Goal: Task Accomplishment & Management: Manage account settings

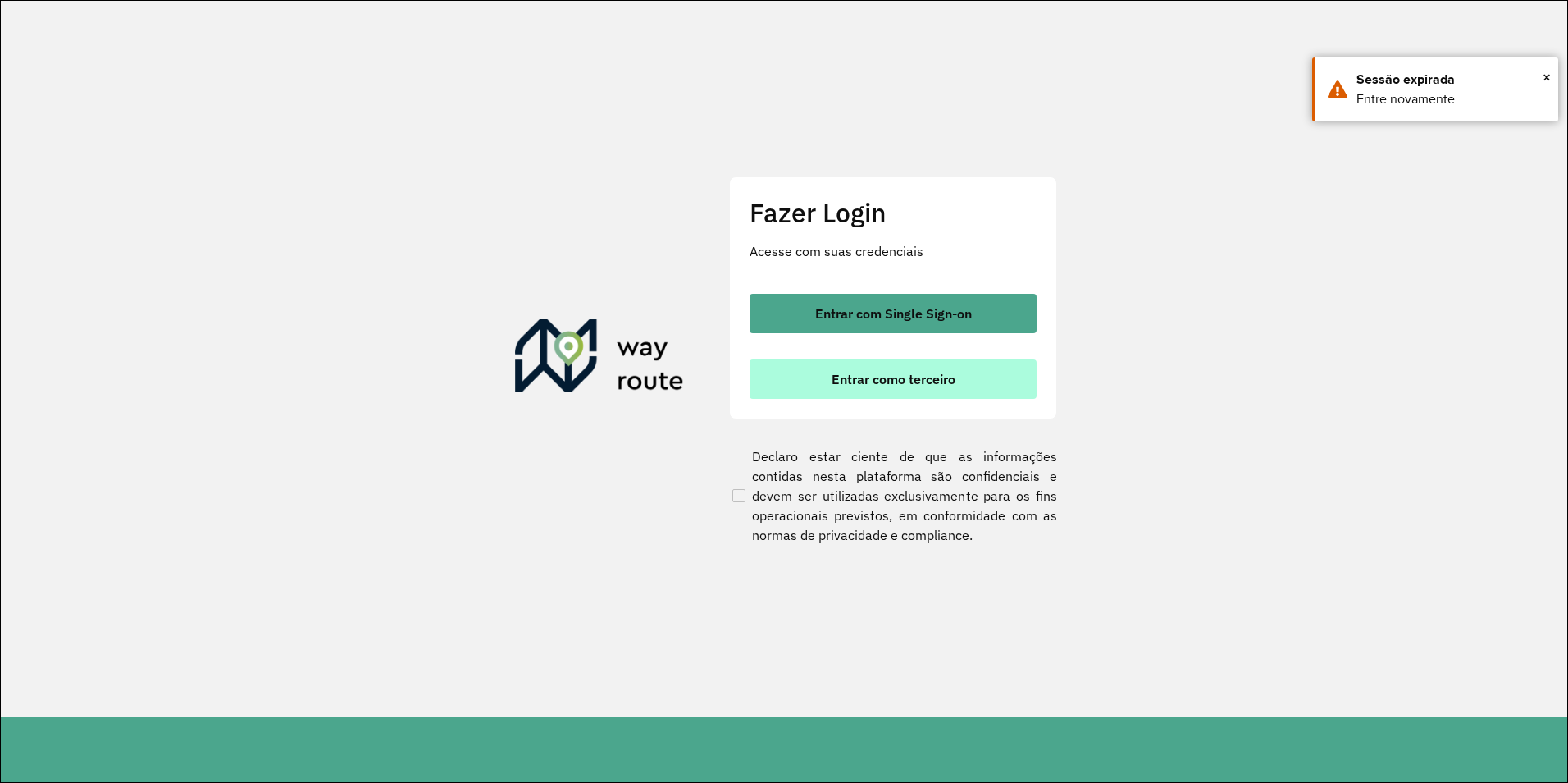
click at [878, 377] on span "Entrar como terceiro" at bounding box center [893, 379] width 124 height 13
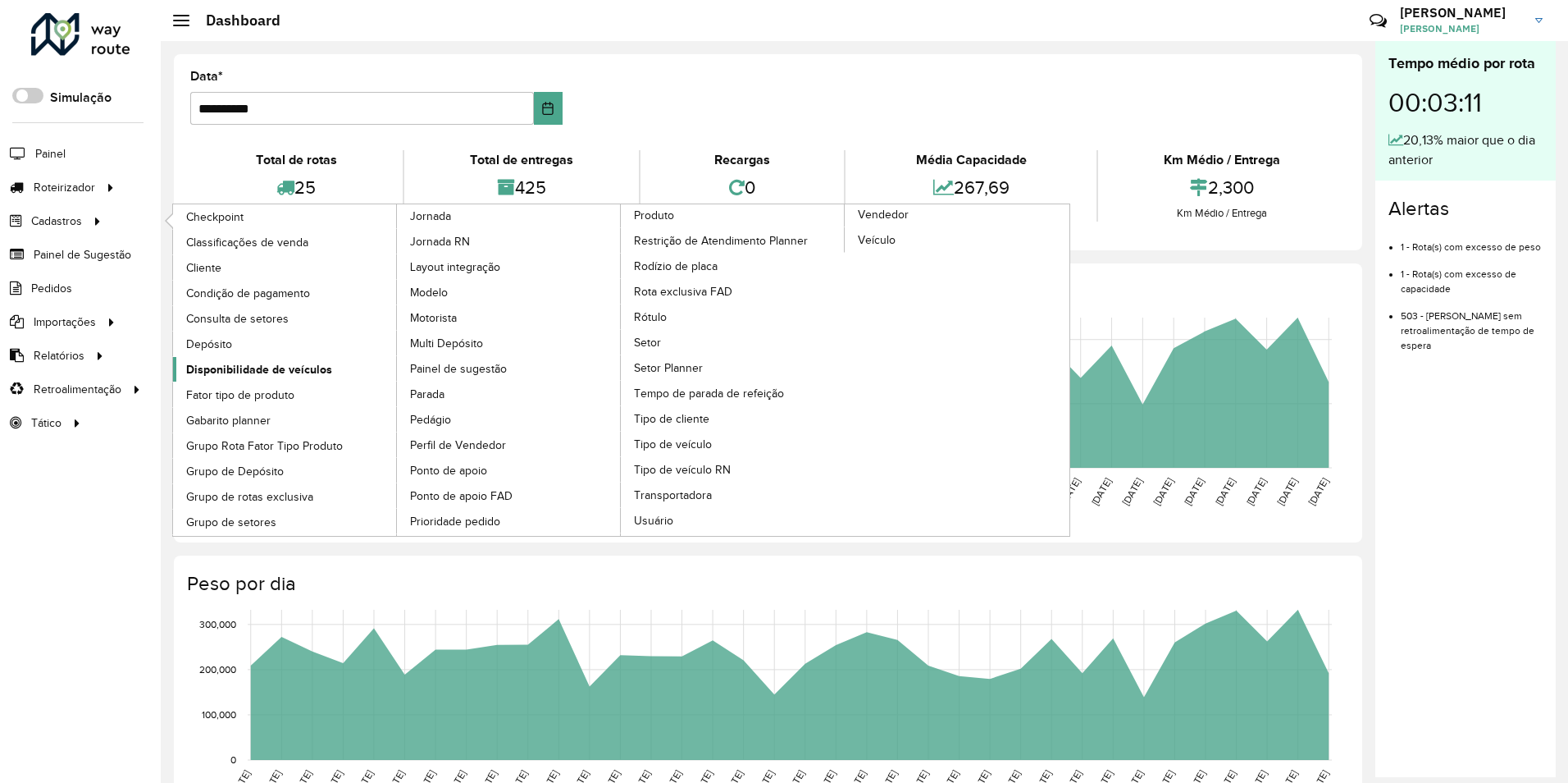
click at [218, 365] on span "Disponibilidade de veículos" at bounding box center [259, 369] width 146 height 17
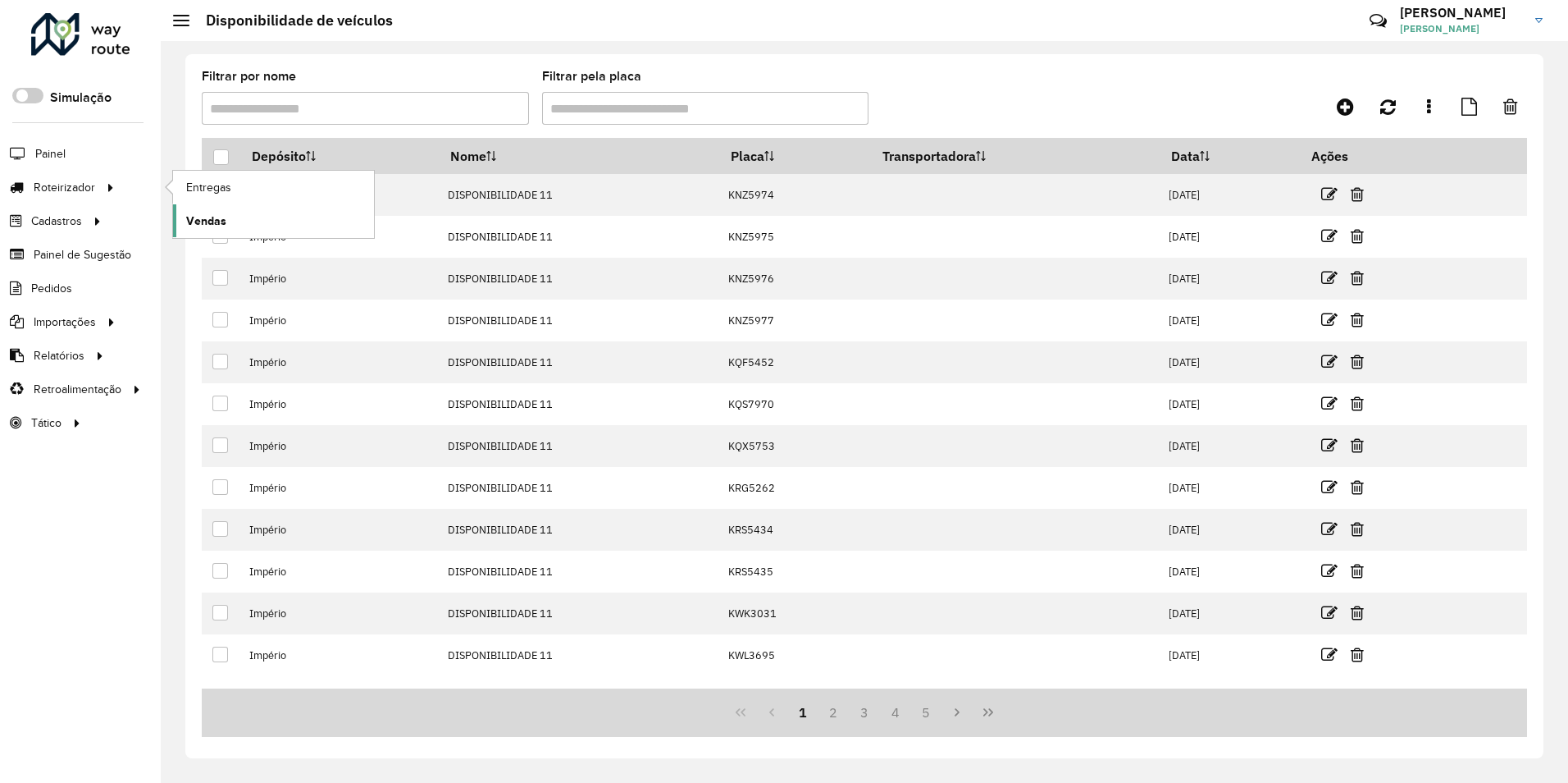
click at [224, 222] on span "Vendas" at bounding box center [206, 220] width 41 height 17
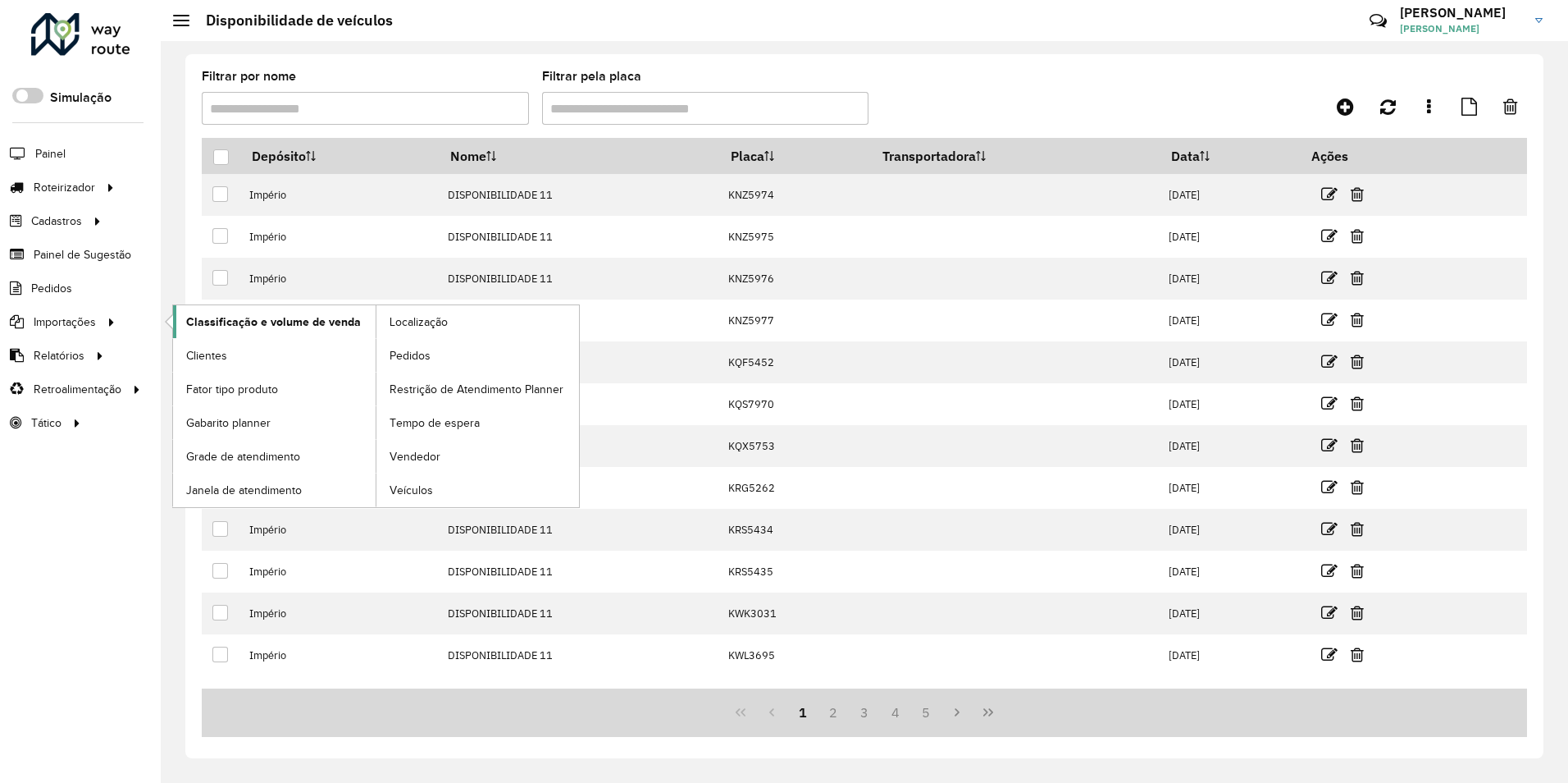
click at [309, 325] on span "Classificação e volume de venda" at bounding box center [273, 321] width 175 height 17
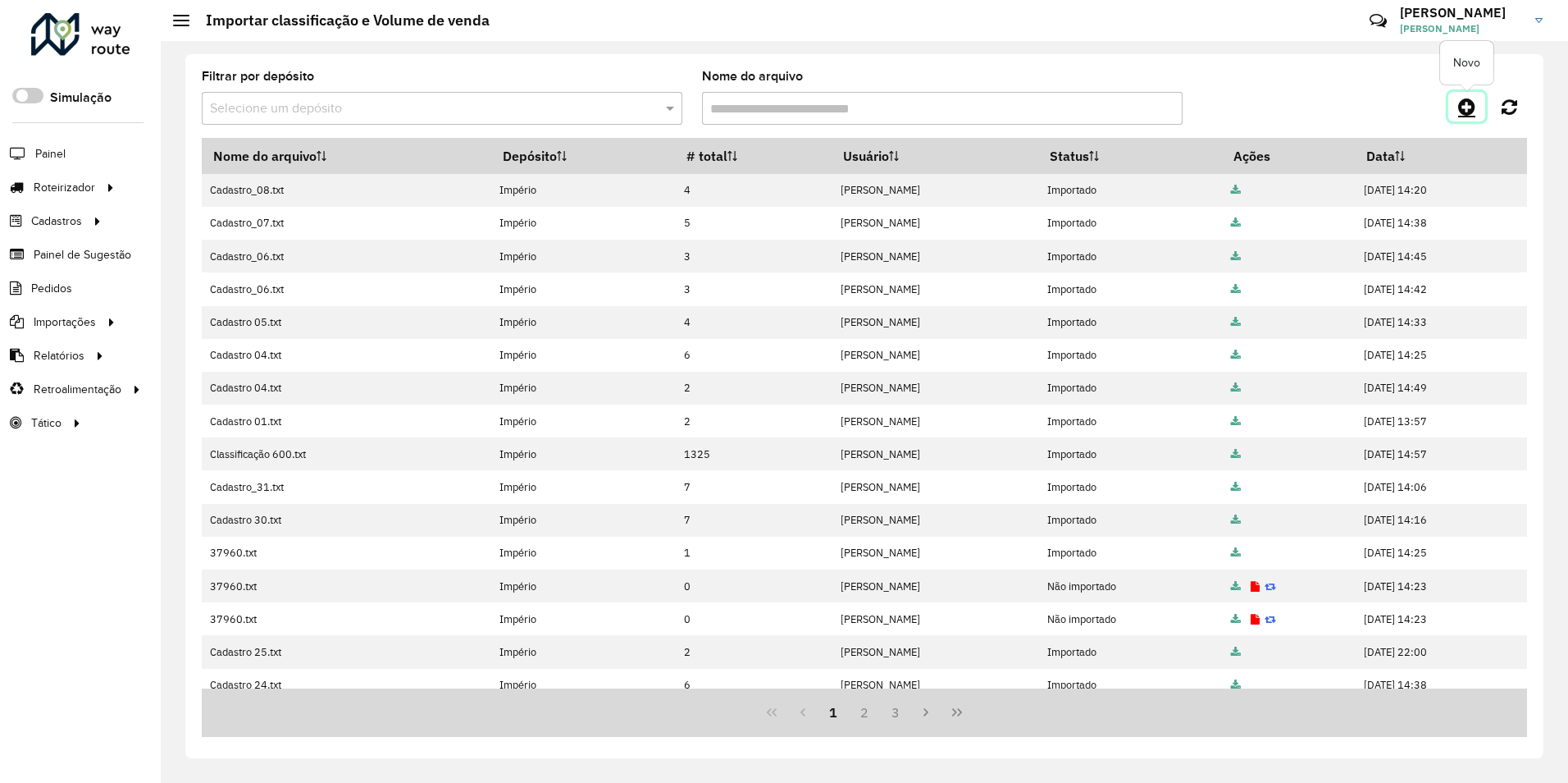
click at [1465, 106] on icon at bounding box center [1466, 107] width 17 height 20
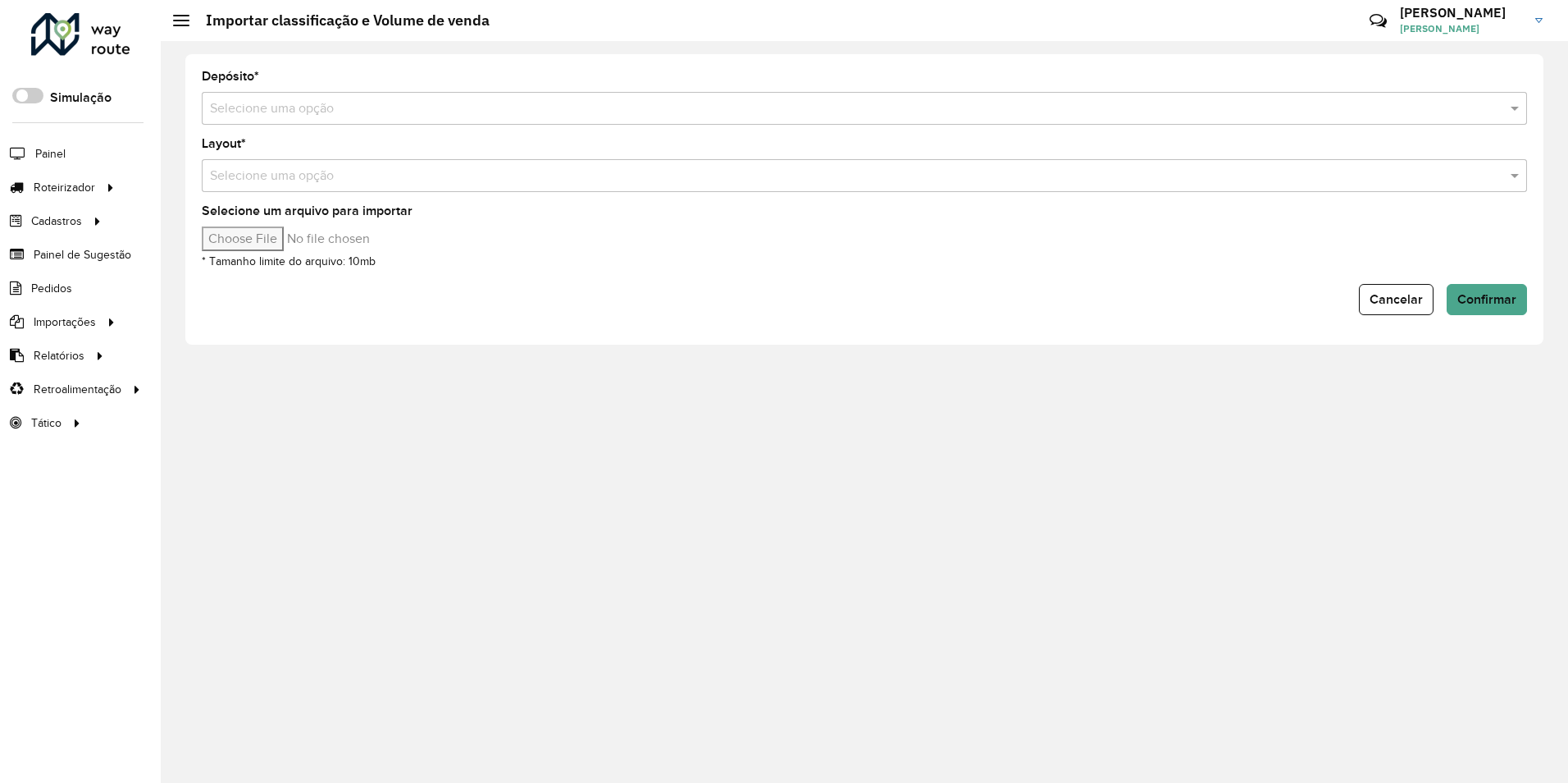
click at [265, 108] on input "text" at bounding box center [847, 109] width 1276 height 20
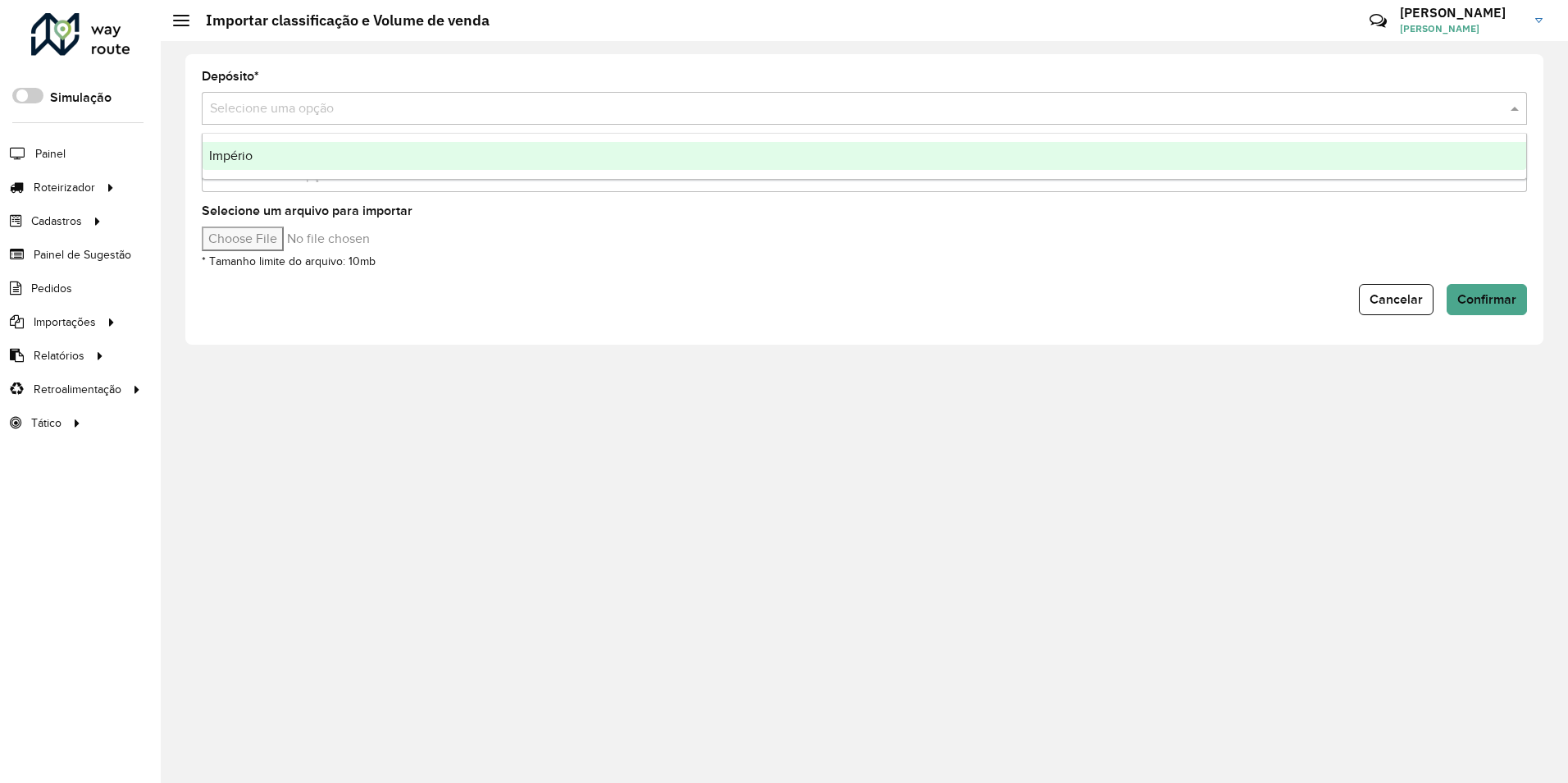
click at [238, 157] on span "Império" at bounding box center [231, 155] width 44 height 14
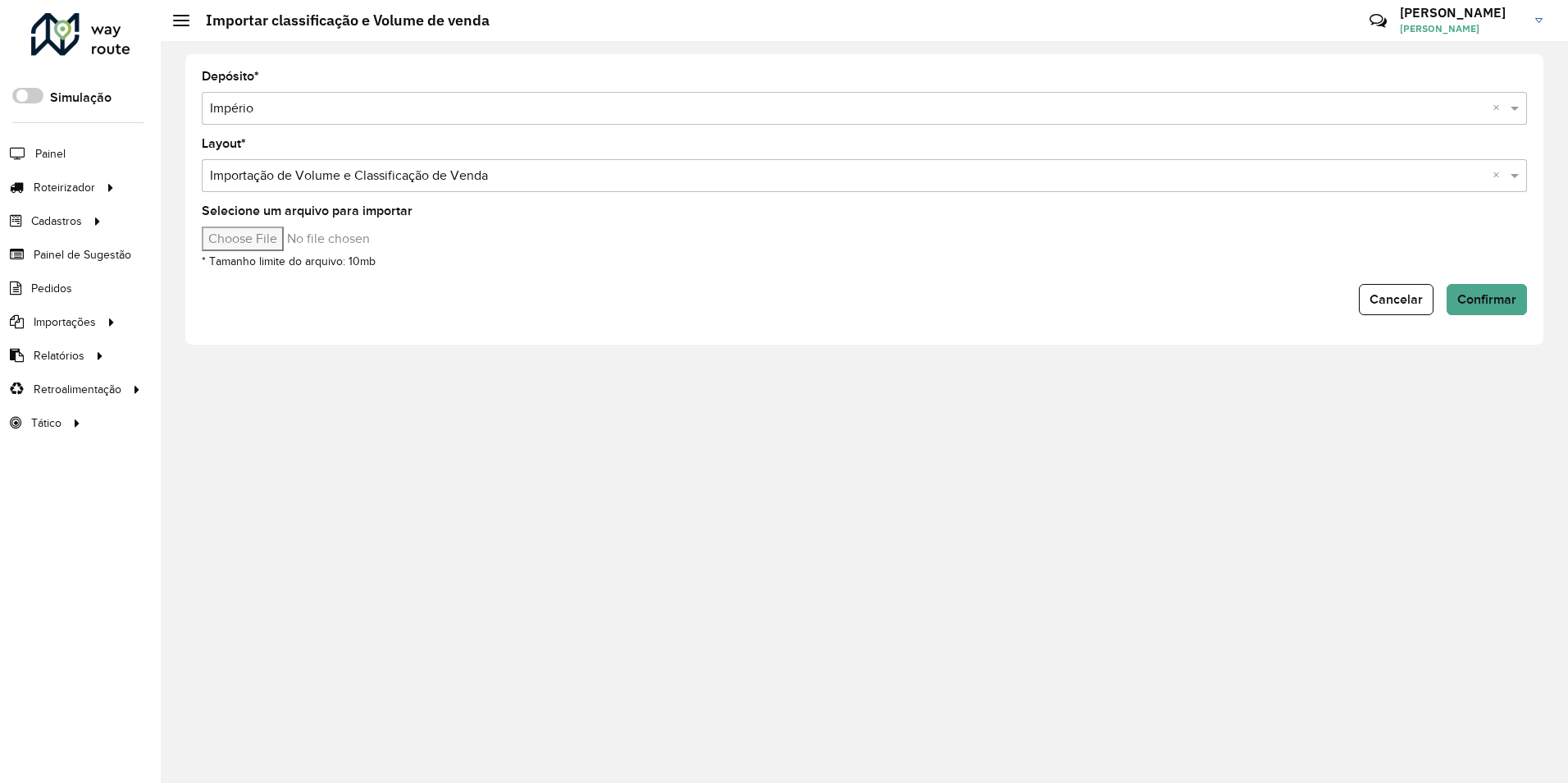
click at [260, 229] on input "Selecione um arquivo para importar" at bounding box center [341, 238] width 279 height 25
type input "**********"
click at [1496, 302] on span "Confirmar" at bounding box center [1487, 299] width 59 height 14
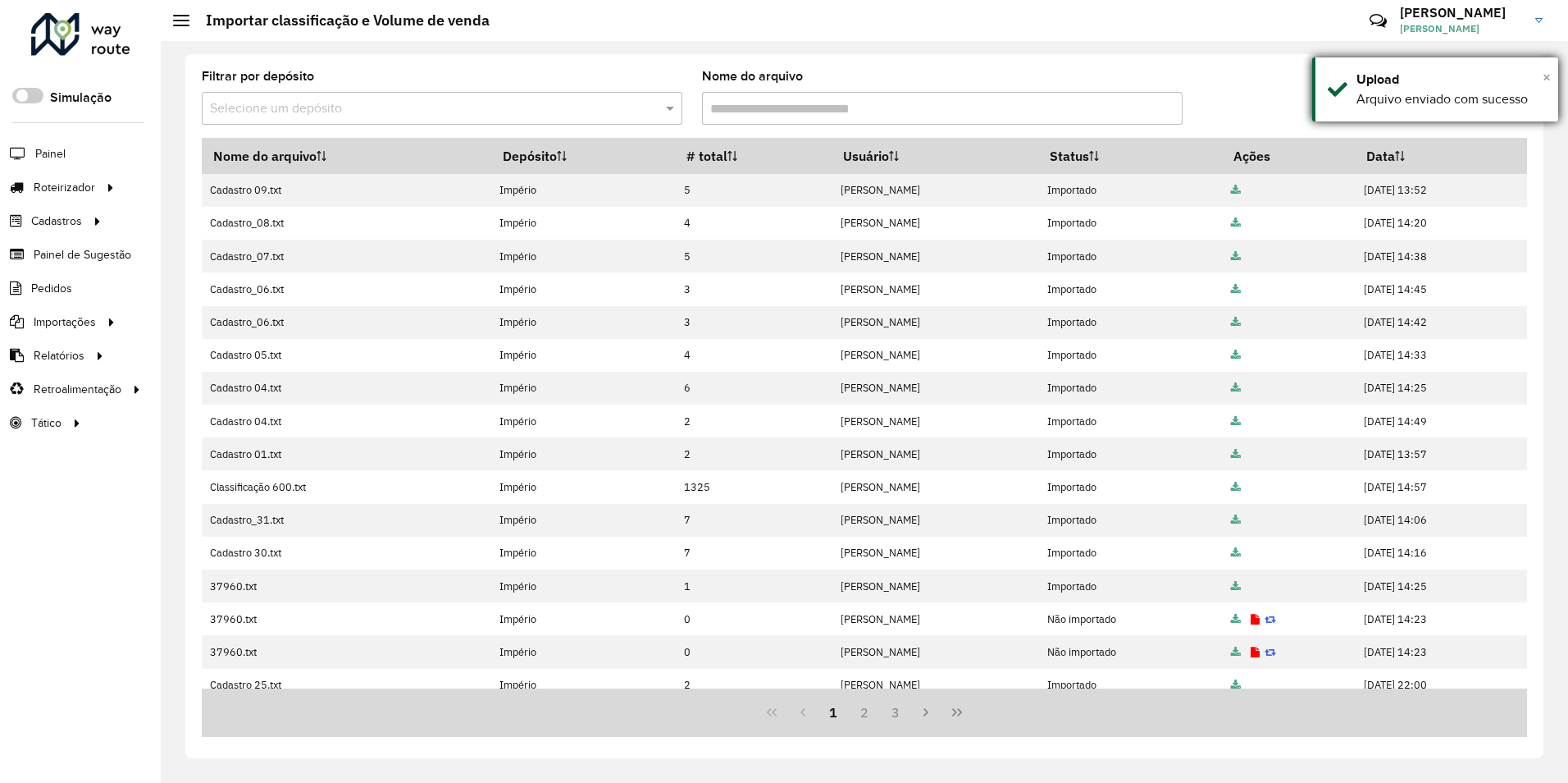
click at [1543, 77] on span "×" at bounding box center [1547, 77] width 8 height 18
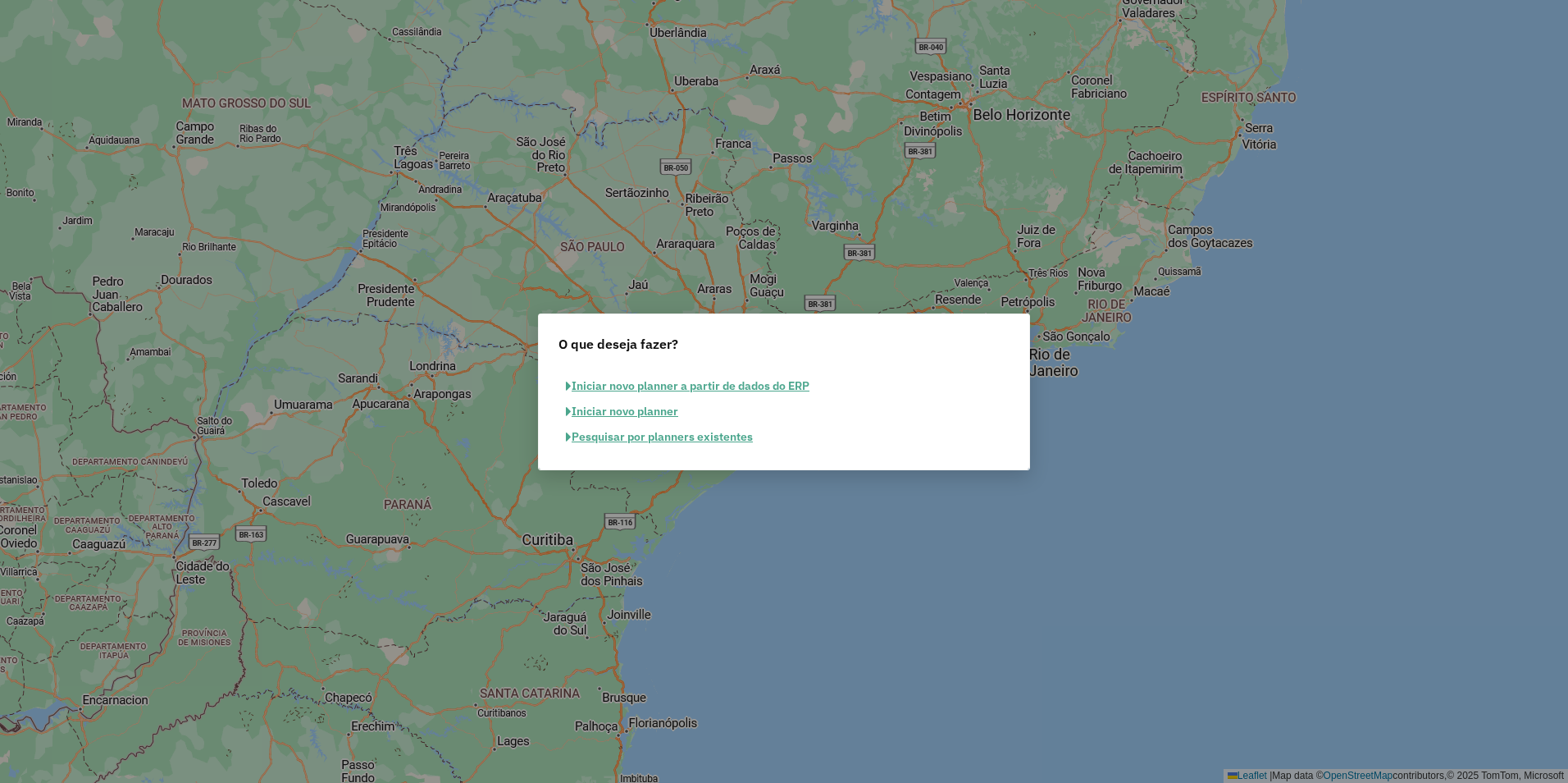
click at [629, 427] on button "Pesquisar por planners existentes" at bounding box center [659, 437] width 202 height 26
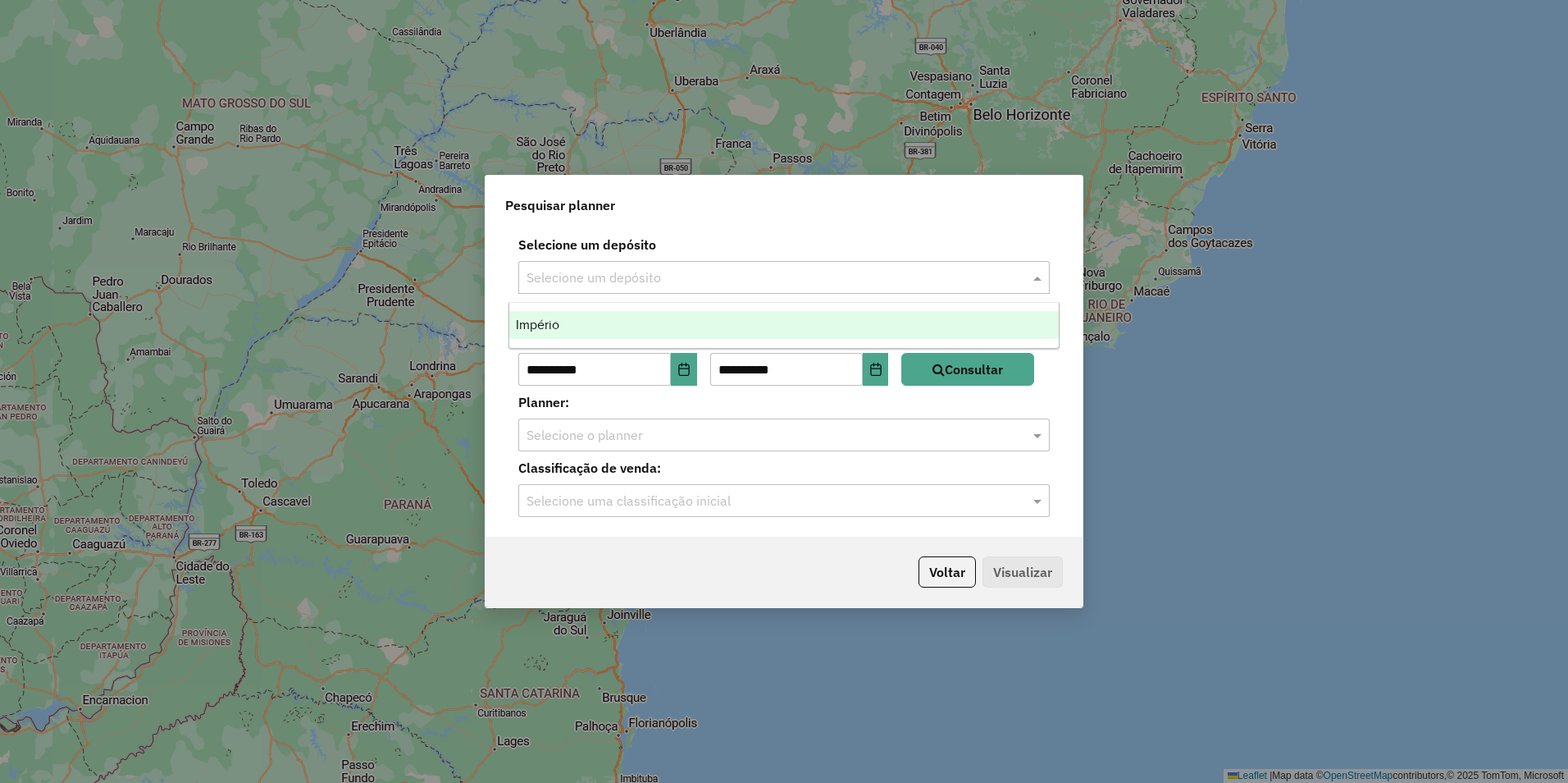
click at [610, 282] on input "text" at bounding box center [768, 278] width 482 height 20
click at [560, 320] on div "Império" at bounding box center [784, 324] width 550 height 28
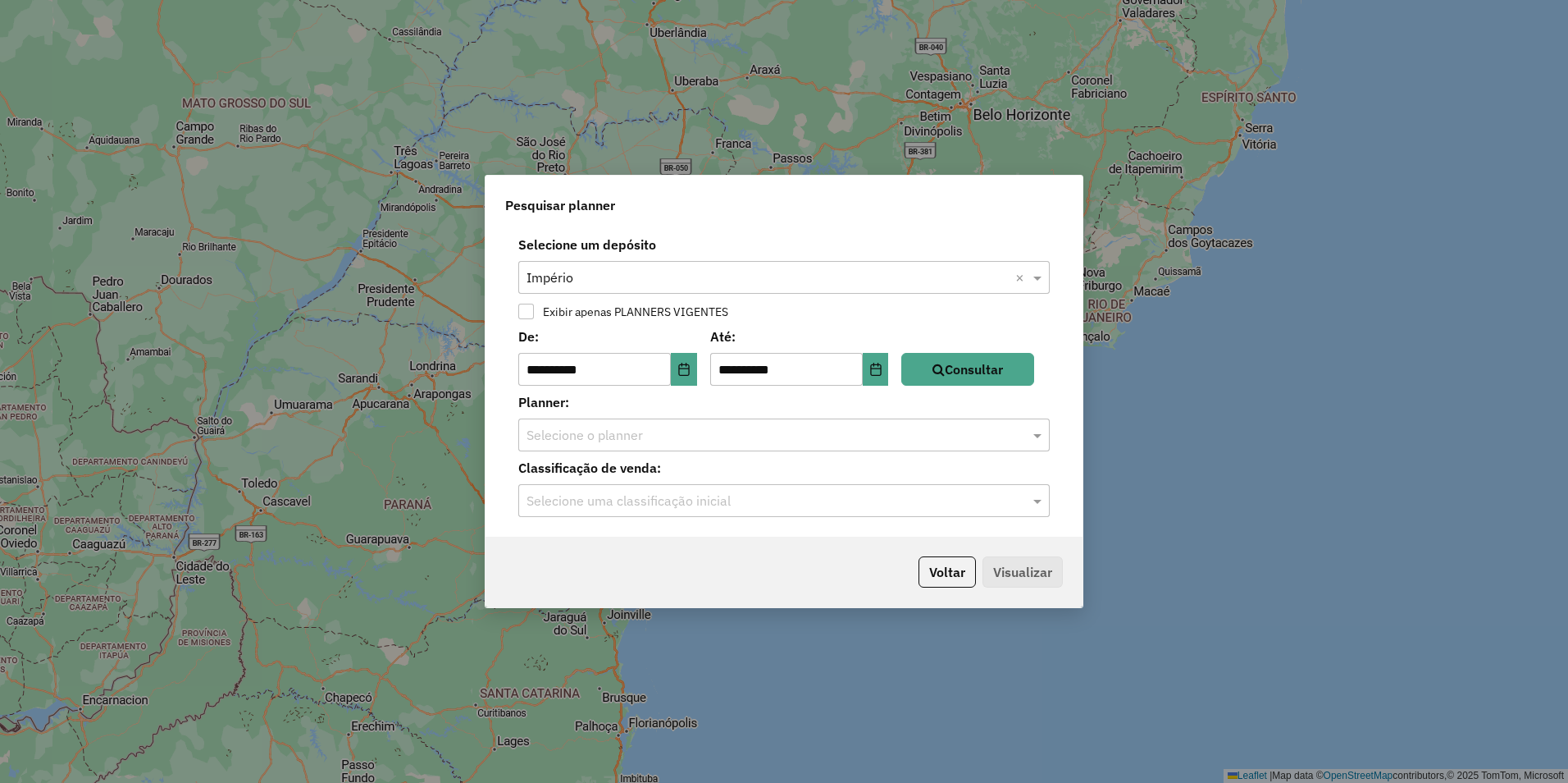
click at [651, 433] on input "text" at bounding box center [768, 436] width 482 height 20
click at [889, 376] on button "Choose Date" at bounding box center [876, 369] width 27 height 33
click at [974, 379] on button "Consultar" at bounding box center [968, 369] width 132 height 33
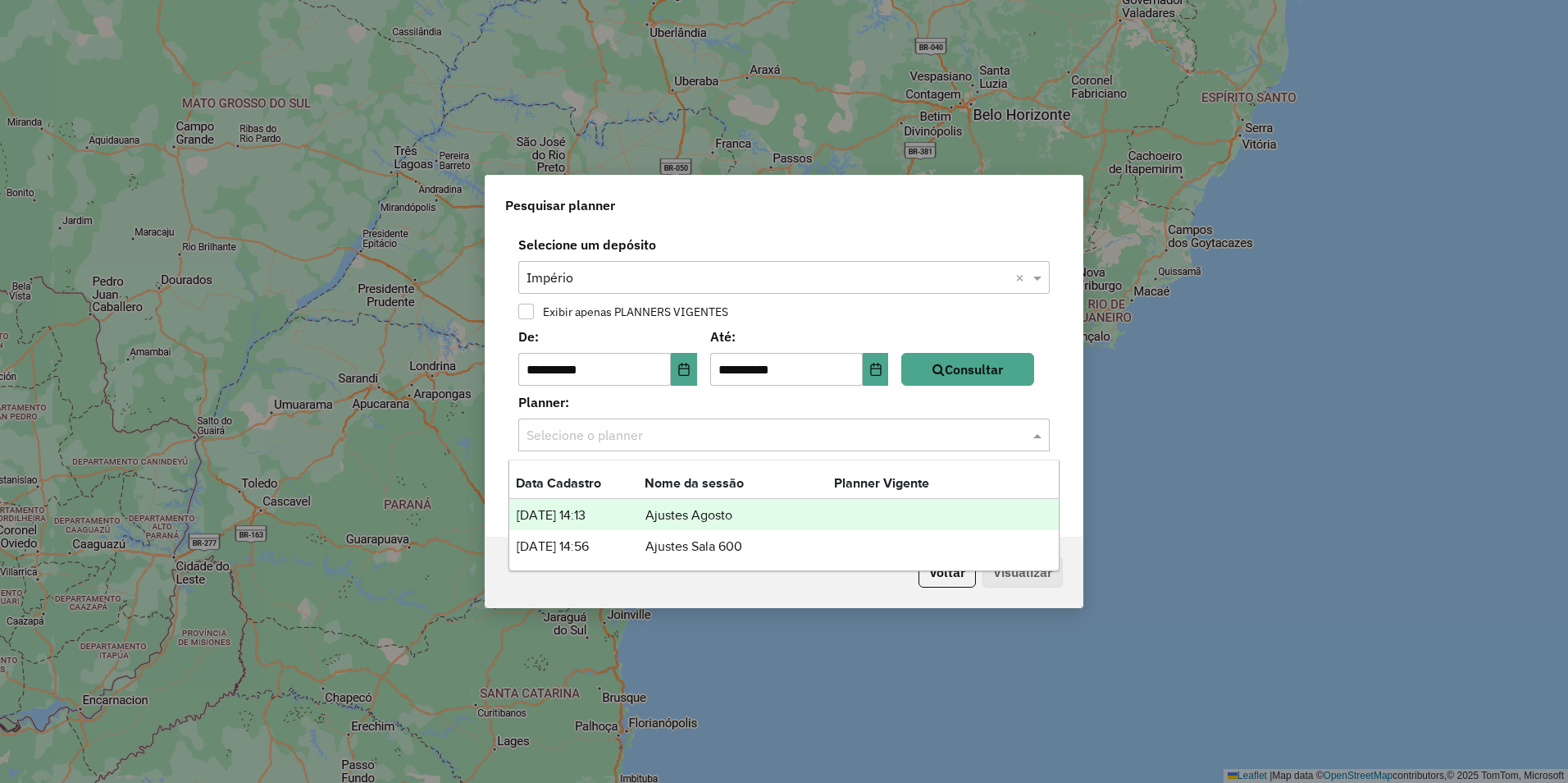
click at [595, 426] on input "text" at bounding box center [768, 436] width 482 height 20
click at [724, 512] on td "Ajustes Agosto" at bounding box center [740, 515] width 190 height 22
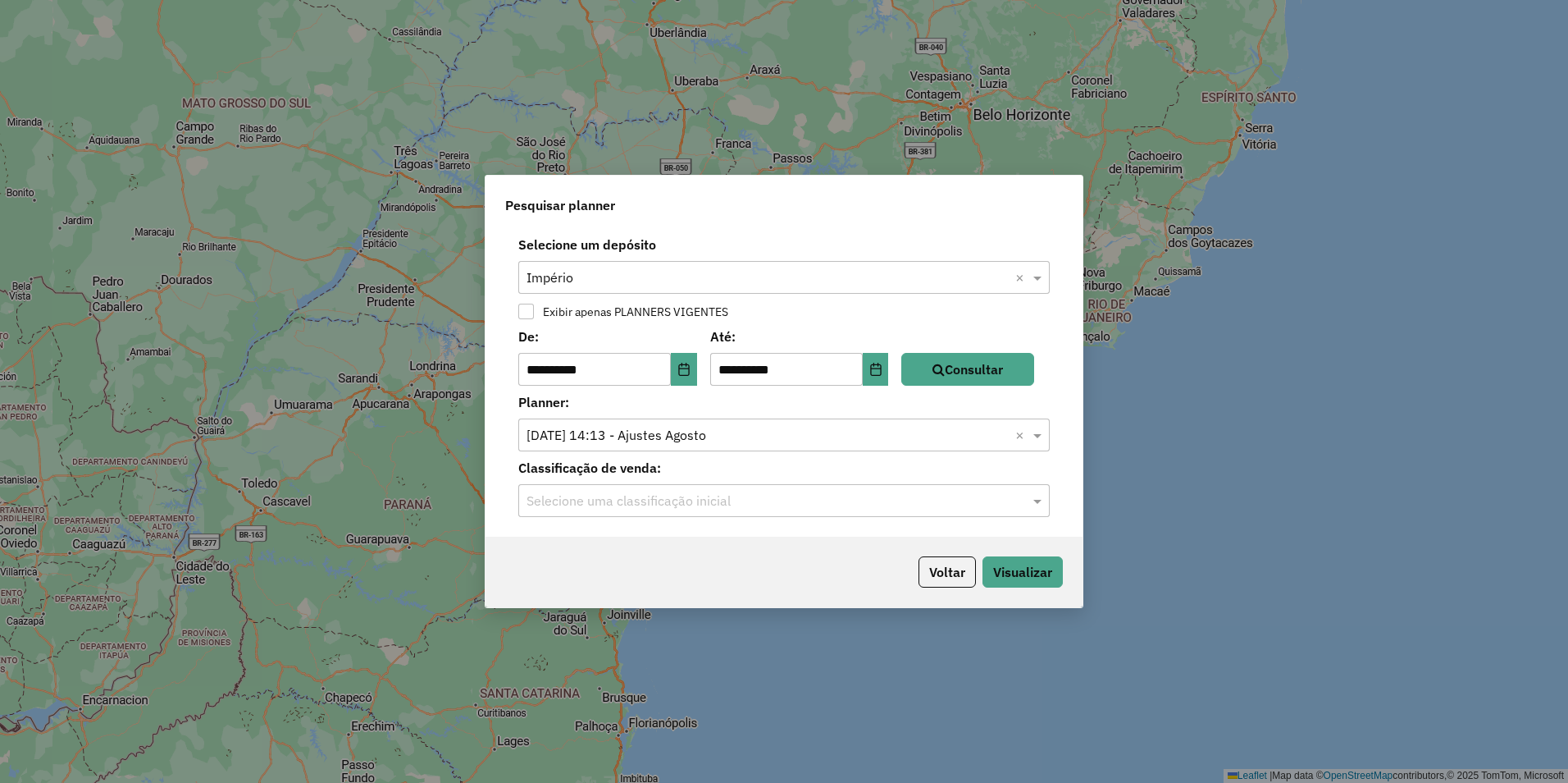
click at [643, 510] on div "Selecione uma classificação inicial" at bounding box center [784, 500] width 532 height 33
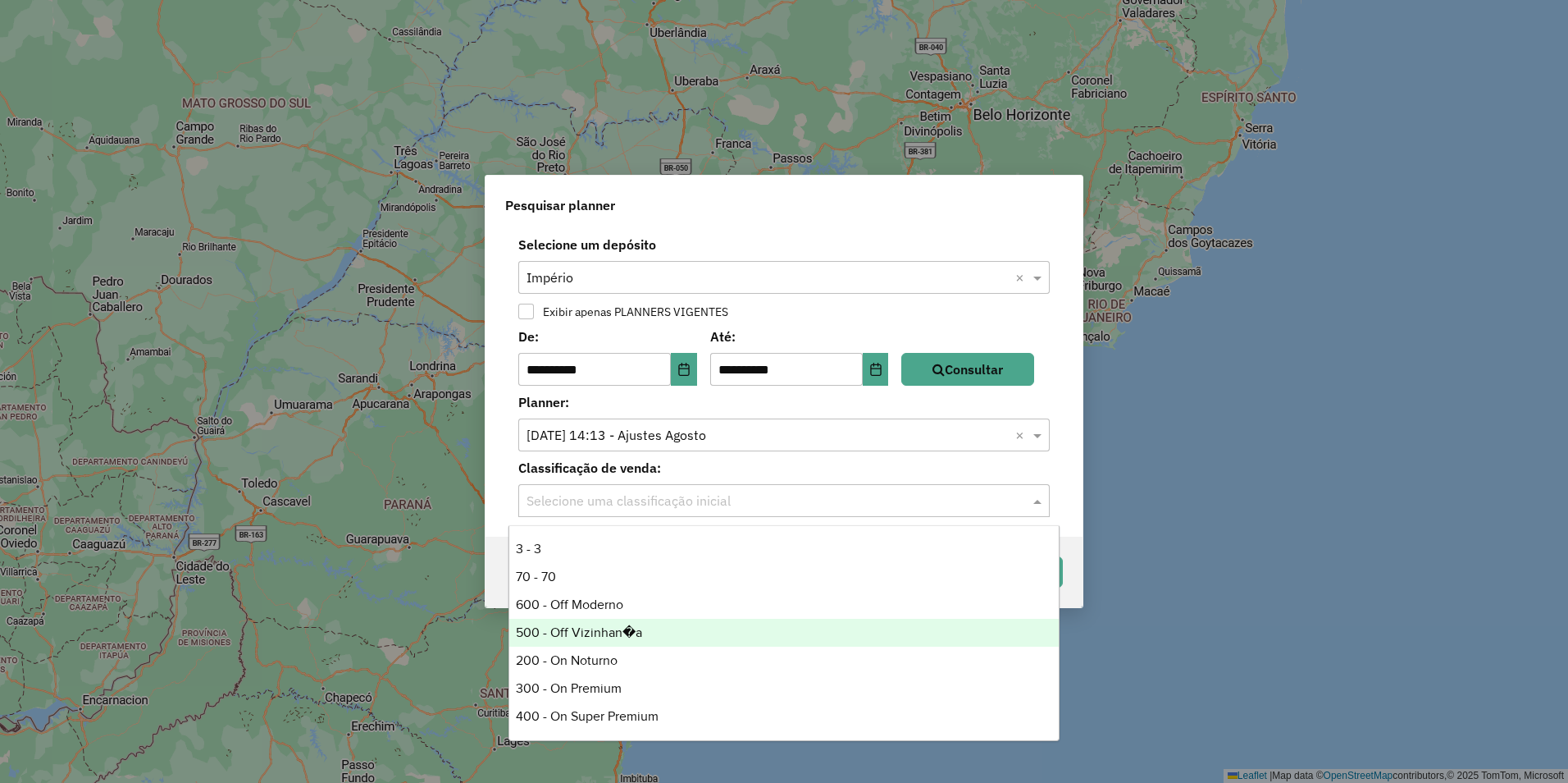
scroll to position [82, 0]
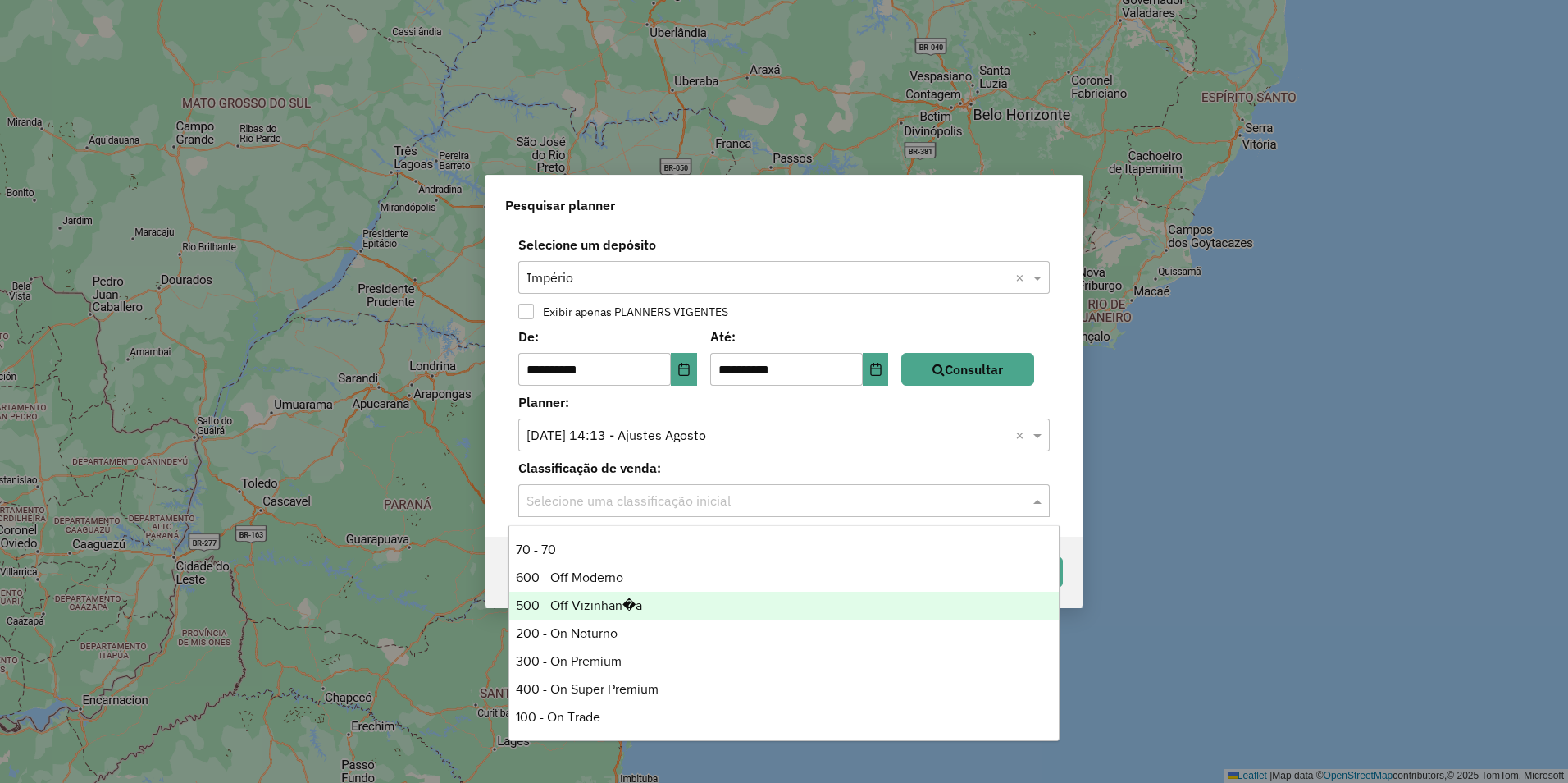
click at [718, 68] on div "**********" at bounding box center [784, 392] width 1568 height 783
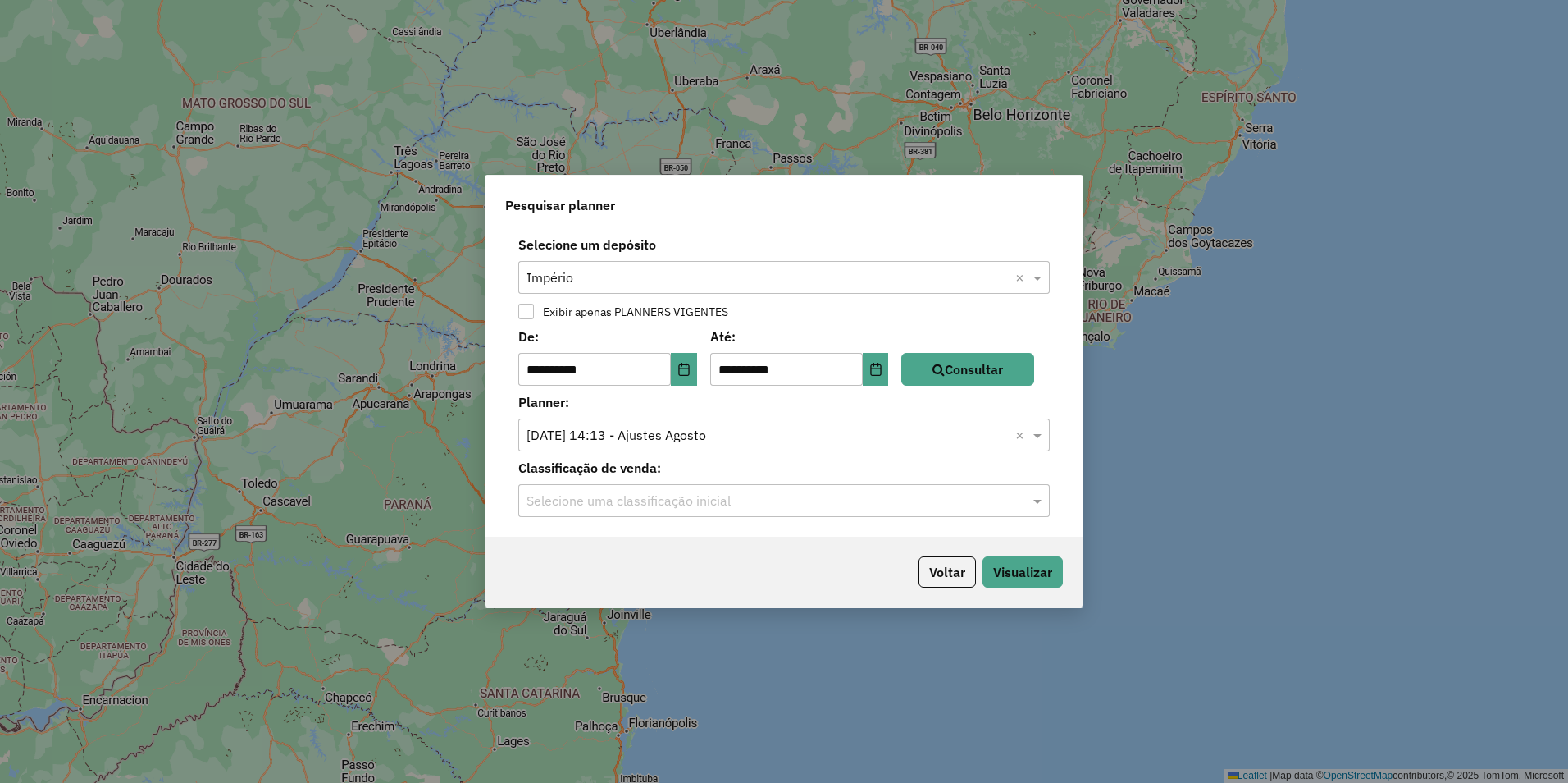
click at [664, 504] on input "text" at bounding box center [768, 501] width 482 height 20
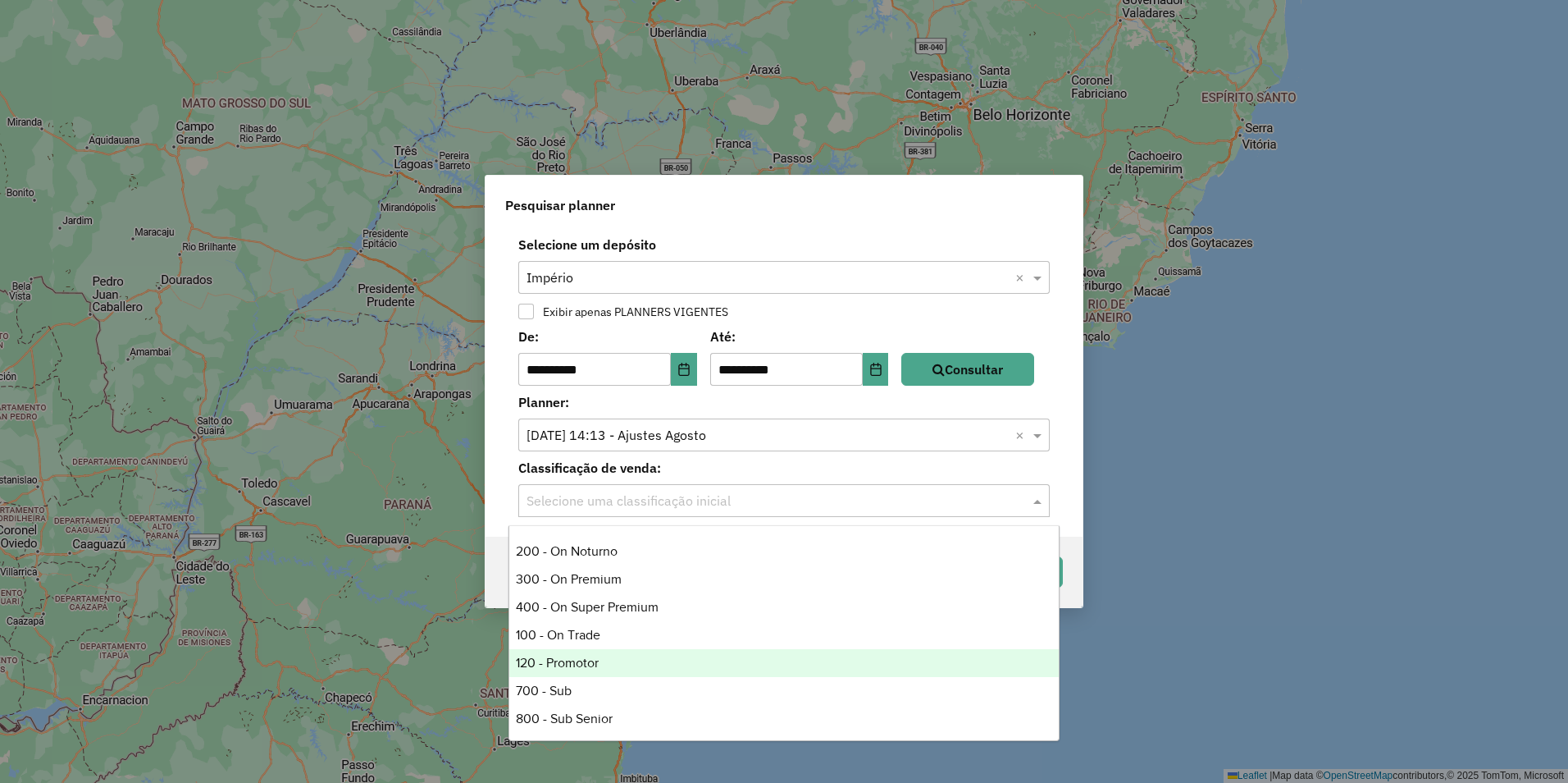
scroll to position [166, 0]
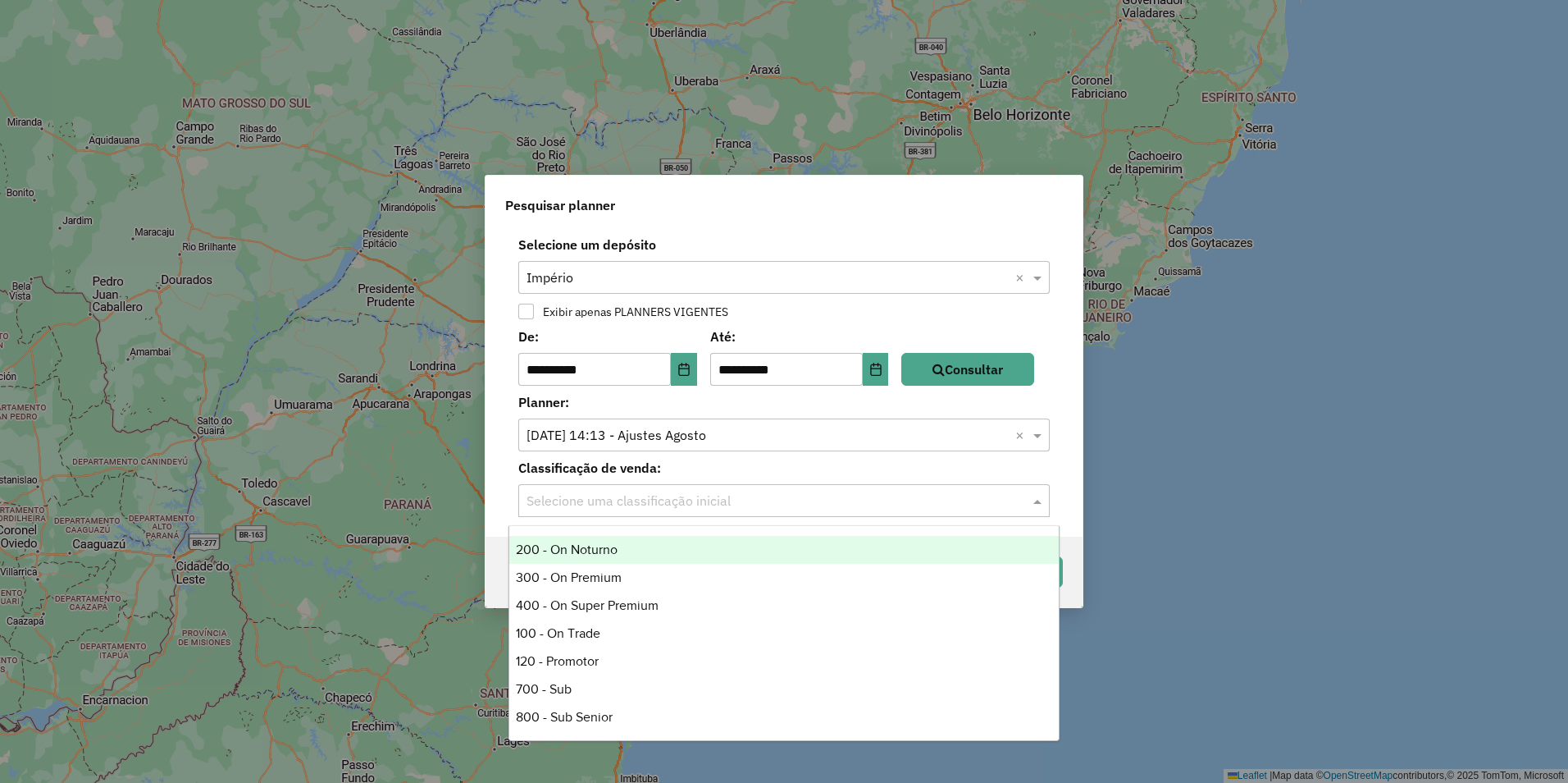
click at [941, 192] on div "Pesquisar planner" at bounding box center [784, 202] width 597 height 52
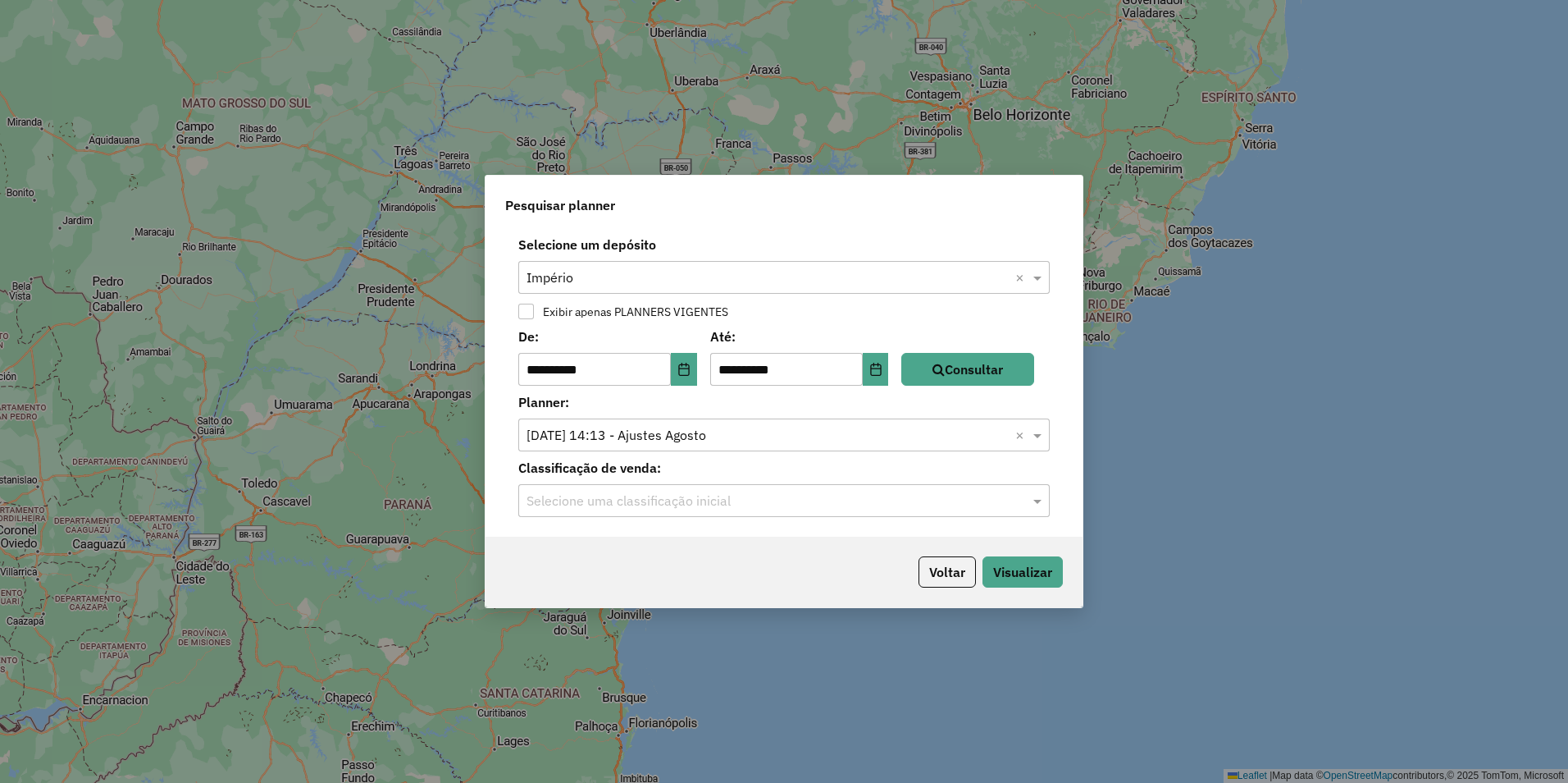
click at [677, 491] on input "text" at bounding box center [768, 501] width 482 height 20
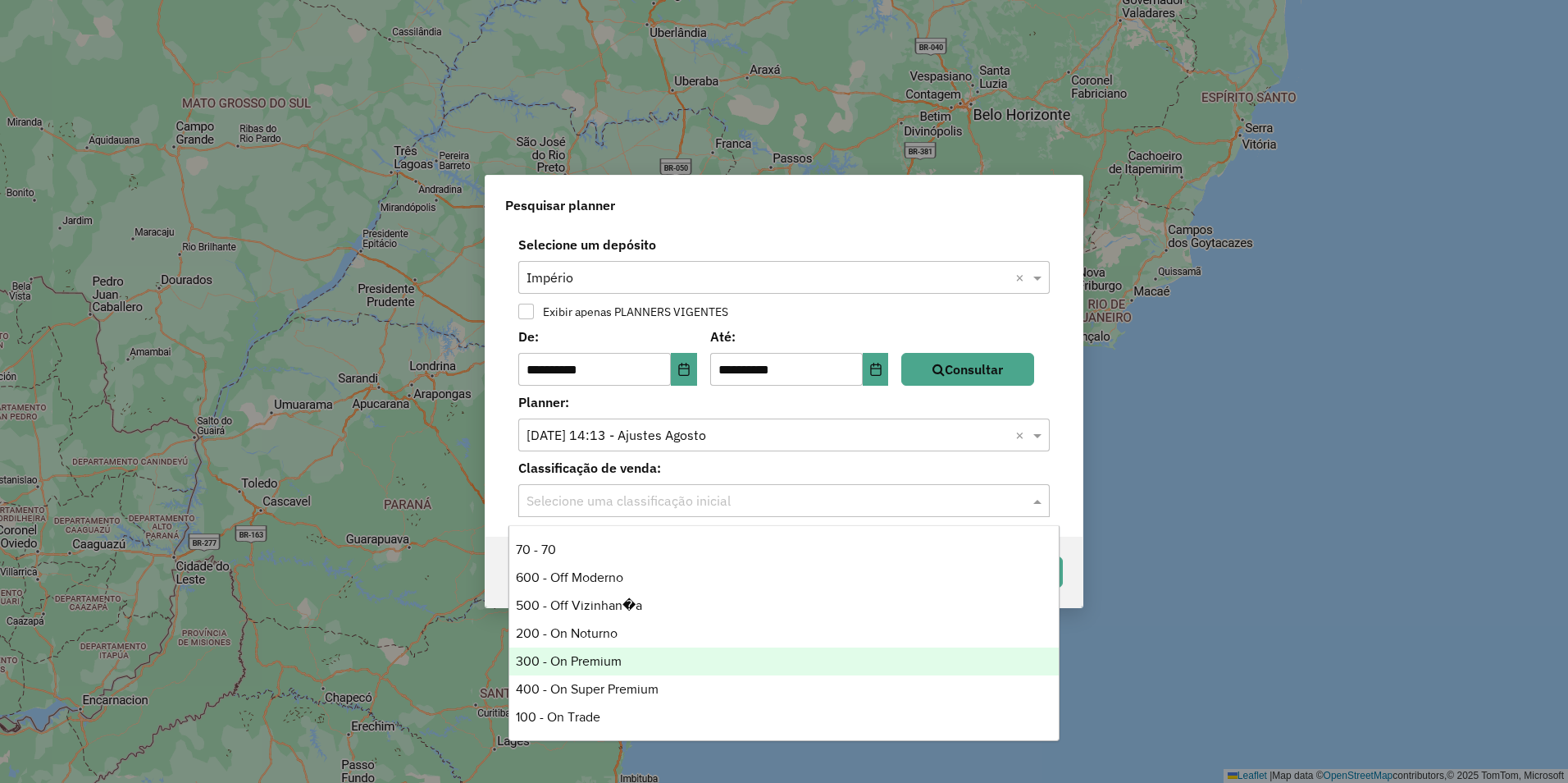
scroll to position [164, 0]
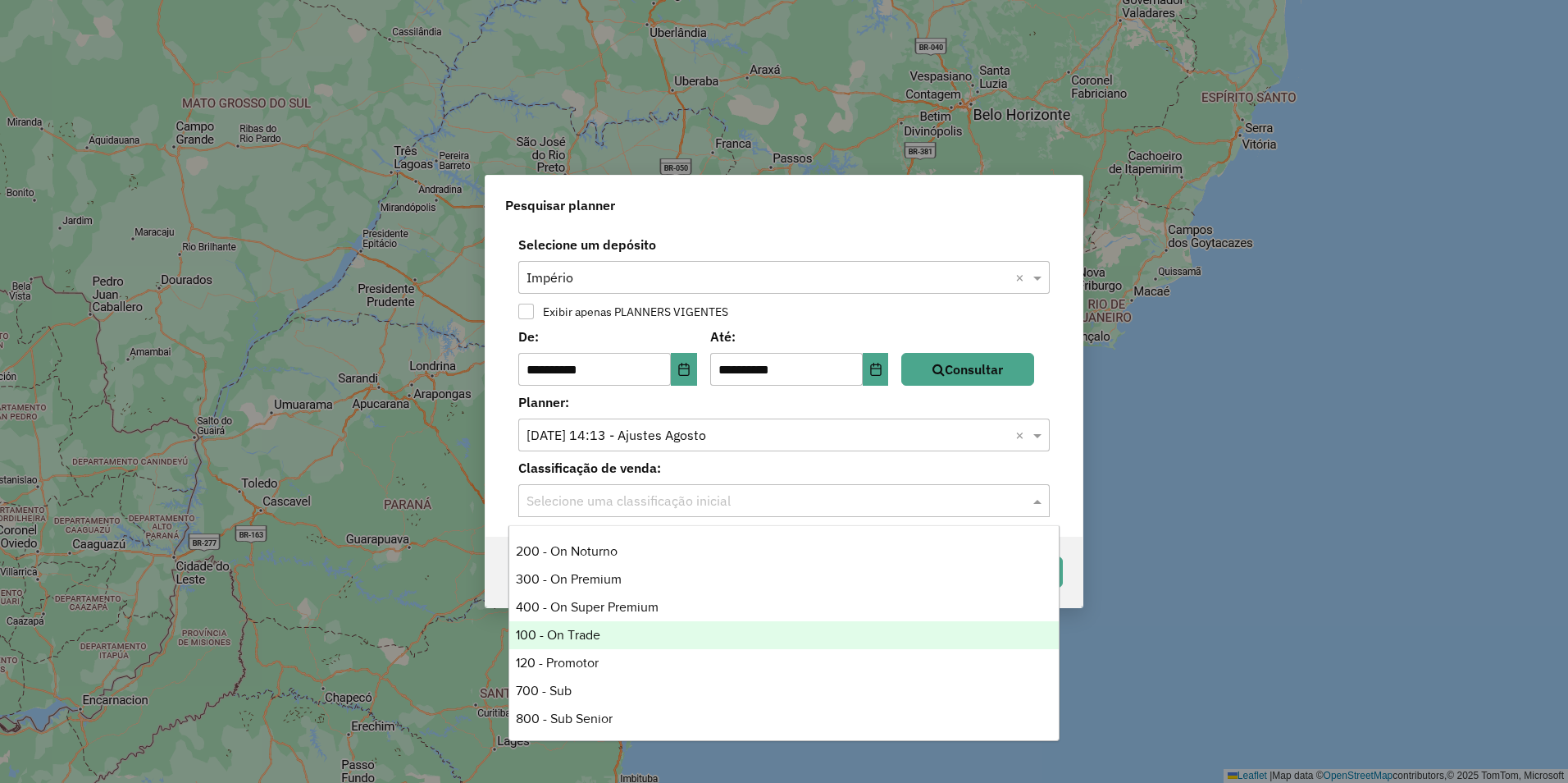
click at [576, 639] on div "100 - On Trade" at bounding box center [784, 635] width 550 height 28
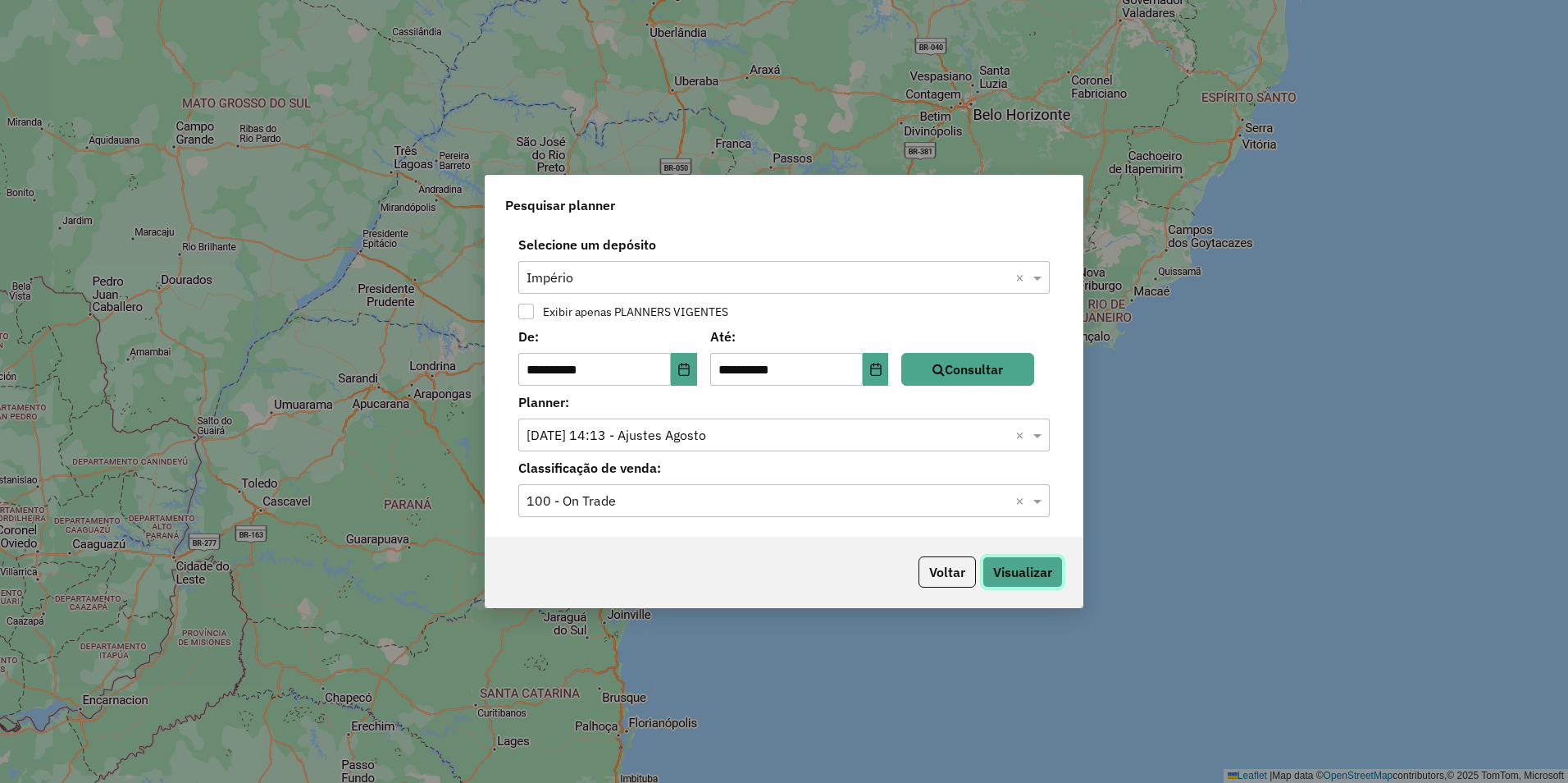
click at [1024, 572] on button "Visualizar" at bounding box center [1022, 572] width 80 height 32
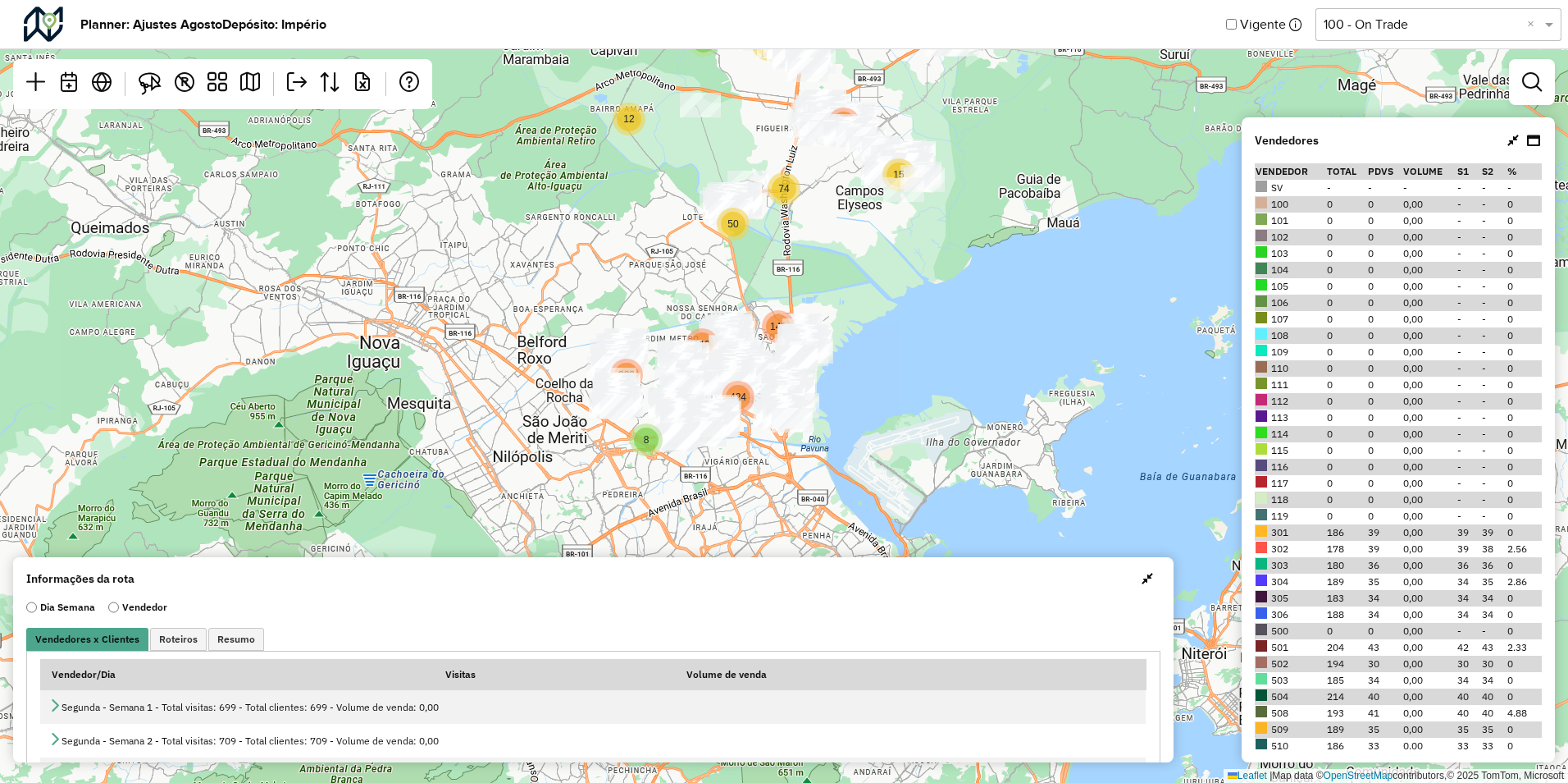
click at [392, 383] on div "3 8 202 119 141 424 12 6 62 15 50 74 2 5 8 64 45 163 50 223 Leaflet | Map data …" at bounding box center [784, 392] width 1568 height 783
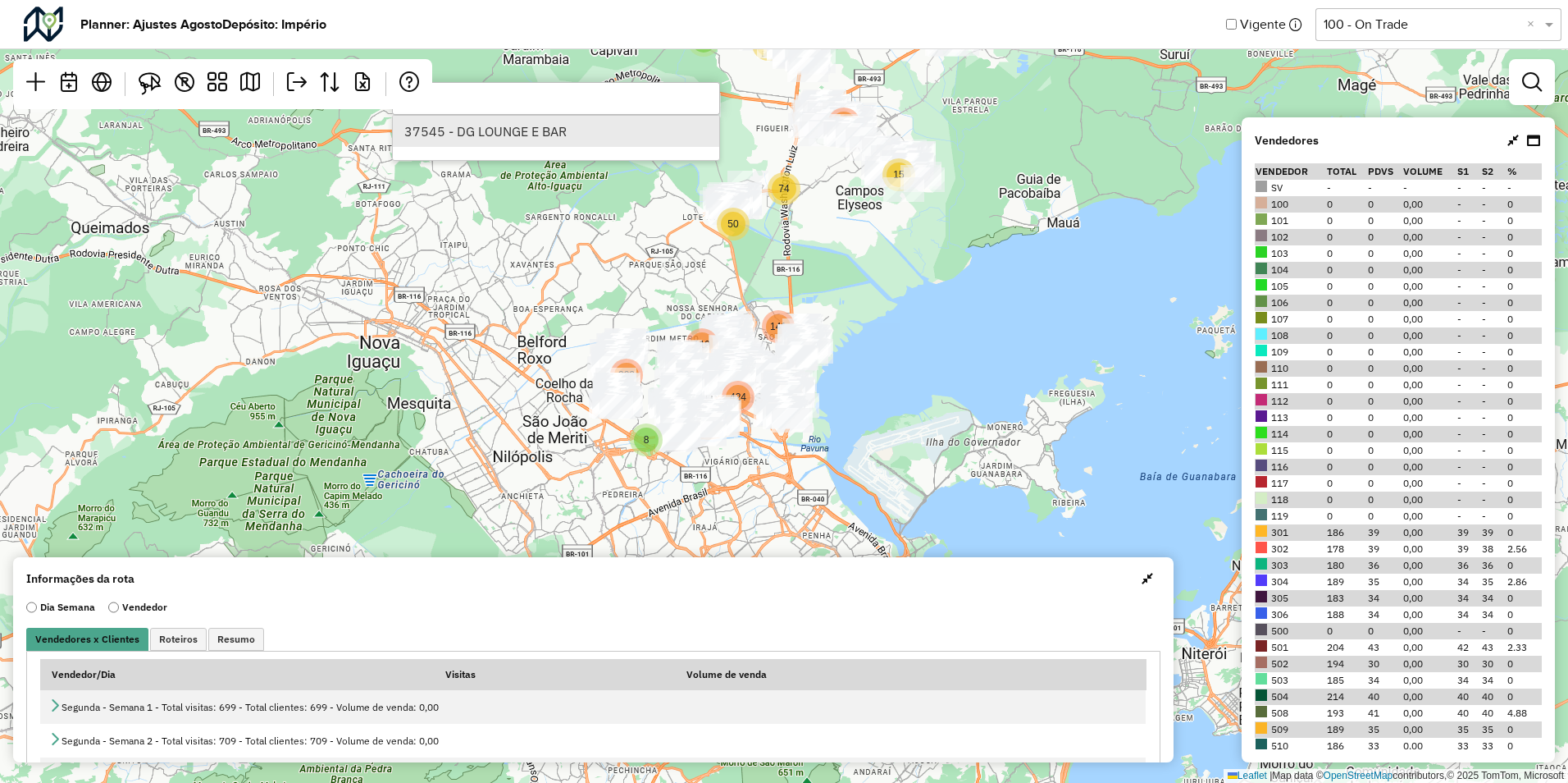
type input "*****"
click at [522, 130] on li "37545 - DG LOUNGE E BAR" at bounding box center [556, 131] width 326 height 32
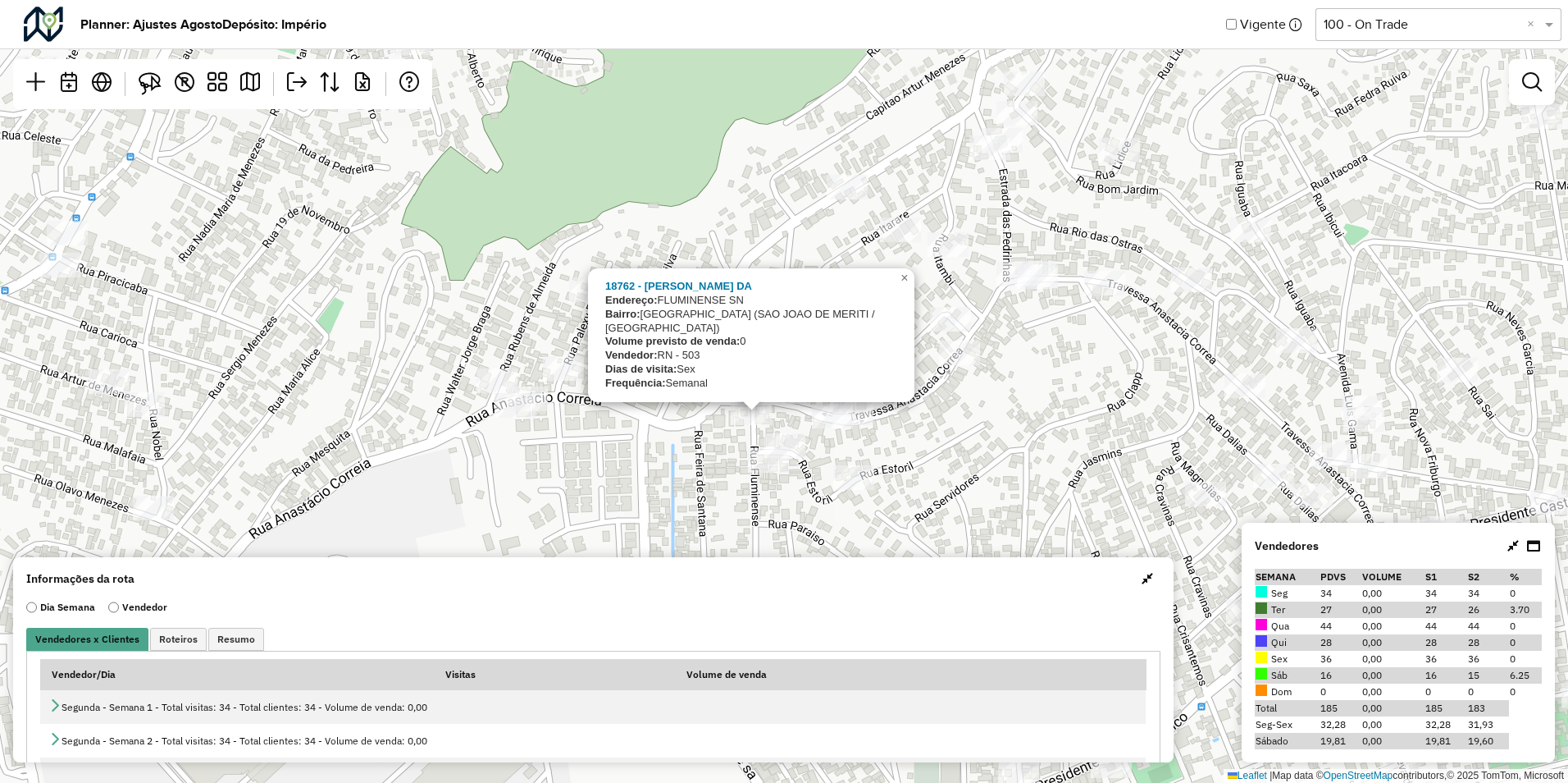
click at [744, 441] on div "18762 - WALDELY FERNANDES DA Endereço: FLUMINENSE SN Bairro: PARQUE ARARUAMA (S…" at bounding box center [784, 392] width 1568 height 783
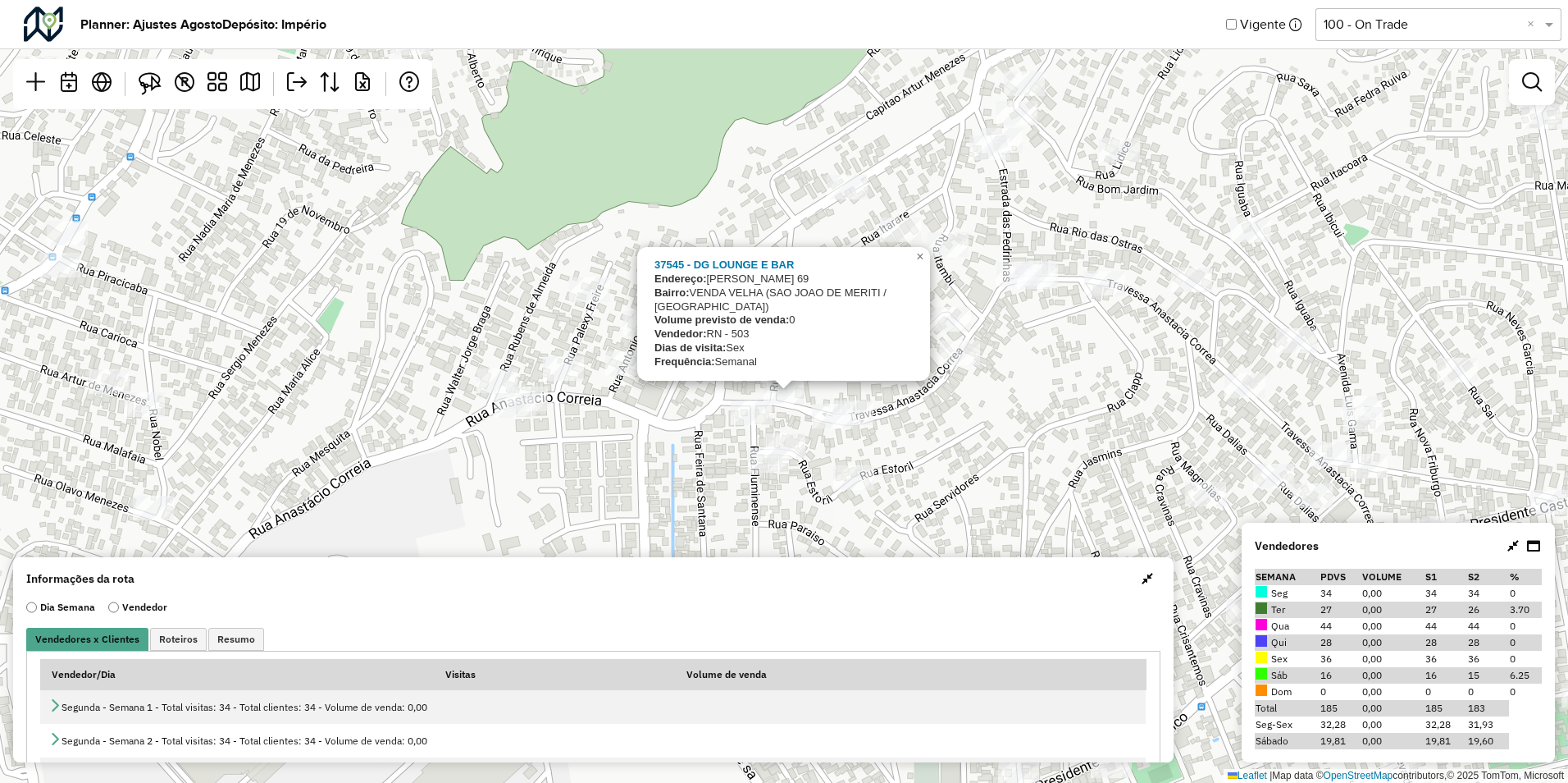
click at [746, 425] on div at bounding box center [750, 412] width 41 height 25
drag, startPoint x: 907, startPoint y: 489, endPoint x: 898, endPoint y: 486, distance: 9.5
click at [907, 489] on div "37545 - DG LOUNGE E BAR Endereço: ANASTACIO CORREIA 69 Bairro: VENDA VELHA (SAO…" at bounding box center [784, 392] width 1568 height 783
click at [616, 466] on div "37545 - DG LOUNGE E BAR Endereço: ANASTACIO CORREIA 69 Bairro: VENDA VELHA (SAO…" at bounding box center [784, 392] width 1568 height 783
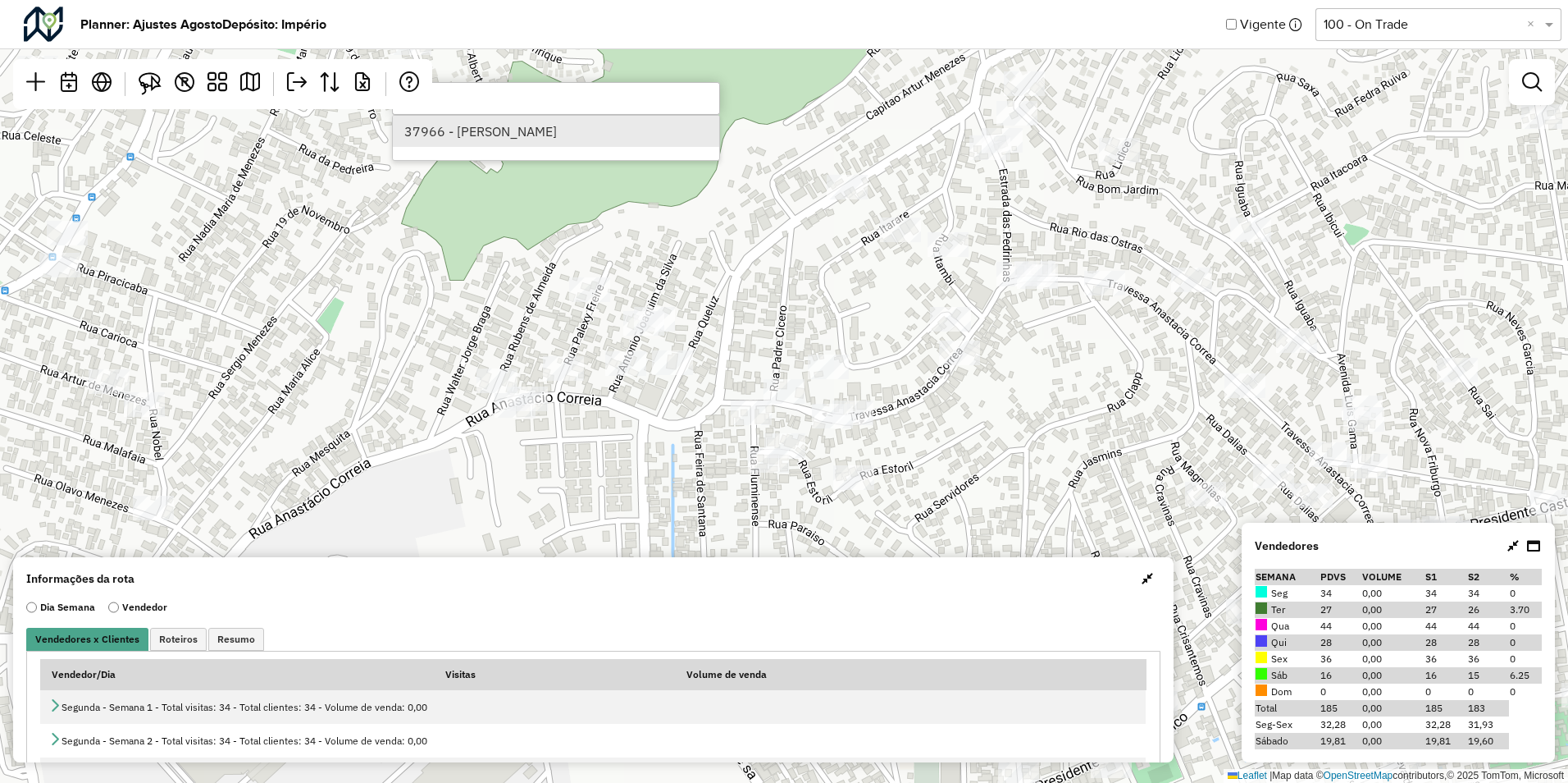
type input "*****"
drag, startPoint x: 488, startPoint y: 136, endPoint x: 539, endPoint y: 135, distance: 51.0
click at [488, 135] on li "37966 - DANI BAR" at bounding box center [556, 131] width 326 height 32
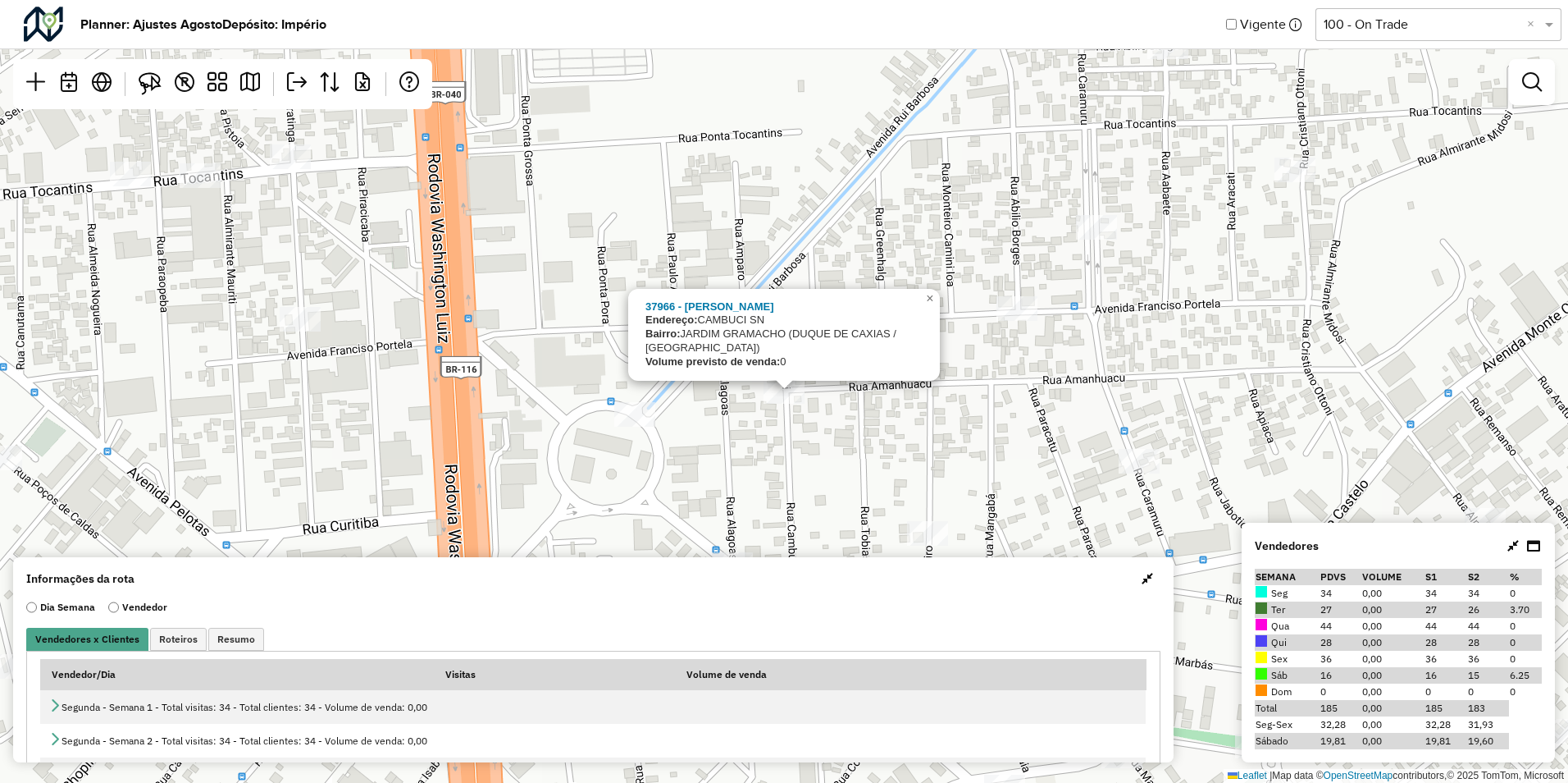
click at [797, 446] on div "37966 - DANI BAR Endereço: CAMBUCI SN Bairro: JARDIM GRAMACHO (DUQUE DE CAXIAS …" at bounding box center [784, 392] width 1568 height 783
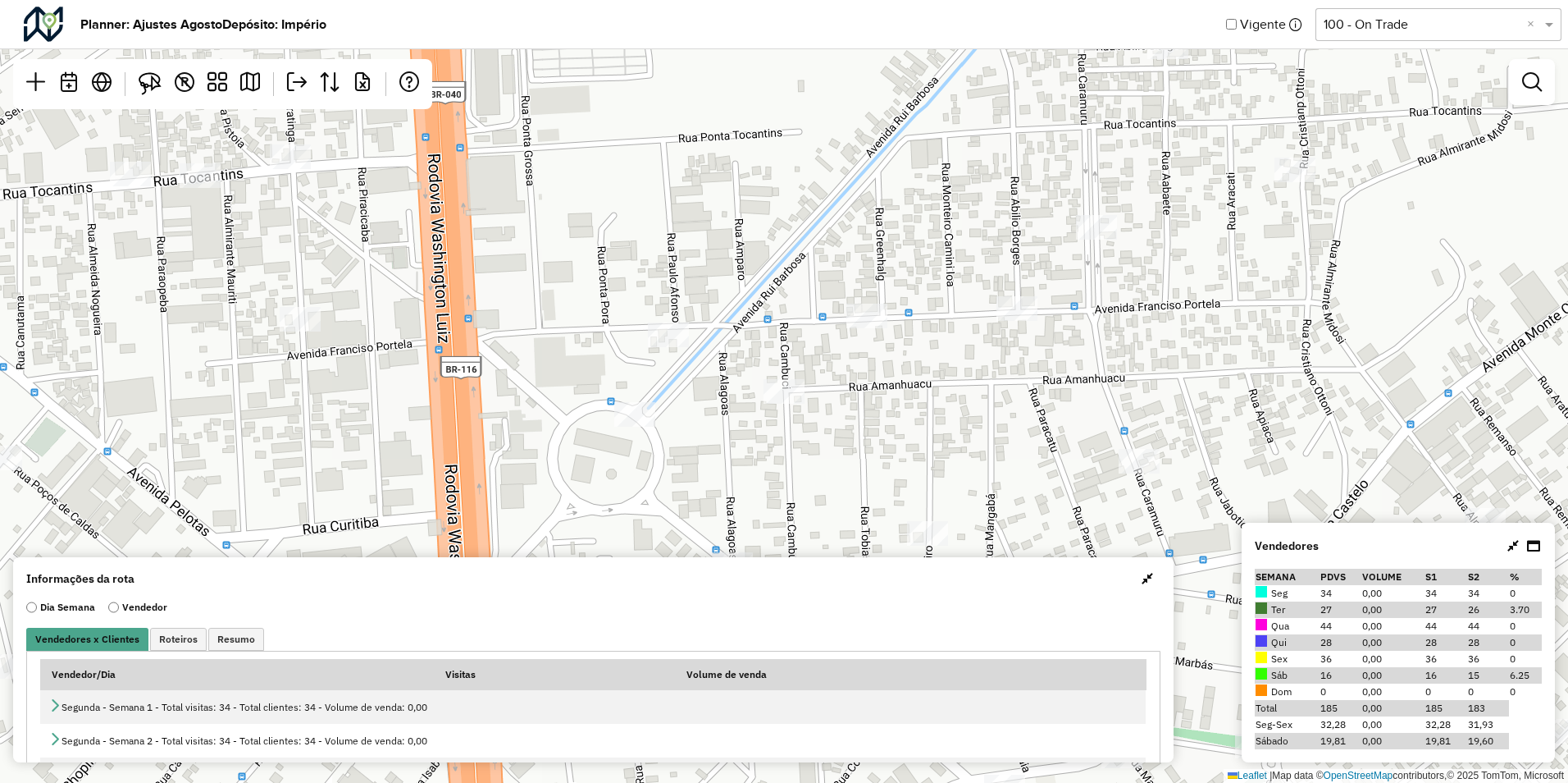
drag, startPoint x: 811, startPoint y: 477, endPoint x: 748, endPoint y: 404, distance: 96.4
click at [751, 412] on div "Leaflet | Map data © OpenStreetMap contributors,© 2025 TomTom, Microsoft" at bounding box center [784, 392] width 1568 height 783
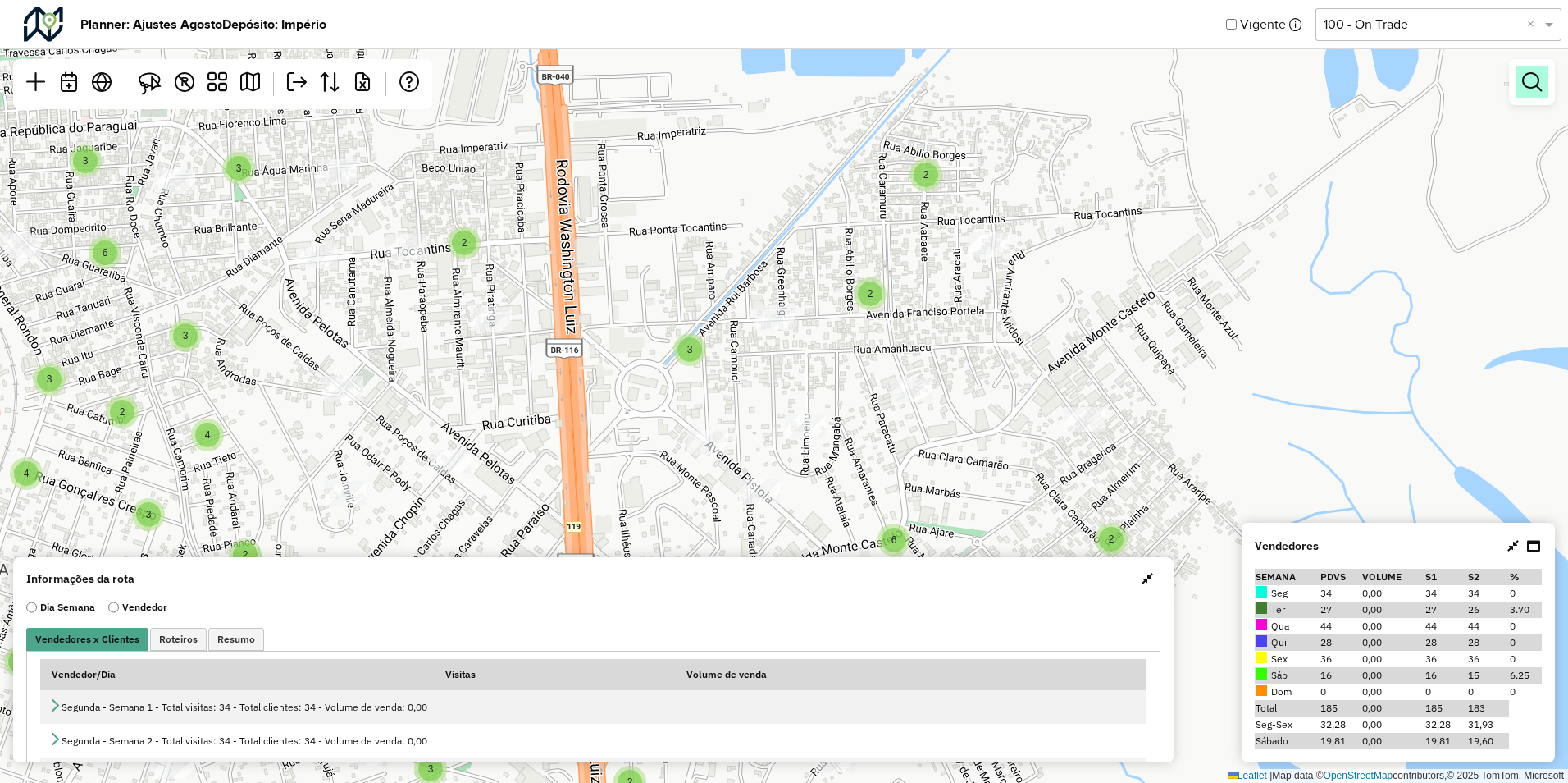
click at [1544, 89] on link at bounding box center [1531, 81] width 33 height 33
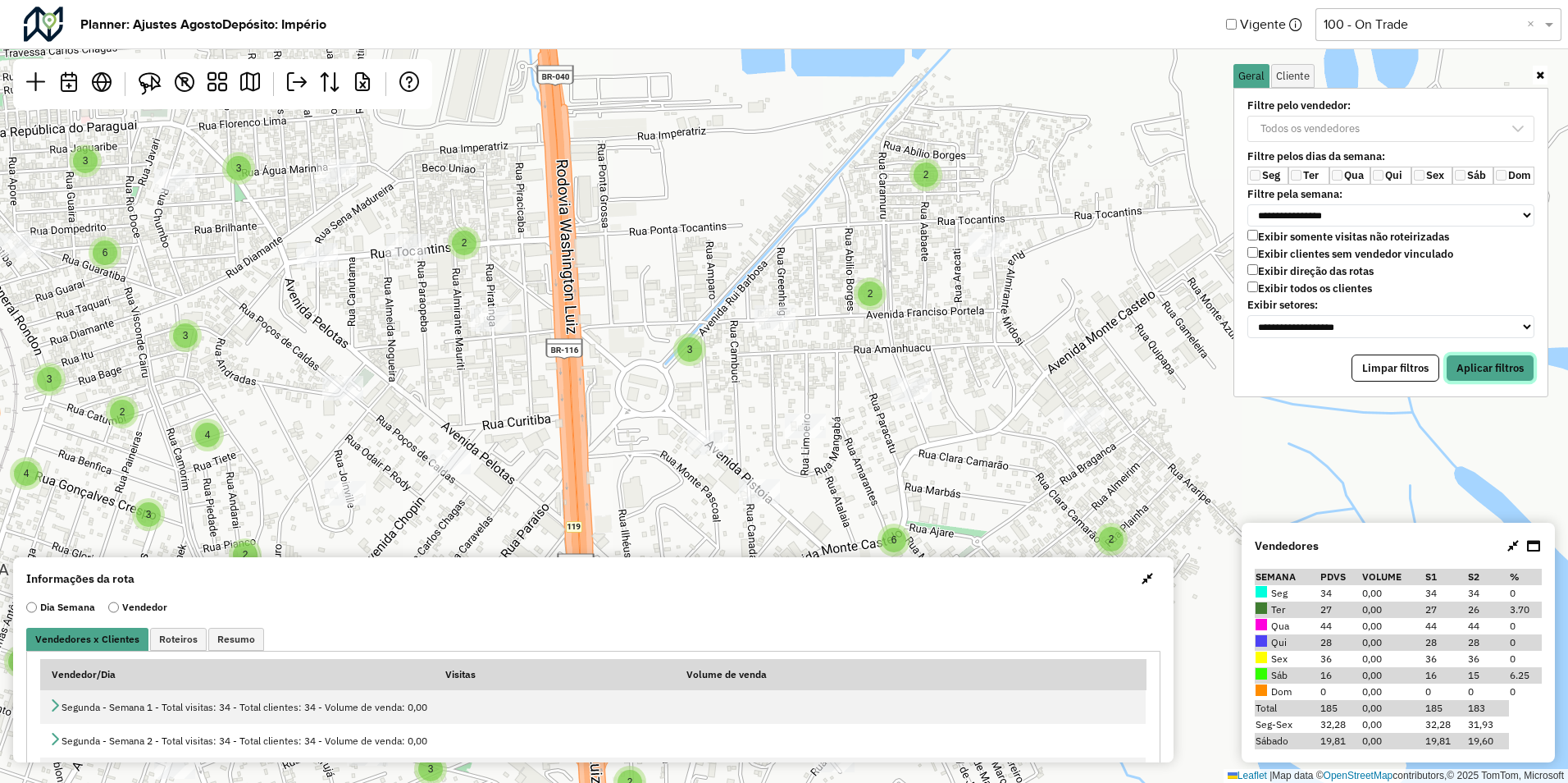
click at [1481, 371] on button "Aplicar filtros" at bounding box center [1491, 368] width 89 height 28
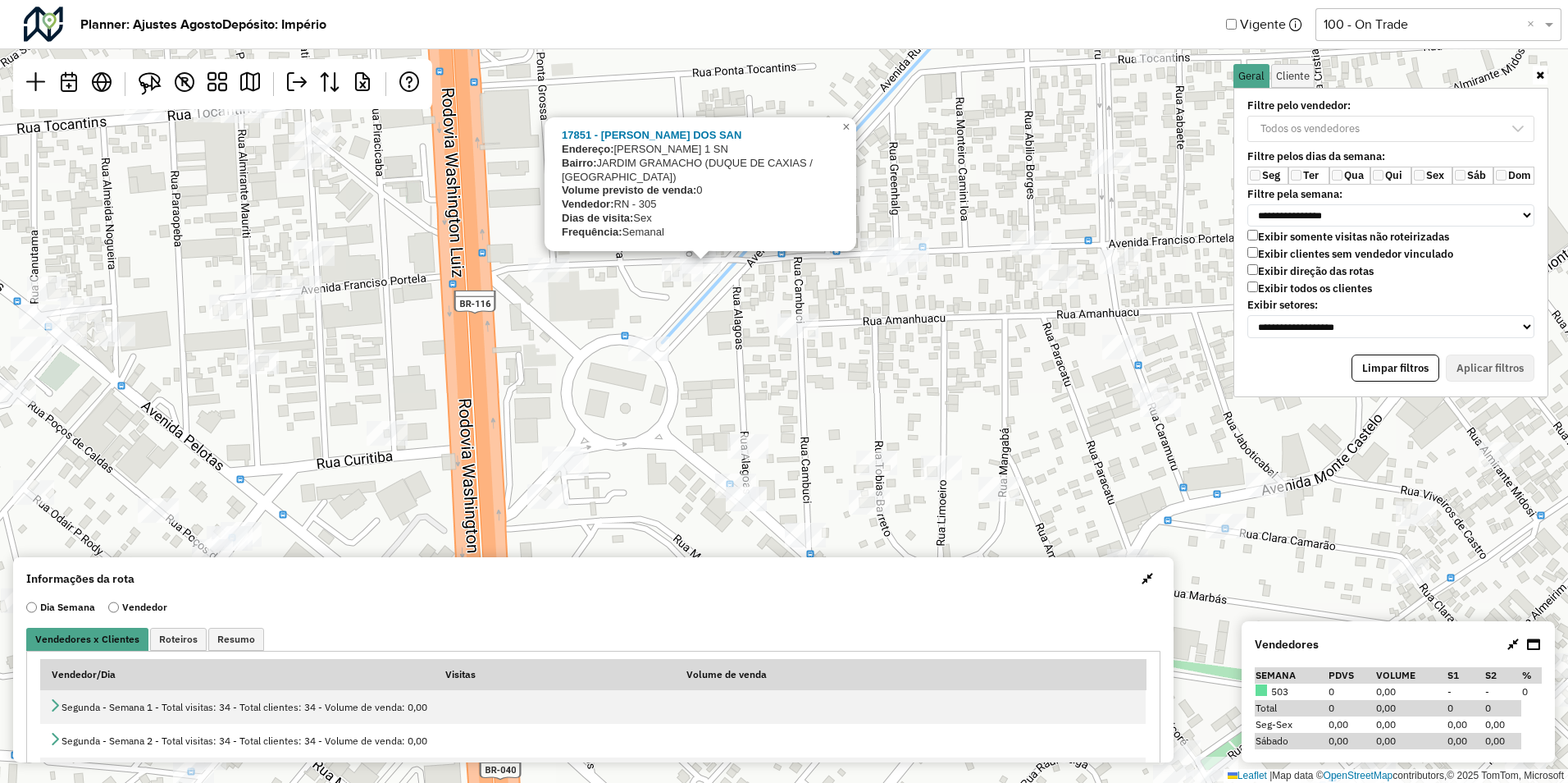
click at [722, 324] on div "17851 - ELIAS DAMIAO DOS SAN Endereço: FRANCISCO PORTELA 1 SN Bairro: JARDIM GR…" at bounding box center [784, 392] width 1568 height 783
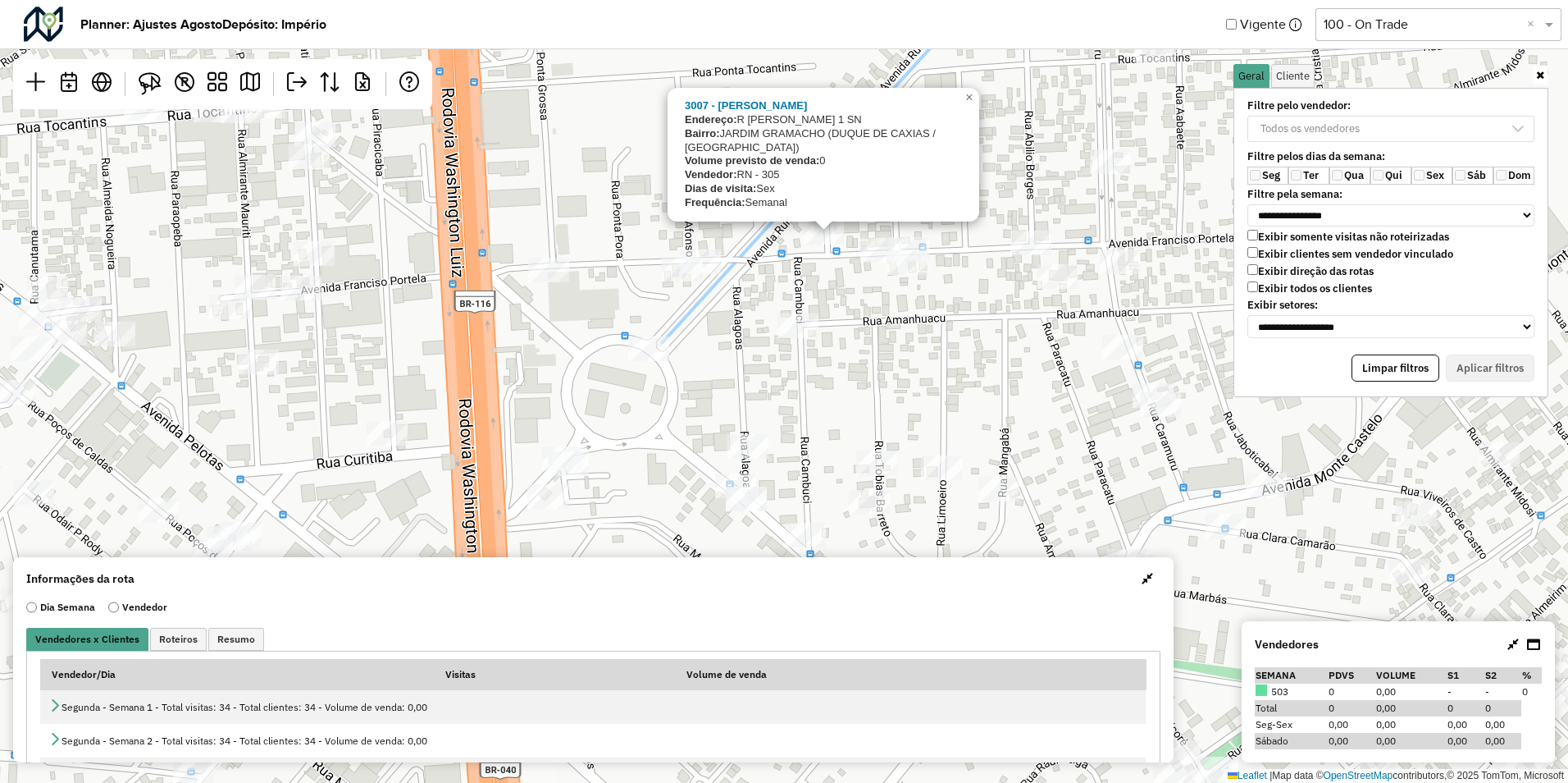
click at [677, 377] on div "3007 - JOSE TARGA Endereço: R FRANCISCO PORTELA 1 SN Bairro: JARDIM GRAMACHO (D…" at bounding box center [784, 392] width 1568 height 783
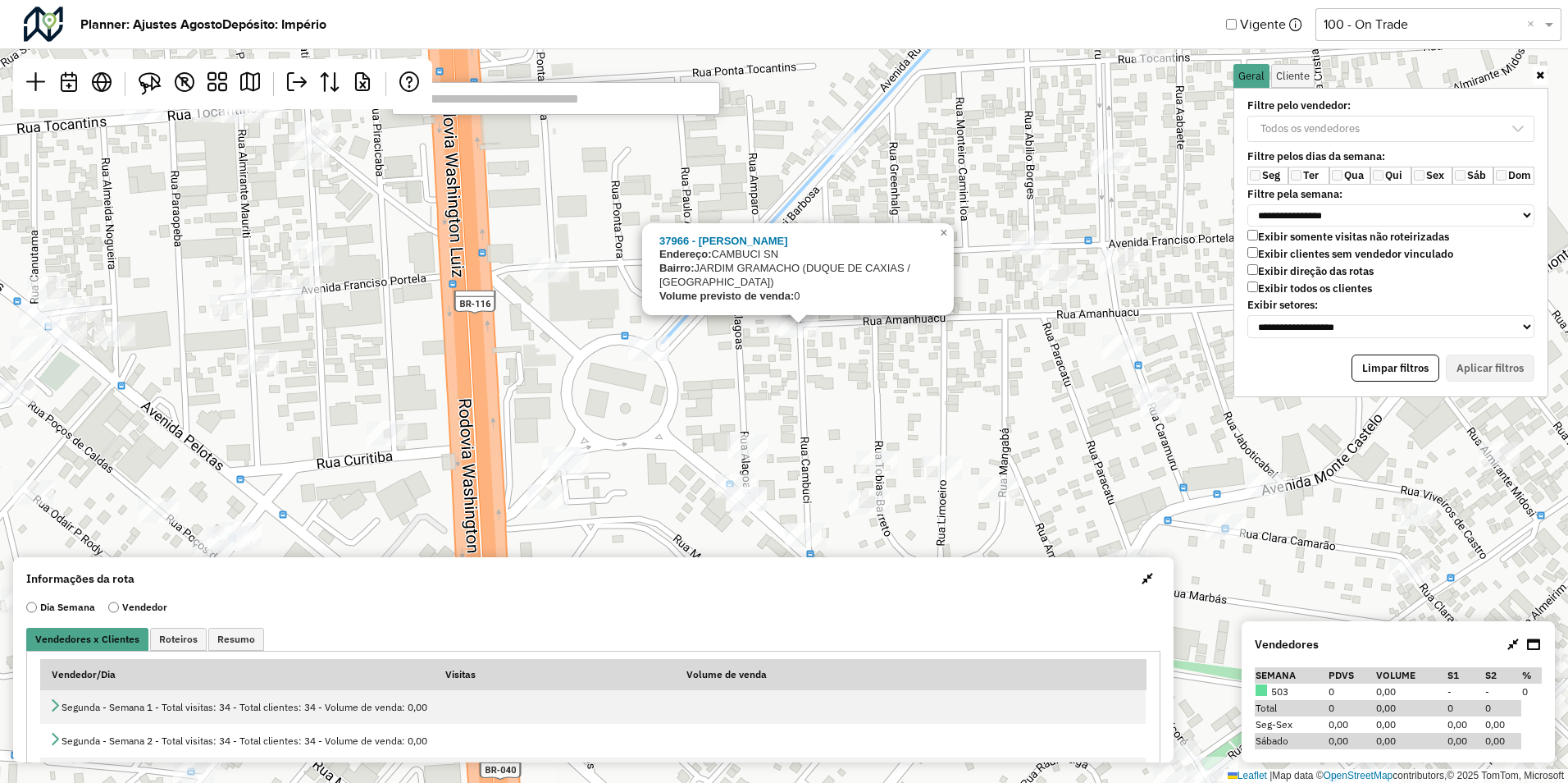
click at [810, 352] on div "37966 - DANI BAR Endereço: CAMBUCI SN Bairro: JARDIM GRAMACHO (DUQUE DE CAXIAS …" at bounding box center [784, 392] width 1568 height 783
click at [771, 333] on div "37966 - DANI BAR Endereço: CAMBUCI SN Bairro: JARDIM GRAMACHO (DUQUE DE CAXIAS …" at bounding box center [784, 392] width 1568 height 783
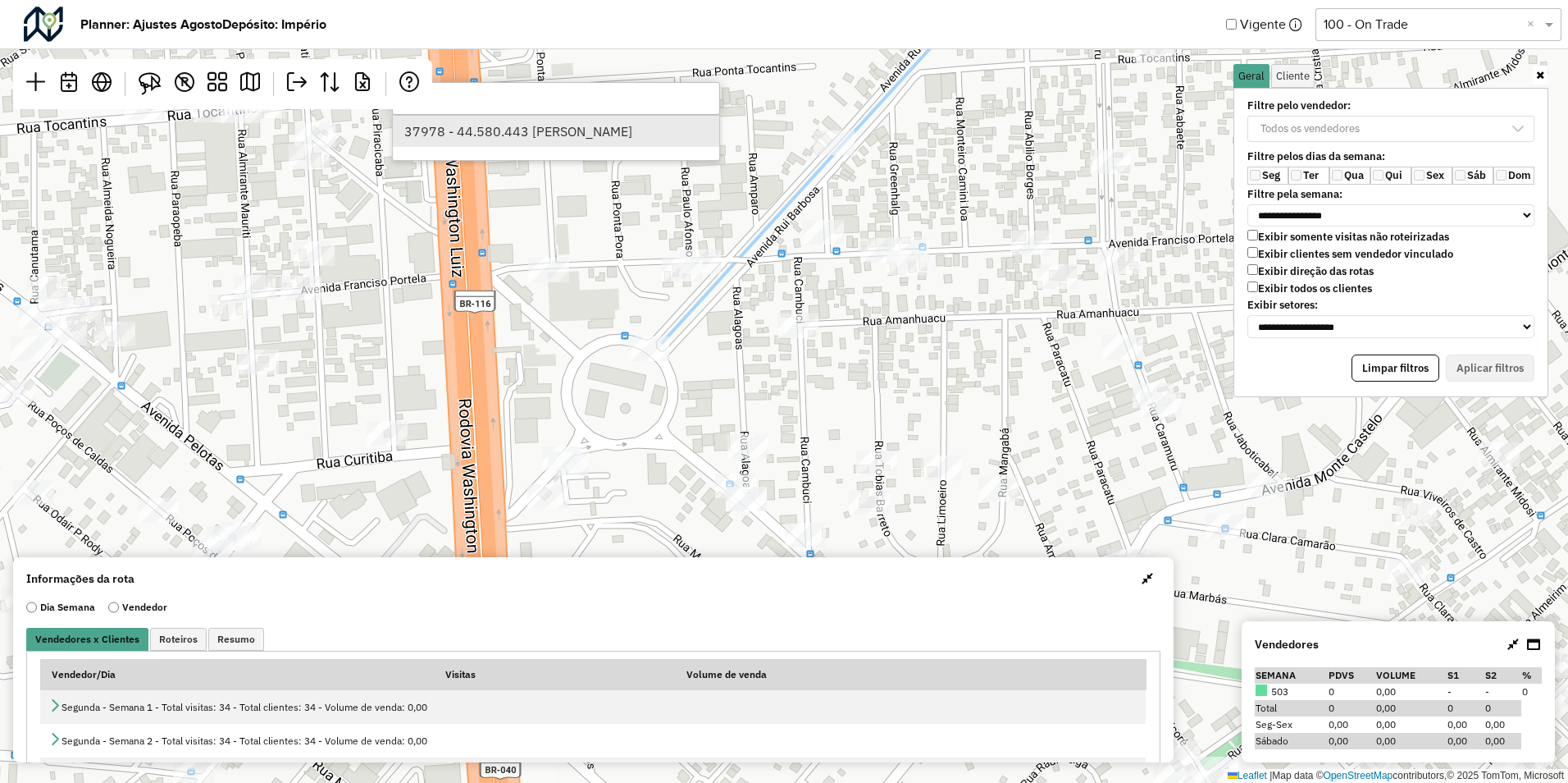
type input "*****"
click at [517, 142] on li "37978 - 44.580.443 FRANK SIL" at bounding box center [556, 131] width 326 height 32
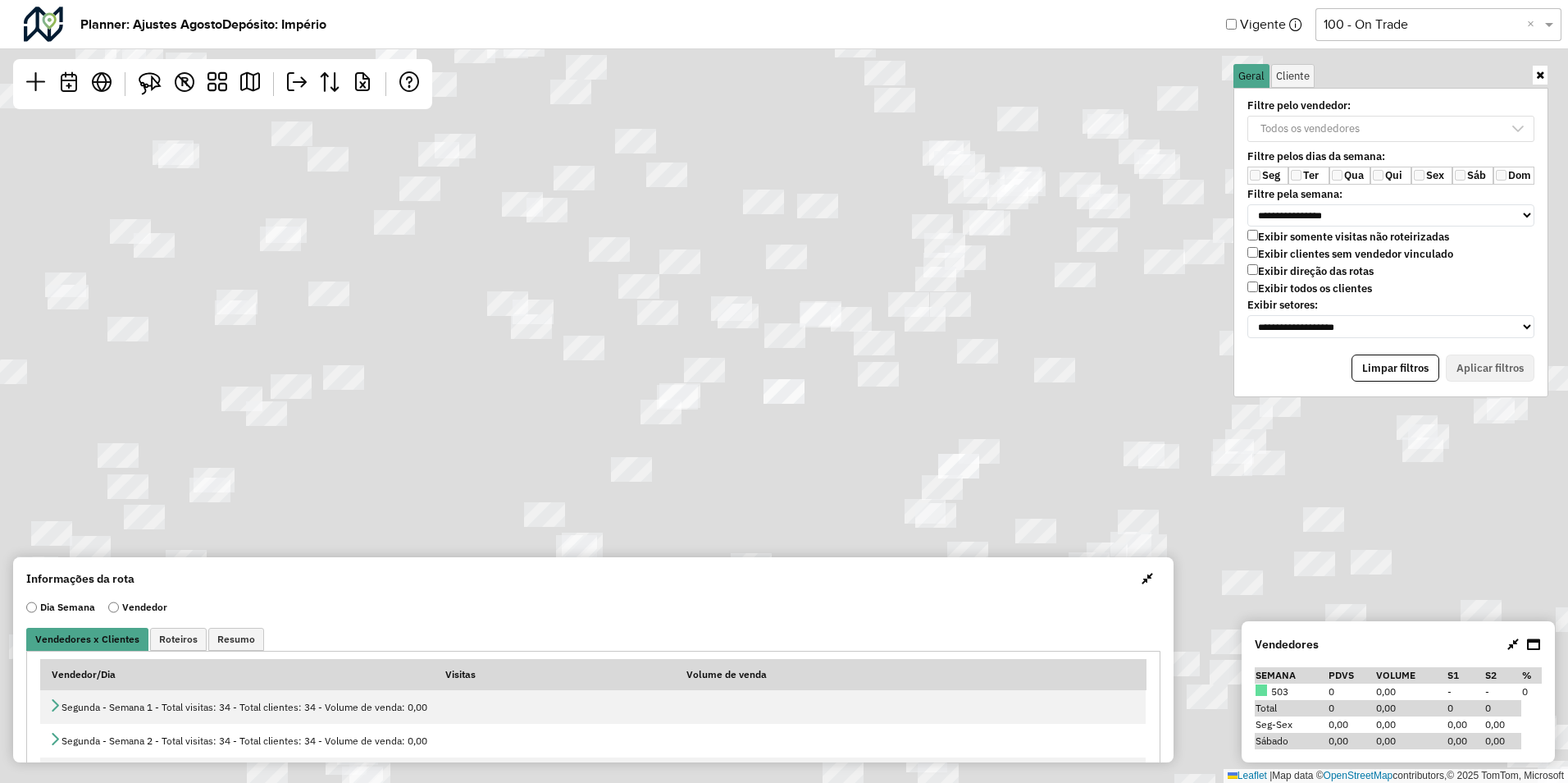
click at [513, 128] on div "Leaflet | Map data © OpenStreetMap contributors,© 2025 TomTom, Microsoft" at bounding box center [784, 392] width 1568 height 783
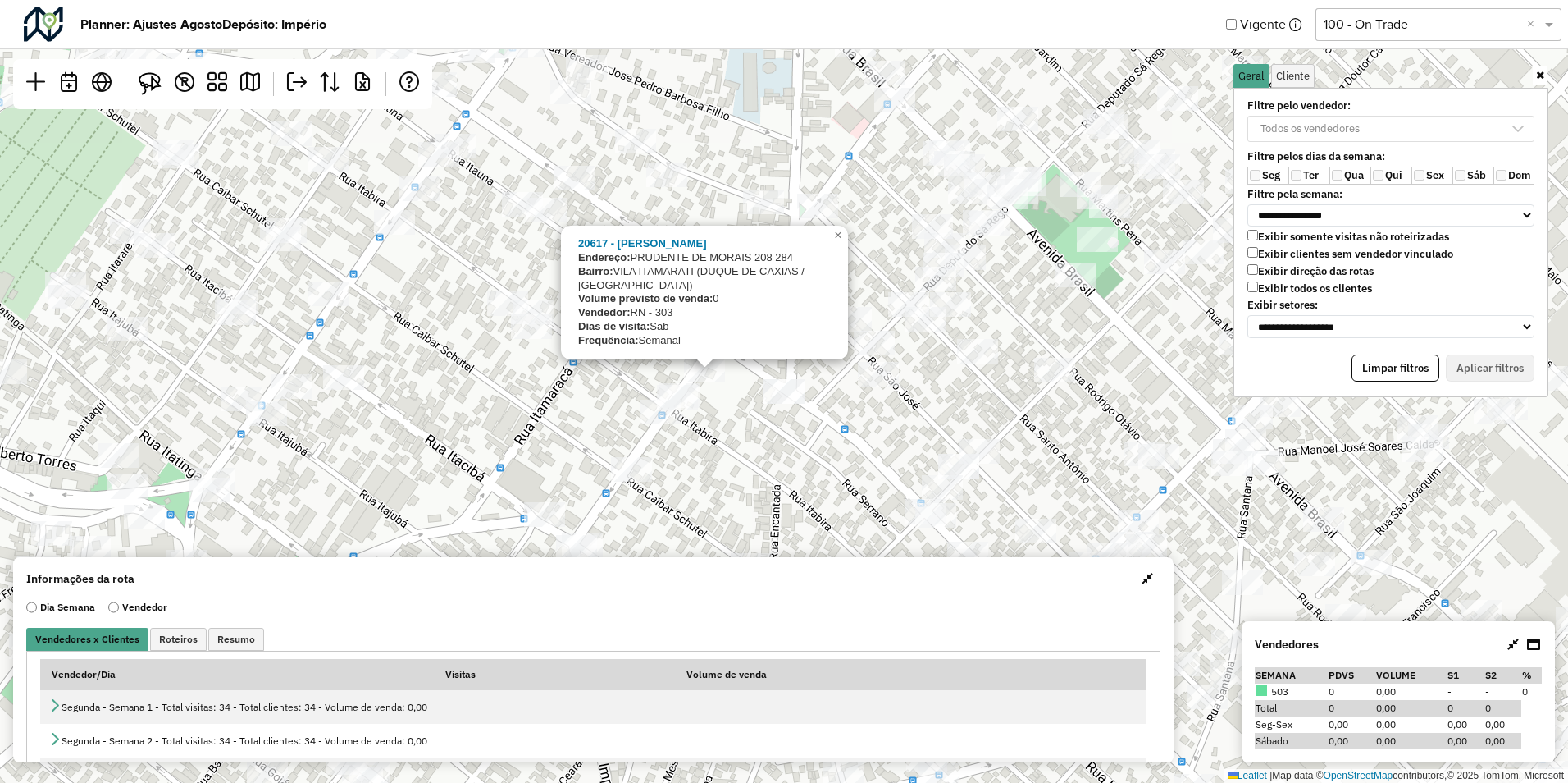
click at [789, 417] on div "20617 - MARILENE JESUS Endereço: PRUDENTE DE MORAIS 208 284 Bairro: VILA ITAMAR…" at bounding box center [784, 392] width 1568 height 783
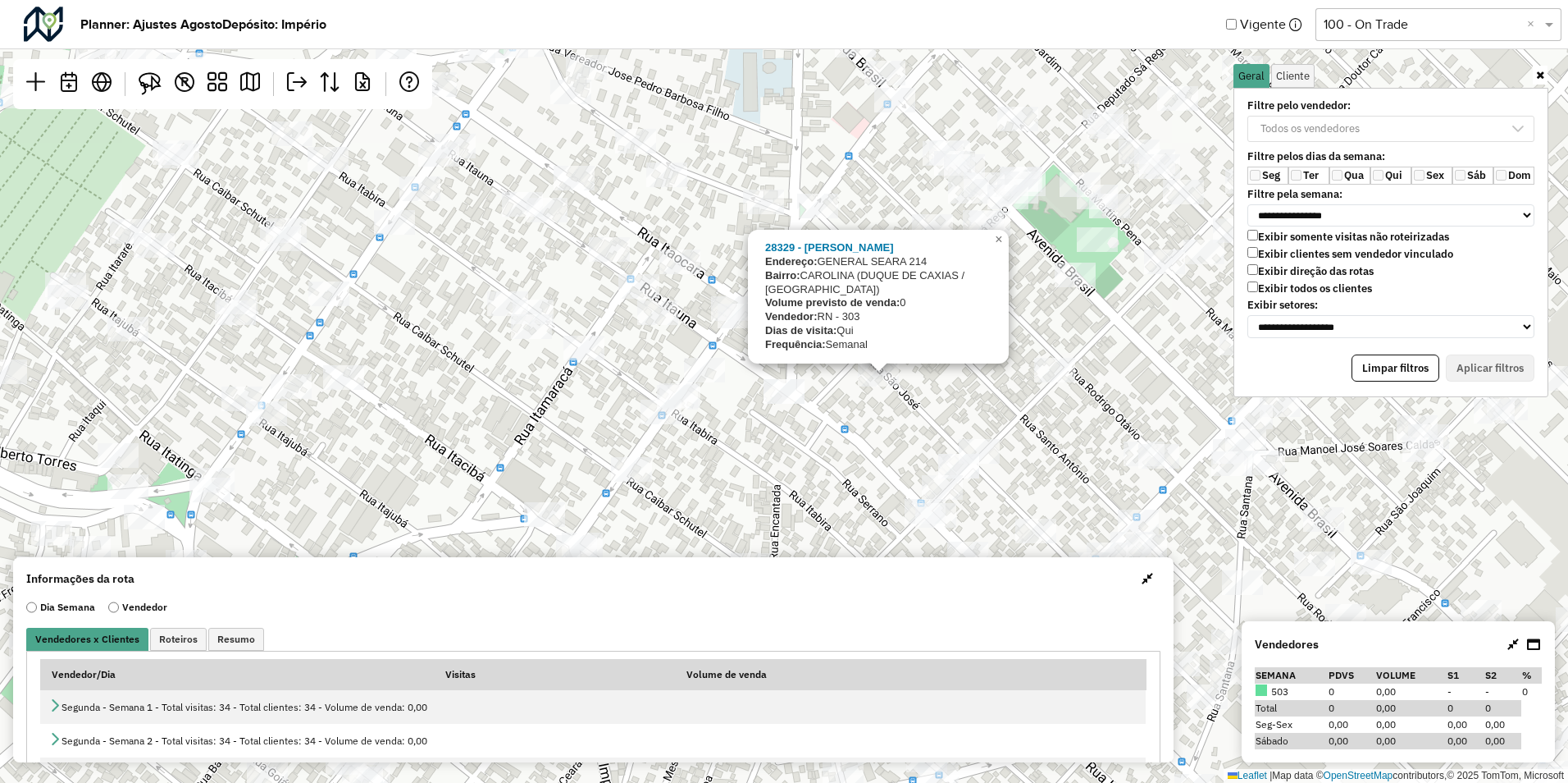
click at [813, 381] on div "28329 - EMMANUEL ROCHA Endereço: GENERAL SEARA 214 Bairro: CAROLINA (DUQUE DE C…" at bounding box center [784, 392] width 1568 height 783
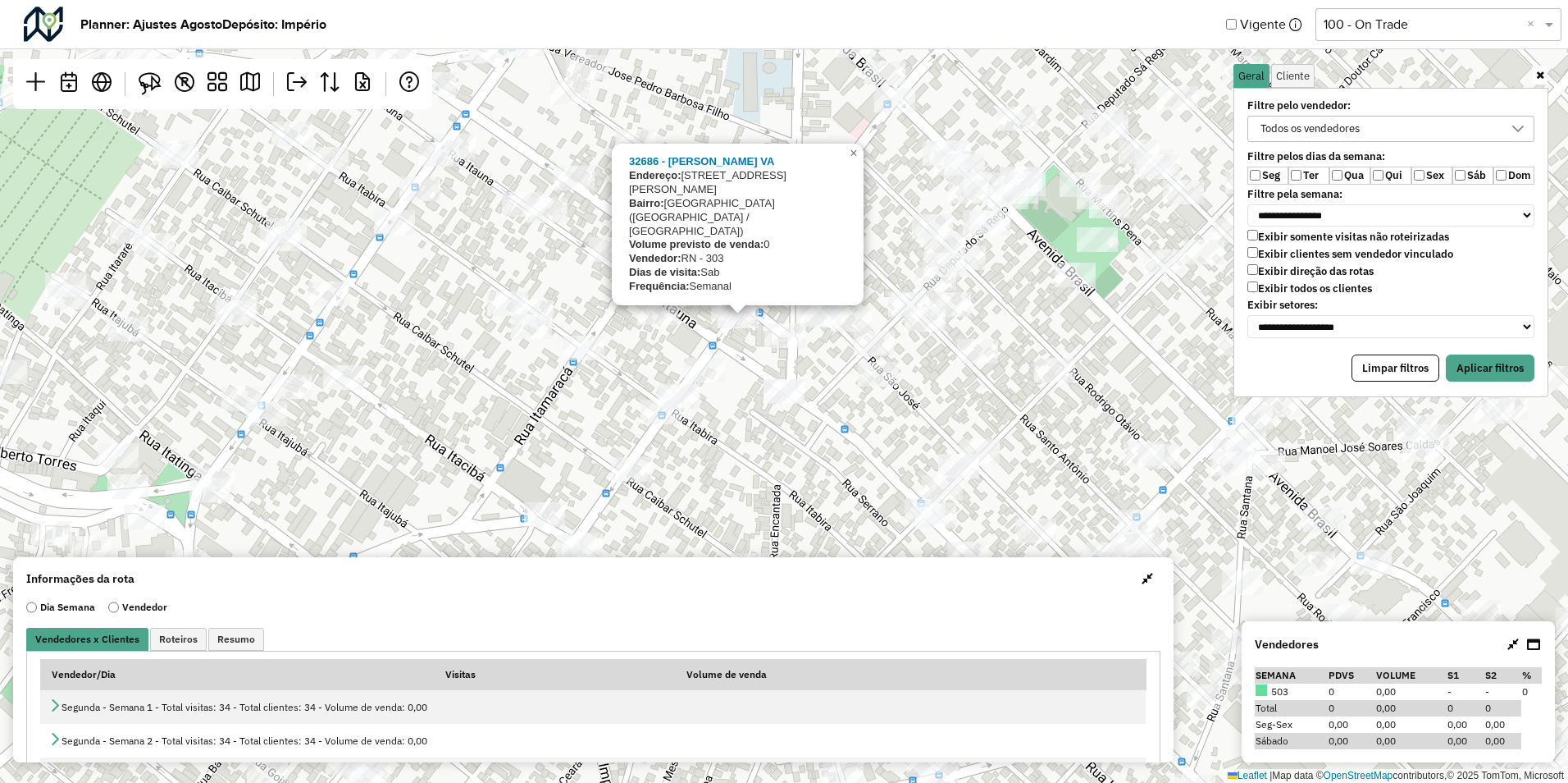
click at [1362, 175] on label "Qua" at bounding box center [1350, 175] width 41 height 18
click at [1515, 354] on button "Aplicar filtros" at bounding box center [1491, 368] width 89 height 28
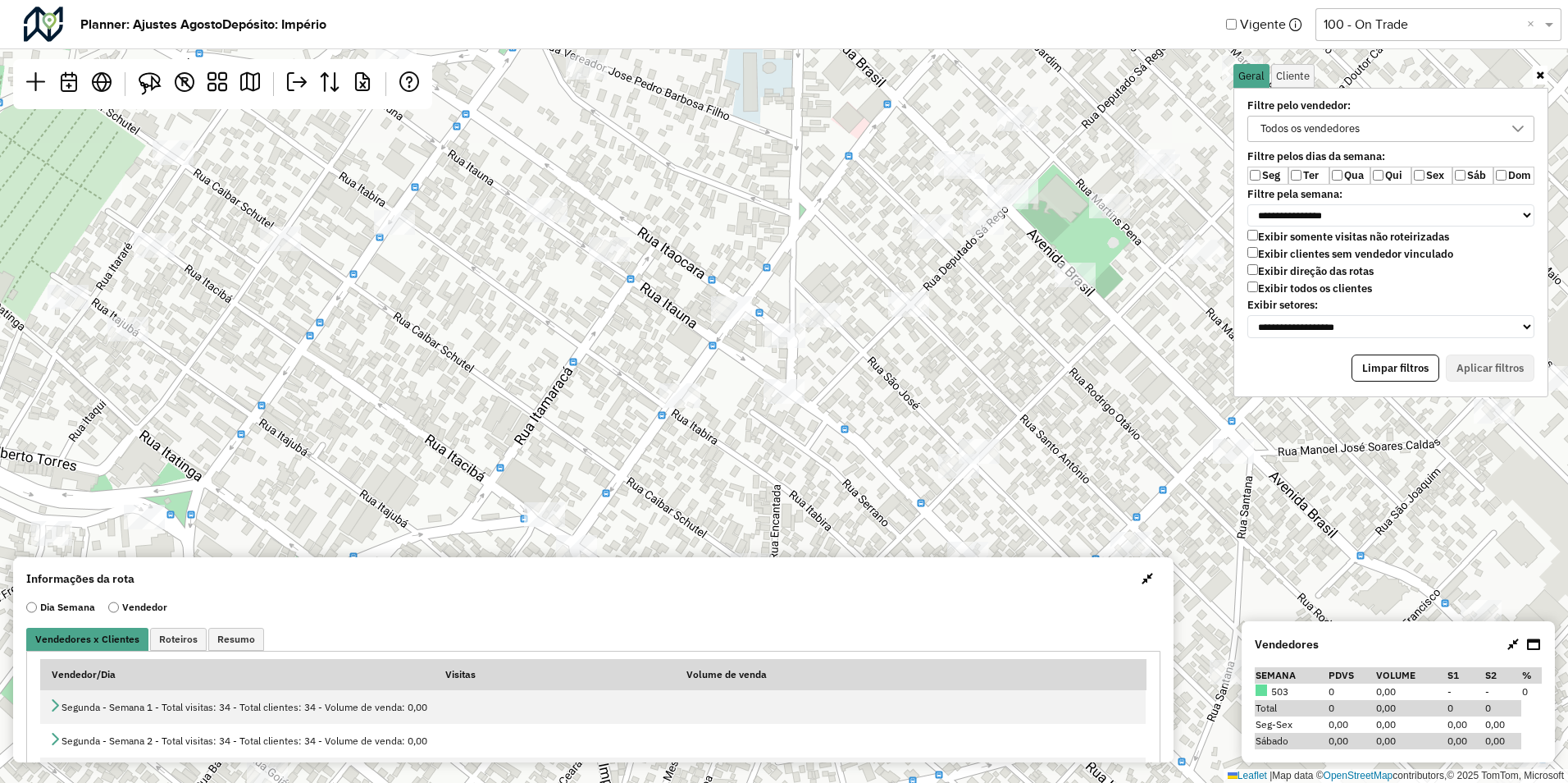
click at [1343, 171] on label "Qua" at bounding box center [1350, 175] width 41 height 18
click at [1438, 171] on label "Sex" at bounding box center [1432, 175] width 41 height 18
click at [1518, 371] on button "Aplicar filtros" at bounding box center [1491, 368] width 89 height 28
click at [1467, 170] on label "Sáb" at bounding box center [1472, 175] width 41 height 18
click at [1491, 374] on button "Aplicar filtros" at bounding box center [1491, 368] width 89 height 28
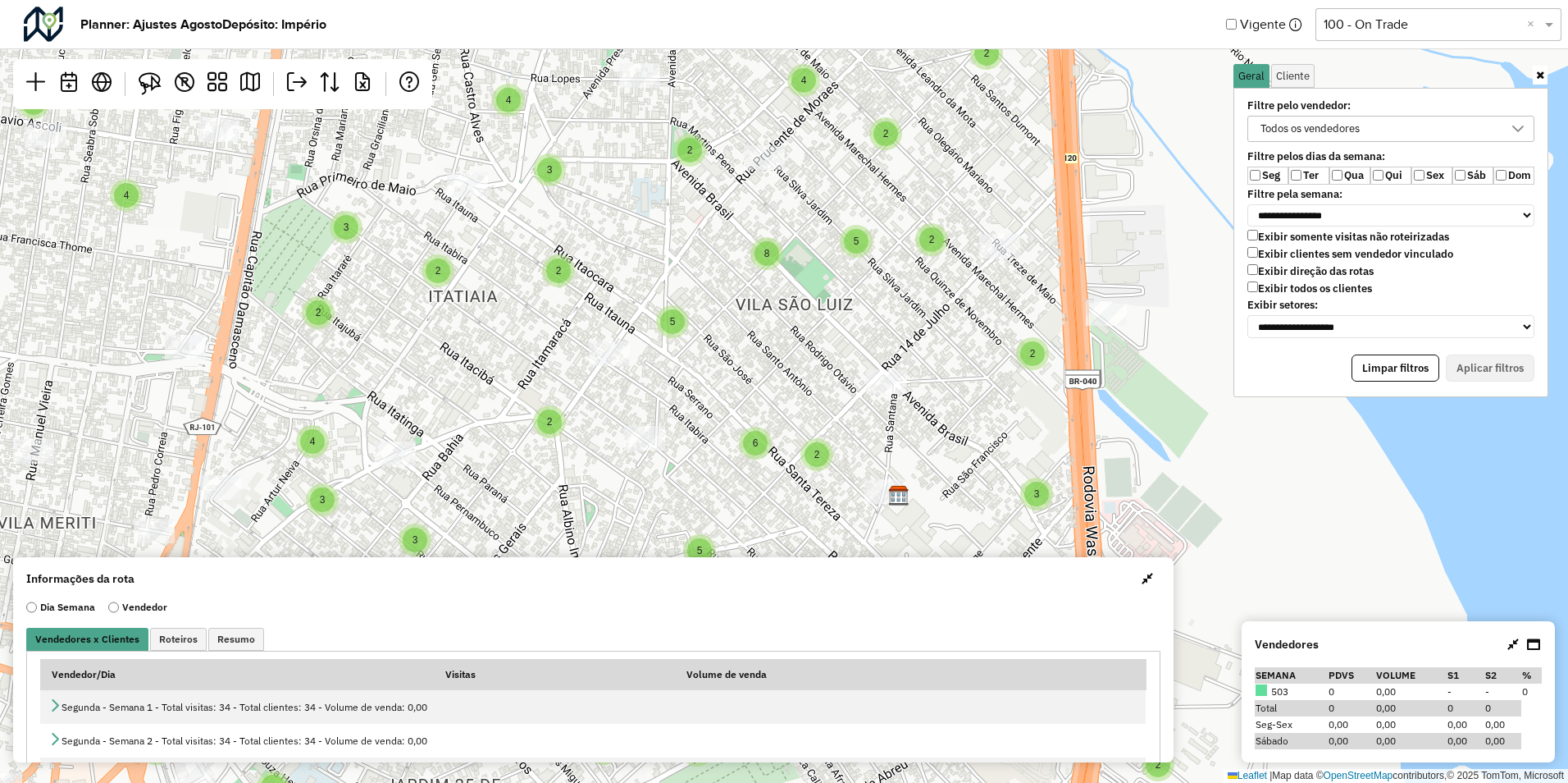
click at [1263, 175] on label "Seg" at bounding box center [1267, 175] width 41 height 18
click at [1287, 175] on label "Seg" at bounding box center [1267, 175] width 41 height 18
click at [1261, 176] on label "Seg" at bounding box center [1267, 175] width 41 height 18
click at [1500, 367] on button "Aplicar filtros" at bounding box center [1491, 368] width 89 height 28
click at [1483, 371] on button "Aplicar filtros" at bounding box center [1491, 368] width 89 height 28
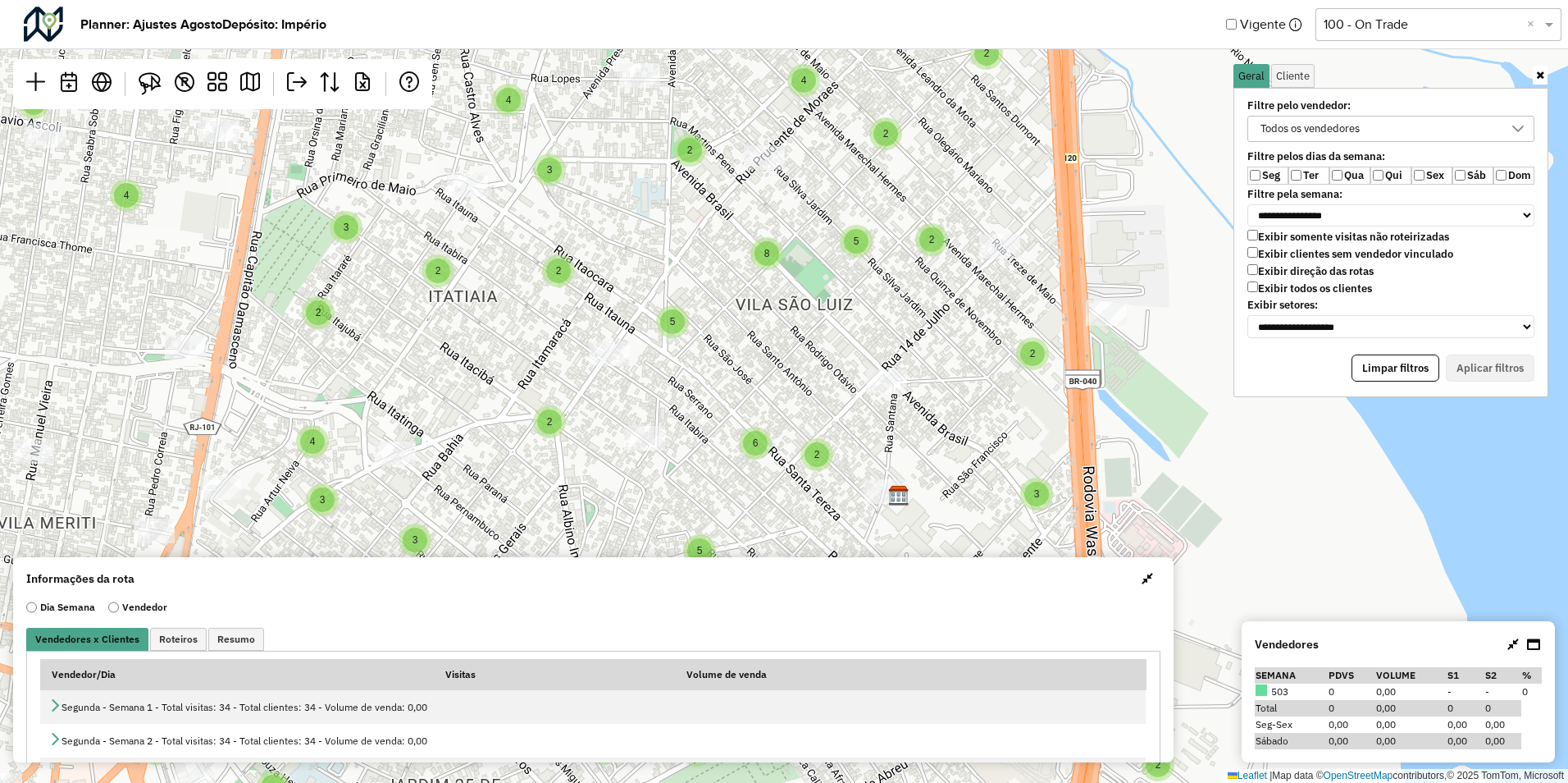
click at [1387, 174] on label "Qui" at bounding box center [1390, 175] width 41 height 18
click at [1498, 365] on button "Aplicar filtros" at bounding box center [1491, 368] width 89 height 28
click at [1259, 291] on label "Exibir todos os clientes" at bounding box center [1310, 289] width 125 height 14
click at [1471, 358] on button "Aplicar filtros" at bounding box center [1491, 368] width 89 height 28
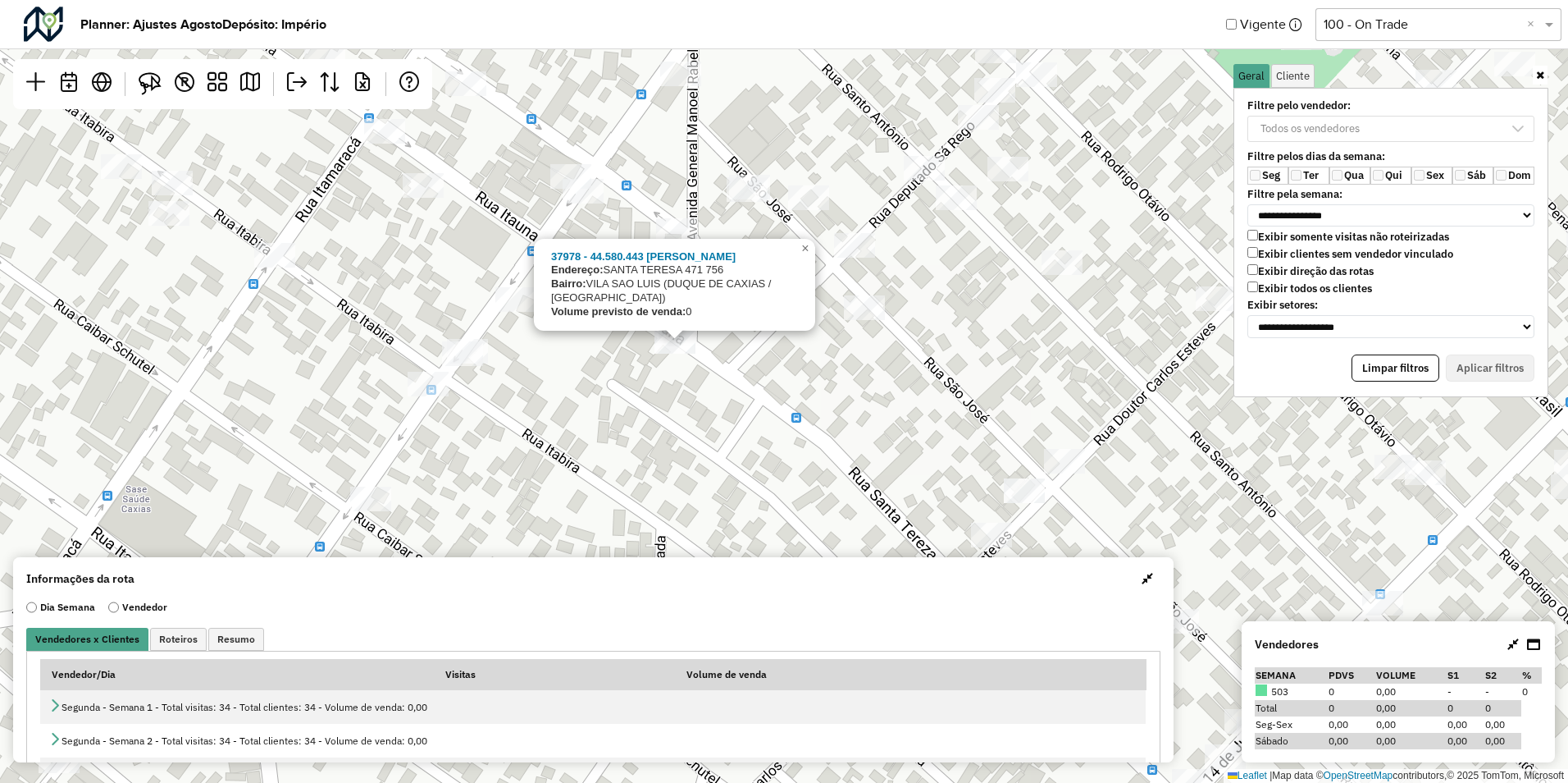
drag, startPoint x: 657, startPoint y: 320, endPoint x: 665, endPoint y: 371, distance: 51.6
click at [664, 370] on div "37978 - 44.580.443 FRANK SIL Endereço: SANTA TERESA 471 756 Bairro: VILA SAO LU…" at bounding box center [784, 392] width 1568 height 783
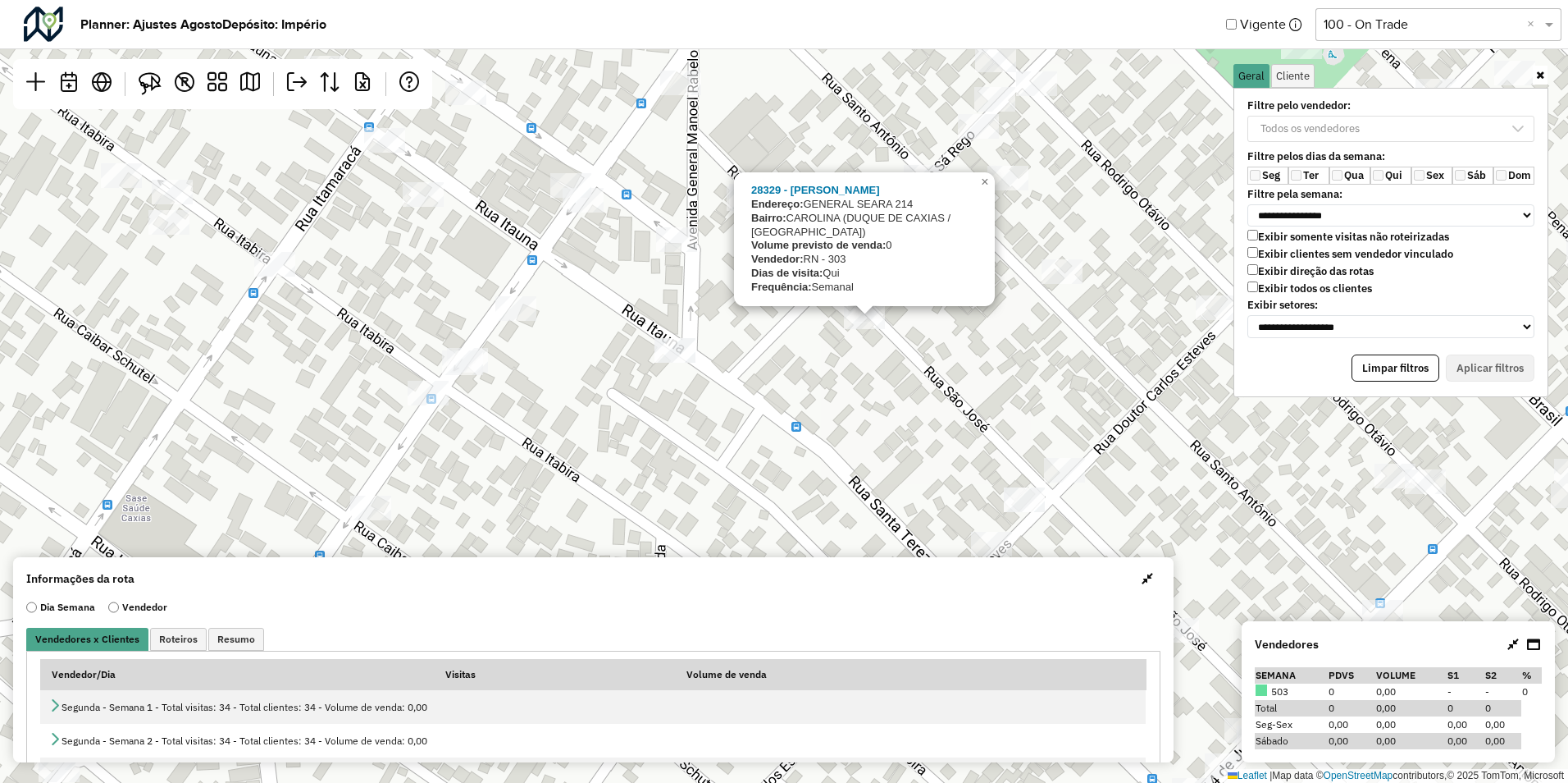
click at [807, 359] on div "28329 - EMMANUEL ROCHA Endereço: GENERAL SEARA 214 Bairro: CAROLINA (DUQUE DE C…" at bounding box center [784, 392] width 1568 height 783
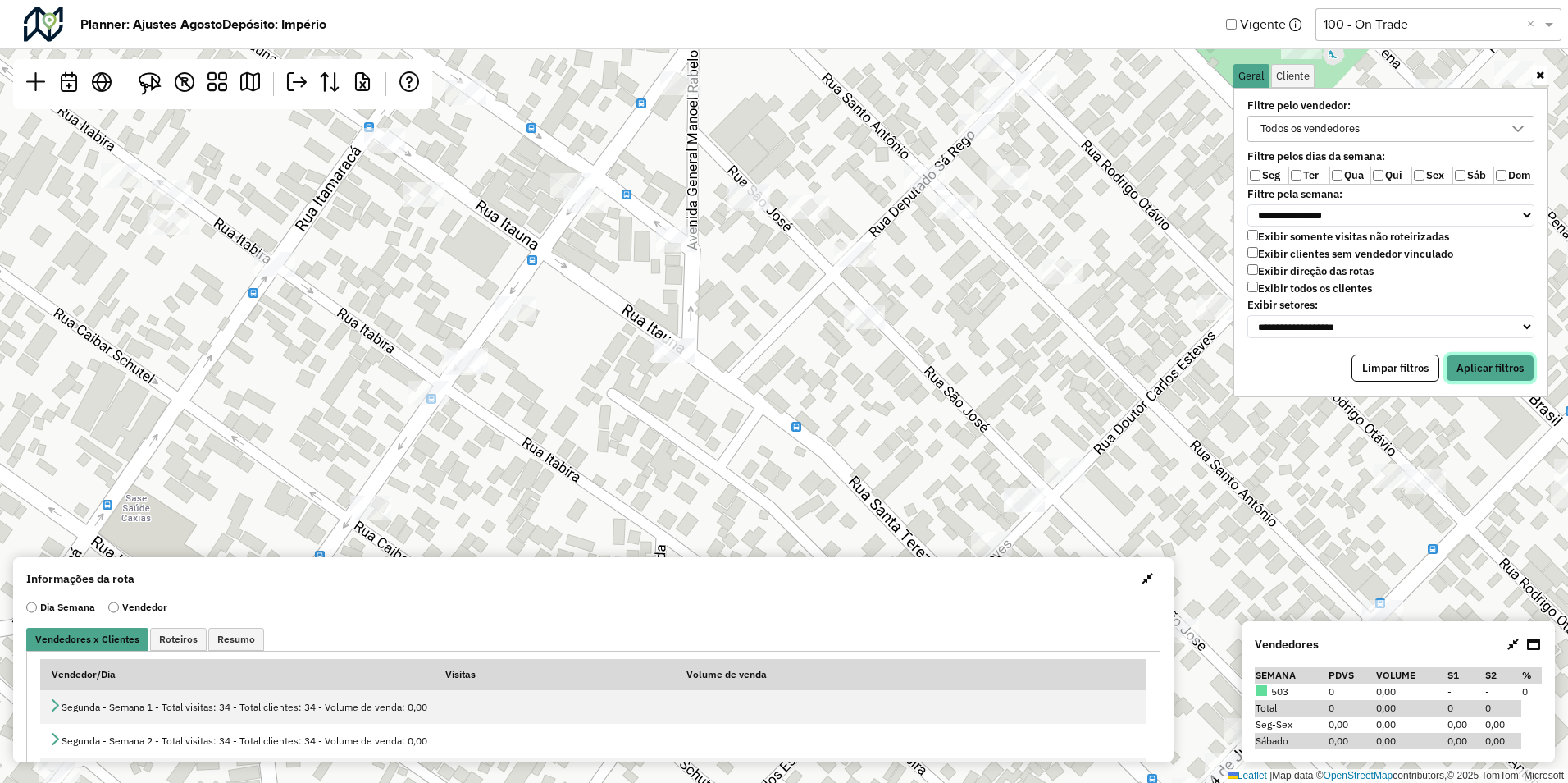
drag, startPoint x: 1507, startPoint y: 372, endPoint x: 1498, endPoint y: 367, distance: 10.3
click at [1506, 371] on button "Aplicar filtros" at bounding box center [1491, 368] width 89 height 28
click at [1462, 168] on label "Sáb" at bounding box center [1472, 175] width 41 height 18
click at [1349, 180] on label "Qua" at bounding box center [1350, 175] width 41 height 18
click at [1484, 374] on button "Aplicar filtros" at bounding box center [1491, 368] width 89 height 28
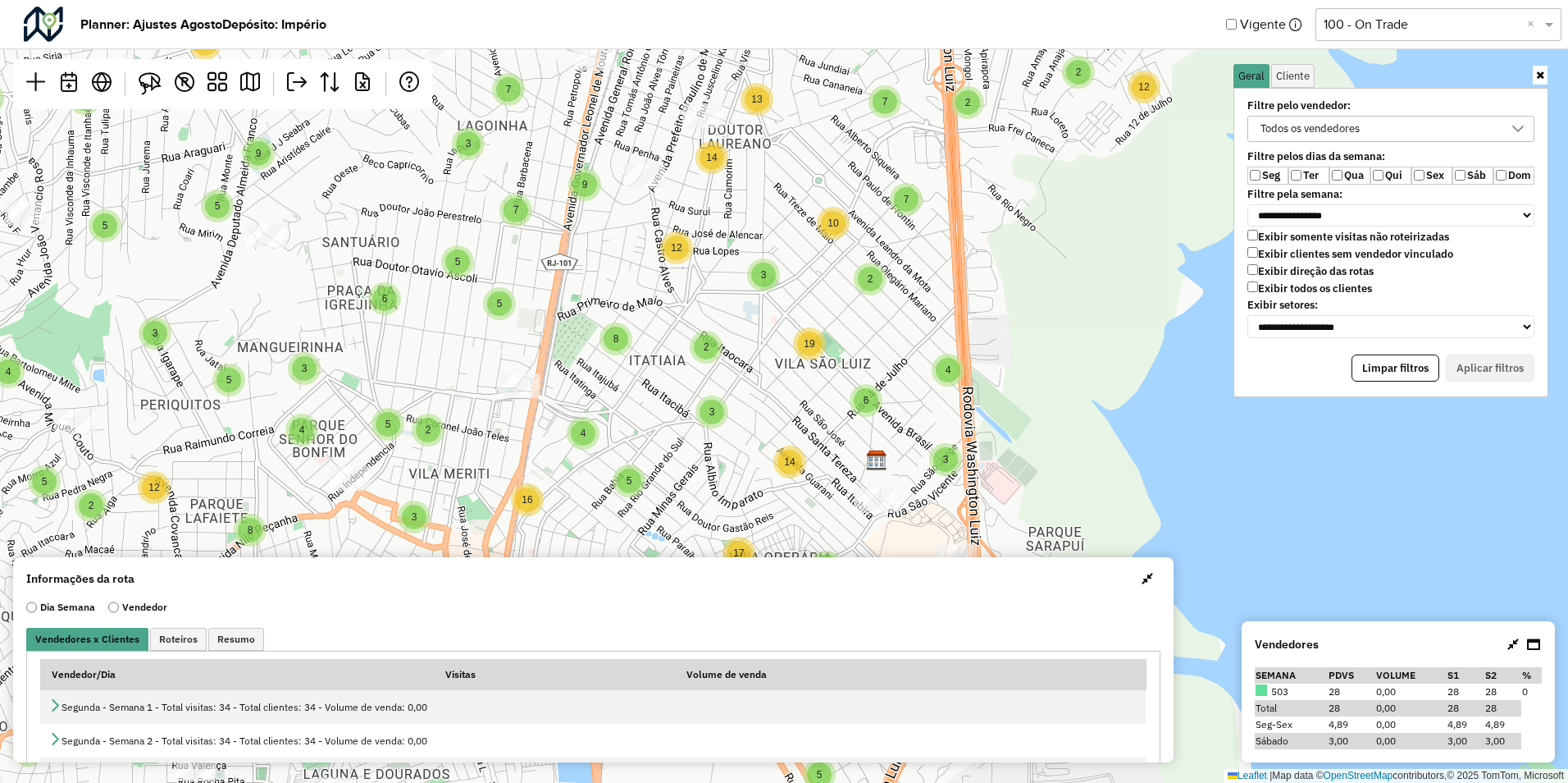
click at [1246, 235] on div "Exibir somente visitas não roteirizadas Exibir clientes sem vendedor vinculado …" at bounding box center [1391, 264] width 306 height 69
click at [1484, 364] on button "Aplicar filtros" at bounding box center [1491, 368] width 89 height 28
click at [1428, 175] on label "Sex" at bounding box center [1432, 175] width 41 height 18
click at [1472, 171] on label "Sáb" at bounding box center [1472, 175] width 41 height 18
click at [1490, 364] on button "Aplicar filtros" at bounding box center [1491, 368] width 89 height 28
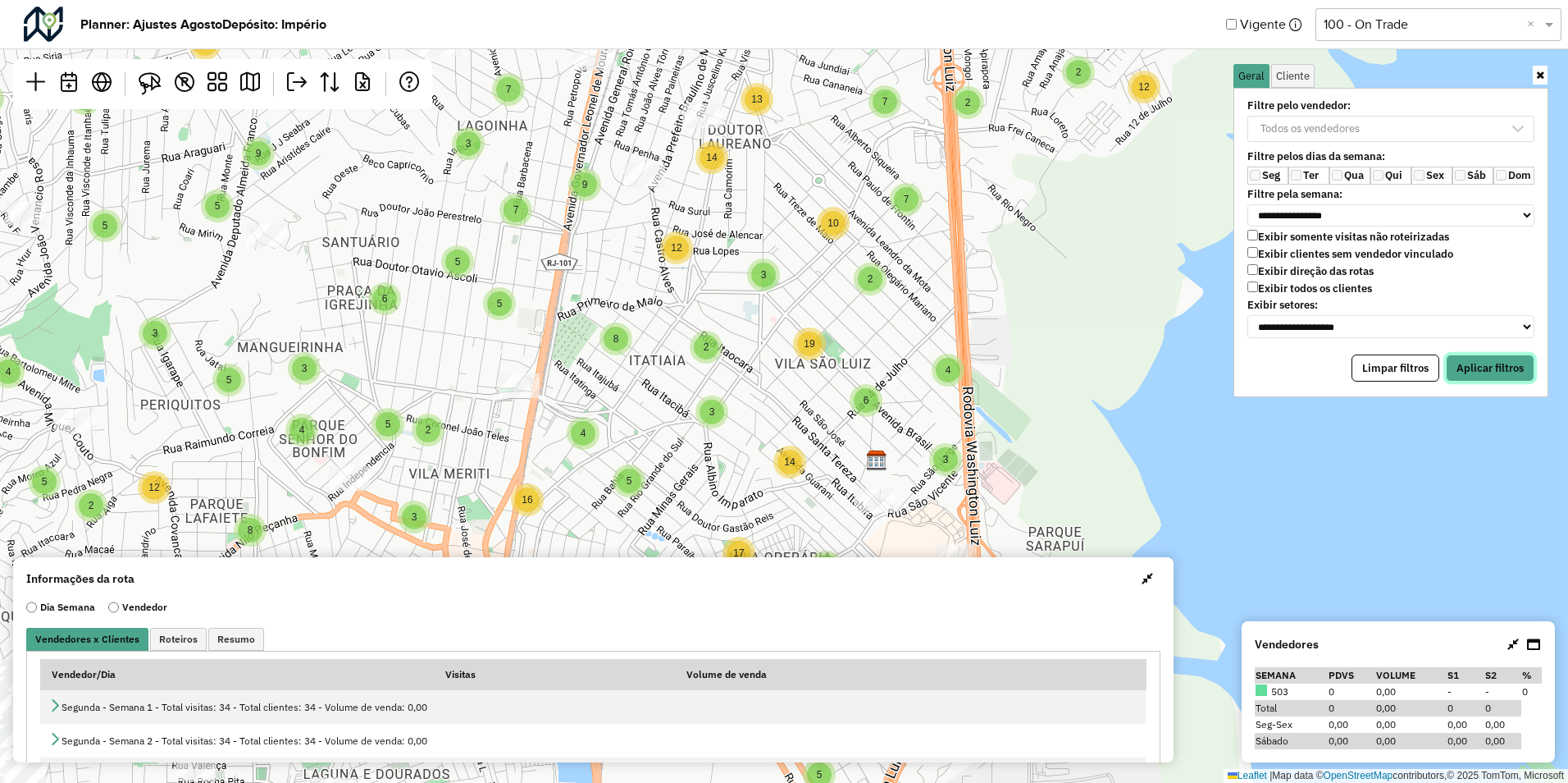
click at [1477, 364] on button "Aplicar filtros" at bounding box center [1491, 368] width 89 height 28
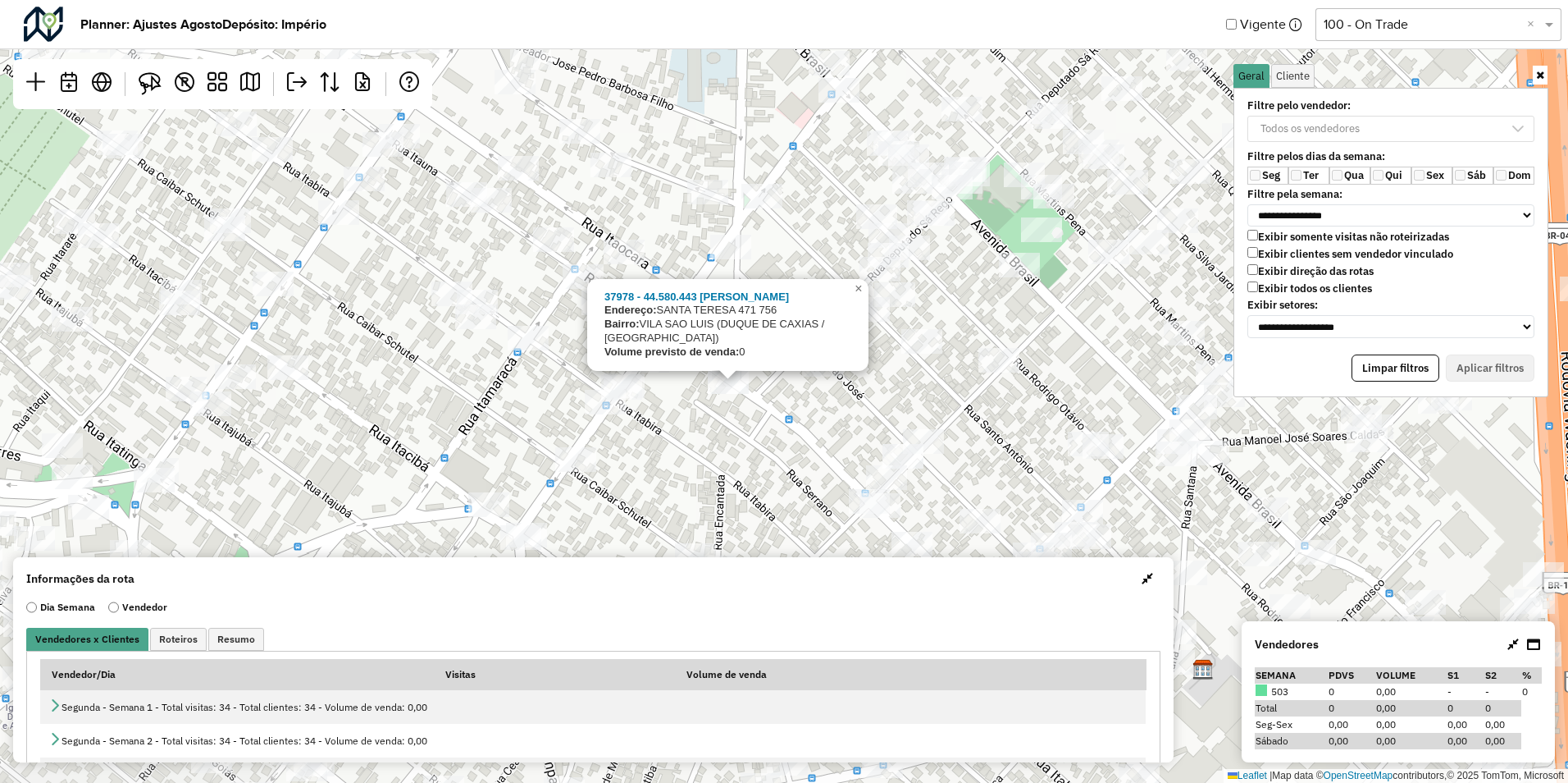
drag, startPoint x: 711, startPoint y: 499, endPoint x: 740, endPoint y: 397, distance: 106.0
click at [740, 397] on div "37978 - 44.580.443 FRANK SIL Endereço: SANTA TERESA 471 756 Bairro: VILA SAO LU…" at bounding box center [784, 392] width 1568 height 783
click at [721, 412] on div "37978 - 44.580.443 FRANK SIL Endereço: SANTA TERESA 471 756 Bairro: VILA SAO LU…" at bounding box center [784, 392] width 1568 height 783
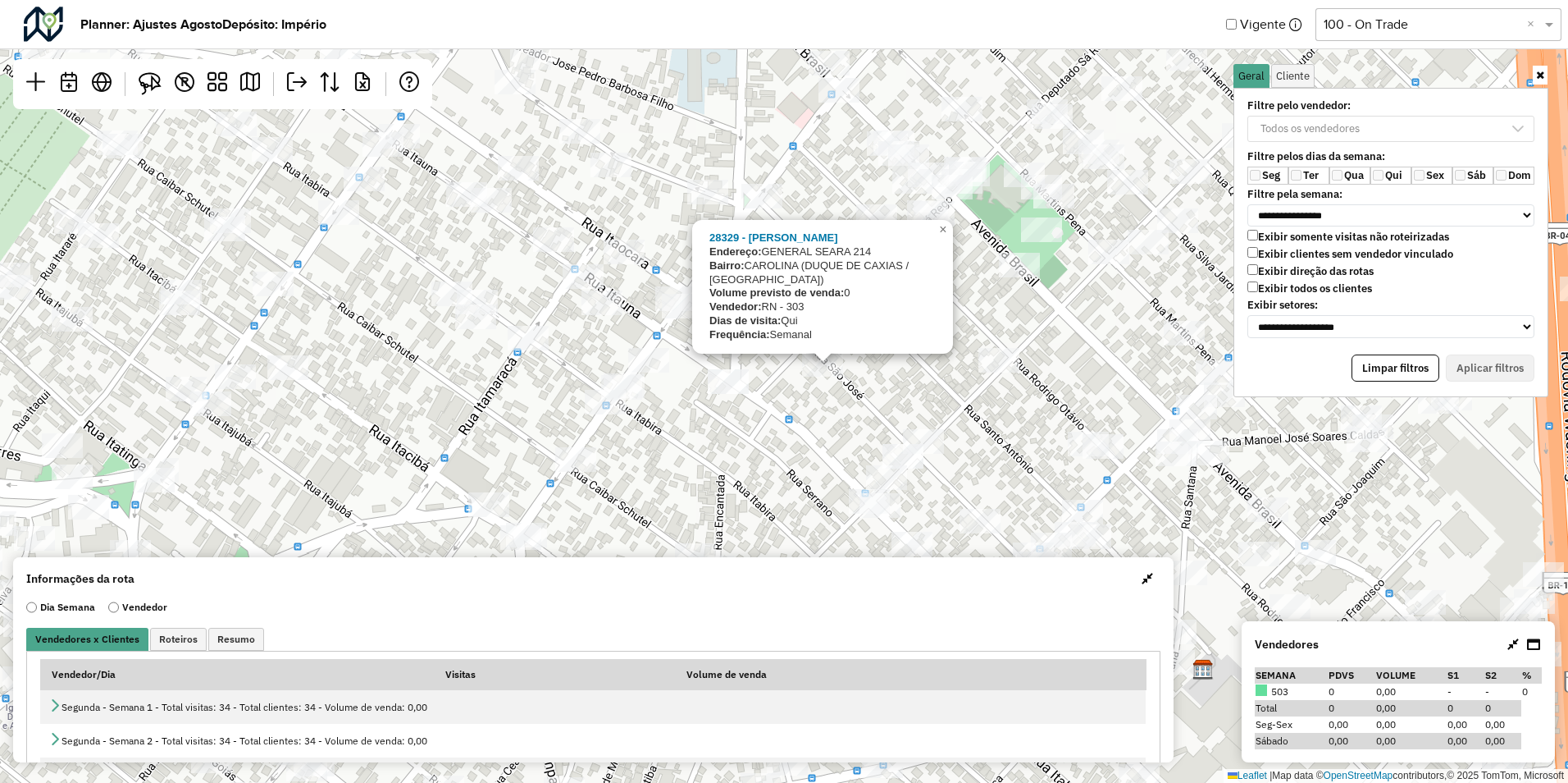
click at [766, 395] on div "28329 - EMMANUEL ROCHA Endereço: GENERAL SEARA 214 Bairro: CAROLINA (DUQUE DE C…" at bounding box center [784, 392] width 1568 height 783
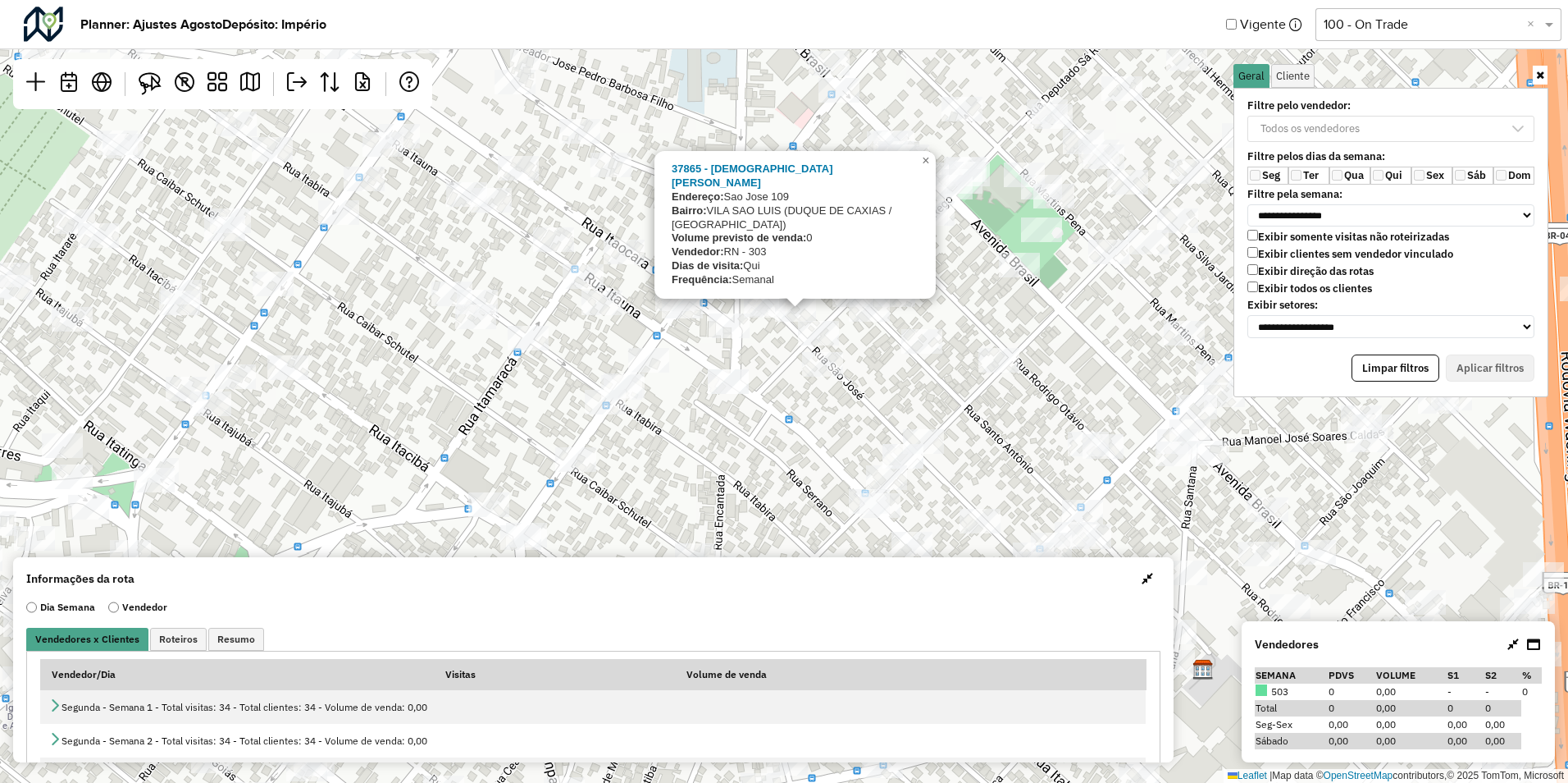
click at [773, 392] on div "37865 - CRISTIANO DA SILVA M Endereço: Sao Jose 109 Bairro: VILA SAO LUIS (DUQU…" at bounding box center [784, 392] width 1568 height 783
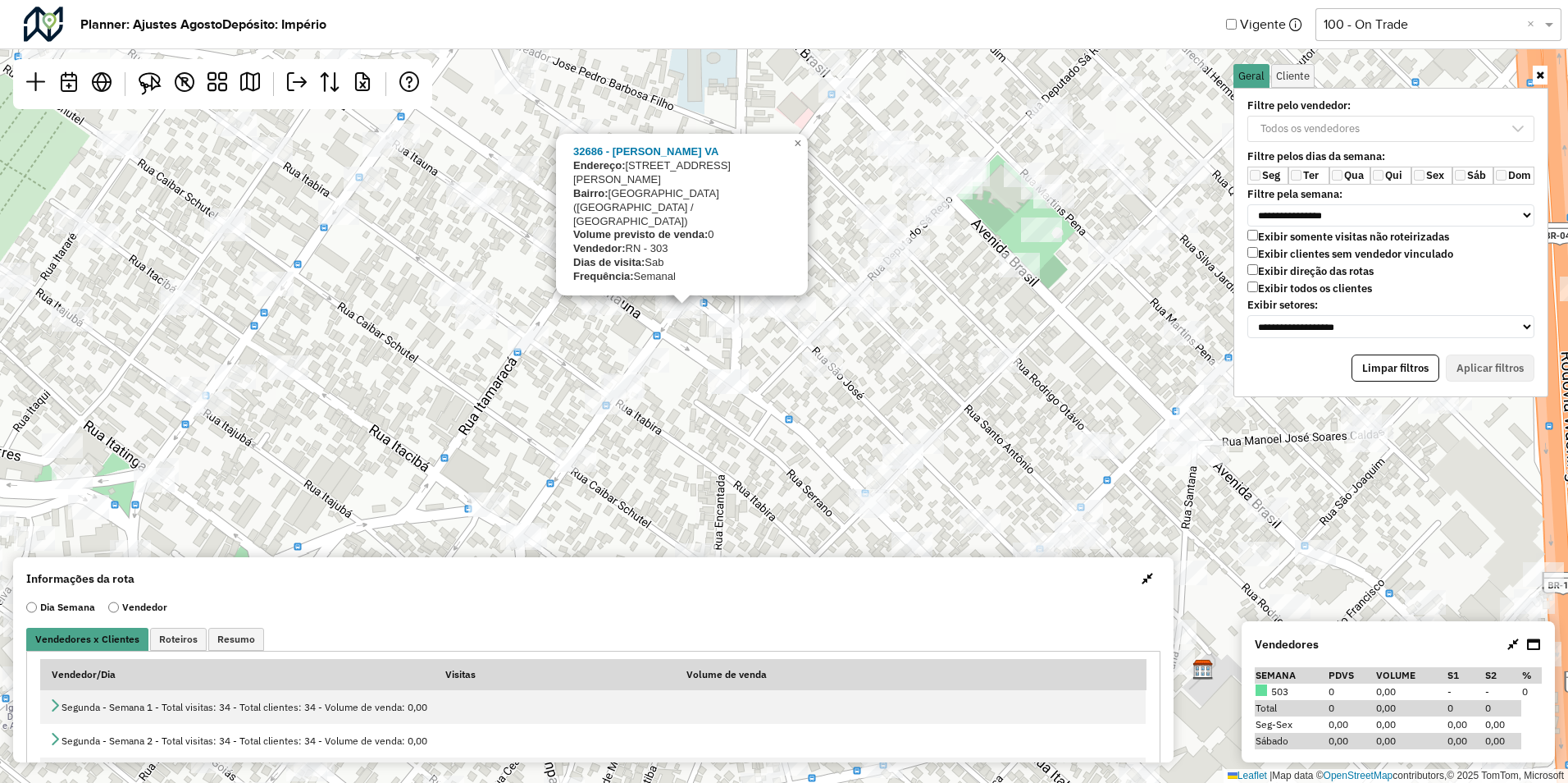
click at [679, 362] on div "32686 - LUIZ PEDRO MORAES VA Endereço: Rua Prudente de Morais, 361 Bairro: Vila…" at bounding box center [784, 392] width 1568 height 783
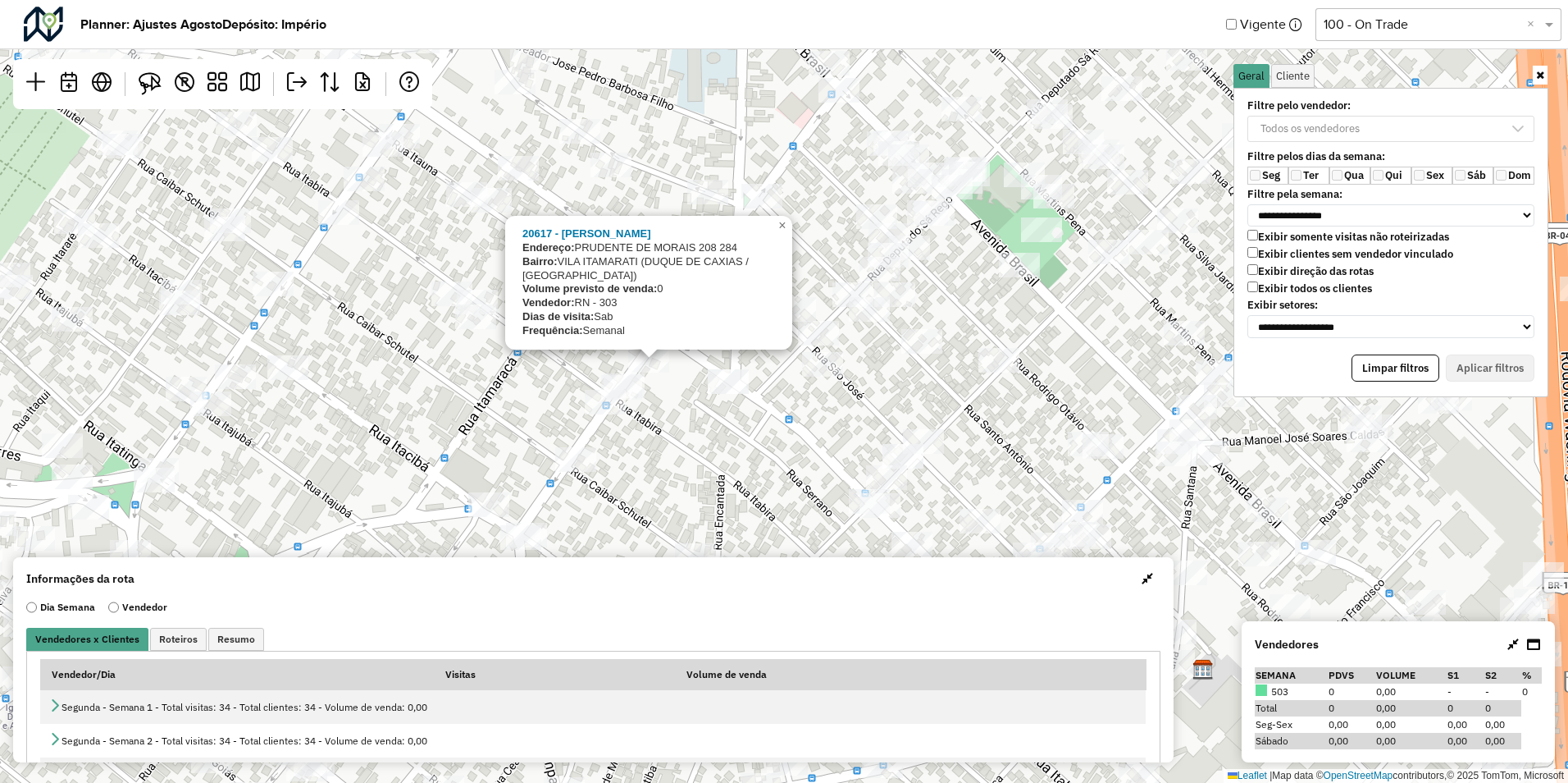
click at [1247, 295] on div "Exibir somente visitas não roteirizadas Exibir clientes sem vendedor vinculado …" at bounding box center [1391, 264] width 306 height 69
click at [1514, 643] on icon at bounding box center [1514, 644] width 12 height 13
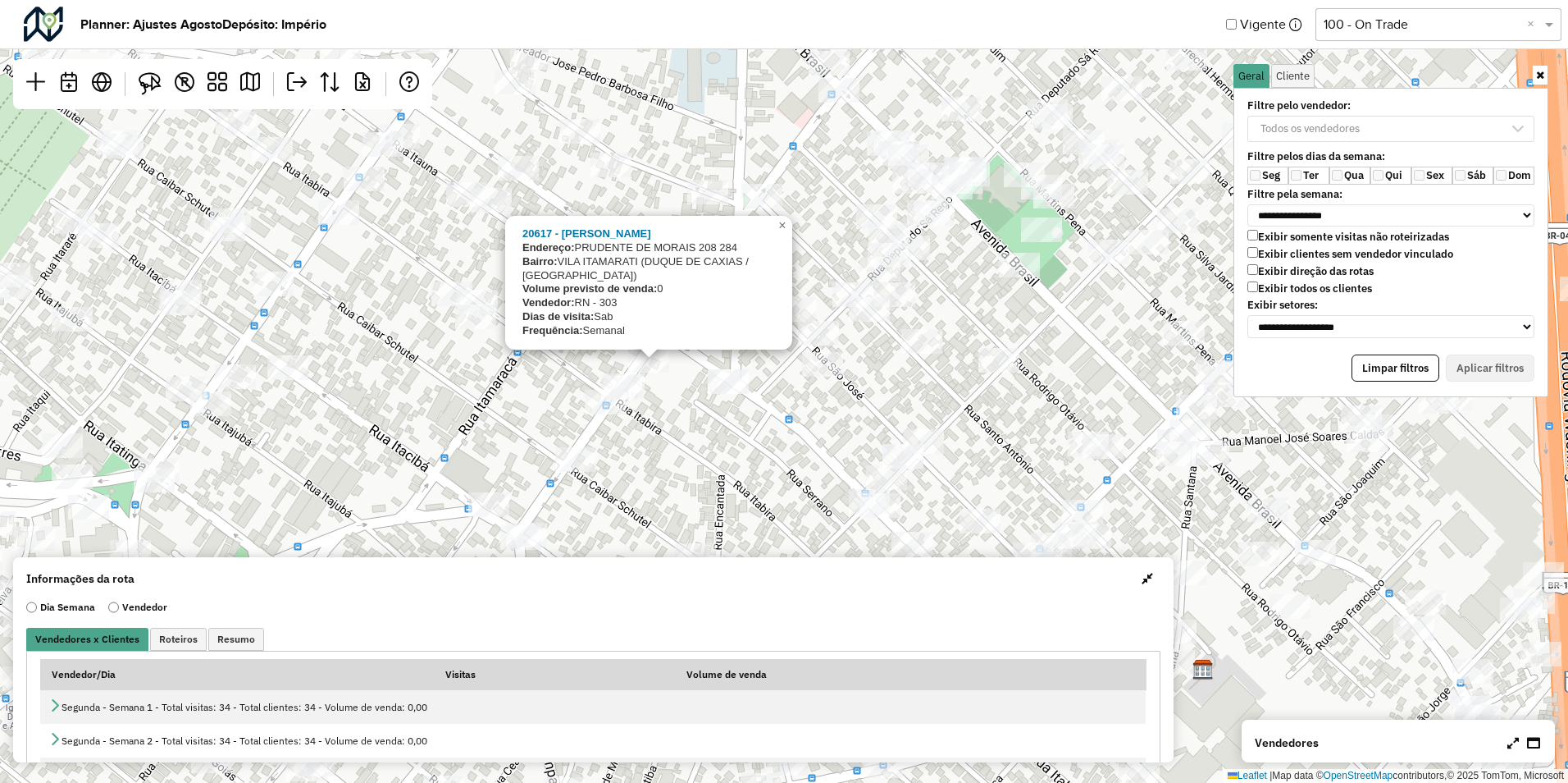
click at [1516, 740] on icon at bounding box center [1514, 741] width 12 height 13
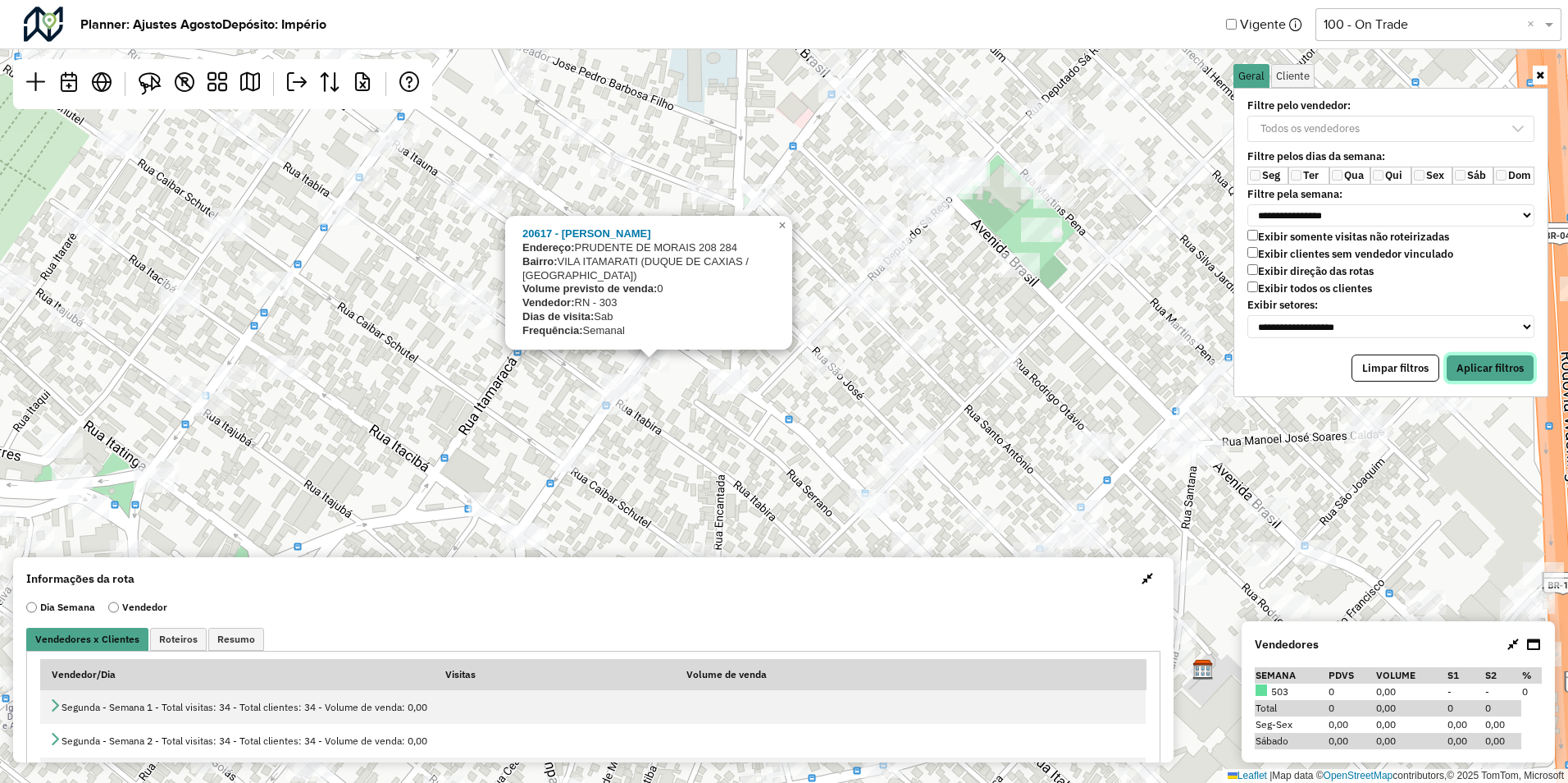
click at [1505, 374] on button "Aplicar filtros" at bounding box center [1491, 368] width 89 height 28
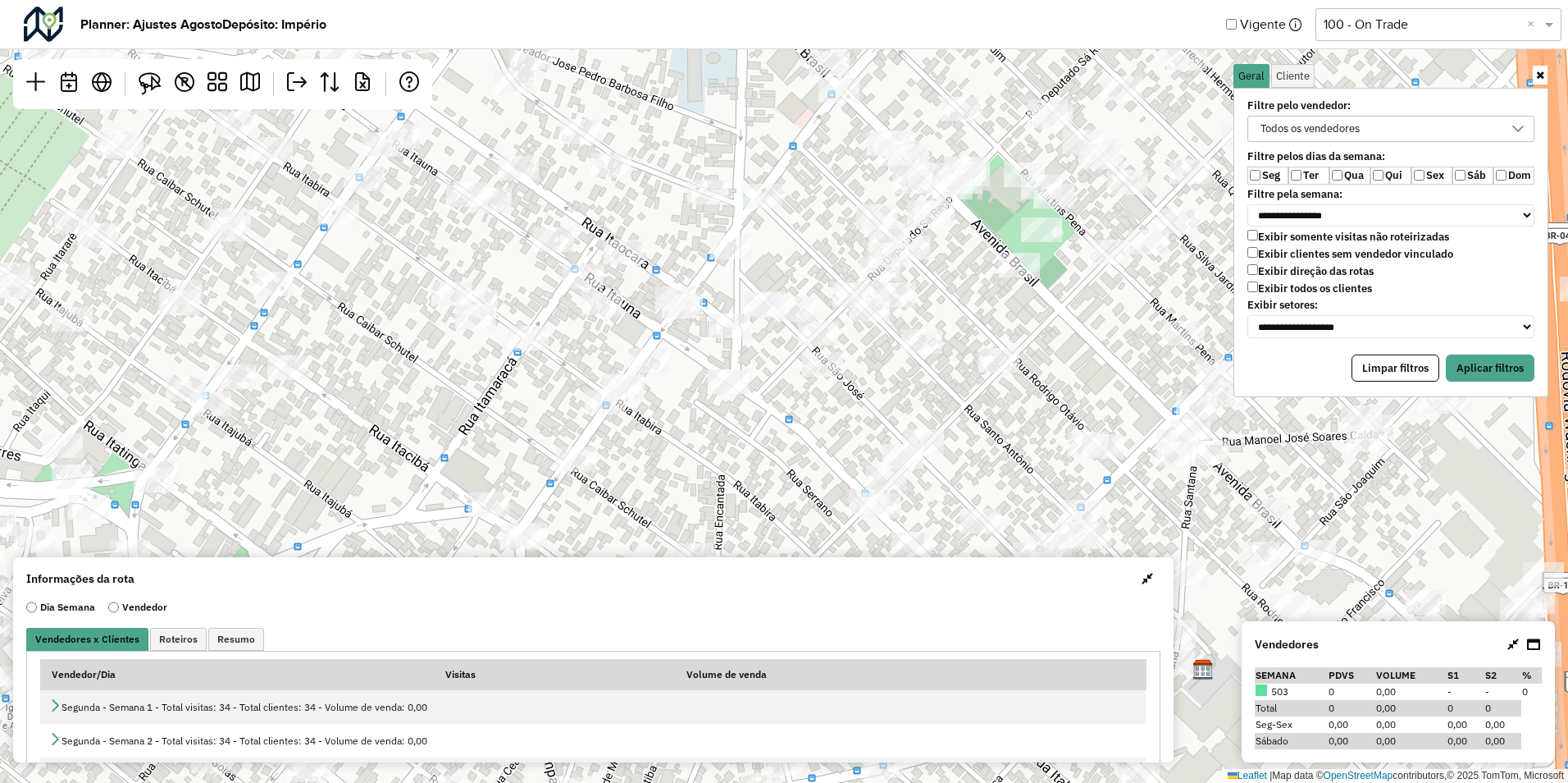
click at [1390, 111] on label "Filtre pelo vendedor:" at bounding box center [1365, 105] width 256 height 13
click at [1385, 126] on div "Todos os vendedores" at bounding box center [1378, 129] width 248 height 25
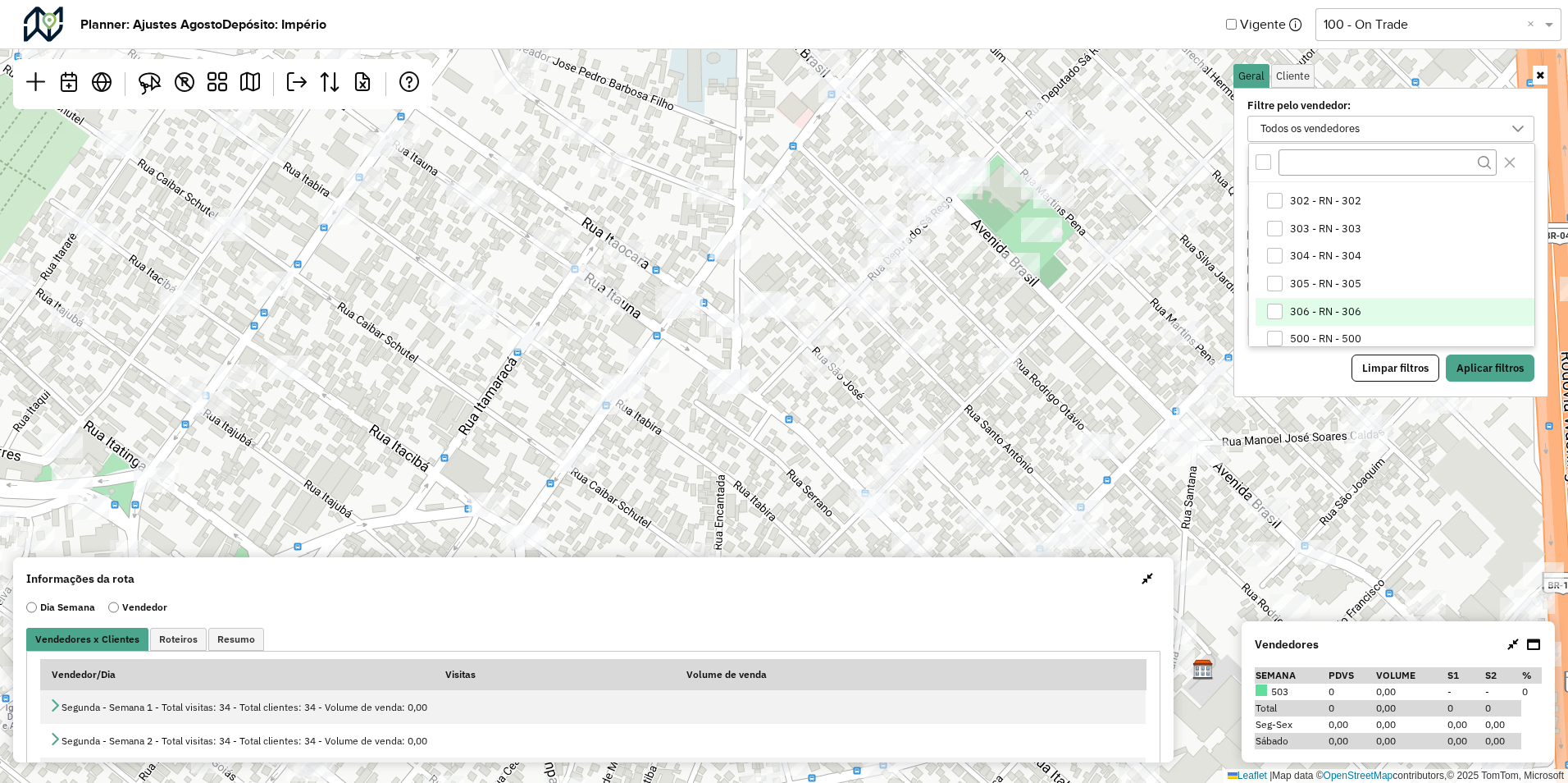
scroll to position [574, 0]
click at [1302, 233] on span "303 - RN - 303" at bounding box center [1326, 230] width 71 height 13
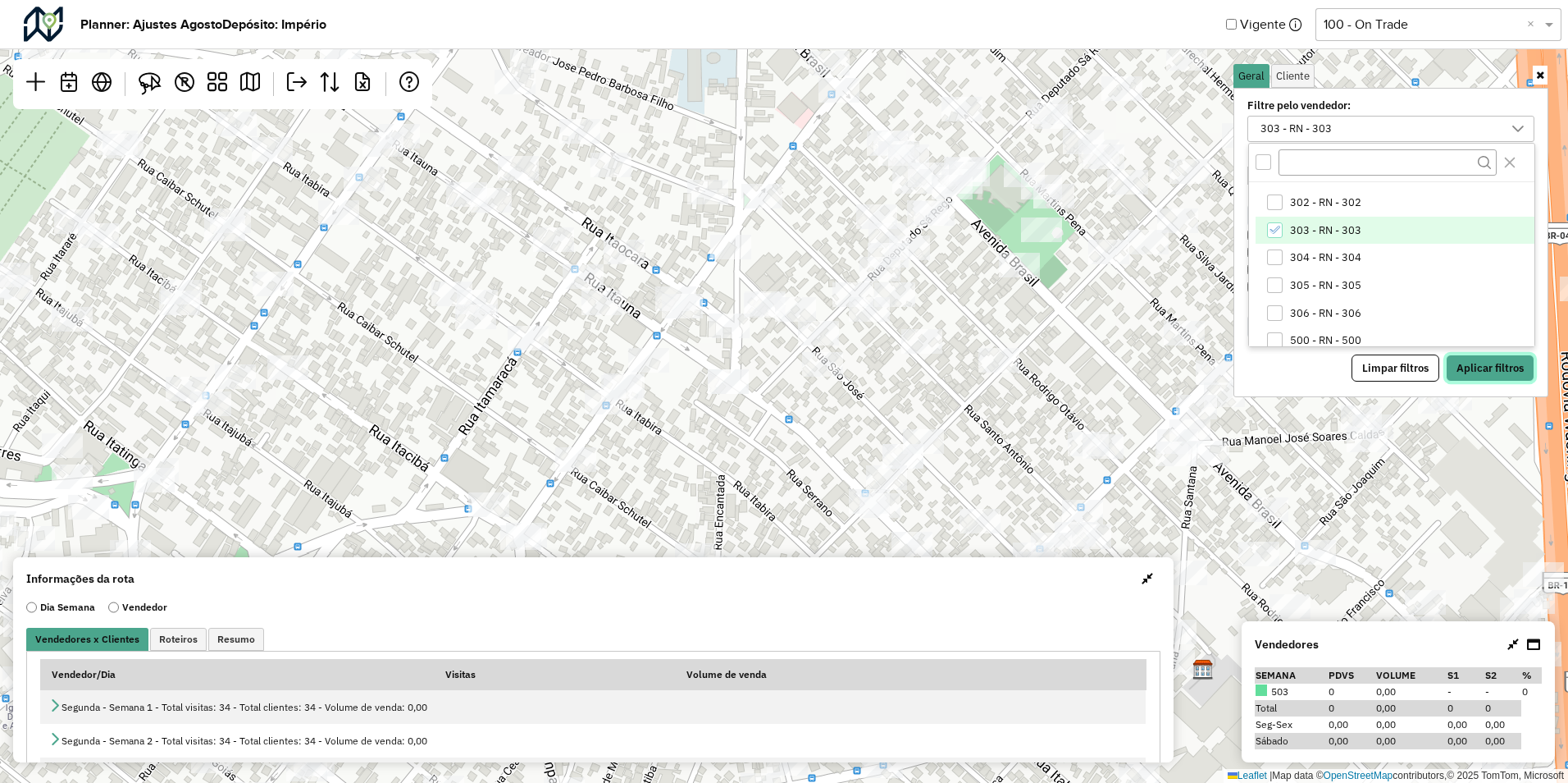
click at [1481, 370] on button "Aplicar filtros" at bounding box center [1491, 368] width 89 height 28
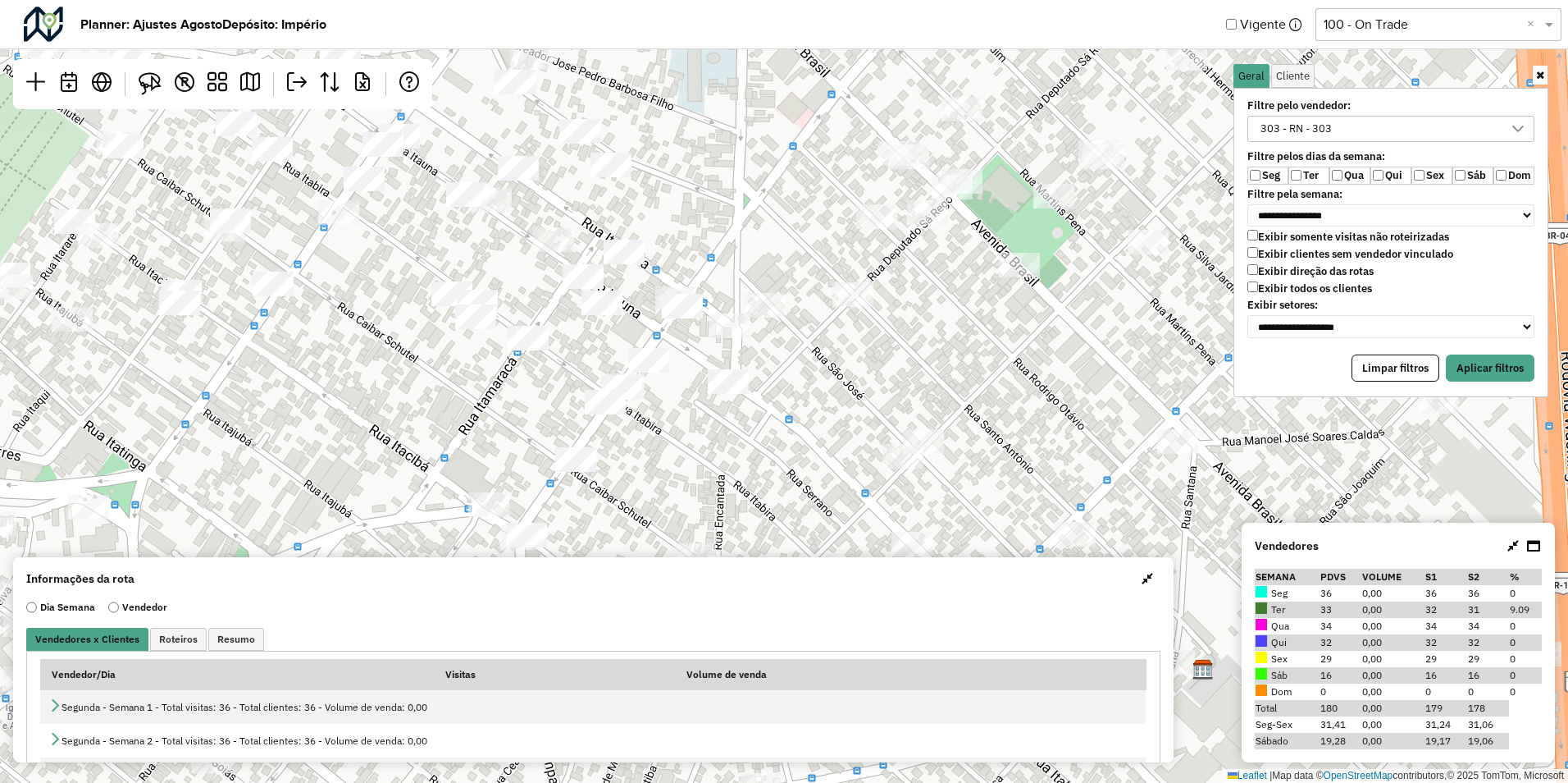
click at [1390, 179] on label "Qui" at bounding box center [1390, 175] width 41 height 18
click at [1499, 384] on div "**********" at bounding box center [1391, 242] width 315 height 309
click at [1481, 385] on div "**********" at bounding box center [1391, 242] width 315 height 309
click at [1477, 374] on button "Aplicar filtros" at bounding box center [1491, 368] width 89 height 28
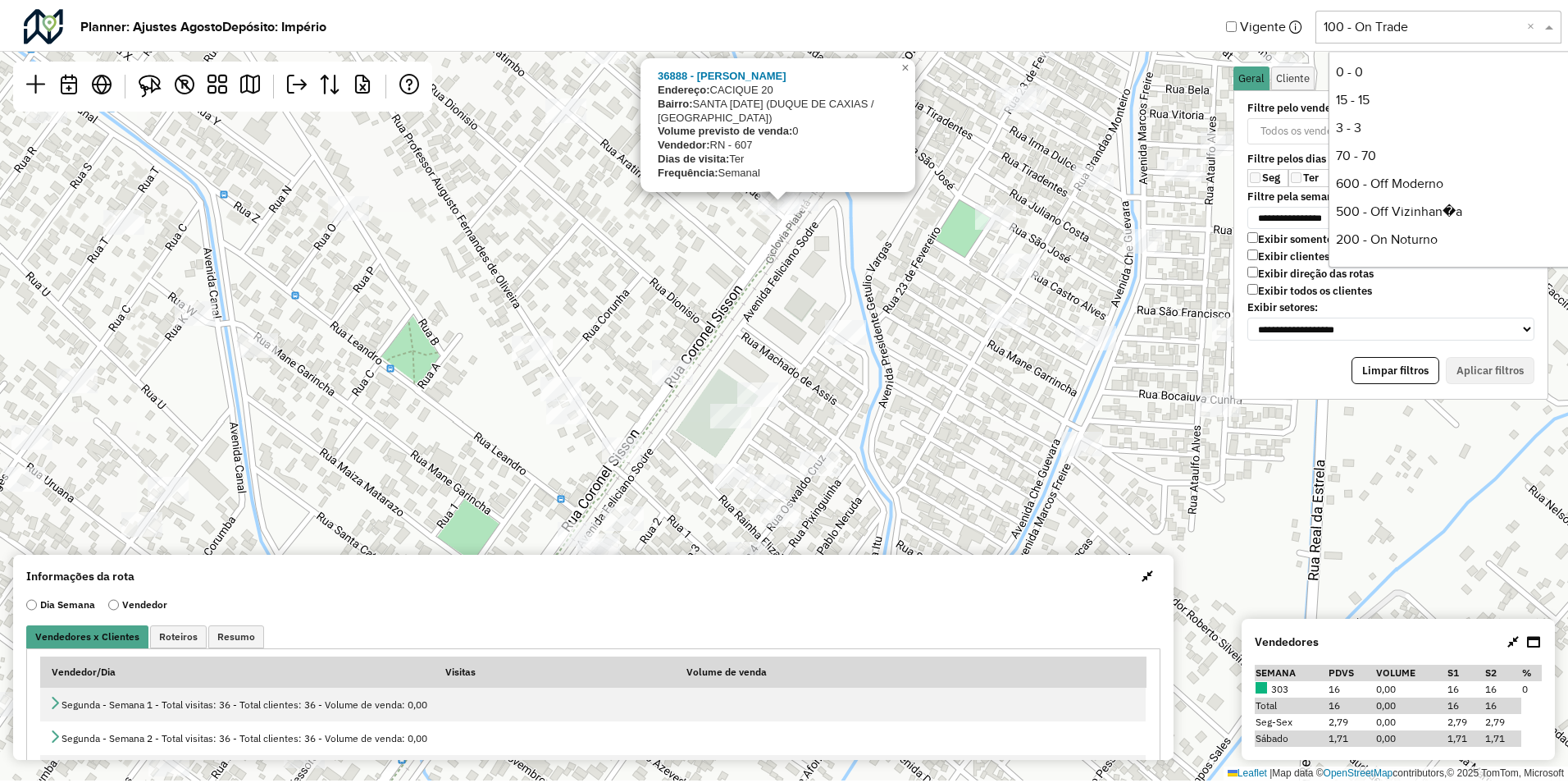
scroll to position [2, 0]
click at [1370, 211] on div "500 - Off Vizinhan�a" at bounding box center [1451, 210] width 244 height 28
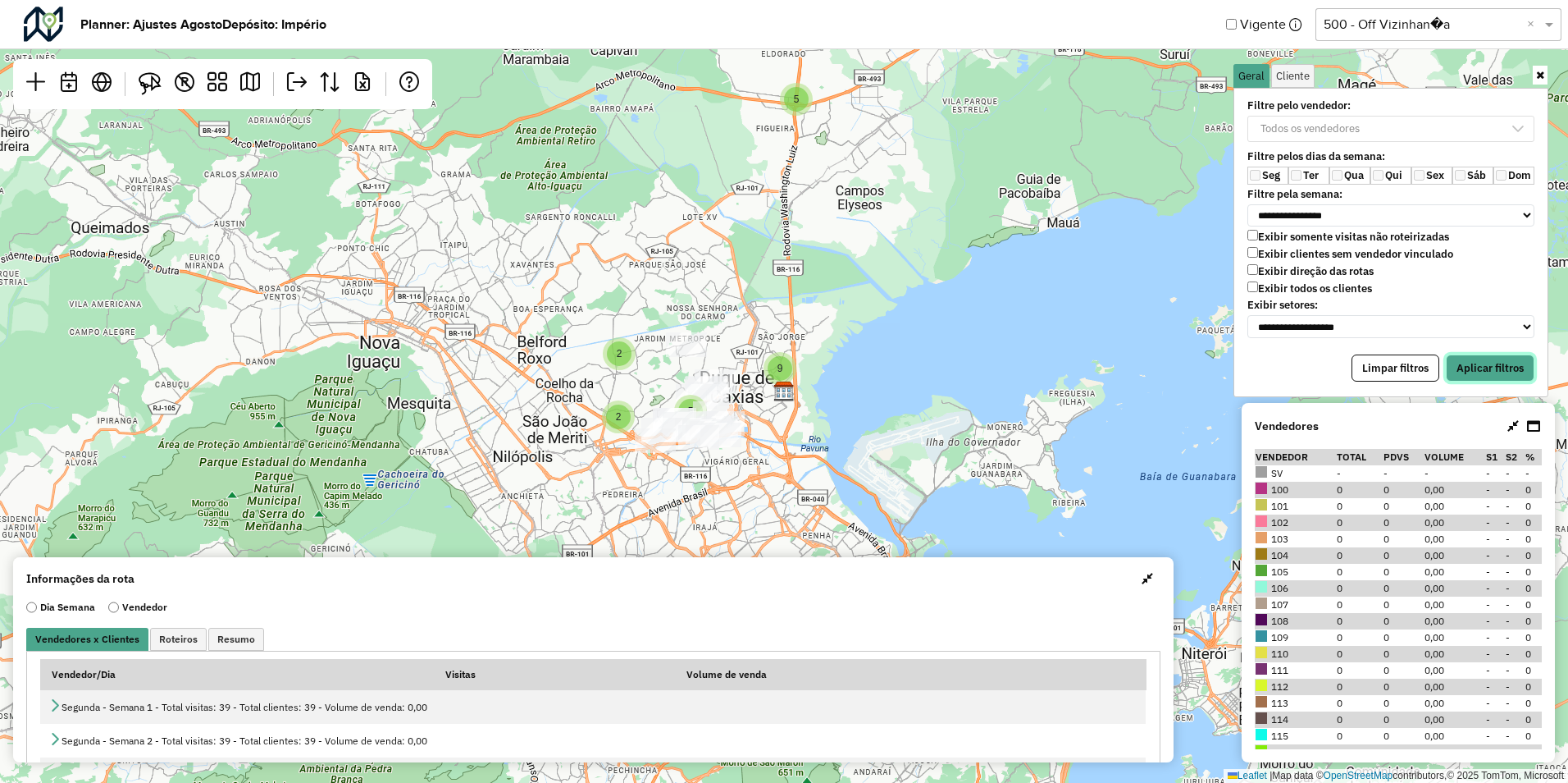
click at [1473, 363] on button "Aplicar filtros" at bounding box center [1491, 368] width 89 height 28
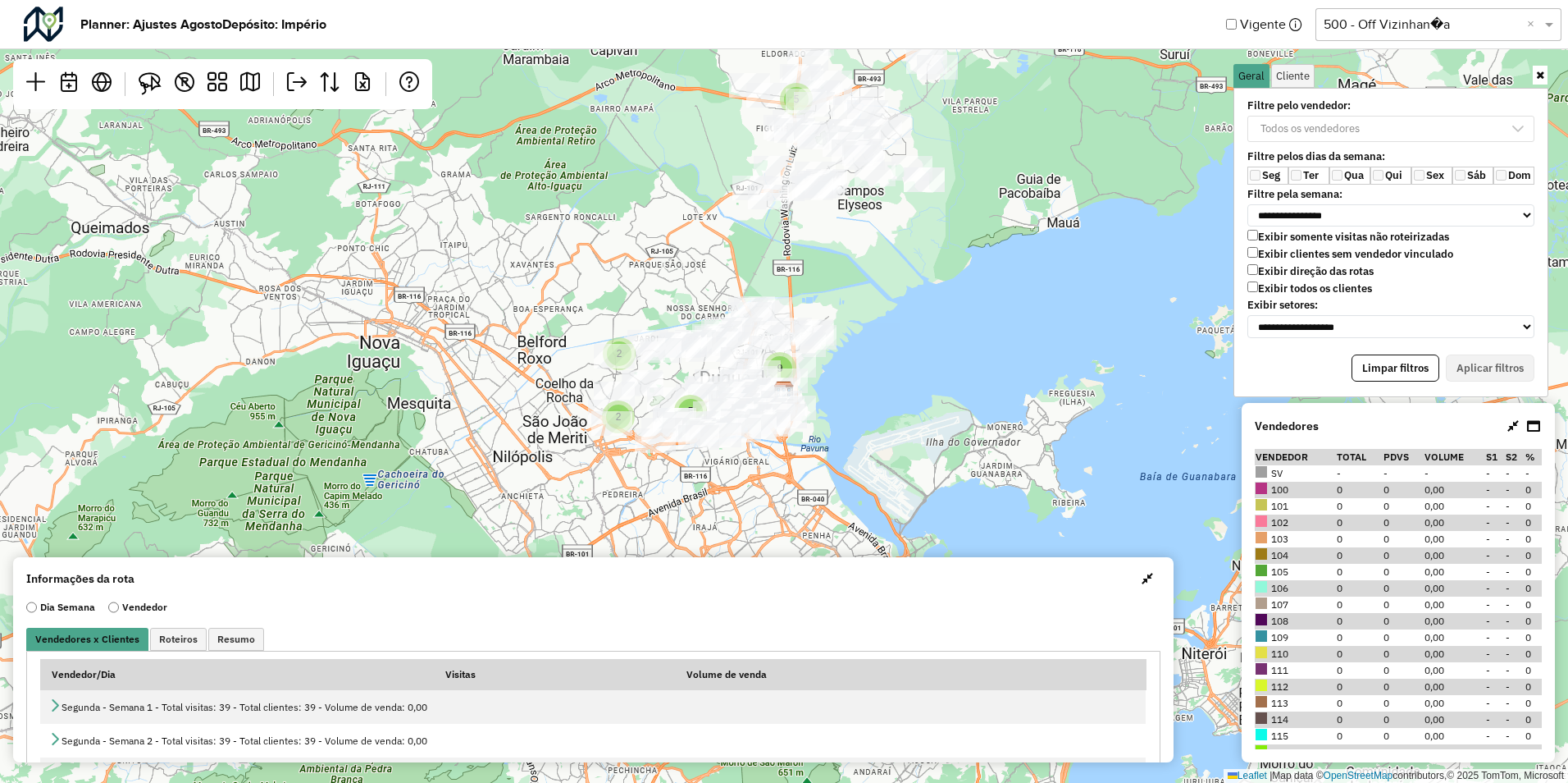
click at [879, 410] on div "2 2 4 9 2 5 5 3 Leaflet | Map data © OpenStreetMap contributors,© 2025 TomTom, …" at bounding box center [784, 392] width 1568 height 783
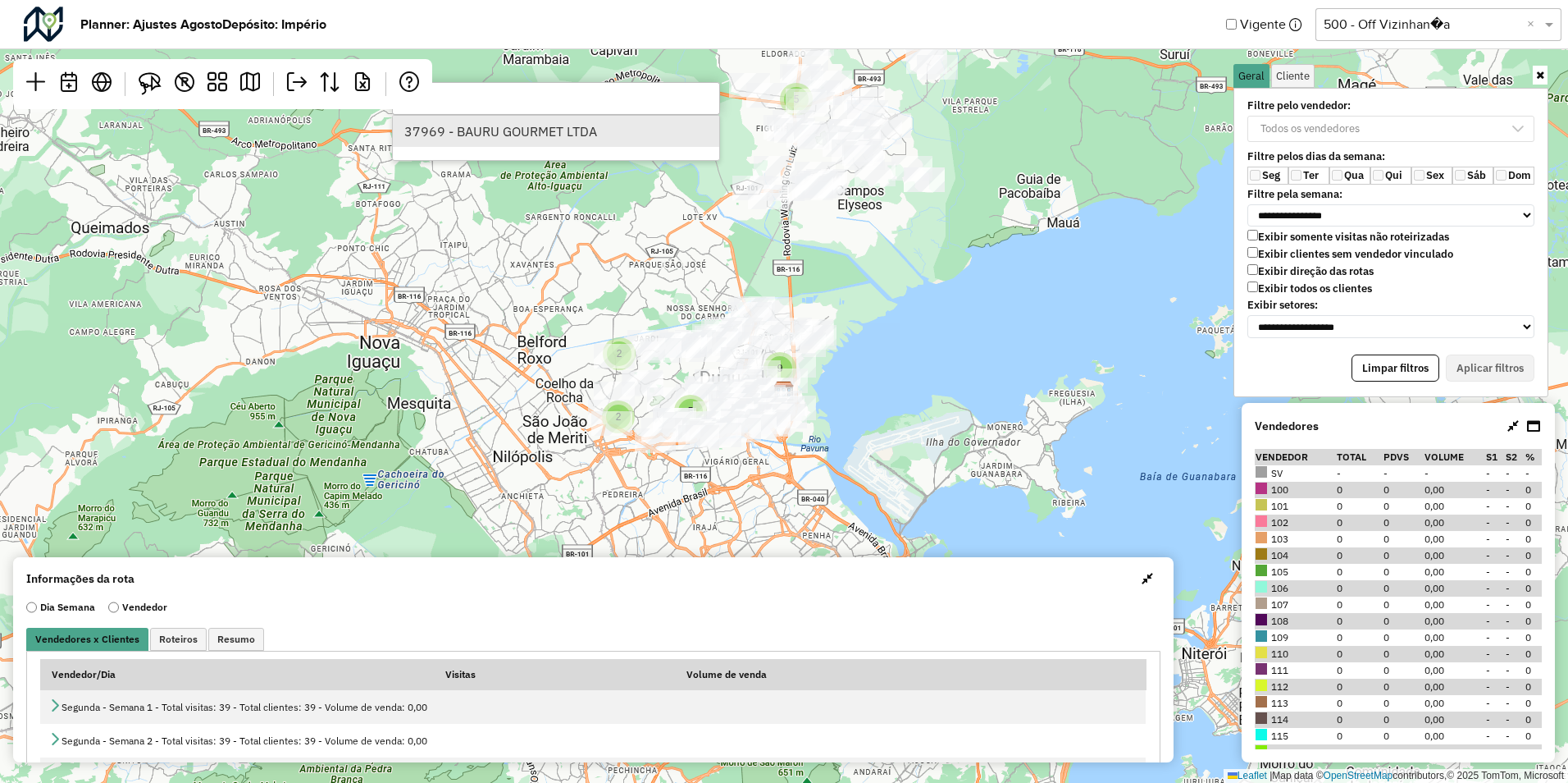
type input "*****"
click at [542, 128] on li "37969 - BAURU GOURMET LTDA" at bounding box center [556, 131] width 326 height 32
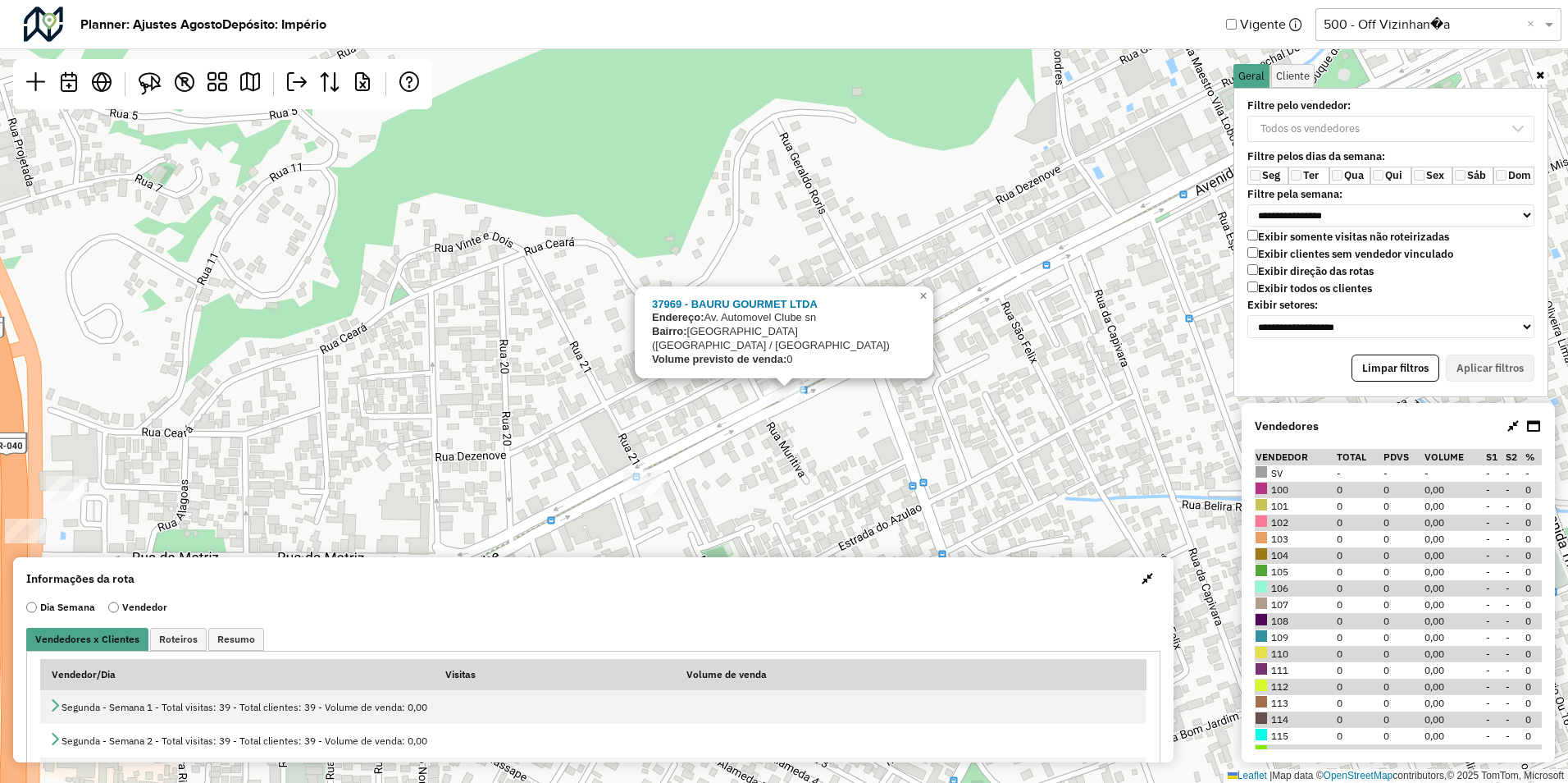
drag, startPoint x: 764, startPoint y: 446, endPoint x: 764, endPoint y: 365, distance: 81.0
click at [764, 365] on div "37969 - BAURU GOURMET LTDA Endereço: Av. Automovel Clube sn Bairro: VILA SANTA …" at bounding box center [784, 392] width 1568 height 783
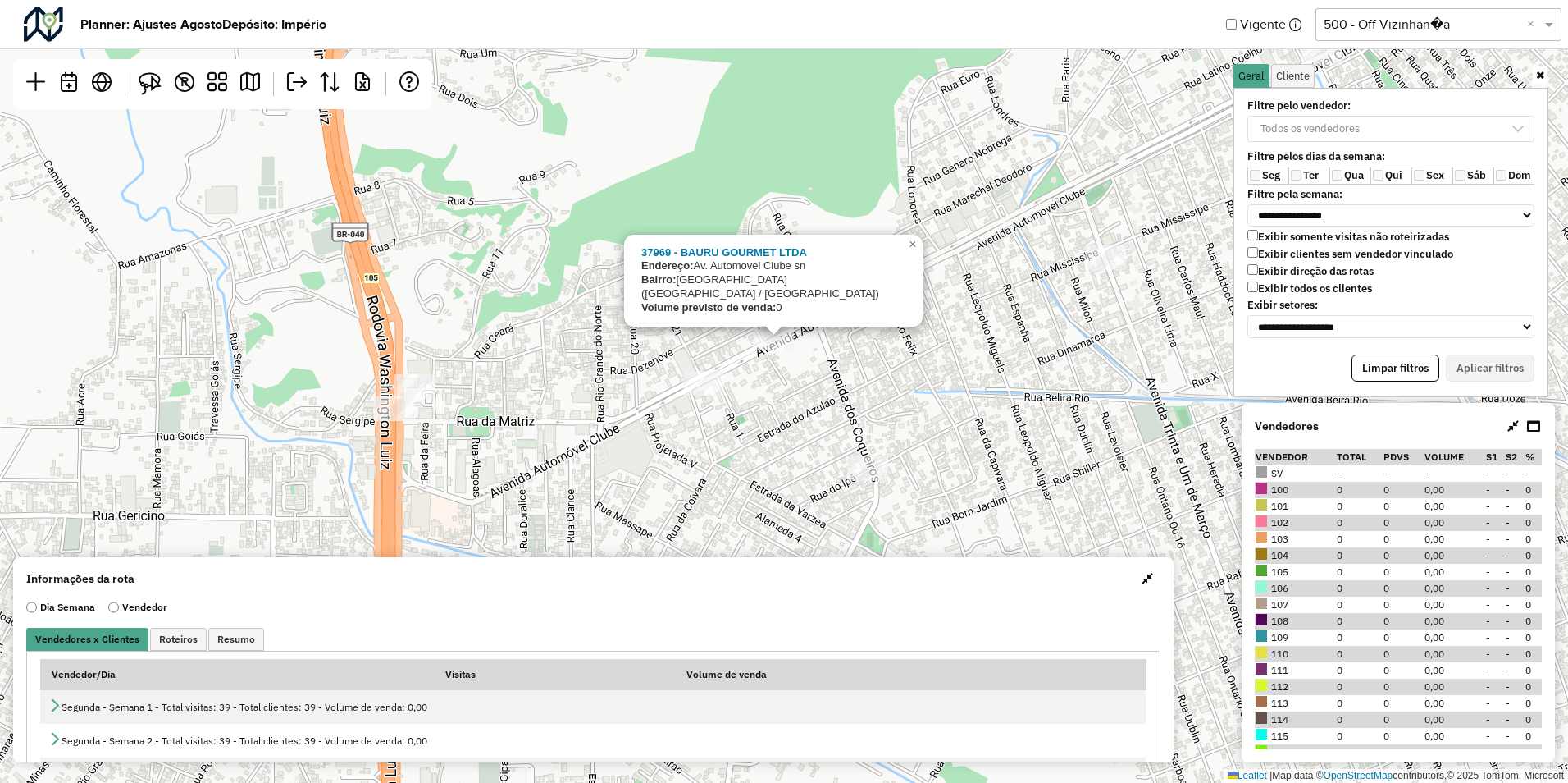
drag, startPoint x: 845, startPoint y: 450, endPoint x: 817, endPoint y: 397, distance: 59.9
click at [845, 450] on div "37969 - BAURU GOURMET LTDA Endereço: Av. Automovel Clube sn Bairro: VILA SANTA …" at bounding box center [784, 392] width 1568 height 783
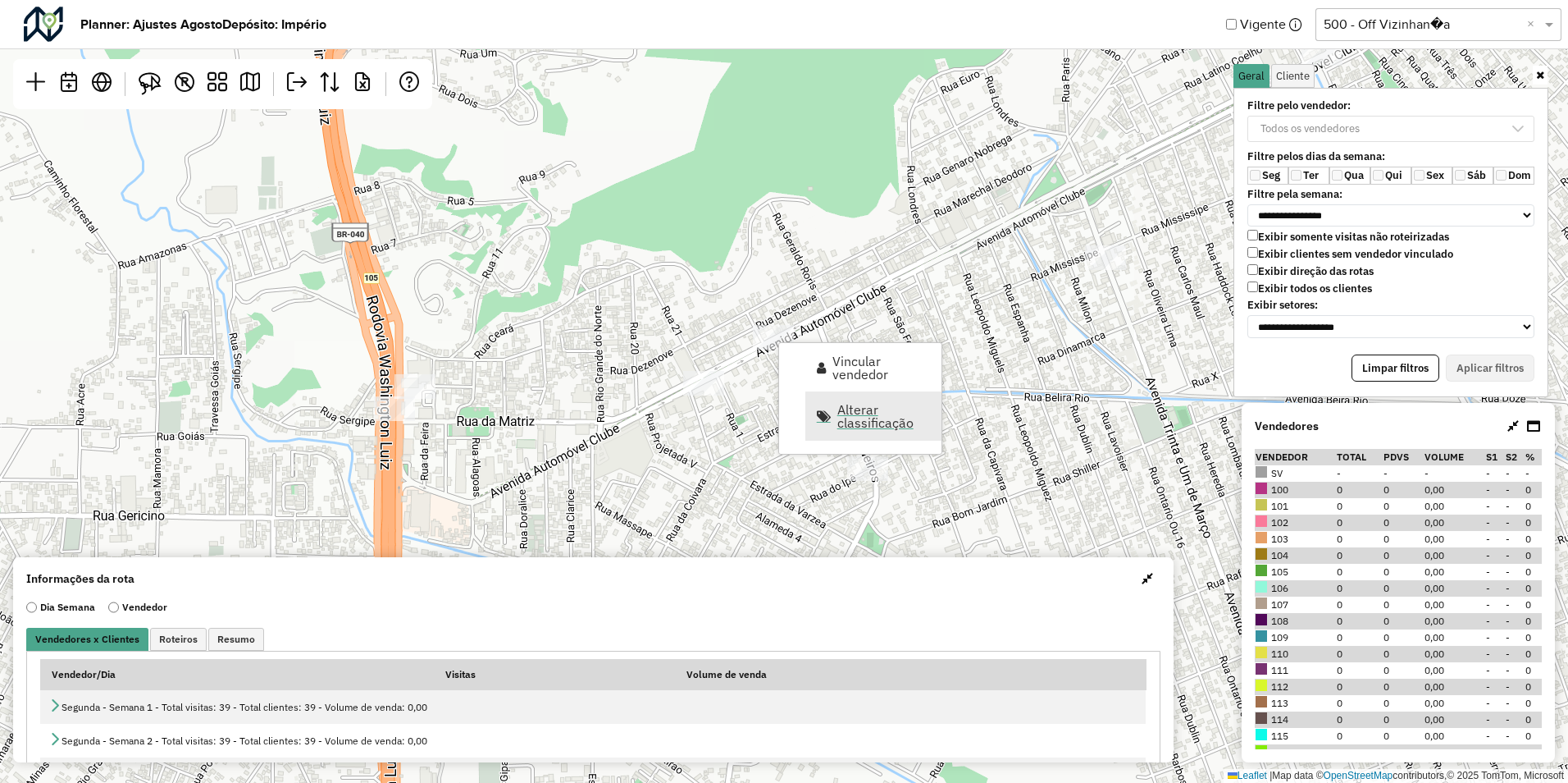
click at [851, 424] on span "Alterar classificação" at bounding box center [884, 415] width 94 height 27
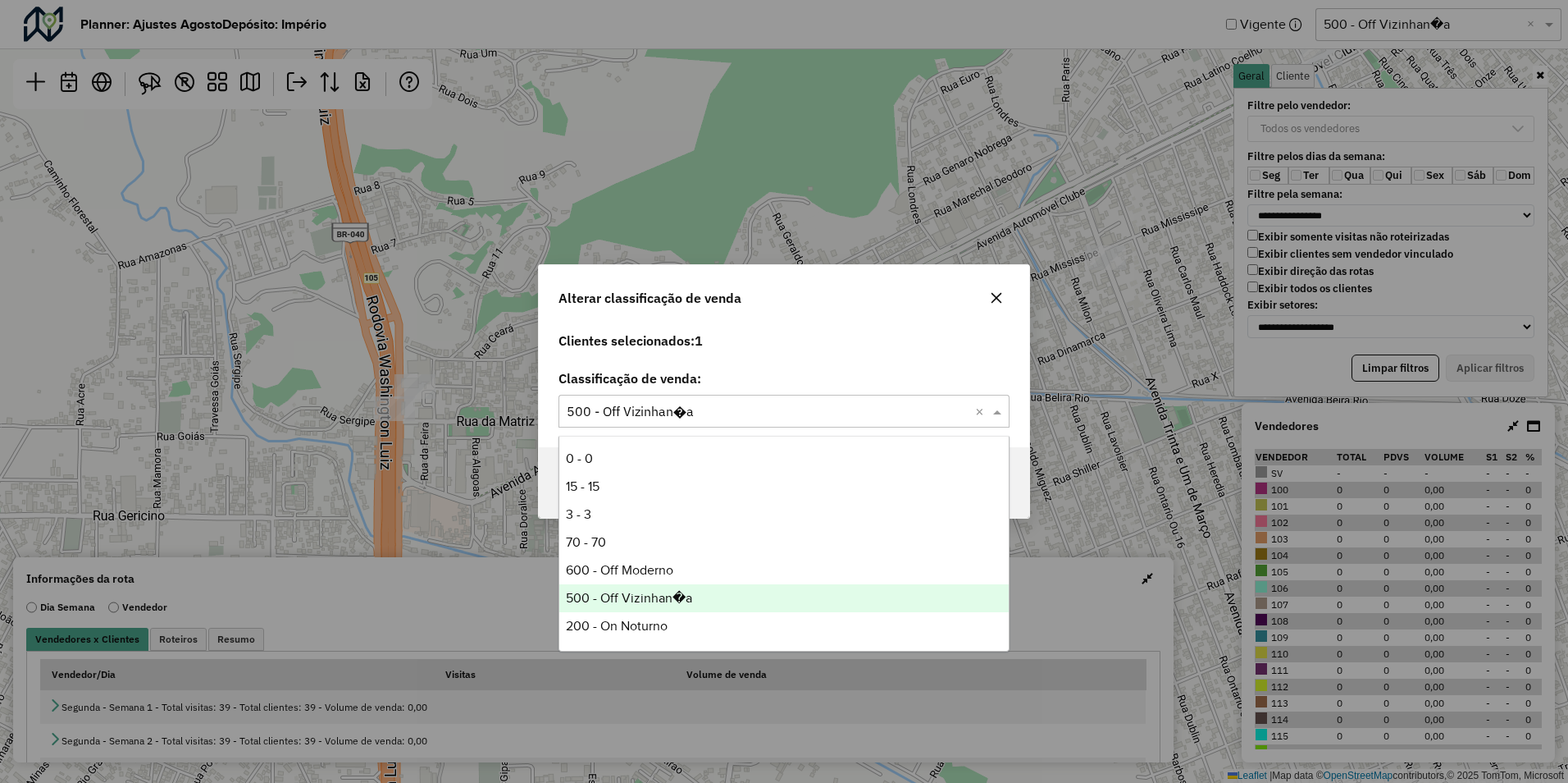
click at [751, 404] on input "text" at bounding box center [767, 412] width 402 height 20
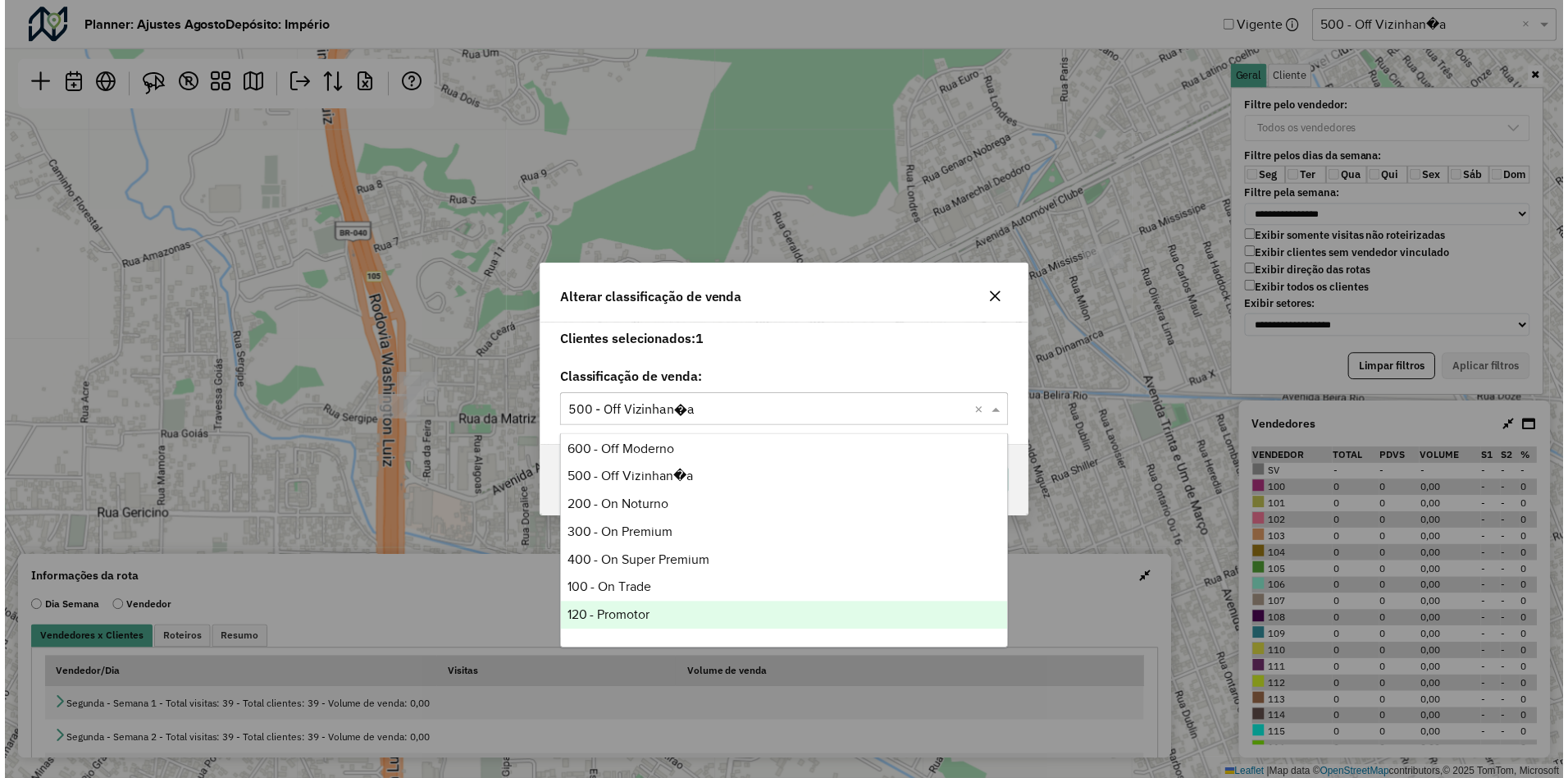
scroll to position [82, 0]
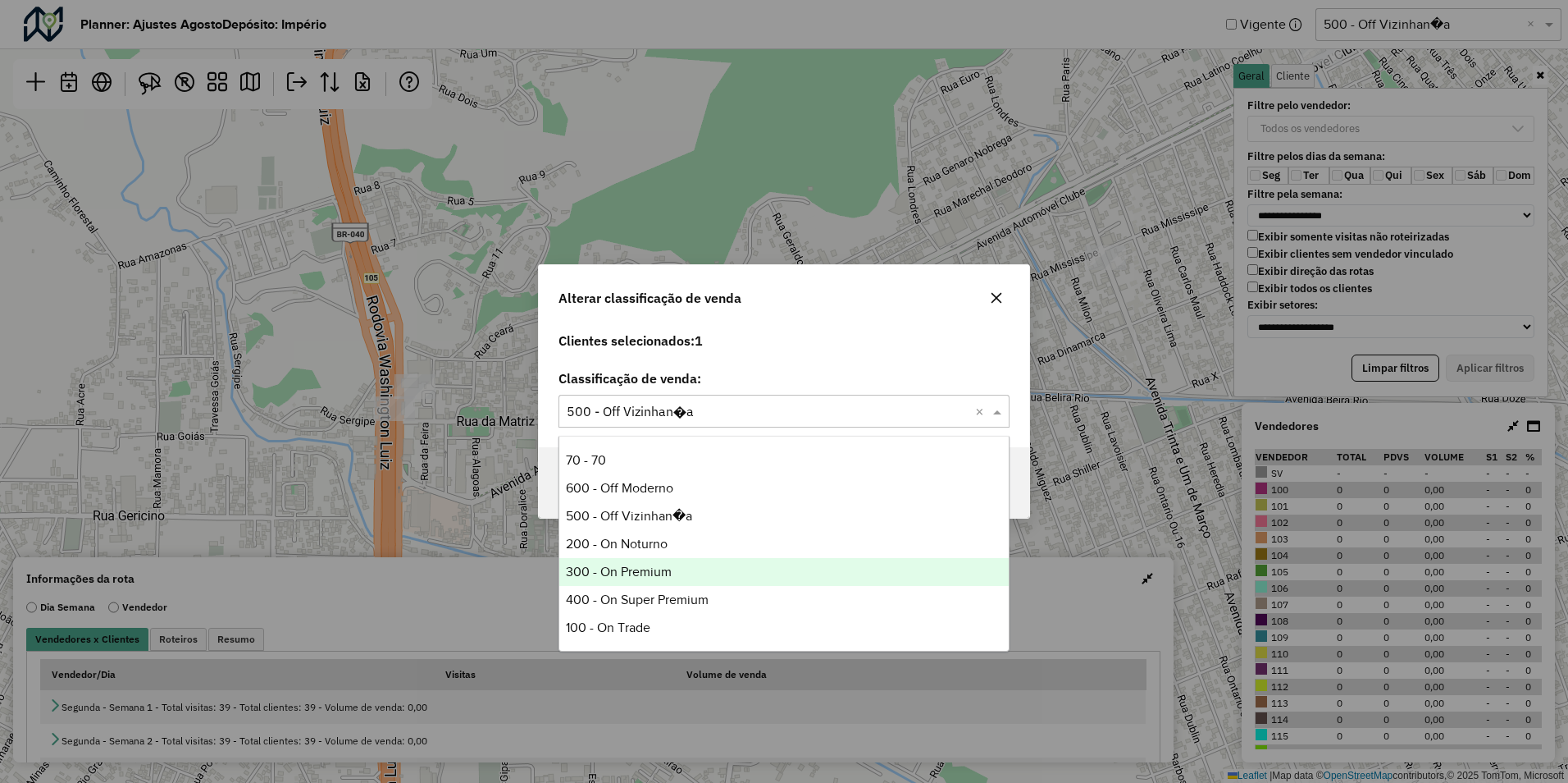
click at [604, 567] on div "300 - On Premium" at bounding box center [784, 571] width 450 height 28
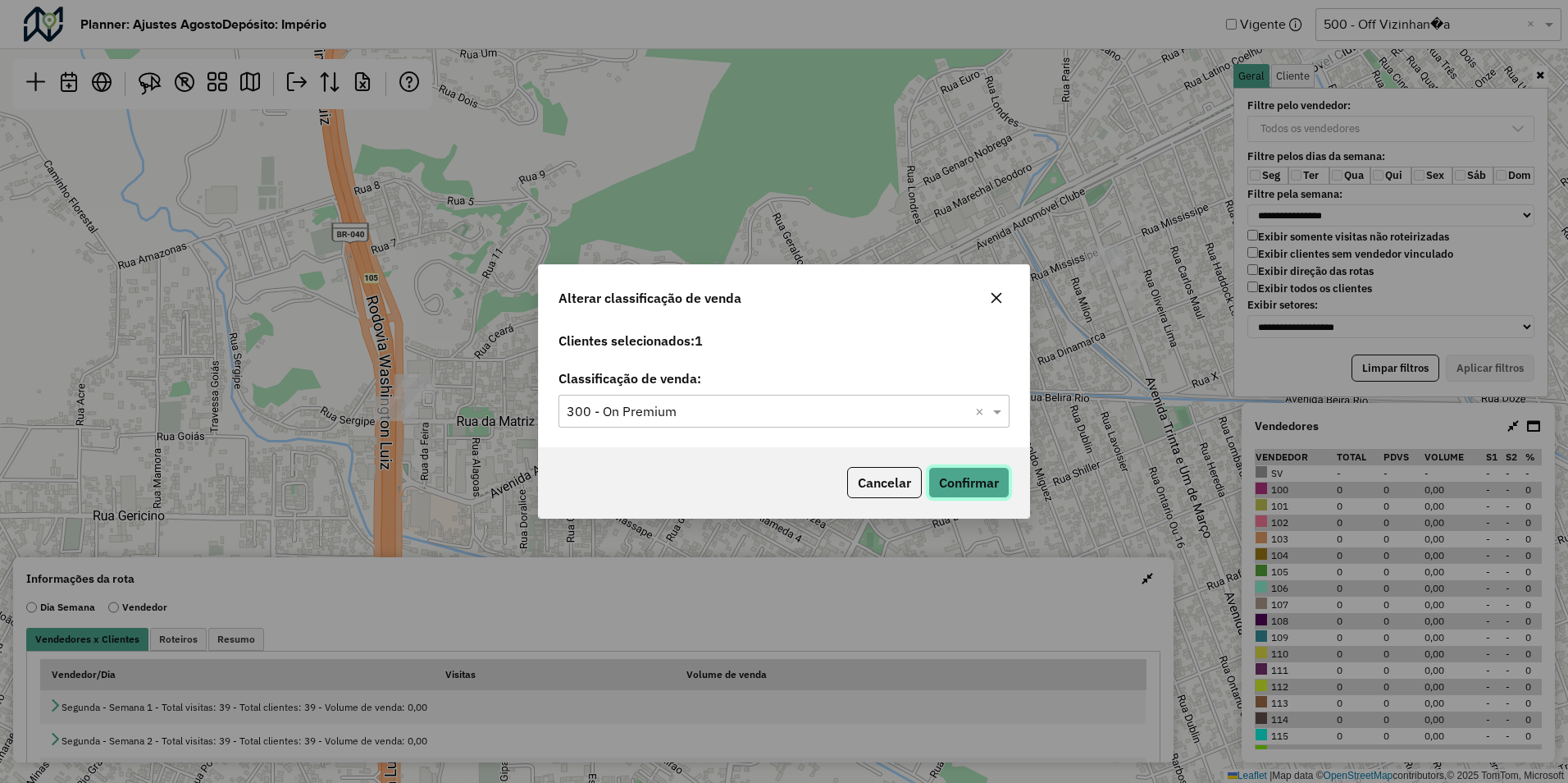
click at [967, 484] on button "Confirmar" at bounding box center [969, 482] width 81 height 32
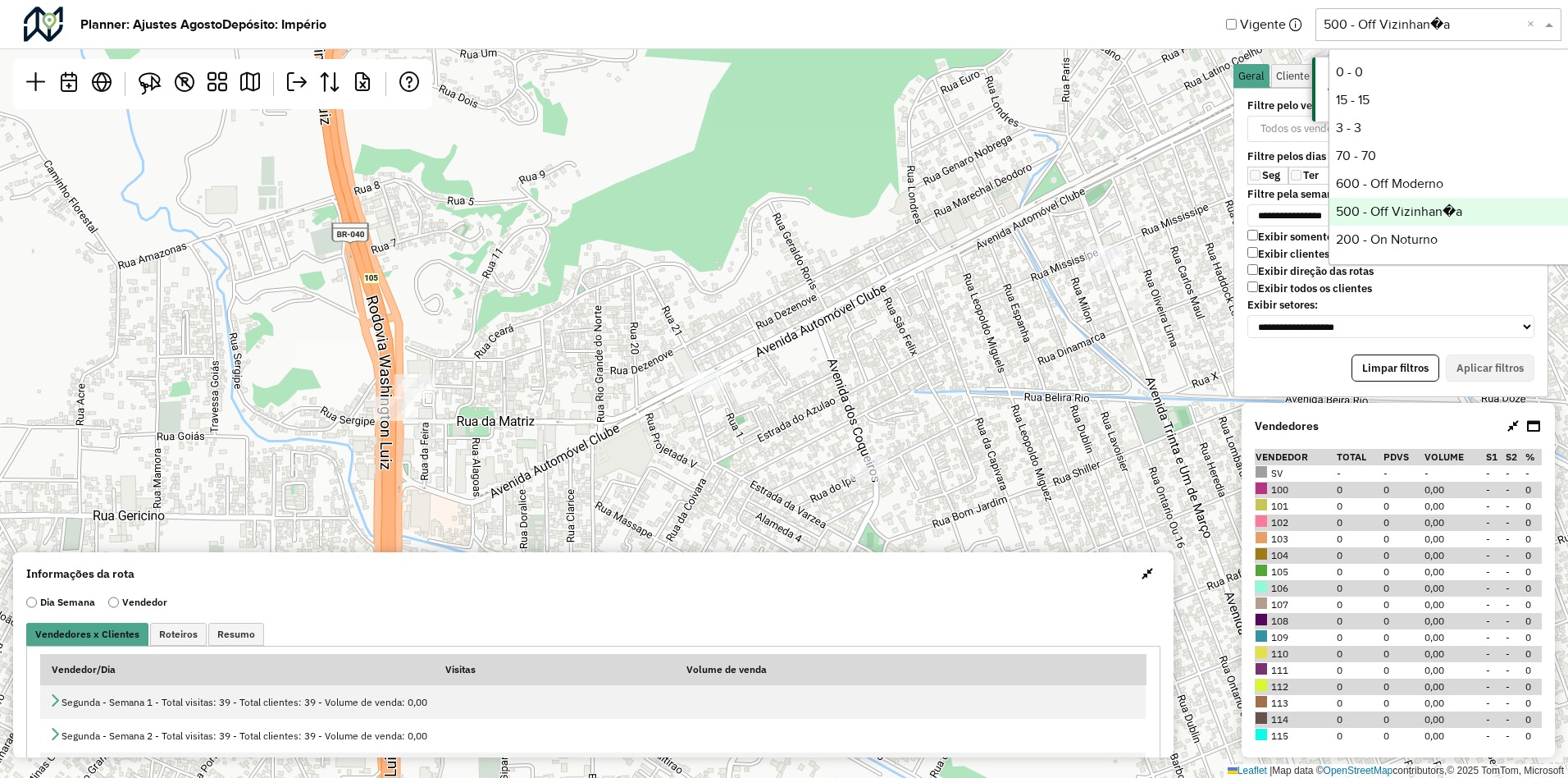
click at [1413, 22] on input "text" at bounding box center [1422, 25] width 197 height 20
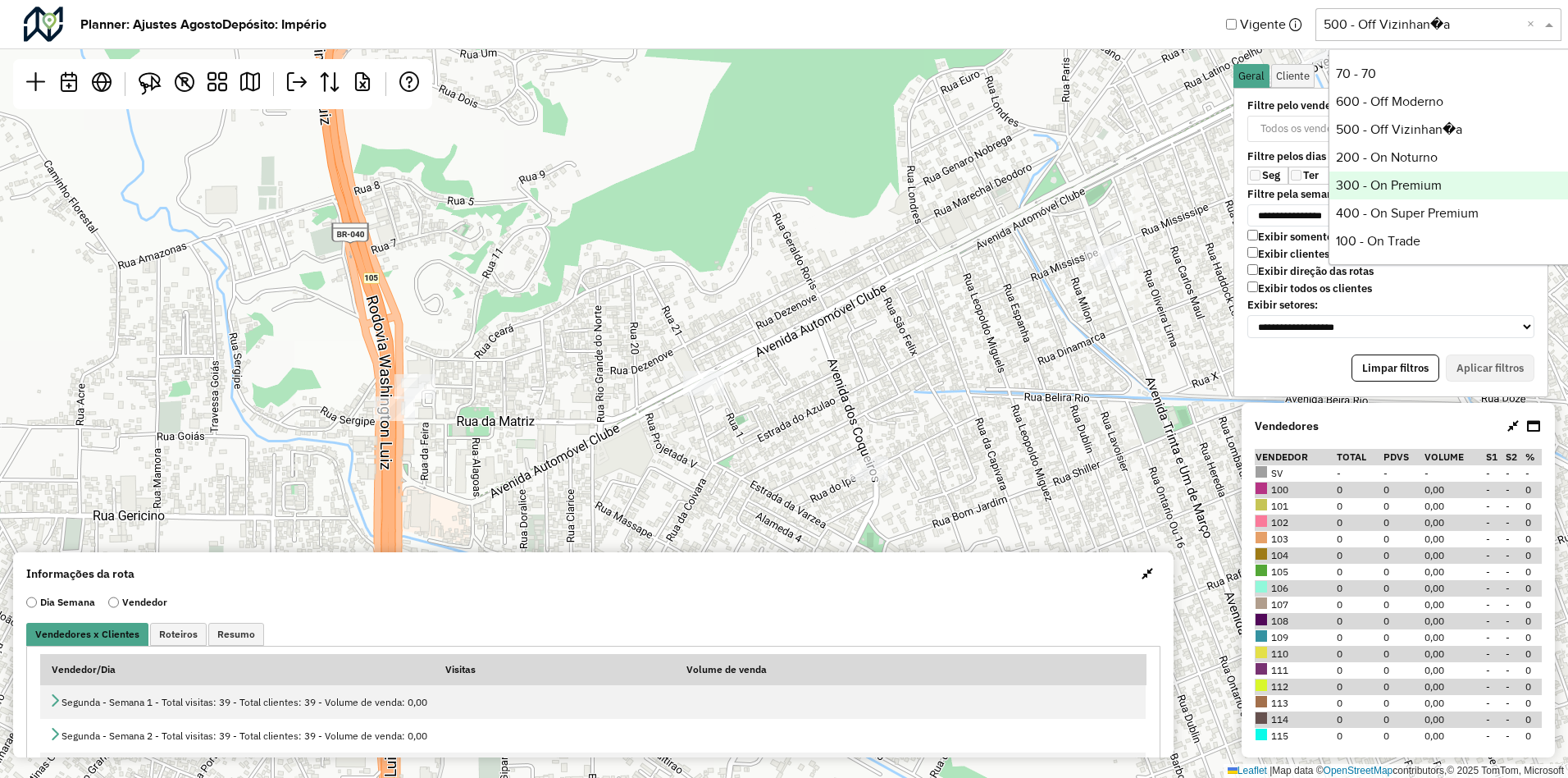
click at [1370, 194] on div "300 - On Premium" at bounding box center [1451, 185] width 244 height 28
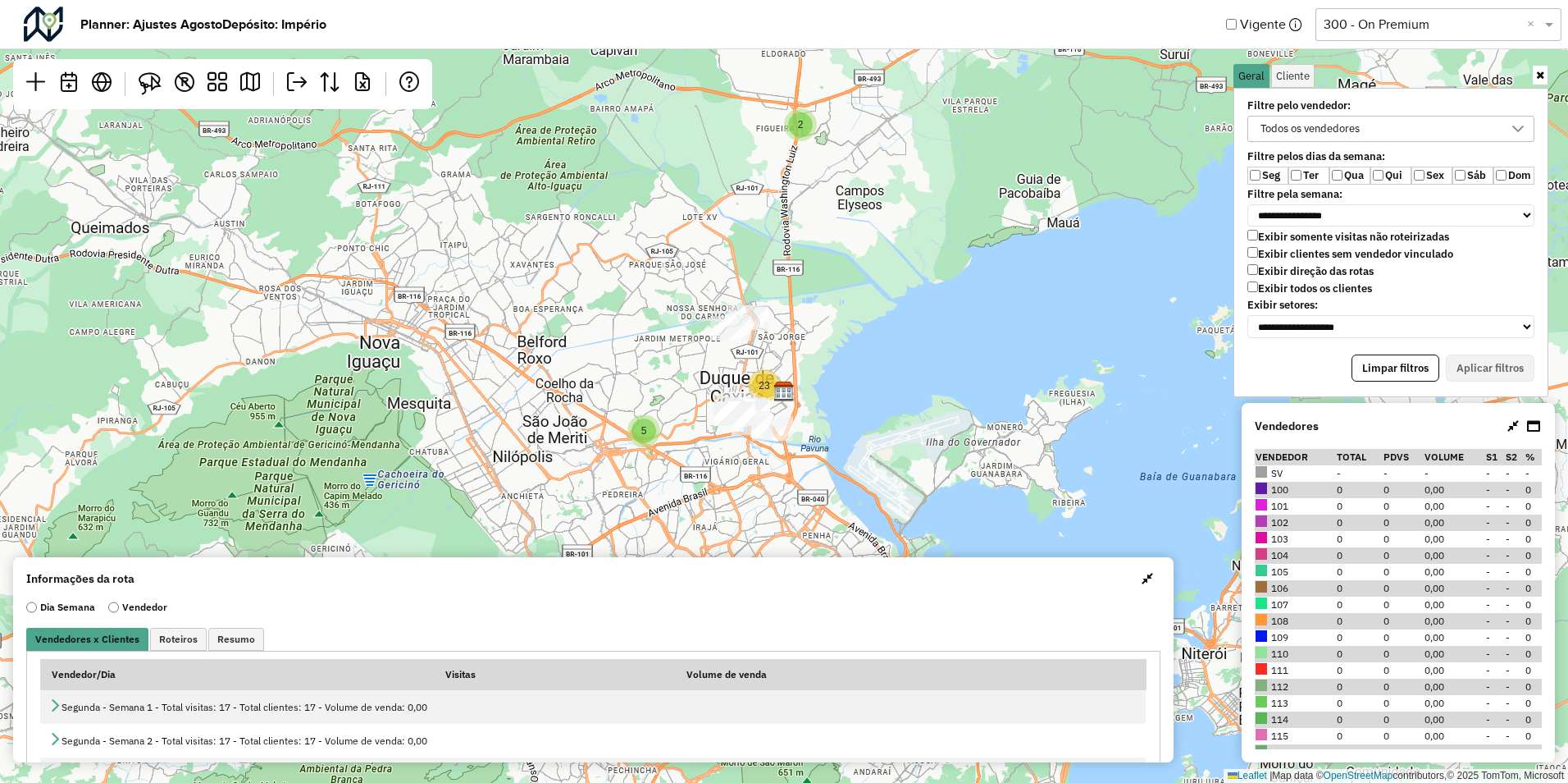
click at [853, 305] on div "2 23 5 Leaflet | Map data © OpenStreetMap contributors,© 2025 TomTom, Microsoft" at bounding box center [784, 392] width 1568 height 783
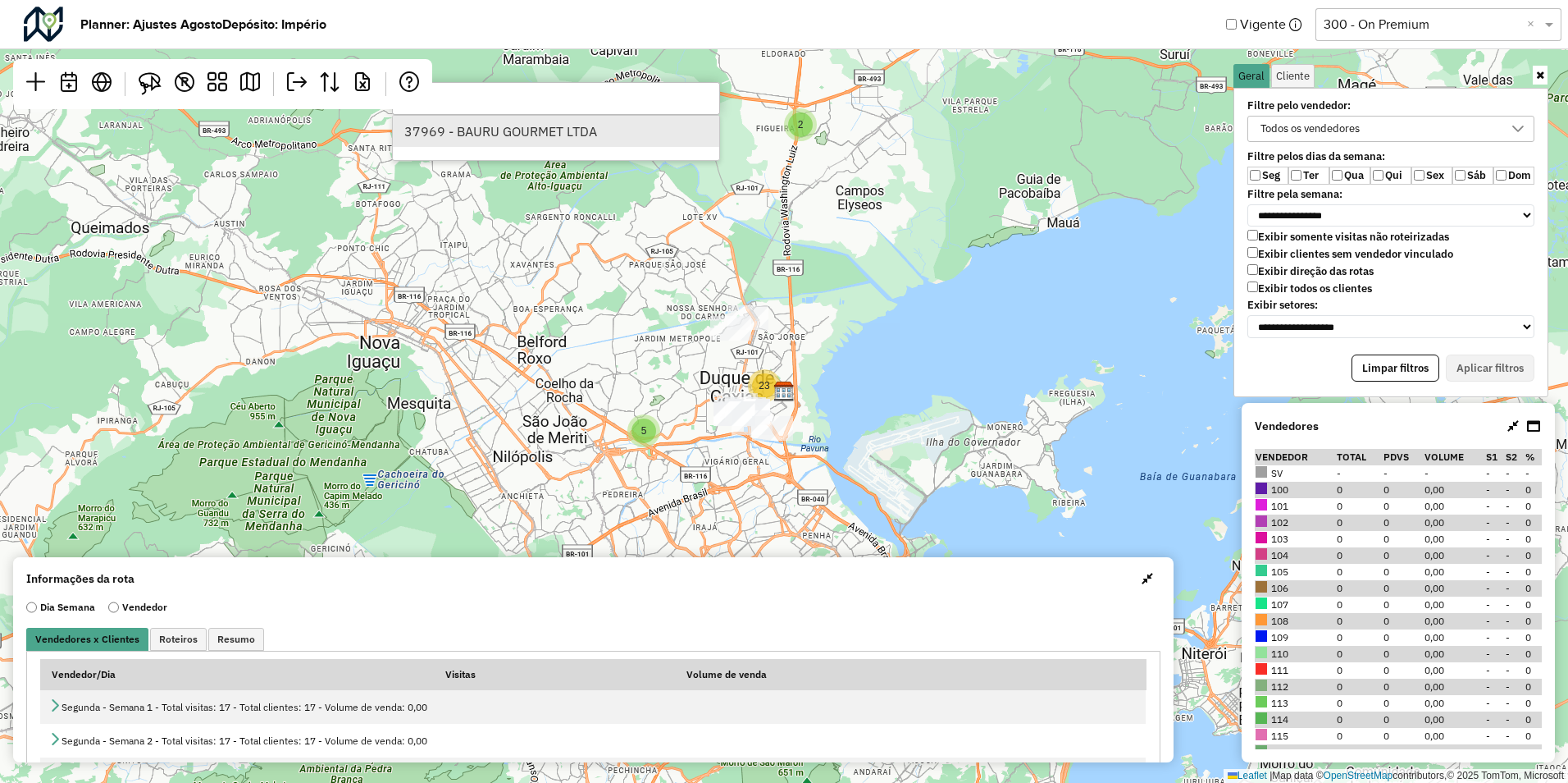
type input "*****"
click at [491, 131] on li "37969 - BAURU GOURMET LTDA" at bounding box center [556, 131] width 326 height 32
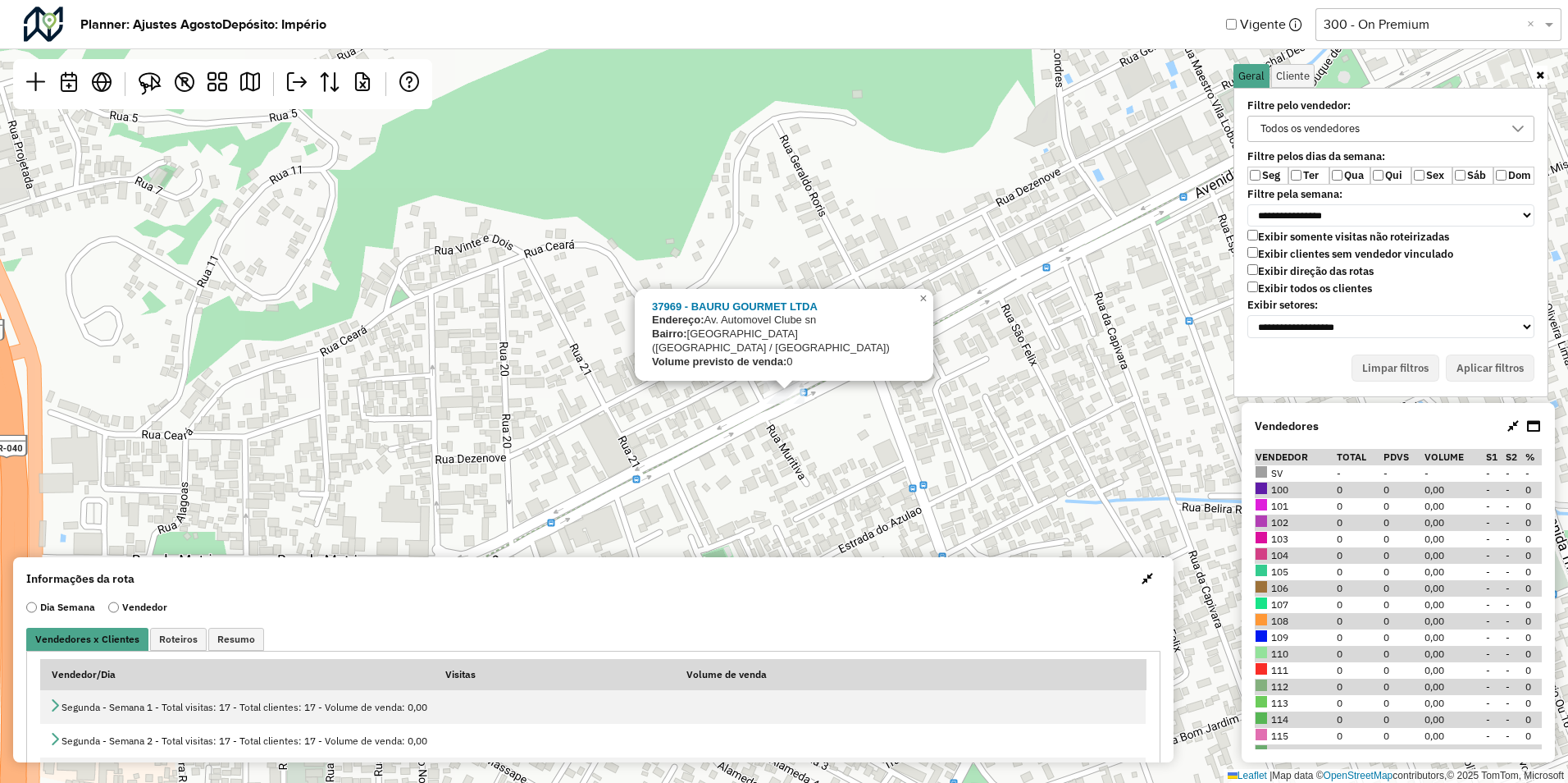
click at [760, 421] on div "37969 - BAURU GOURMET LTDA Endereço: Av. Automovel Clube sn Bairro: VILA SANTA …" at bounding box center [784, 392] width 1568 height 783
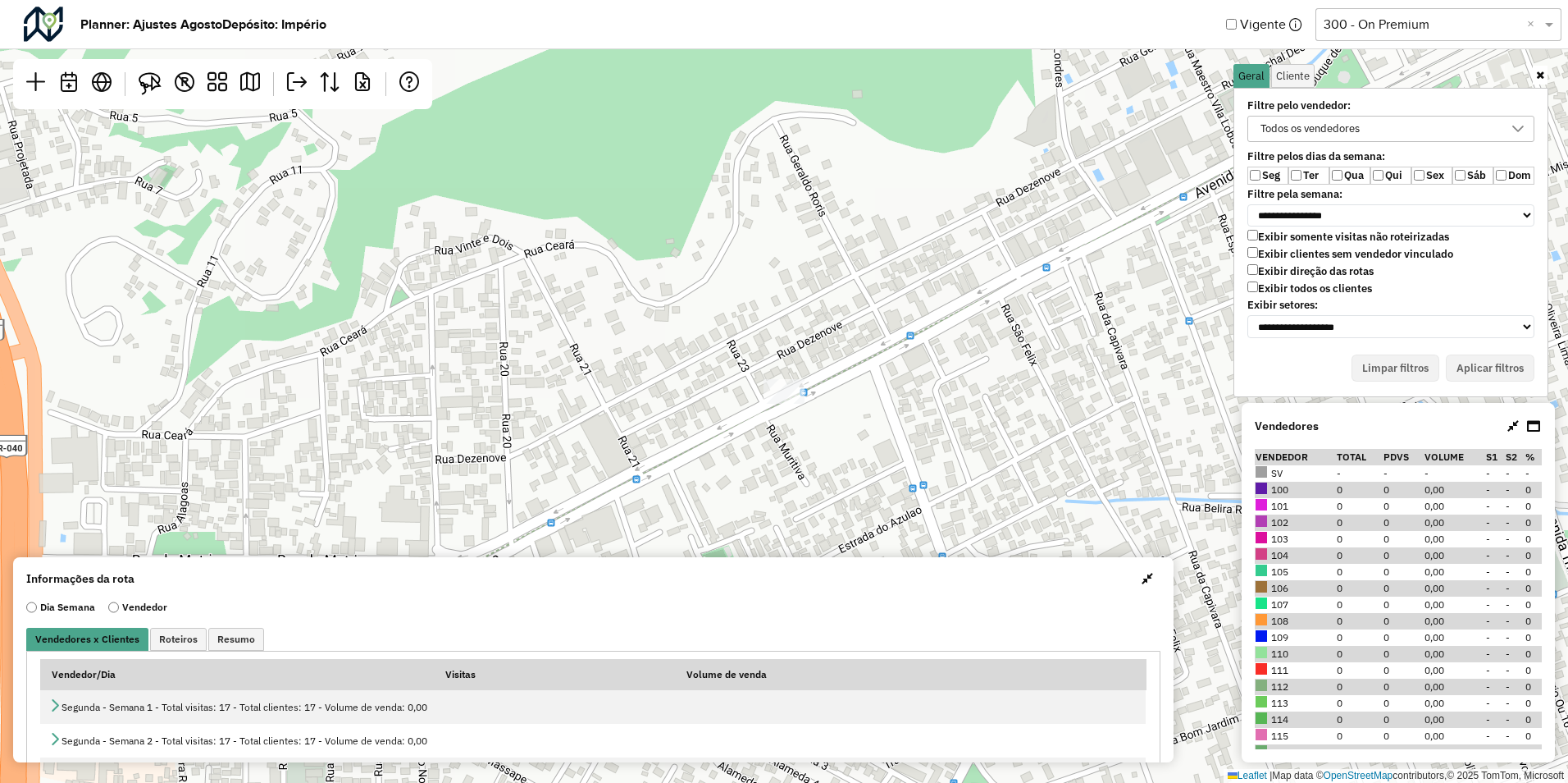
drag, startPoint x: 770, startPoint y: 466, endPoint x: 708, endPoint y: 331, distance: 148.6
click at [708, 331] on div "Leaflet | Map data © OpenStreetMap contributors,© 2025 TomTom, Microsoft" at bounding box center [784, 392] width 1568 height 783
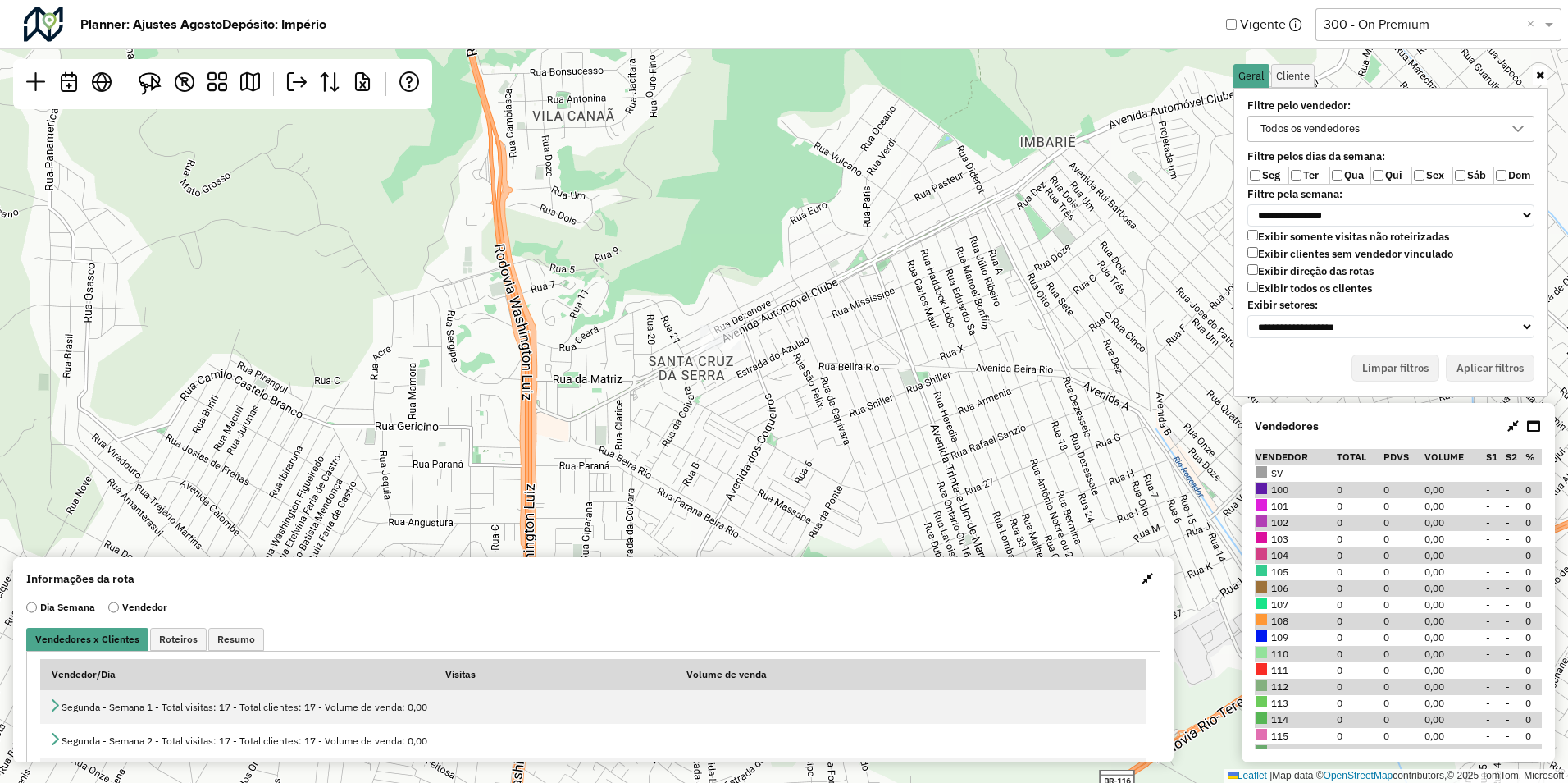
click at [1255, 280] on div "Exibir somente visitas não roteirizadas Exibir clientes sem vendedor vinculado …" at bounding box center [1391, 264] width 287 height 69
click at [1263, 285] on label "Exibir todos os clientes" at bounding box center [1310, 289] width 125 height 14
click at [1491, 368] on button "Aplicar filtros" at bounding box center [1491, 368] width 89 height 28
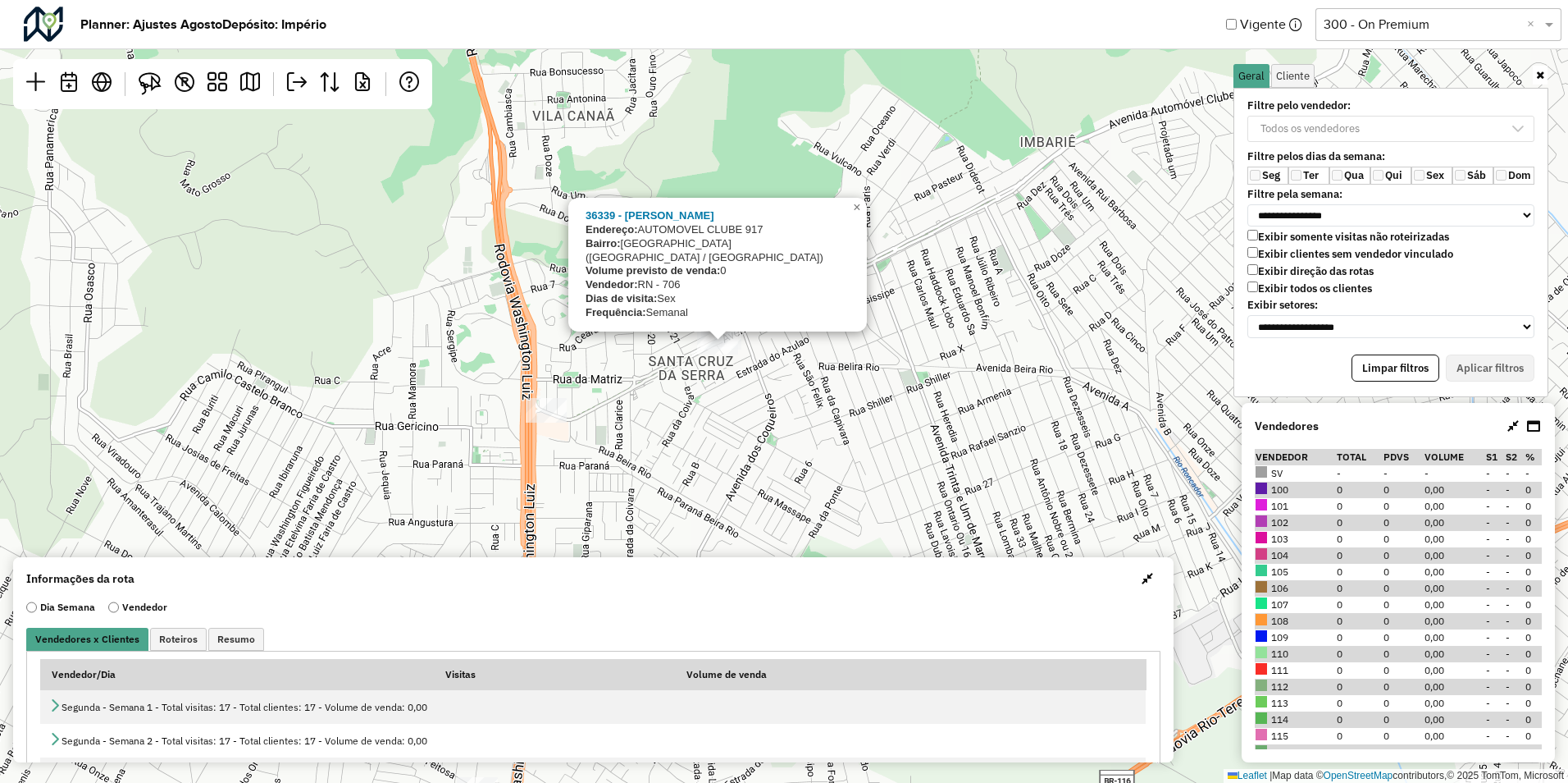
click at [724, 365] on div "36339 - SUZANY FERREIRA Endereço: AUTOMOVEL CLUBE 917 Bairro: VILA SANTA CRUZ (…" at bounding box center [784, 392] width 1568 height 783
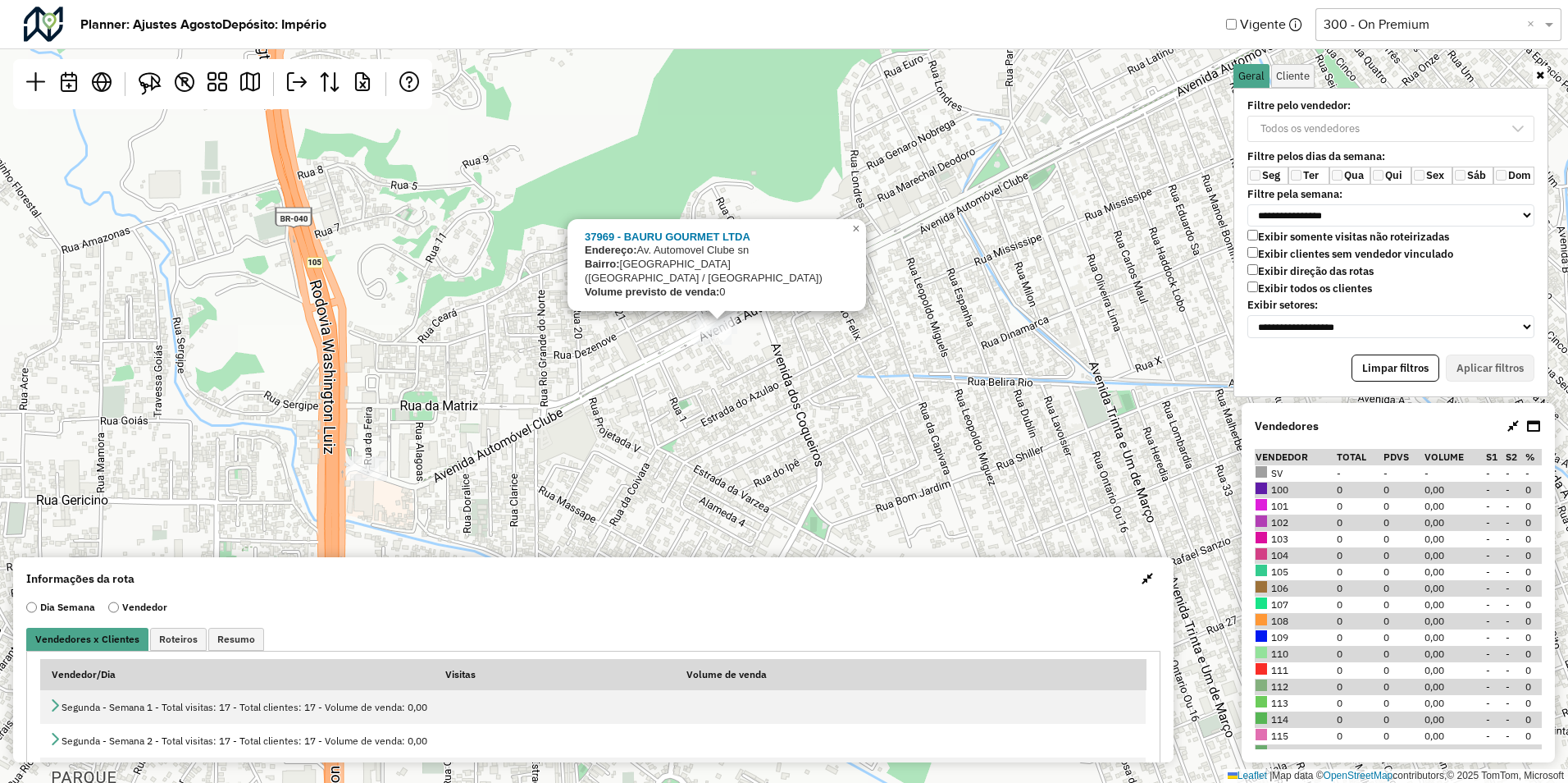
click at [716, 341] on div "37969 - BAURU GOURMET LTDA Endereço: Av. Automovel Clube sn Bairro: VILA SANTA …" at bounding box center [784, 392] width 1568 height 783
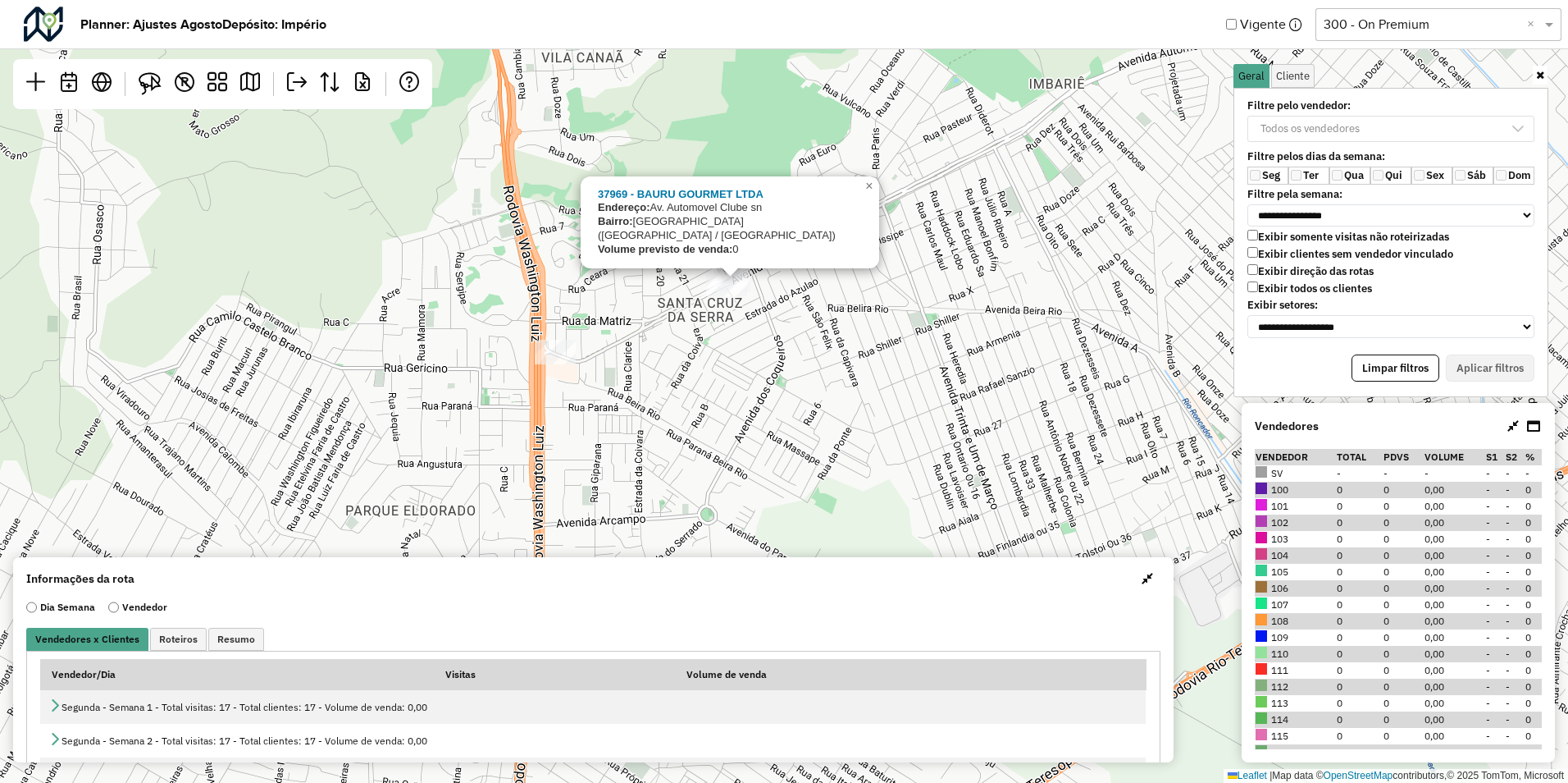
click at [1247, 292] on div "Exibir somente visitas não roteirizadas Exibir clientes sem vendedor vinculado …" at bounding box center [1391, 264] width 306 height 69
click at [1259, 289] on label "Exibir todos os clientes" at bounding box center [1310, 289] width 125 height 14
click at [1426, 181] on label "Sex" at bounding box center [1432, 175] width 41 height 18
click at [1490, 383] on div "**********" at bounding box center [1391, 242] width 315 height 309
click at [1249, 177] on label "Seg" at bounding box center [1267, 175] width 41 height 18
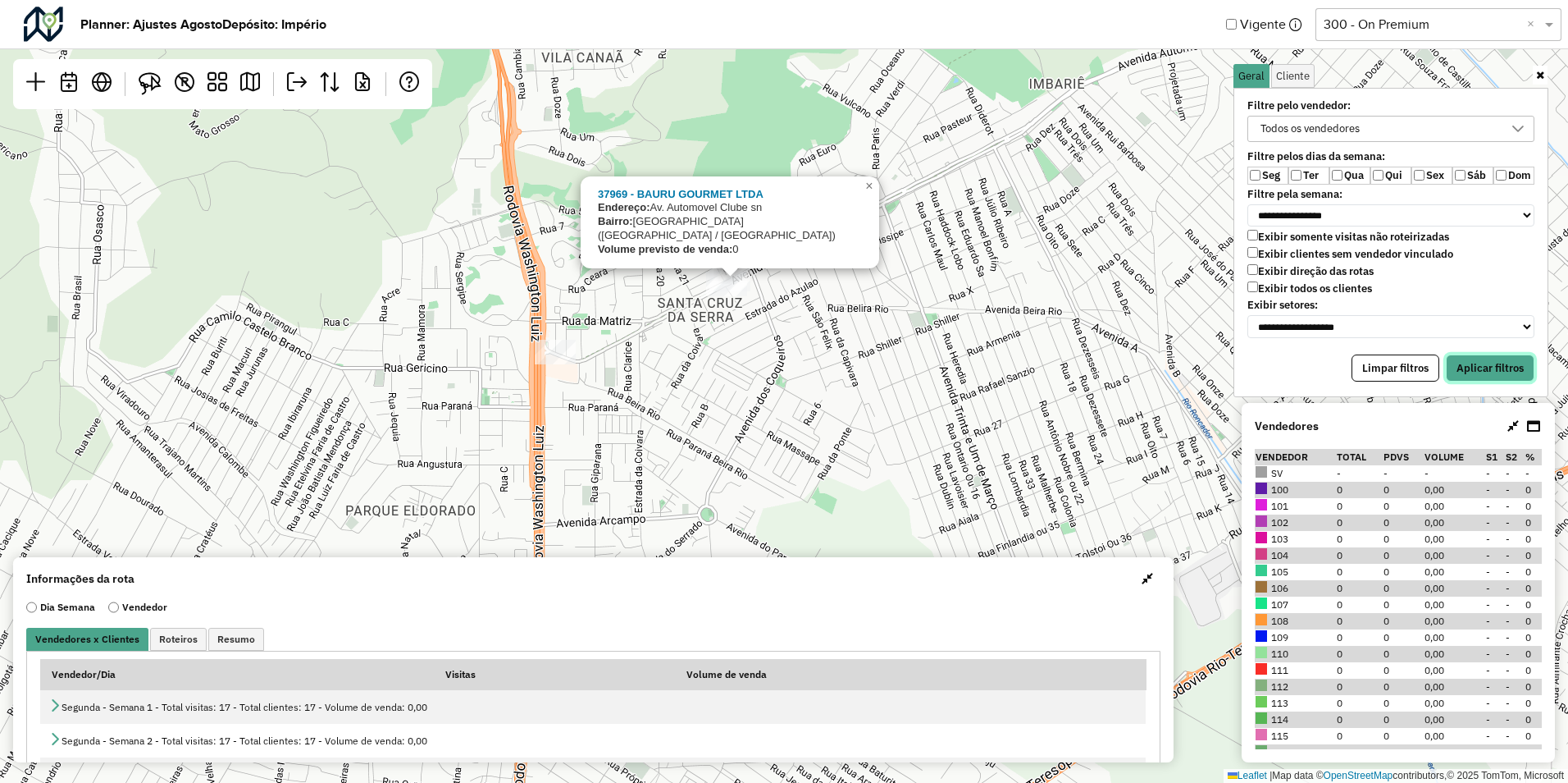
click at [1493, 362] on button "Aplicar filtros" at bounding box center [1491, 368] width 89 height 28
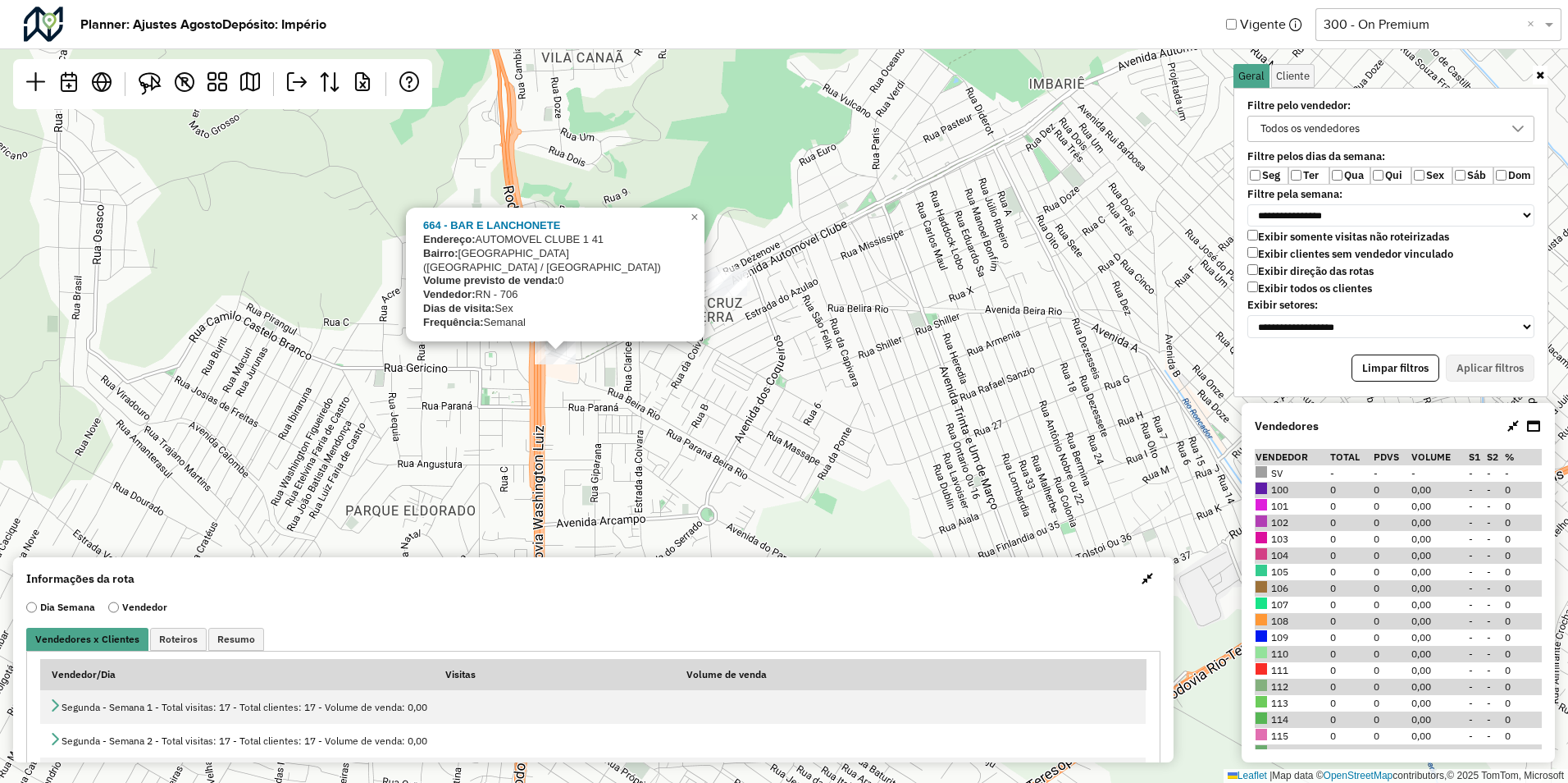
click at [577, 368] on div "664 - BAR E LANCHONETE Endereço: AUTOMOVEL CLUBE 1 41 Bairro: VILA SANTA CRUZ (…" at bounding box center [784, 392] width 1568 height 783
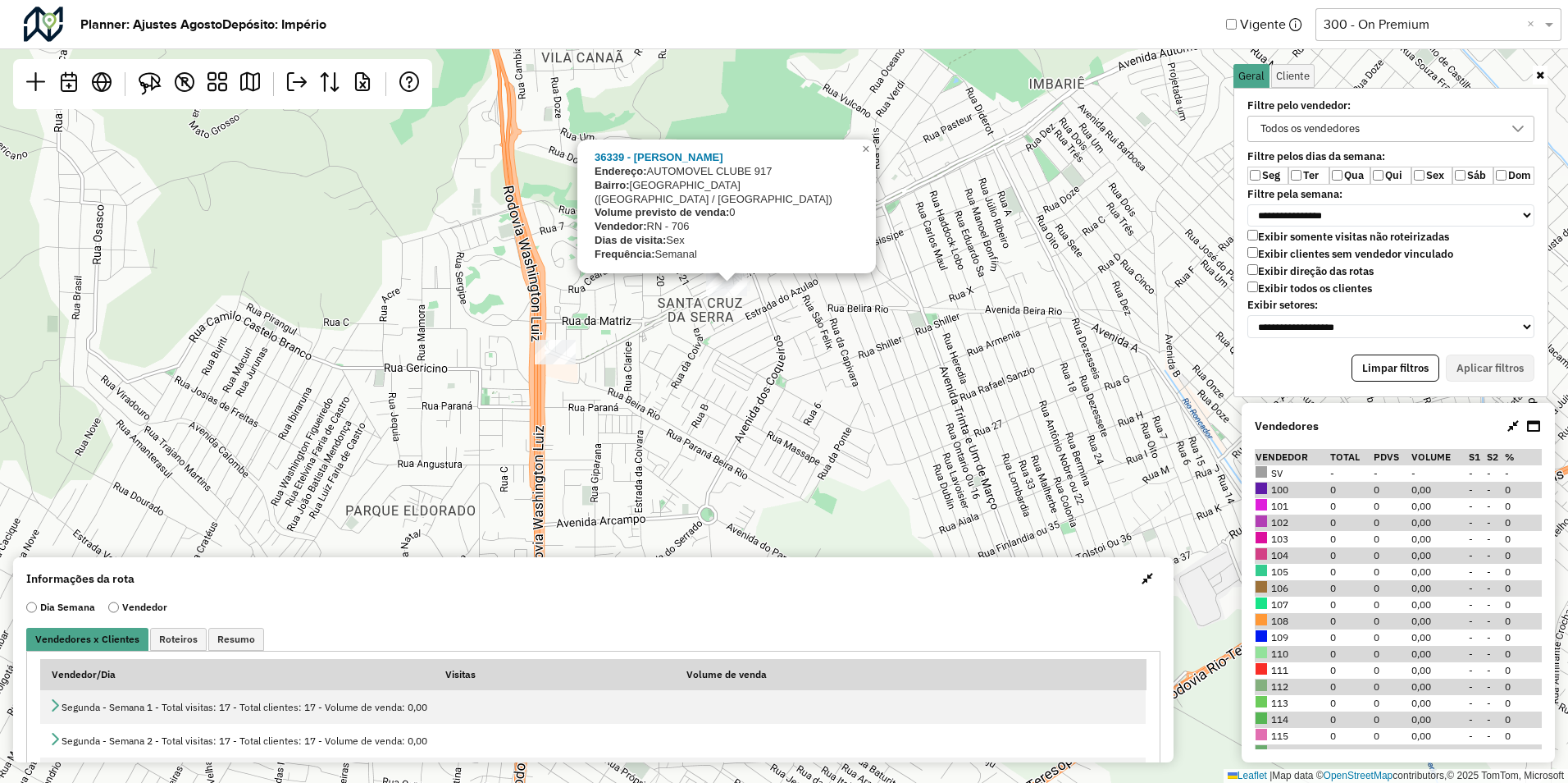
click at [709, 319] on div "36339 - SUZANY FERREIRA Endereço: AUTOMOVEL CLUBE 917 Bairro: VILA SANTA CRUZ (…" at bounding box center [784, 392] width 1568 height 783
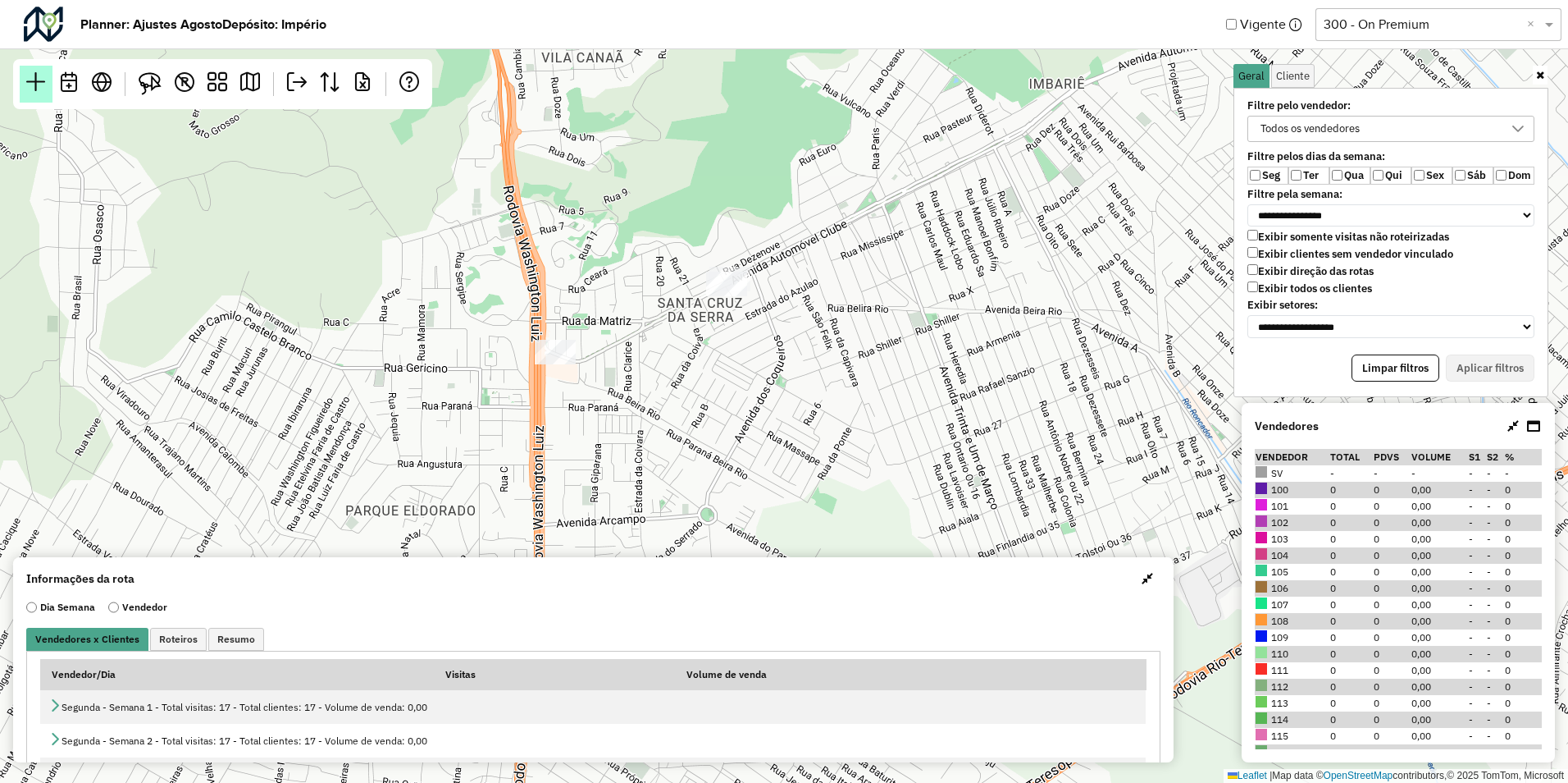
click at [39, 90] on em at bounding box center [37, 82] width 20 height 20
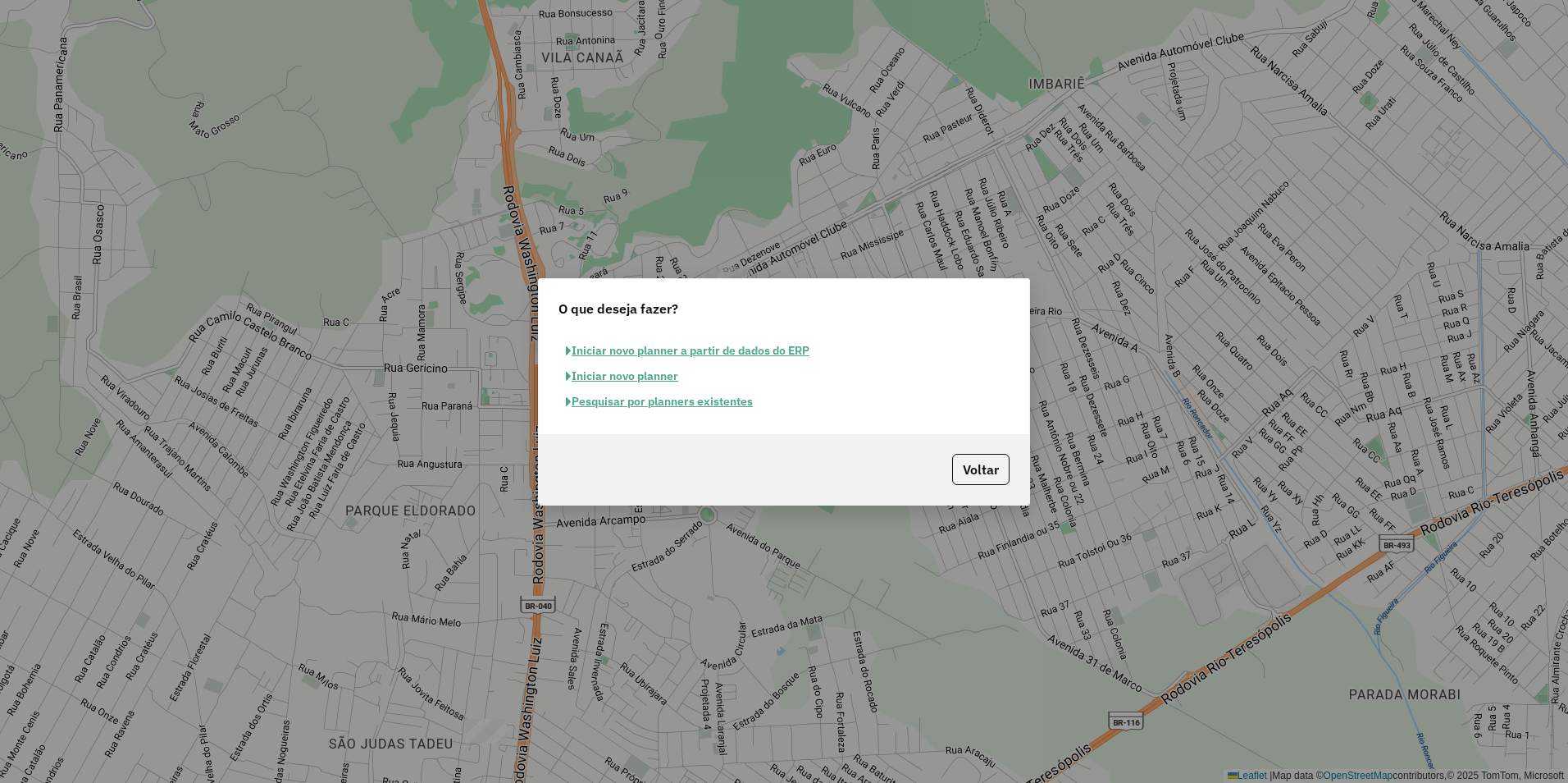
click at [600, 407] on button "Pesquisar por planners existentes" at bounding box center [659, 401] width 202 height 26
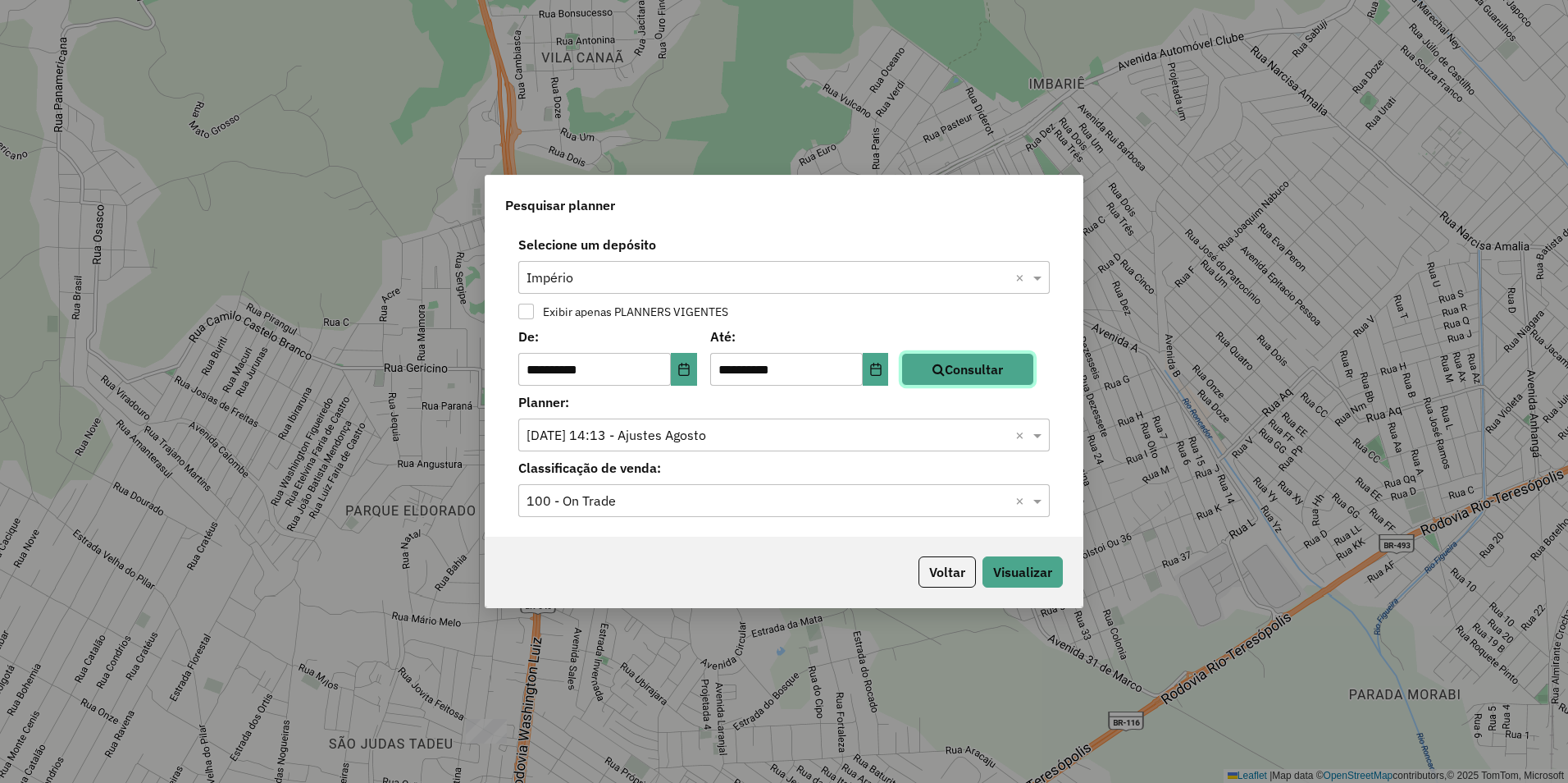
click at [977, 363] on button "Consultar" at bounding box center [968, 369] width 132 height 33
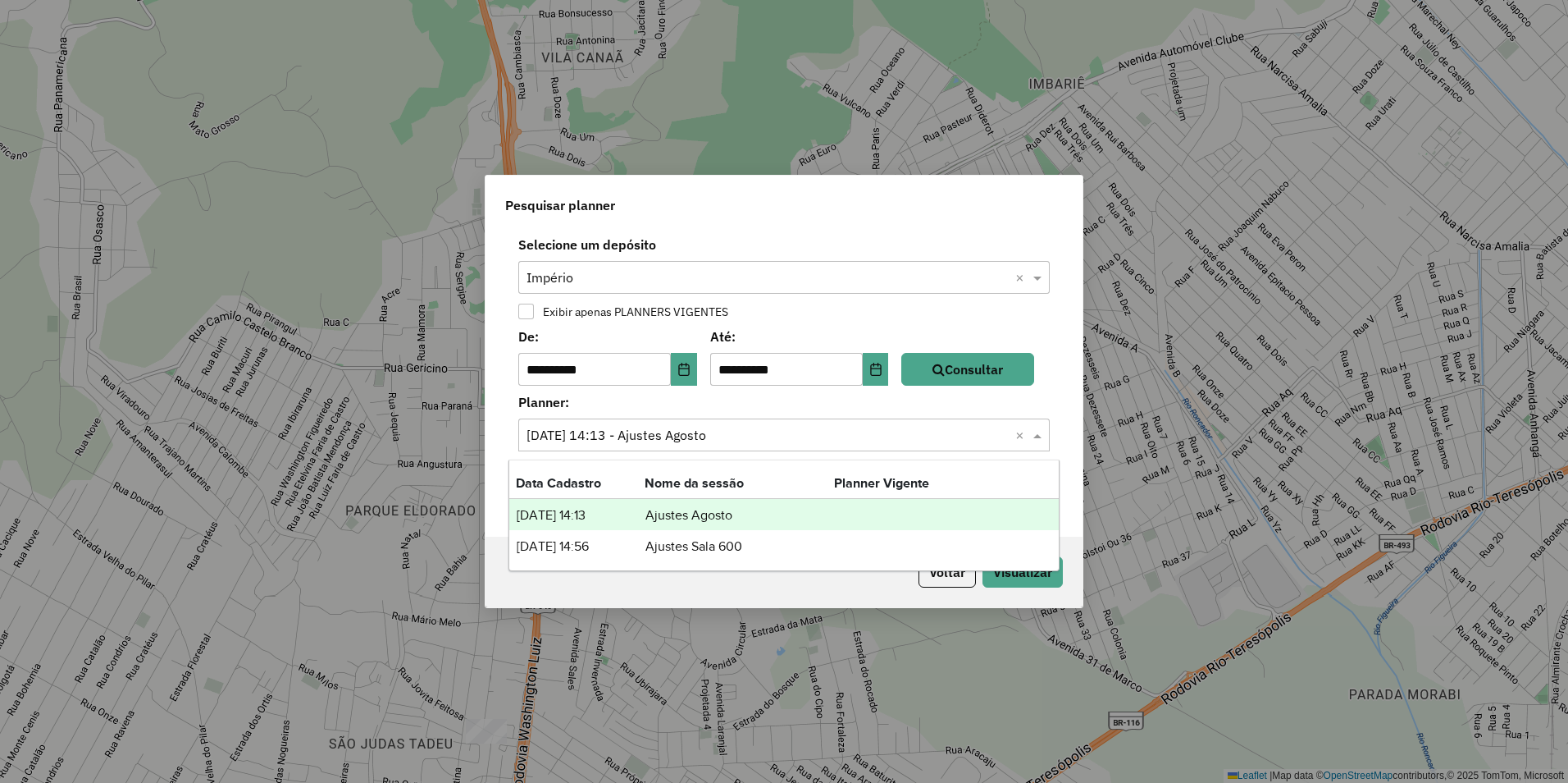
click at [709, 431] on input "text" at bounding box center [768, 436] width 482 height 20
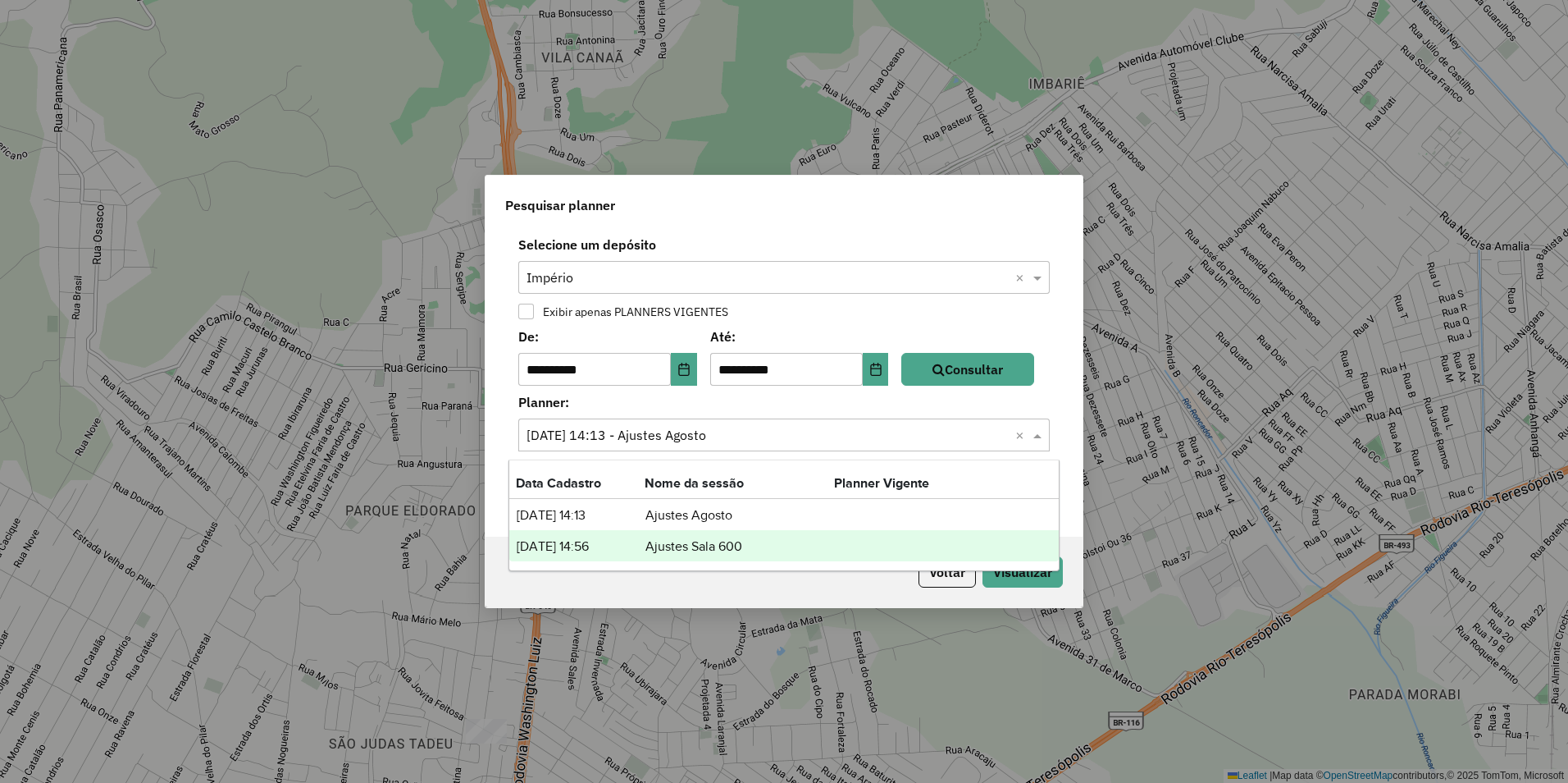
click at [703, 547] on td "Ajustes Sala 600" at bounding box center [740, 547] width 190 height 22
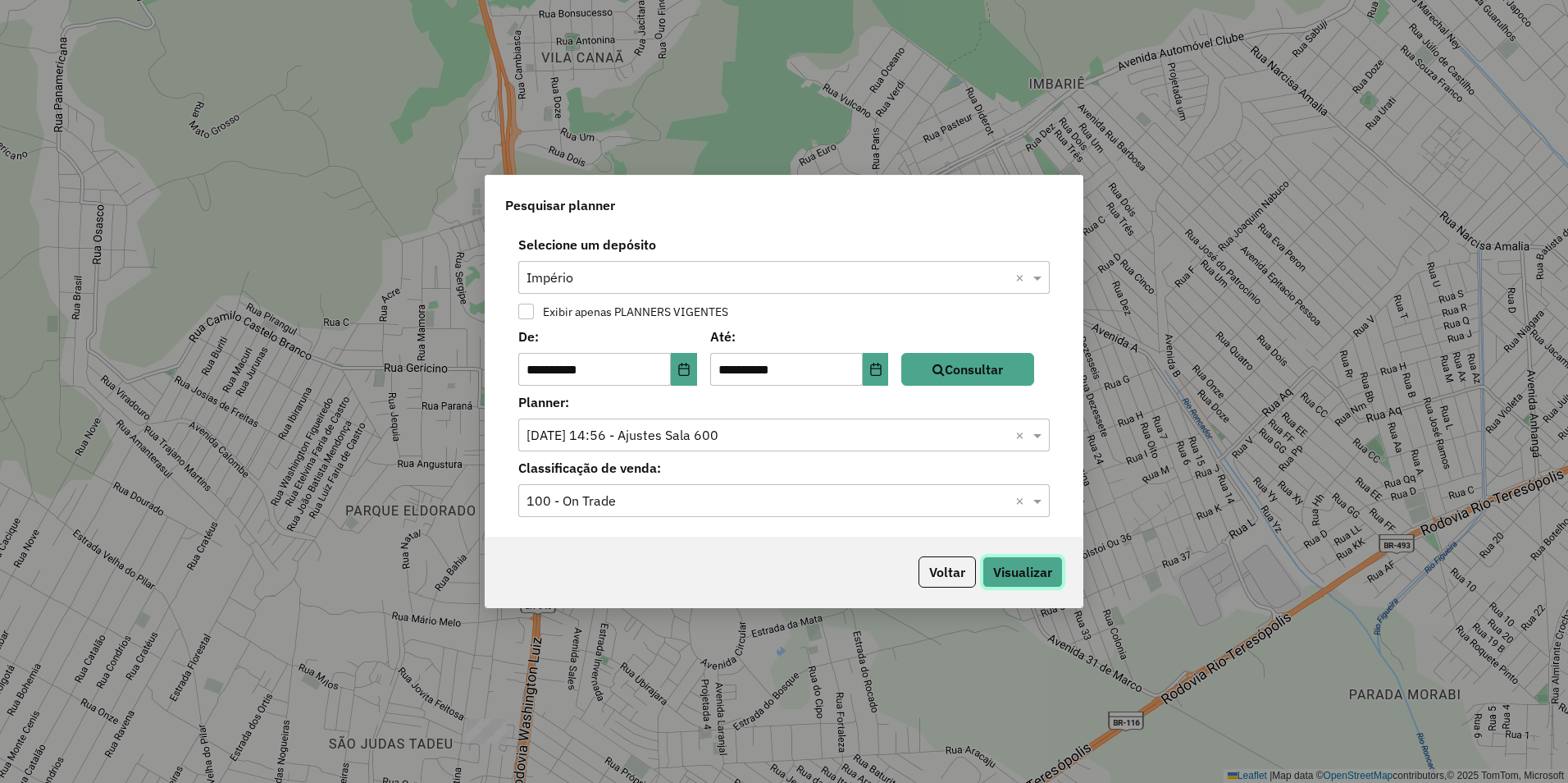
click at [1035, 570] on button "Visualizar" at bounding box center [1022, 572] width 80 height 32
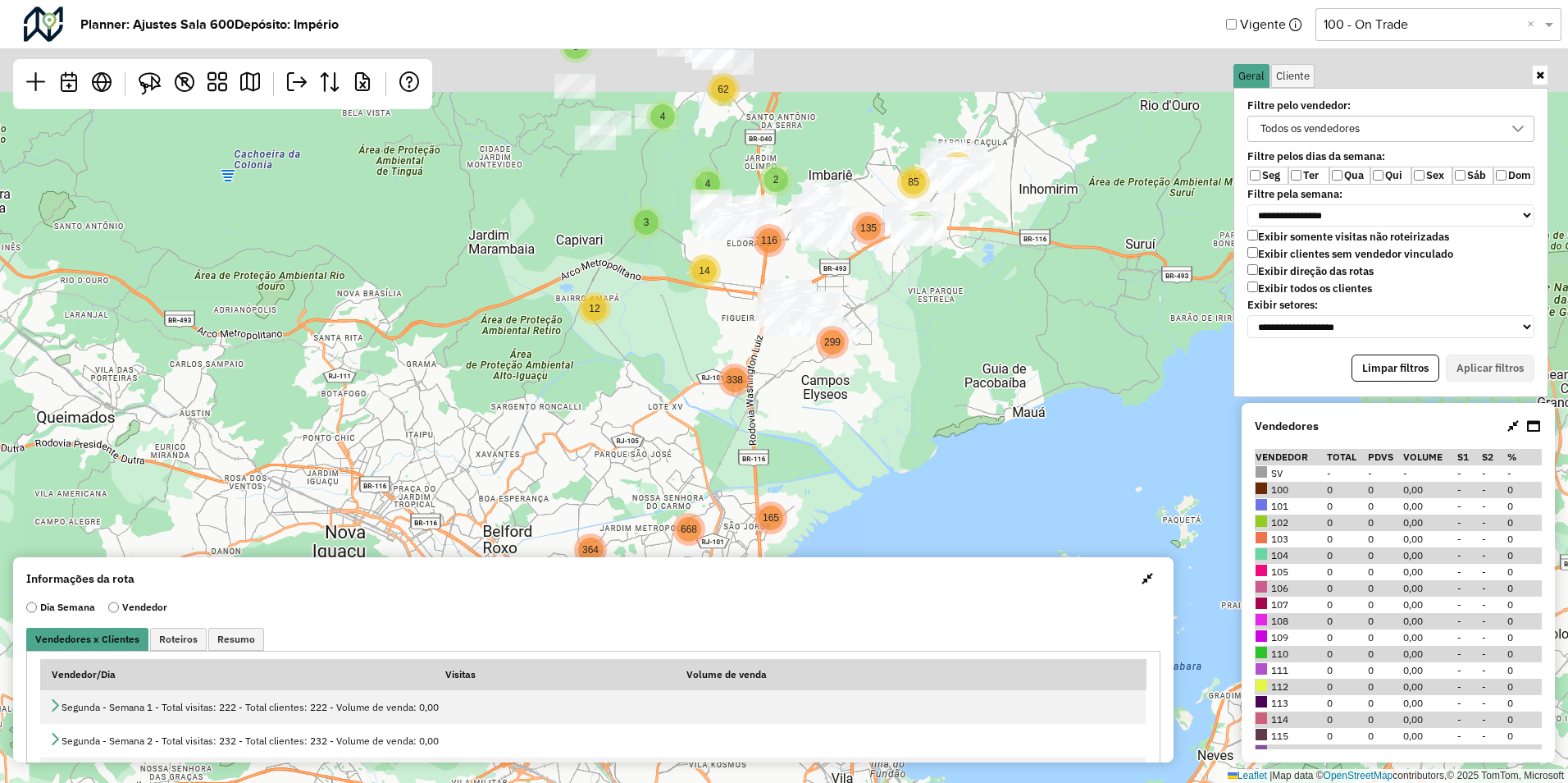
drag, startPoint x: 978, startPoint y: 291, endPoint x: 943, endPoint y: 479, distance: 191.2
click at [943, 479] on div "3 12 14 3 2 27 338 2 2 4 4 7 62 135 116 85 299 245 364 2 165 668 1592 Leaflet |…" at bounding box center [784, 392] width 1568 height 783
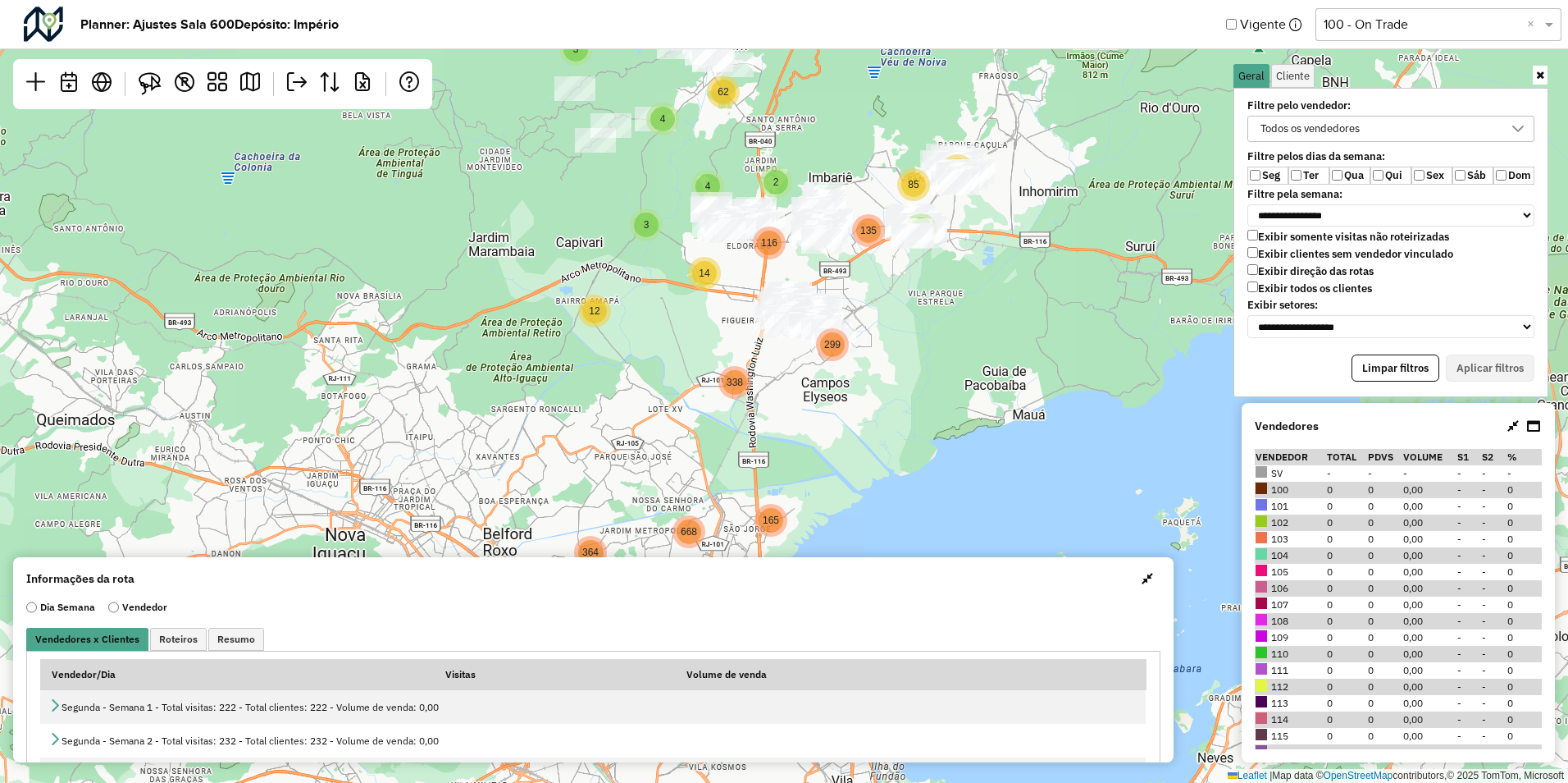
click at [1263, 289] on label "Exibir todos os clientes" at bounding box center [1310, 289] width 125 height 14
click at [1488, 362] on button "Aplicar filtros" at bounding box center [1491, 368] width 89 height 28
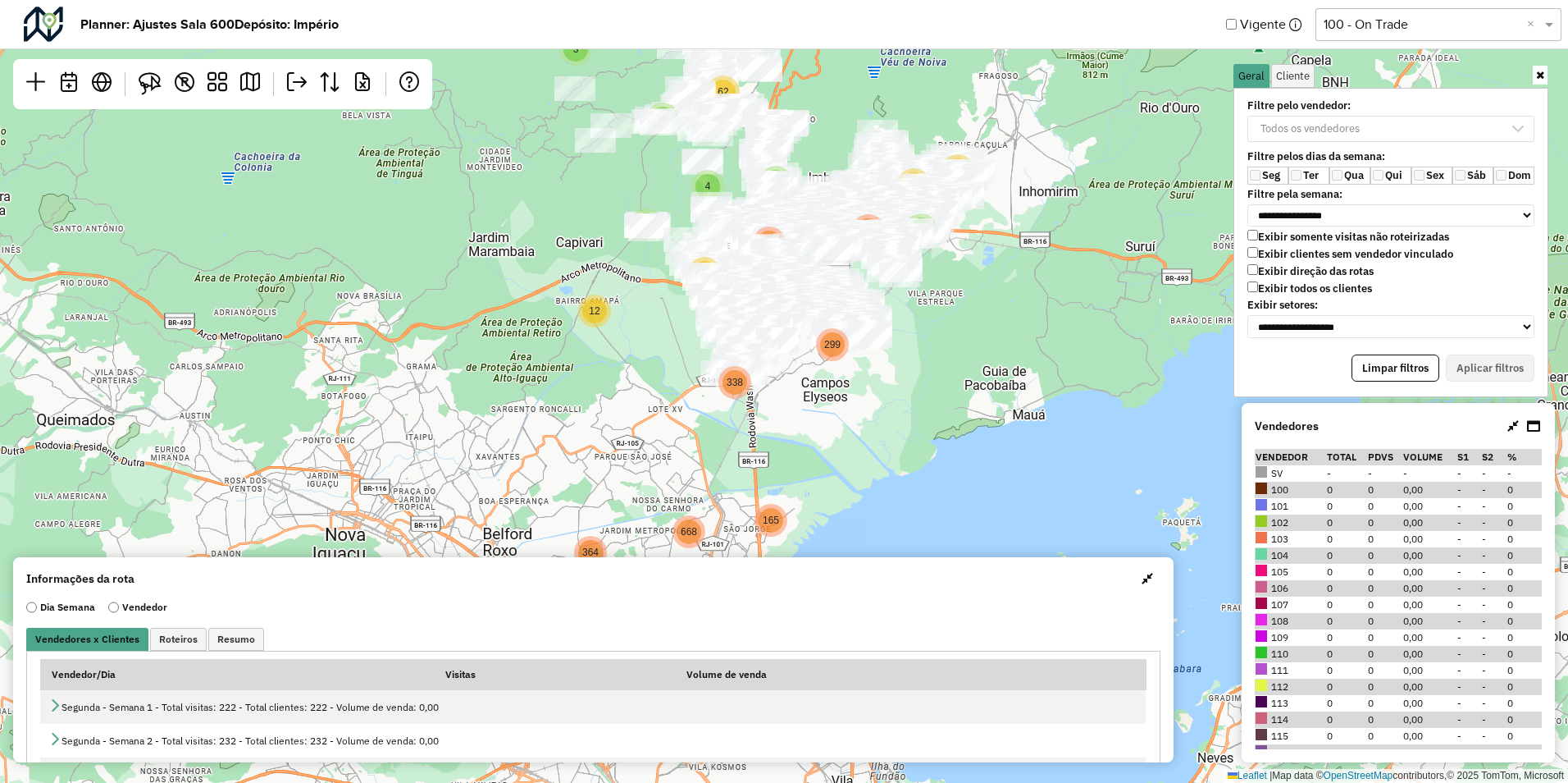
drag, startPoint x: 954, startPoint y: 332, endPoint x: 970, endPoint y: 441, distance: 110.2
click at [970, 441] on div "3 7 2 3 4 14 4 27 2 12 135 62 2 364 338 668 2 245 299 85 116 1592 165 Leaflet |…" at bounding box center [784, 392] width 1568 height 783
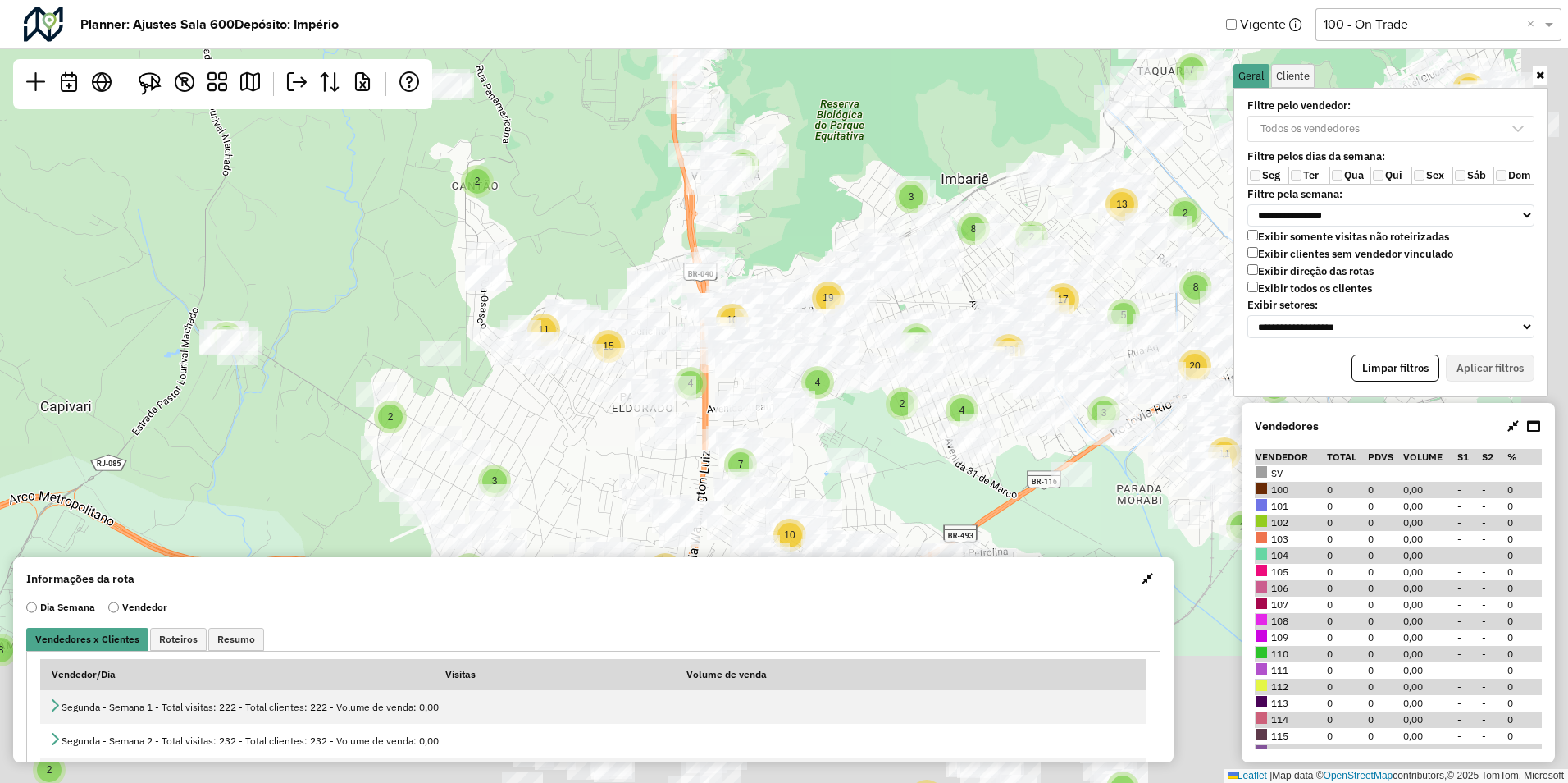
drag, startPoint x: 764, startPoint y: 358, endPoint x: 638, endPoint y: 210, distance: 194.4
click at [638, 210] on div "3 2 2 8 2 2 3 5 3 2 14 12 4 11 15 5 9 4 21 34 3 12 56 5 83 75 2 2 3 7 3 2 10 2 …" at bounding box center [784, 392] width 1568 height 783
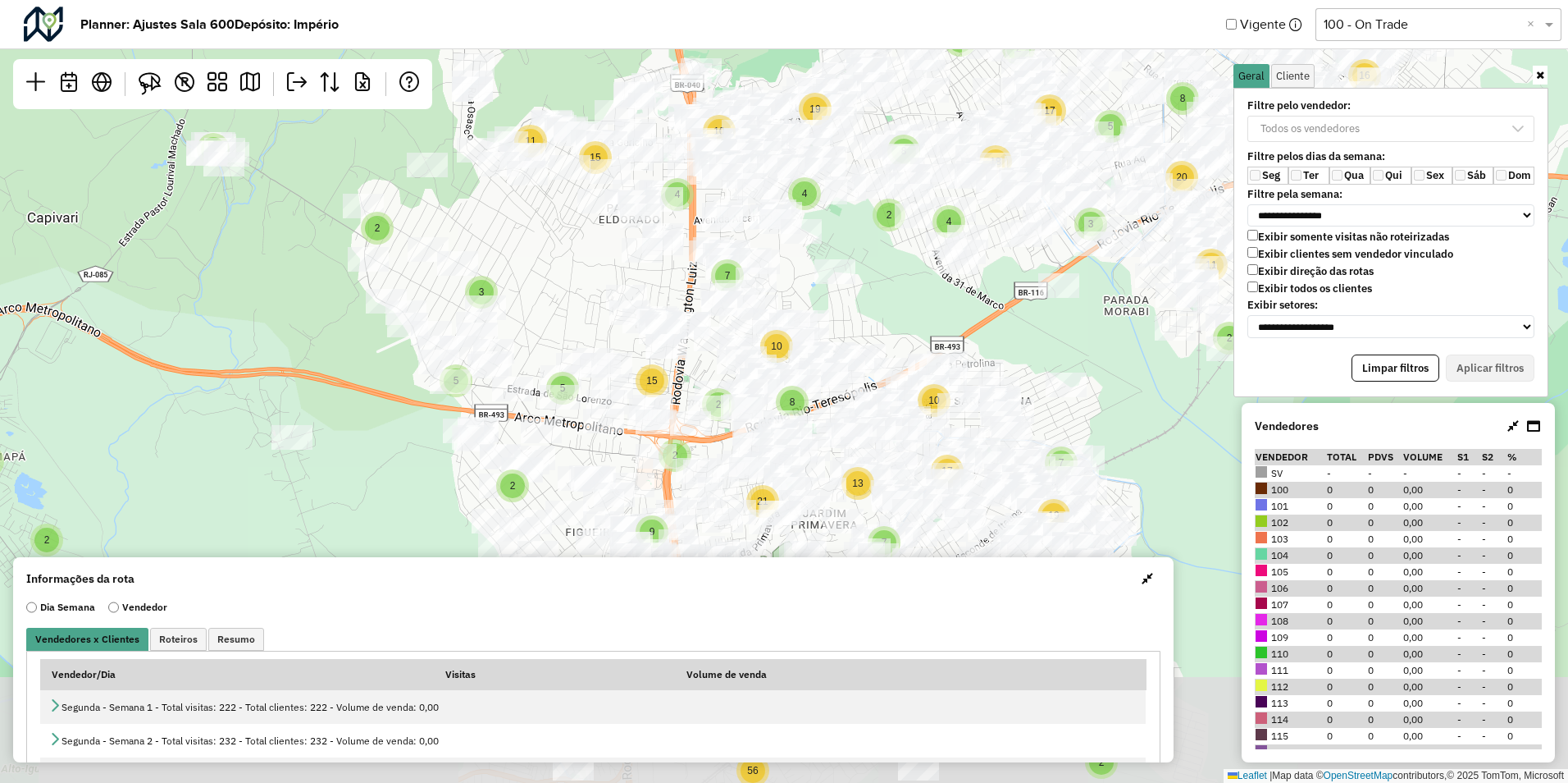
drag, startPoint x: 938, startPoint y: 489, endPoint x: 925, endPoint y: 302, distance: 187.5
click at [925, 302] on div "3 2 2 8 2 2 3 5 3 2 14 12 4 11 15 5 9 4 21 34 3 12 56 5 83 75 2 2 3 7 3 2 10 2 …" at bounding box center [784, 392] width 1568 height 783
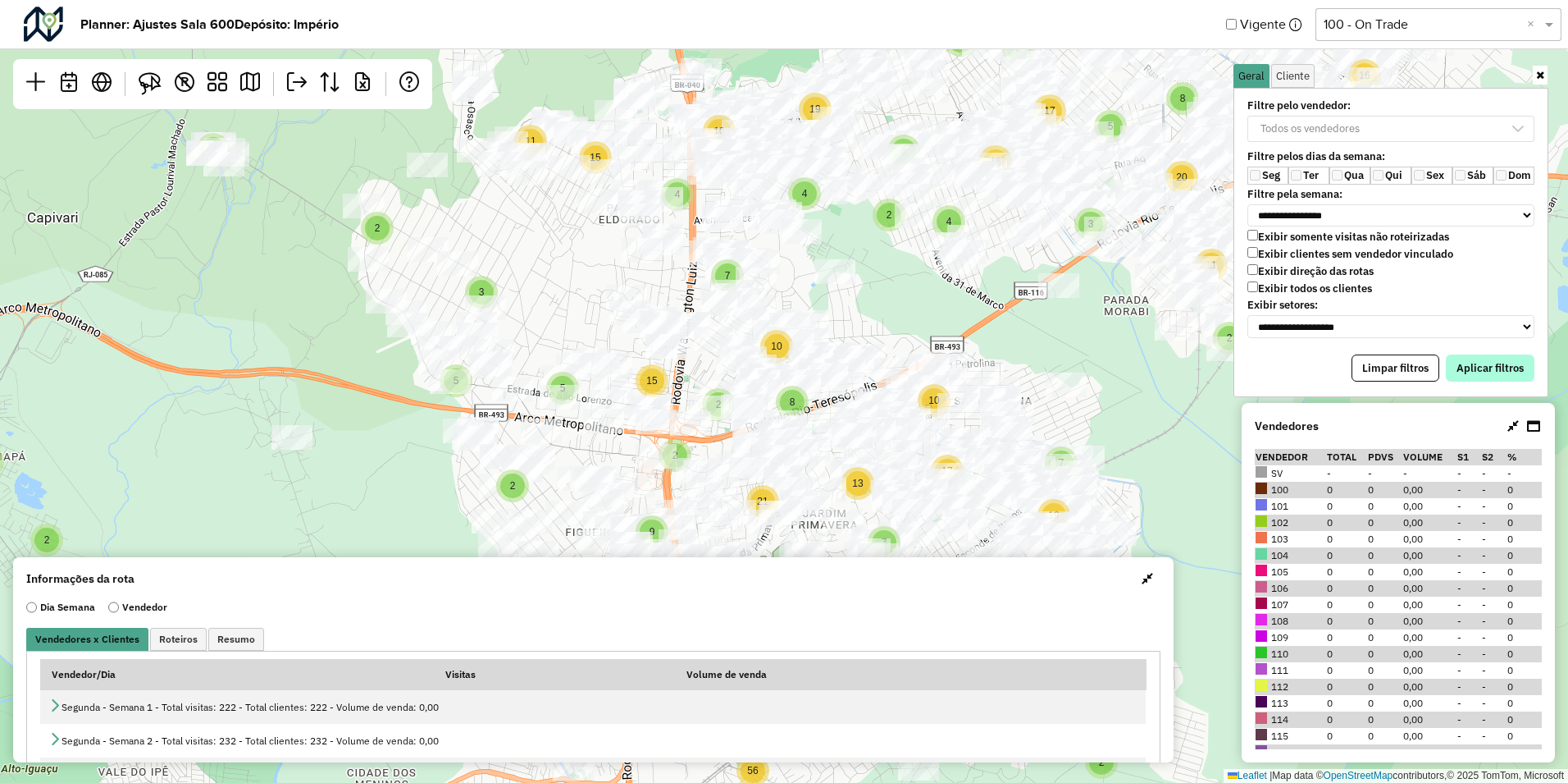
drag, startPoint x: 1452, startPoint y: 349, endPoint x: 1460, endPoint y: 371, distance: 23.4
click at [1452, 354] on div "**********" at bounding box center [1391, 242] width 315 height 309
click at [1460, 371] on button "Aplicar filtros" at bounding box center [1491, 368] width 89 height 28
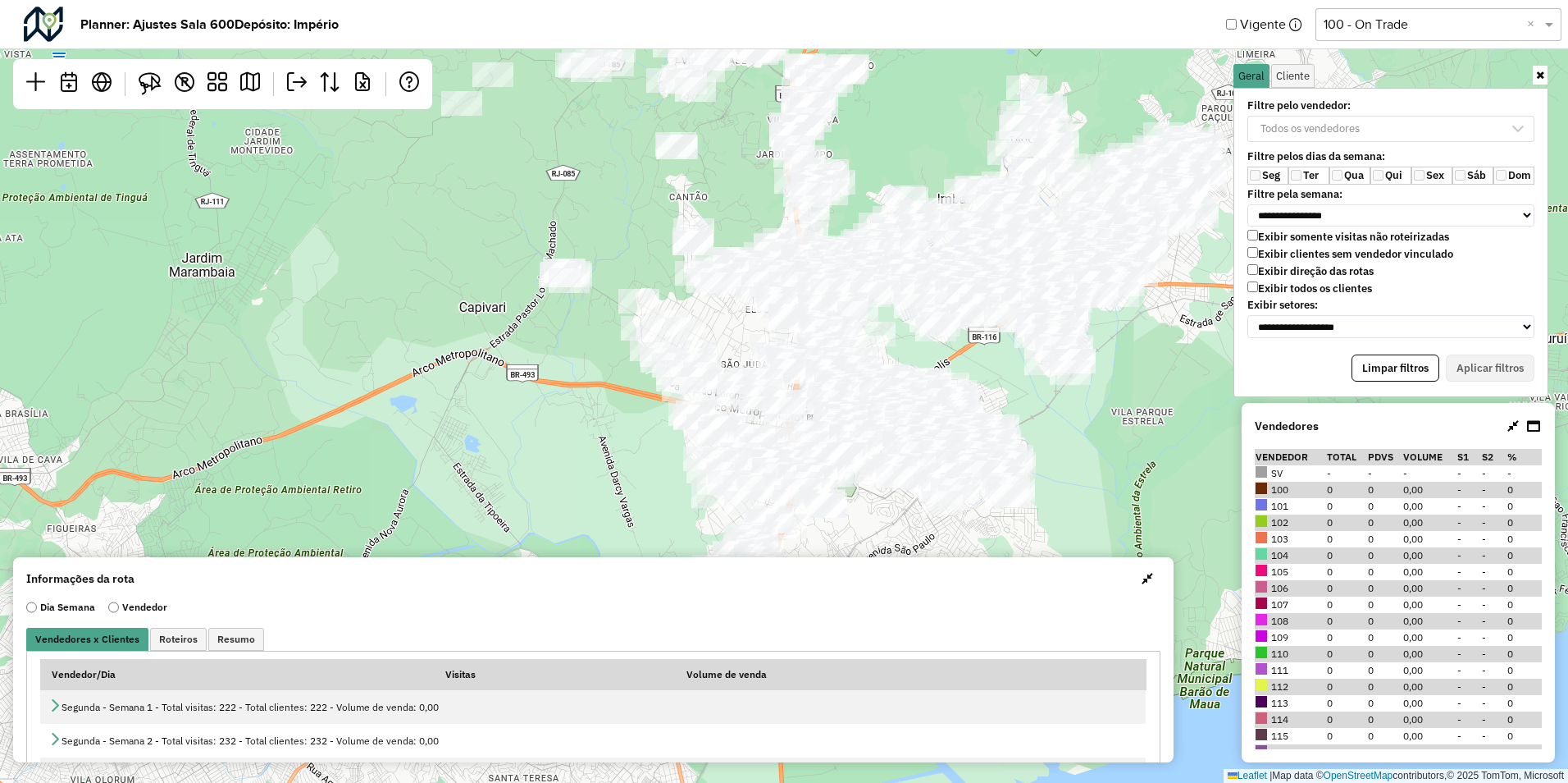
drag, startPoint x: 1044, startPoint y: 481, endPoint x: 1044, endPoint y: 451, distance: 30.0
click at [1044, 451] on div "Leaflet | Map data © OpenStreetMap contributors,© 2025 TomTom, Microsoft" at bounding box center [784, 392] width 1568 height 783
click at [1321, 129] on div "Todos os vendedores" at bounding box center [1310, 129] width 111 height 25
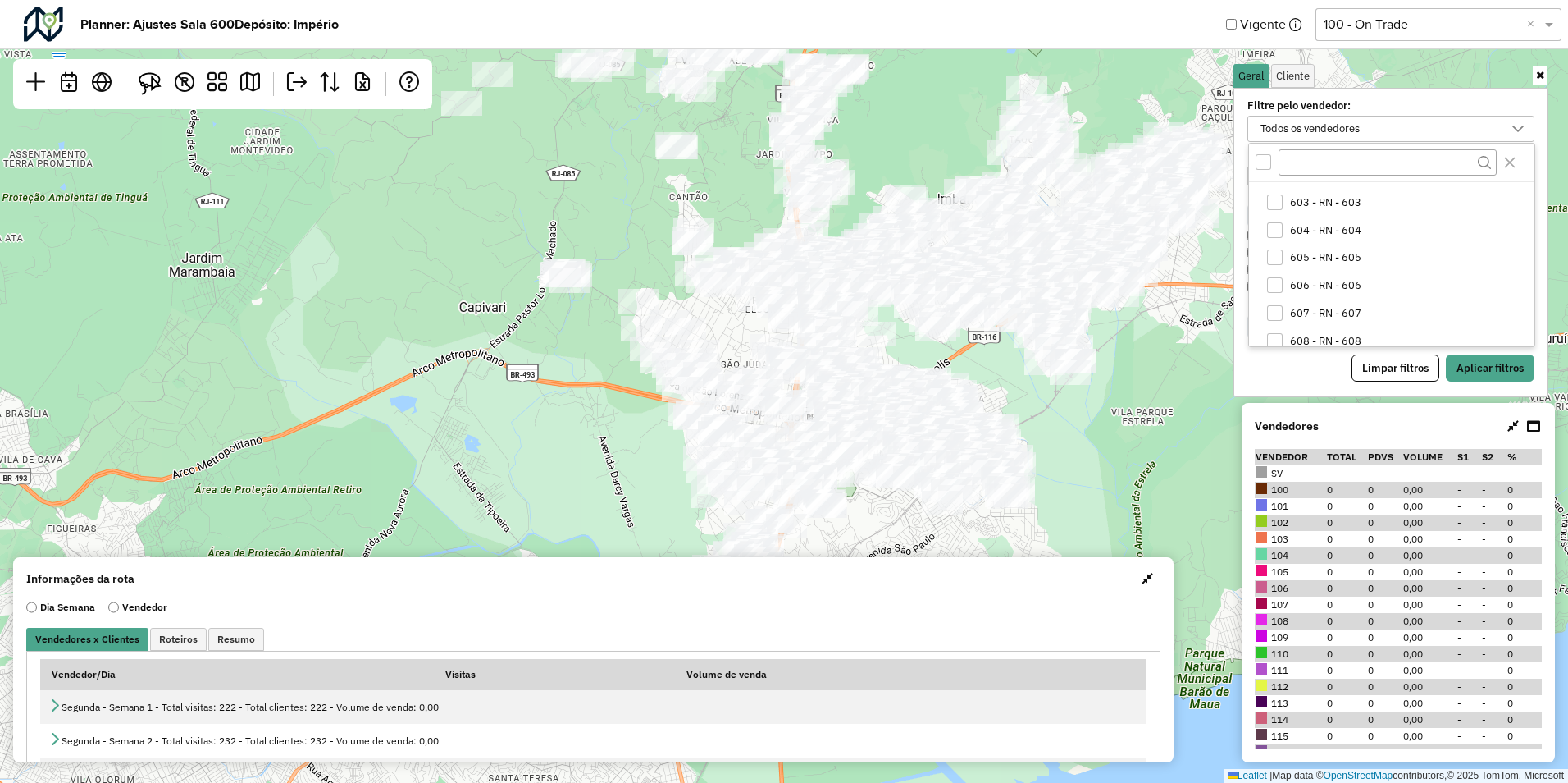
scroll to position [1231, 0]
click at [1291, 210] on span "603 - RN - 603" at bounding box center [1326, 210] width 71 height 13
click at [1482, 364] on button "Aplicar filtros" at bounding box center [1491, 368] width 89 height 28
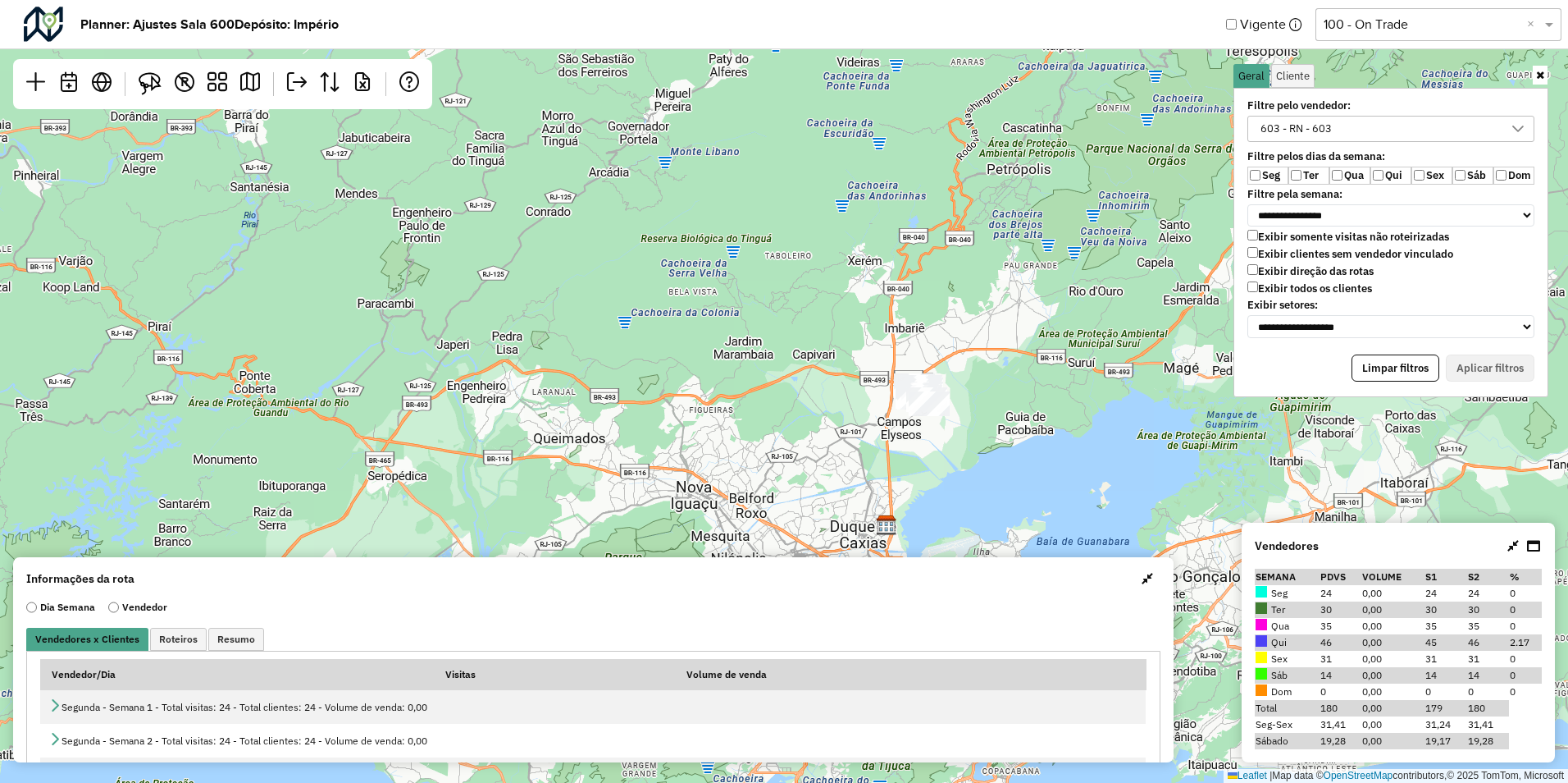
click at [1302, 174] on label "Ter" at bounding box center [1309, 175] width 41 height 18
click at [1470, 178] on label "Sáb" at bounding box center [1472, 175] width 41 height 18
click at [1492, 364] on button "Aplicar filtros" at bounding box center [1491, 368] width 89 height 28
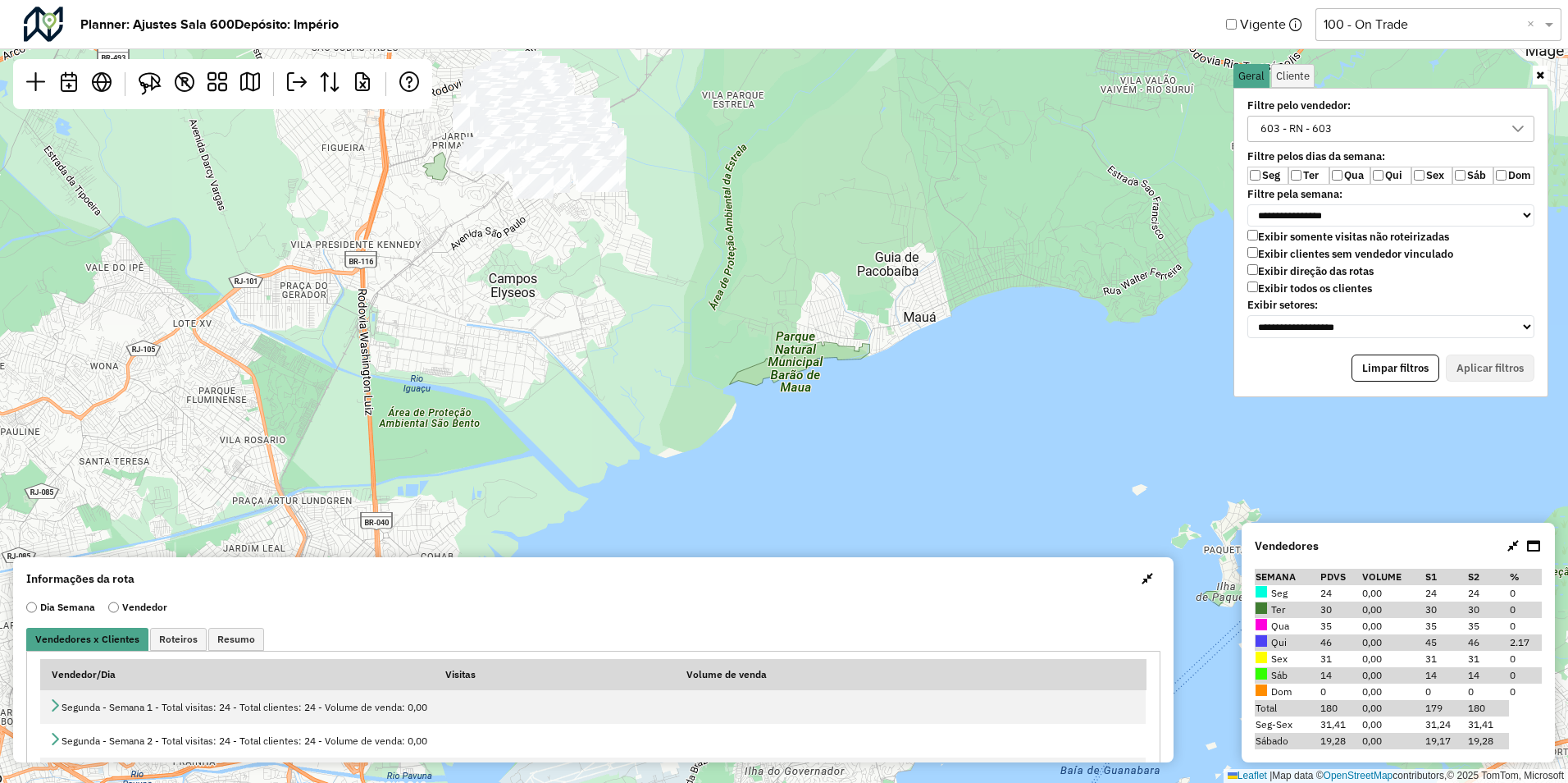
drag, startPoint x: 848, startPoint y: 348, endPoint x: 867, endPoint y: 388, distance: 44.3
click at [866, 388] on div "Leaflet | Map data © OpenStreetMap contributors,© 2025 TomTom, Microsoft" at bounding box center [784, 392] width 1568 height 783
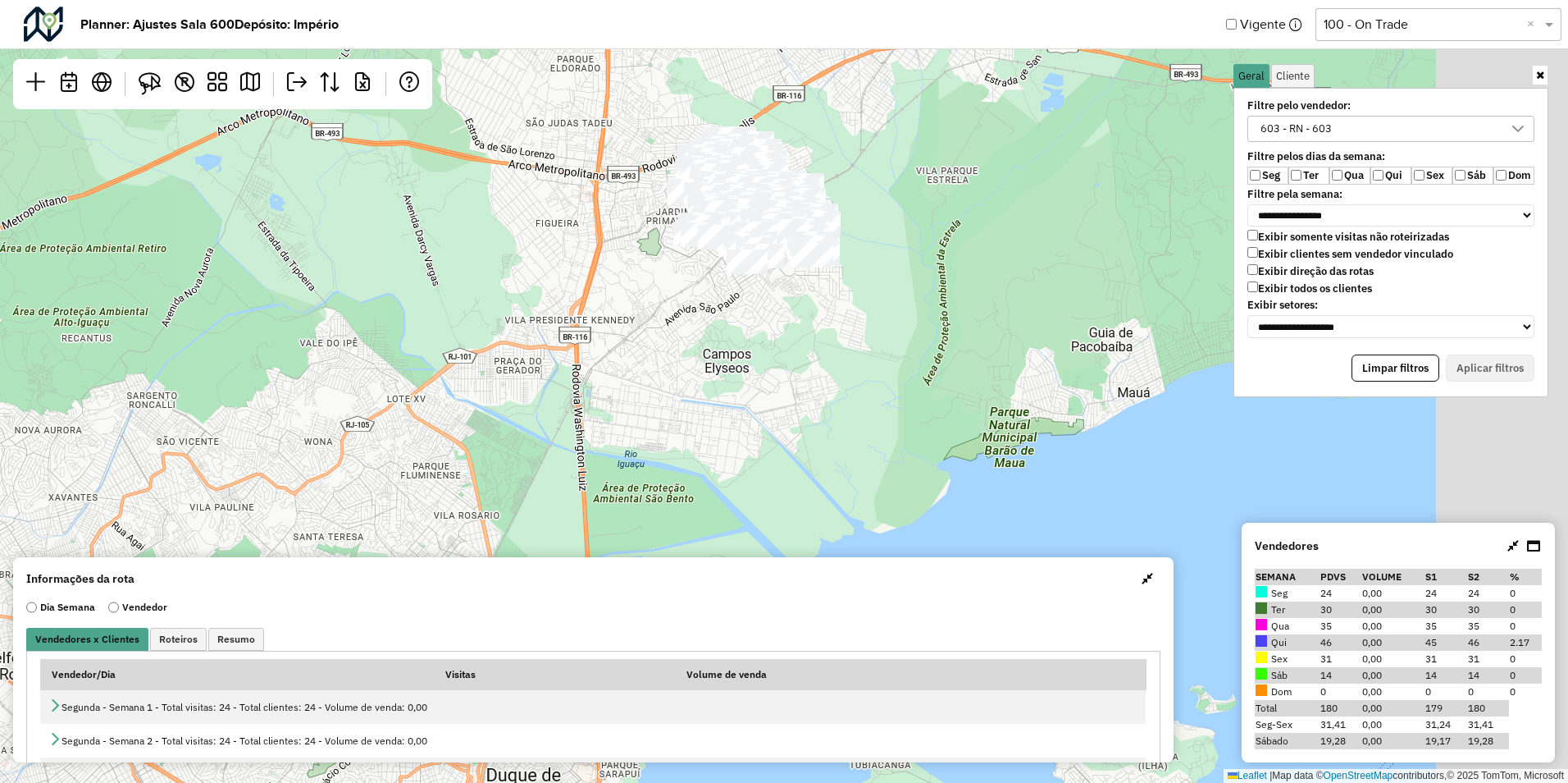
drag, startPoint x: 951, startPoint y: 419, endPoint x: 753, endPoint y: 316, distance: 223.2
click at [753, 316] on div "Leaflet | Map data © OpenStreetMap contributors,© 2025 TomTom, Microsoft" at bounding box center [784, 392] width 1568 height 783
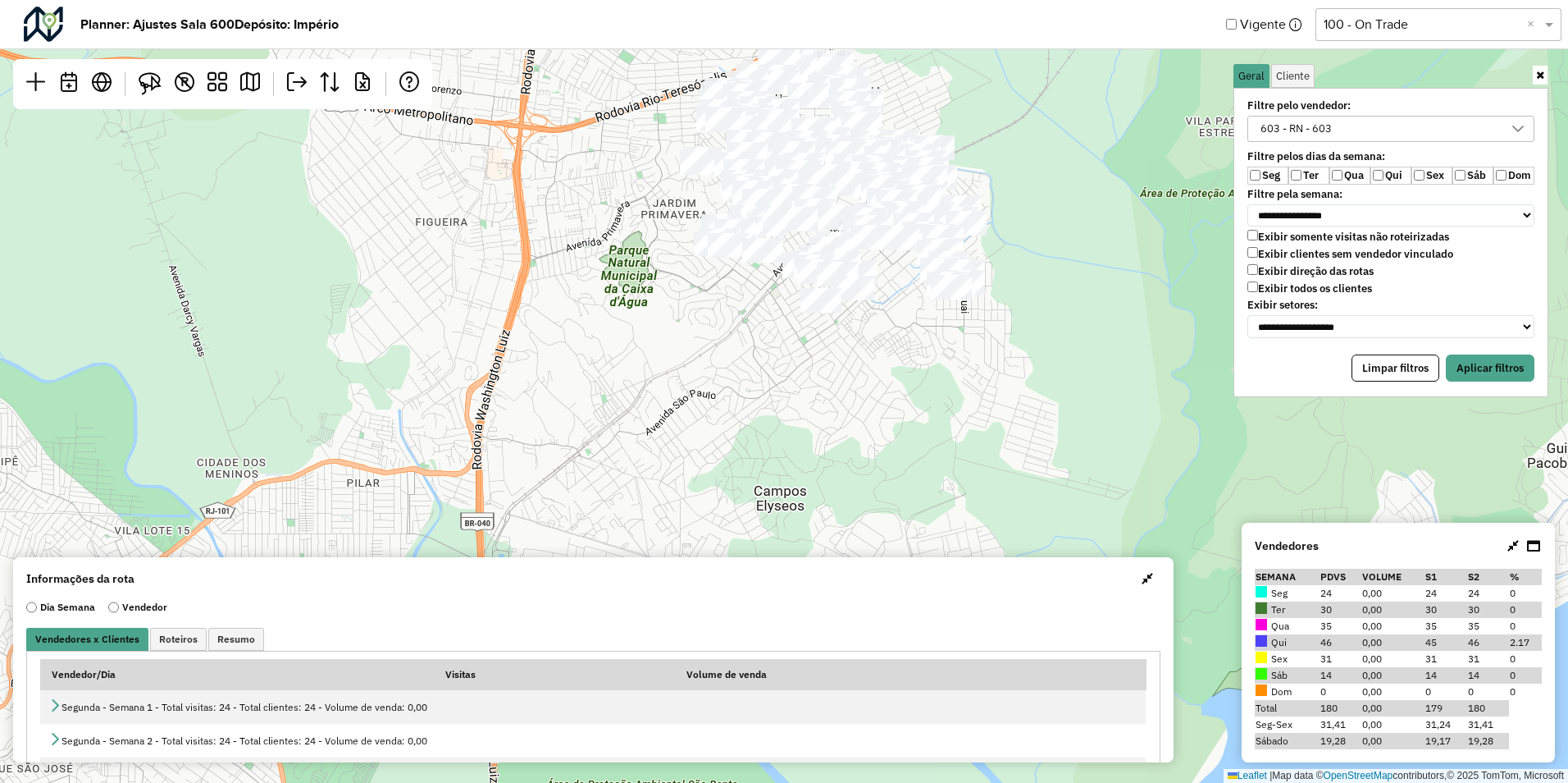
click at [1425, 175] on label "Sex" at bounding box center [1432, 175] width 41 height 18
click at [1308, 176] on label "Ter" at bounding box center [1309, 175] width 41 height 18
click at [1452, 362] on button "Aplicar filtros" at bounding box center [1491, 368] width 89 height 28
click at [1358, 179] on label "Qua" at bounding box center [1350, 175] width 41 height 18
click at [1486, 374] on button "Aplicar filtros" at bounding box center [1491, 368] width 89 height 28
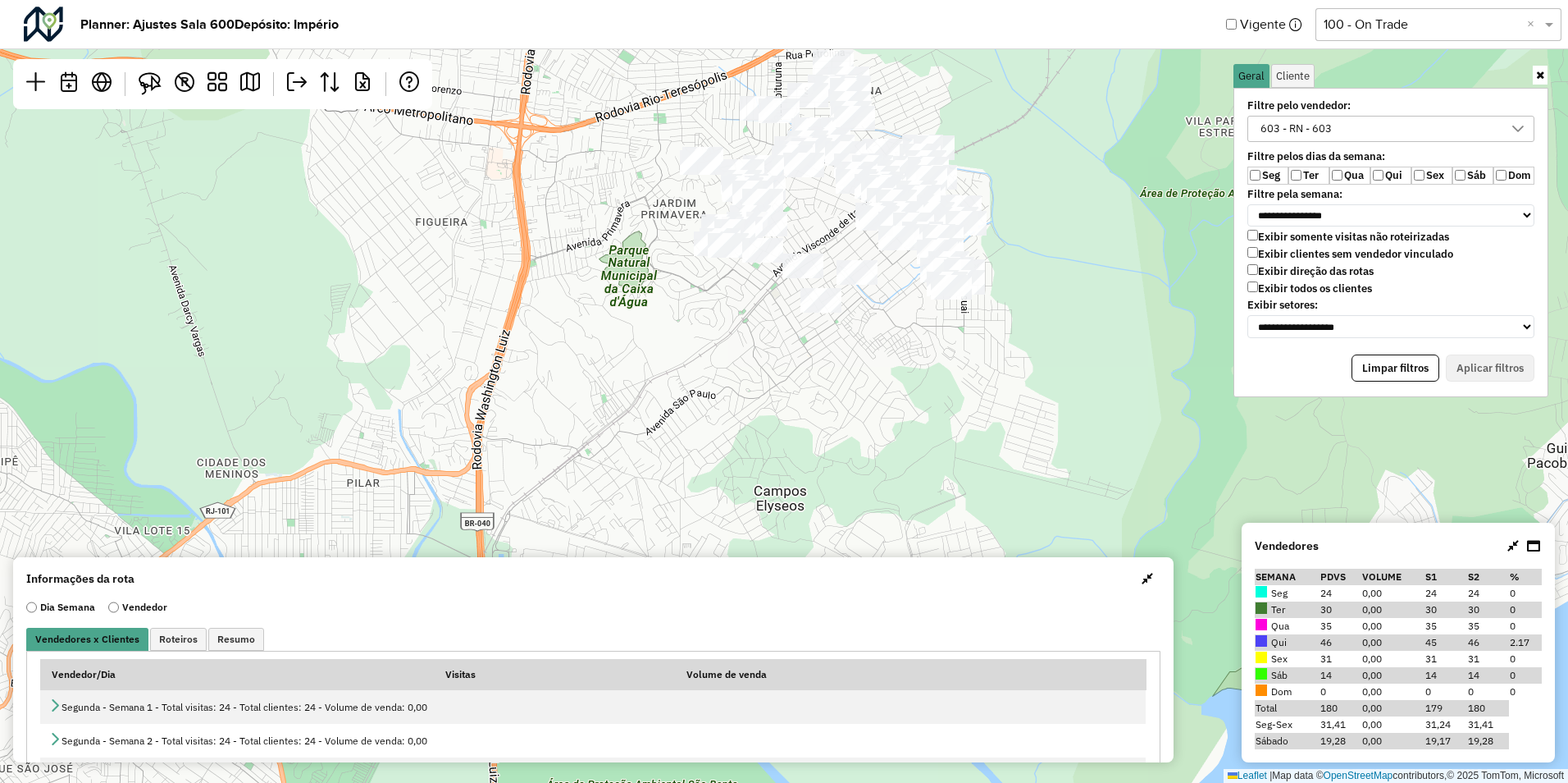
click at [1316, 177] on label "Ter" at bounding box center [1309, 175] width 41 height 18
click at [1470, 374] on button "Aplicar filtros" at bounding box center [1491, 368] width 89 height 28
click at [1385, 174] on label "Qui" at bounding box center [1390, 175] width 41 height 18
click at [1349, 173] on label "Qua" at bounding box center [1350, 175] width 41 height 18
click at [1263, 180] on label "Seg" at bounding box center [1267, 175] width 41 height 18
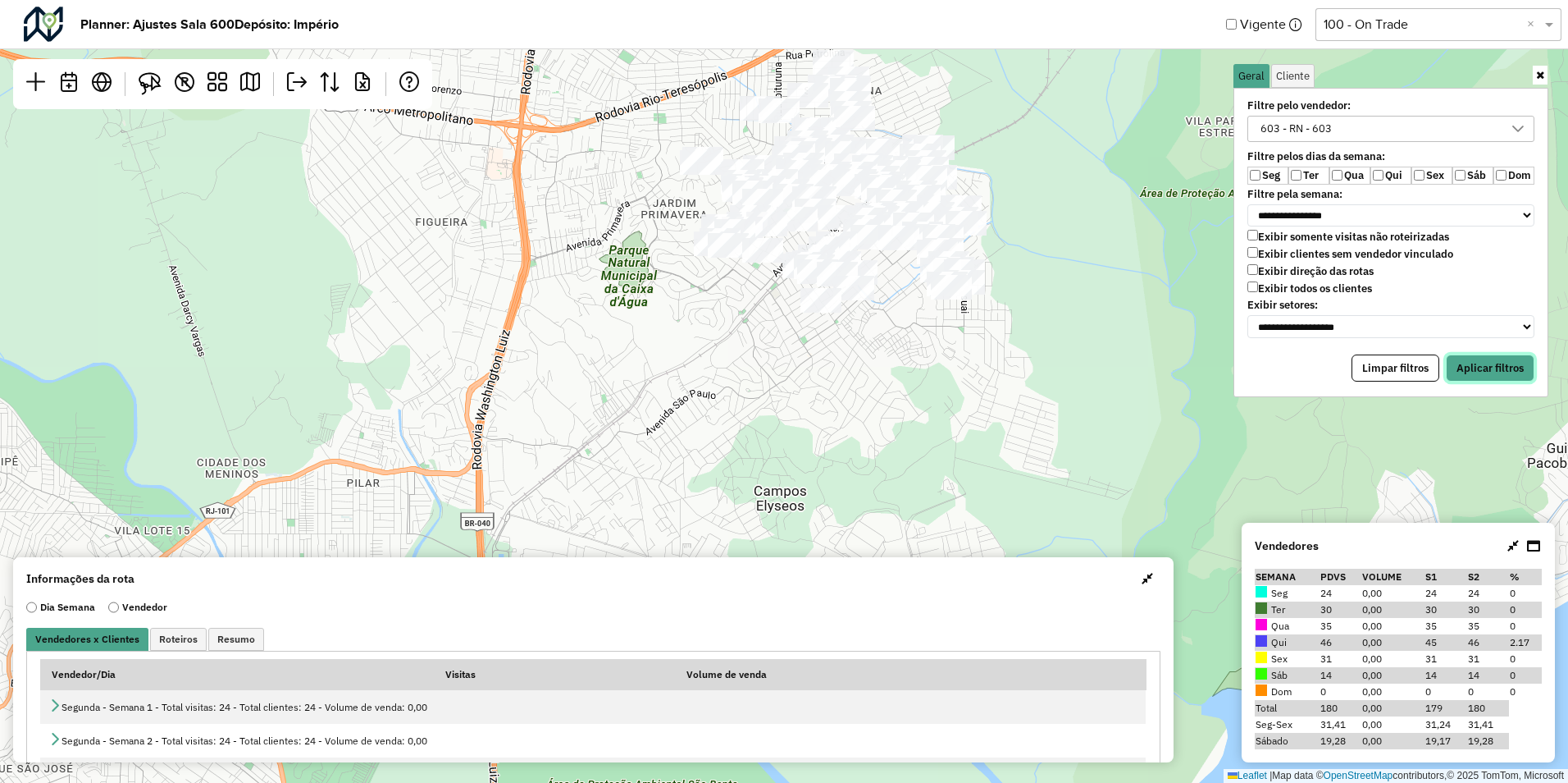
click at [1460, 364] on button "Aplicar filtros" at bounding box center [1491, 368] width 89 height 28
click at [1407, 176] on label "Qui" at bounding box center [1390, 175] width 41 height 18
click at [1501, 368] on button "Aplicar filtros" at bounding box center [1491, 368] width 89 height 28
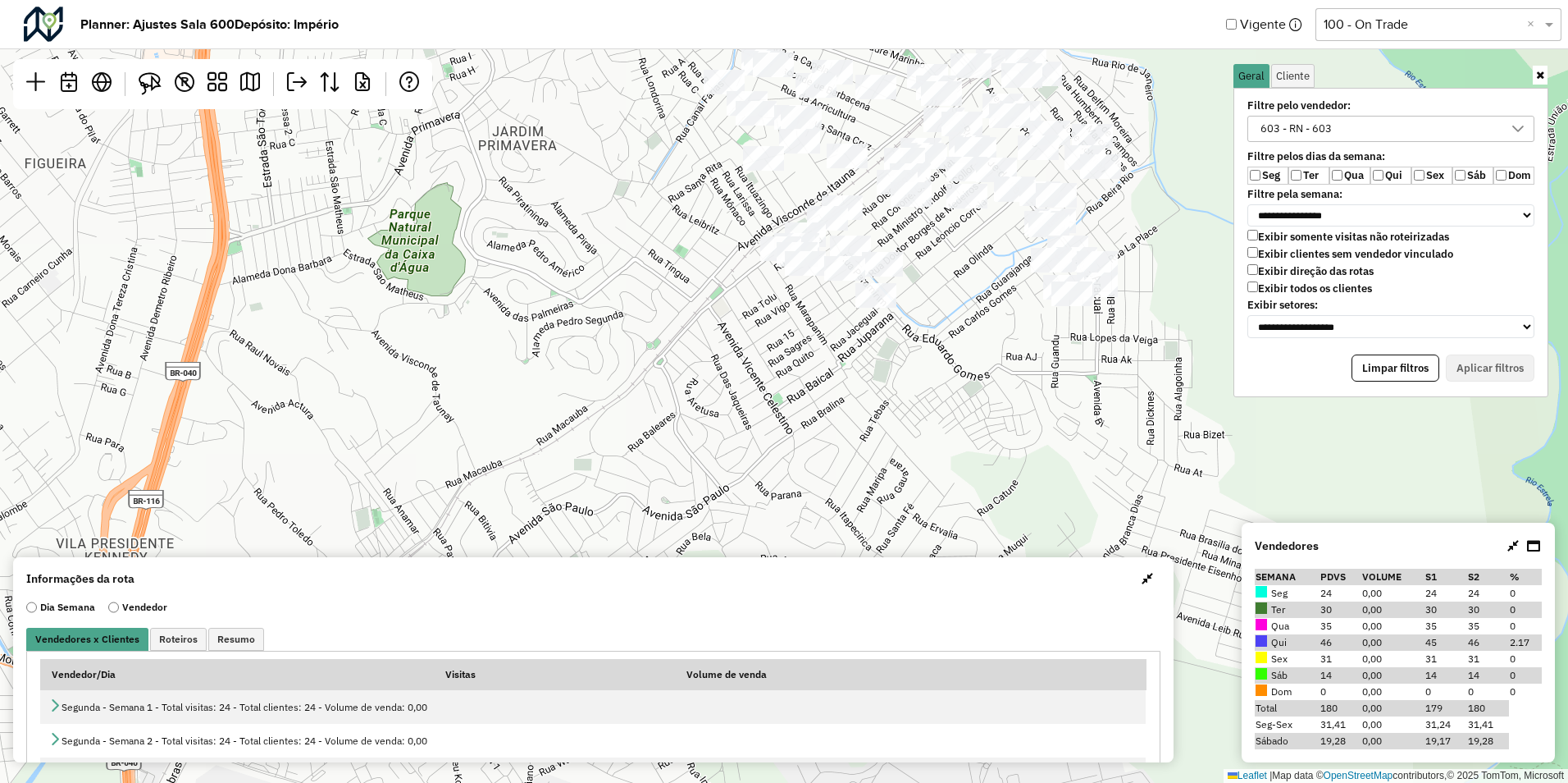
click at [869, 277] on div at bounding box center [882, 264] width 41 height 25
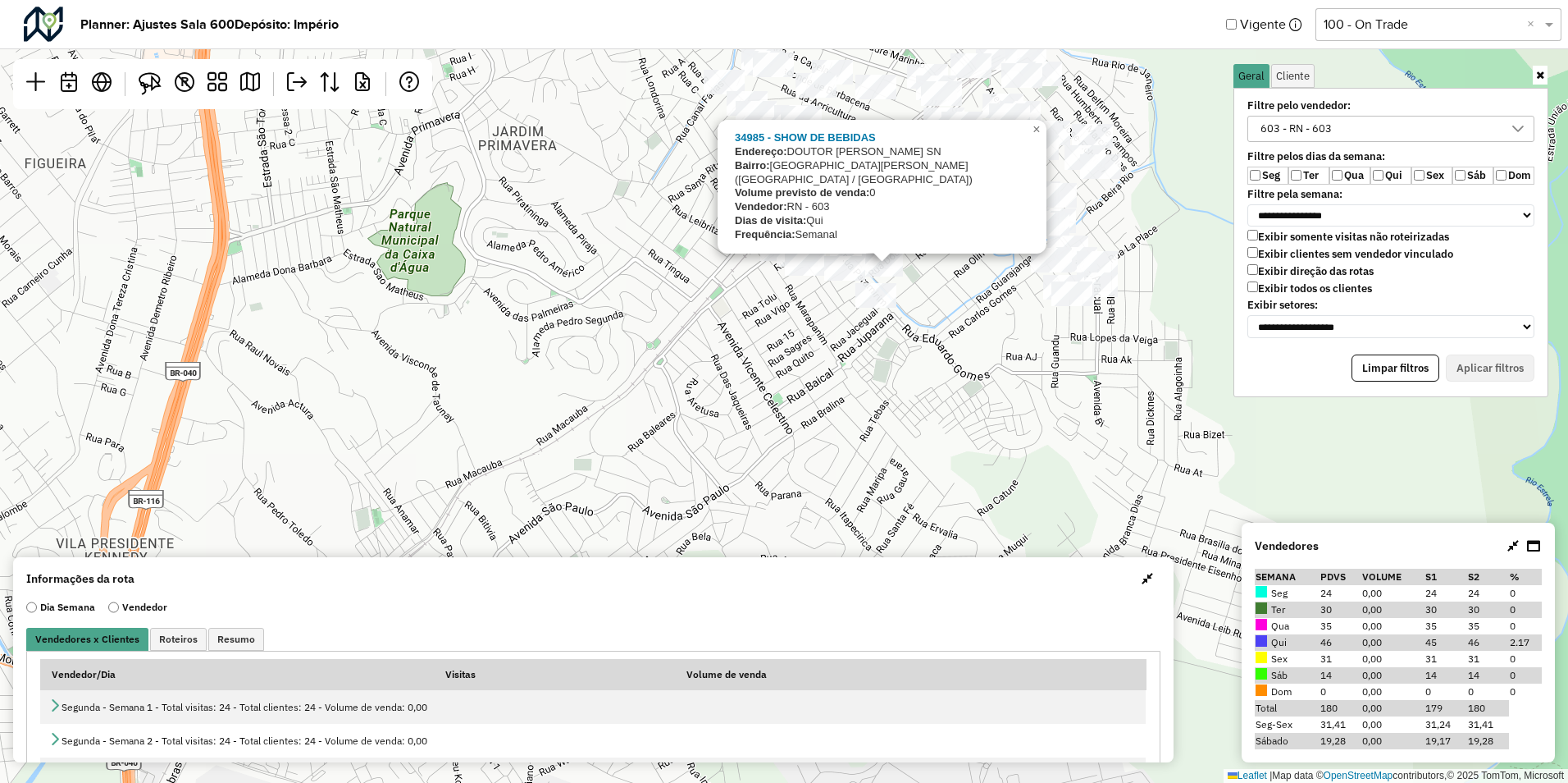
click at [915, 338] on div "34985 - SHOW DE BEBIDAS Endereço: DOUTOR BORGES DE MEDEIROS SN Bairro: PARQUE J…" at bounding box center [784, 392] width 1568 height 783
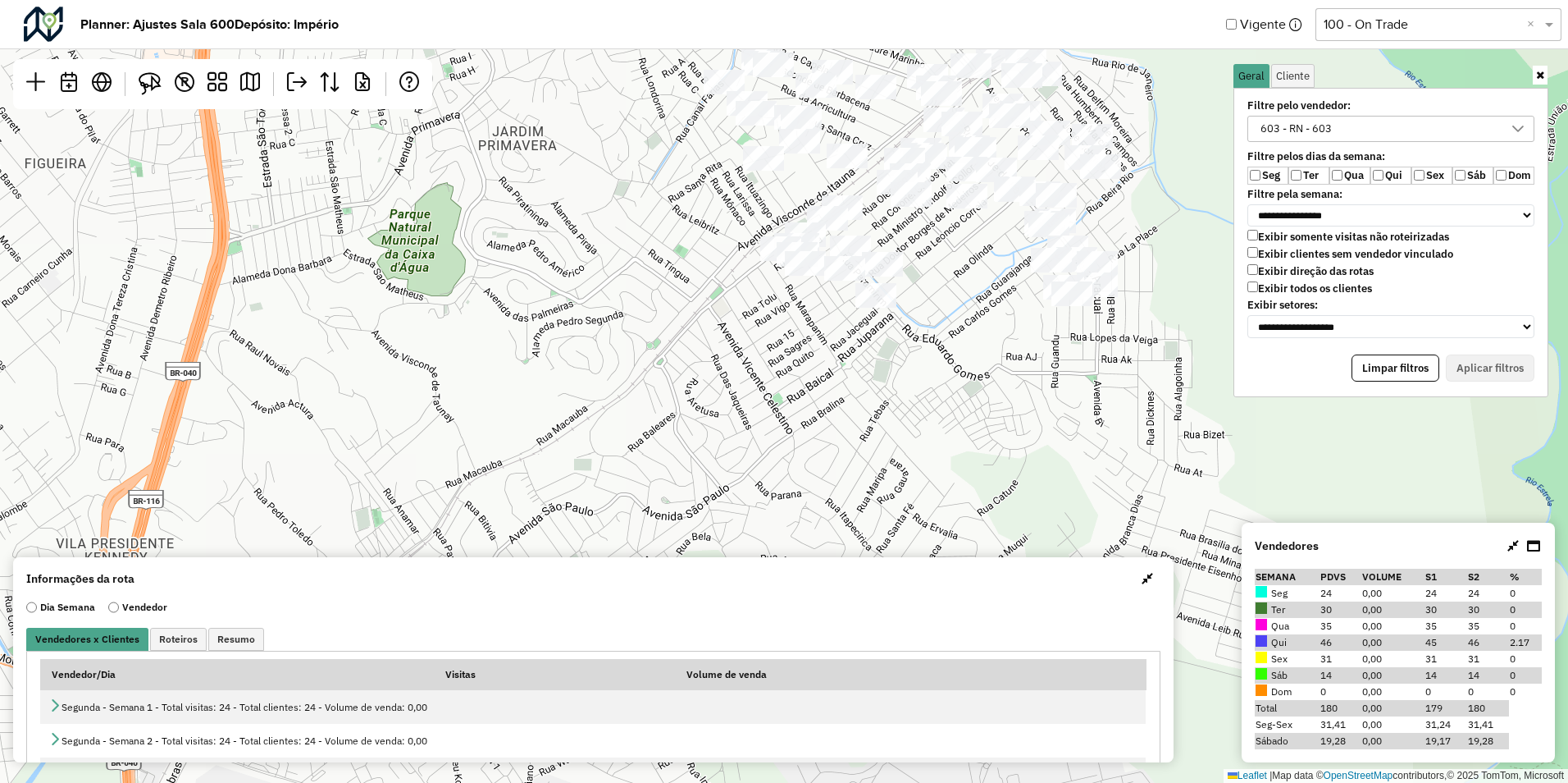
click at [873, 152] on div "Leaflet | Map data © OpenStreetMap contributors,© 2025 TomTom, Microsoft" at bounding box center [784, 392] width 1568 height 783
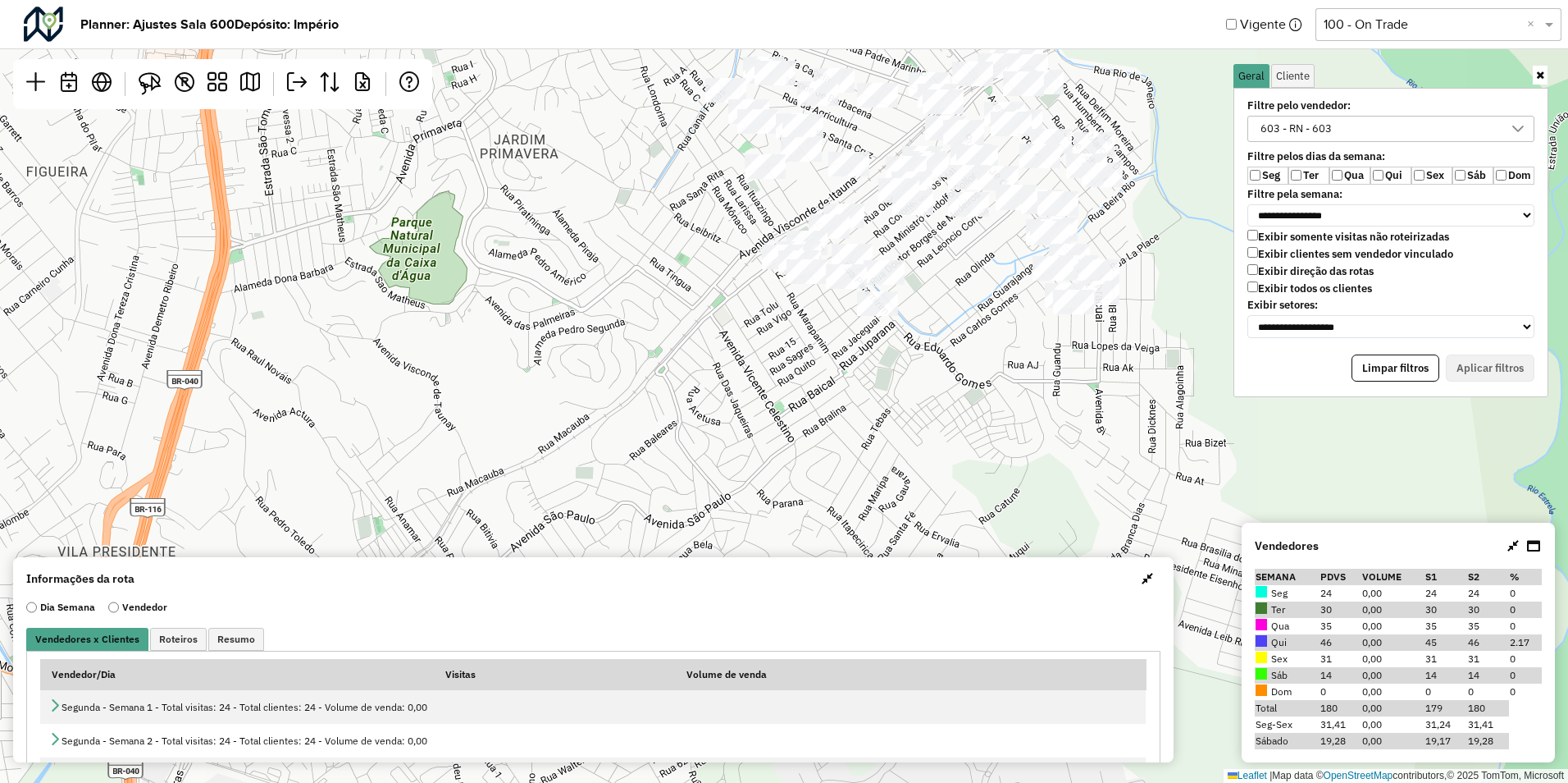
drag, startPoint x: 1046, startPoint y: 390, endPoint x: 1034, endPoint y: 503, distance: 113.6
click at [1034, 503] on div "Leaflet | Map data © OpenStreetMap contributors,© 2025 TomTom, Microsoft" at bounding box center [784, 392] width 1568 height 783
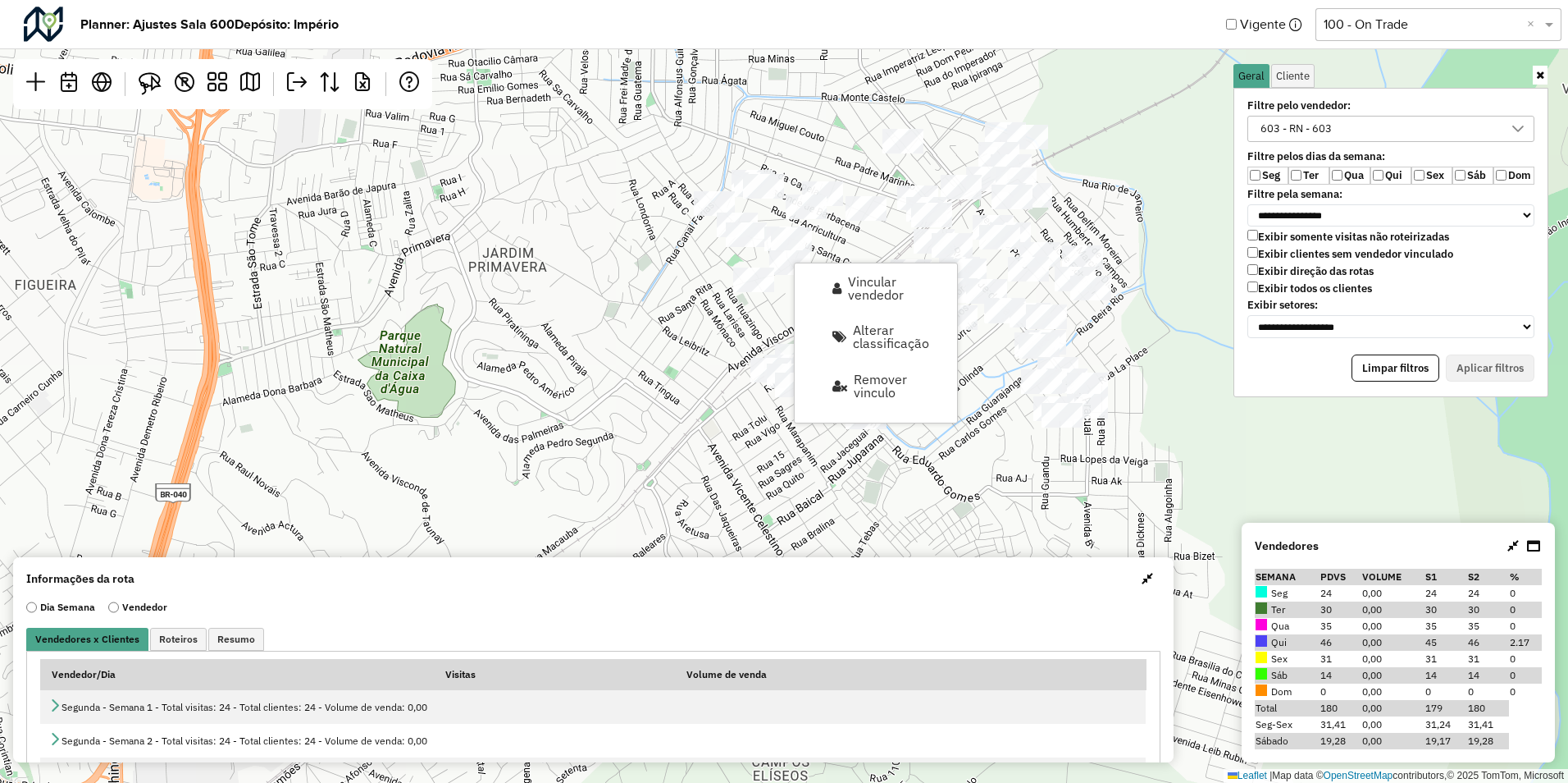
click at [1046, 467] on div "Leaflet | Map data © OpenStreetMap contributors,© 2025 TomTom, Microsoft" at bounding box center [784, 392] width 1568 height 783
click at [1377, 181] on label "Qui" at bounding box center [1390, 175] width 41 height 18
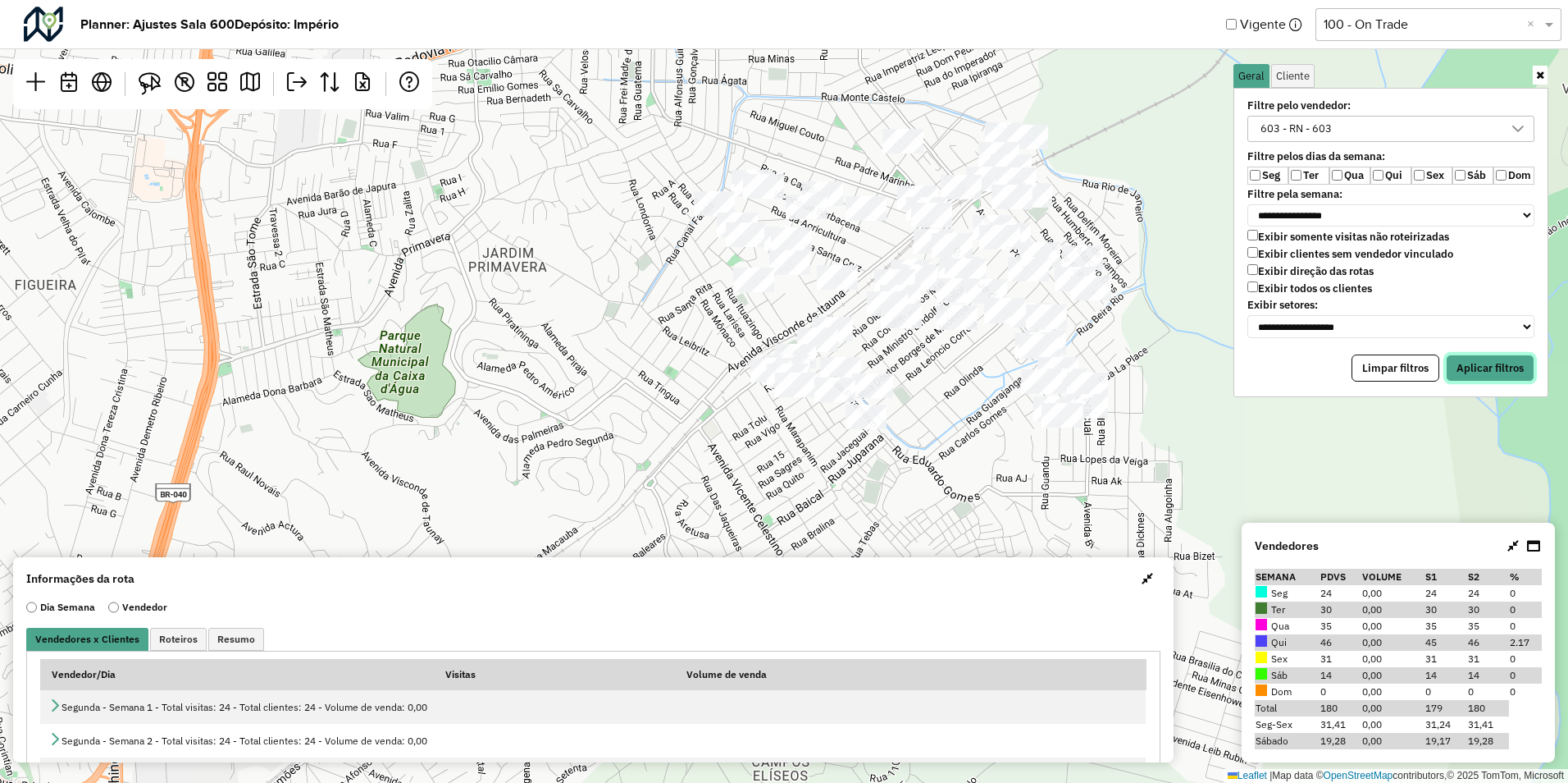
click at [1478, 366] on button "Aplicar filtros" at bounding box center [1491, 368] width 89 height 28
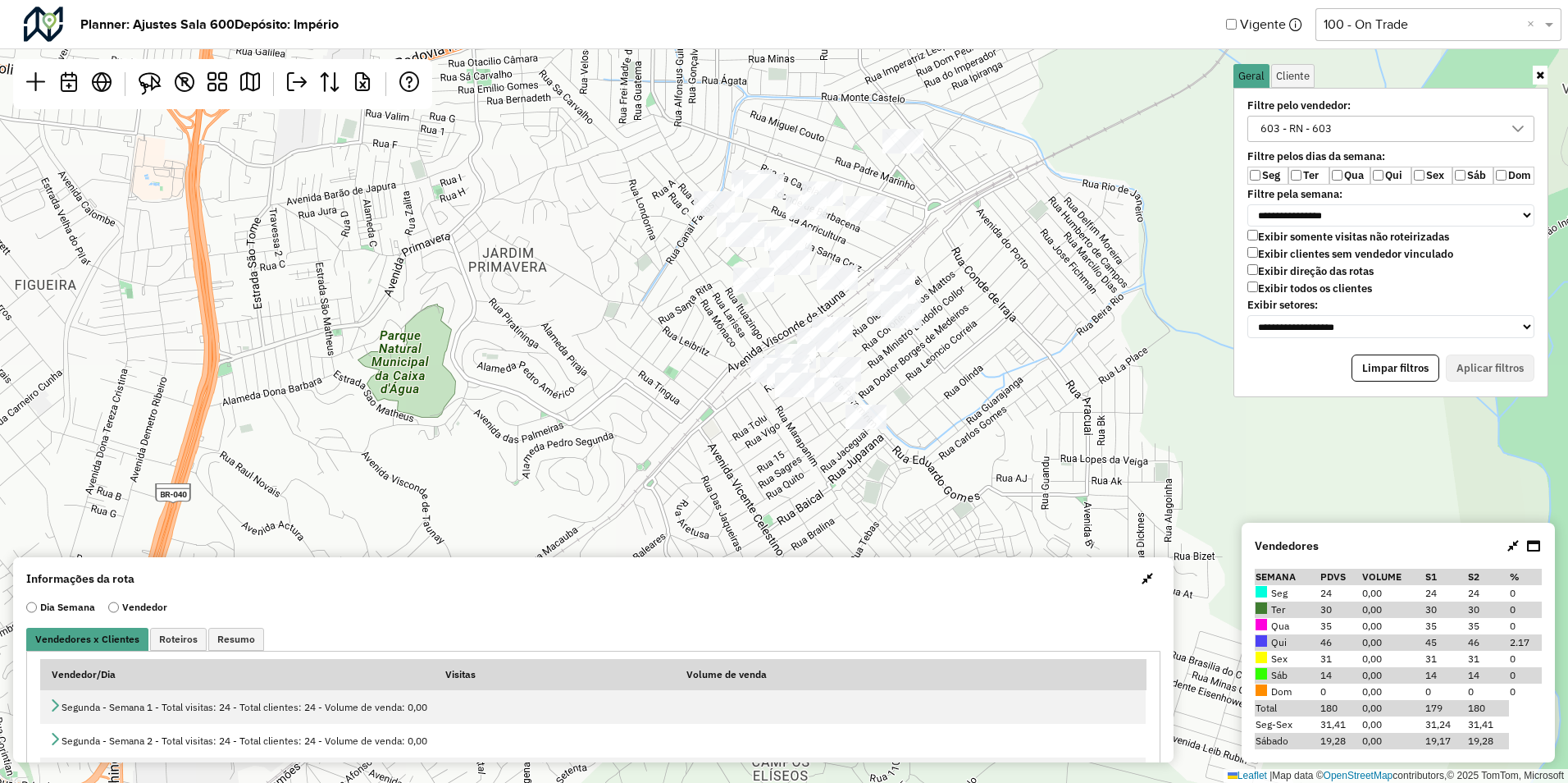
click at [1264, 174] on label "Seg" at bounding box center [1267, 175] width 41 height 18
click at [1501, 369] on button "Aplicar filtros" at bounding box center [1491, 368] width 89 height 28
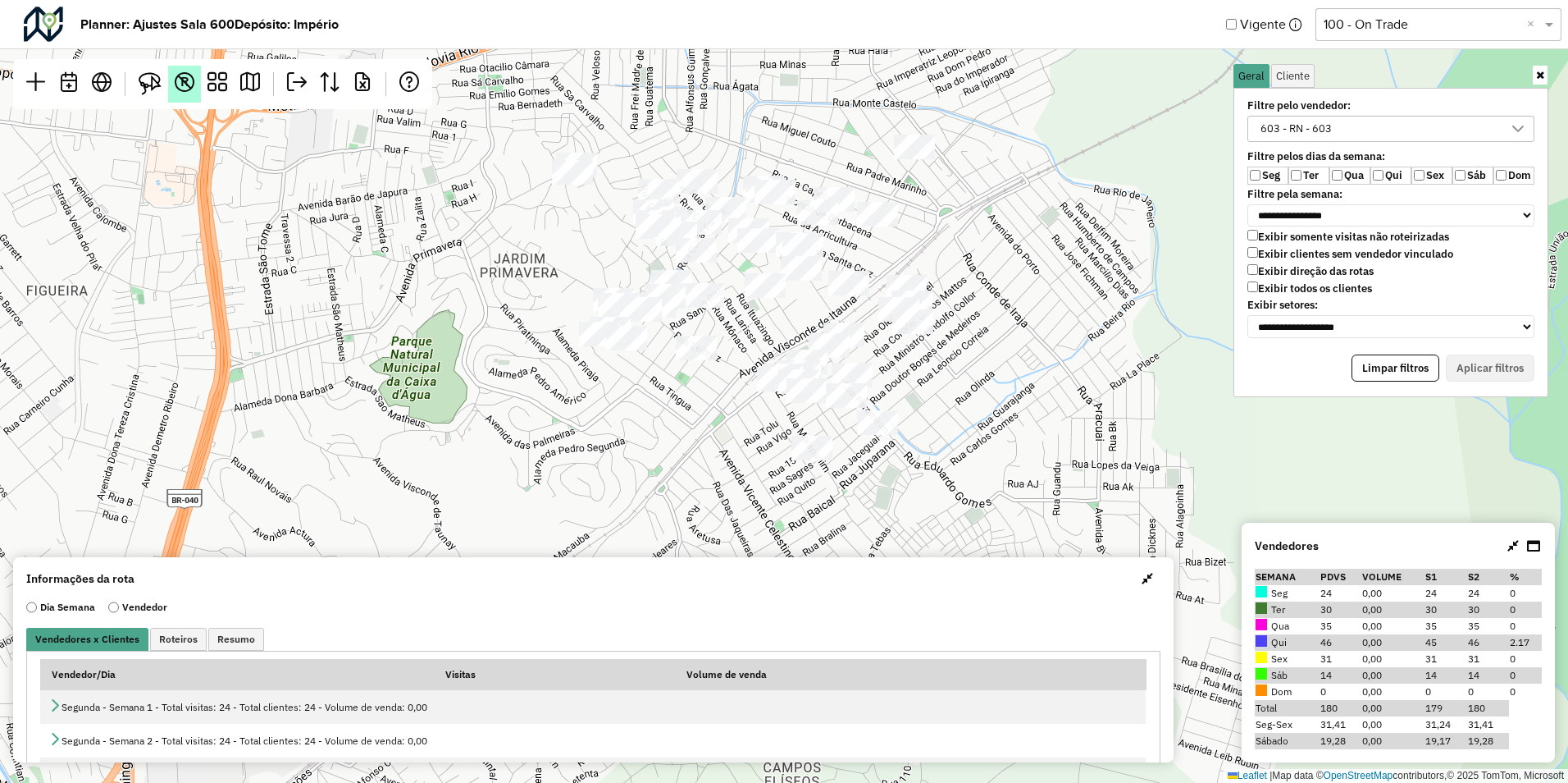
drag, startPoint x: 152, startPoint y: 80, endPoint x: 175, endPoint y: 78, distance: 23.1
click at [152, 80] on img at bounding box center [149, 83] width 23 height 23
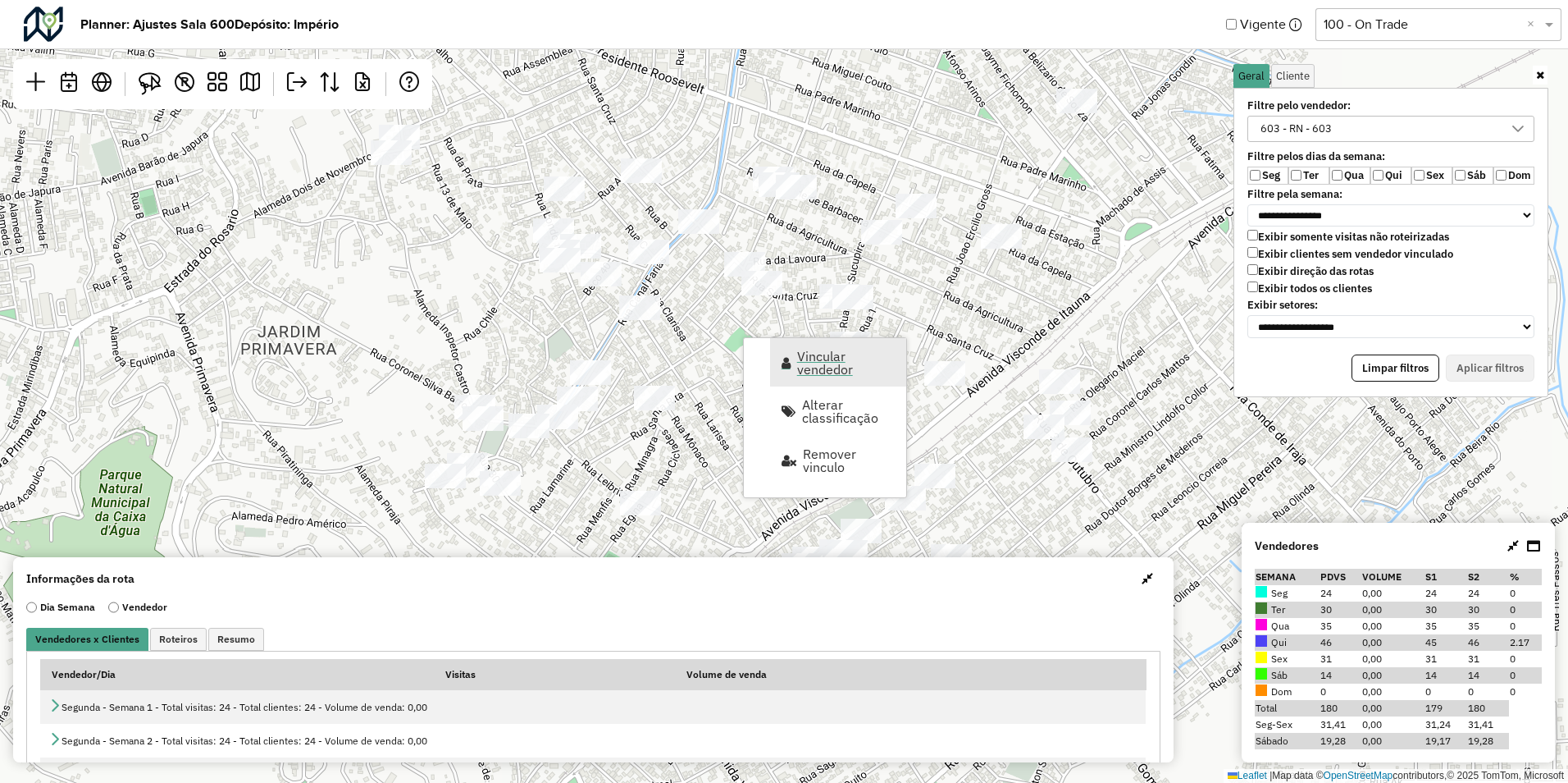
click at [815, 358] on span "Vincular vendedor" at bounding box center [847, 362] width 99 height 27
select select "********"
select select "*"
select select "********"
select select "*"
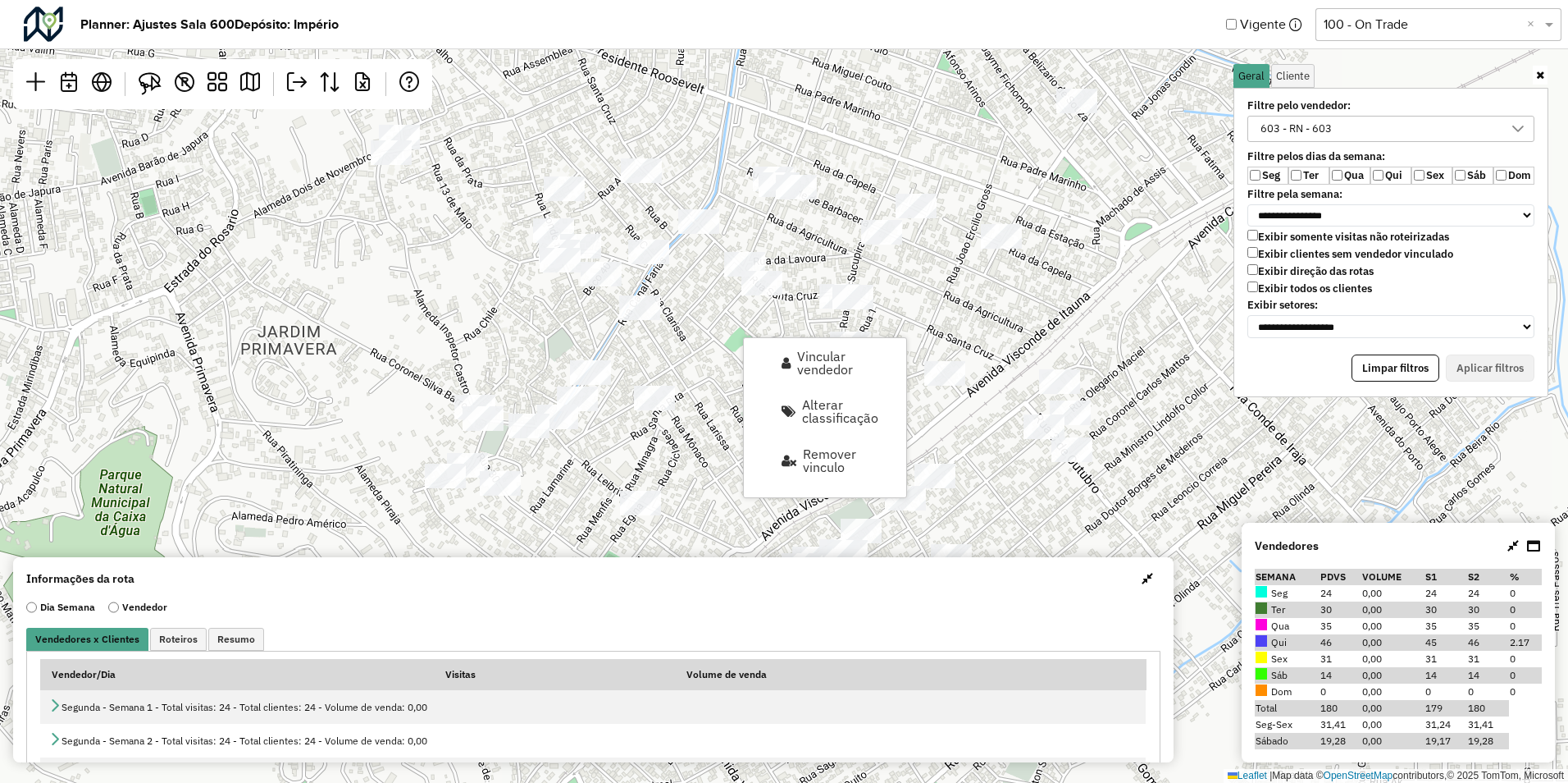
select select "********"
select select "*"
select select "********"
select select "*"
select select "********"
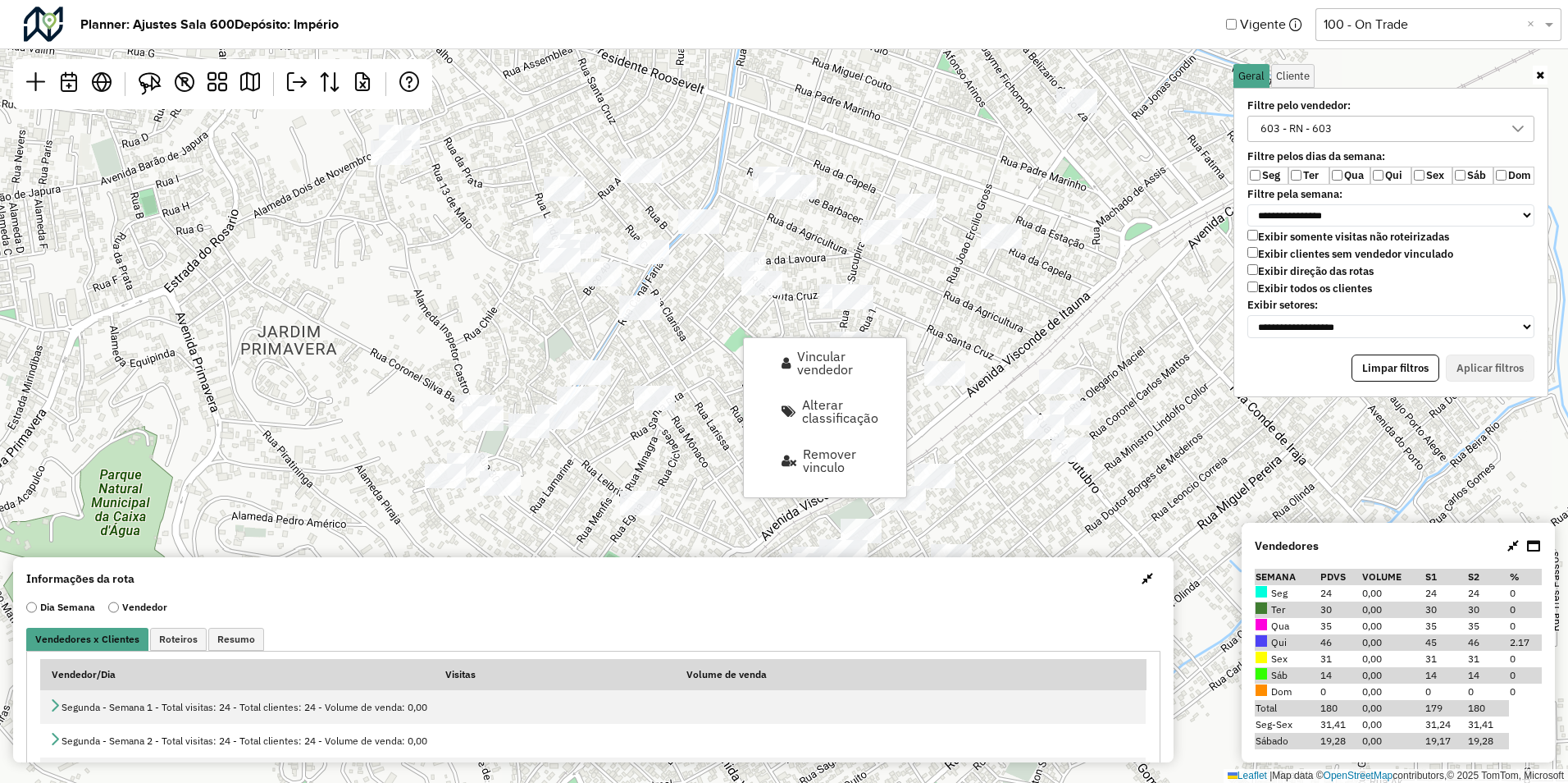
select select "*"
select select "********"
select select "*"
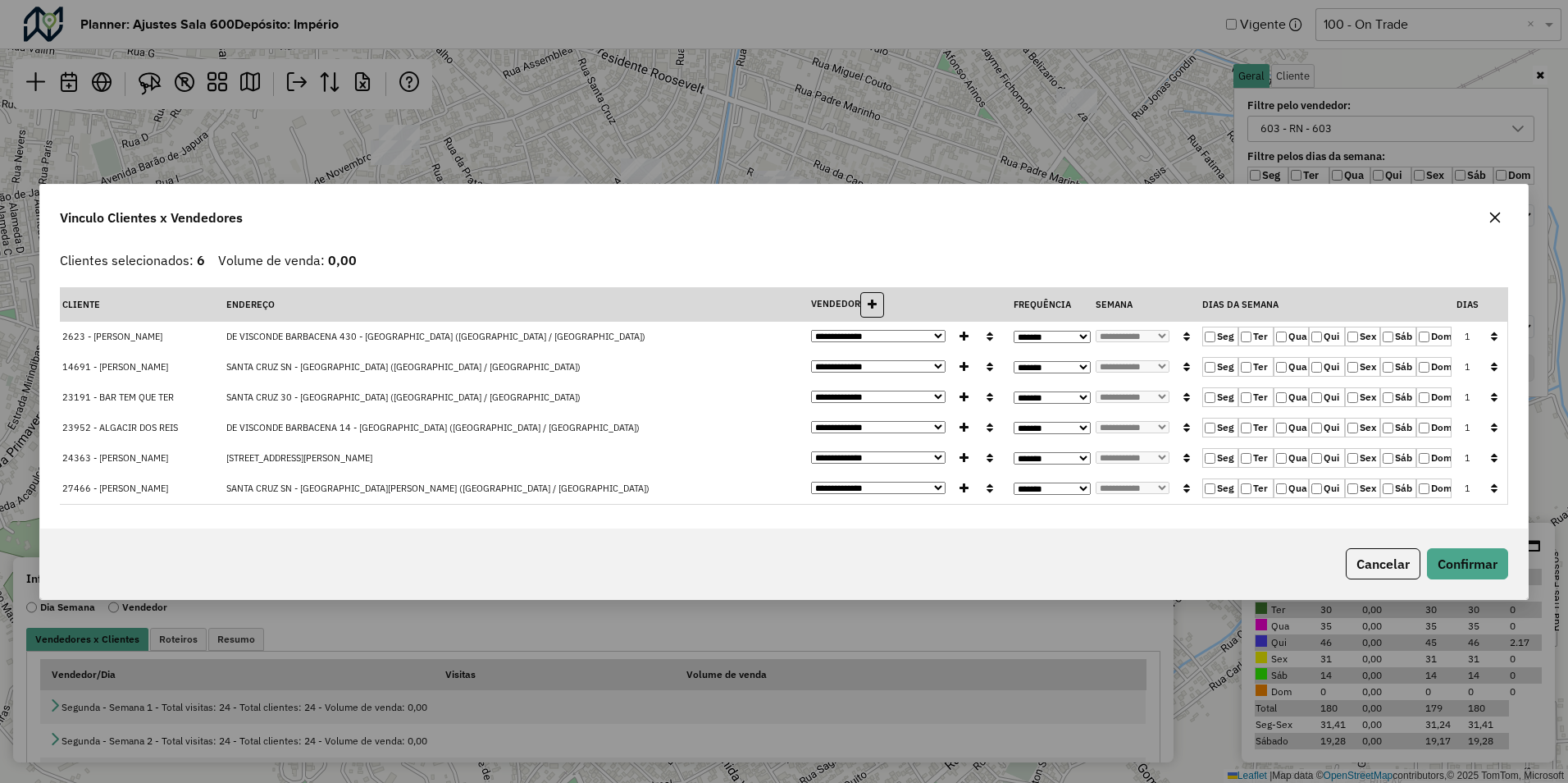
click at [1501, 340] on button "button" at bounding box center [1495, 337] width 22 height 26
click at [1462, 570] on button "Confirmar" at bounding box center [1468, 564] width 81 height 32
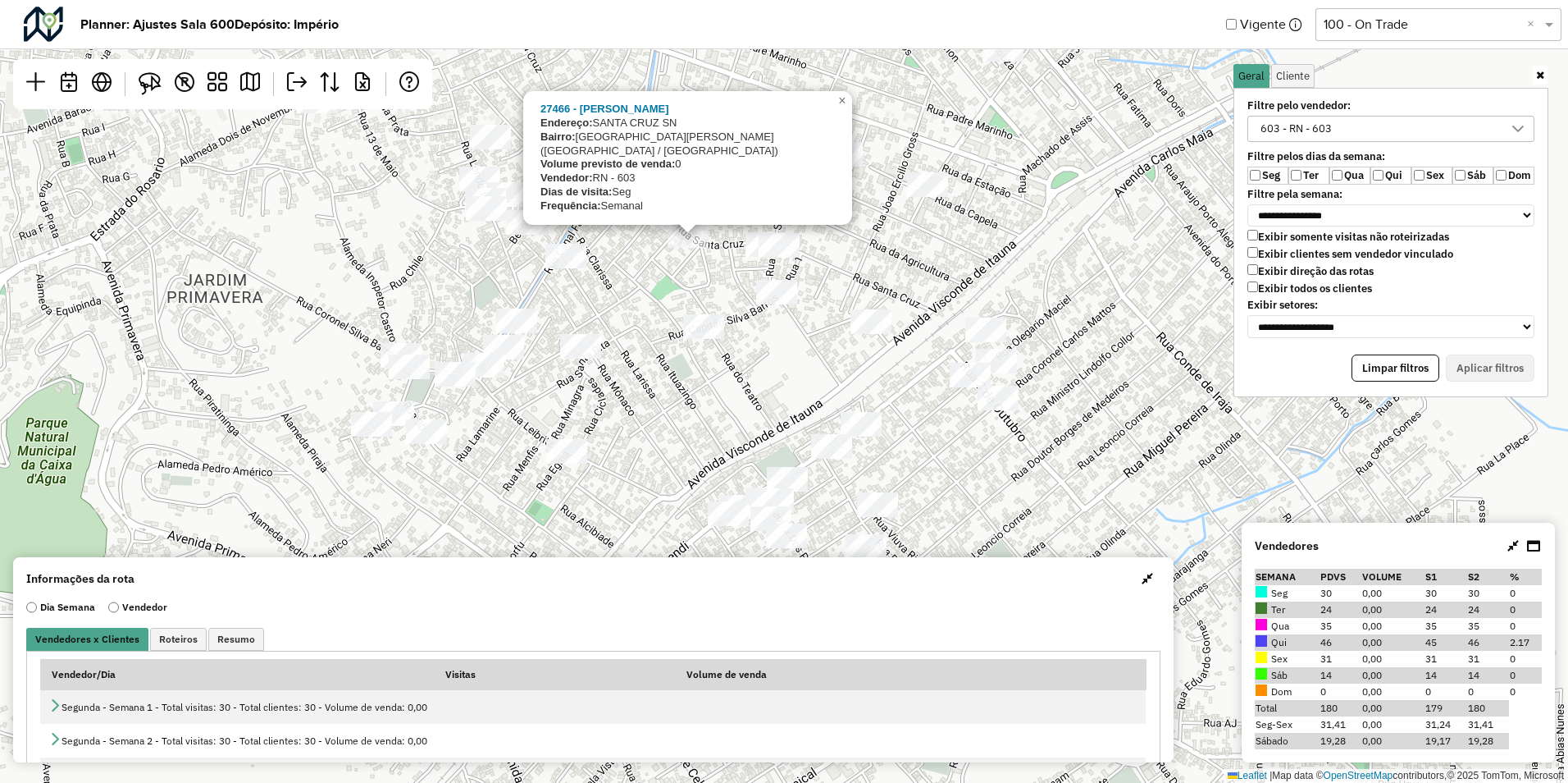
drag, startPoint x: 1121, startPoint y: 344, endPoint x: 1013, endPoint y: 271, distance: 130.4
click at [1013, 271] on div "27466 - VALDETE BARBOSA Endereço: SANTA CRUZ SN Bairro: PARQUE JOAO PESSOA (DUQ…" at bounding box center [784, 392] width 1568 height 783
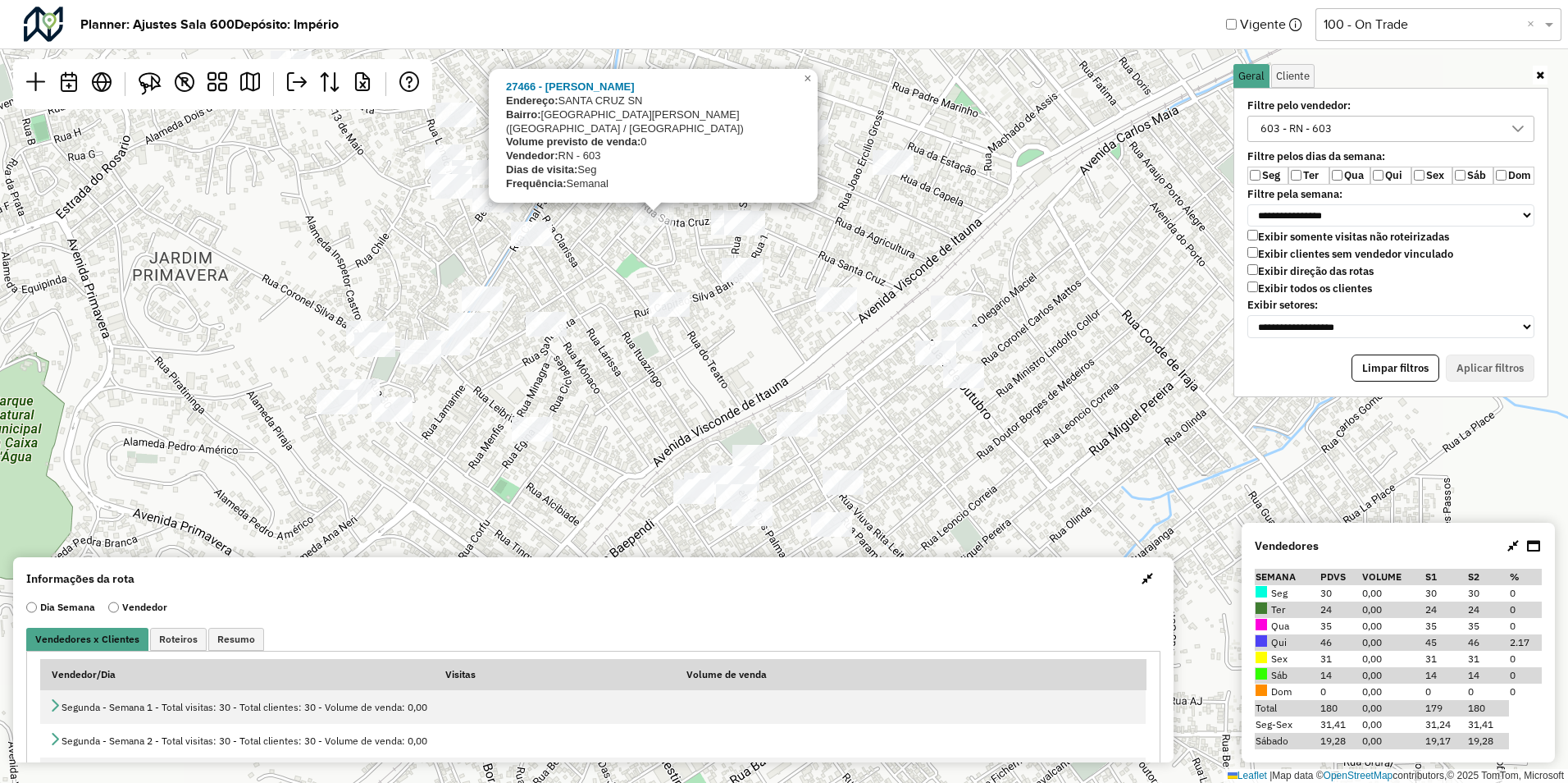
click at [1391, 175] on label "Qui" at bounding box center [1390, 175] width 41 height 18
click at [1501, 375] on button "Aplicar filtros" at bounding box center [1491, 368] width 89 height 28
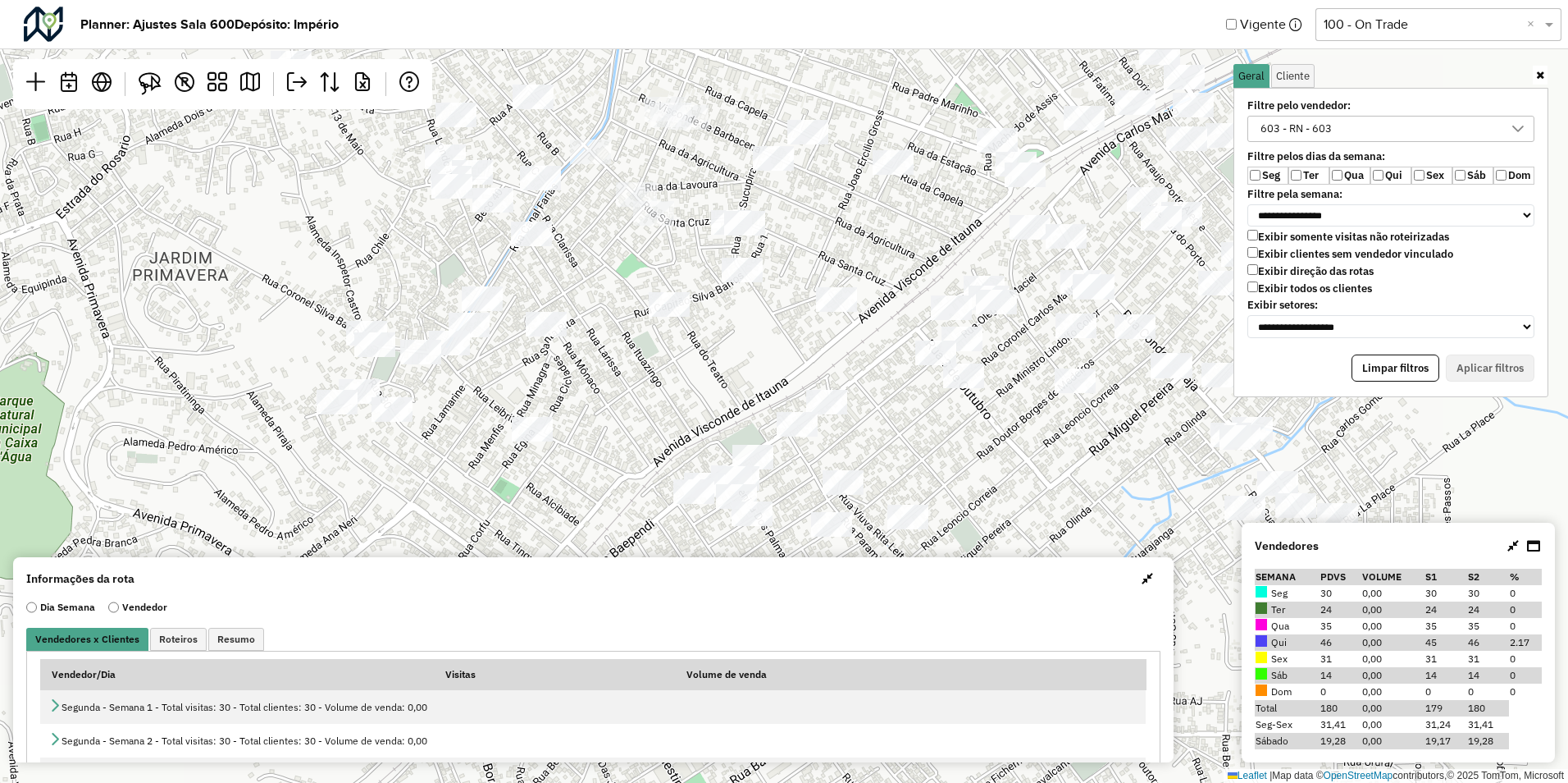
drag, startPoint x: 993, startPoint y: 487, endPoint x: 889, endPoint y: 335, distance: 184.2
click at [889, 335] on div "Leaflet | Map data © OpenStreetMap contributors,© 2025 TomTom, Microsoft" at bounding box center [784, 392] width 1568 height 783
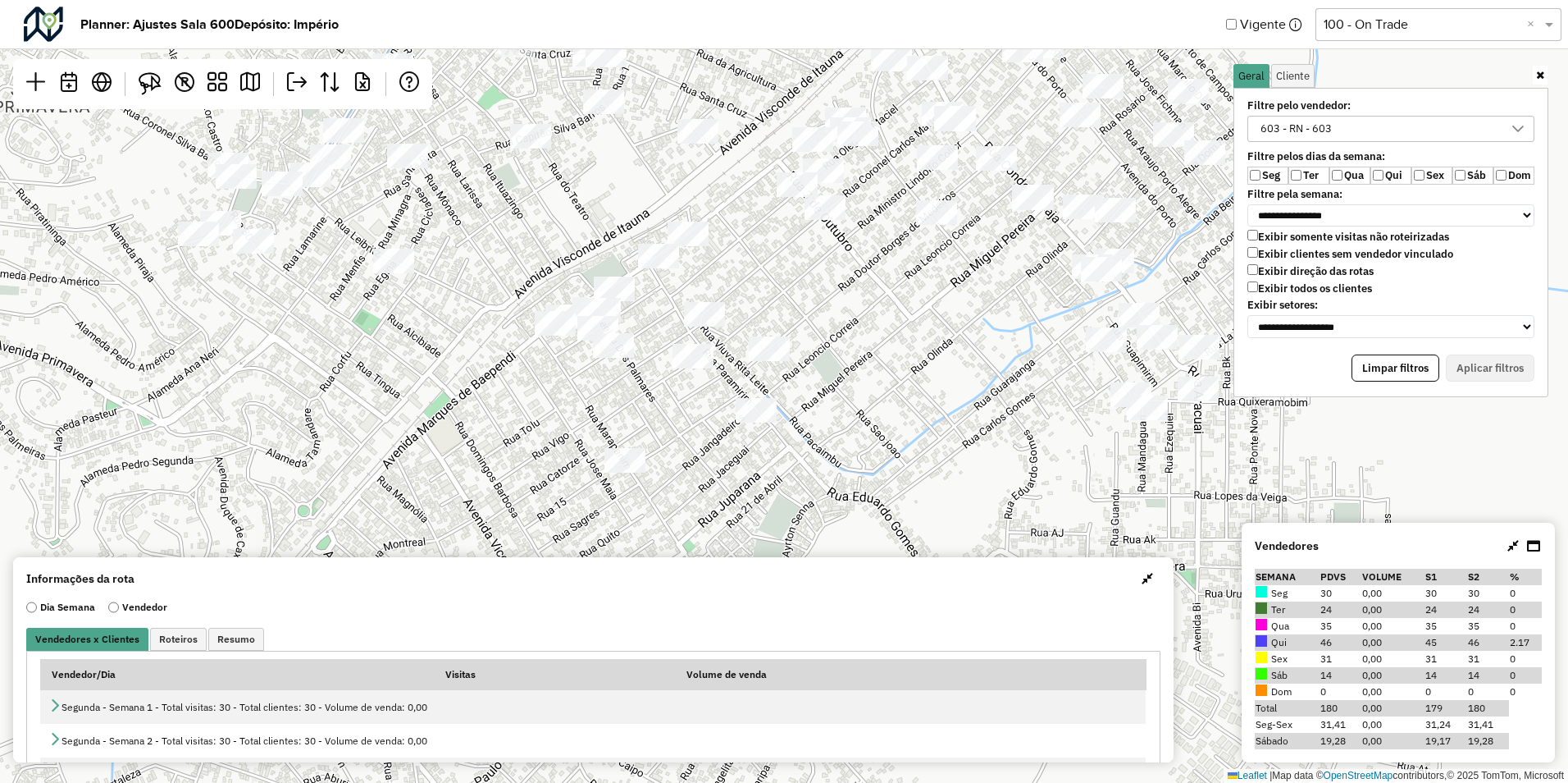
drag, startPoint x: 853, startPoint y: 224, endPoint x: 763, endPoint y: 357, distance: 160.6
click at [763, 357] on div "Leaflet | Map data © OpenStreetMap contributors,© 2025 TomTom, Microsoft" at bounding box center [784, 392] width 1568 height 783
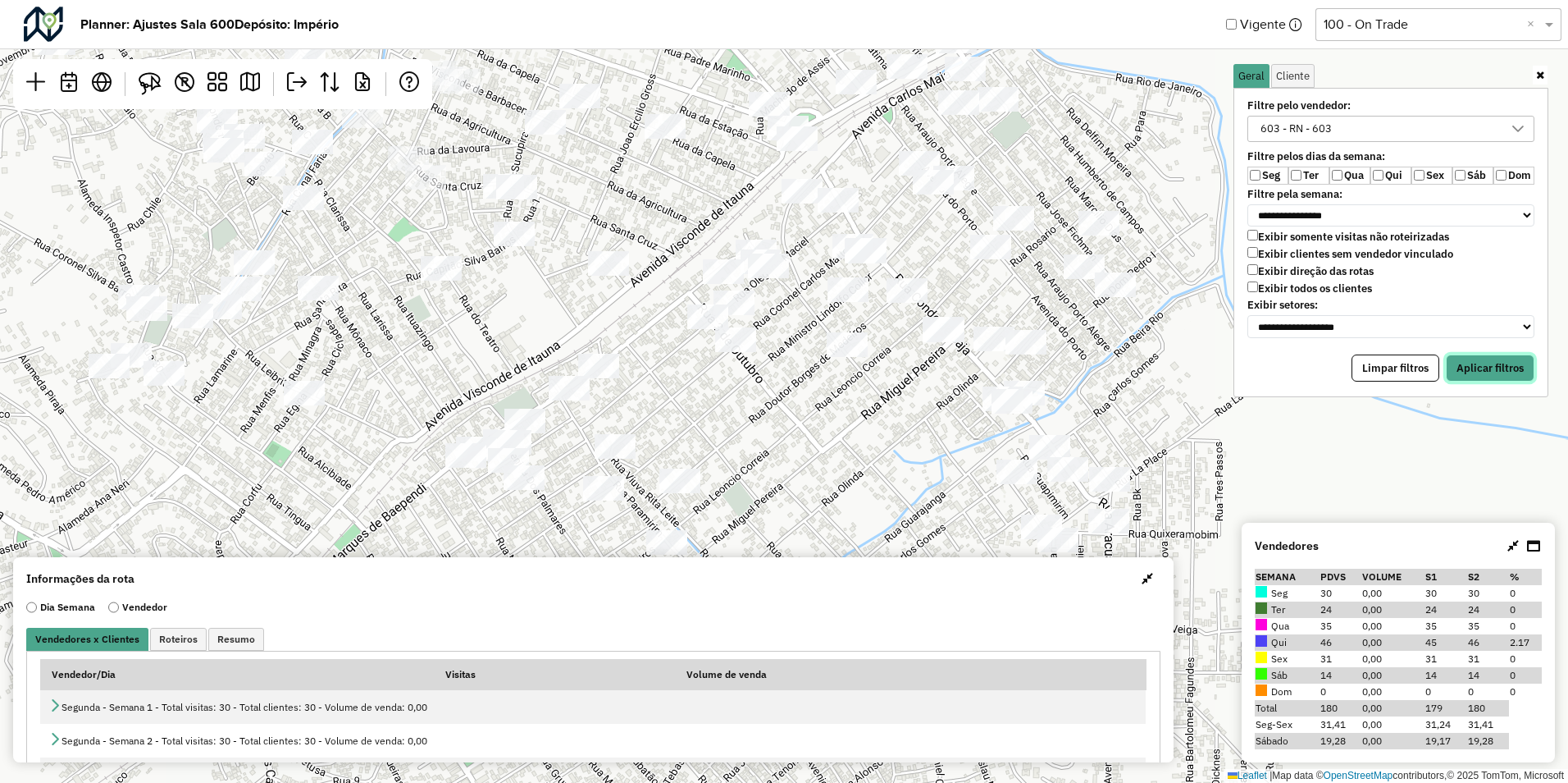
click at [1490, 367] on button "Aplicar filtros" at bounding box center [1491, 368] width 89 height 28
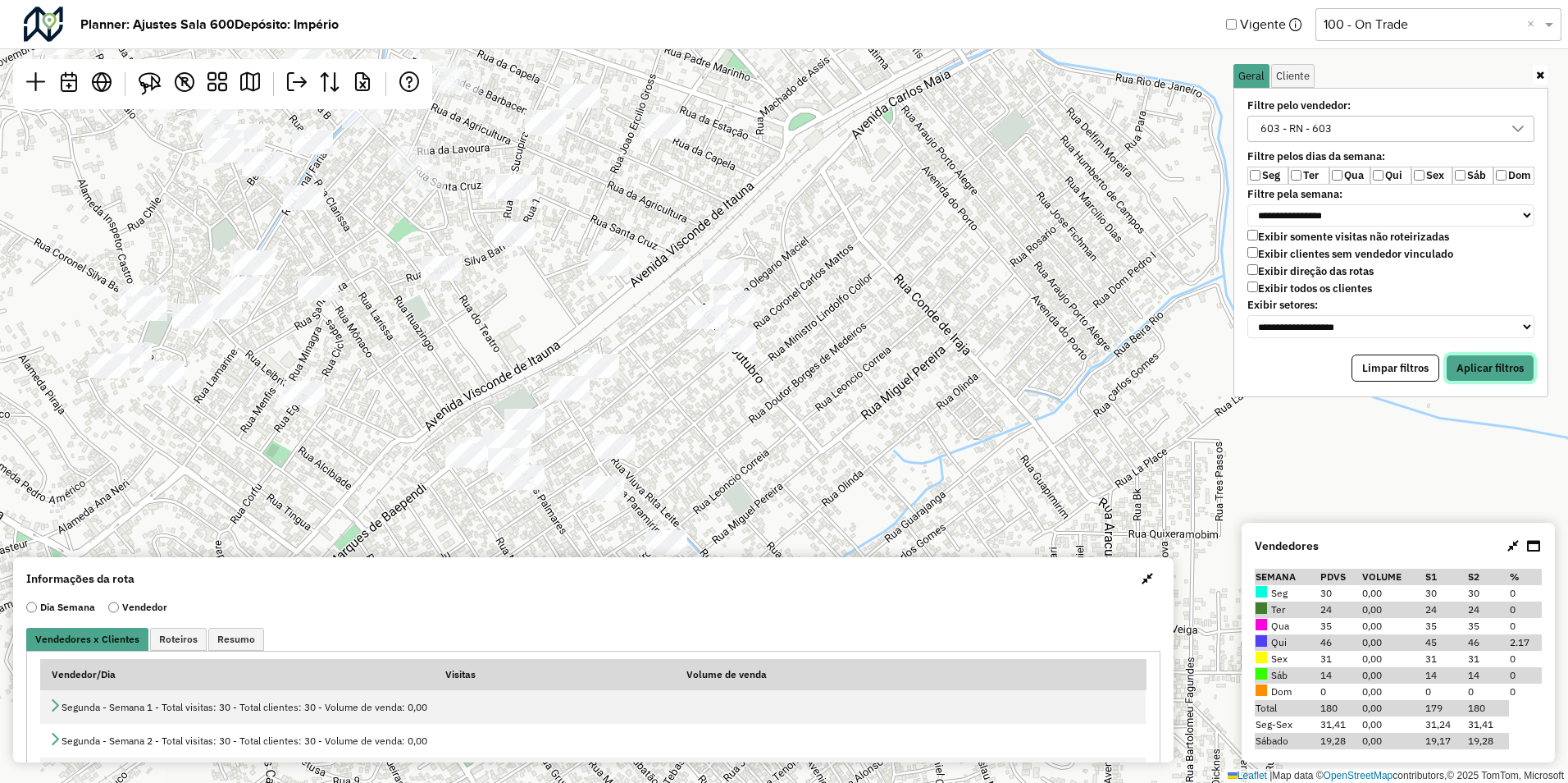
click at [1481, 371] on button "Aplicar filtros" at bounding box center [1491, 368] width 89 height 28
click at [1391, 180] on label "Qui" at bounding box center [1390, 175] width 41 height 18
click at [1475, 364] on button "Aplicar filtros" at bounding box center [1491, 368] width 89 height 28
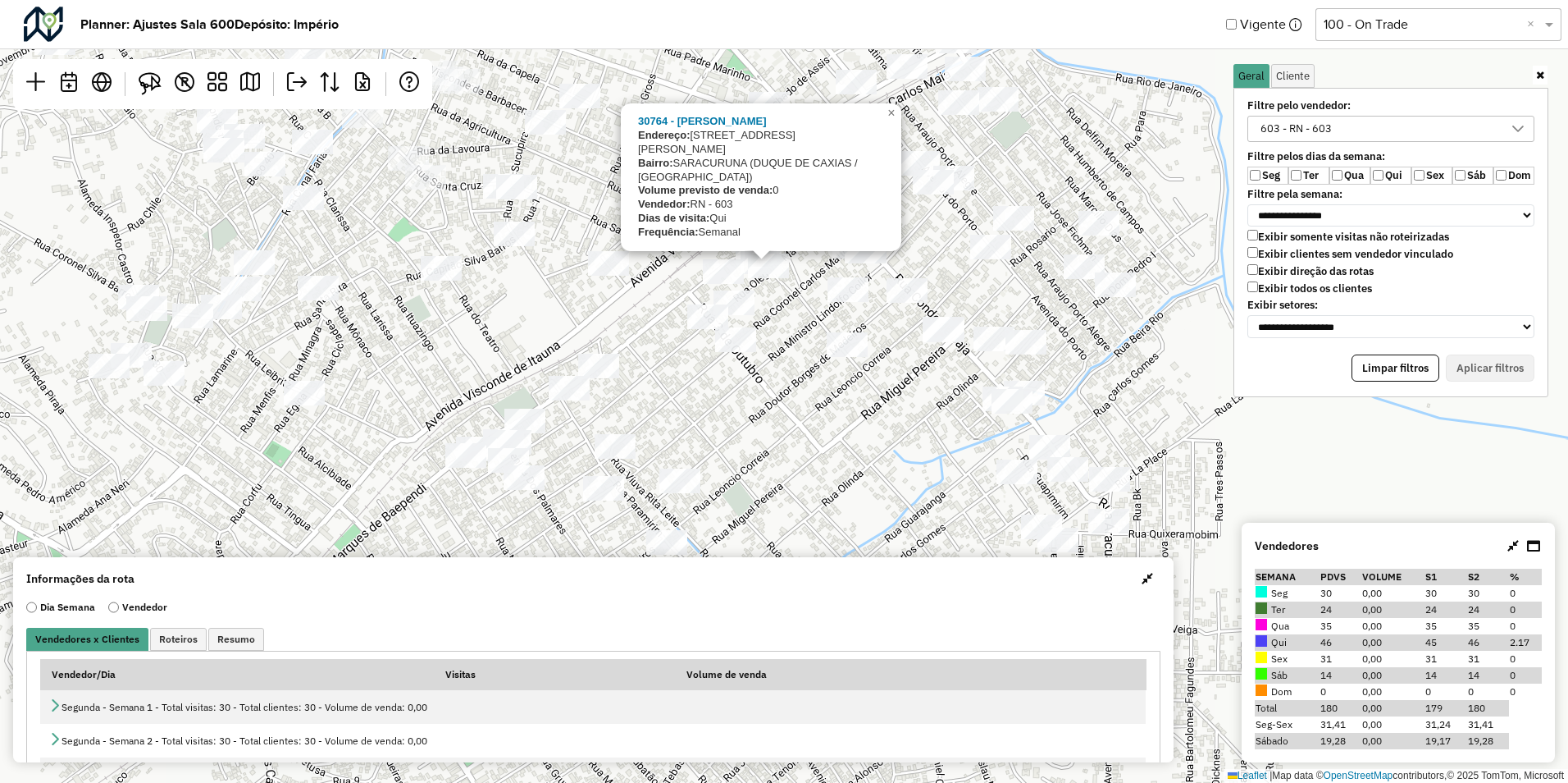
click at [776, 309] on div "30764 - KRIS Endereço: RUA CARLOS MAIA 57 Bairro: SARACURUNA (DUQUE DE CAXIAS /…" at bounding box center [784, 392] width 1568 height 783
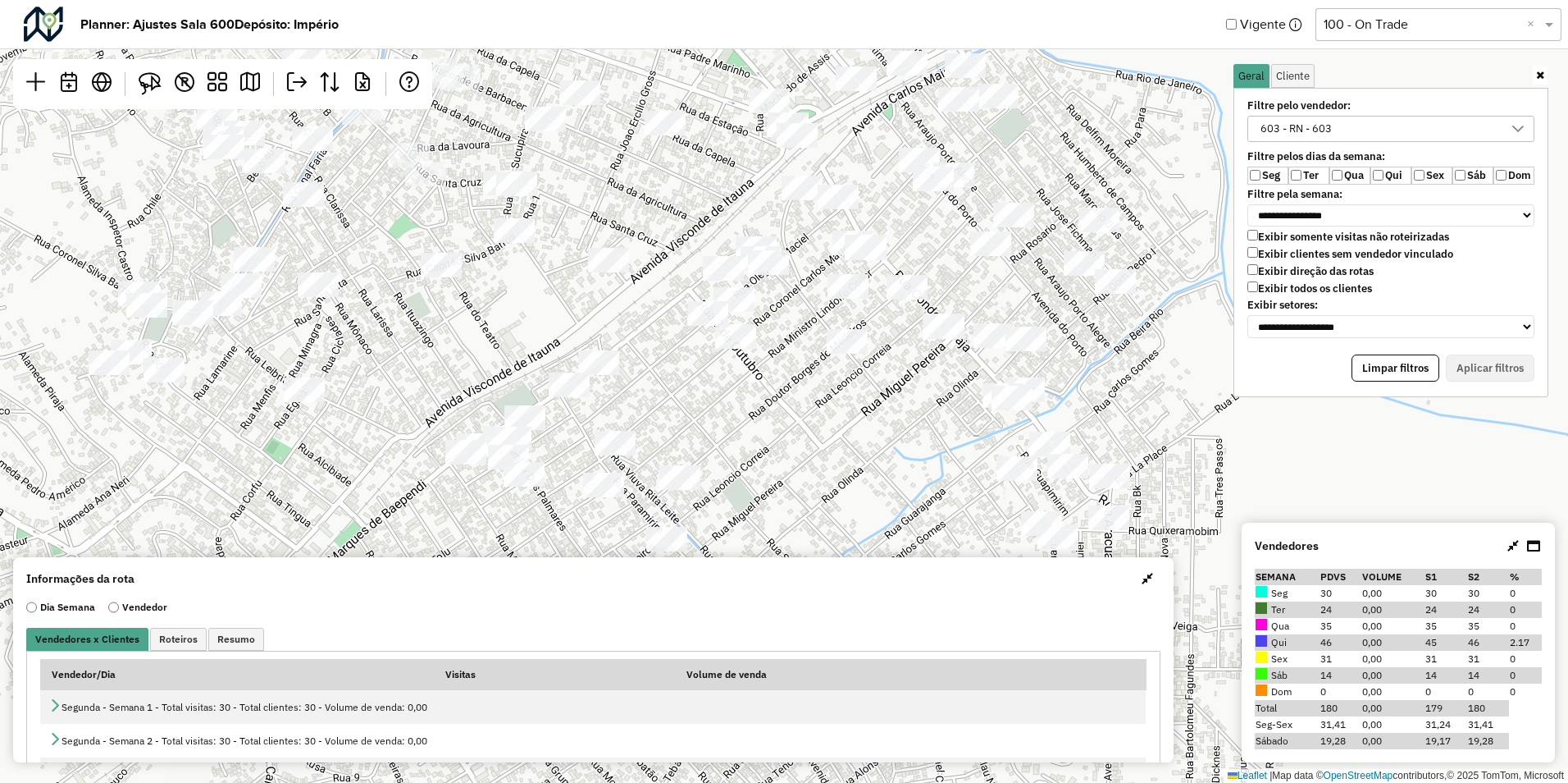
drag, startPoint x: 159, startPoint y: 82, endPoint x: 208, endPoint y: 109, distance: 55.9
click at [159, 82] on img at bounding box center [149, 83] width 23 height 23
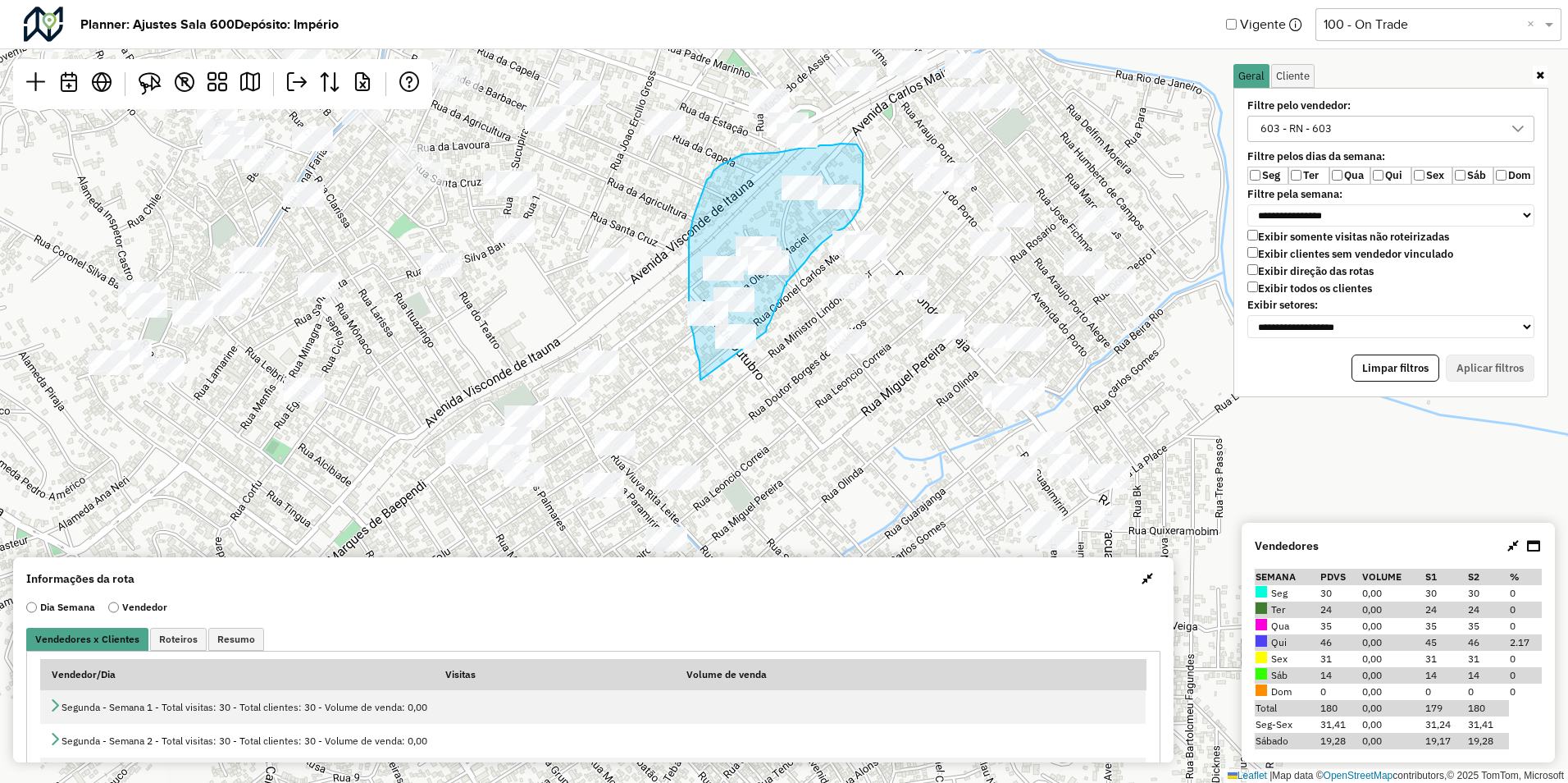
drag, startPoint x: 701, startPoint y: 380, endPoint x: 766, endPoint y: 331, distance: 81.4
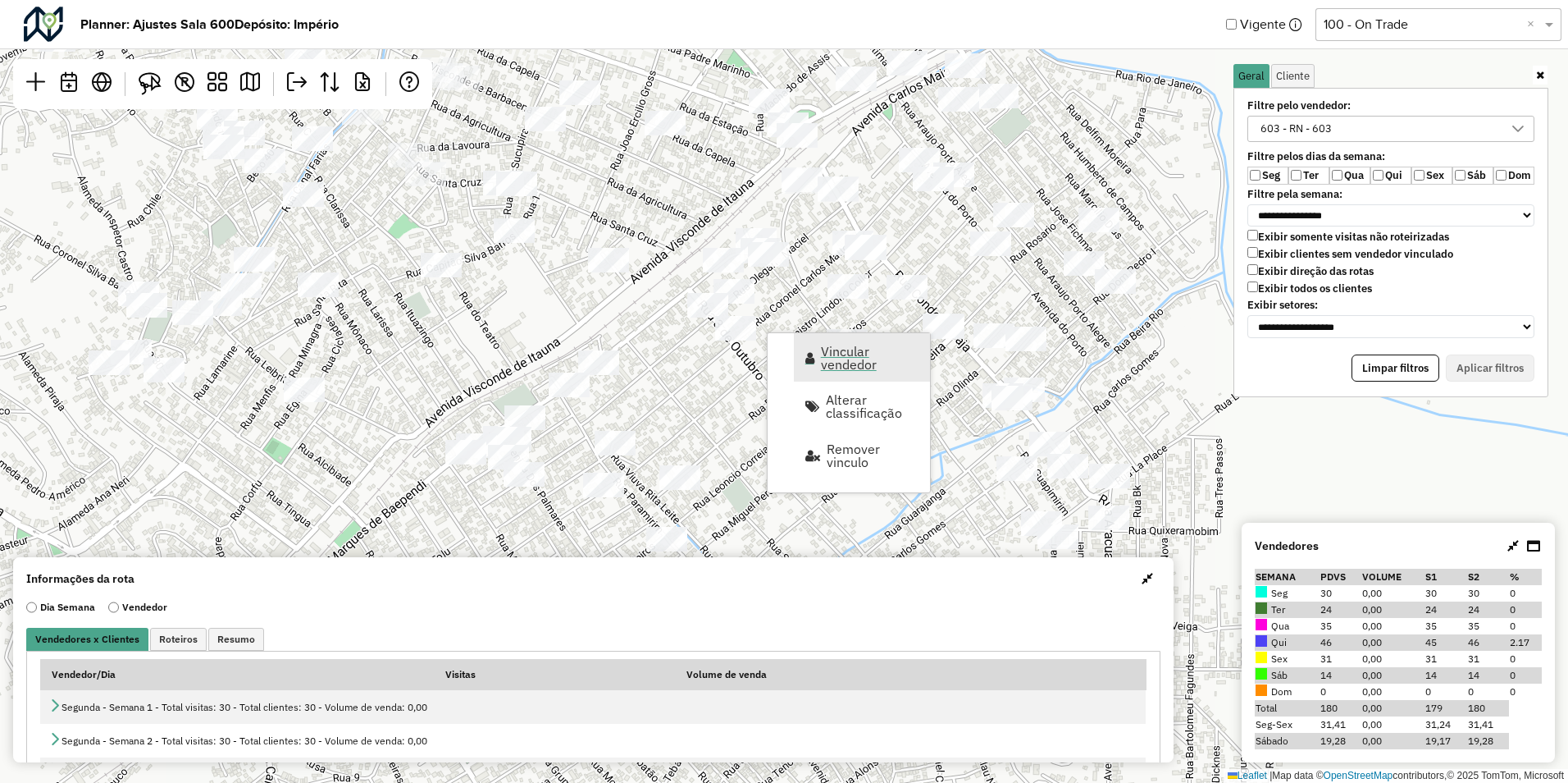
click at [845, 357] on span "Vincular vendedor" at bounding box center [871, 357] width 99 height 27
select select "********"
select select "*"
select select "********"
select select "*"
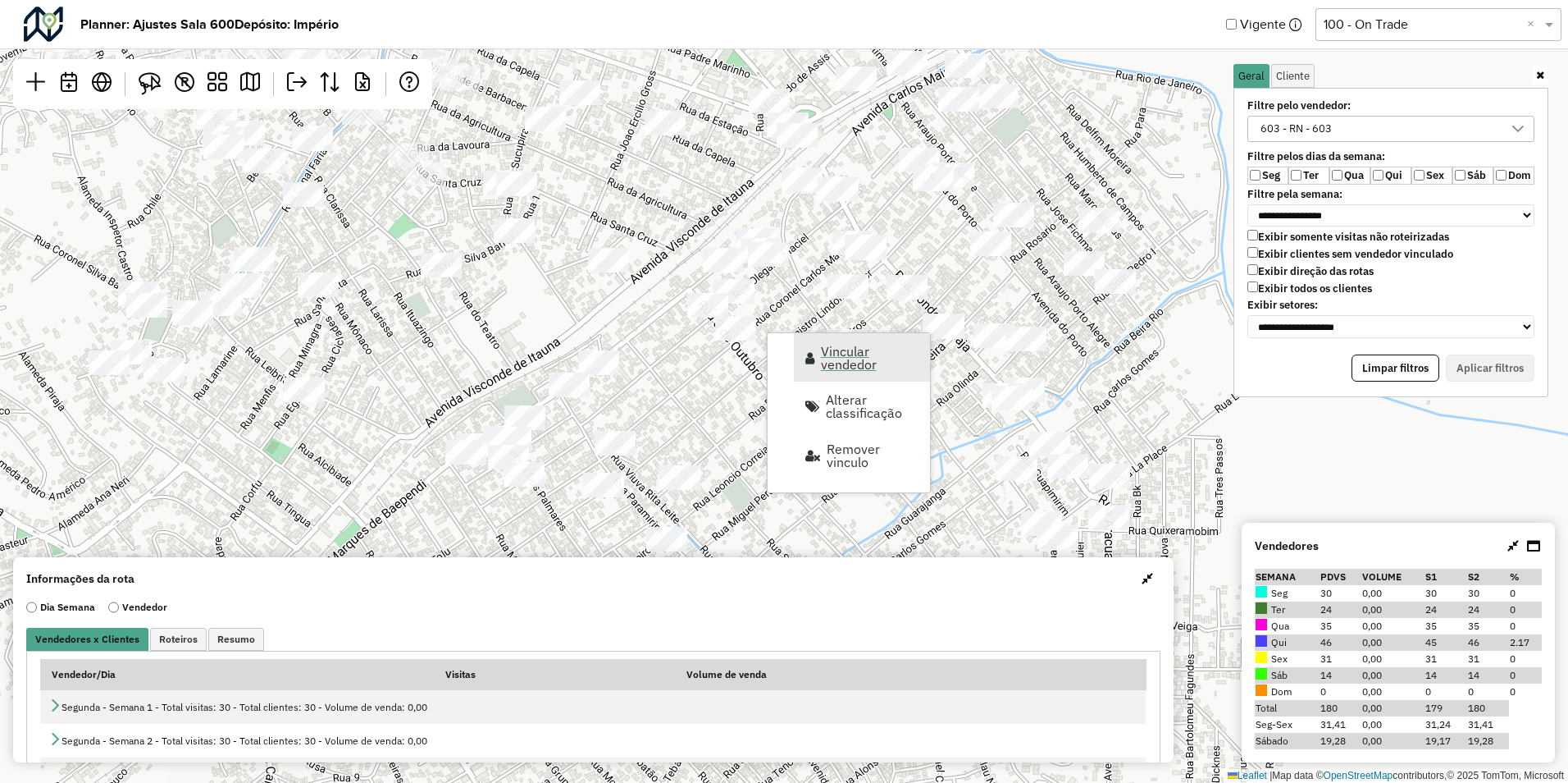
select select "********"
select select "*"
select select "********"
select select "*"
select select "********"
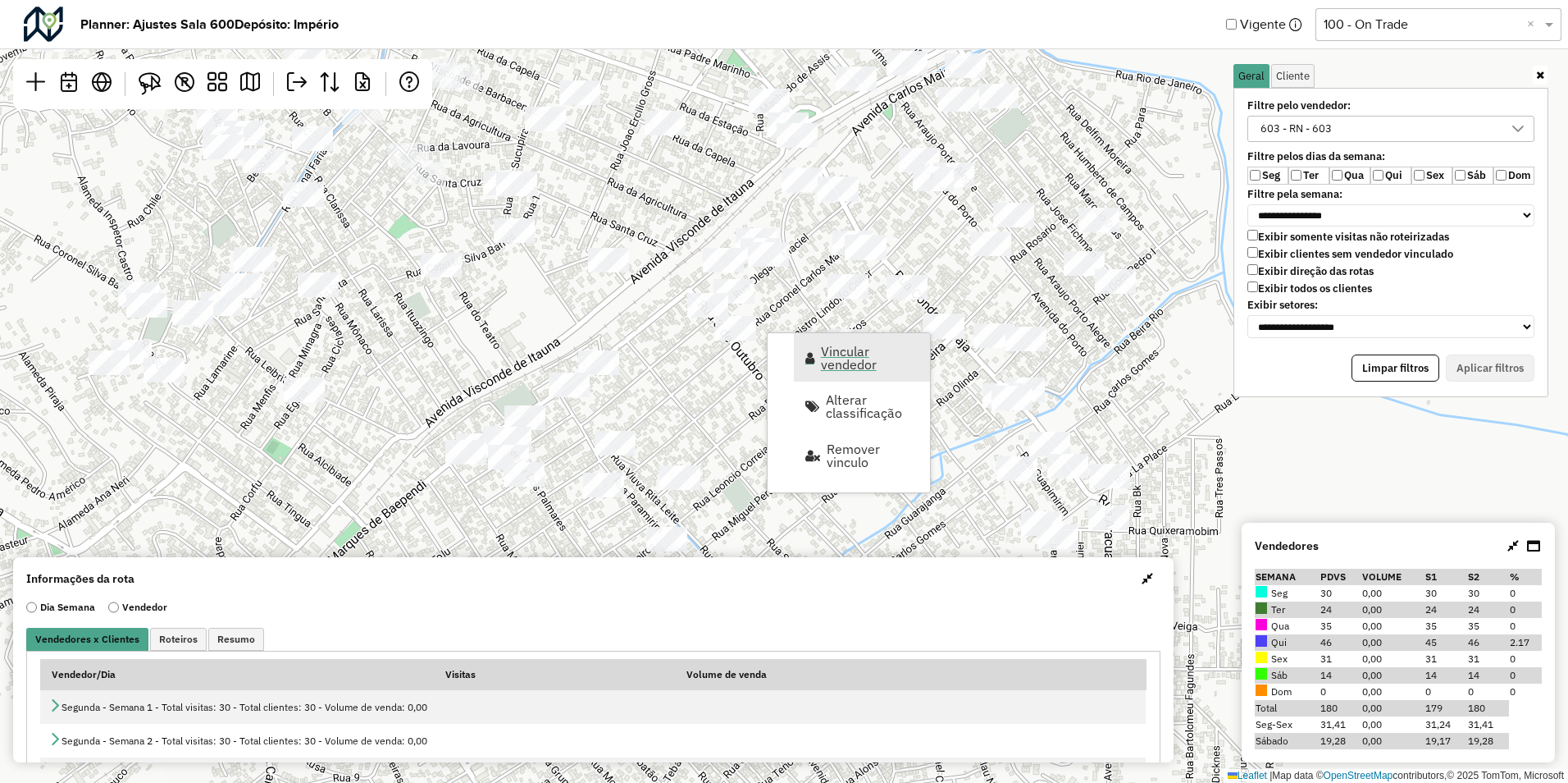
select select "*"
select select "********"
select select "*"
select select "********"
select select "*"
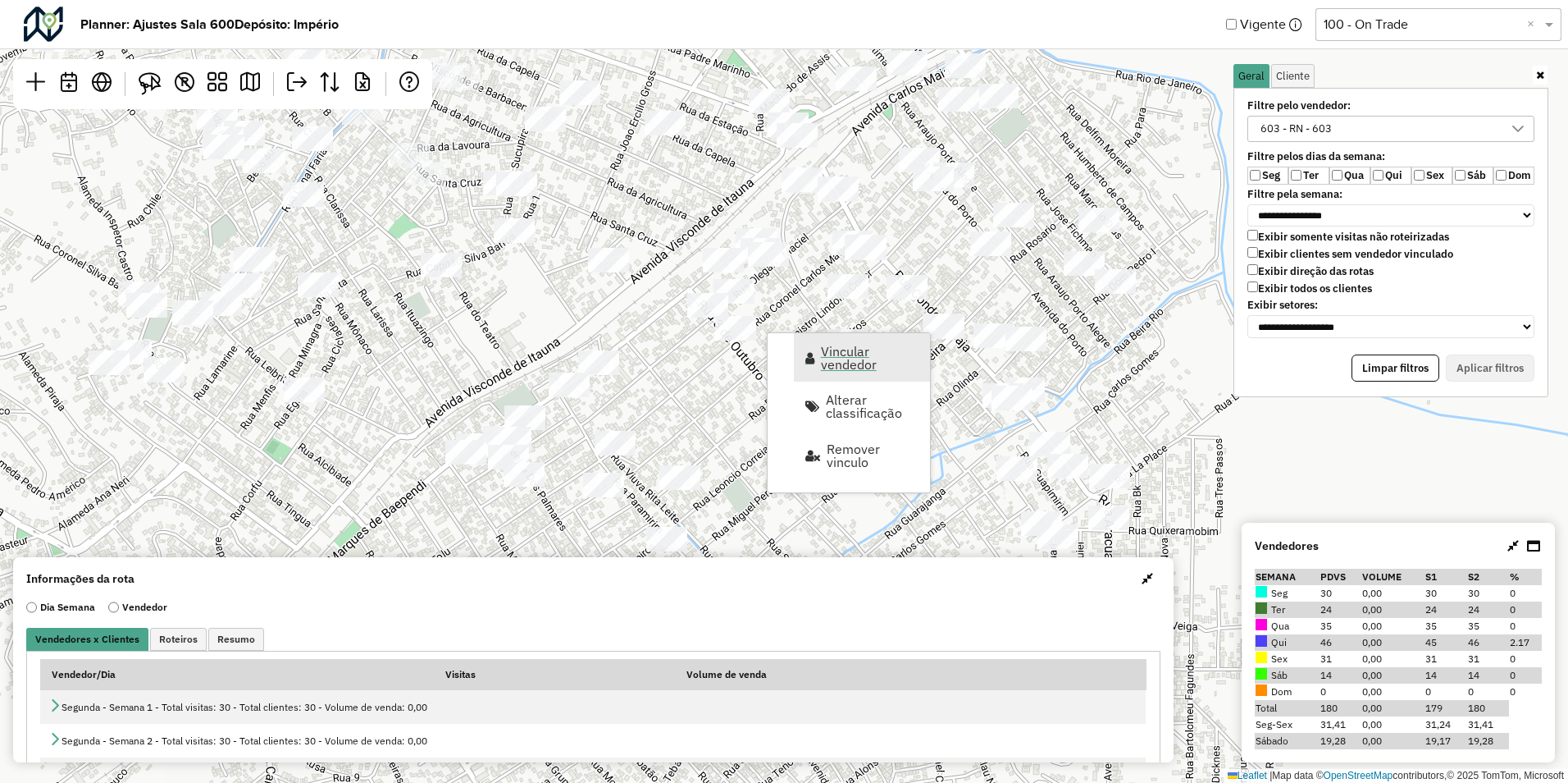
select select "********"
select select "*"
select select "********"
select select "*"
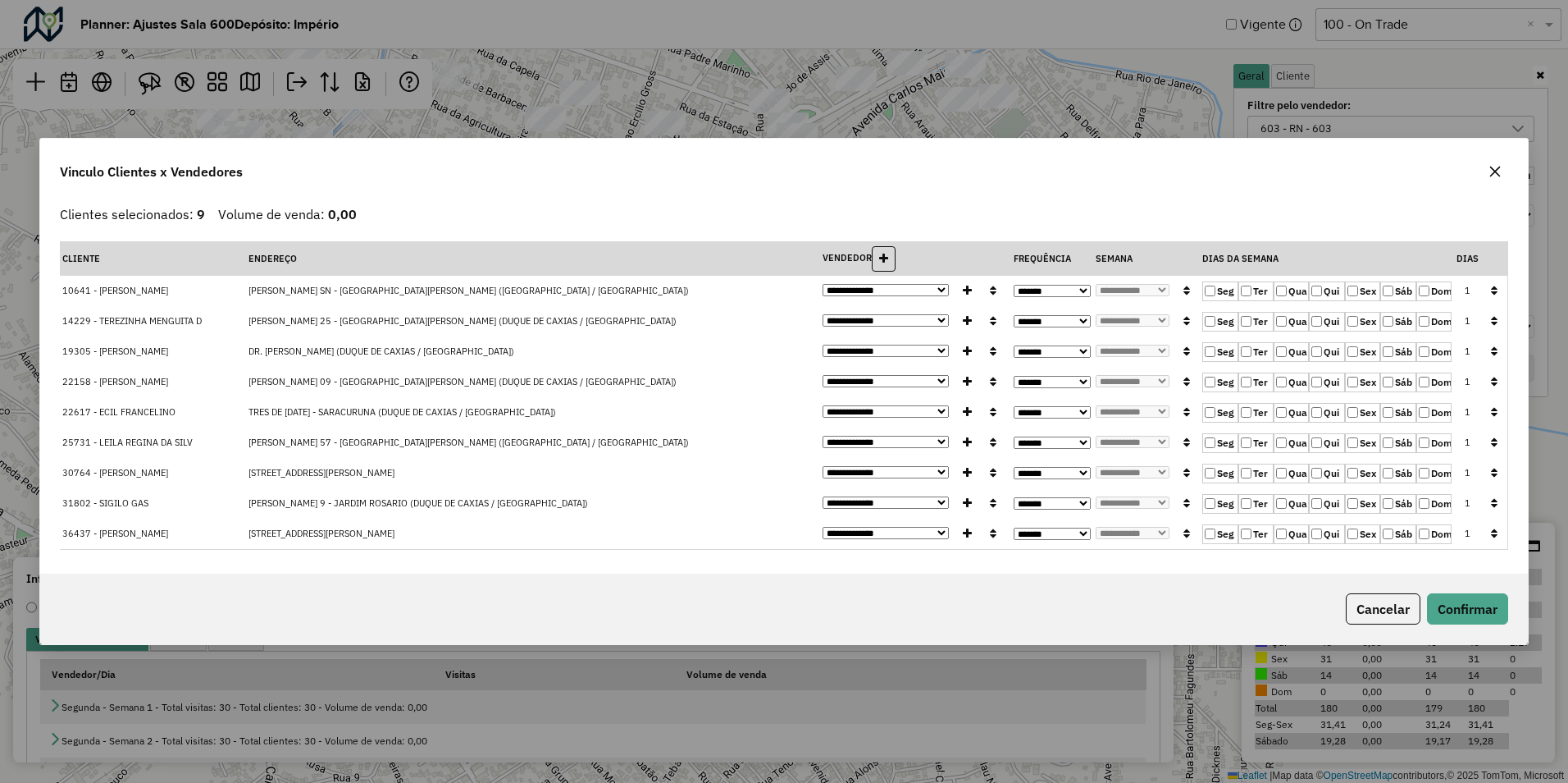
click at [1499, 294] on button "button" at bounding box center [1495, 291] width 22 height 26
click at [1479, 602] on button "Confirmar" at bounding box center [1468, 609] width 81 height 32
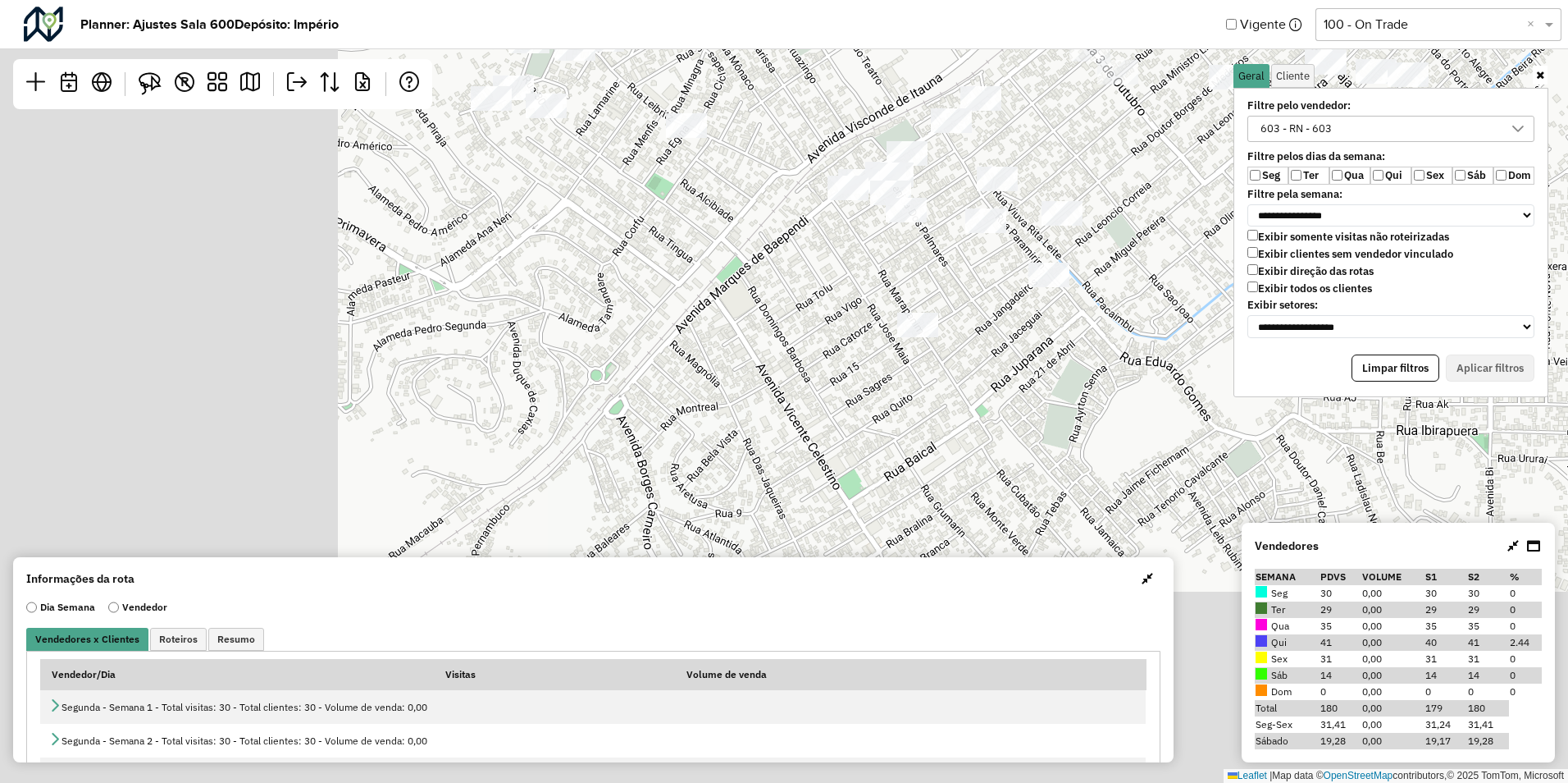
drag, startPoint x: 1004, startPoint y: 191, endPoint x: 1044, endPoint y: 171, distance: 44.7
click at [1044, 171] on div "Leaflet | Map data © OpenStreetMap contributors,© 2025 TomTom, Microsoft" at bounding box center [784, 392] width 1568 height 783
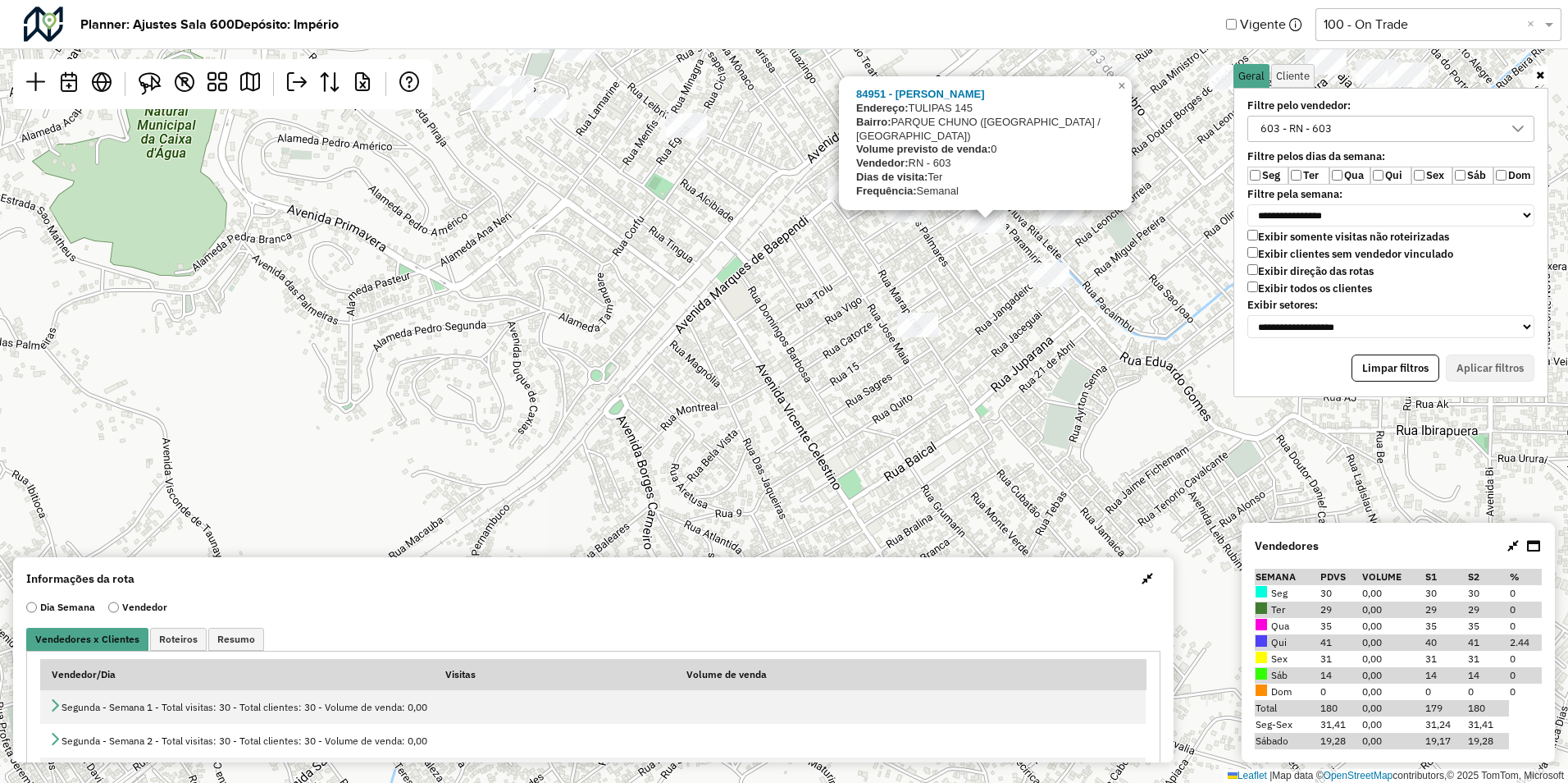
click at [926, 279] on div "84951 - LEANDRO BAR Endereço: TULIPAS 145 Bairro: PARQUE CHUNO (DUQUE DE CAXIAS…" at bounding box center [784, 392] width 1568 height 783
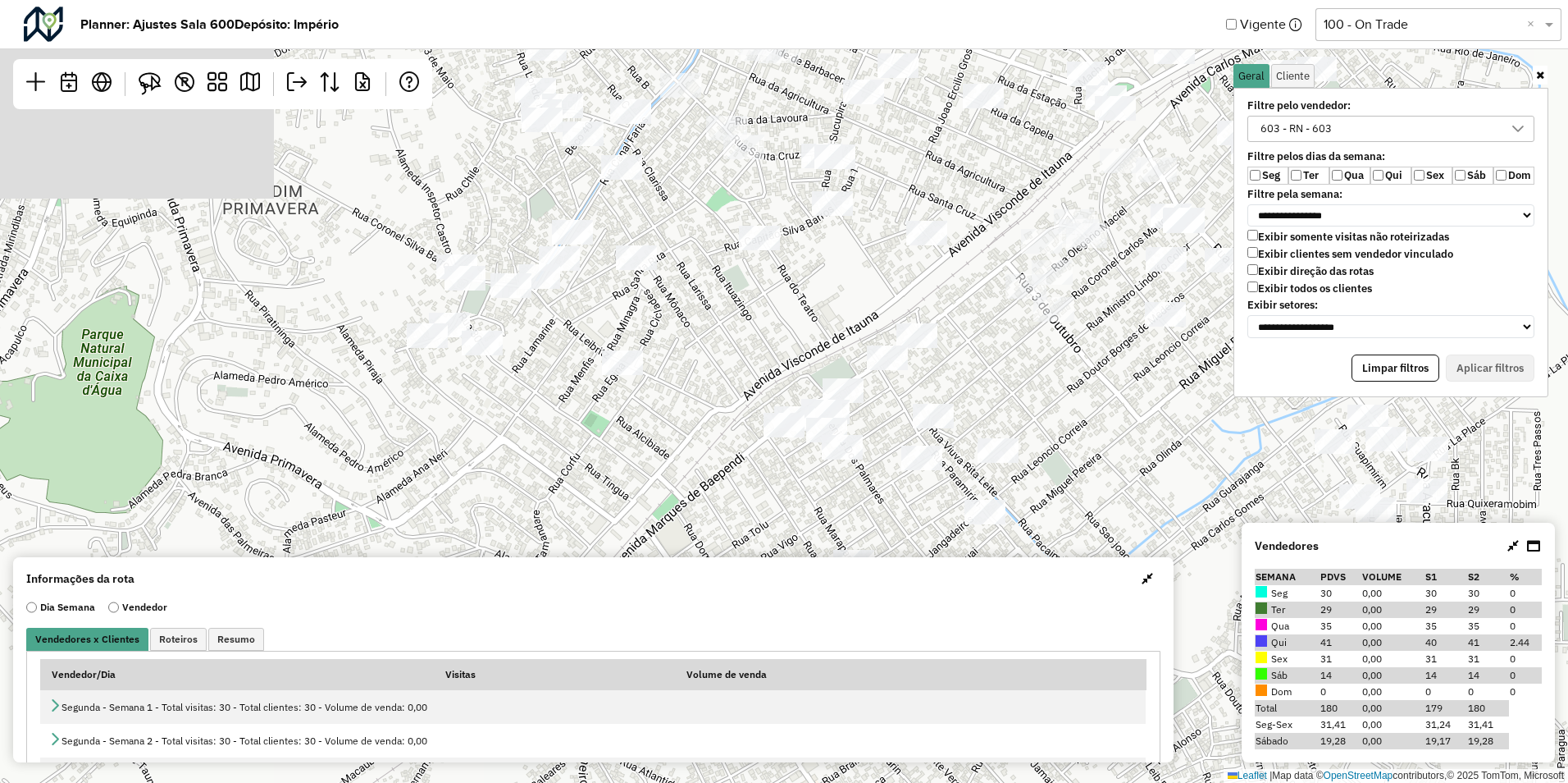
drag, startPoint x: 926, startPoint y: 279, endPoint x: 844, endPoint y: 522, distance: 256.5
click at [861, 576] on hb-planner "**********" at bounding box center [784, 392] width 1568 height 783
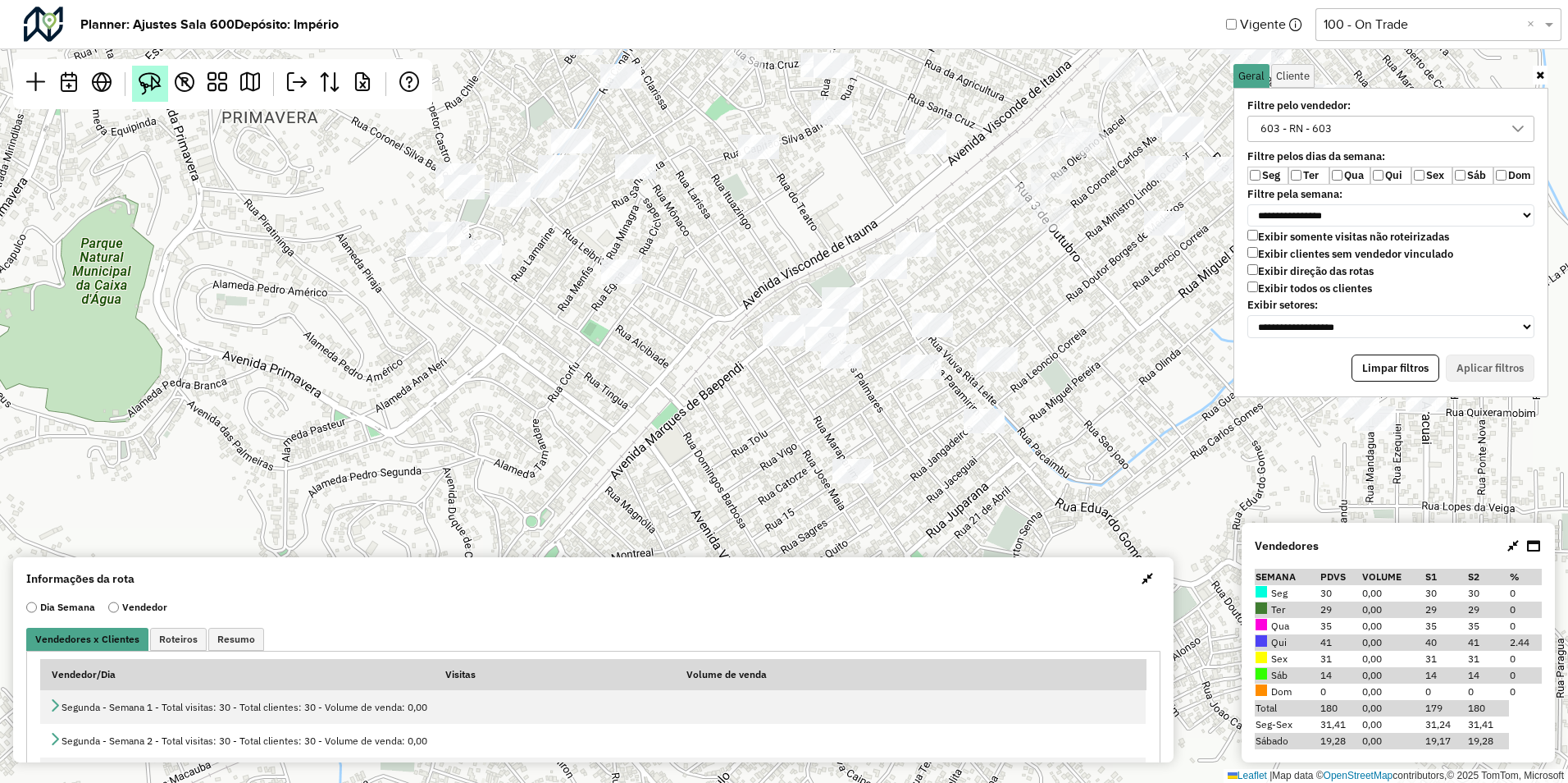
click at [147, 84] on img at bounding box center [149, 83] width 23 height 23
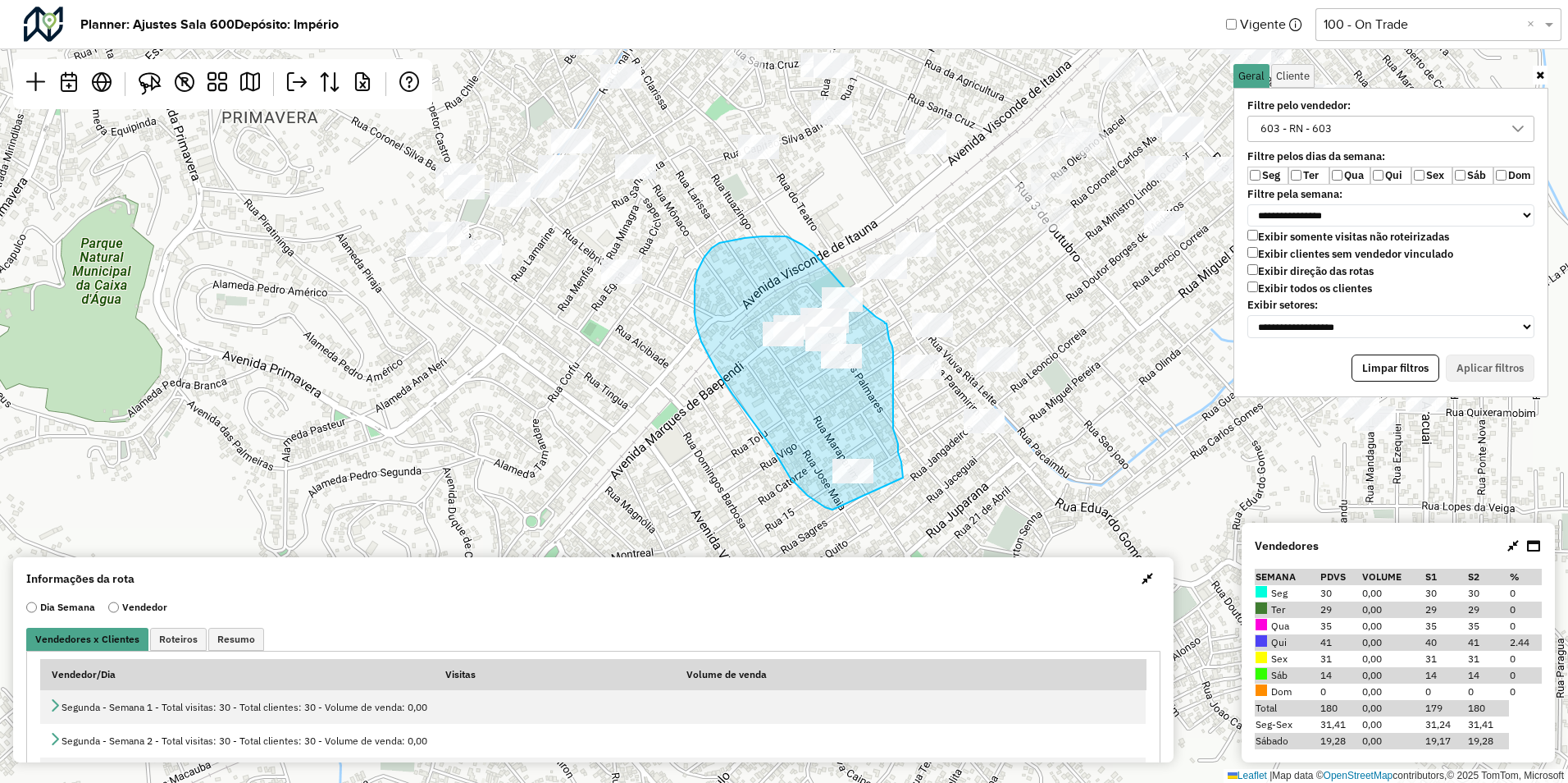
drag, startPoint x: 801, startPoint y: 488, endPoint x: 904, endPoint y: 478, distance: 103.5
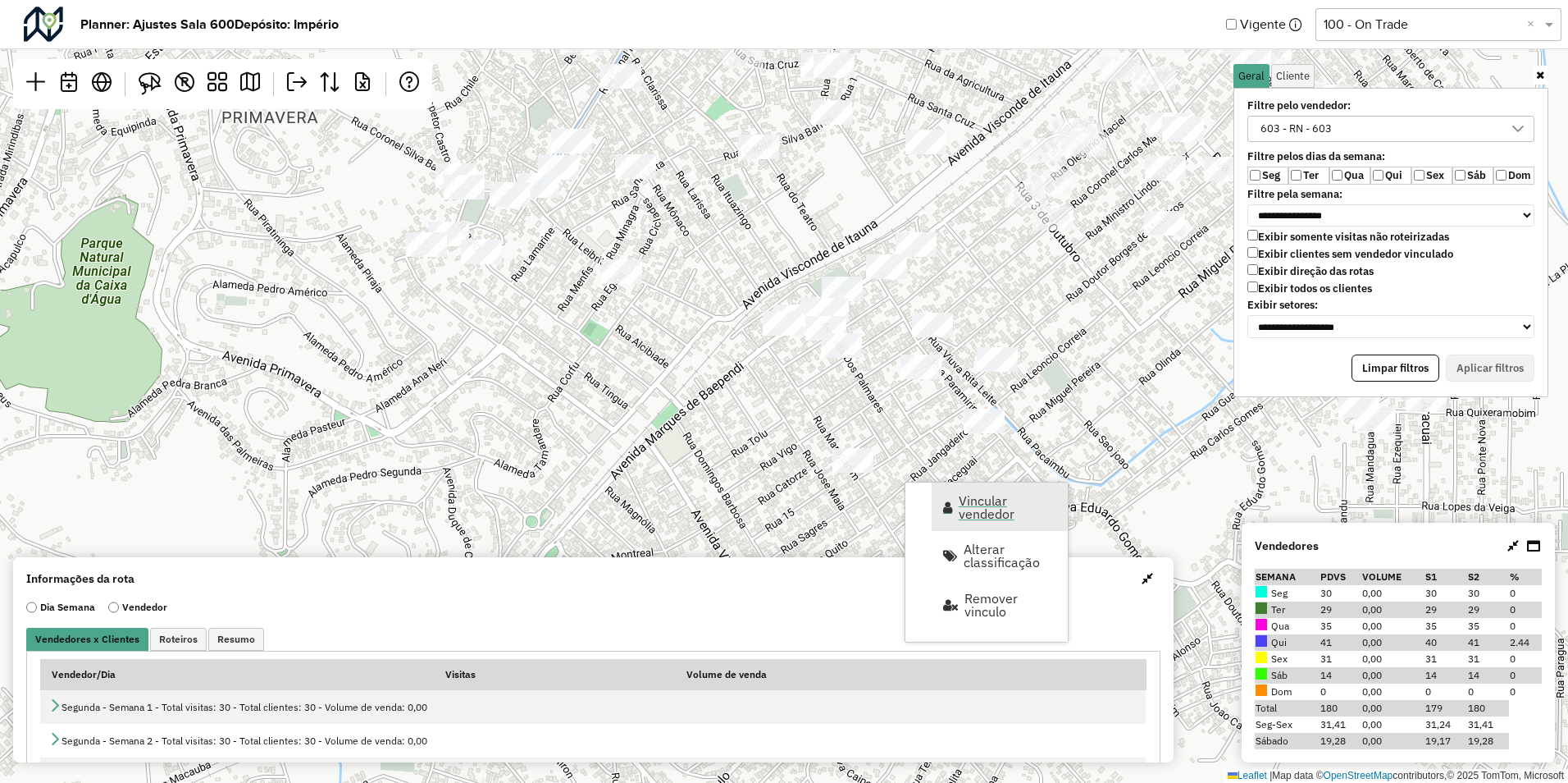
click at [974, 494] on span "Vincular vendedor" at bounding box center [1008, 506] width 99 height 27
select select "********"
select select "*"
select select "********"
select select "*"
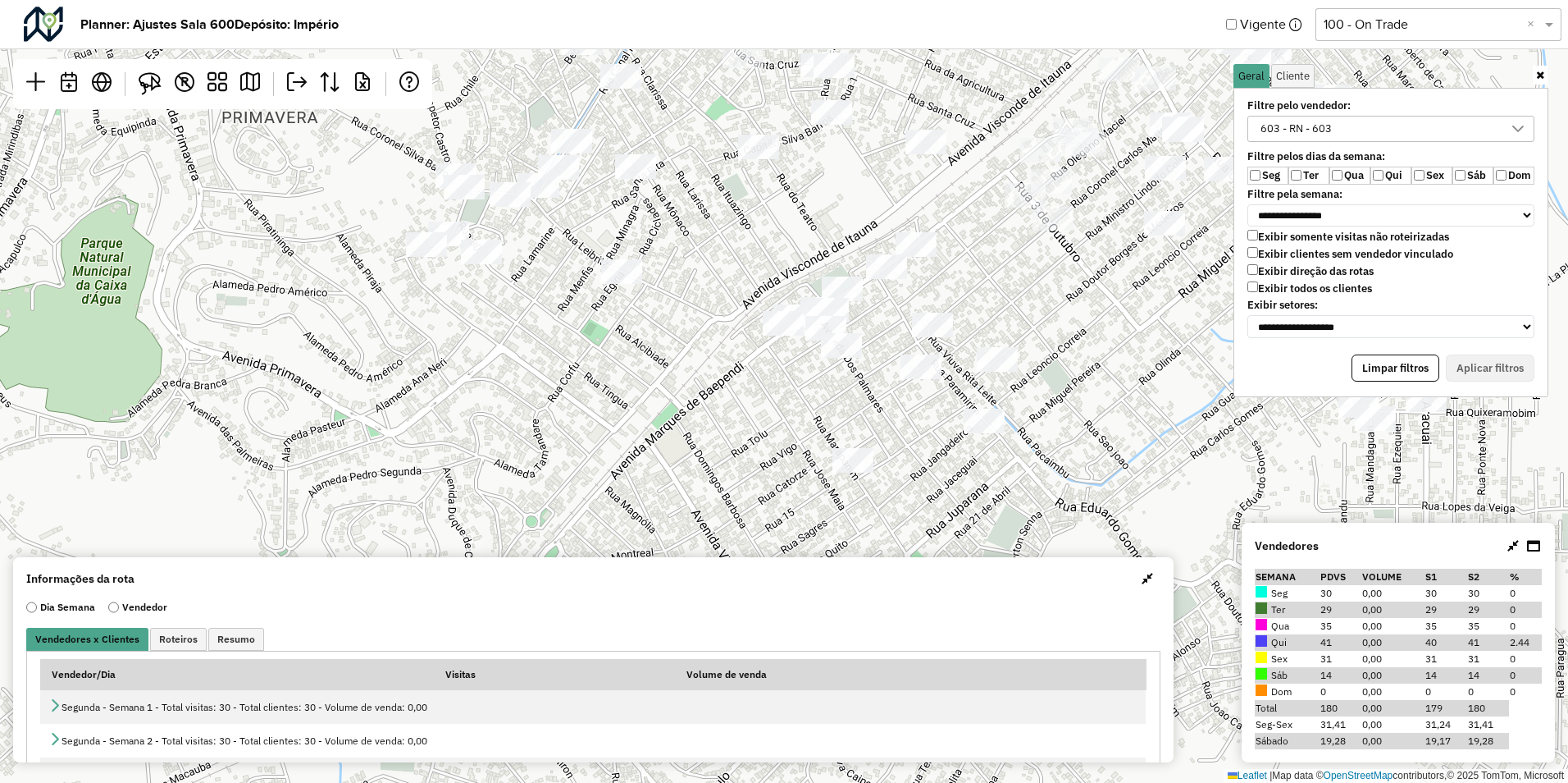
select select "********"
select select "*"
select select "********"
select select "*"
select select "********"
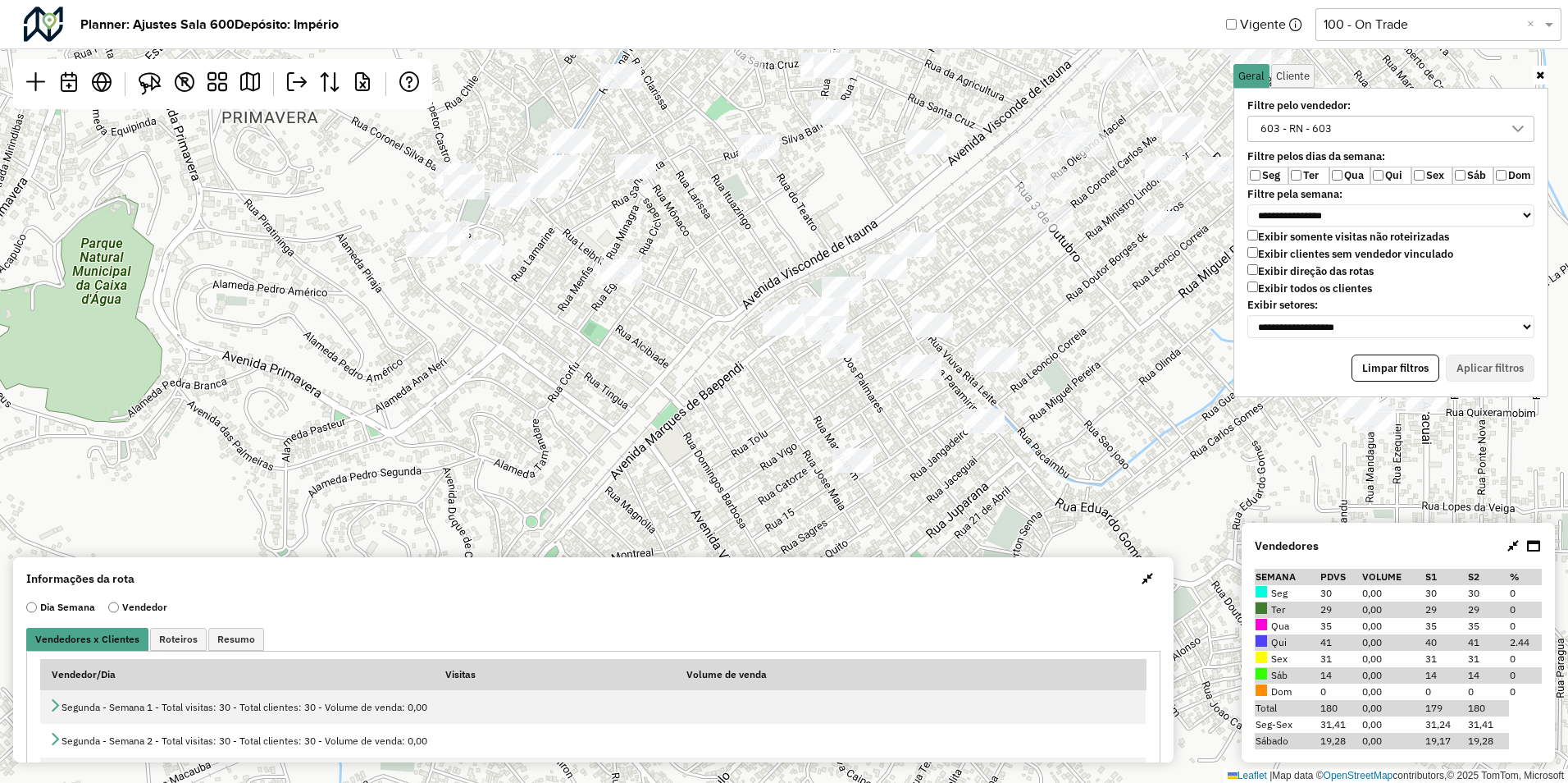
select select "*"
select select "********"
select select "*"
select select "********"
select select "*"
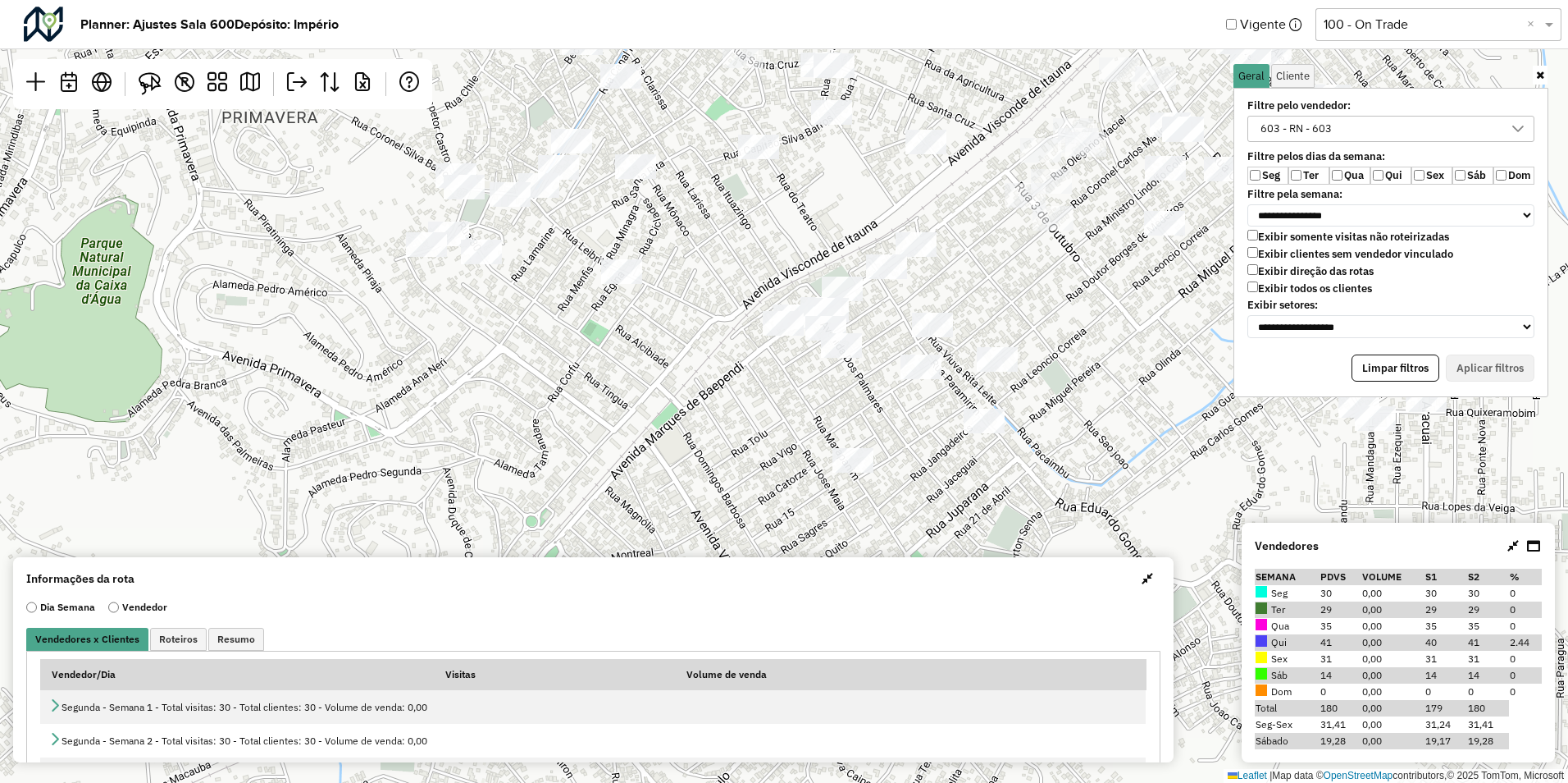
select select "********"
select select "*"
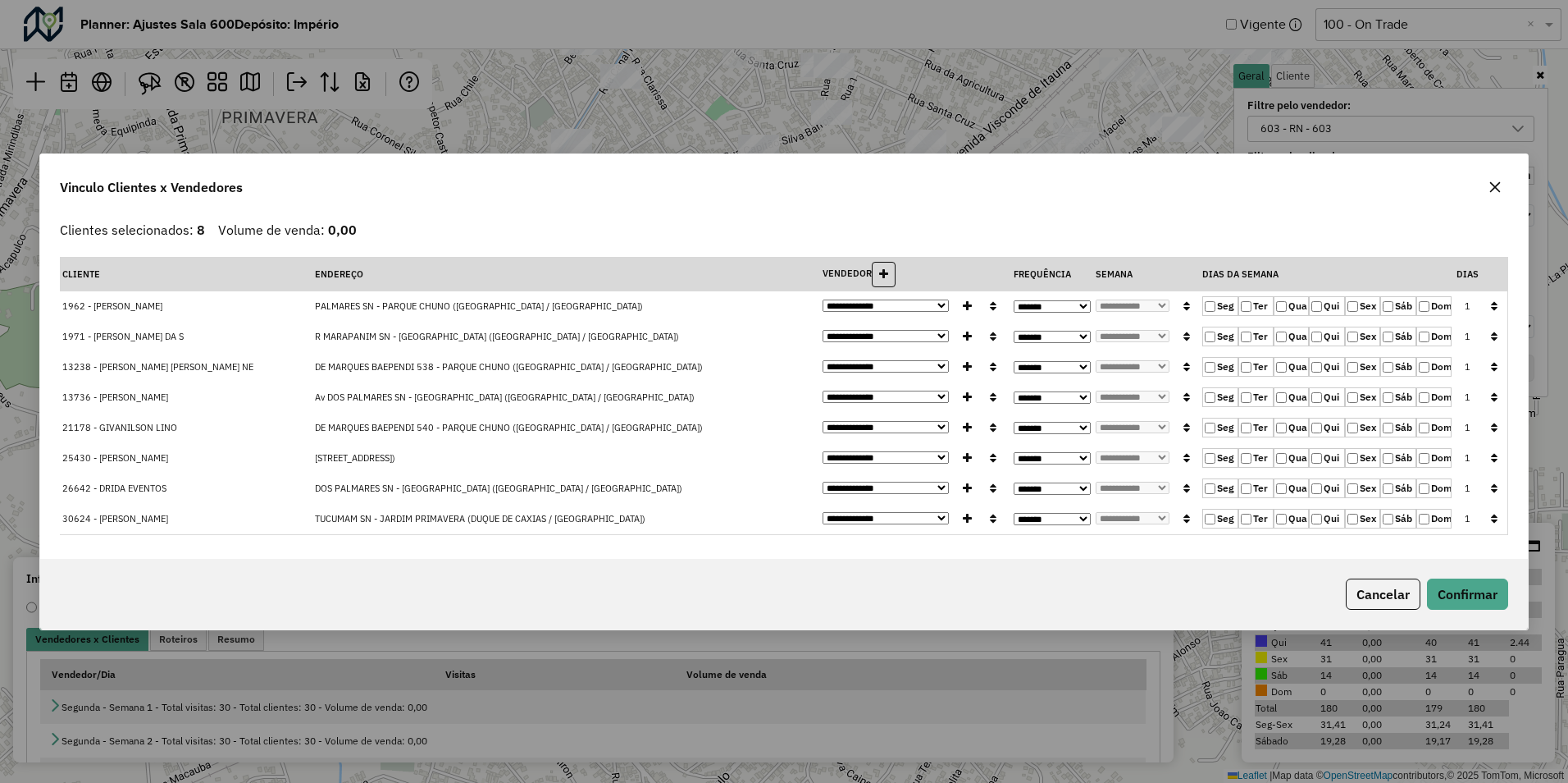
click at [1493, 304] on icon "button" at bounding box center [1494, 306] width 7 height 12
click at [1477, 605] on button "Confirmar" at bounding box center [1468, 594] width 81 height 32
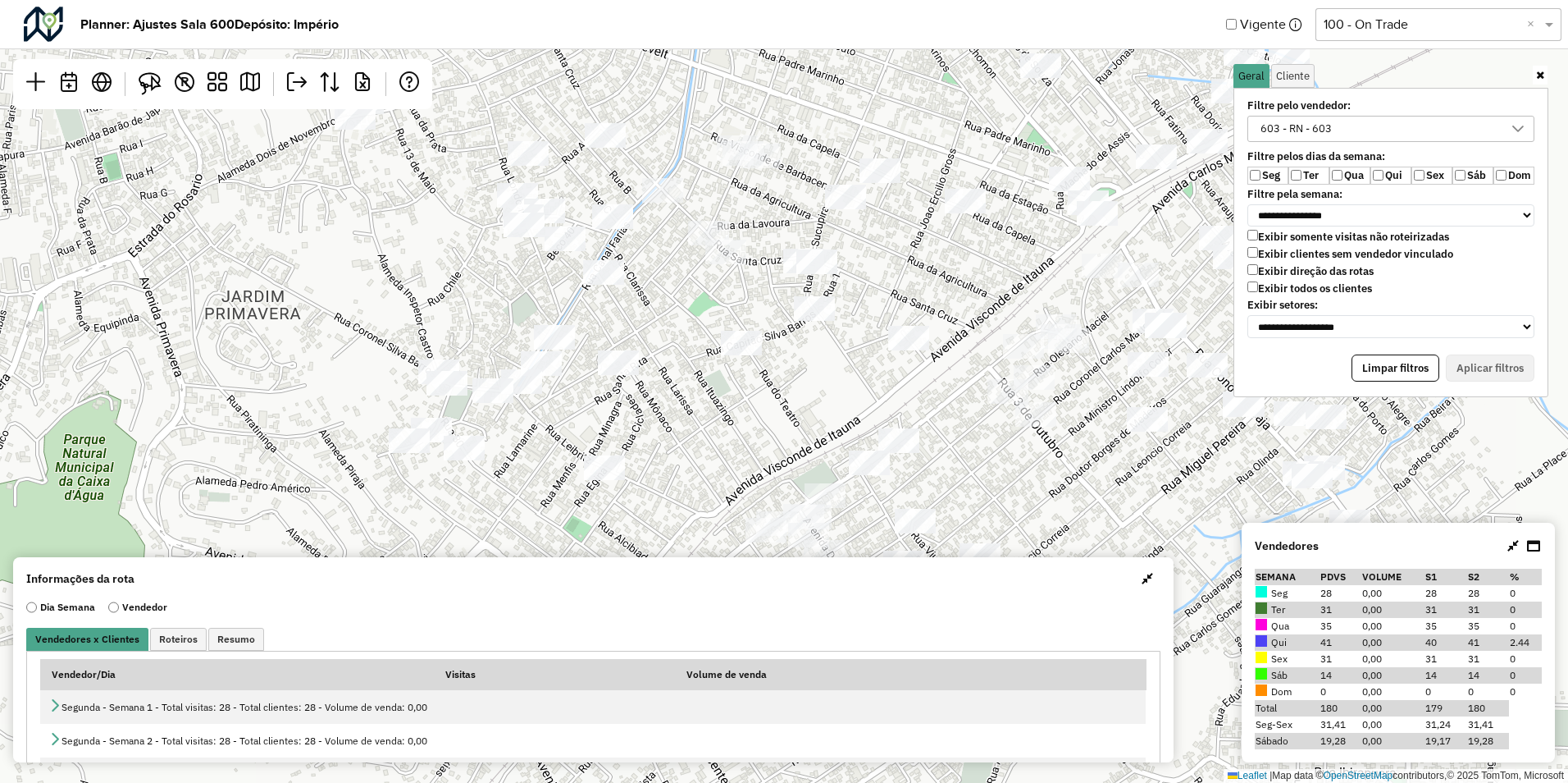
drag, startPoint x: 731, startPoint y: 428, endPoint x: 731, endPoint y: 402, distance: 26.0
click at [731, 446] on div "Leaflet | Map data © OpenStreetMap contributors,© 2025 TomTom, Microsoft" at bounding box center [784, 392] width 1568 height 783
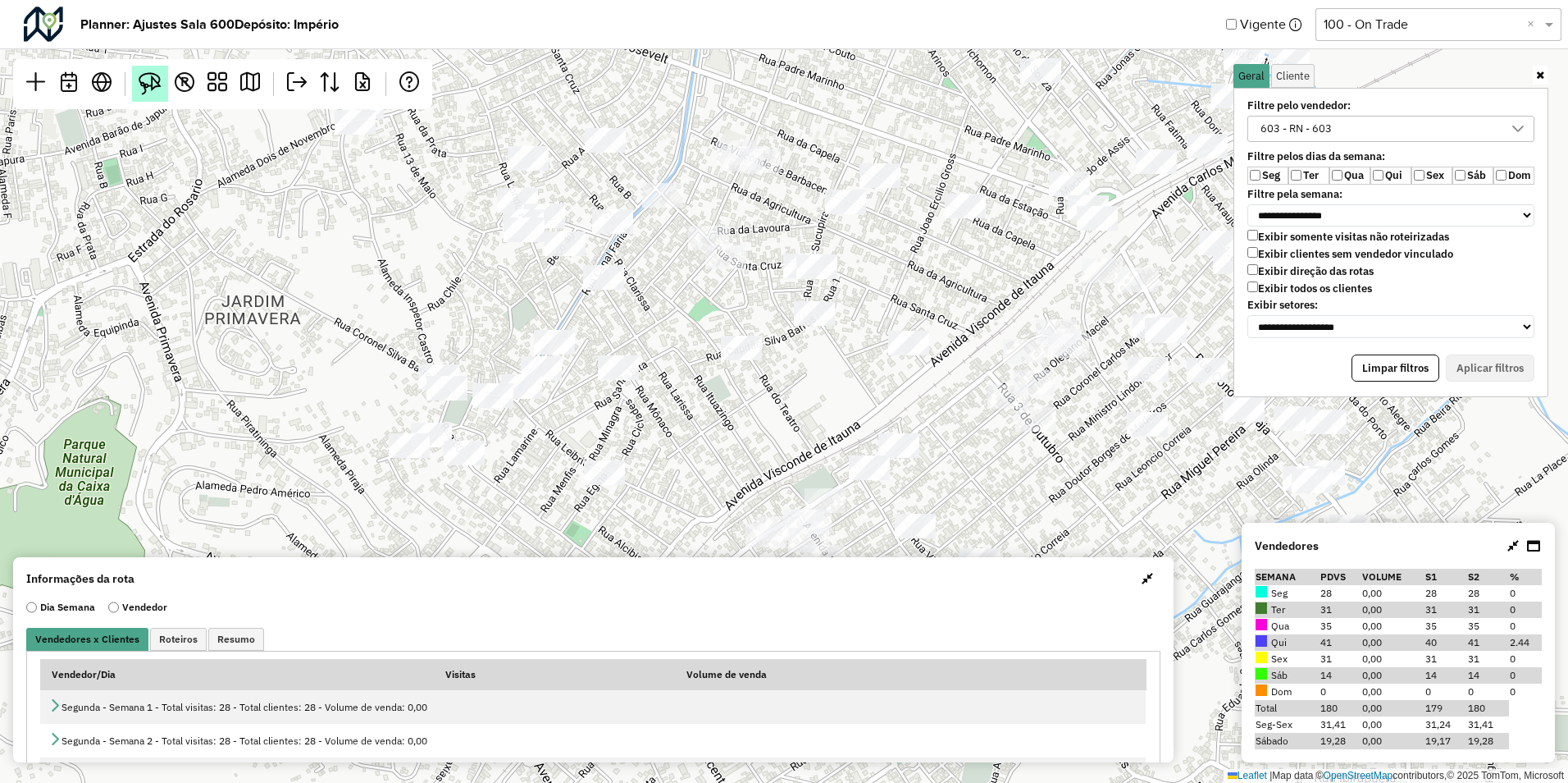
click at [152, 72] on img at bounding box center [149, 83] width 23 height 23
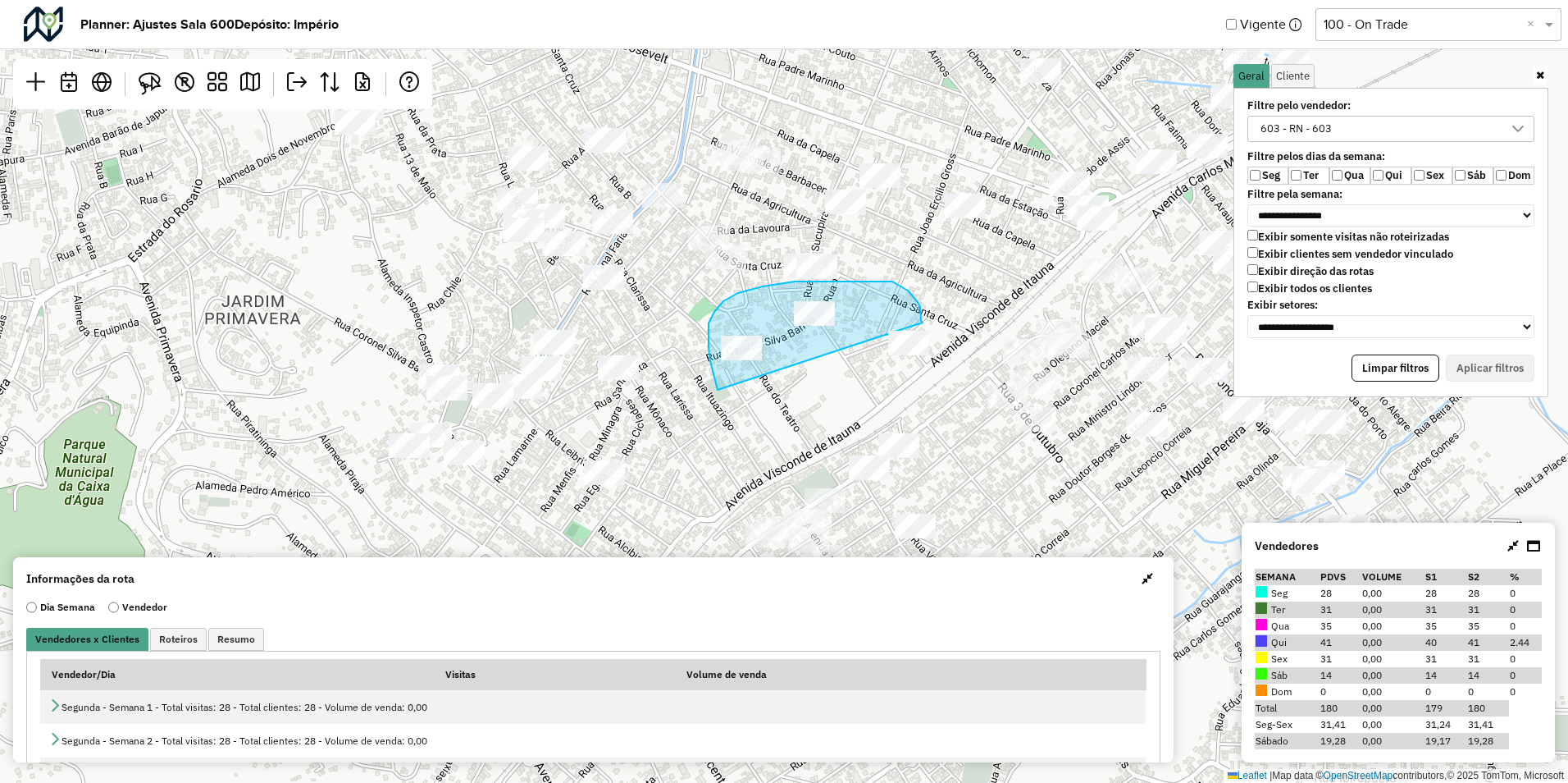
drag, startPoint x: 718, startPoint y: 390, endPoint x: 922, endPoint y: 322, distance: 215.0
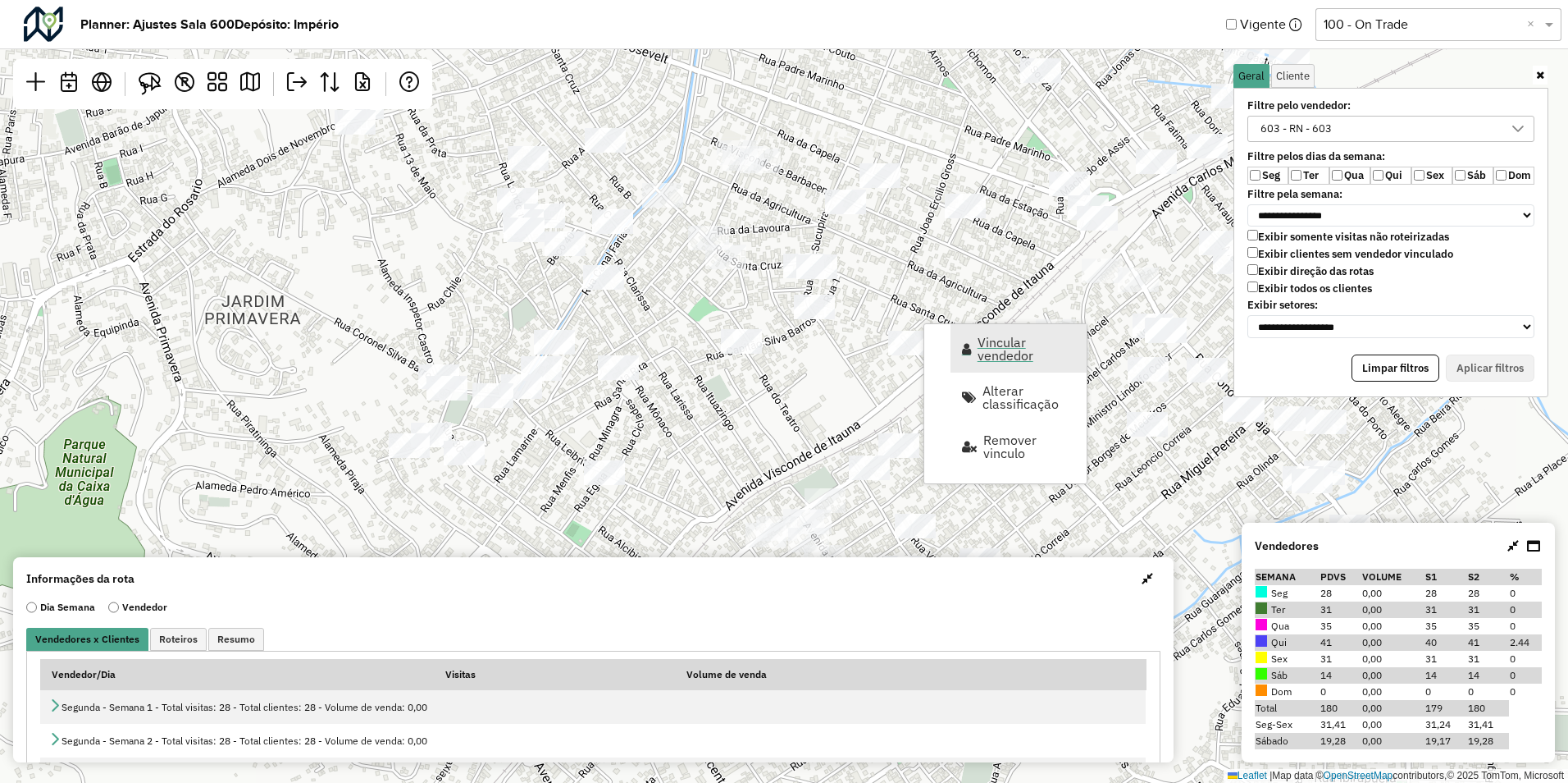
click at [1010, 348] on span "Vincular vendedor" at bounding box center [1027, 348] width 99 height 27
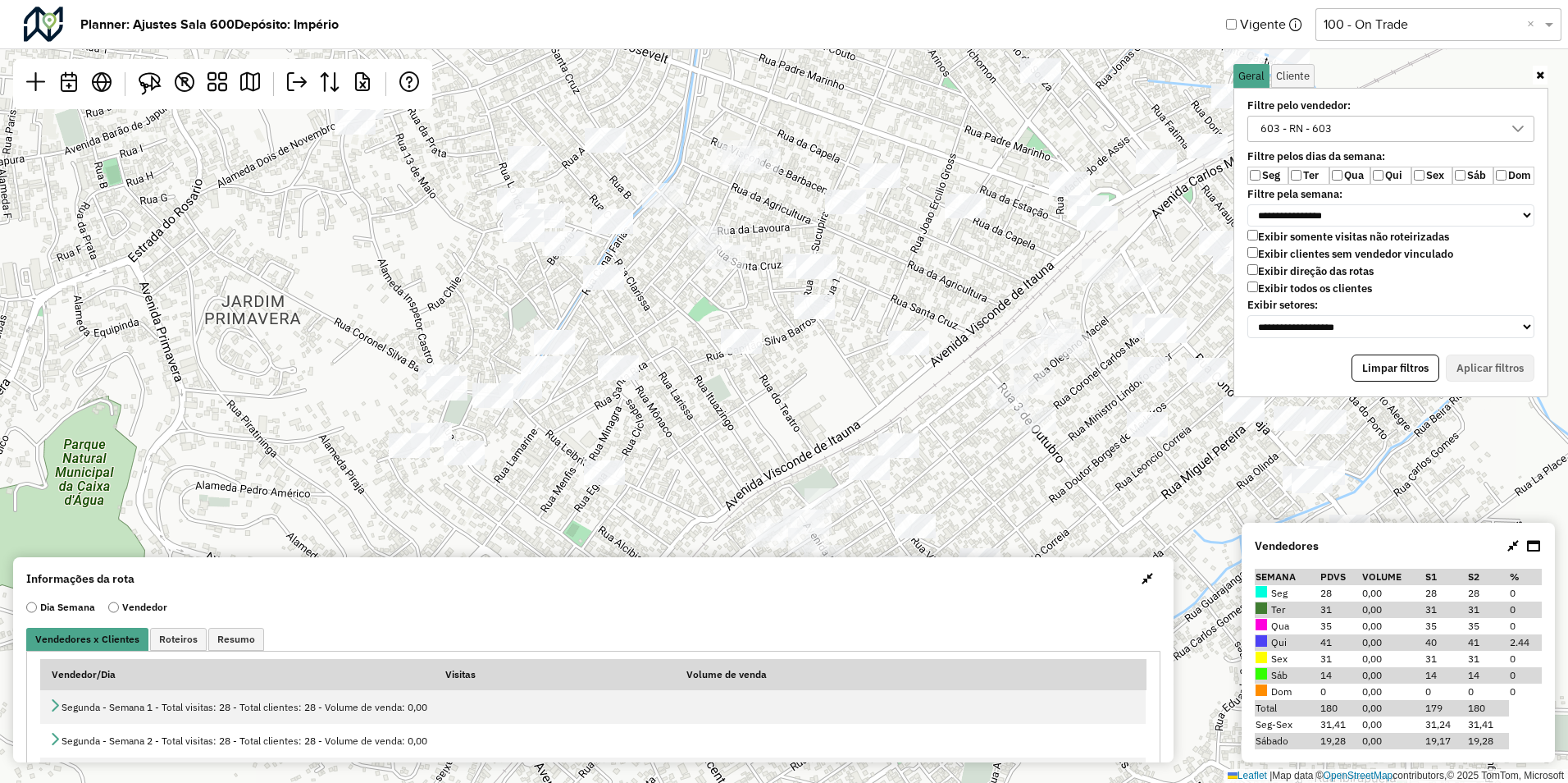
select select "********"
select select "*"
select select "********"
select select "*"
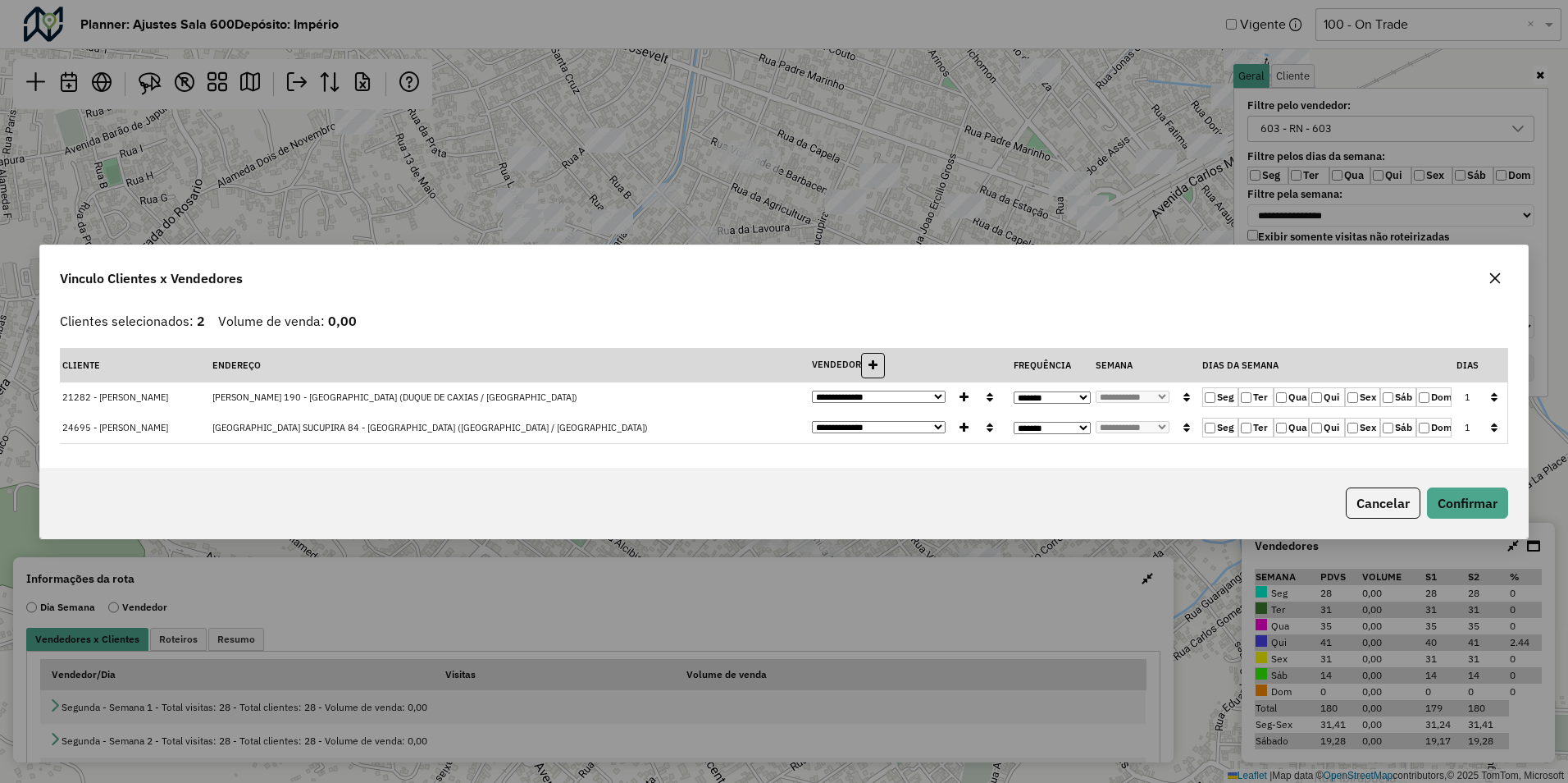
click at [1218, 395] on label "Seg" at bounding box center [1220, 397] width 36 height 20
click at [1496, 399] on icon "button" at bounding box center [1494, 397] width 7 height 12
click at [1477, 503] on button "Confirmar" at bounding box center [1468, 503] width 81 height 32
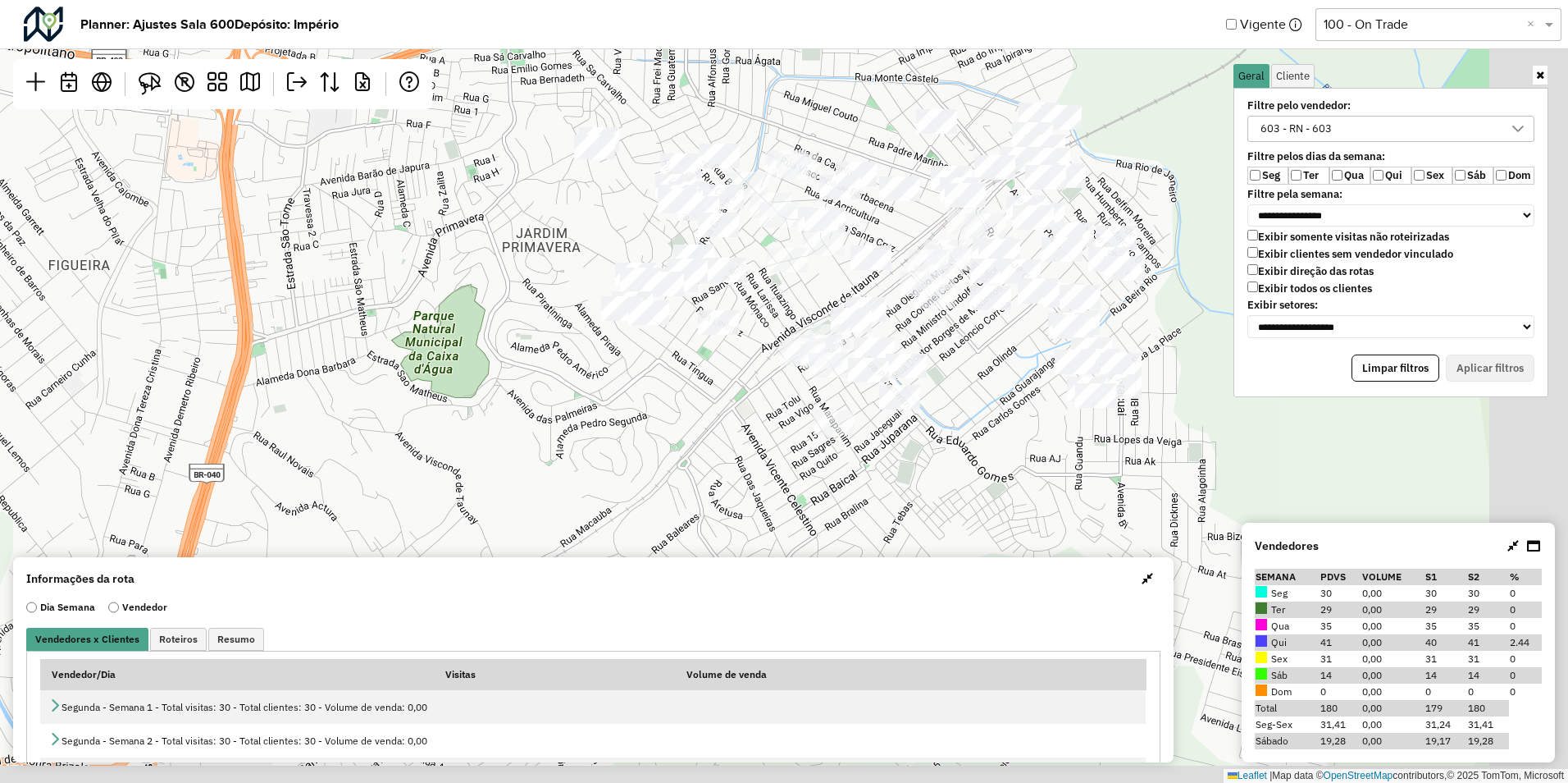
drag, startPoint x: 1128, startPoint y: 522, endPoint x: 957, endPoint y: 345, distance: 246.1
click at [957, 345] on div "Leaflet | Map data © OpenStreetMap contributors,© 2025 TomTom, Microsoft" at bounding box center [784, 392] width 1568 height 783
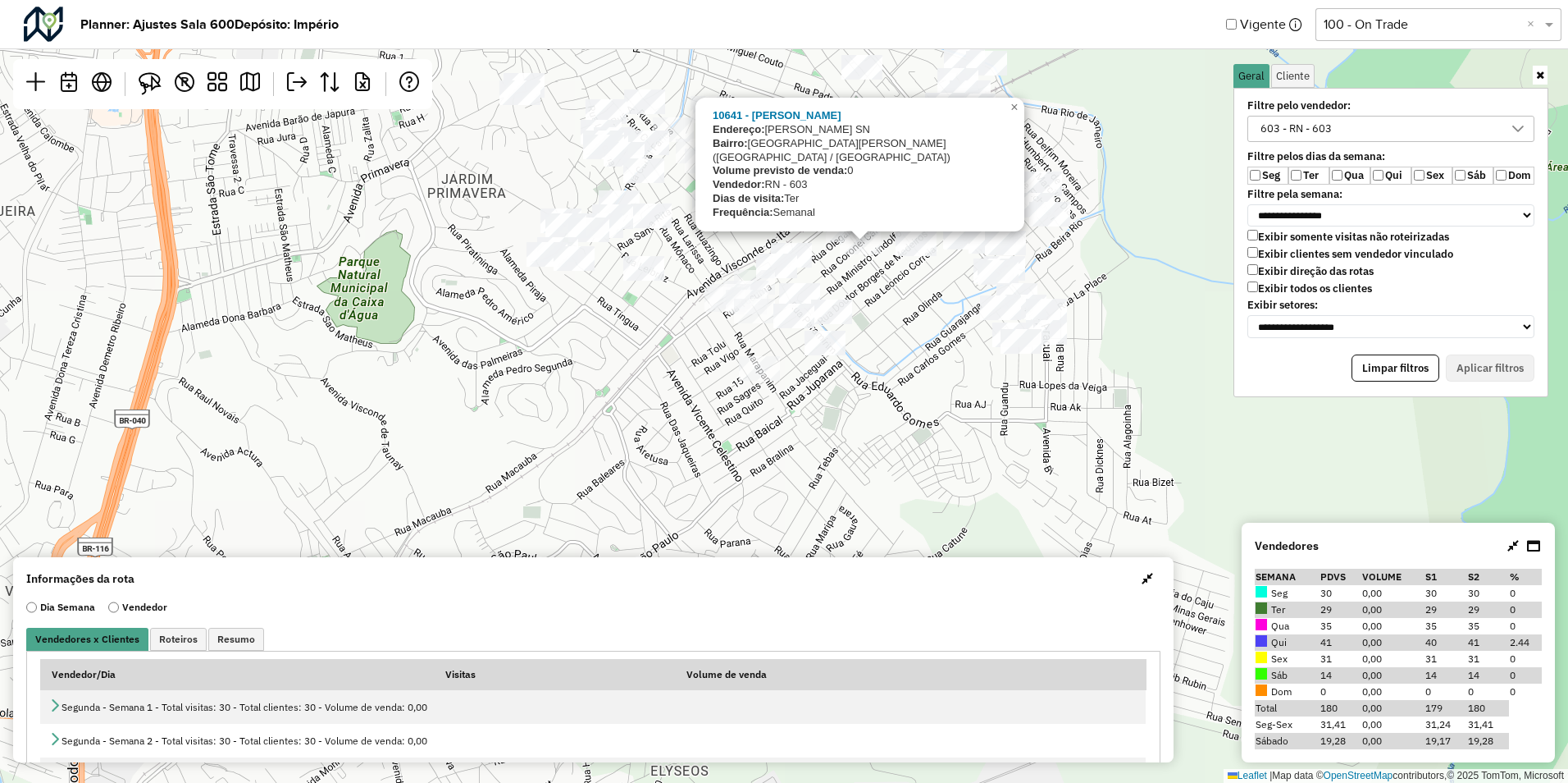
click at [843, 282] on div "10641 - ROBERTO FERREIRA Endereço: CARLOS MATOS SN Bairro: PARQUE JOAO PESSOA (…" at bounding box center [784, 392] width 1568 height 783
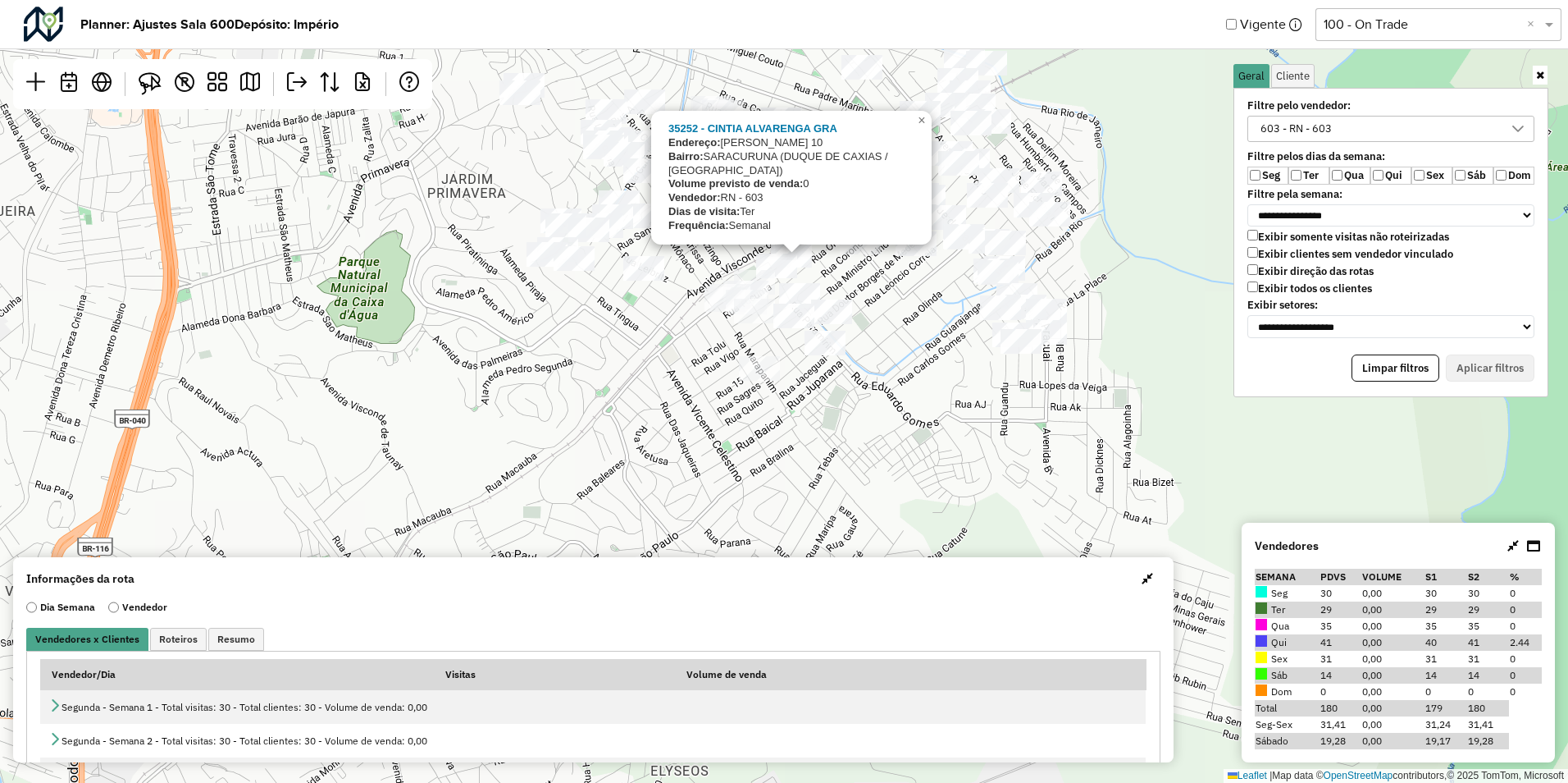
click at [810, 281] on div "35252 - CINTIA ALVARENGA GRA Endereço: CARLOS MAIA 10 Bairro: SARACURUNA (DUQUE…" at bounding box center [784, 392] width 1568 height 783
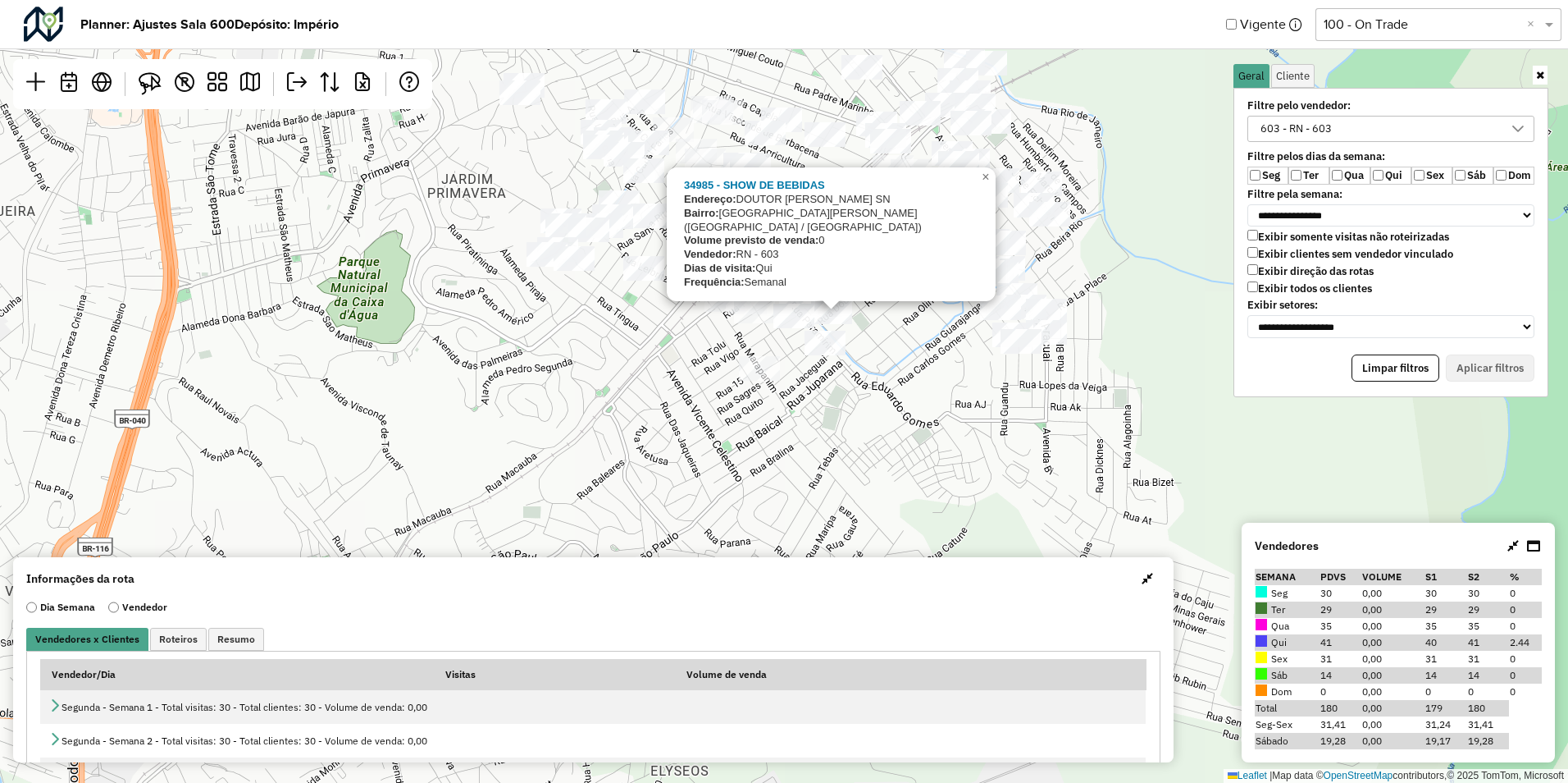
click at [807, 397] on div "34985 - SHOW DE BEBIDAS Endereço: DOUTOR BORGES DE MEDEIROS SN Bairro: PARQUE J…" at bounding box center [784, 392] width 1568 height 783
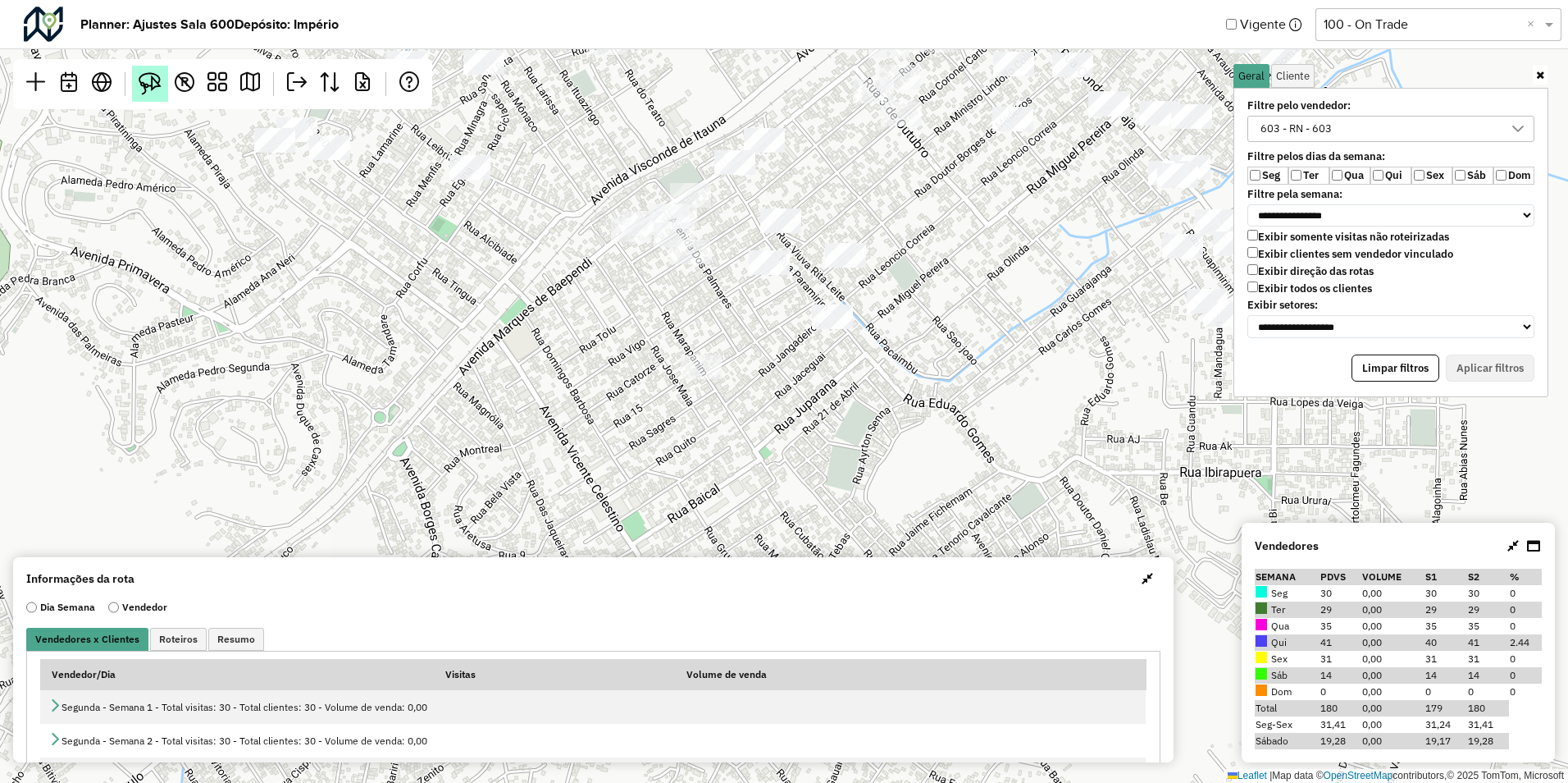
click at [147, 81] on img at bounding box center [149, 83] width 23 height 23
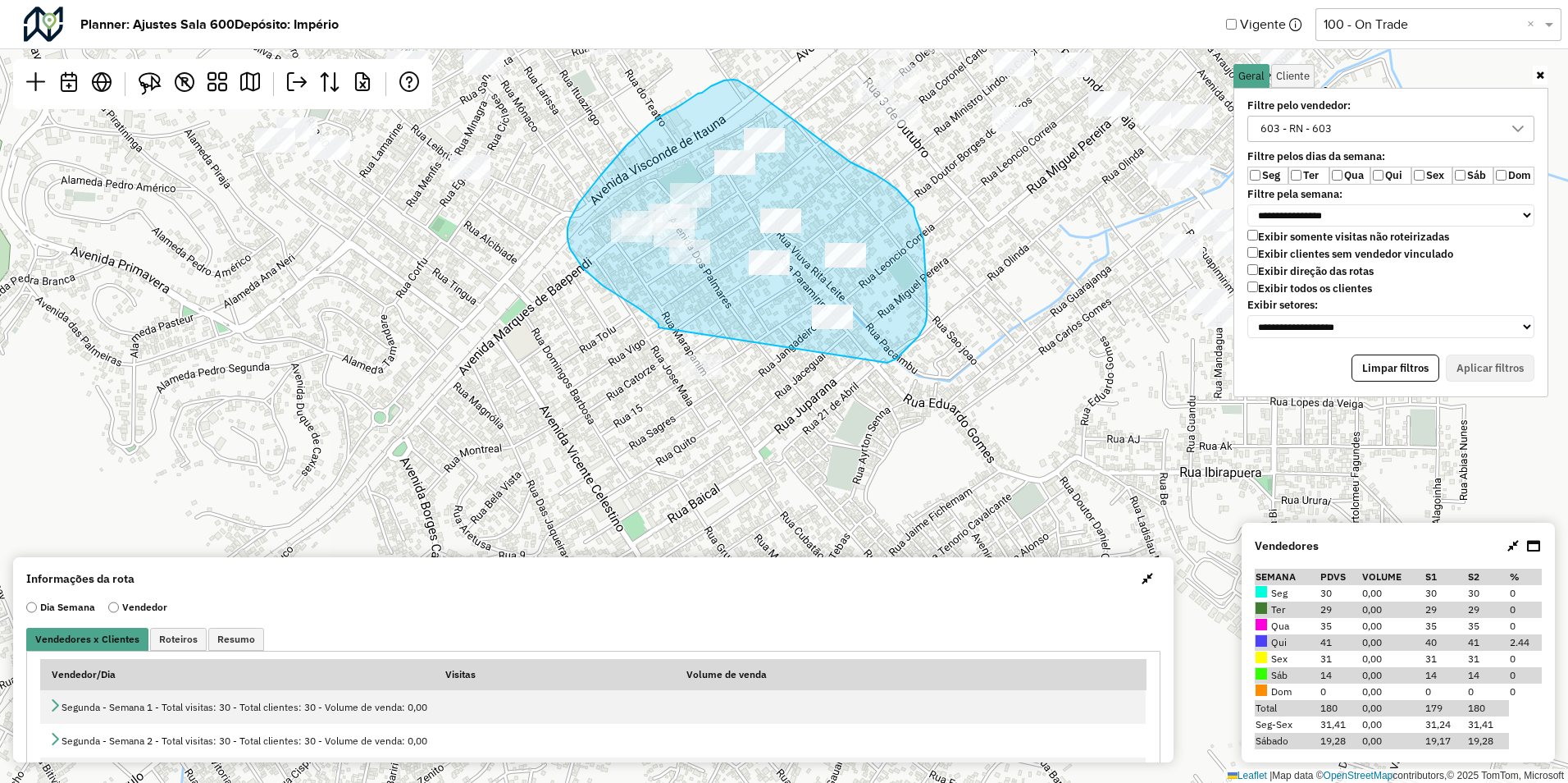
drag, startPoint x: 658, startPoint y: 327, endPoint x: 880, endPoint y: 366, distance: 225.4
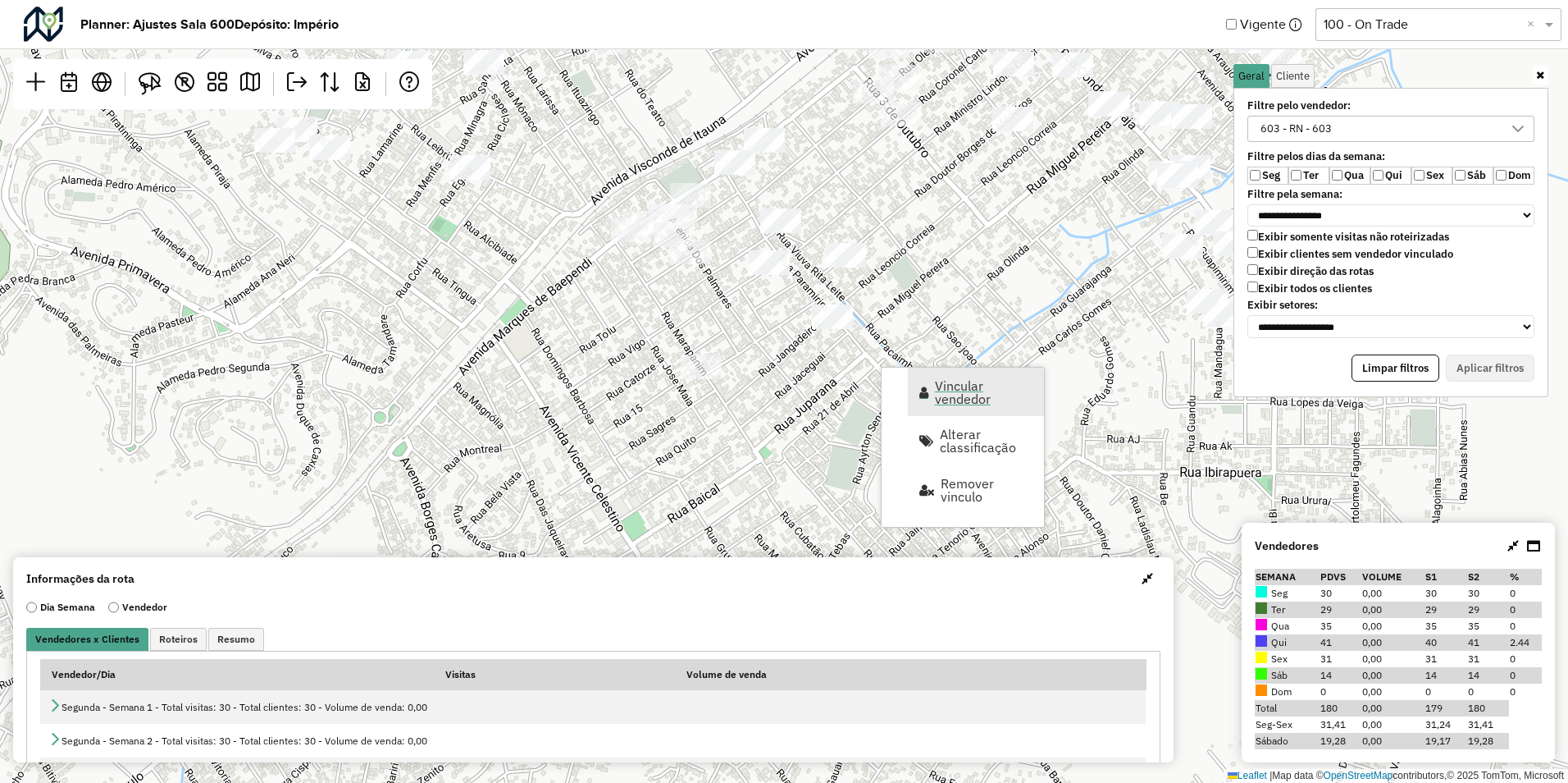
click at [966, 392] on span "Vincular vendedor" at bounding box center [985, 392] width 99 height 27
select select "********"
select select "*"
select select "********"
select select "*"
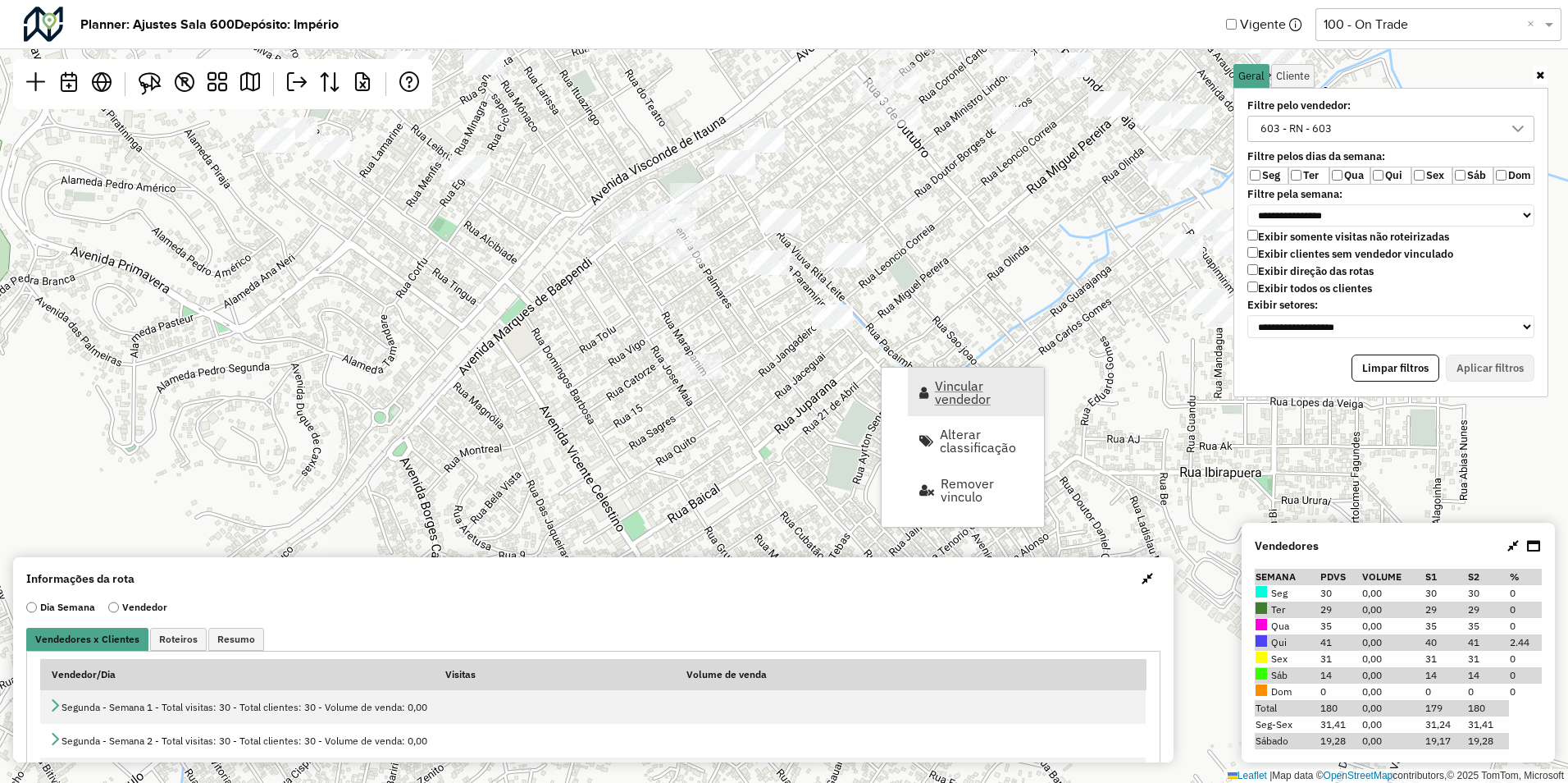
select select "********"
select select "*"
select select "********"
select select "*"
select select "********"
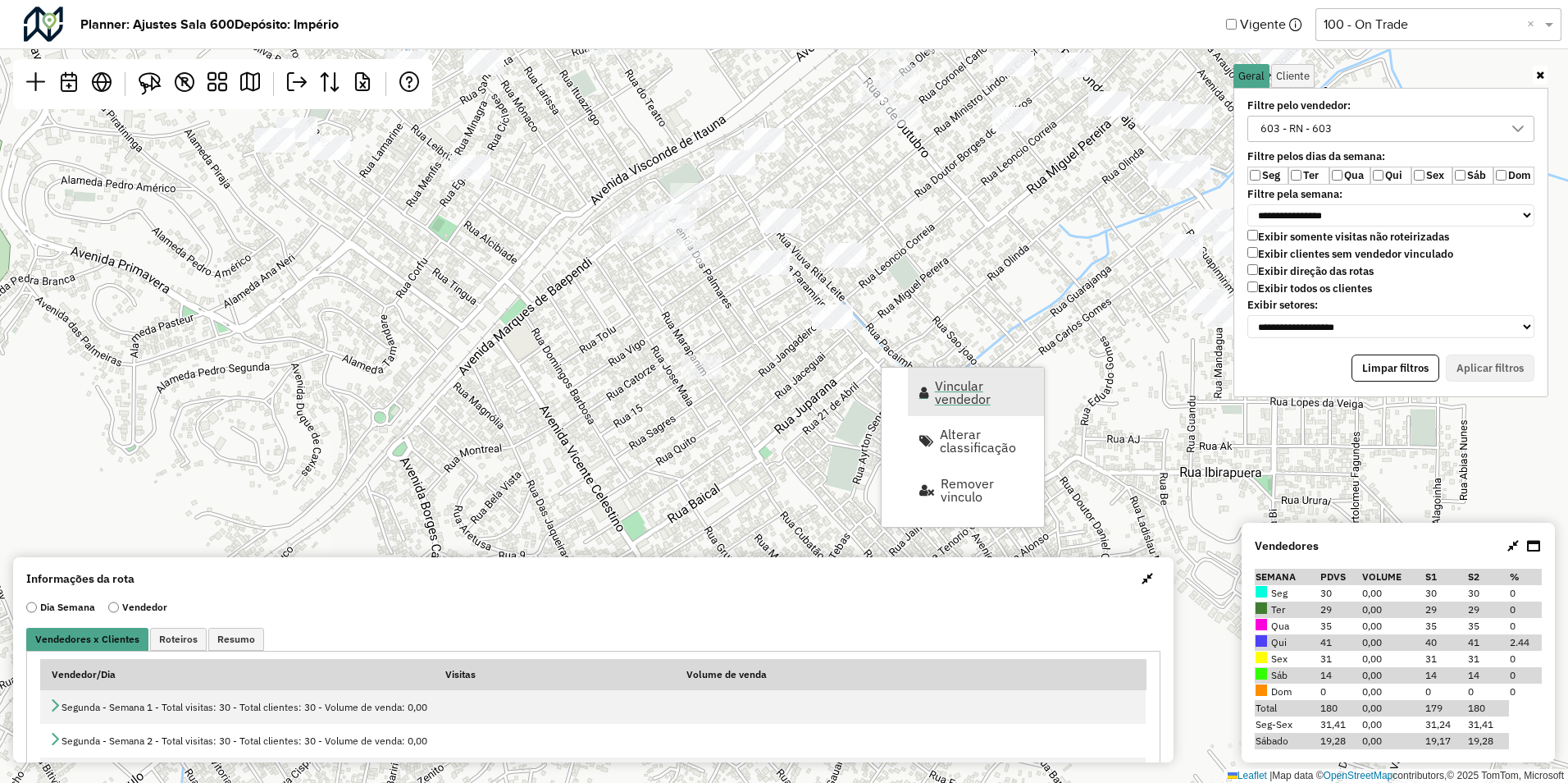
select select "*"
select select "********"
select select "*"
select select "********"
select select "*"
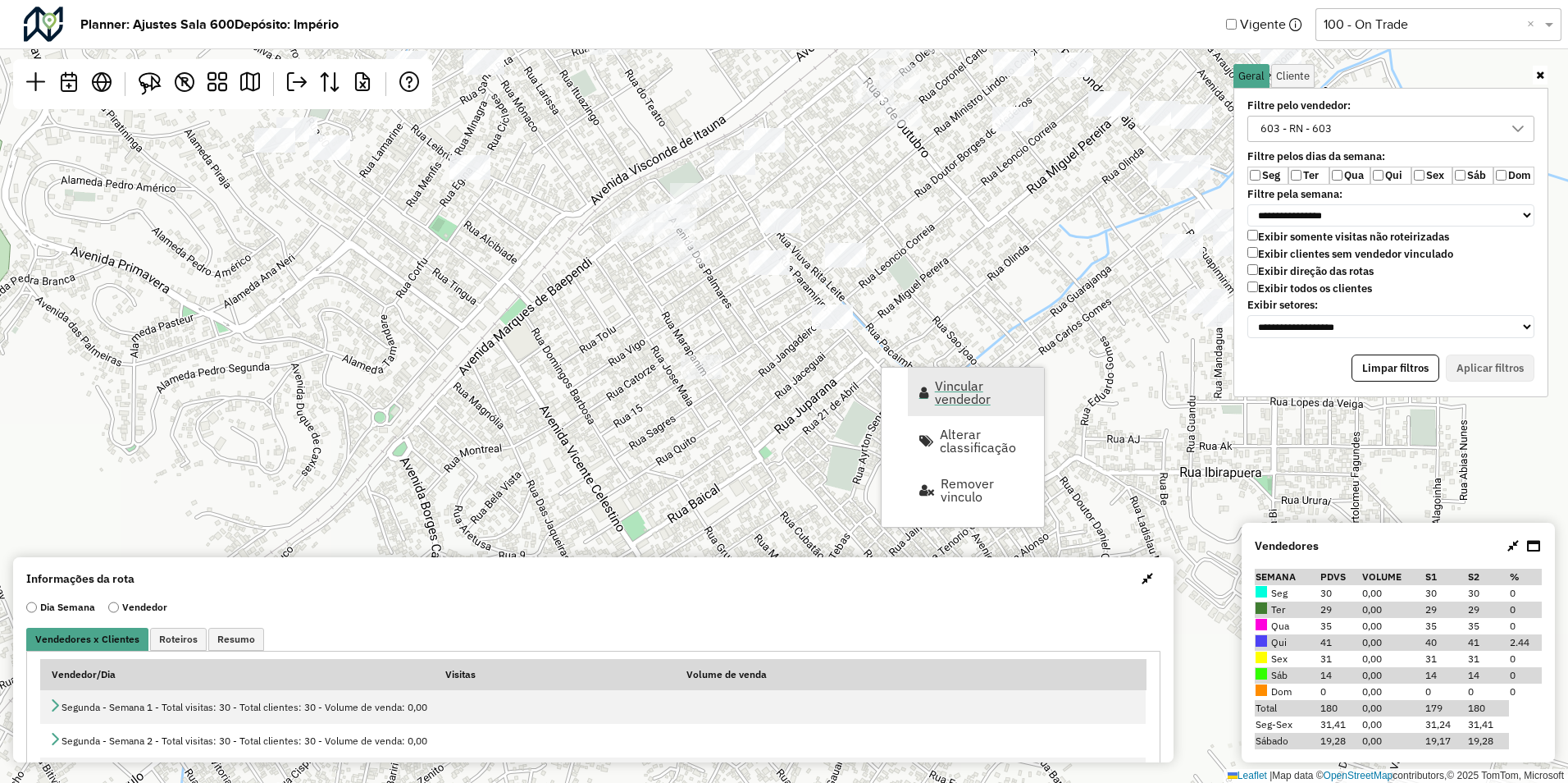
select select "********"
select select "*"
select select "********"
select select "*"
select select "********"
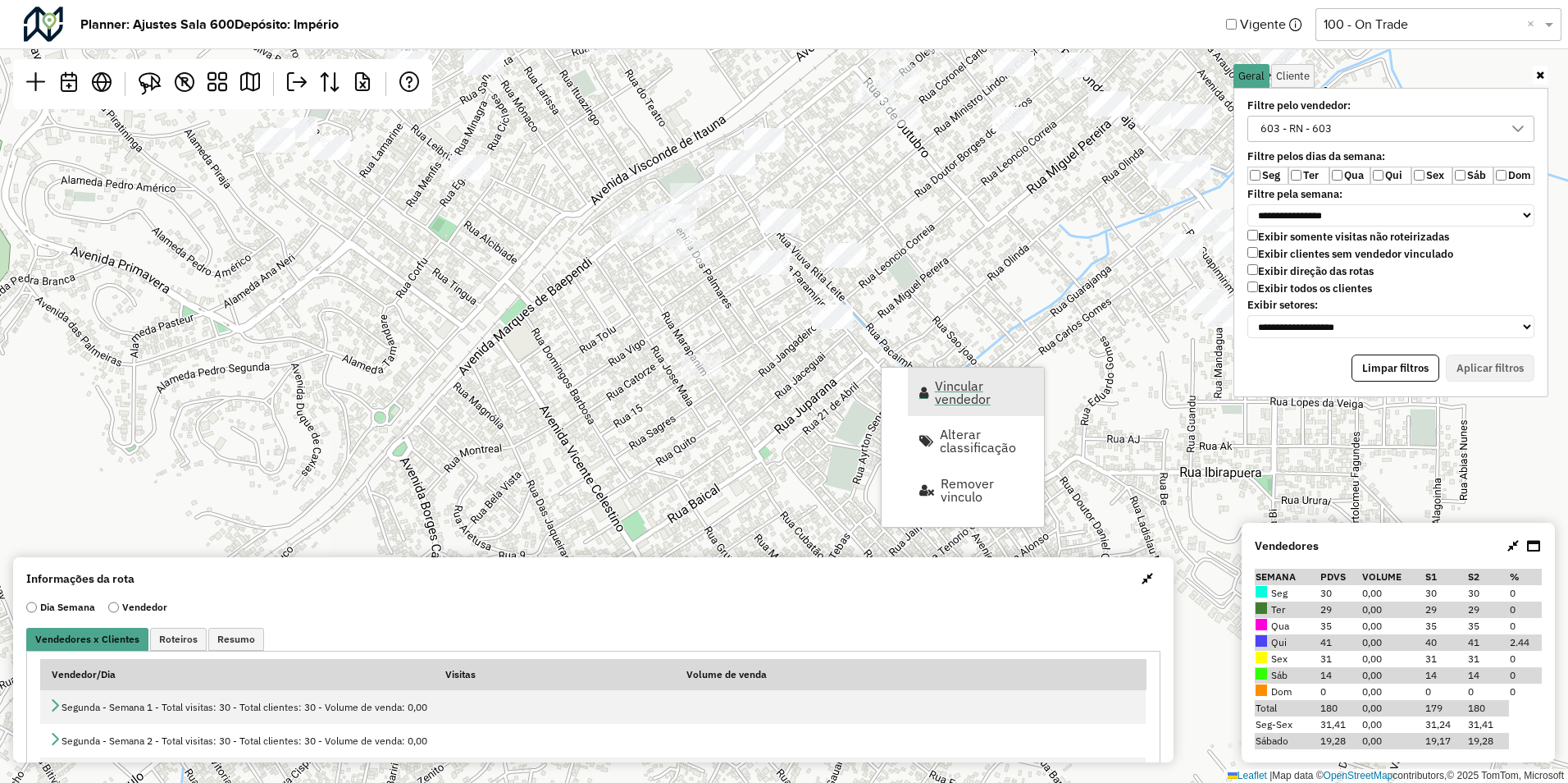
select select "*"
select select "********"
select select "*"
select select "********"
select select "*"
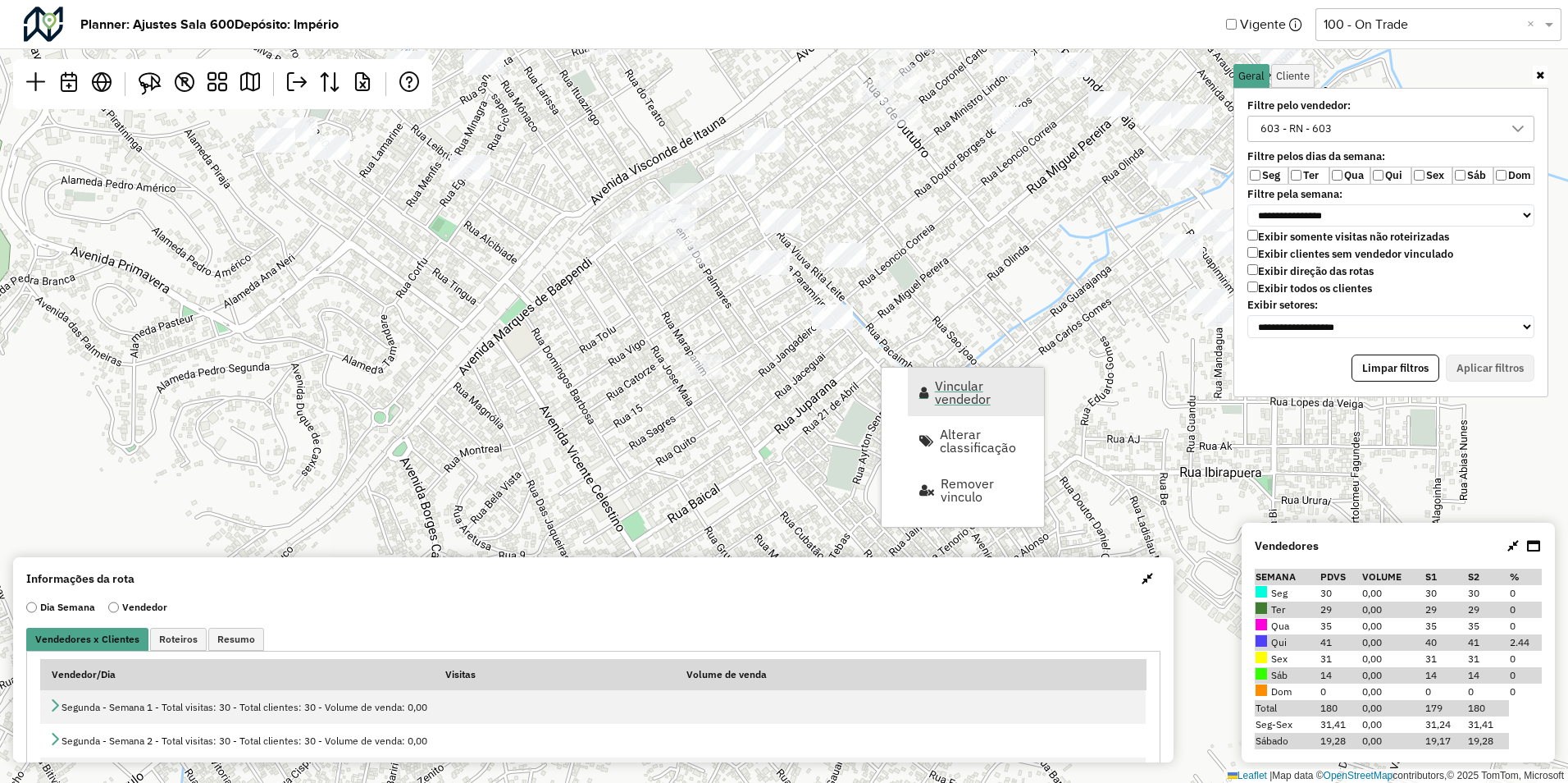
select select "********"
select select "*"
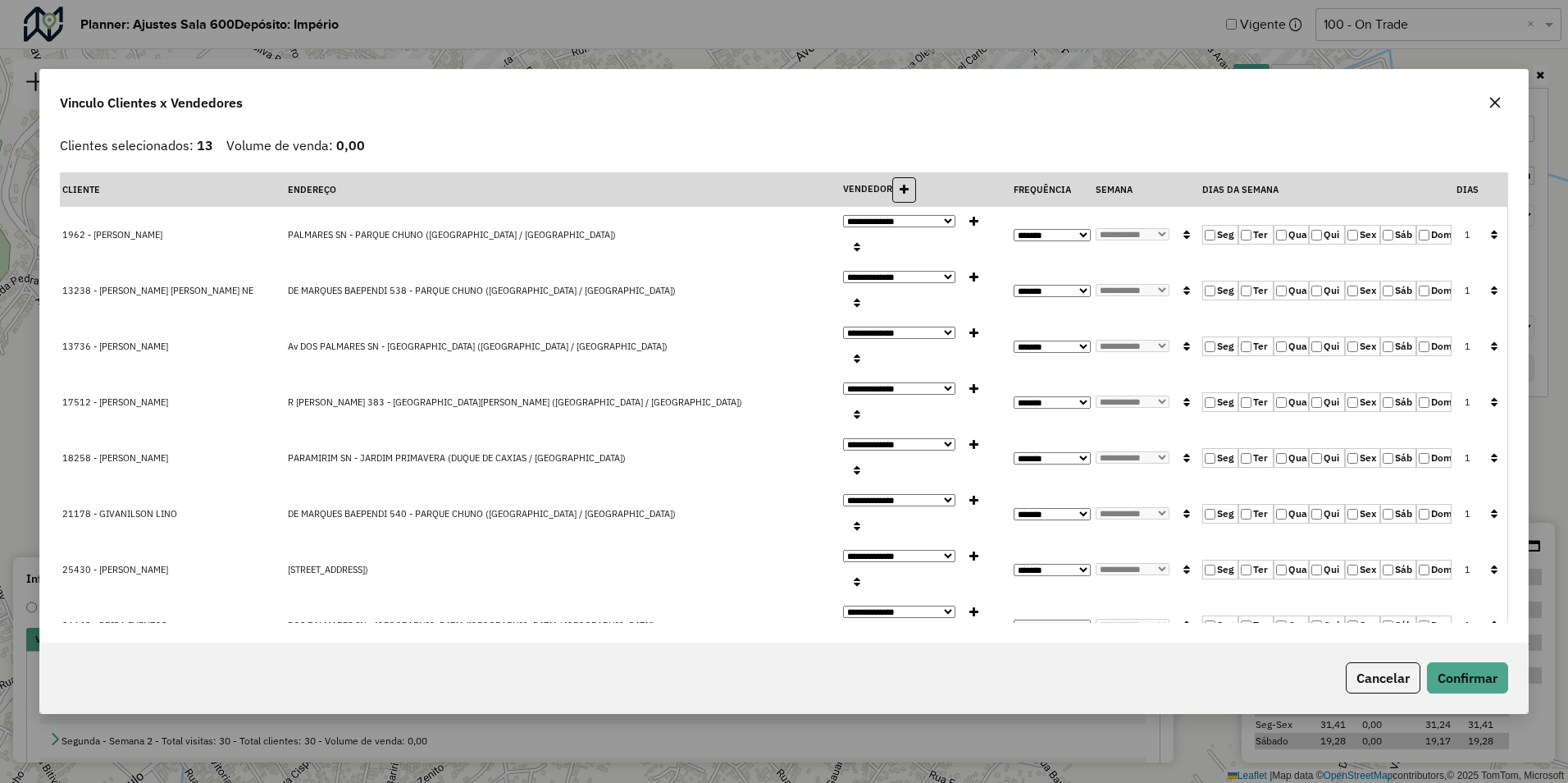
click at [1495, 233] on icon "button" at bounding box center [1494, 234] width 7 height 12
click at [1460, 686] on div "Cancelar Confirmar" at bounding box center [784, 677] width 1488 height 70
click at [1477, 678] on button "Confirmar" at bounding box center [1468, 678] width 81 height 32
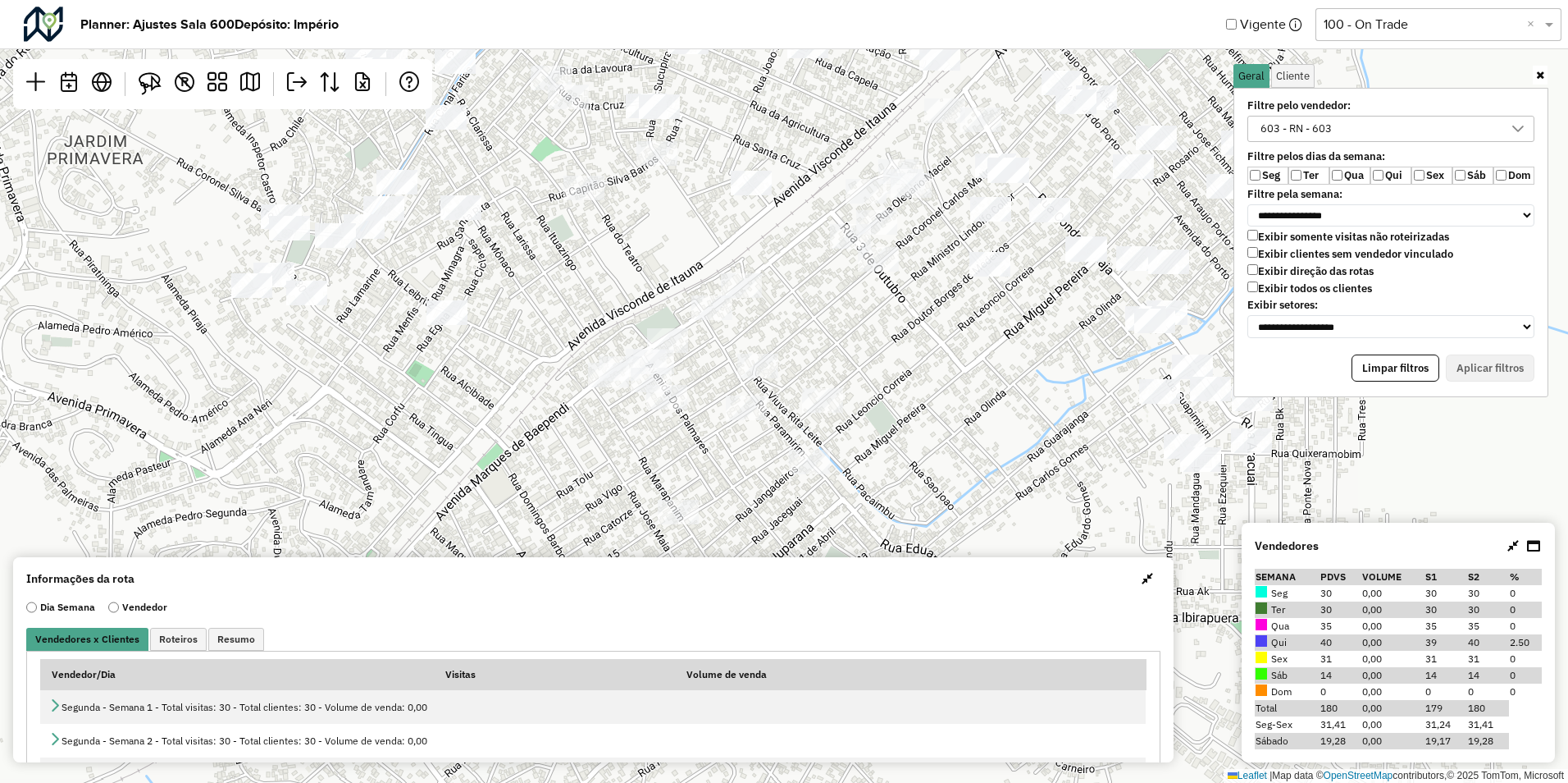
drag, startPoint x: 956, startPoint y: 402, endPoint x: 917, endPoint y: 474, distance: 81.9
click at [922, 480] on div "Leaflet | Map data © OpenStreetMap contributors,© 2025 TomTom, Microsoft" at bounding box center [784, 392] width 1568 height 783
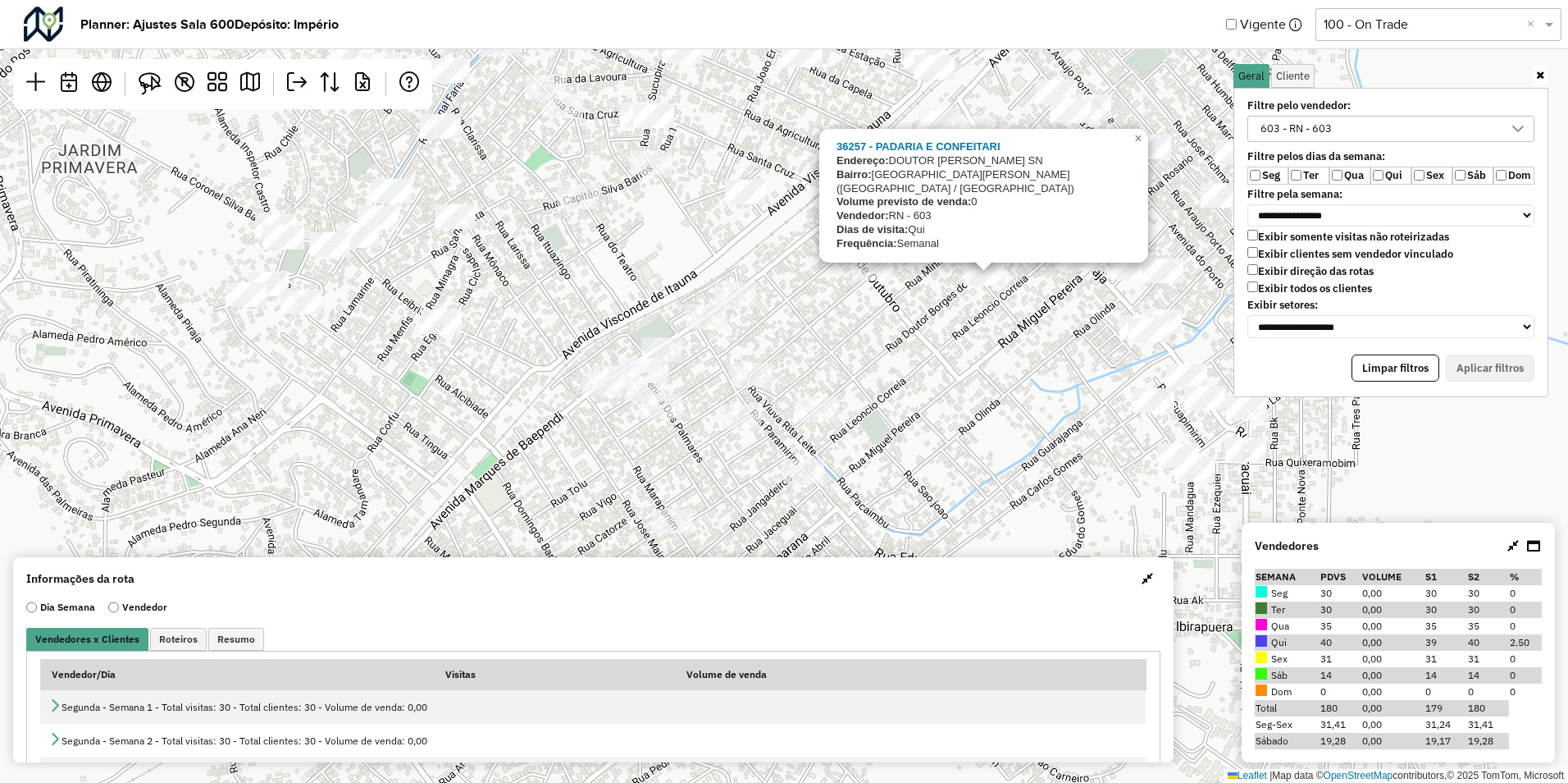
click at [976, 330] on div "36257 - PADARIA E CONFEITARI Endereço: DOUTOR BORGES DE MEDEIROS SN Bairro: PAR…" at bounding box center [784, 392] width 1568 height 783
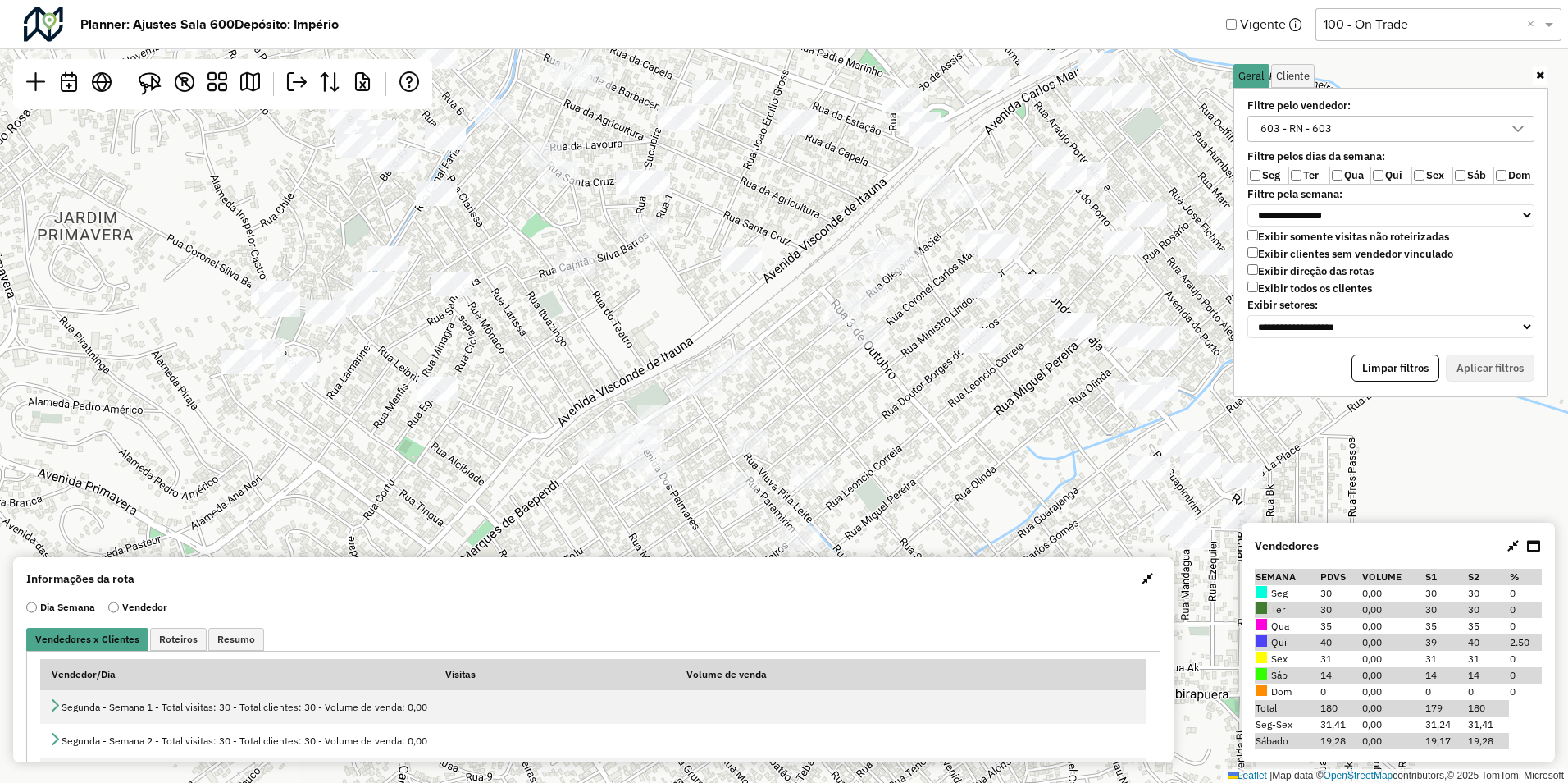
drag, startPoint x: 993, startPoint y: 305, endPoint x: 963, endPoint y: 451, distance: 149.1
click at [963, 451] on div "Leaflet | Map data © OpenStreetMap contributors,© 2025 TomTom, Microsoft" at bounding box center [784, 392] width 1568 height 783
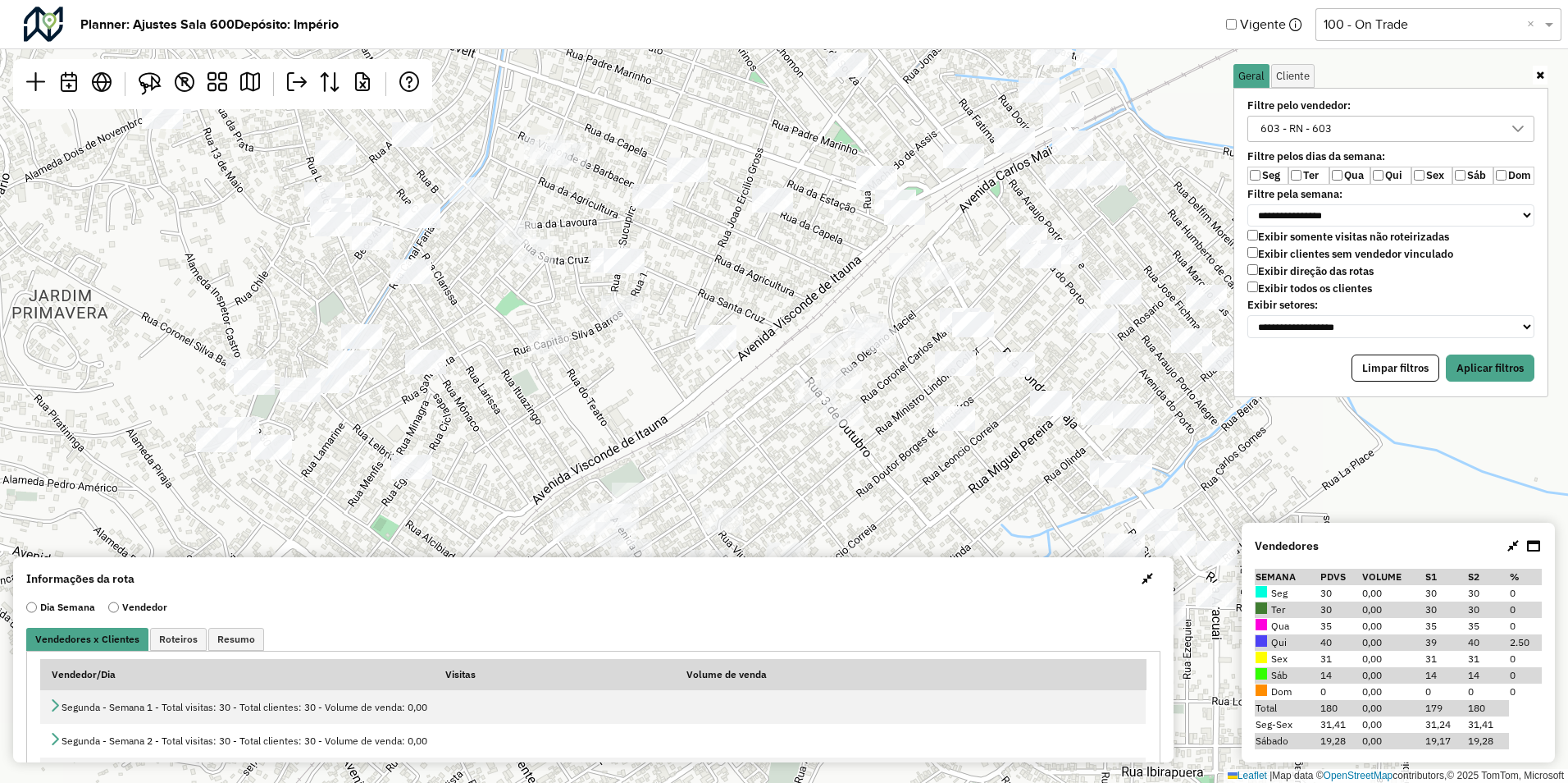
click at [1261, 176] on label "Seg" at bounding box center [1267, 175] width 41 height 18
click at [1504, 369] on button "Aplicar filtros" at bounding box center [1491, 368] width 89 height 28
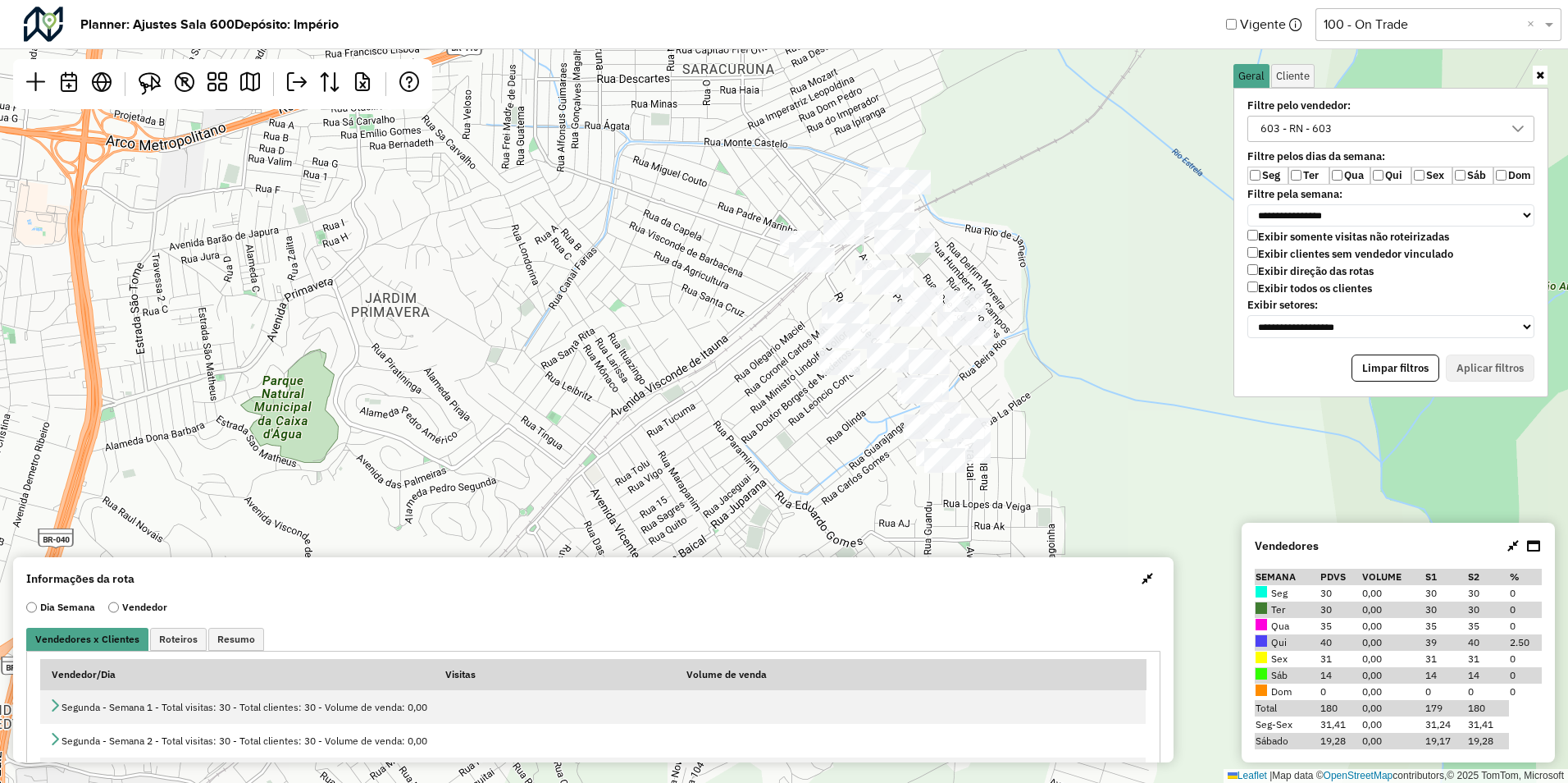
click at [1280, 173] on label "Seg" at bounding box center [1267, 175] width 41 height 18
click at [1482, 364] on button "Aplicar filtros" at bounding box center [1491, 368] width 89 height 28
click at [1311, 173] on label "Ter" at bounding box center [1309, 175] width 41 height 18
click at [1500, 382] on button "Aplicar filtros" at bounding box center [1491, 368] width 89 height 28
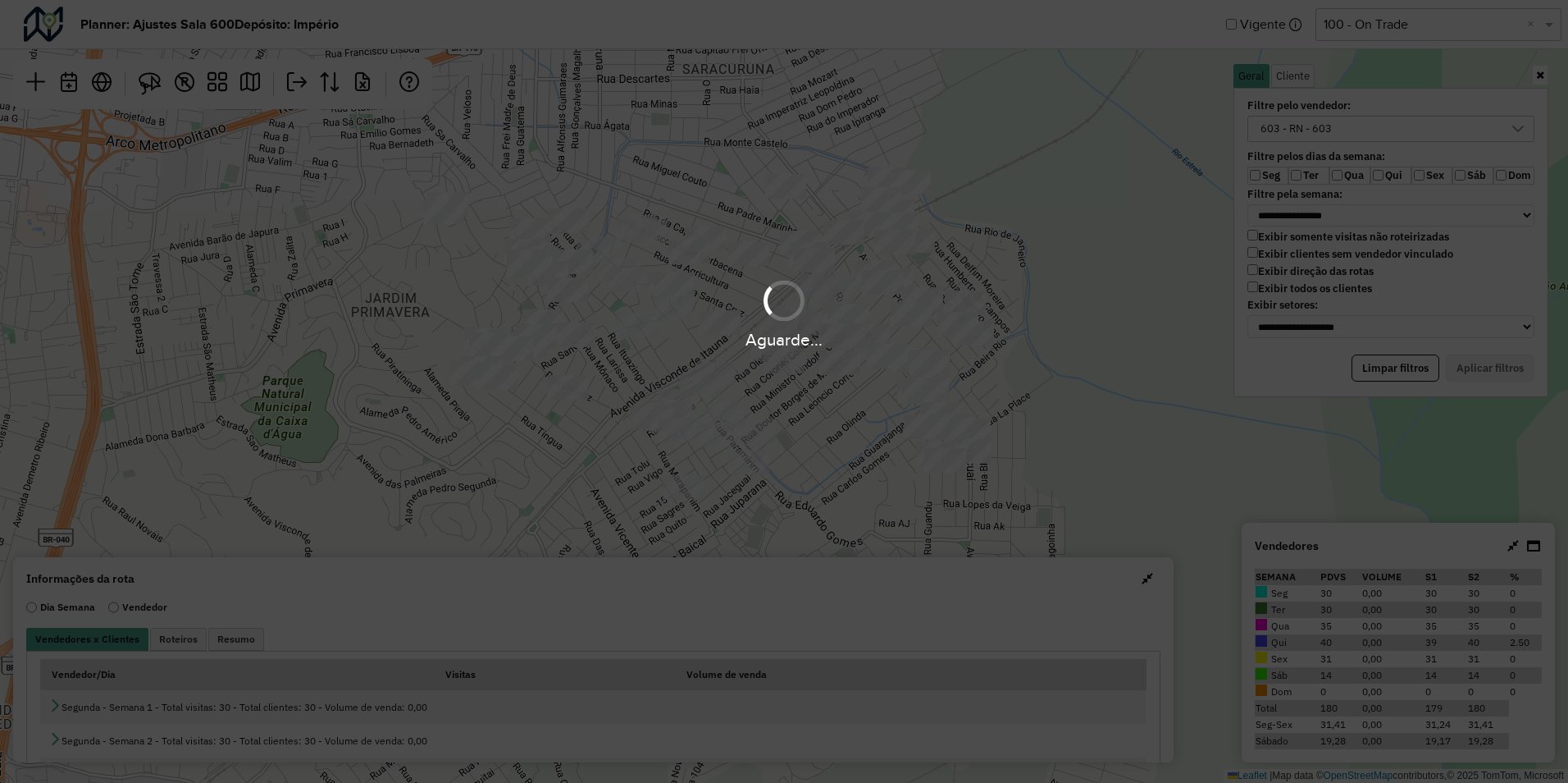
click at [1274, 180] on hb-app "**********" at bounding box center [784, 392] width 1568 height 783
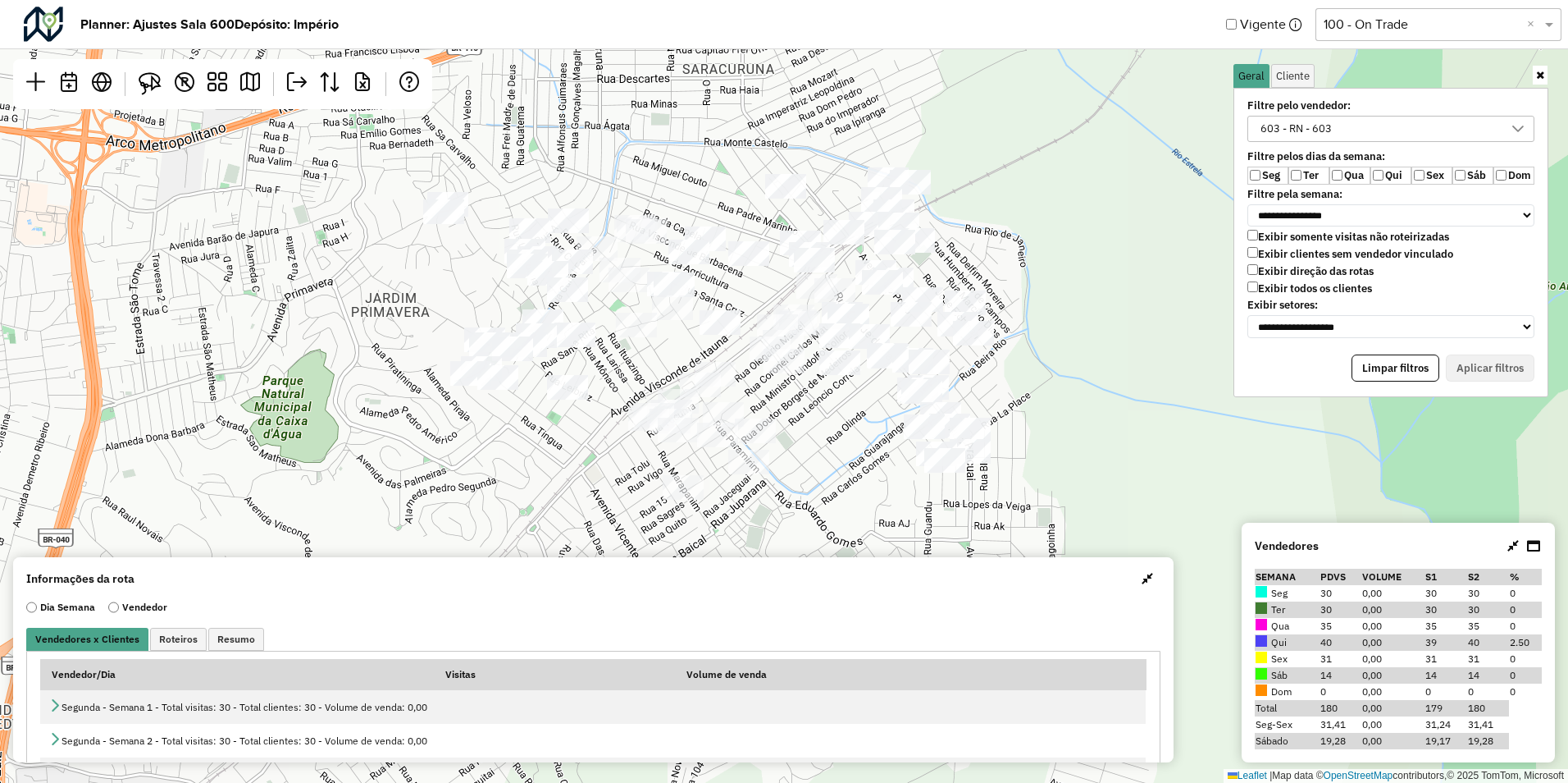
click at [1269, 161] on label "Filtre pelos dias da semana:" at bounding box center [1391, 156] width 306 height 13
click at [1272, 169] on label "Seg" at bounding box center [1267, 175] width 41 height 18
click at [1485, 368] on button "Aplicar filtros" at bounding box center [1491, 368] width 89 height 28
click at [1482, 356] on button "Aplicar filtros" at bounding box center [1491, 368] width 89 height 28
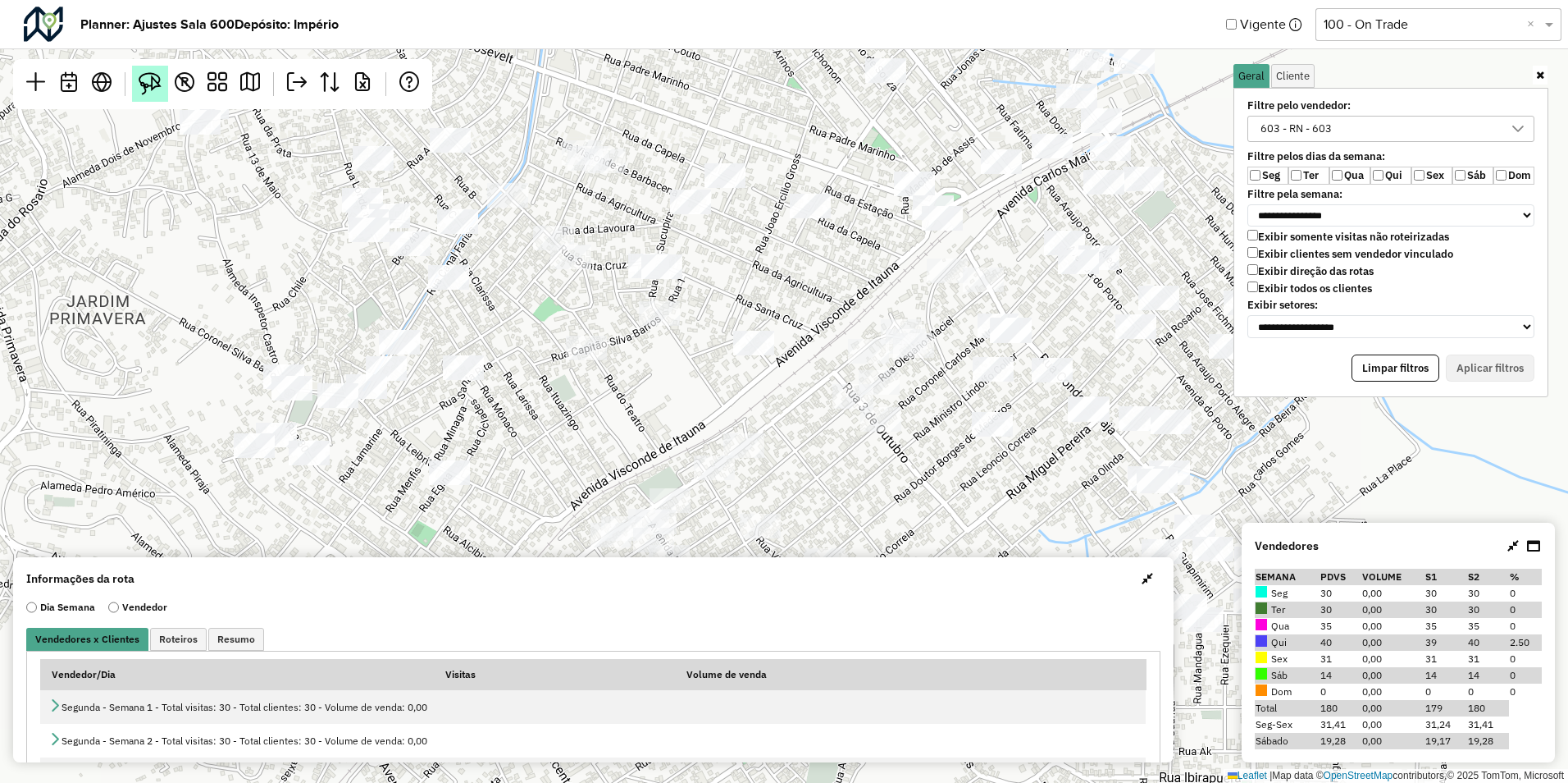
click at [152, 84] on img at bounding box center [149, 83] width 23 height 23
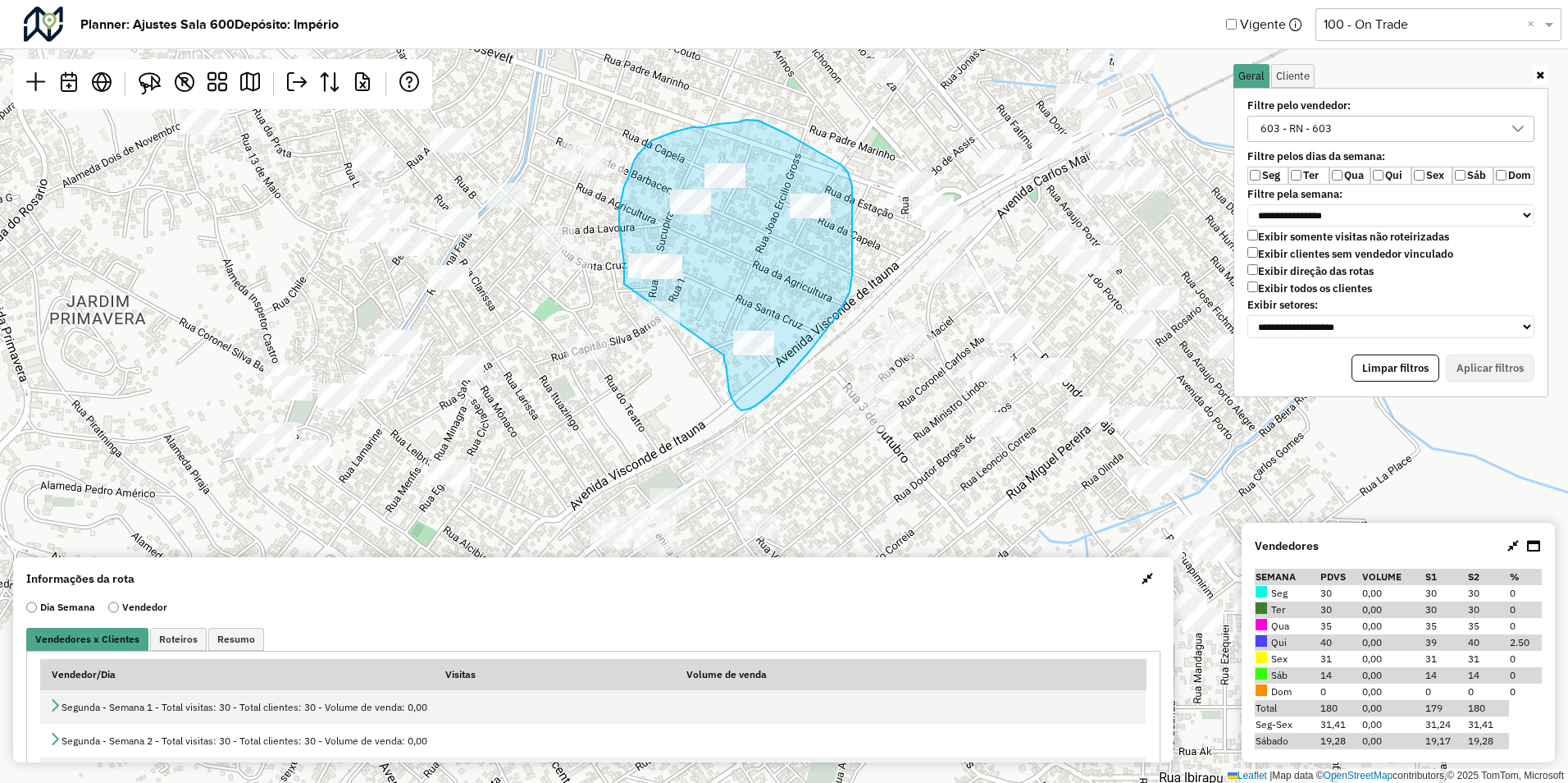
drag, startPoint x: 624, startPoint y: 284, endPoint x: 725, endPoint y: 355, distance: 123.5
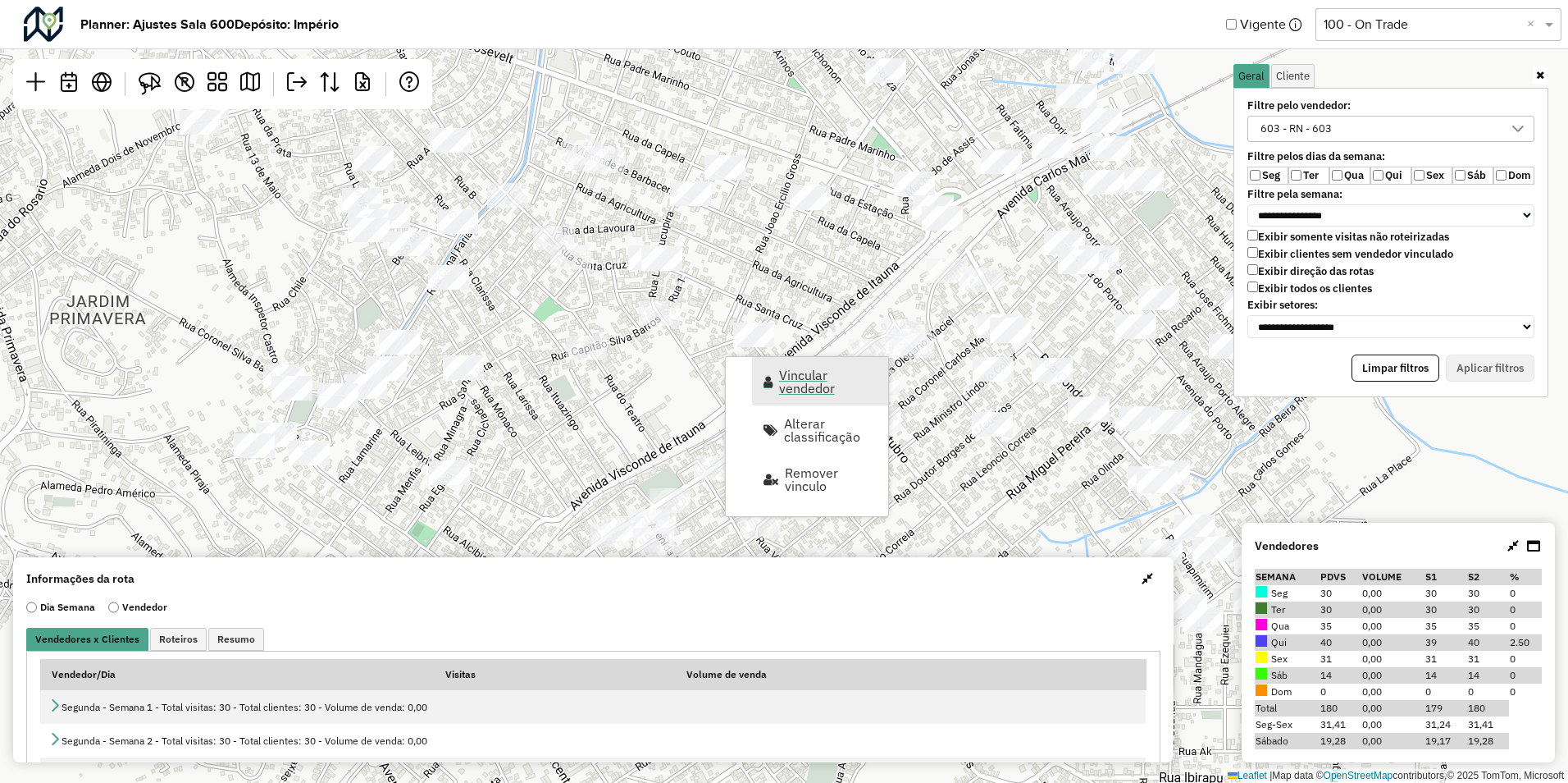
click at [798, 376] on span "Vincular vendedor" at bounding box center [828, 382] width 99 height 27
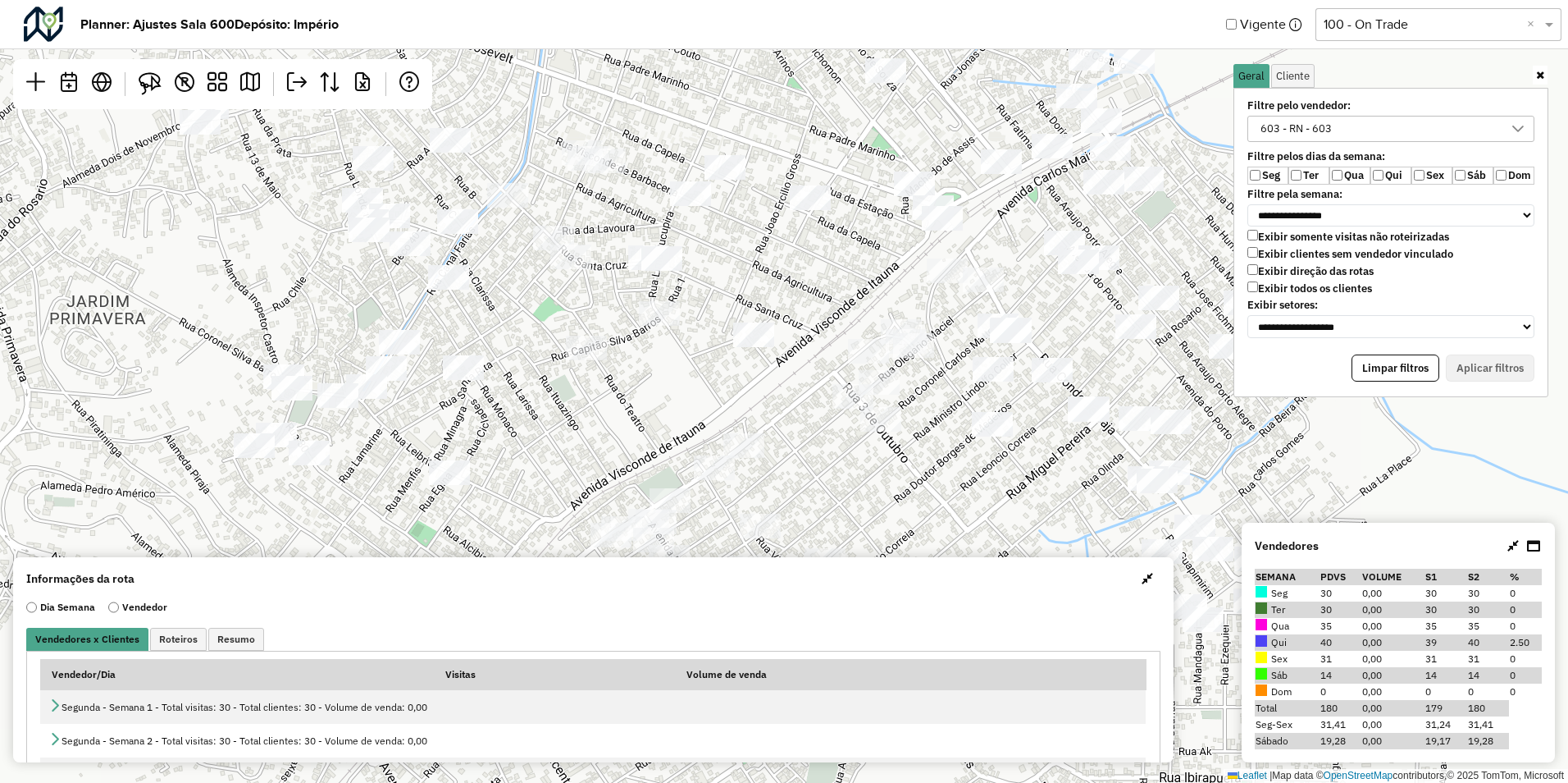
select select "********"
select select "*"
select select "********"
select select "*"
select select "********"
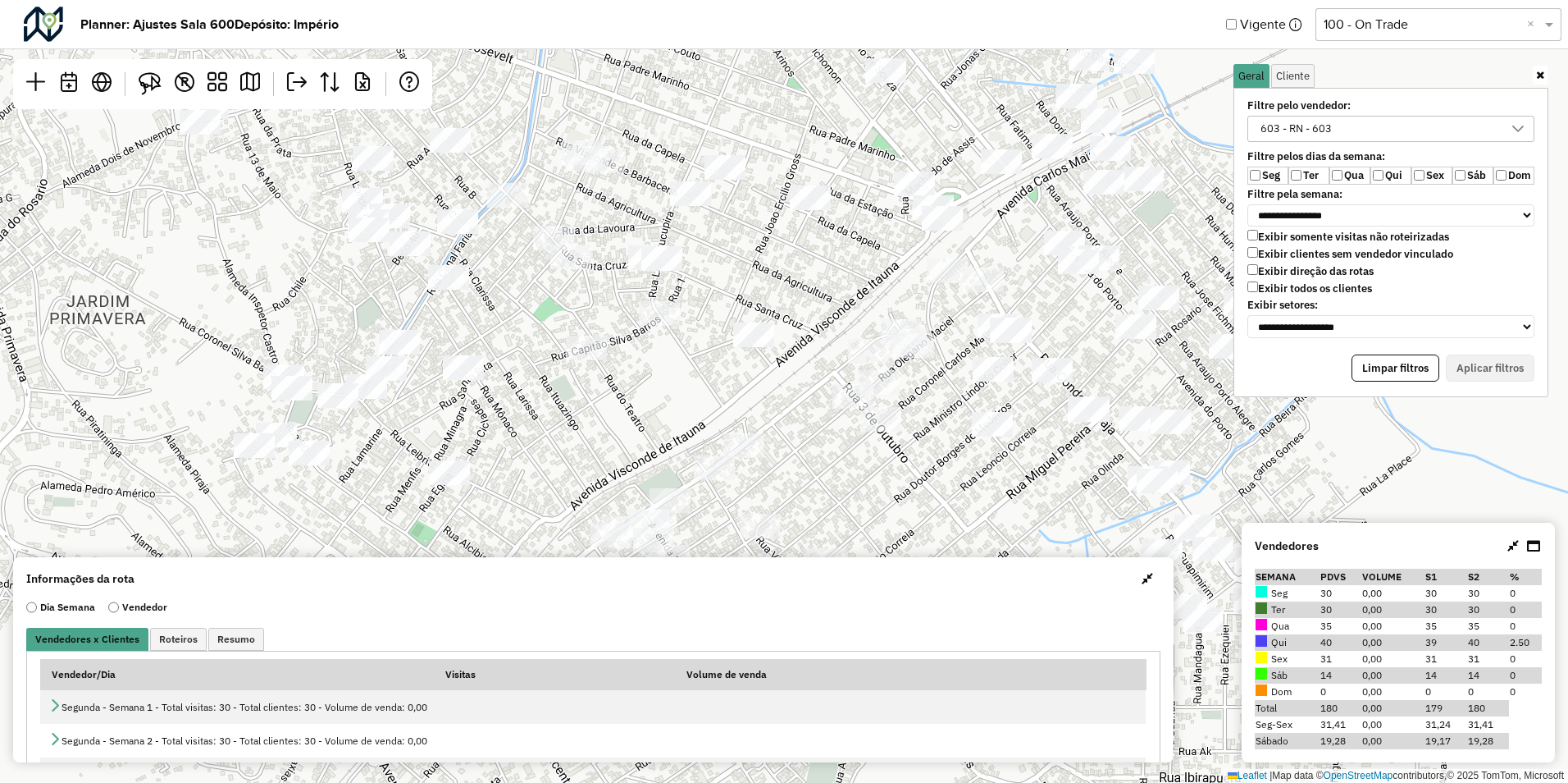
select select "*"
select select "********"
select select "*"
select select "********"
select select "*"
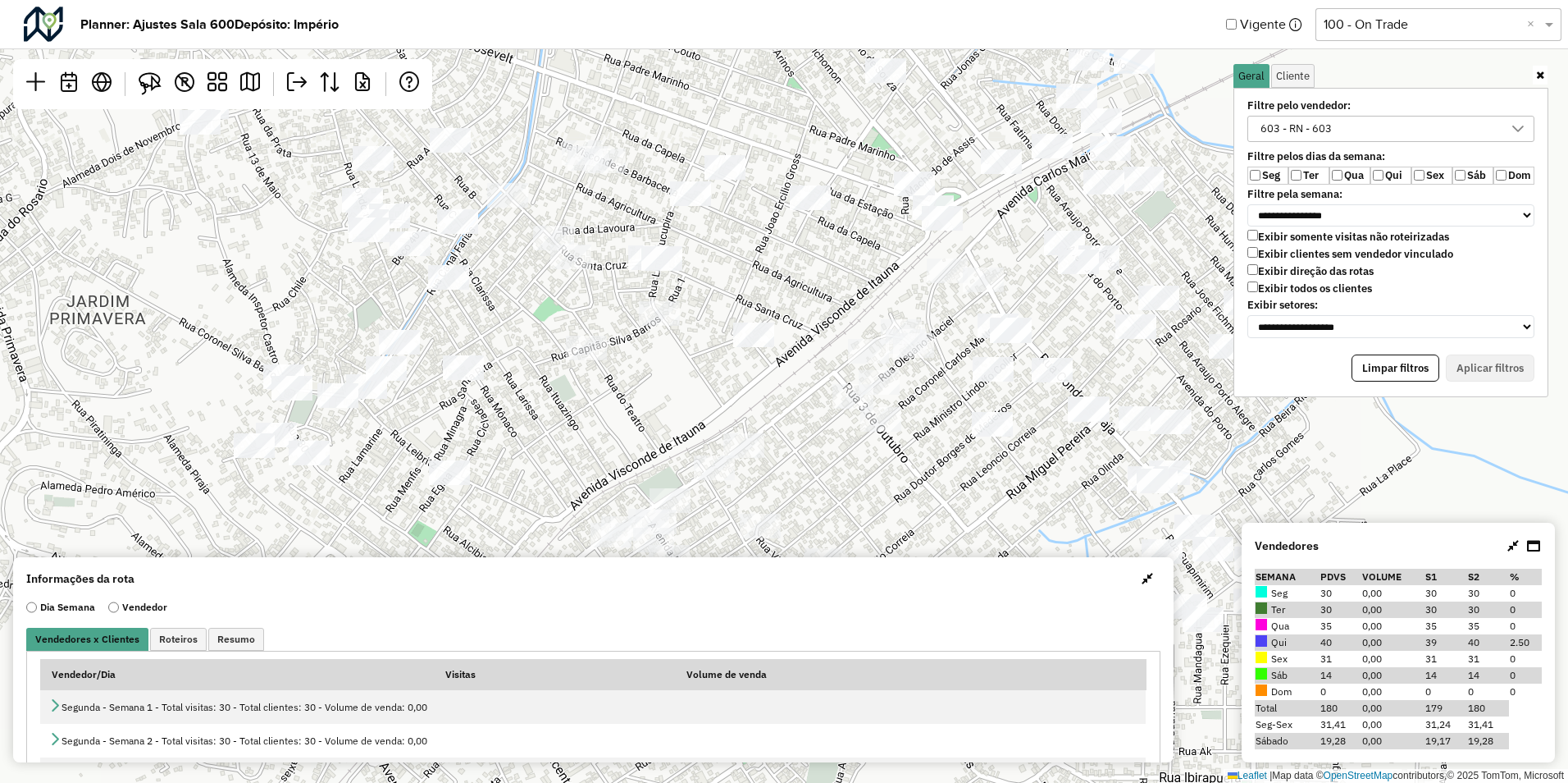
select select "********"
select select "*"
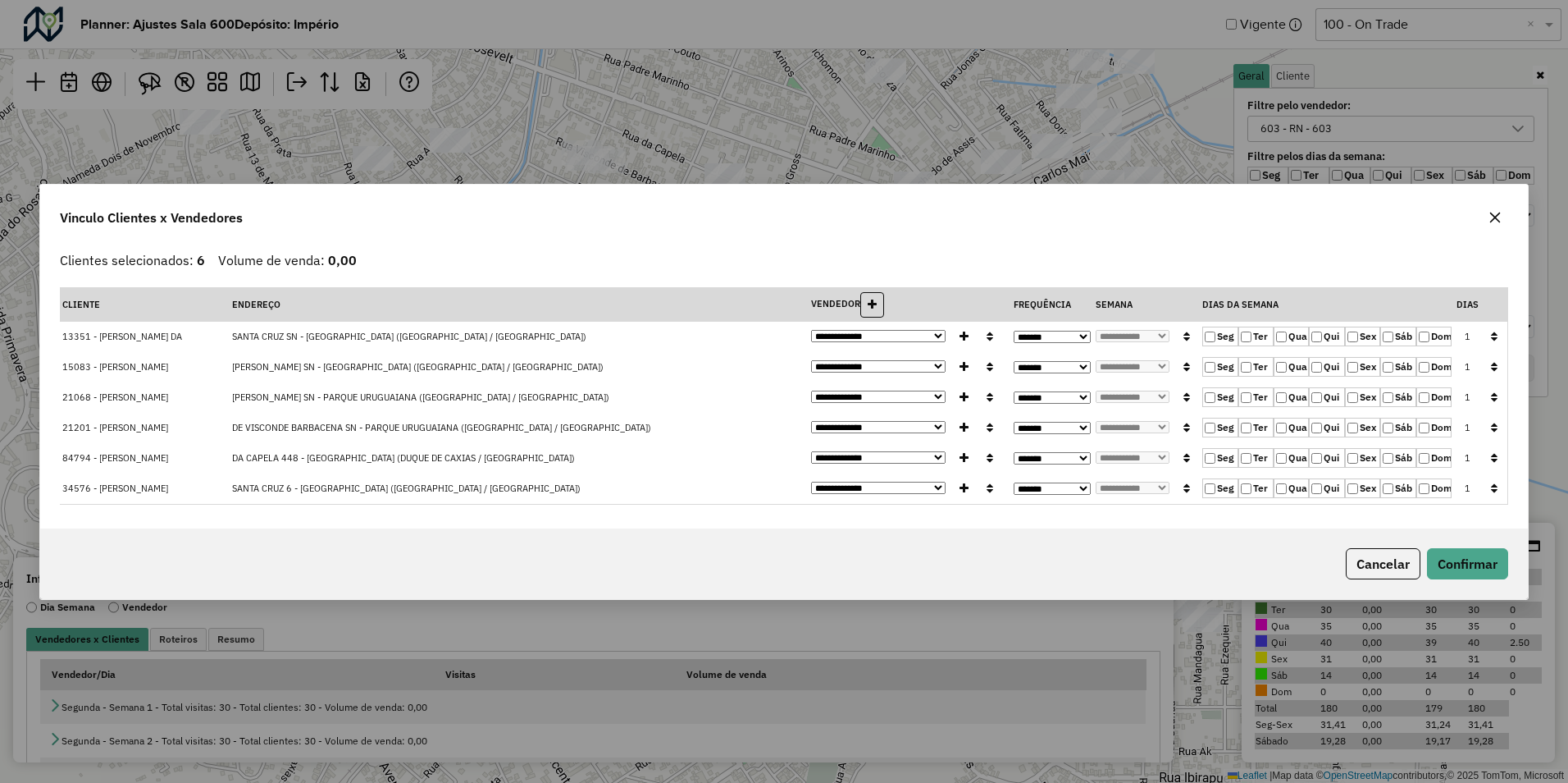
click at [1253, 339] on label "Ter" at bounding box center [1257, 336] width 36 height 20
click at [1222, 339] on label "Seg" at bounding box center [1220, 336] width 36 height 20
click at [1491, 336] on icon "button" at bounding box center [1494, 336] width 7 height 12
click at [1490, 566] on button "Confirmar" at bounding box center [1468, 564] width 81 height 32
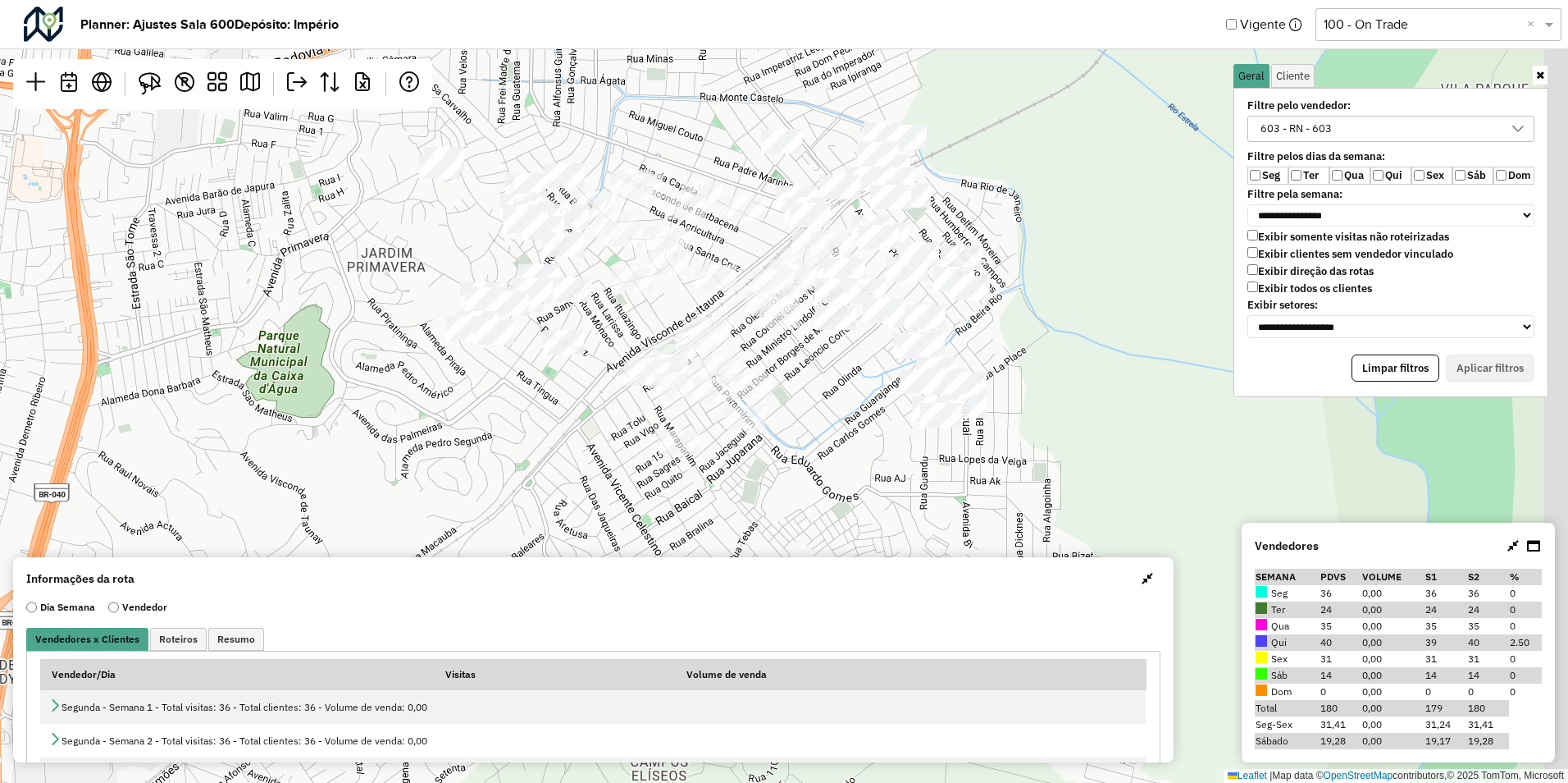
drag, startPoint x: 880, startPoint y: 411, endPoint x: 793, endPoint y: 364, distance: 98.9
click at [793, 364] on div "Leaflet | Map data © OpenStreetMap contributors,© 2025 TomTom, Microsoft" at bounding box center [784, 392] width 1568 height 783
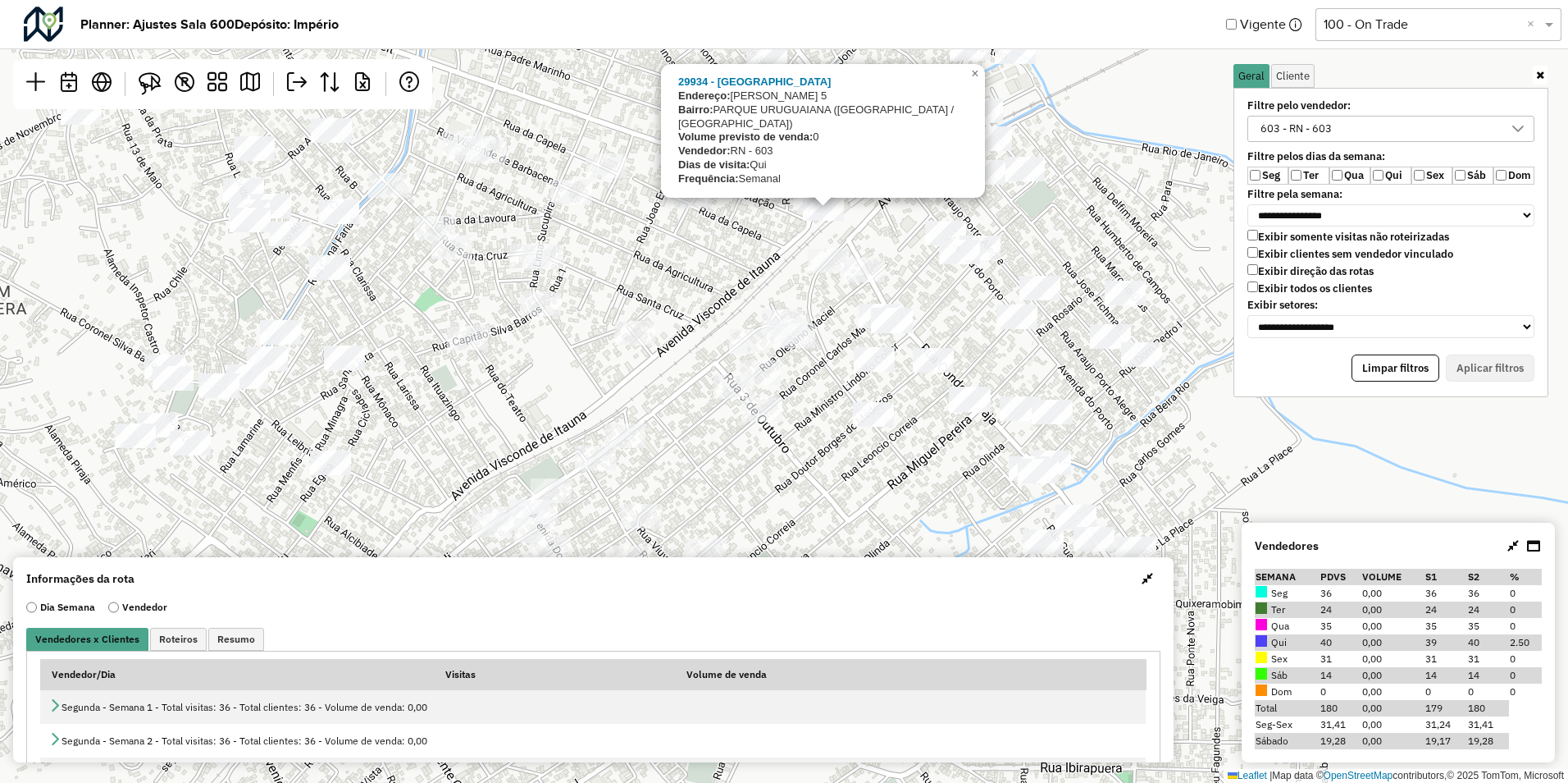
click at [673, 380] on div "29934 - BAR DE SARACURUNA Endereço: VIEIRA NETO 5 Bairro: PARQUE URUGUAIANA (DU…" at bounding box center [784, 392] width 1568 height 783
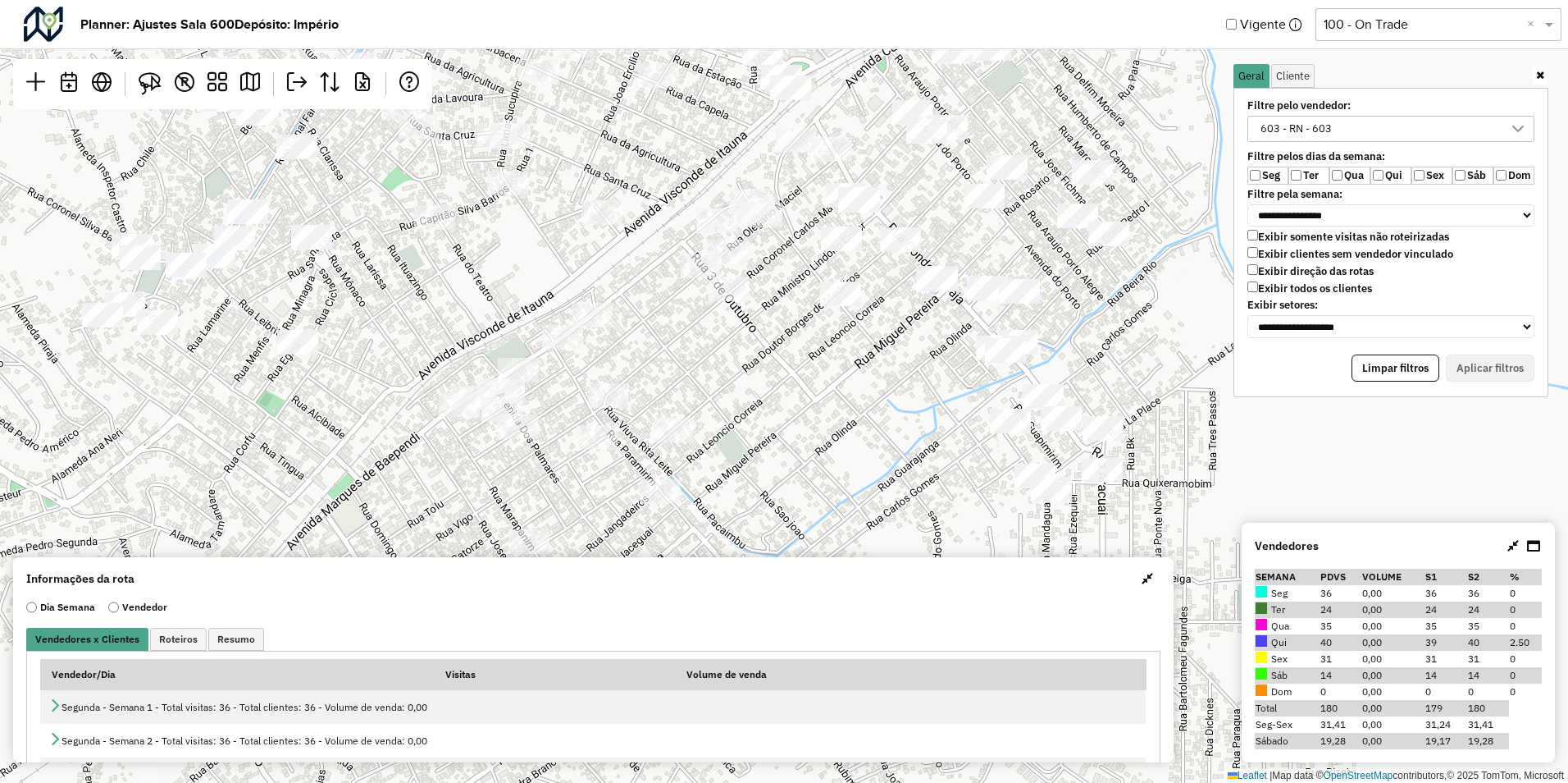
drag, startPoint x: 731, startPoint y: 429, endPoint x: 698, endPoint y: 308, distance: 125.4
click at [698, 308] on div "Leaflet | Map data © OpenStreetMap contributors,© 2025 TomTom, Microsoft" at bounding box center [784, 392] width 1568 height 783
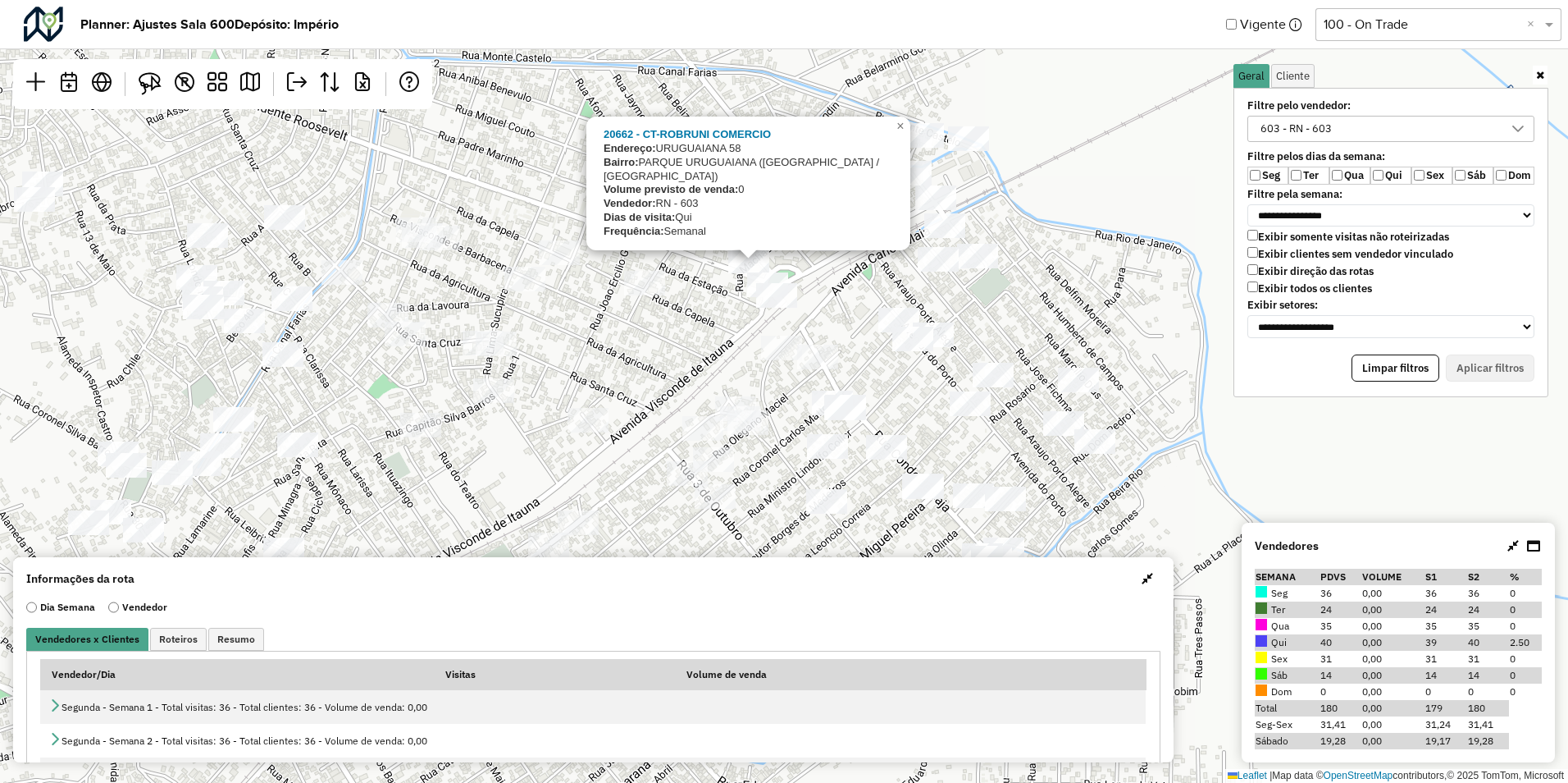
click at [723, 329] on div "20662 - CT-ROBRUNI COMERCIO Endereço: URUGUAIANA 58 Bairro: PARQUE URUGUAIANA (…" at bounding box center [784, 392] width 1568 height 783
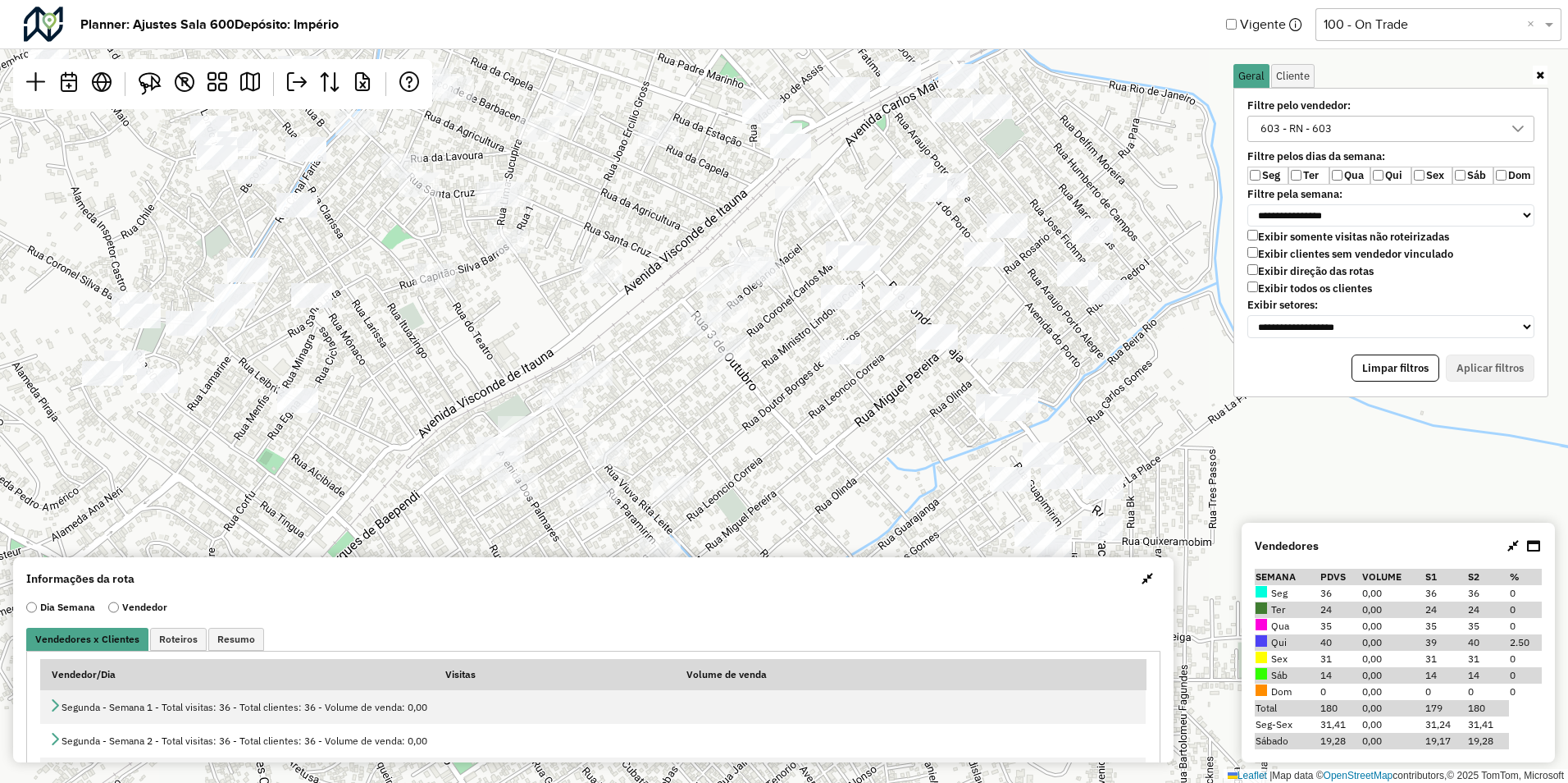
drag, startPoint x: 714, startPoint y: 344, endPoint x: 728, endPoint y: 195, distance: 149.7
click at [728, 195] on div "Leaflet | Map data © OpenStreetMap contributors,© 2025 TomTom, Microsoft" at bounding box center [784, 392] width 1568 height 783
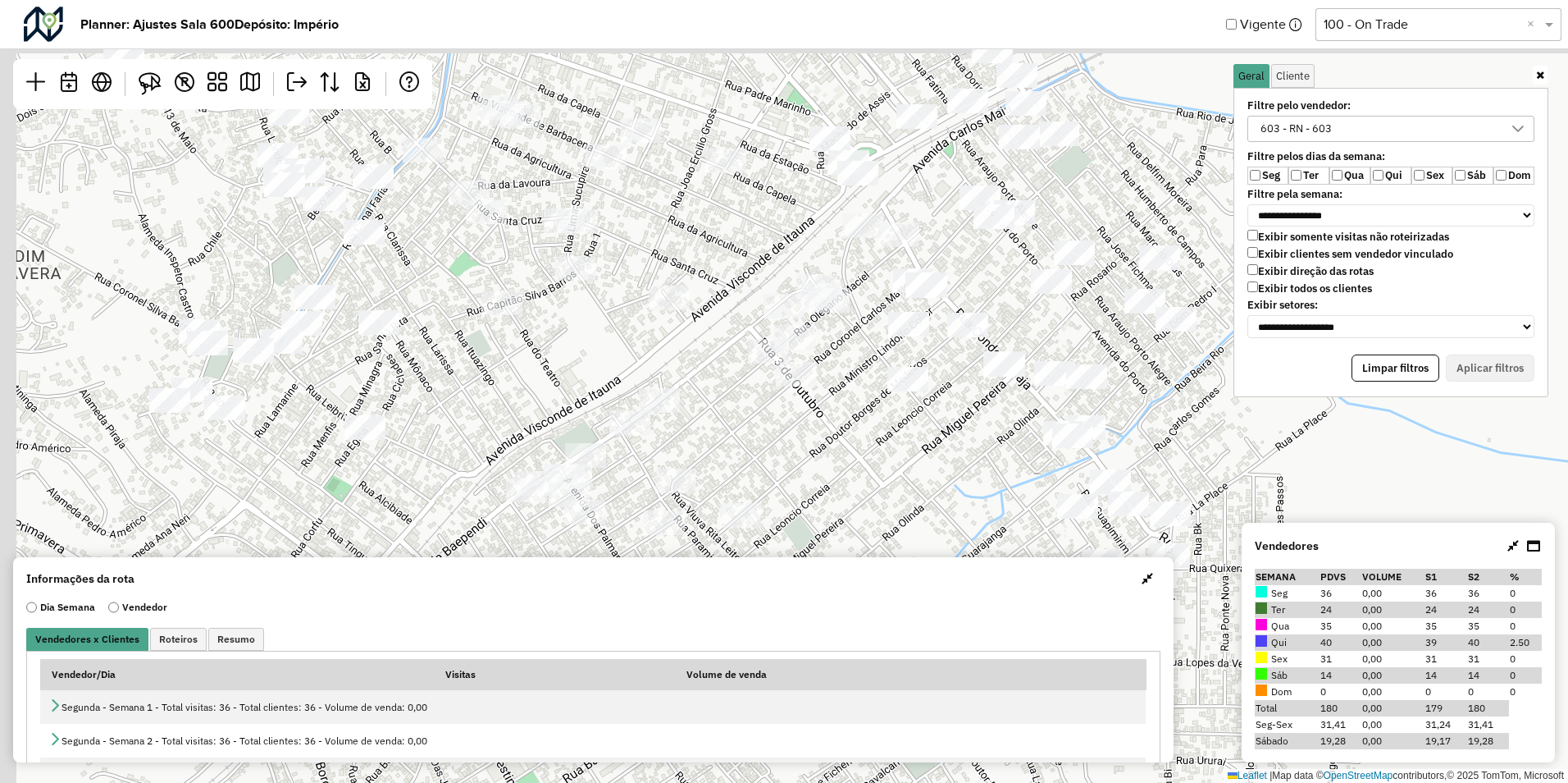
drag, startPoint x: 768, startPoint y: 281, endPoint x: 801, endPoint y: 408, distance: 131.2
click at [801, 408] on div "Leaflet | Map data © OpenStreetMap contributors,© 2025 TomTom, Microsoft" at bounding box center [784, 392] width 1568 height 783
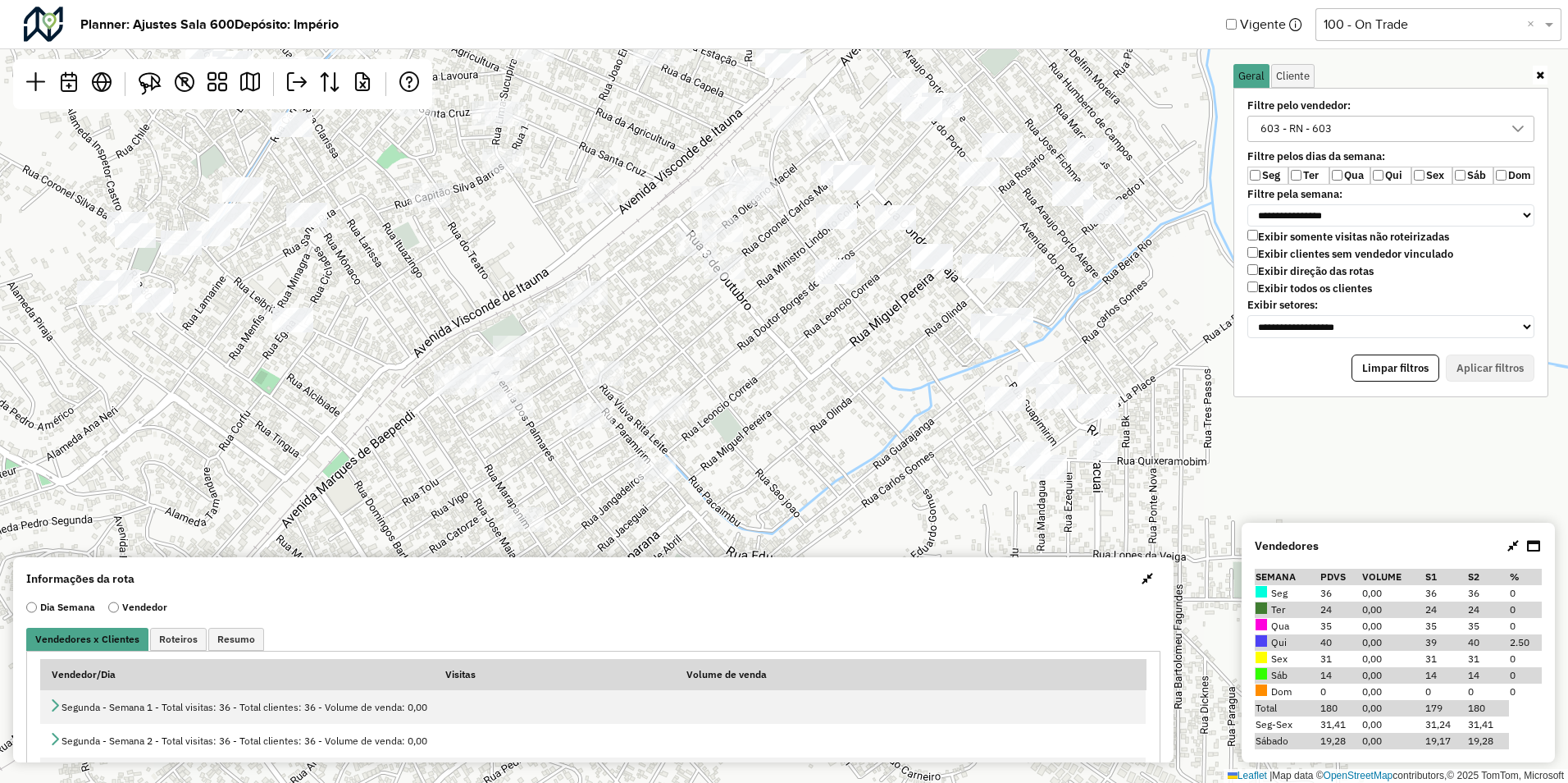
drag, startPoint x: 925, startPoint y: 450, endPoint x: 853, endPoint y: 340, distance: 131.5
click at [853, 340] on div "Leaflet | Map data © OpenStreetMap contributors,© 2025 TomTom, Microsoft" at bounding box center [784, 392] width 1568 height 783
click at [147, 86] on img at bounding box center [149, 83] width 23 height 23
click at [154, 77] on img at bounding box center [149, 83] width 23 height 23
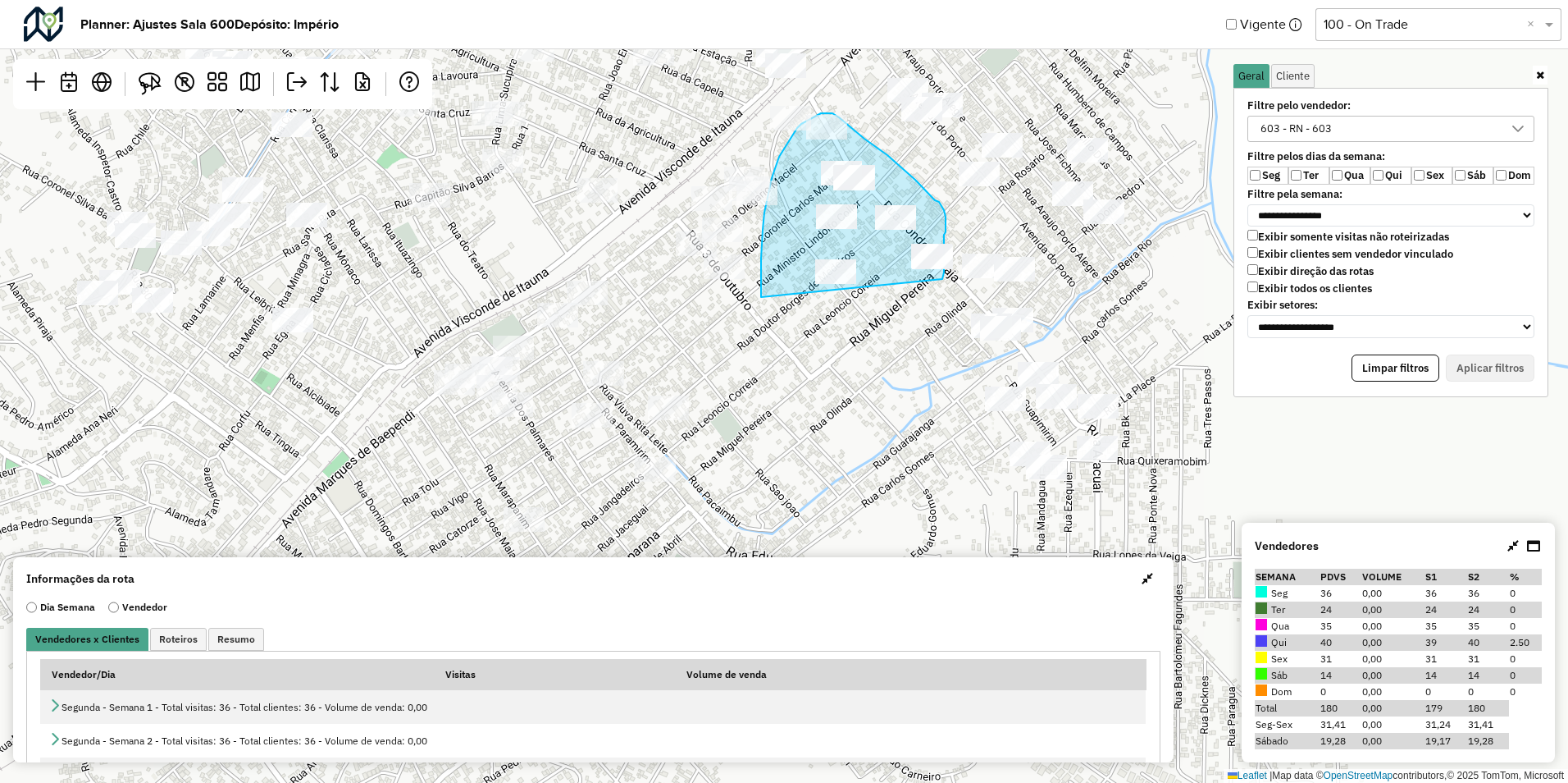
drag, startPoint x: 761, startPoint y: 297, endPoint x: 939, endPoint y: 284, distance: 178.5
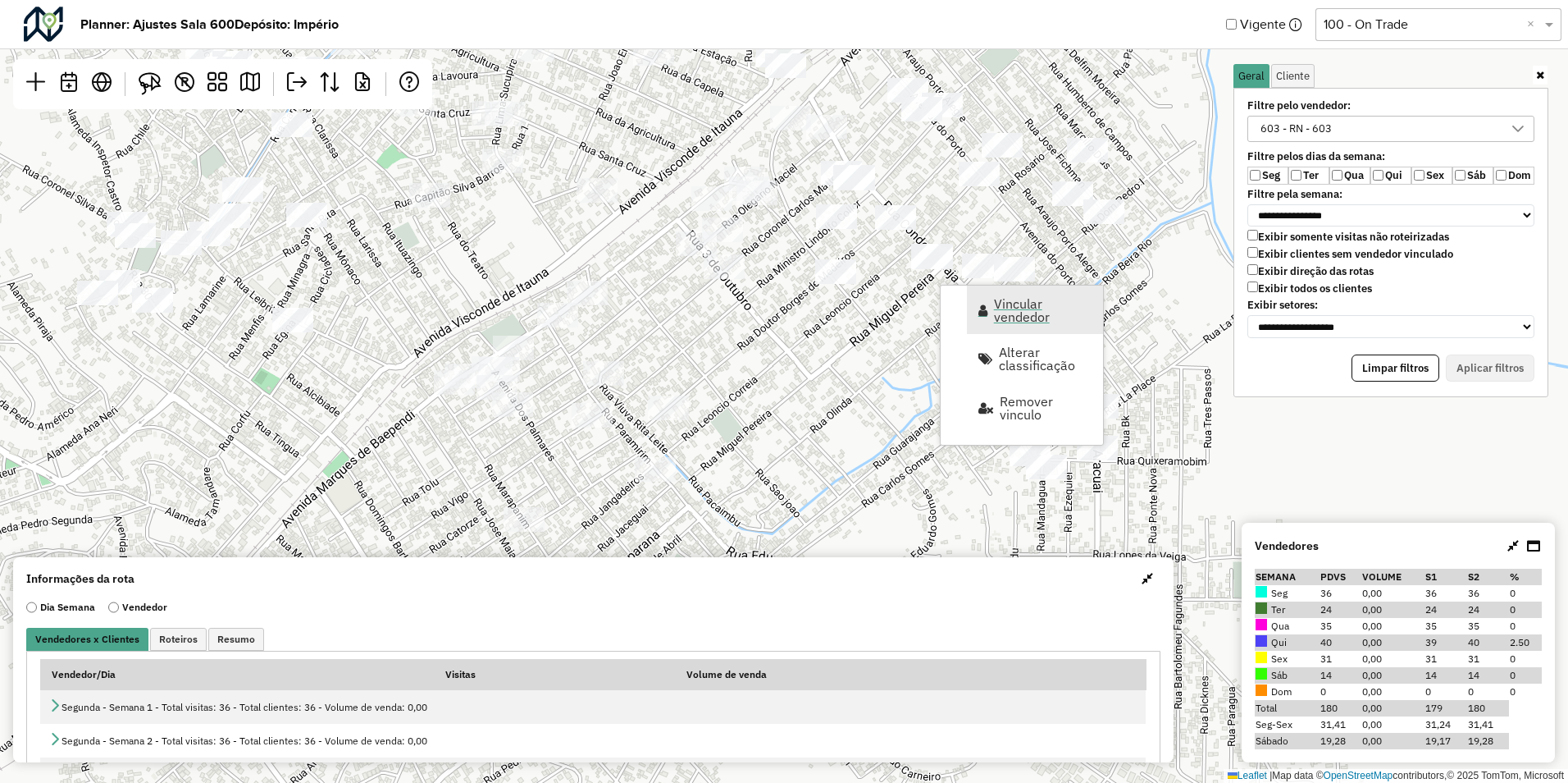
click at [982, 315] on span "Vincular vendedor" at bounding box center [983, 309] width 9 height 13
select select "********"
select select "*"
select select "********"
select select "*"
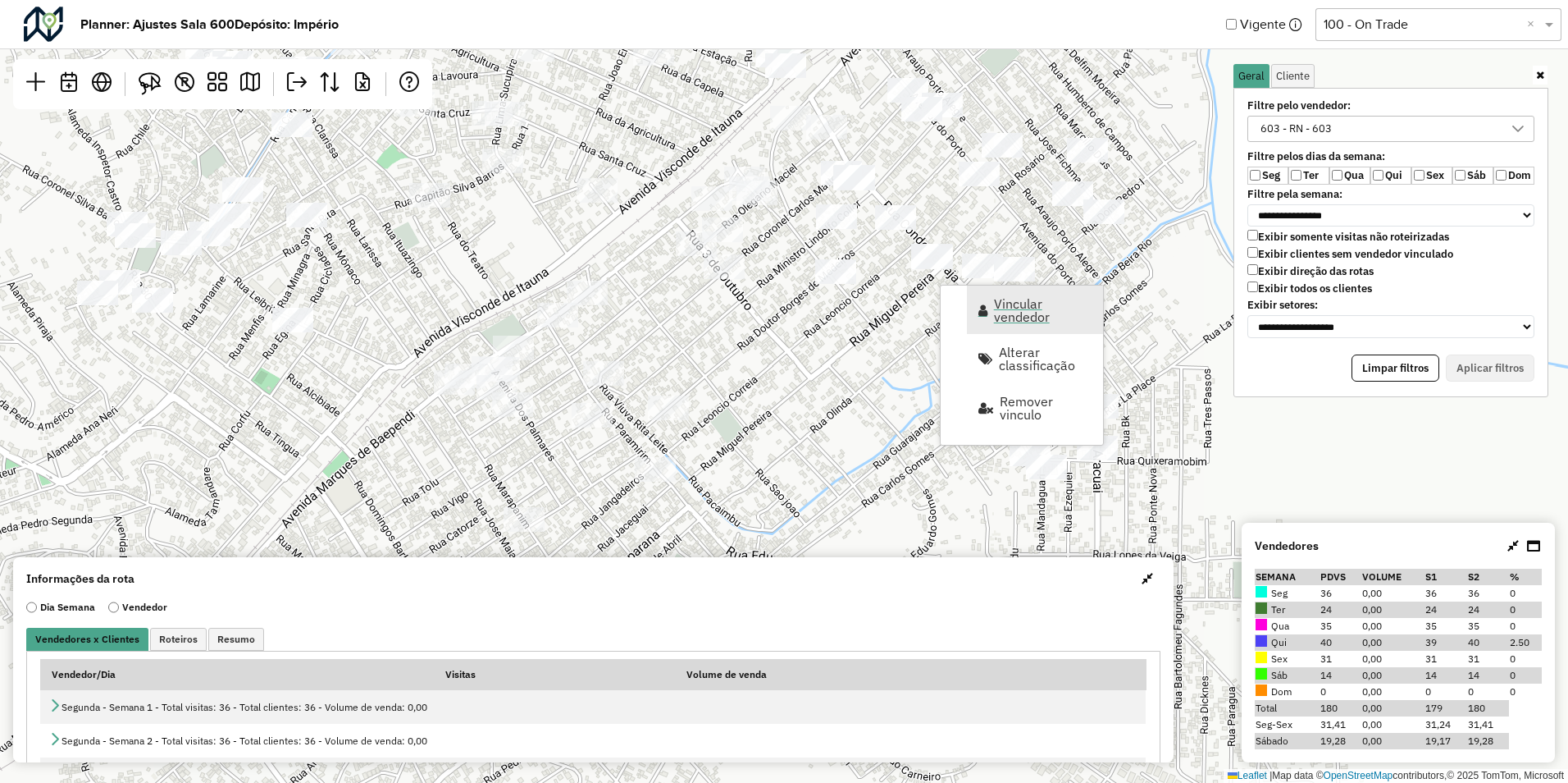
select select "********"
select select "*"
select select "********"
select select "*"
select select "********"
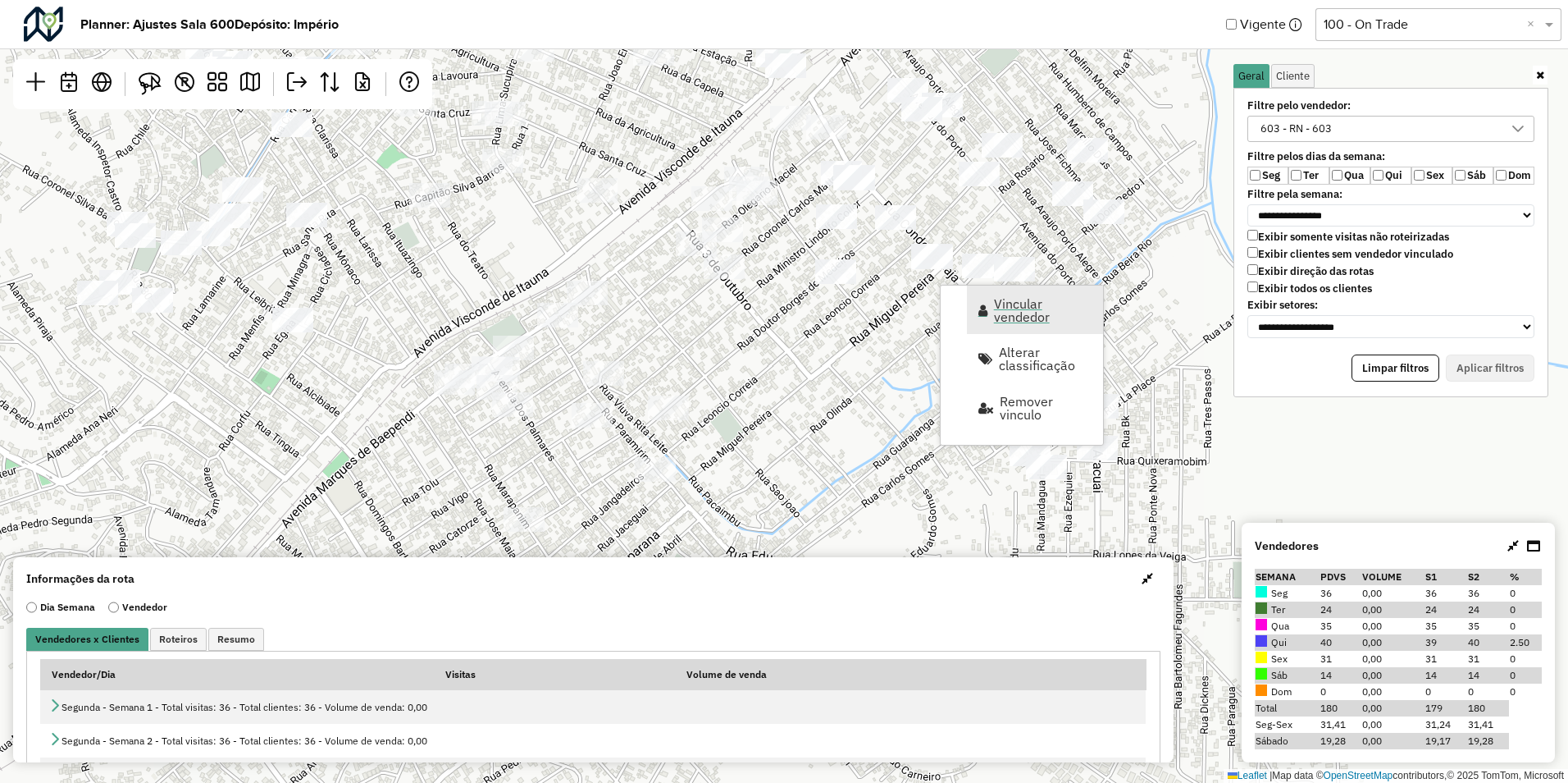
select select "*"
select select "********"
select select "*"
select select "********"
select select "*"
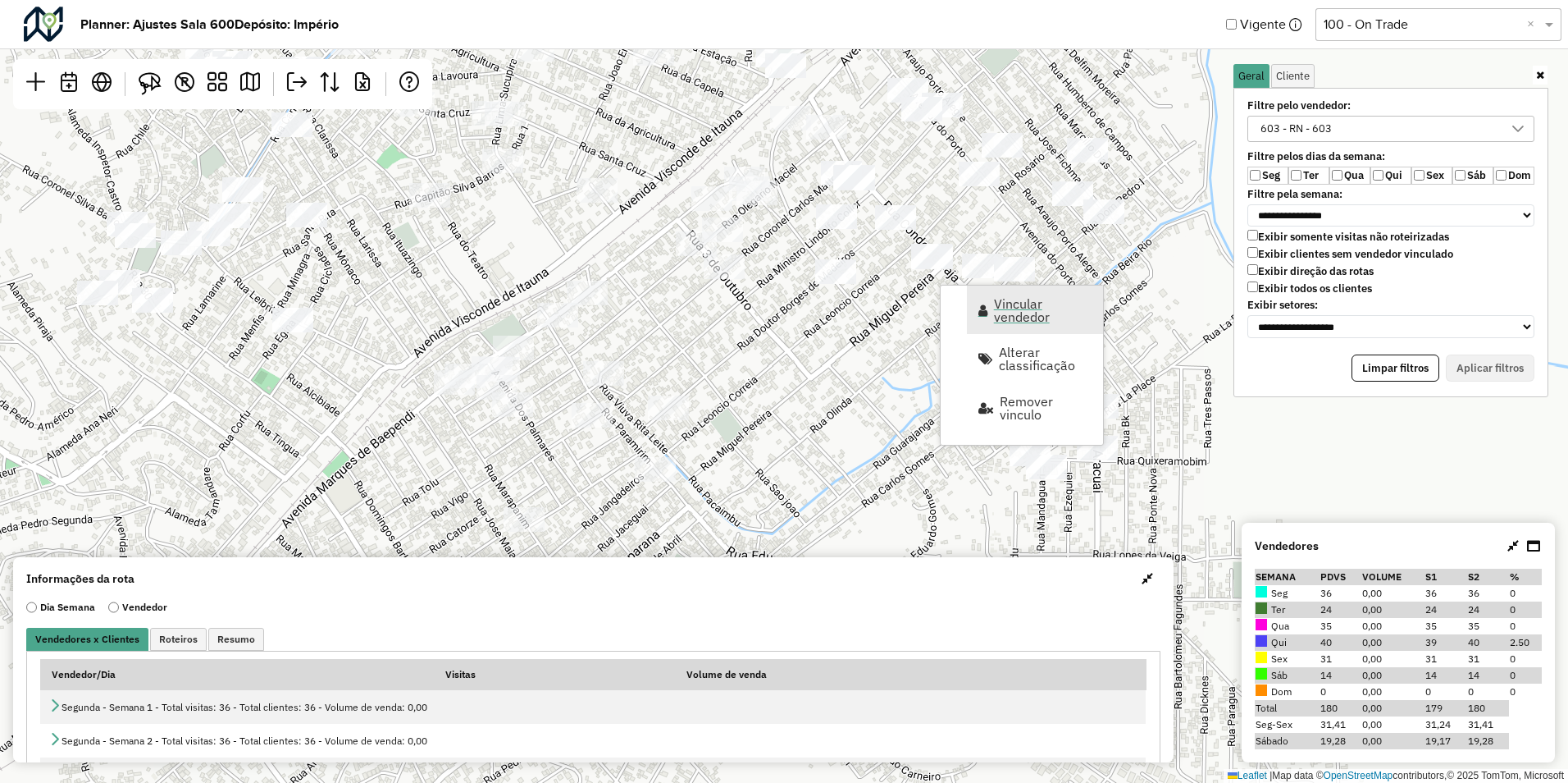
select select "********"
select select "*"
select select "********"
select select "*"
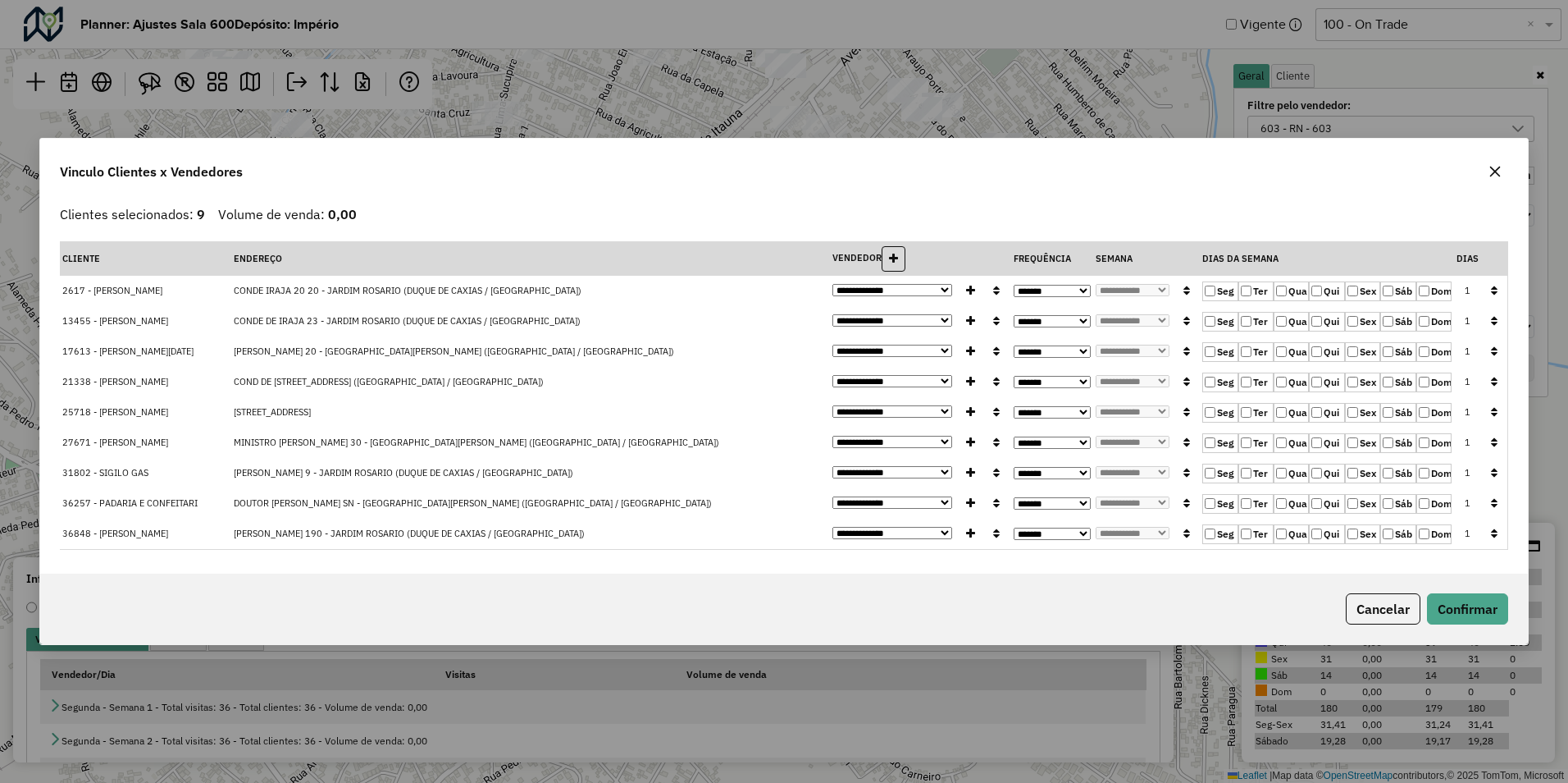
click at [1261, 292] on label "Ter" at bounding box center [1257, 292] width 36 height 20
click at [1501, 291] on button "button" at bounding box center [1495, 291] width 22 height 26
click at [1453, 610] on button "Confirmar" at bounding box center [1468, 609] width 81 height 32
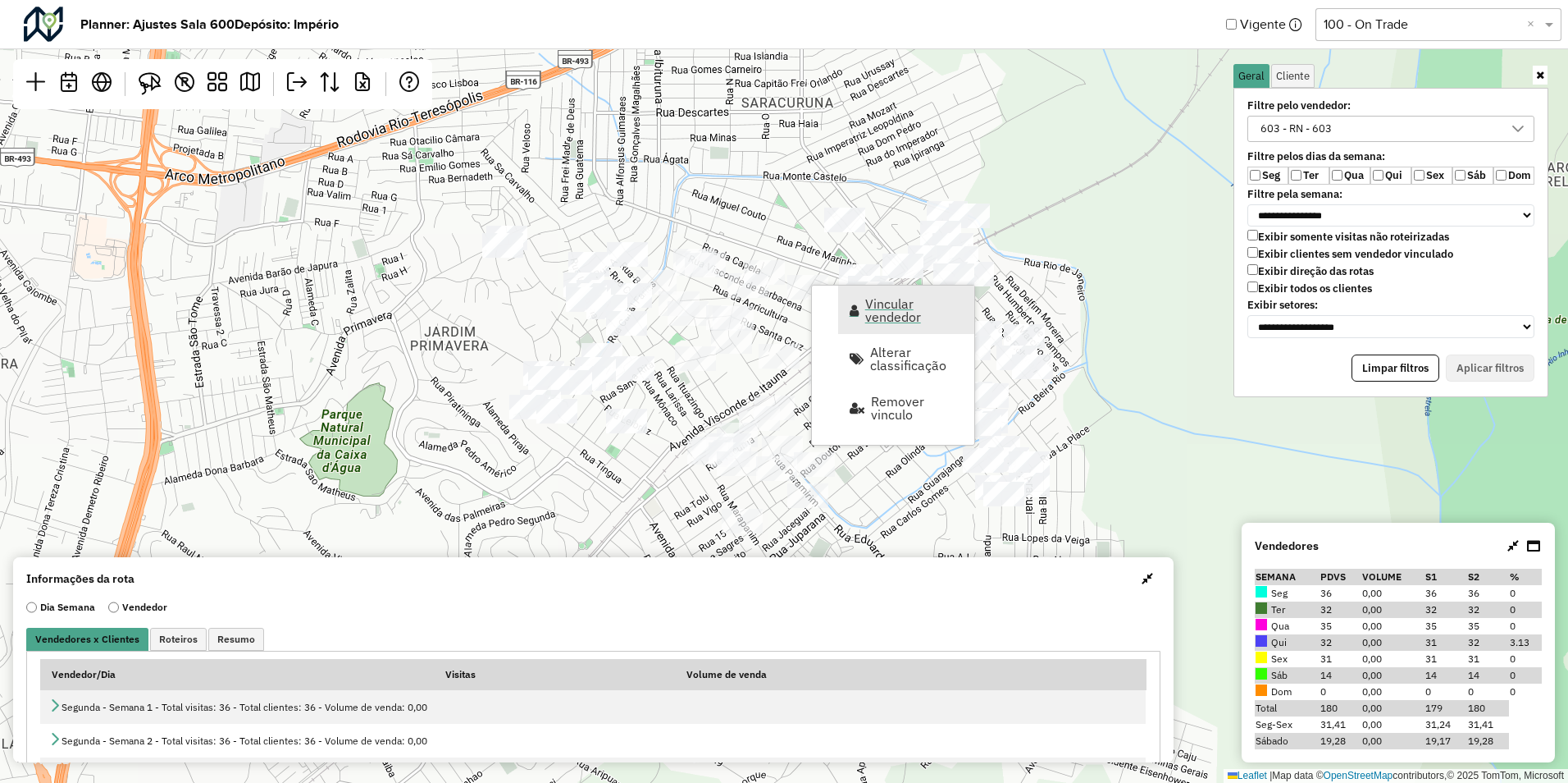
click at [856, 306] on span "Vincular vendedor" at bounding box center [854, 309] width 9 height 13
select select "********"
select select "*"
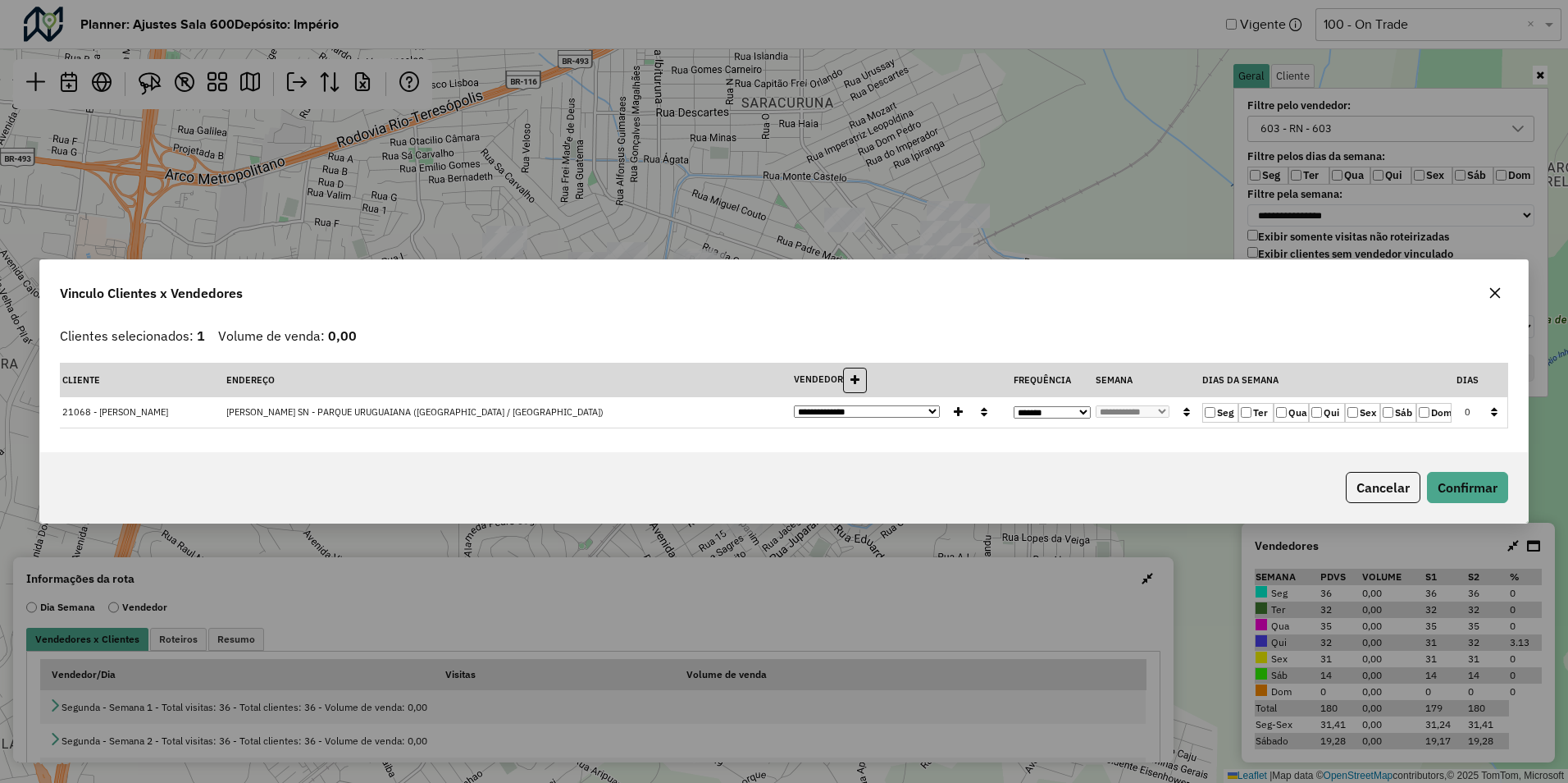
click at [1328, 417] on label "Qui" at bounding box center [1327, 412] width 36 height 20
click at [1467, 501] on button "Confirmar" at bounding box center [1468, 487] width 81 height 32
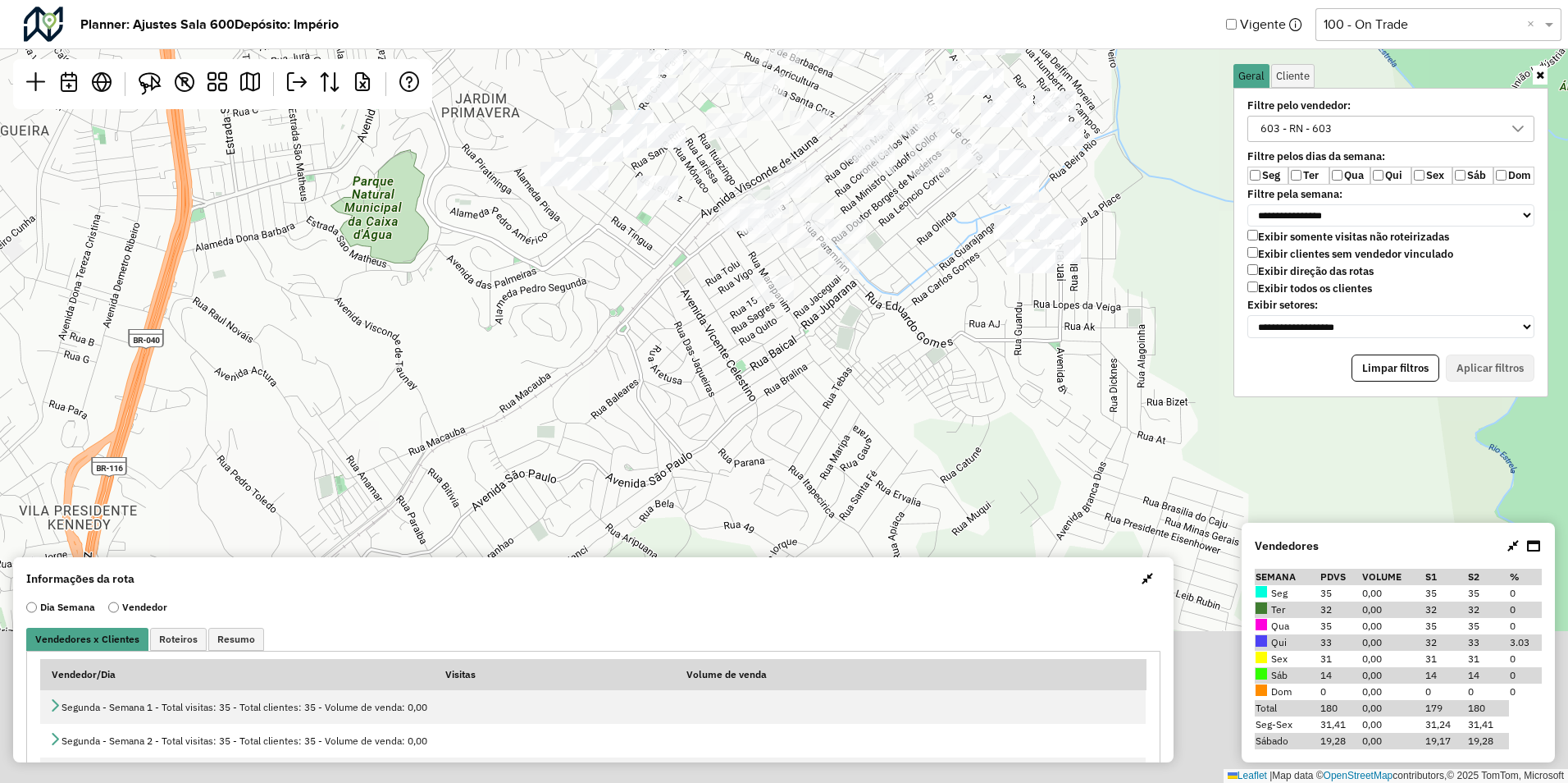
drag, startPoint x: 951, startPoint y: 339, endPoint x: 956, endPoint y: 273, distance: 66.2
click at [956, 273] on div "Leaflet | Map data © OpenStreetMap contributors,© 2025 TomTom, Microsoft" at bounding box center [784, 392] width 1568 height 783
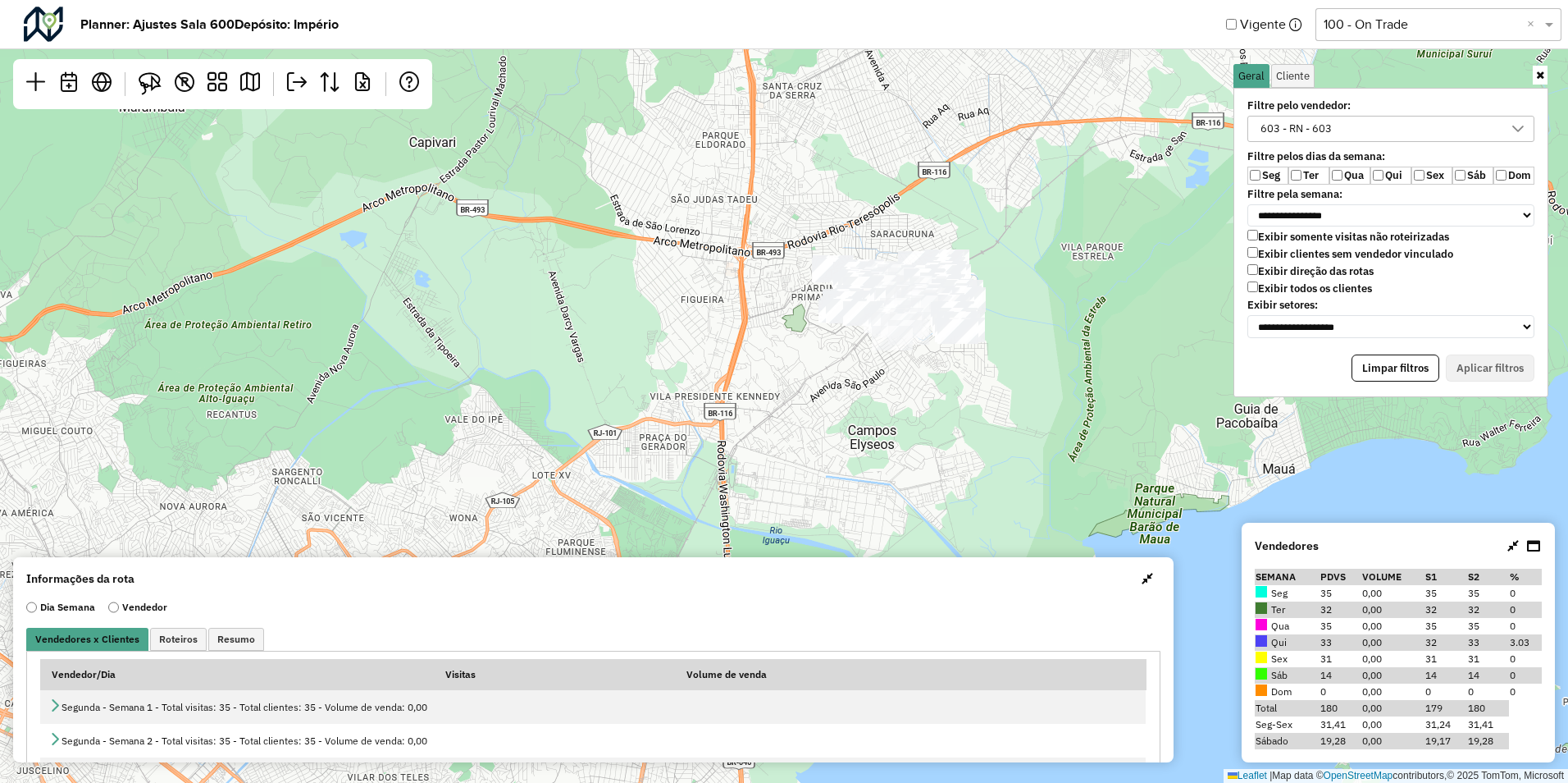
click at [1385, 173] on label "Qui" at bounding box center [1390, 175] width 41 height 18
click at [1303, 175] on label "Ter" at bounding box center [1309, 175] width 41 height 18
click at [1298, 136] on div "603 - RN - 603" at bounding box center [1296, 129] width 83 height 25
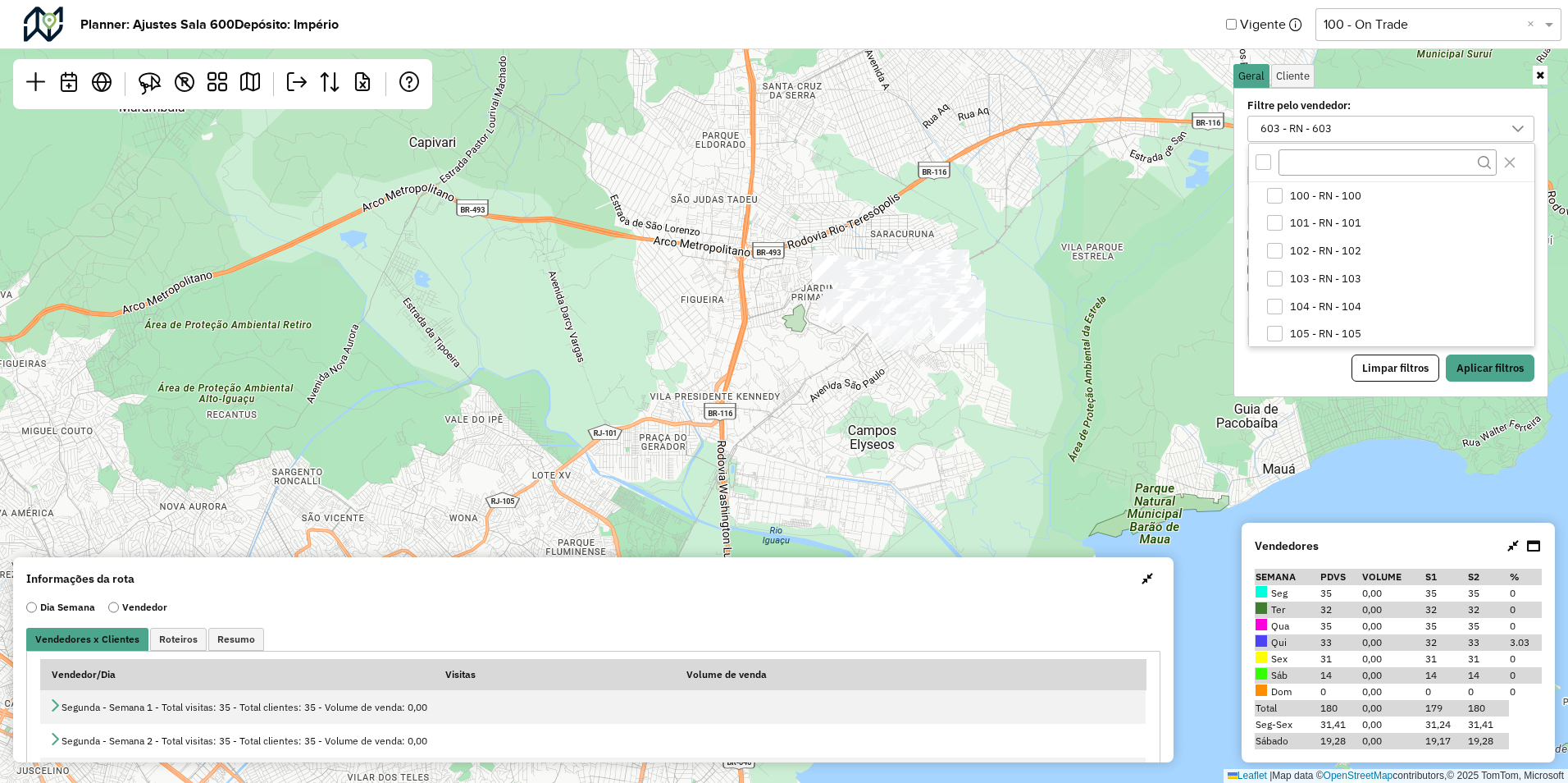
scroll to position [1108, 0]
click at [1273, 337] on icon "603 - RN - 603" at bounding box center [1275, 332] width 12 height 12
click at [1271, 198] on div "604 - RN - 604" at bounding box center [1275, 196] width 16 height 16
drag, startPoint x: 1505, startPoint y: 369, endPoint x: 1487, endPoint y: 374, distance: 18.7
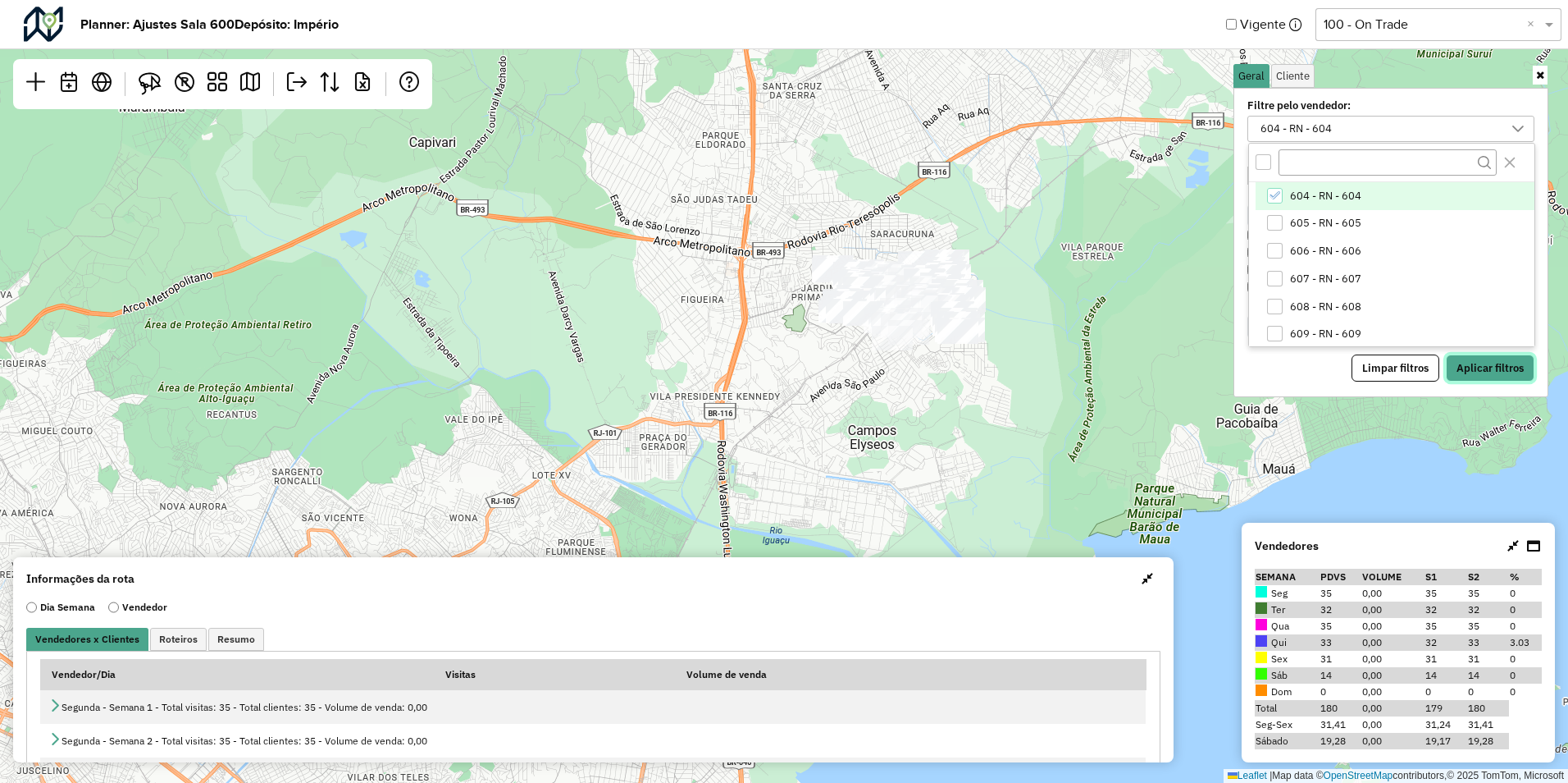
click at [1501, 371] on button "Aplicar filtros" at bounding box center [1491, 368] width 89 height 28
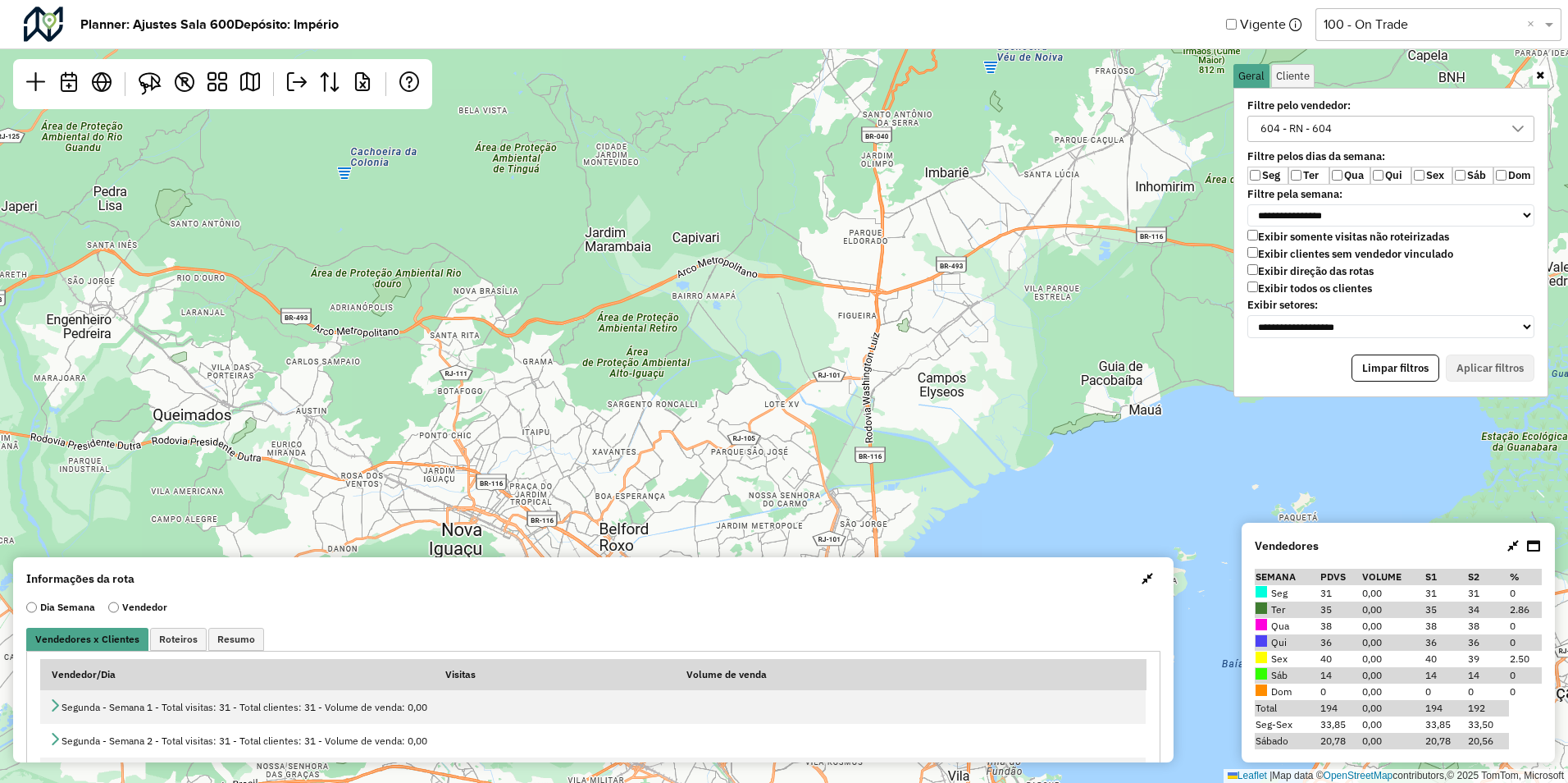
drag, startPoint x: 1122, startPoint y: 253, endPoint x: 1030, endPoint y: 325, distance: 116.8
click at [1030, 325] on div "Leaflet | Map data © OpenStreetMap contributors,© 2025 TomTom, Microsoft" at bounding box center [784, 392] width 1568 height 783
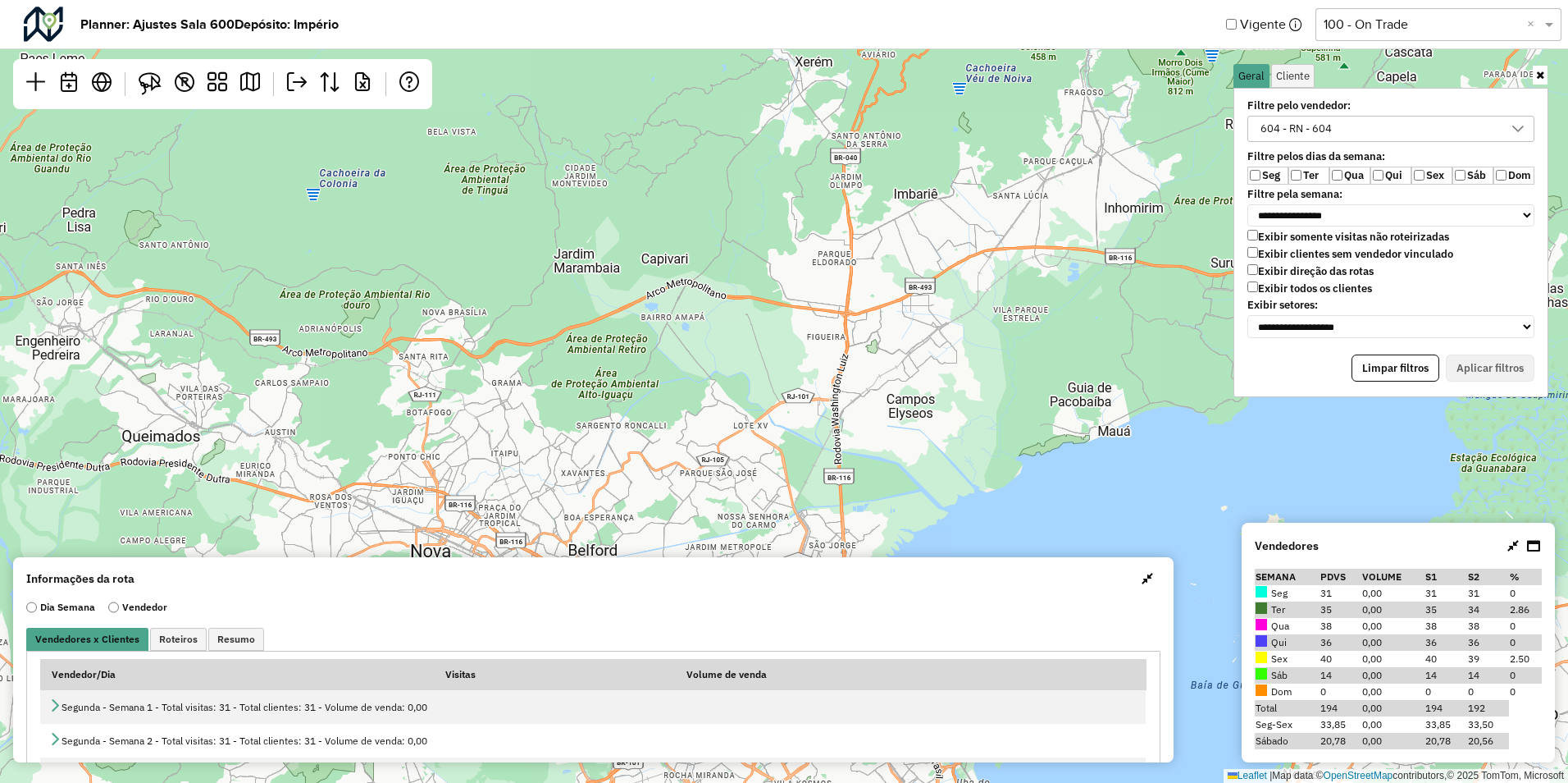
click at [1270, 292] on label "Exibir todos os clientes" at bounding box center [1310, 289] width 125 height 14
click at [1480, 356] on button "Aplicar filtros" at bounding box center [1491, 368] width 89 height 28
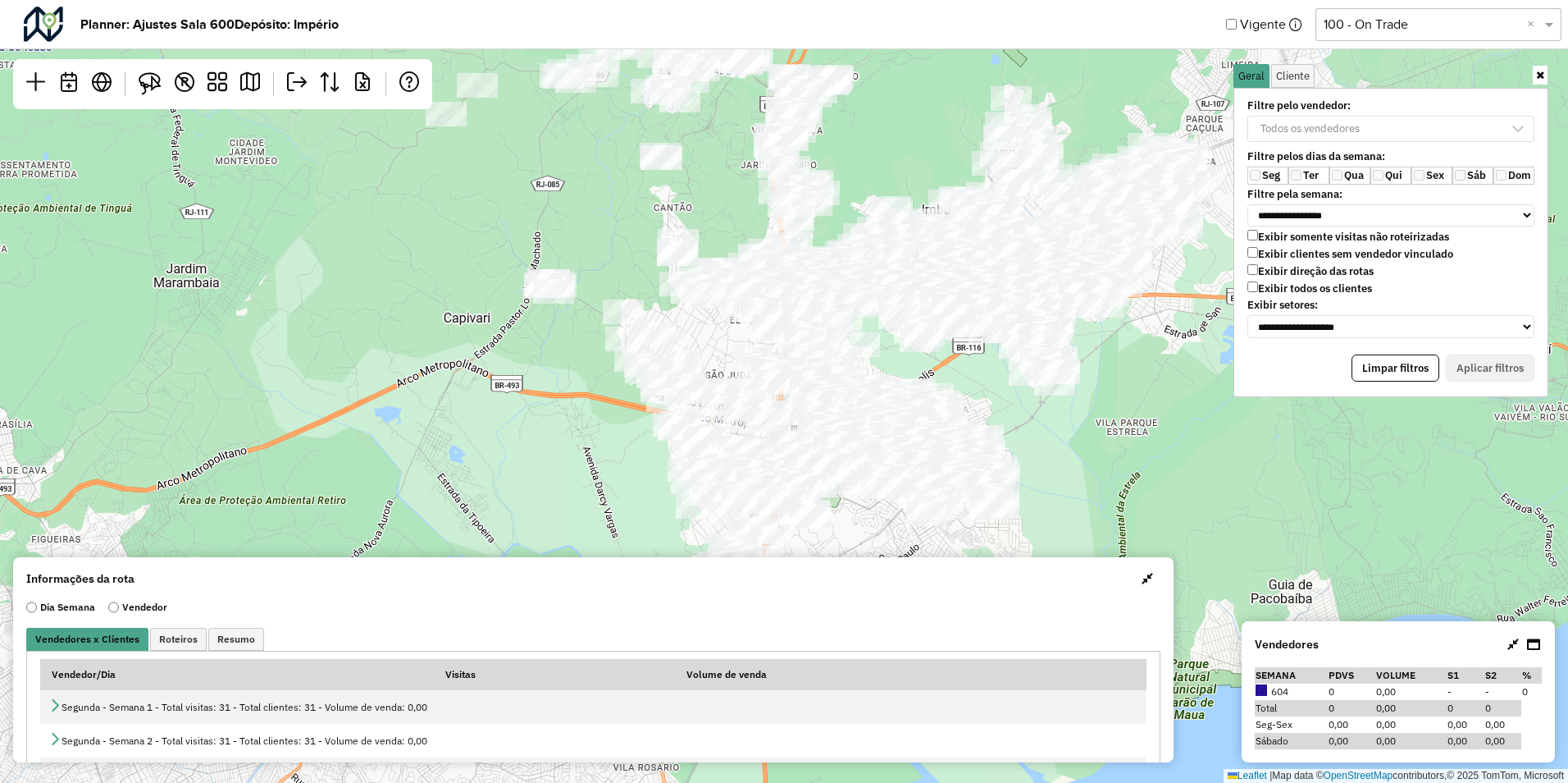
drag, startPoint x: 1204, startPoint y: 354, endPoint x: 1098, endPoint y: 426, distance: 128.1
click at [1098, 426] on div "Leaflet | Map data © OpenStreetMap contributors,© 2025 TomTom, Microsoft" at bounding box center [784, 392] width 1568 height 783
click at [1526, 360] on button "Aplicar filtros" at bounding box center [1491, 368] width 89 height 28
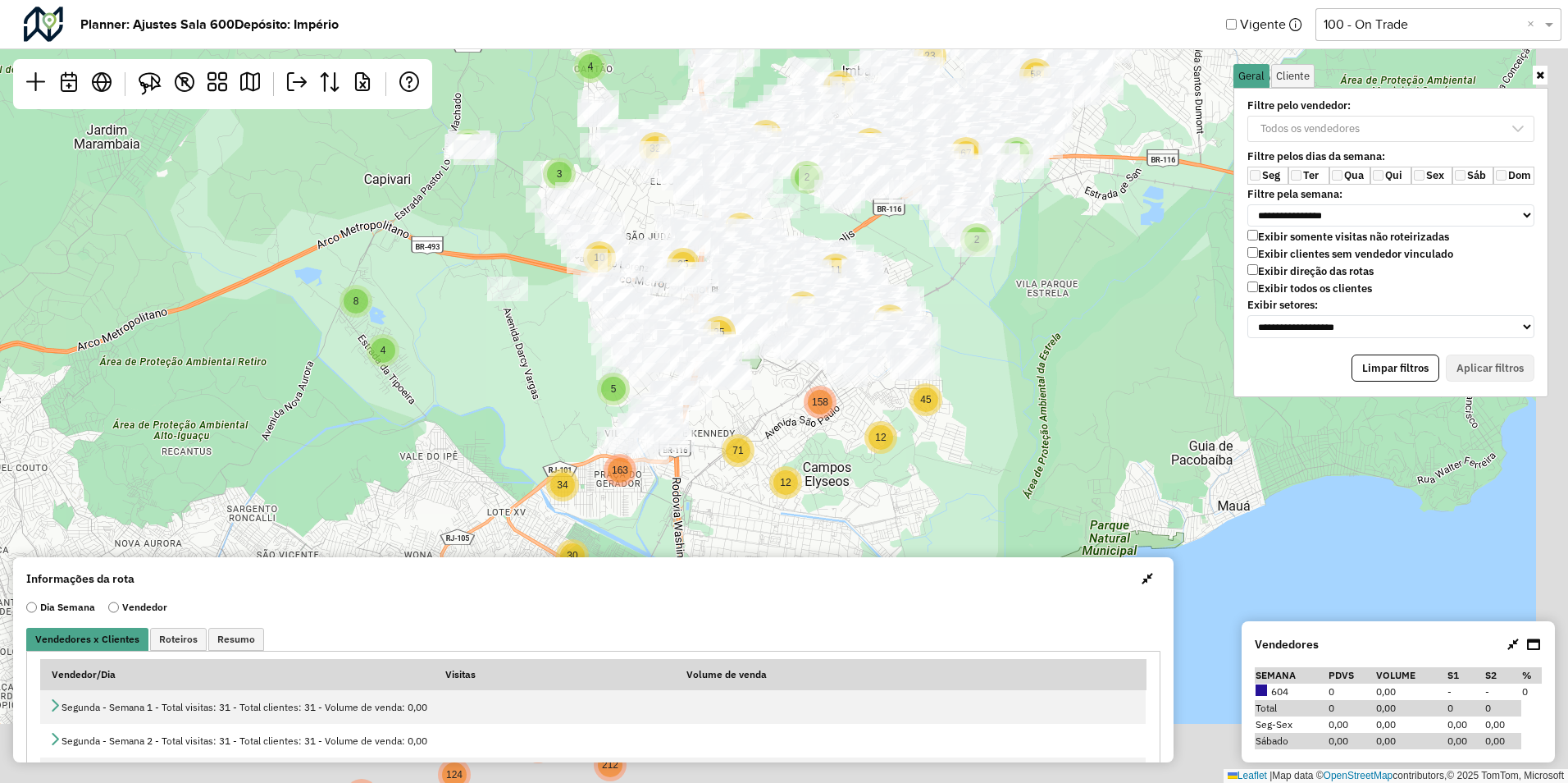
drag, startPoint x: 1241, startPoint y: 468, endPoint x: 1163, endPoint y: 335, distance: 154.2
click at [1163, 335] on div "2 3 3 3 7 4 17 12 3 4 2 3 4 10 4 11 5 67 26 34 2 24 25 2 12 13 21 8 26 23 12 42…" at bounding box center [784, 392] width 1568 height 783
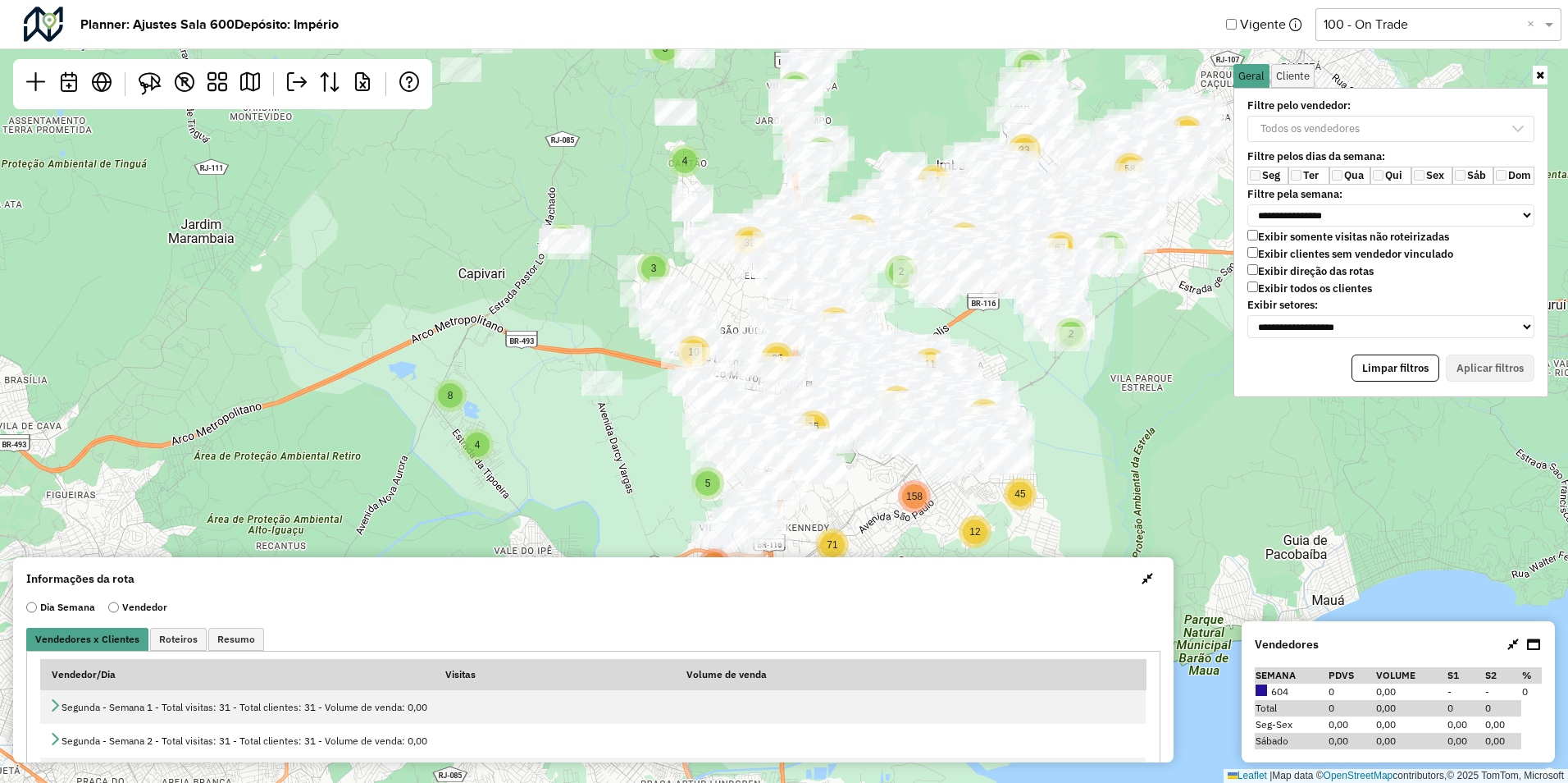
drag, startPoint x: 1048, startPoint y: 283, endPoint x: 1072, endPoint y: 450, distance: 168.7
click at [1072, 450] on div "3 4 8 3 10 3 2 26 30 5 35 34 71 163 2 2 4 4 7 3 12 23 3 21 2 13 2 11 67 40 17 2…" at bounding box center [784, 392] width 1568 height 783
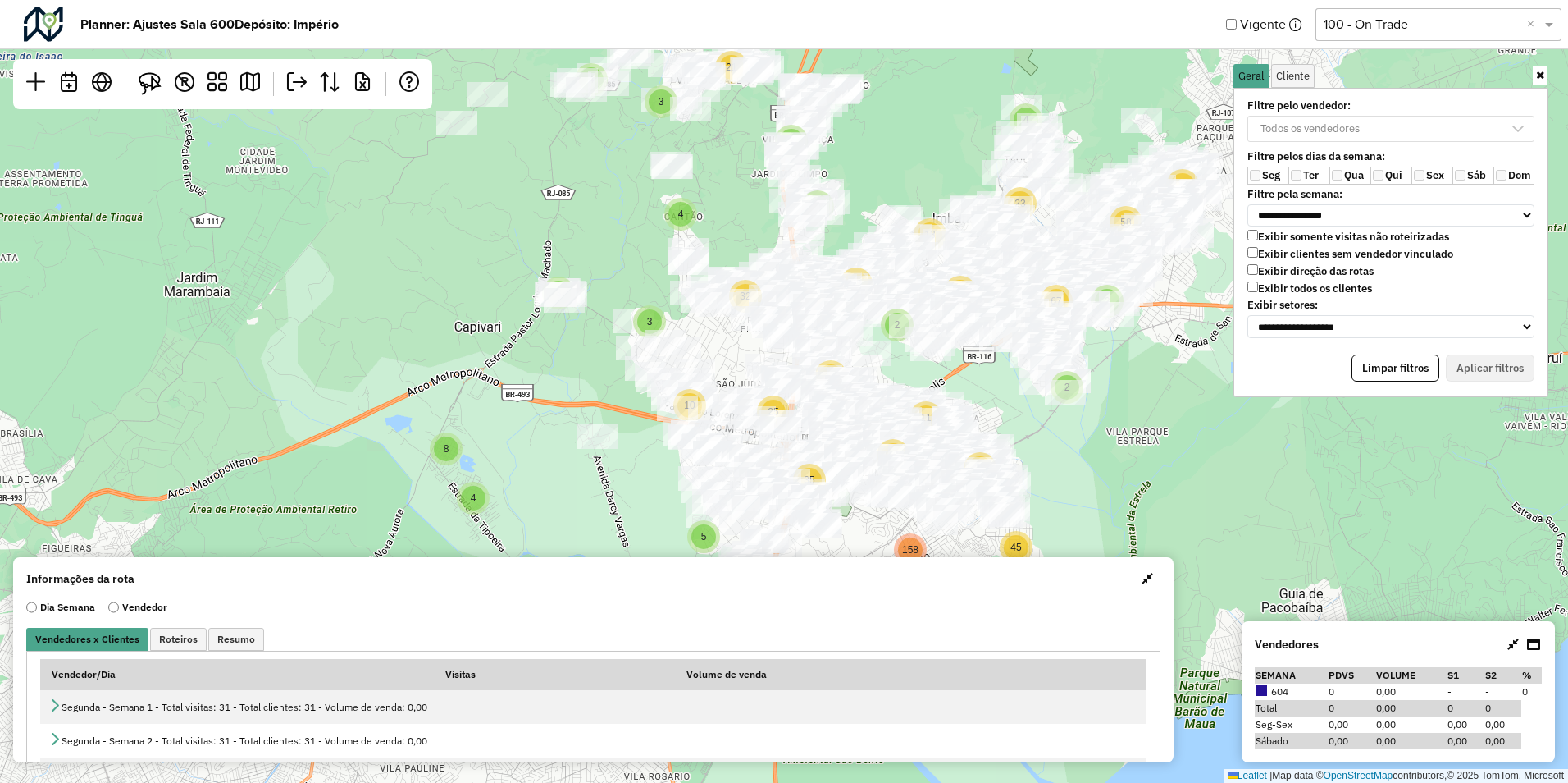
drag, startPoint x: 1089, startPoint y: 383, endPoint x: 1086, endPoint y: 436, distance: 53.1
click at [1086, 436] on div "3 4 8 3 10 3 2 26 30 5 35 34 71 163 2 2 4 4 7 3 12 23 3 21 2 13 2 11 67 40 17 2…" at bounding box center [784, 392] width 1568 height 783
click at [1254, 296] on label "Exibir todos os clientes" at bounding box center [1310, 289] width 125 height 14
click at [1313, 127] on div "Todos os vendedores" at bounding box center [1310, 129] width 111 height 25
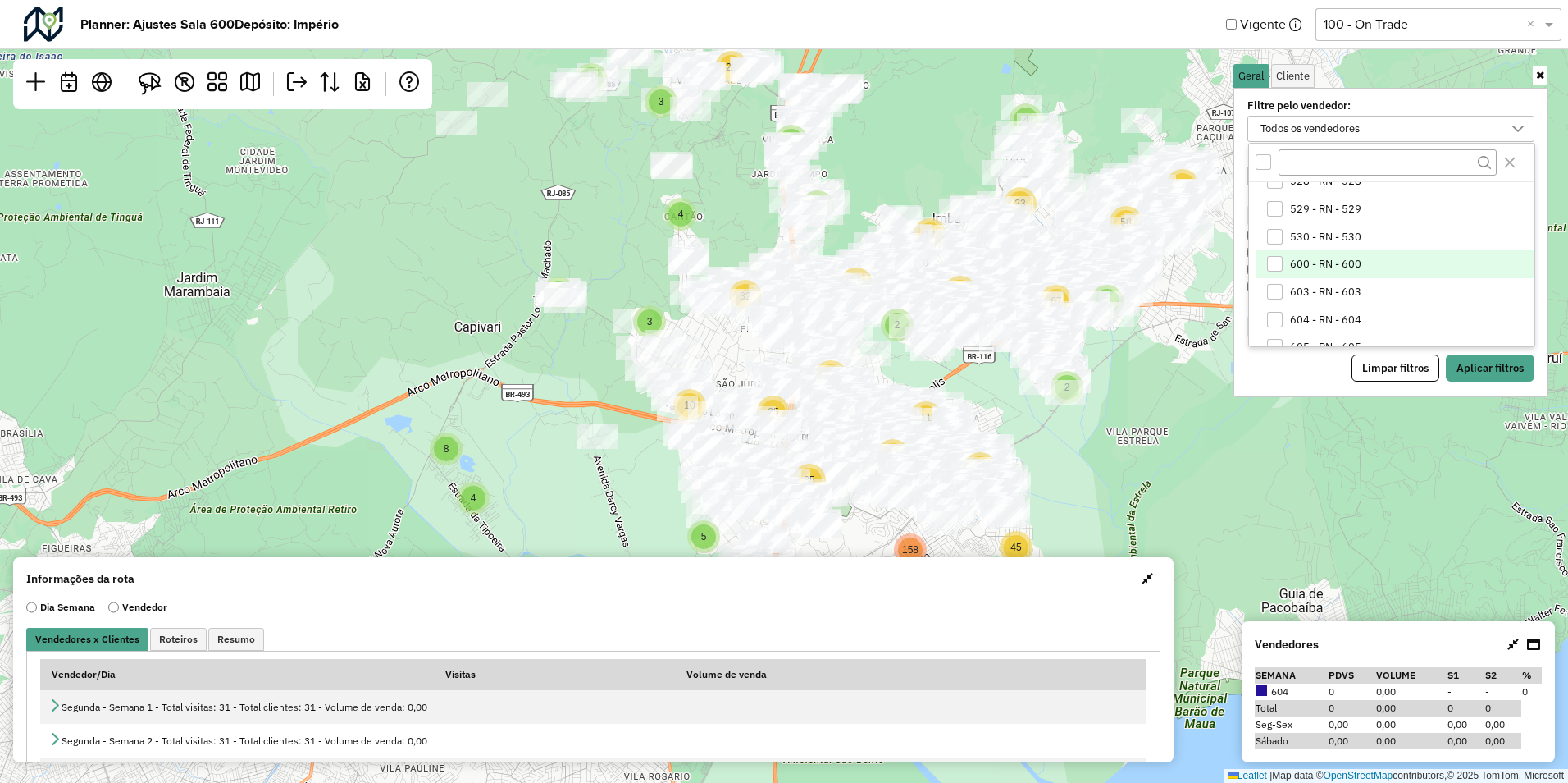
scroll to position [1231, 0]
click at [1310, 263] on span "605 - RN - 605" at bounding box center [1326, 264] width 71 height 13
click at [1496, 372] on button "Aplicar filtros" at bounding box center [1491, 368] width 89 height 28
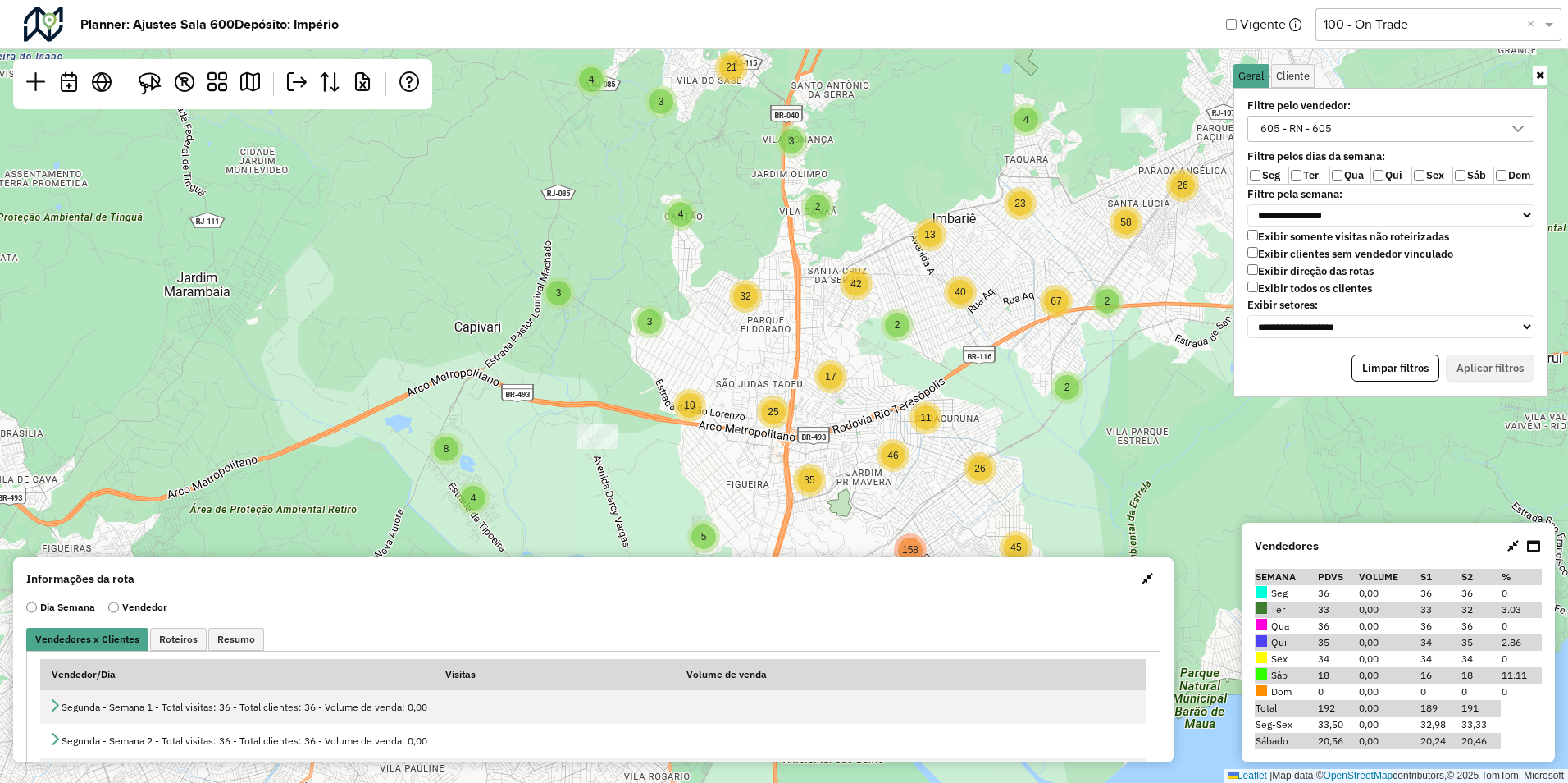
click at [1260, 293] on label "Exibir todos os clientes" at bounding box center [1310, 289] width 125 height 14
click at [1484, 361] on button "Aplicar filtros" at bounding box center [1491, 368] width 89 height 28
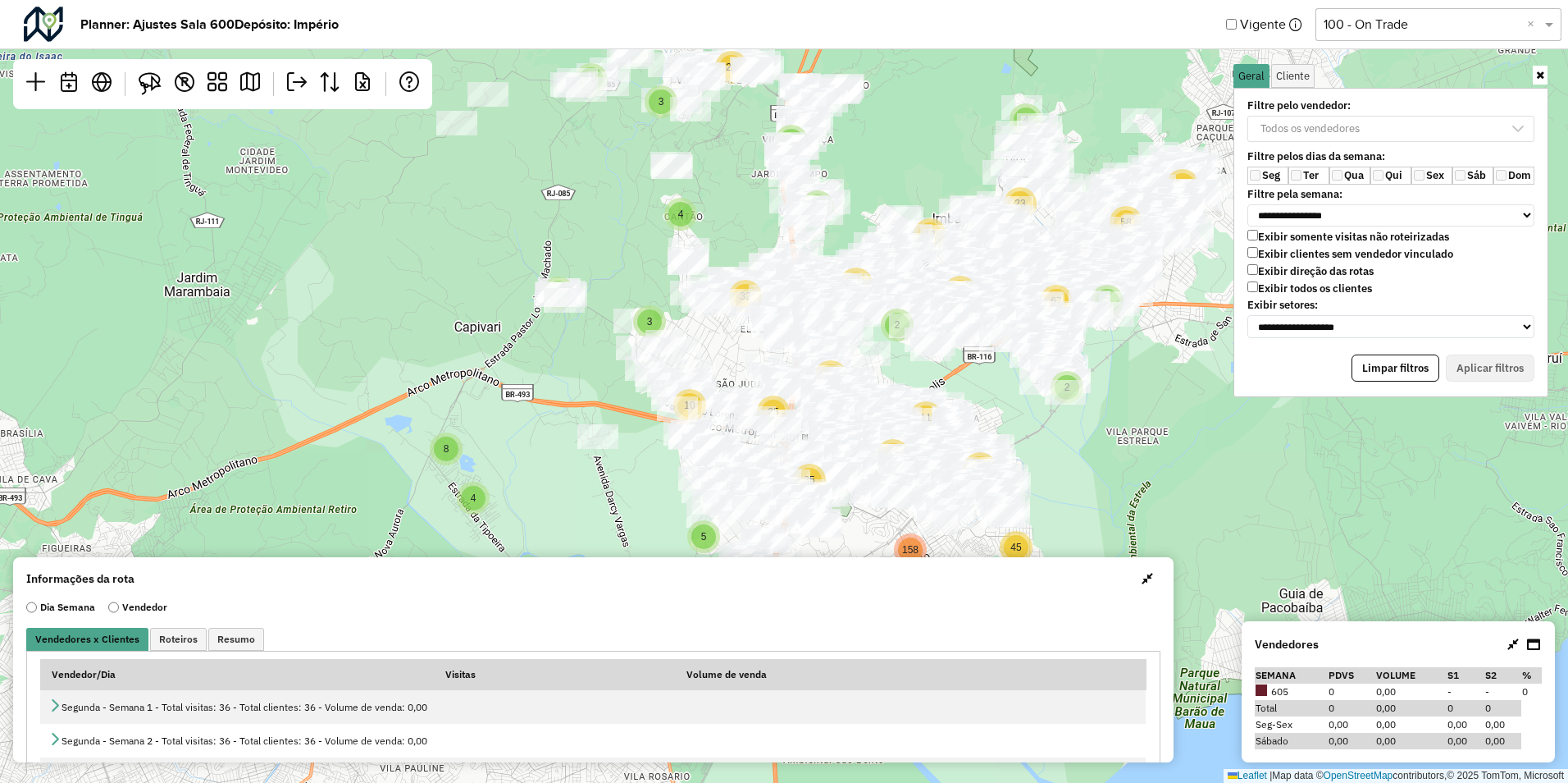
click at [1322, 127] on p-multiselect "Todos os vendedores" at bounding box center [1391, 129] width 287 height 14
click at [1308, 122] on div "Todos os vendedores" at bounding box center [1310, 129] width 111 height 25
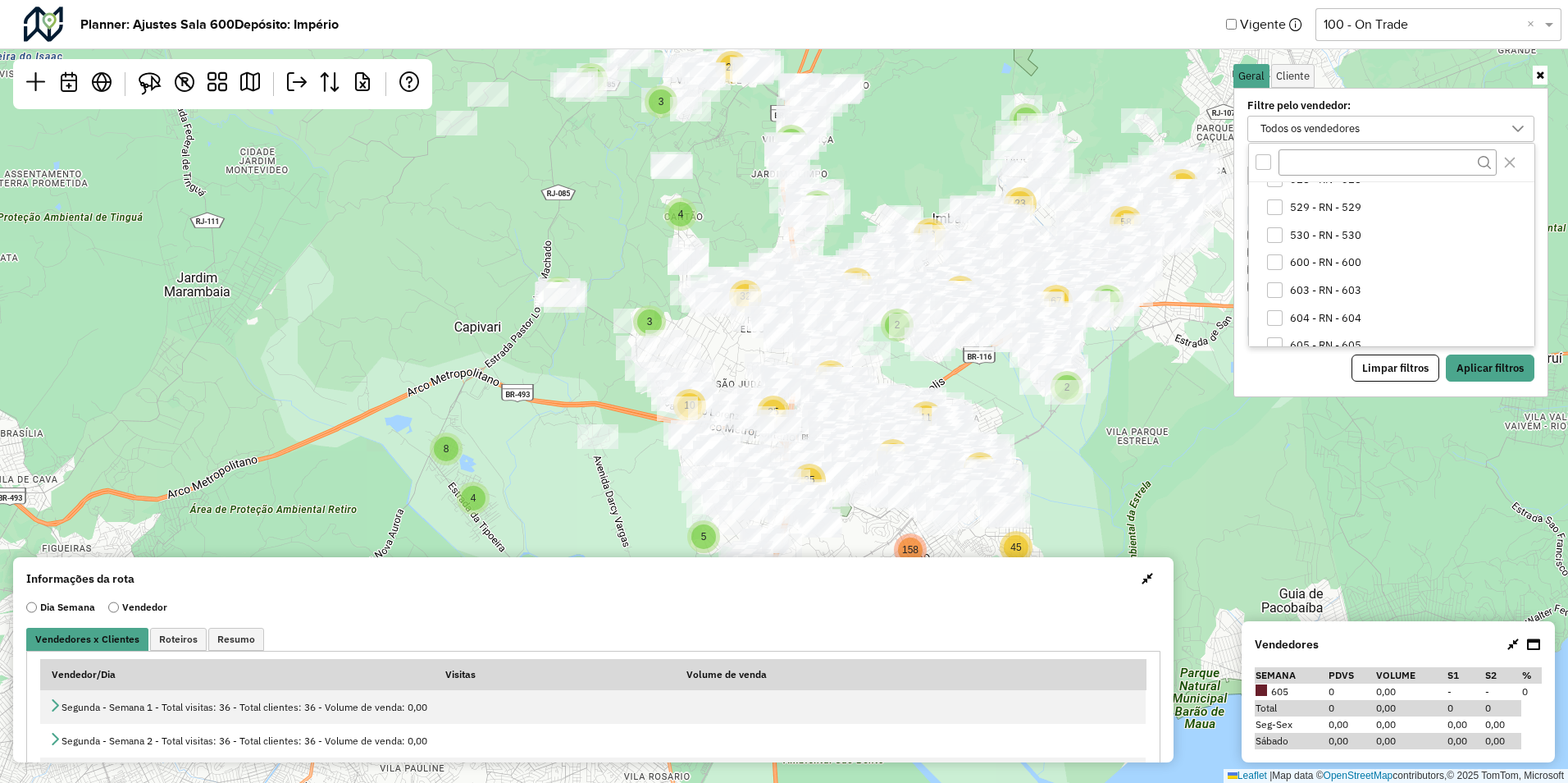
scroll to position [1149, 0]
click at [1317, 286] on span "603 - RN - 603" at bounding box center [1326, 292] width 71 height 13
click at [1477, 371] on button "Aplicar filtros" at bounding box center [1491, 368] width 89 height 28
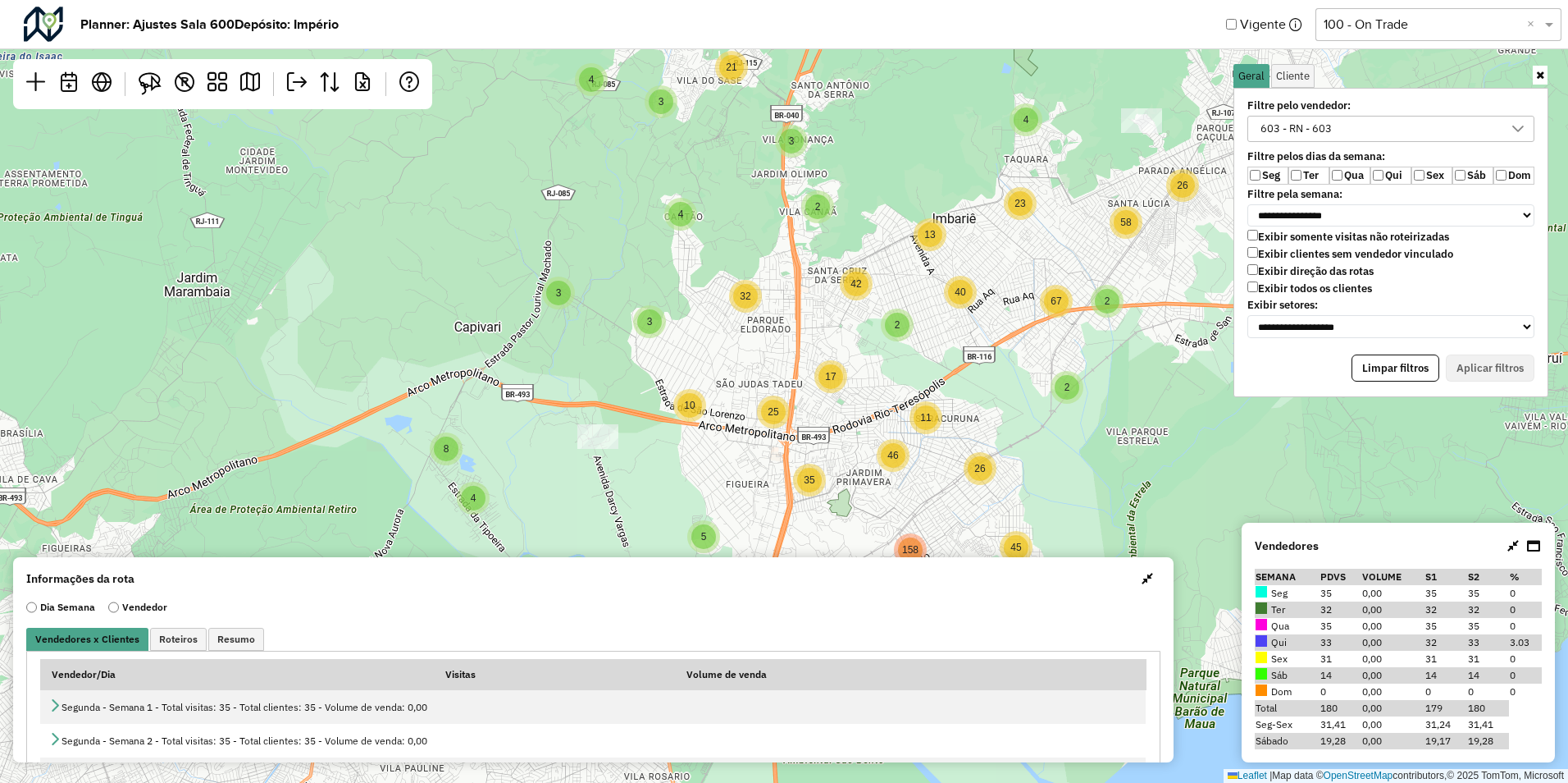
click at [1276, 288] on label "Exibir todos os clientes" at bounding box center [1310, 289] width 125 height 14
click at [1501, 374] on button "Aplicar filtros" at bounding box center [1491, 368] width 89 height 28
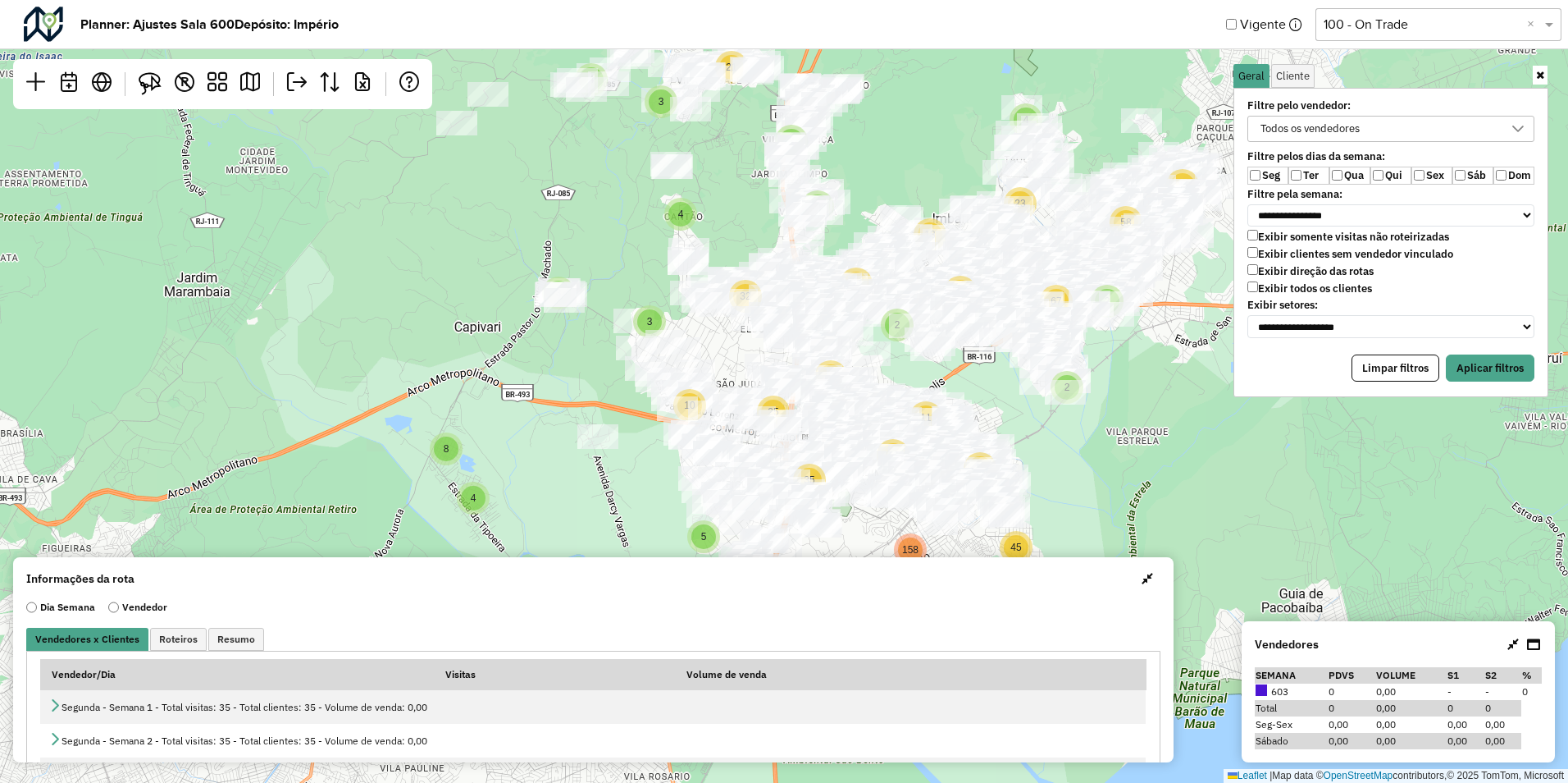
click at [1303, 132] on div "Todos os vendedores" at bounding box center [1310, 129] width 111 height 25
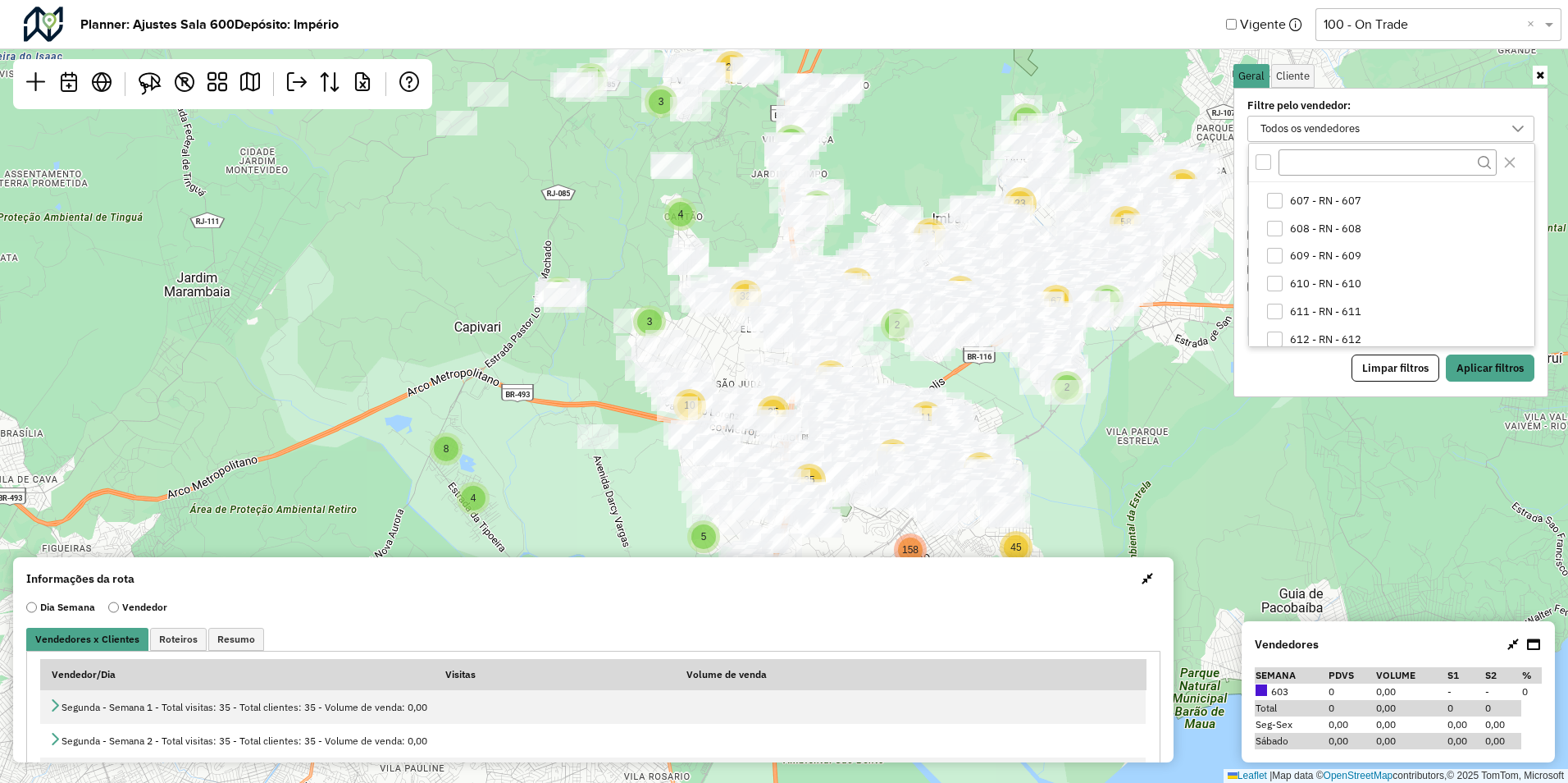
scroll to position [1313, 0]
click at [1283, 238] on div "604 - RN - 604" at bounding box center [1275, 237] width 17 height 17
click at [1481, 364] on button "Aplicar filtros" at bounding box center [1491, 368] width 89 height 28
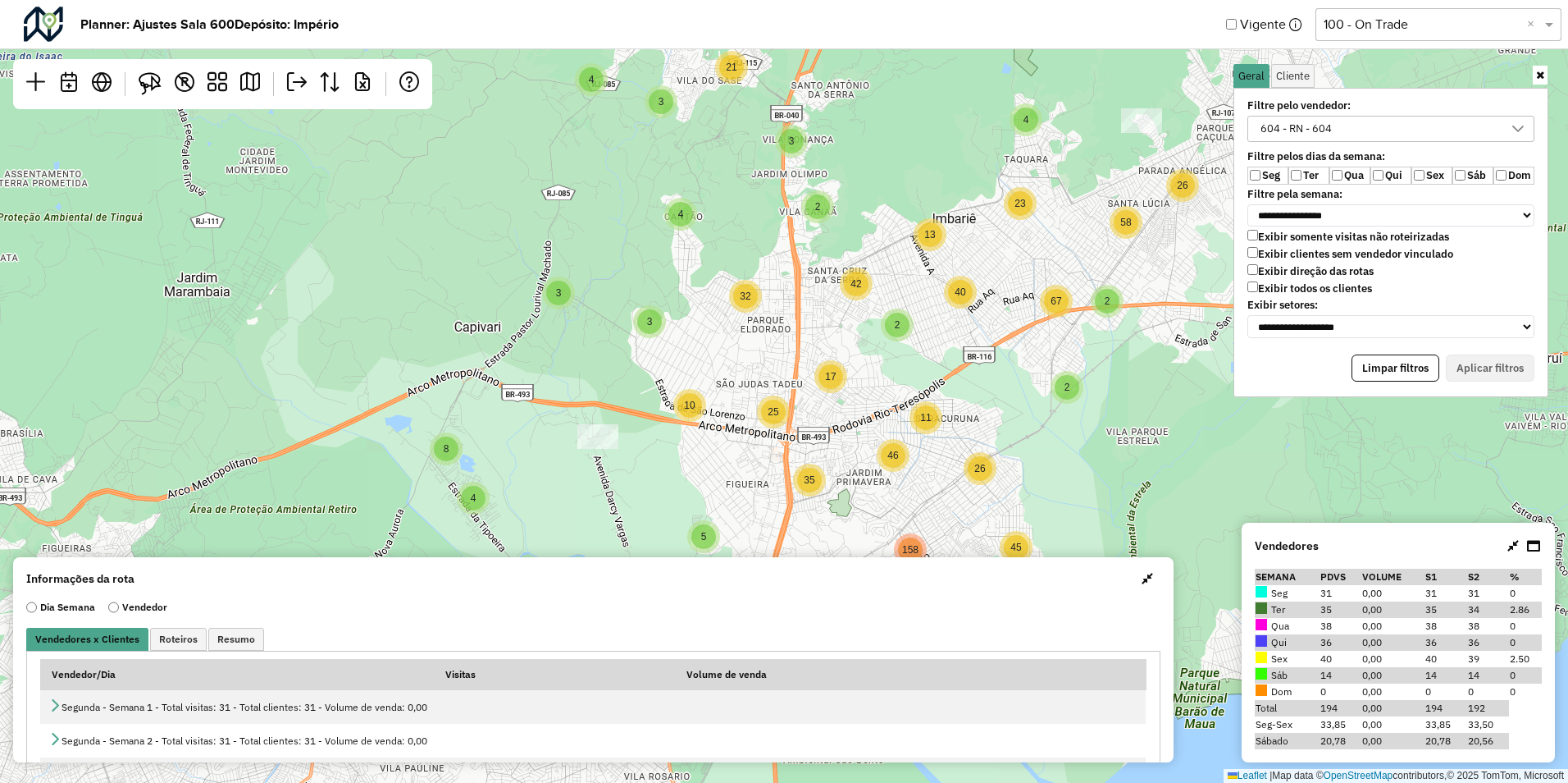
drag, startPoint x: 1072, startPoint y: 367, endPoint x: 1043, endPoint y: 348, distance: 34.7
click at [1044, 349] on div "2 3 3 3 7 4 17 12 3 4 2 3 4 10 4 11 5 67 26 34 2 24 25 2 12 13 21 8 26 23 12 42…" at bounding box center [784, 392] width 1568 height 783
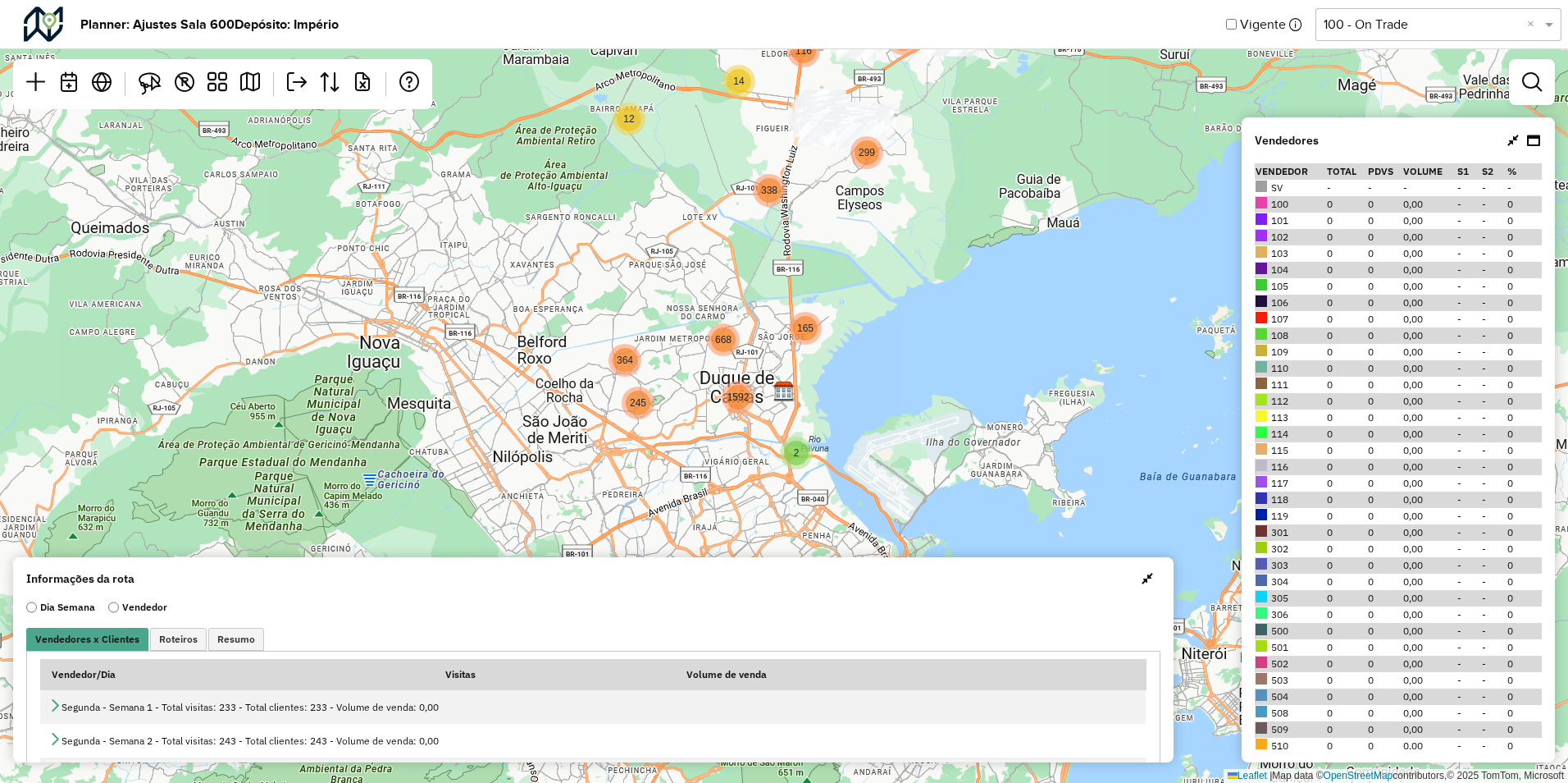
drag, startPoint x: 850, startPoint y: 225, endPoint x: 771, endPoint y: 467, distance: 254.6
click at [771, 469] on div "3 12 14 3 2 27 338 2 2 4 4 7 62 135 116 85 299 245 364 2 165 668 1592 Leaflet |…" at bounding box center [784, 392] width 1568 height 783
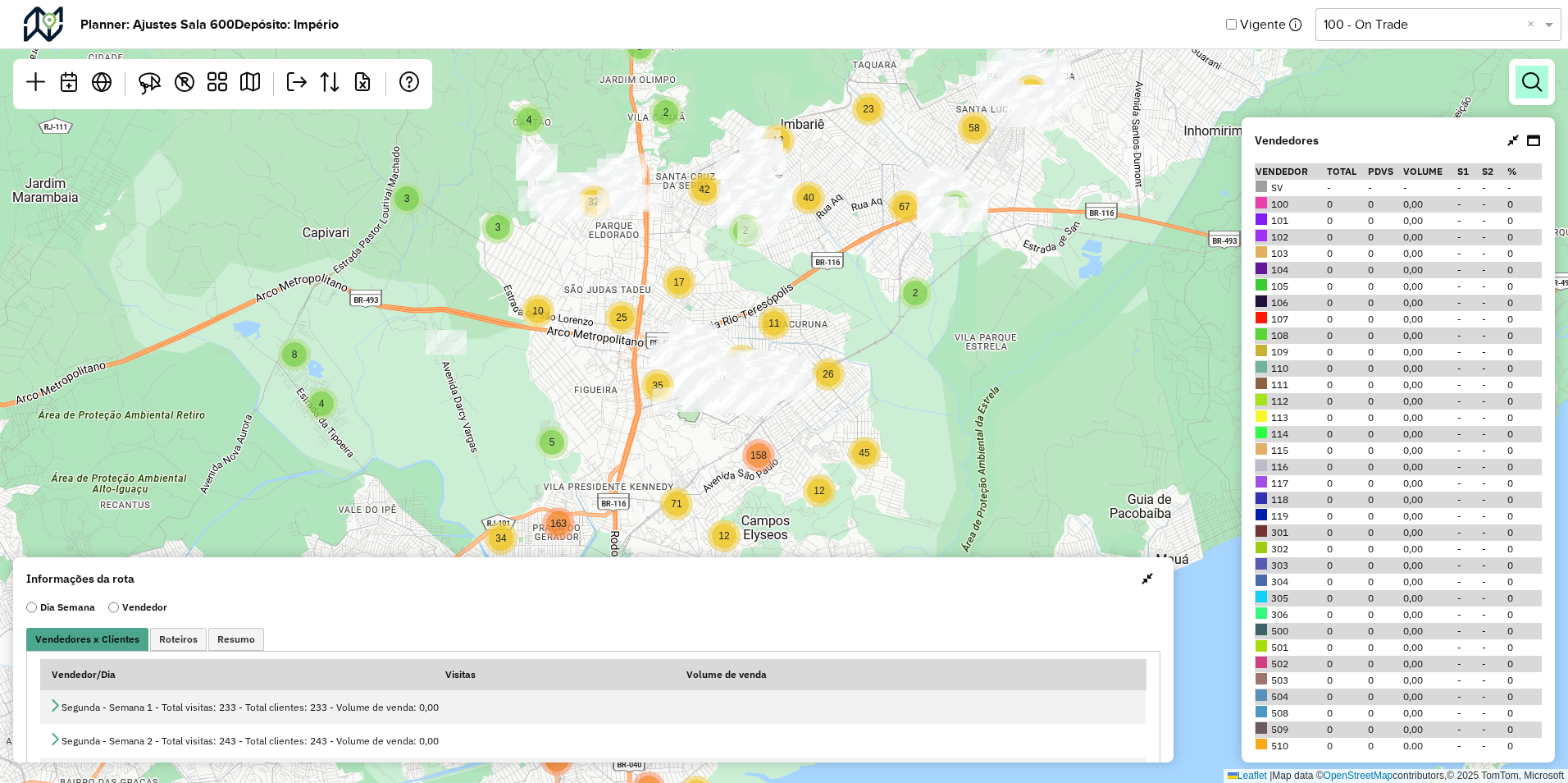
click at [1534, 86] on em at bounding box center [1532, 82] width 20 height 20
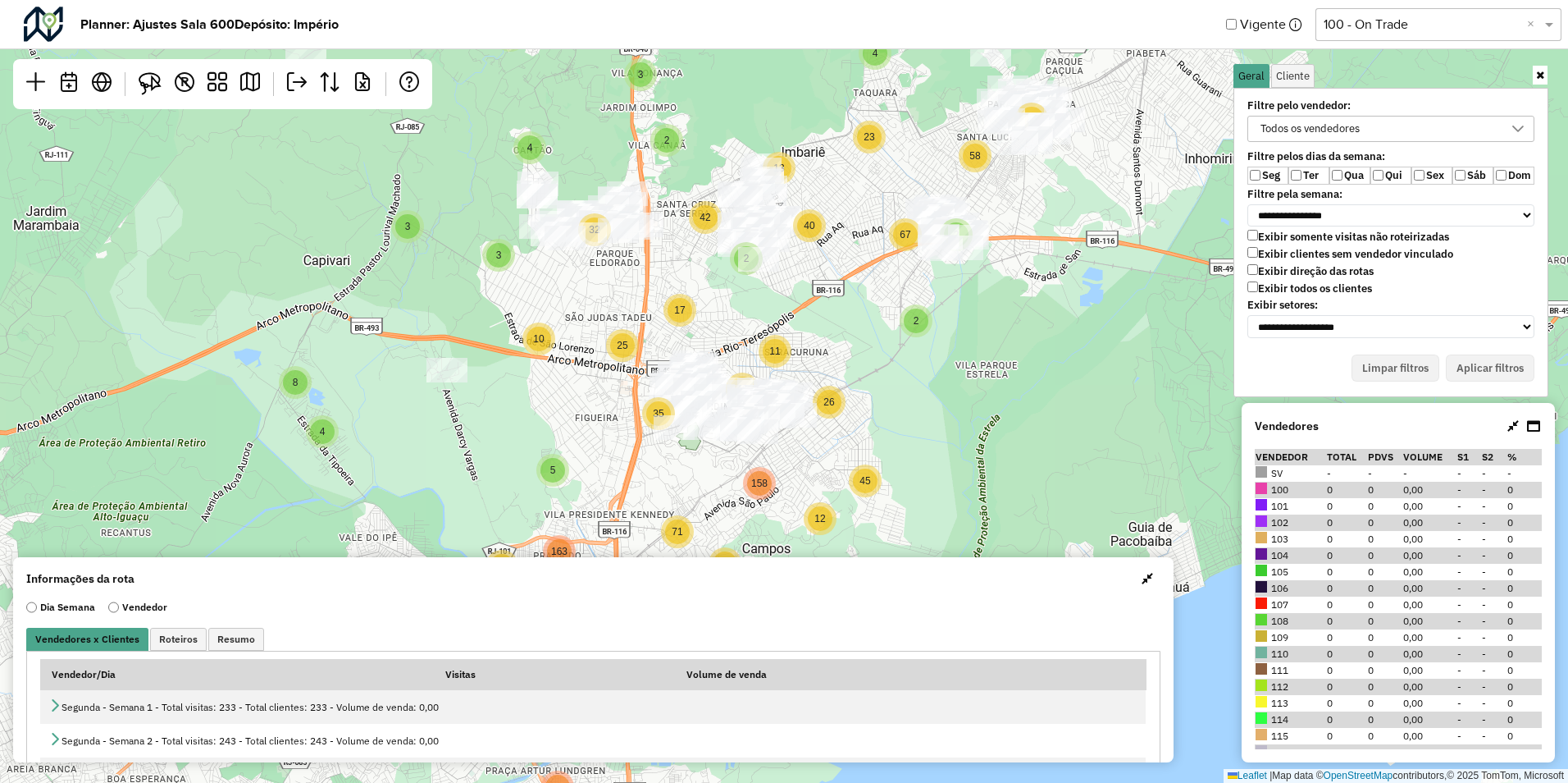
drag, startPoint x: 1048, startPoint y: 268, endPoint x: 972, endPoint y: 403, distance: 154.9
click at [974, 403] on div "3 4 8 3 10 3 2 26 30 5 35 34 71 163 2 2 4 4 7 3 12 23 3 21 2 13 2 11 67 40 17 2…" at bounding box center [784, 392] width 1568 height 783
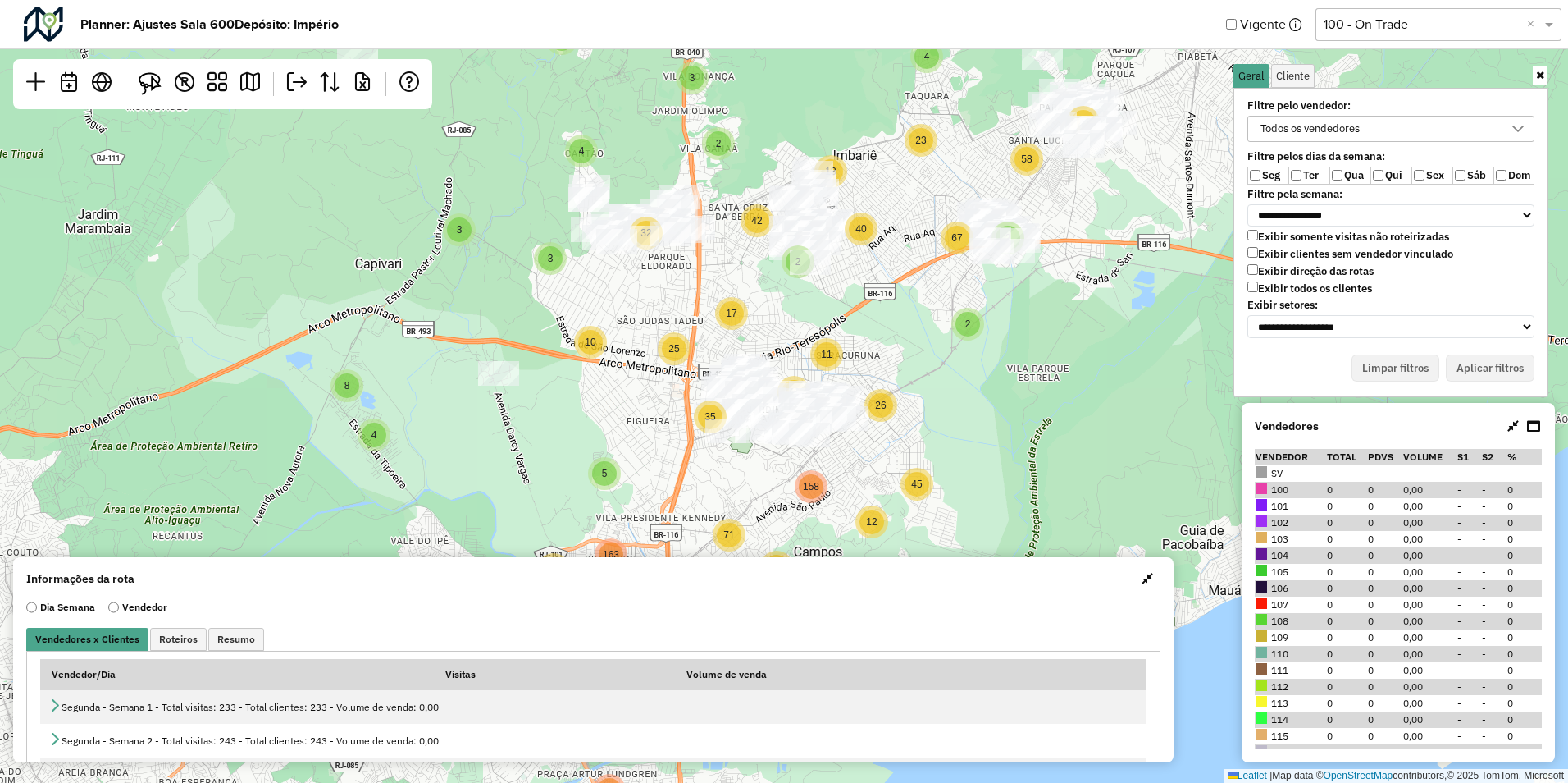
click at [848, 322] on div "3 4 8 3 10 3 2 26 30 5 35 34 71 163 2 2 4 4 7 3 12 23 3 21 2 13 2 11 67 40 17 2…" at bounding box center [784, 392] width 1568 height 783
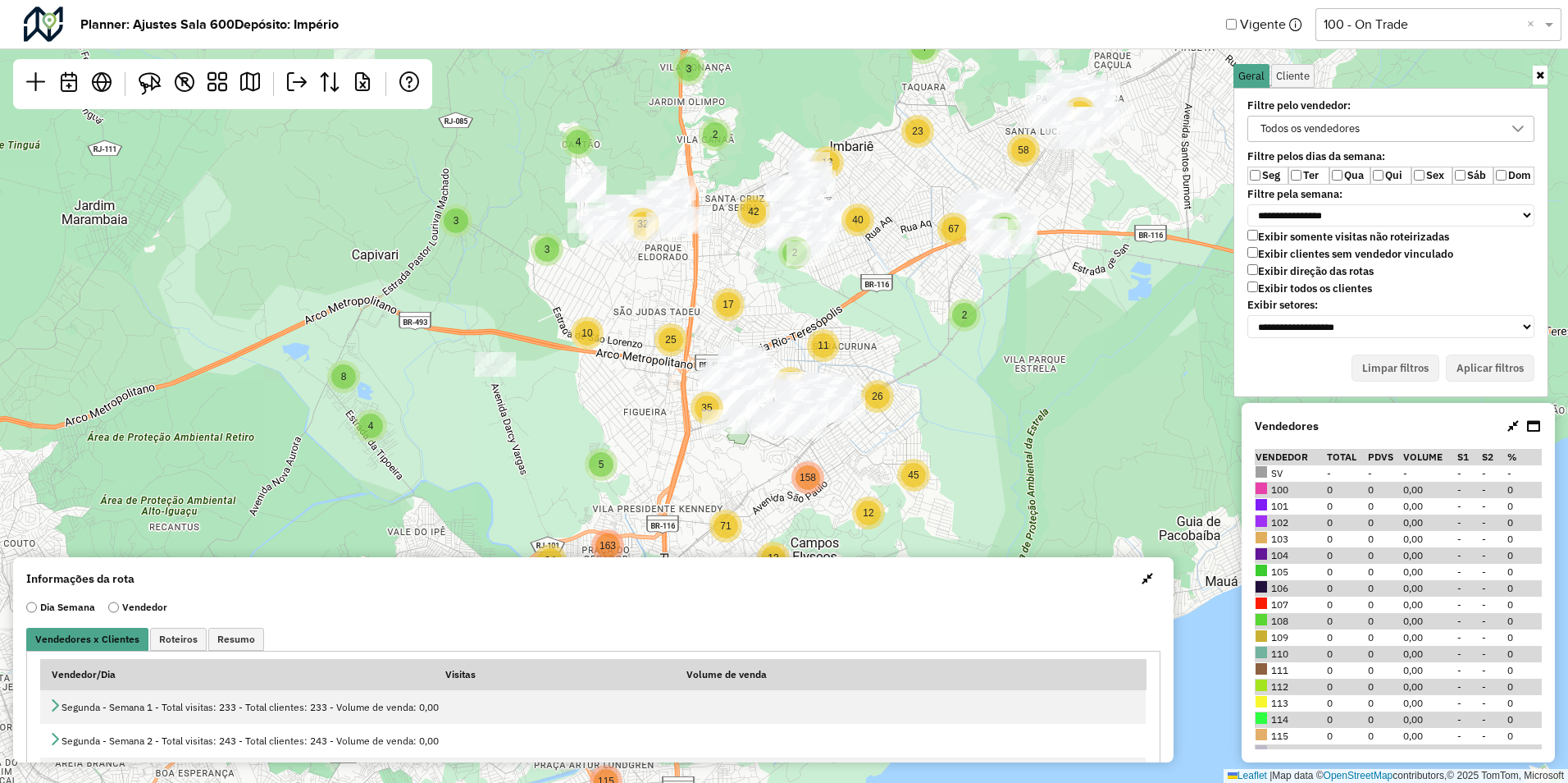
drag, startPoint x: 635, startPoint y: 473, endPoint x: 623, endPoint y: 418, distance: 56.3
click at [623, 419] on div "3 4 8 3 10 3 2 26 30 5 35 34 71 163 2 2 4 4 7 3 12 23 3 21 2 13 2 11 67 40 17 2…" at bounding box center [784, 392] width 1568 height 783
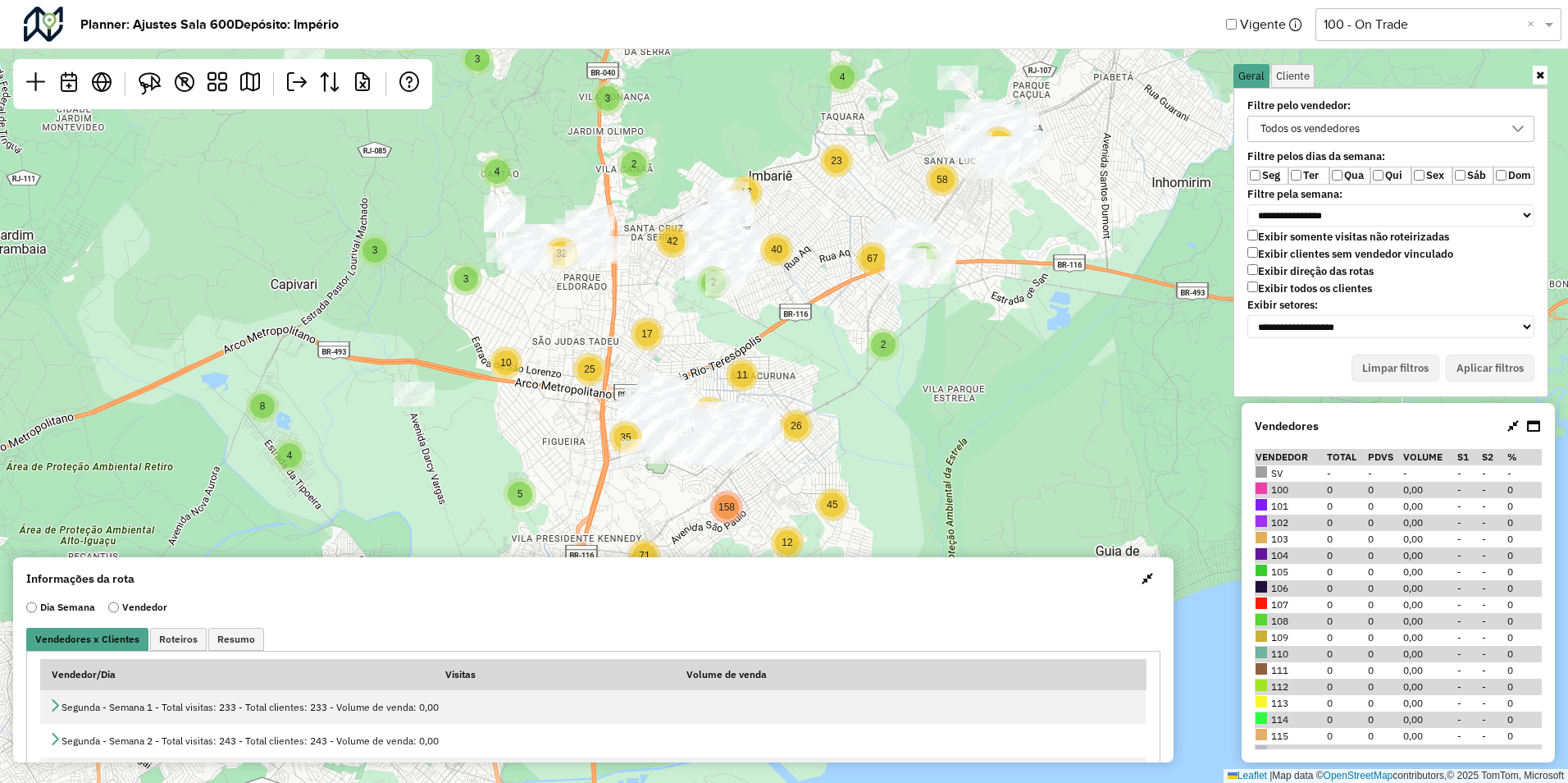
drag, startPoint x: 905, startPoint y: 320, endPoint x: 931, endPoint y: 383, distance: 68.2
click at [931, 383] on div "3 4 8 3 10 3 2 26 30 5 35 34 71 163 2 2 4 4 7 3 12 23 3 21 2 13 2 11 67 40 17 2…" at bounding box center [784, 392] width 1568 height 783
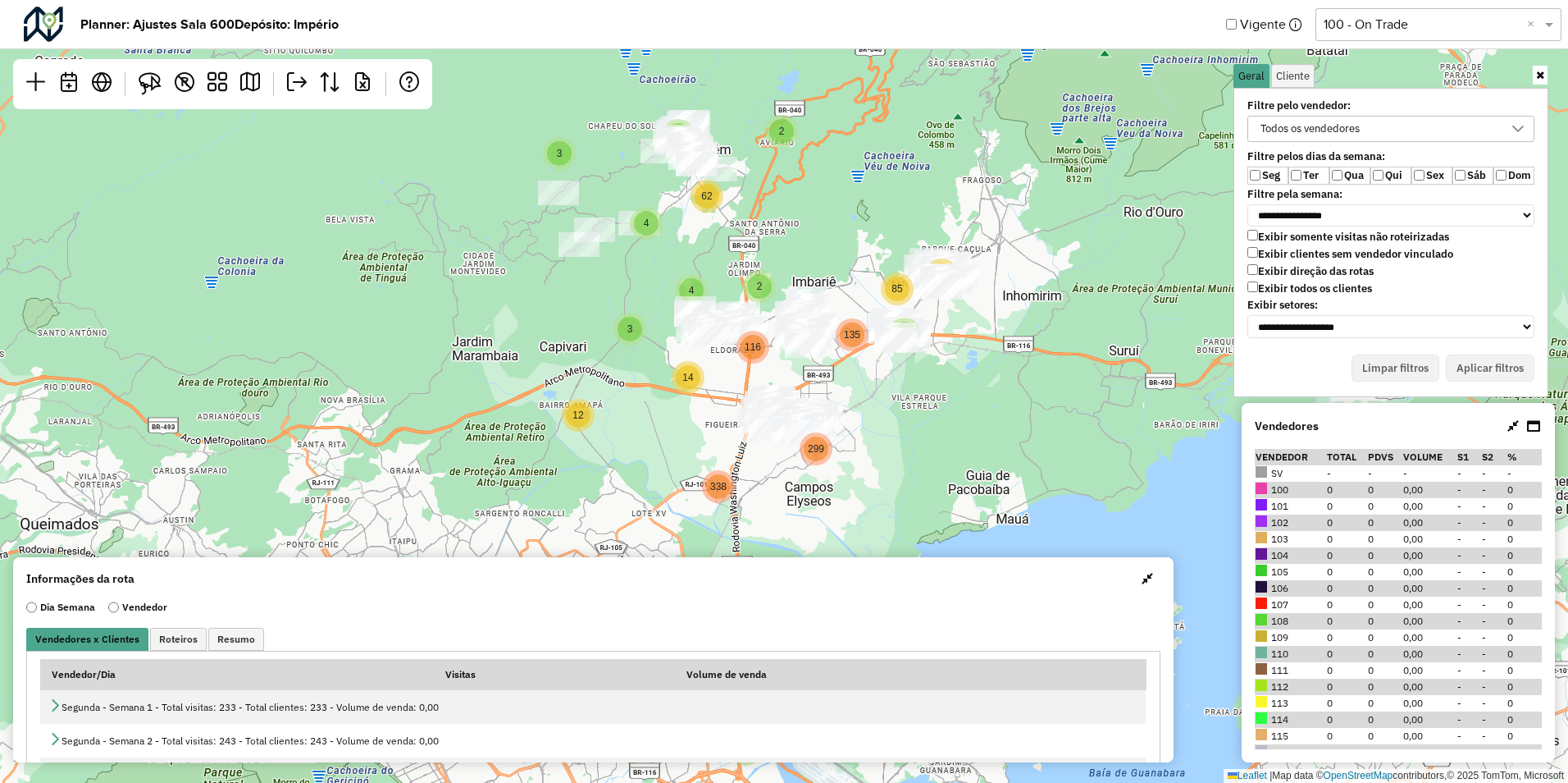
click at [1305, 288] on label "Exibir todos os clientes" at bounding box center [1310, 289] width 125 height 14
click at [1501, 361] on button "Aplicar filtros" at bounding box center [1491, 368] width 89 height 28
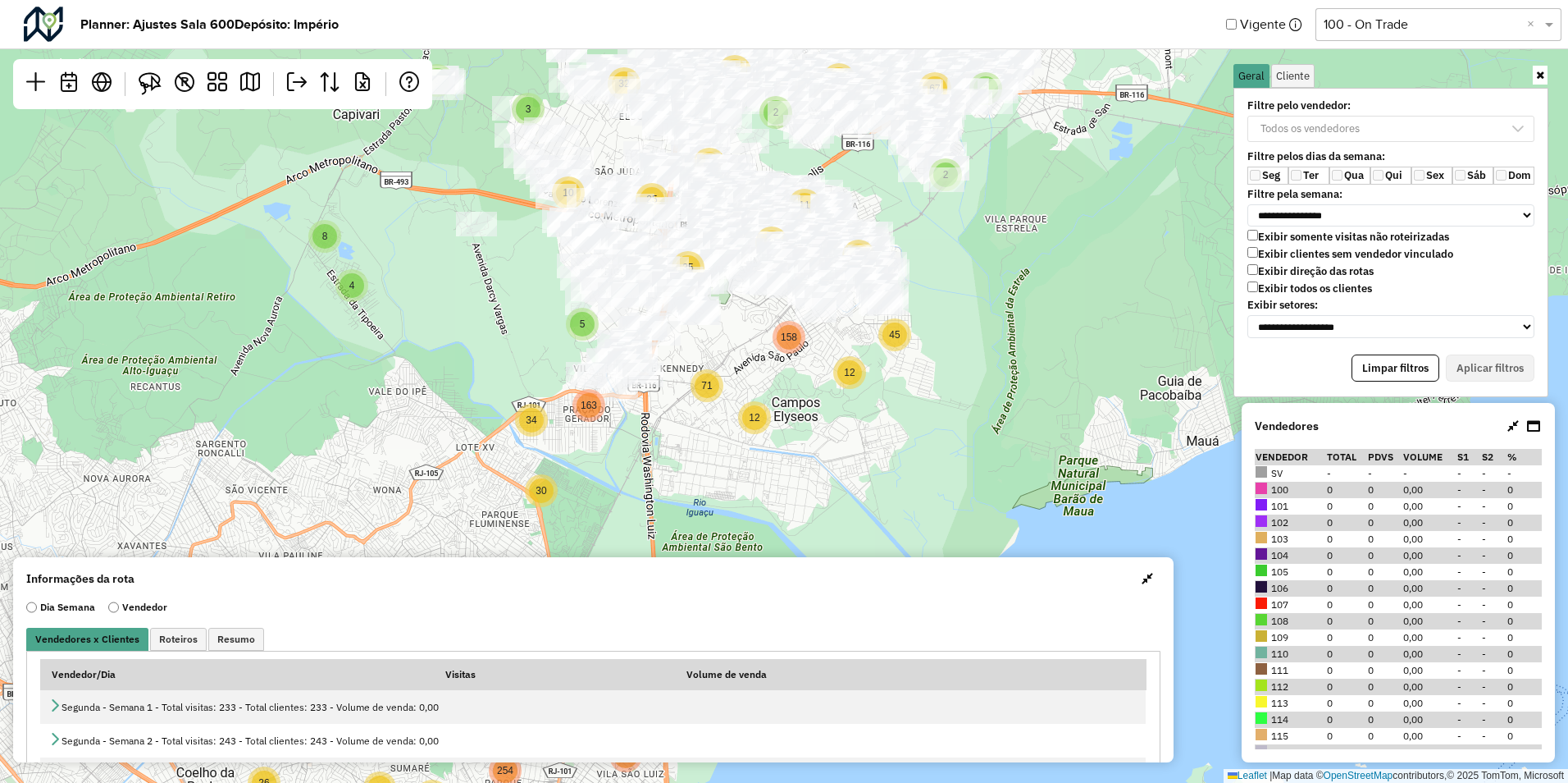
drag, startPoint x: 450, startPoint y: 418, endPoint x: 438, endPoint y: 401, distance: 20.8
click at [438, 401] on div "3 4 8 3 10 3 2 26 30 5 35 34 71 163 2 2 4 4 7 3 12 23 3 21 2 13 2 11 67 40 17 2…" at bounding box center [784, 392] width 1568 height 783
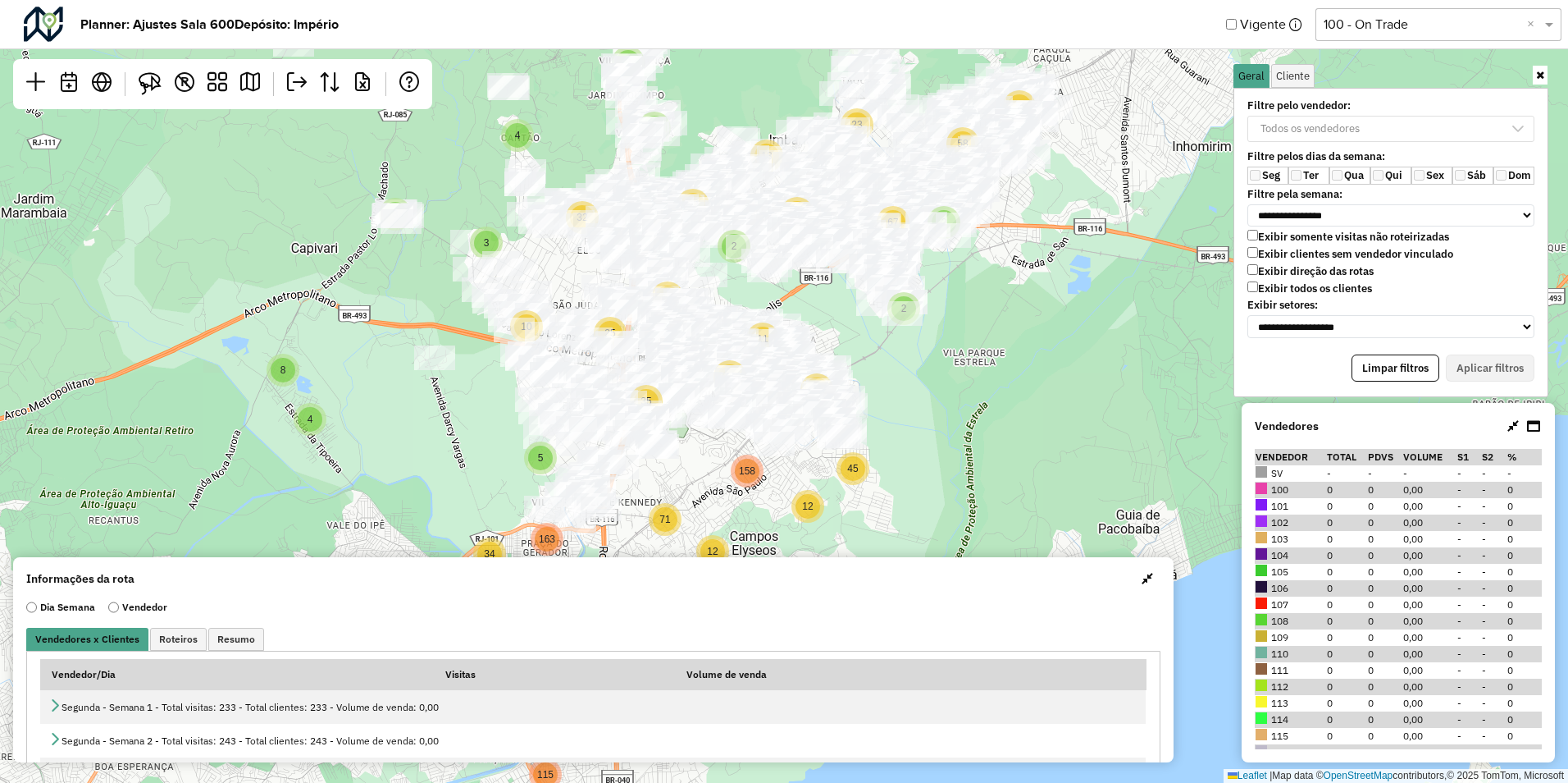
drag, startPoint x: 1056, startPoint y: 285, endPoint x: 1003, endPoint y: 439, distance: 162.9
click at [1003, 439] on div "3 4 8 3 10 3 2 26 30 5 35 34 71 163 2 2 4 4 7 3 12 23 3 21 2 13 2 11 67 40 17 2…" at bounding box center [784, 392] width 1568 height 783
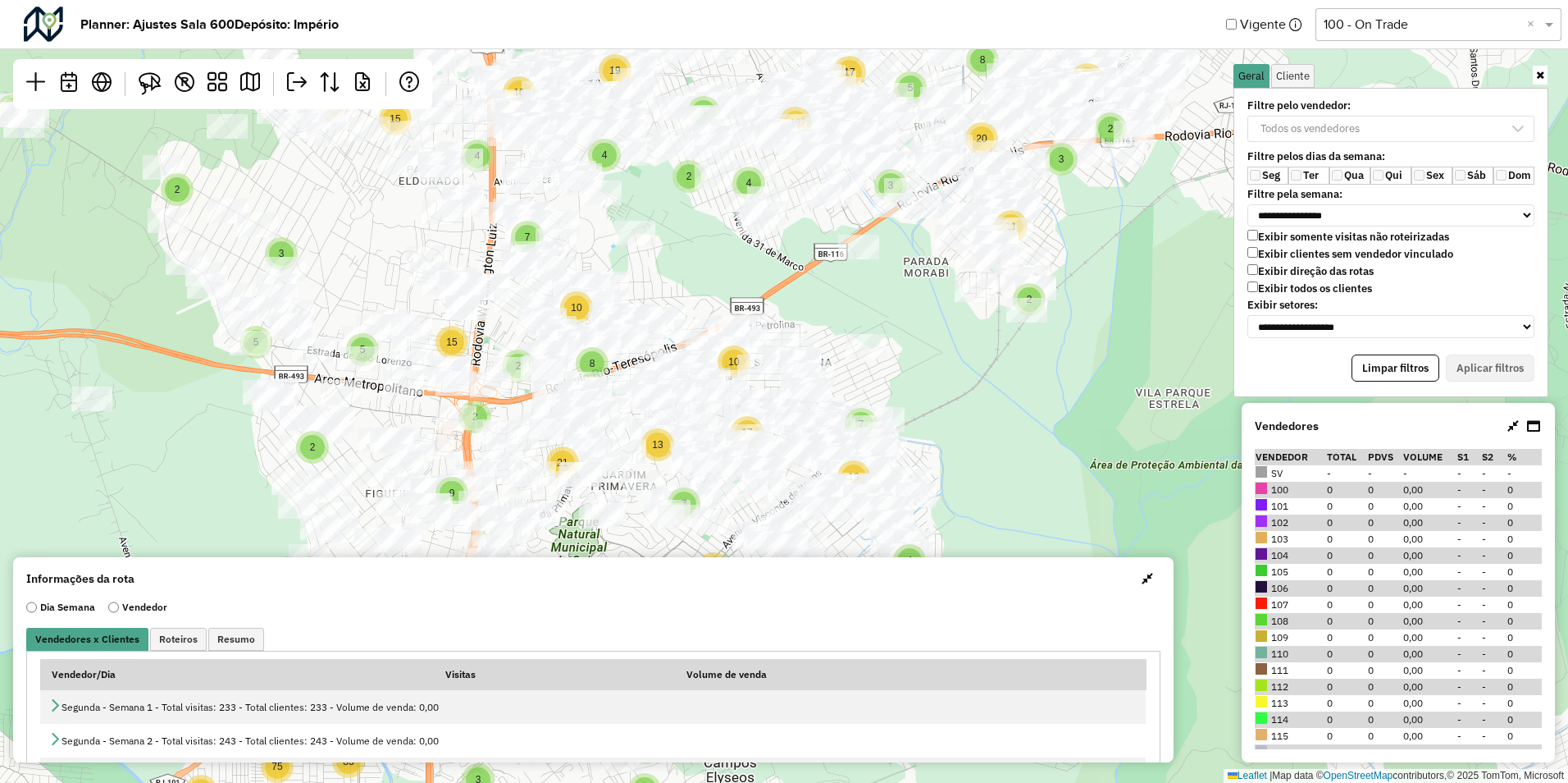
drag, startPoint x: 958, startPoint y: 412, endPoint x: 1005, endPoint y: 371, distance: 62.4
click at [1005, 371] on div "3 2 2 8 2 2 3 5 3 2 14 12 4 11 15 5 9 4 21 34 3 12 56 5 83 75 2 2 3 7 3 2 10 2 …" at bounding box center [784, 392] width 1568 height 783
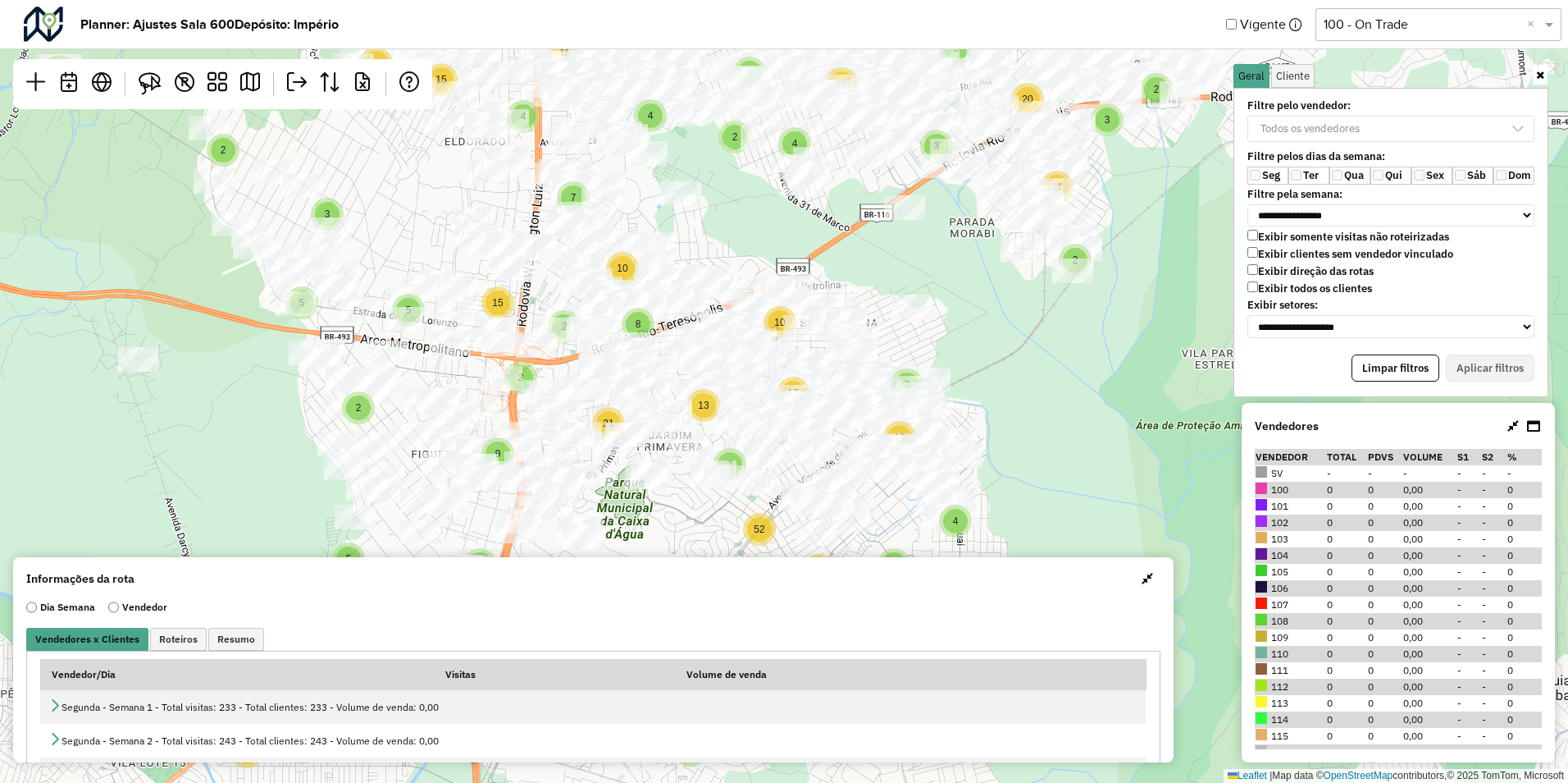
click at [1261, 292] on label "Exibir todos os clientes" at bounding box center [1310, 289] width 125 height 14
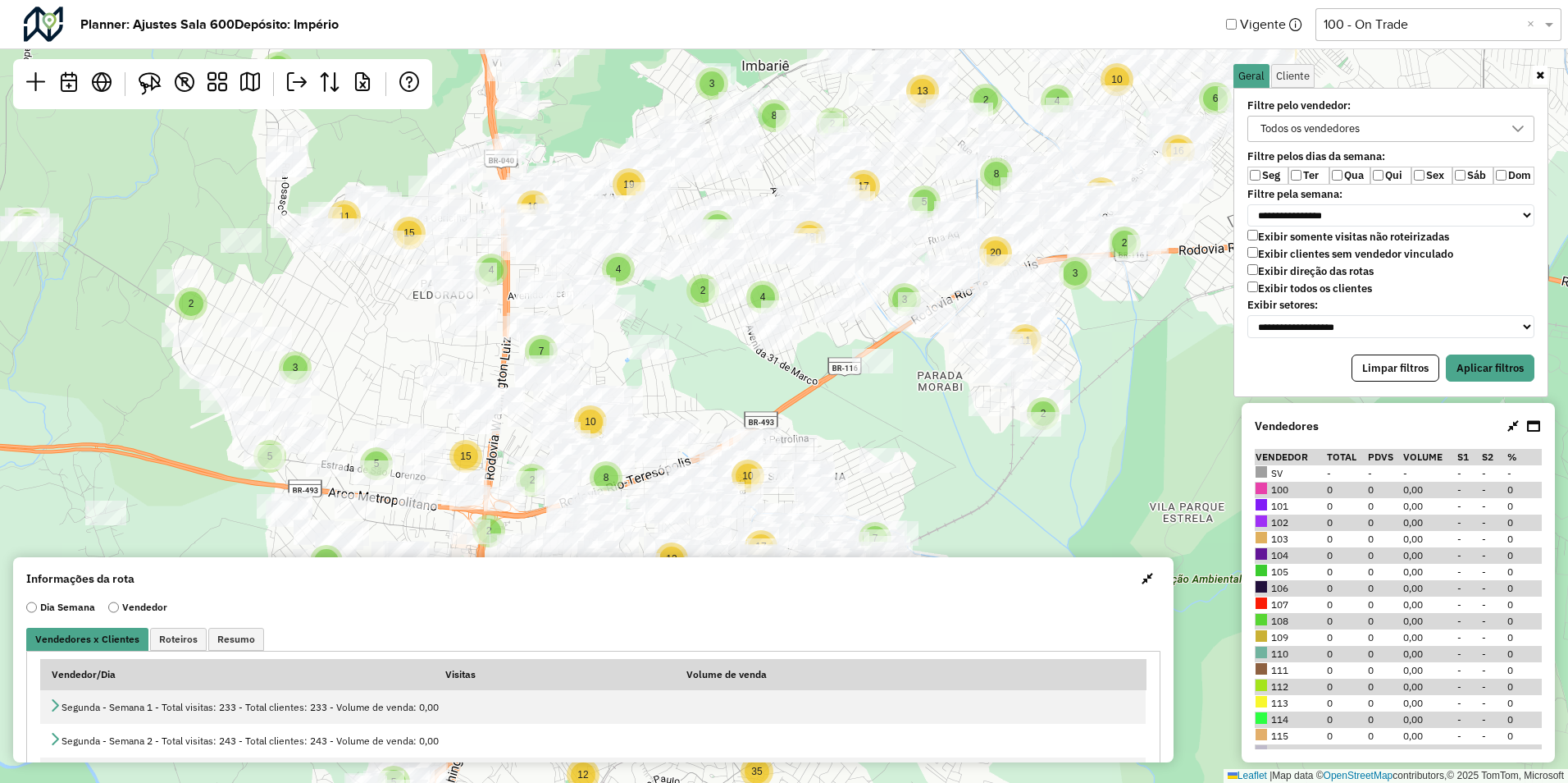
drag, startPoint x: 1177, startPoint y: 217, endPoint x: 1146, endPoint y: 370, distance: 156.1
click at [1146, 370] on div "3 2 2 8 2 2 3 5 3 2 14 12 4 11 15 5 9 4 21 34 3 12 56 5 83 75 2 2 3 7 3 2 10 2 …" at bounding box center [784, 392] width 1568 height 783
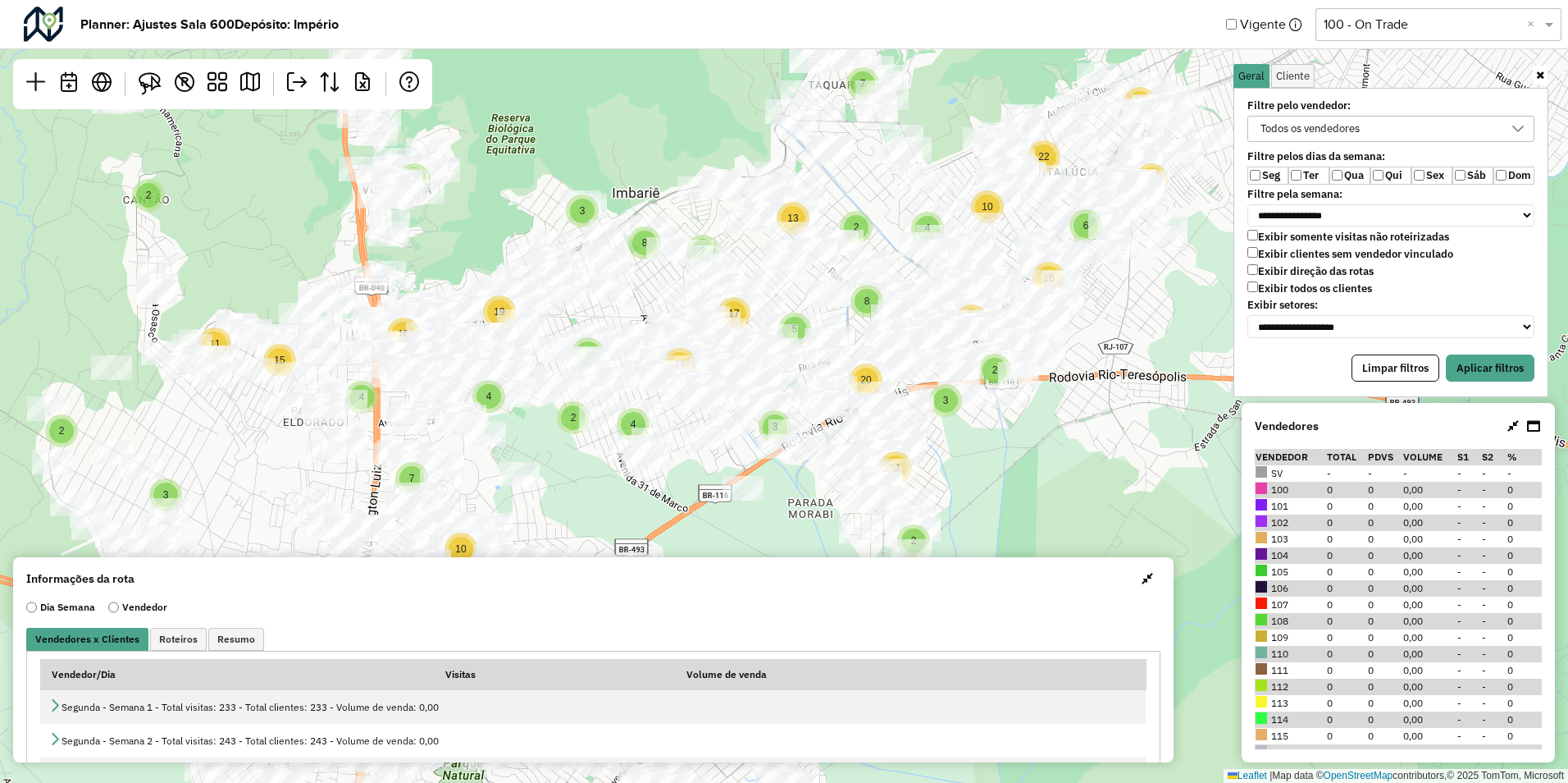
drag, startPoint x: 1193, startPoint y: 325, endPoint x: 1033, endPoint y: 459, distance: 208.7
click at [1033, 459] on div "3 2 2 8 2 2 3 5 3 2 14 12 4 11 15 5 9 4 21 34 3 12 56 5 83 75 2 2 3 7 3 2 10 2 …" at bounding box center [784, 392] width 1568 height 783
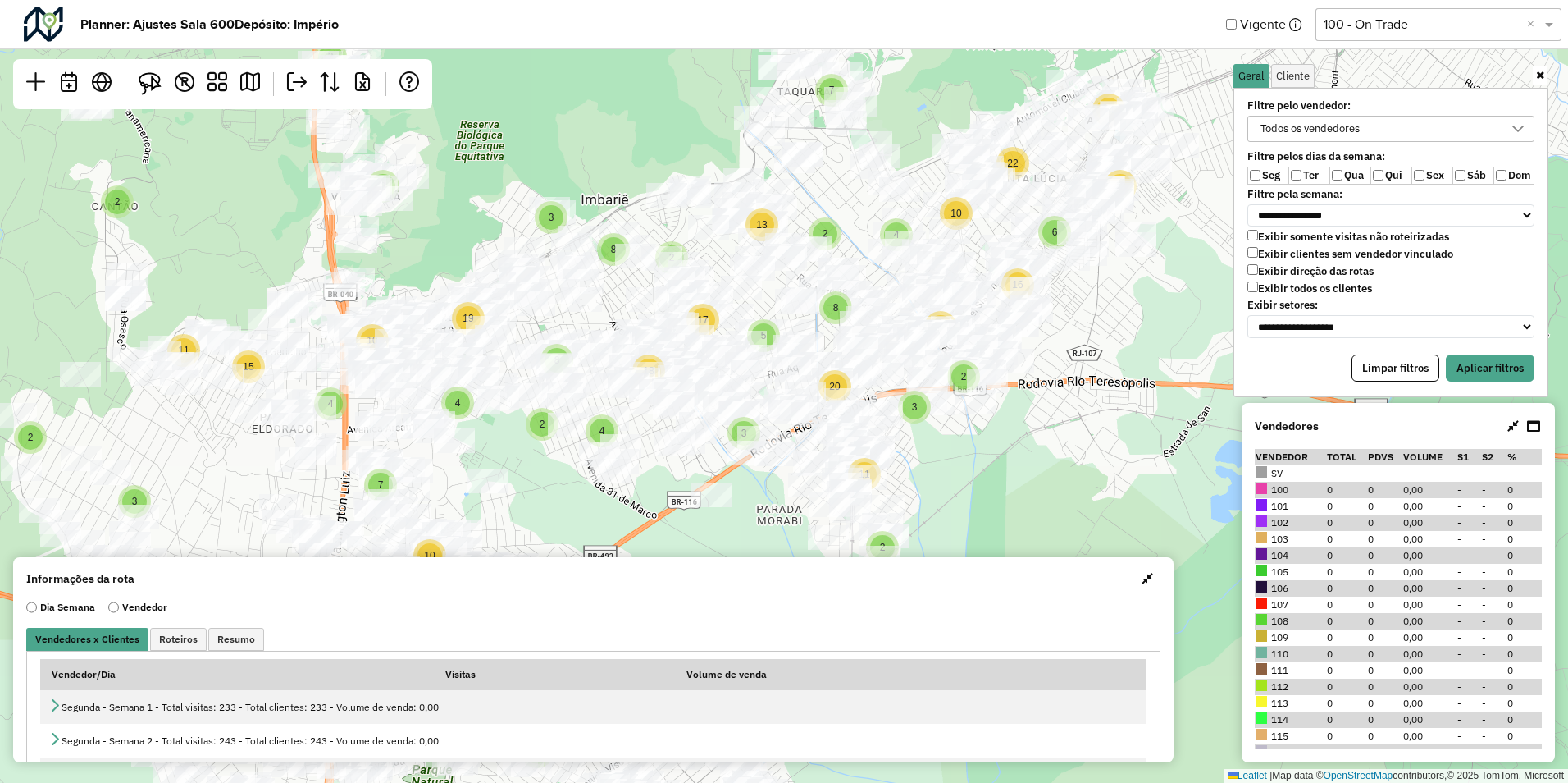
click at [1325, 126] on div "Todos os vendedores" at bounding box center [1310, 129] width 111 height 25
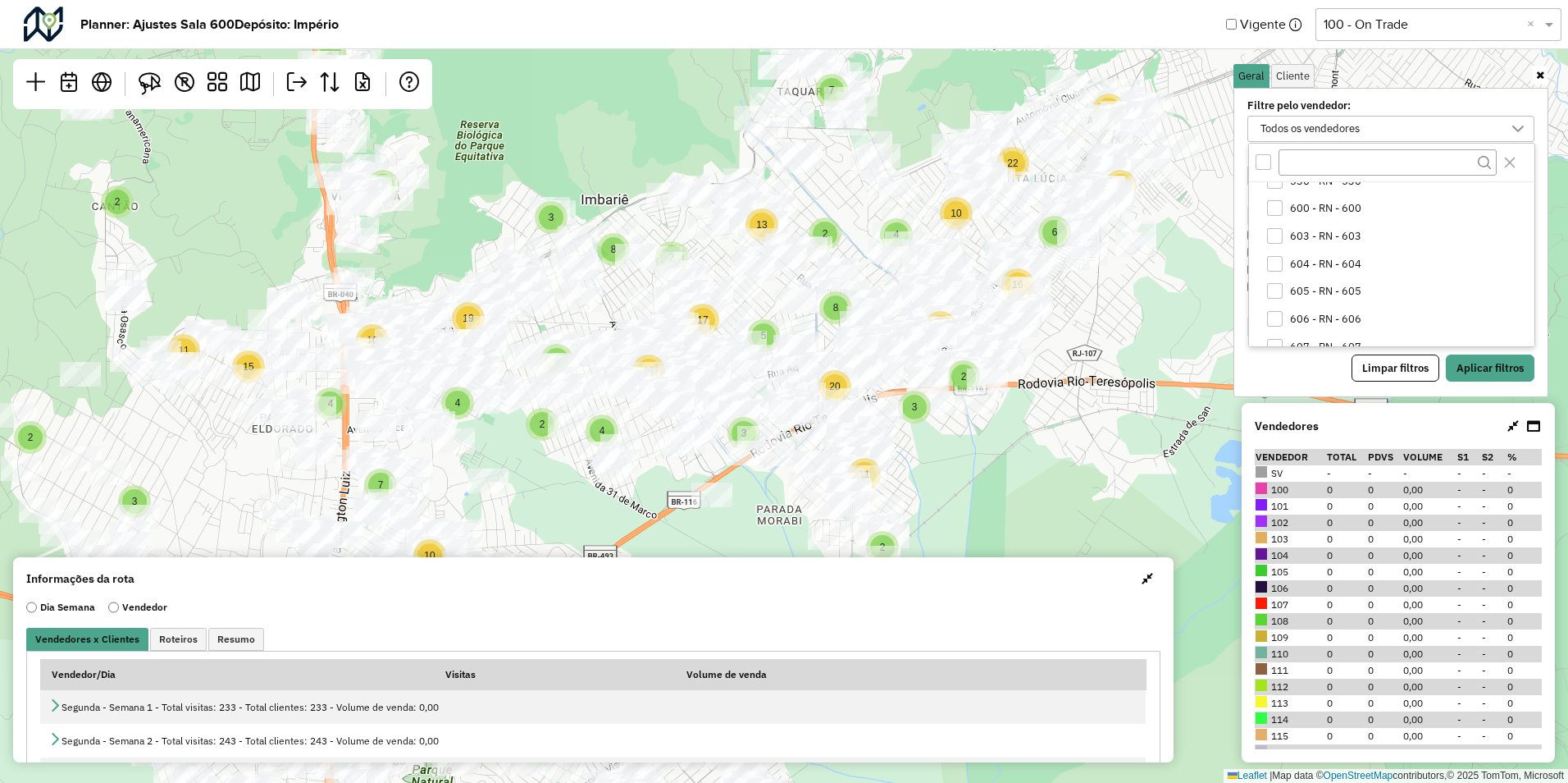
scroll to position [1231, 0]
click at [1279, 325] on div "607 - RN - 607" at bounding box center [1275, 320] width 16 height 16
click at [1491, 364] on button "Aplicar filtros" at bounding box center [1491, 368] width 89 height 28
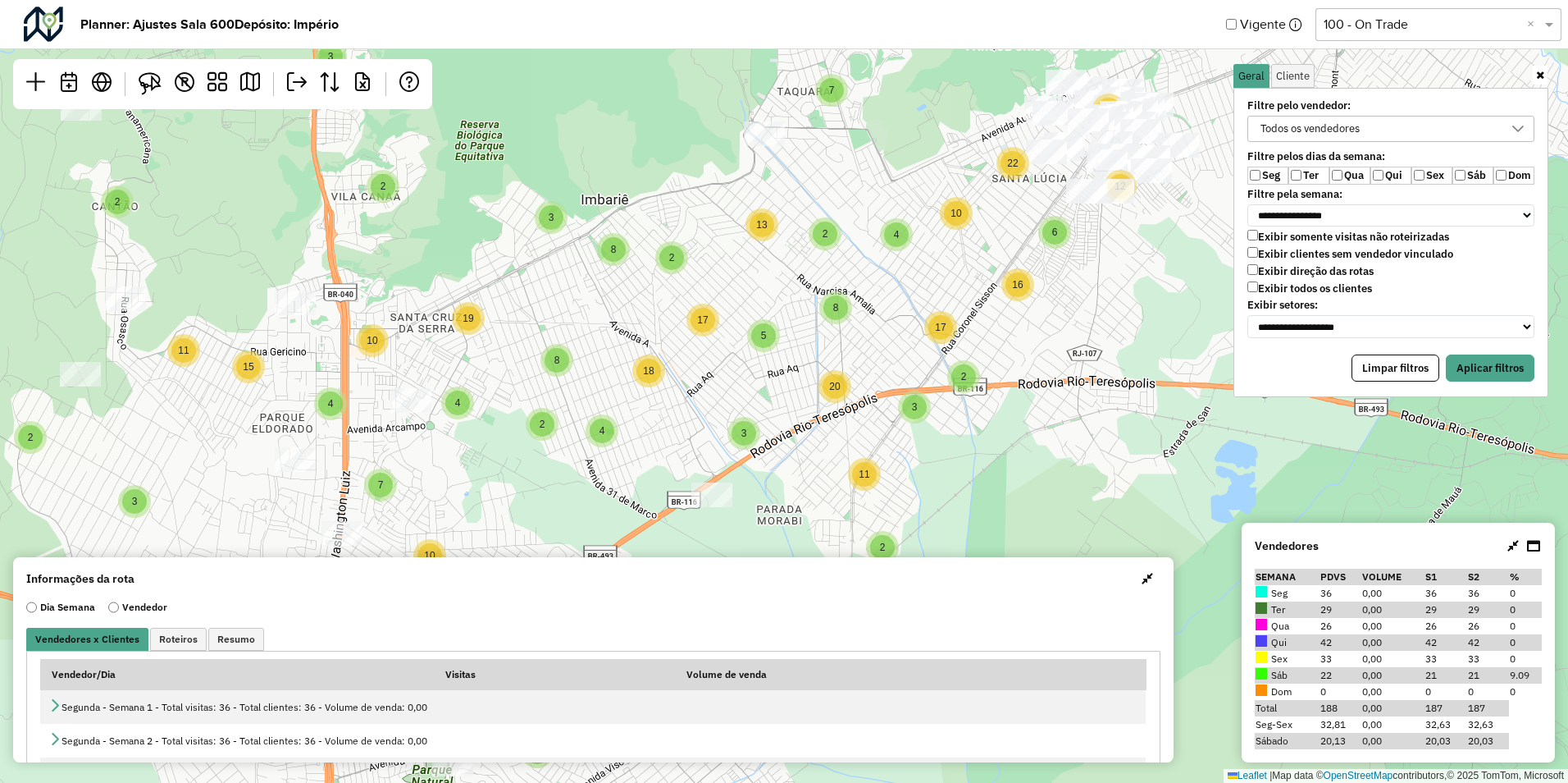
click at [1372, 182] on label "Qui" at bounding box center [1390, 175] width 41 height 18
click at [1415, 176] on label "Sex" at bounding box center [1432, 175] width 41 height 18
click at [1457, 185] on div "**********" at bounding box center [1391, 218] width 306 height 245
click at [1495, 369] on button "Aplicar filtros" at bounding box center [1491, 368] width 89 height 28
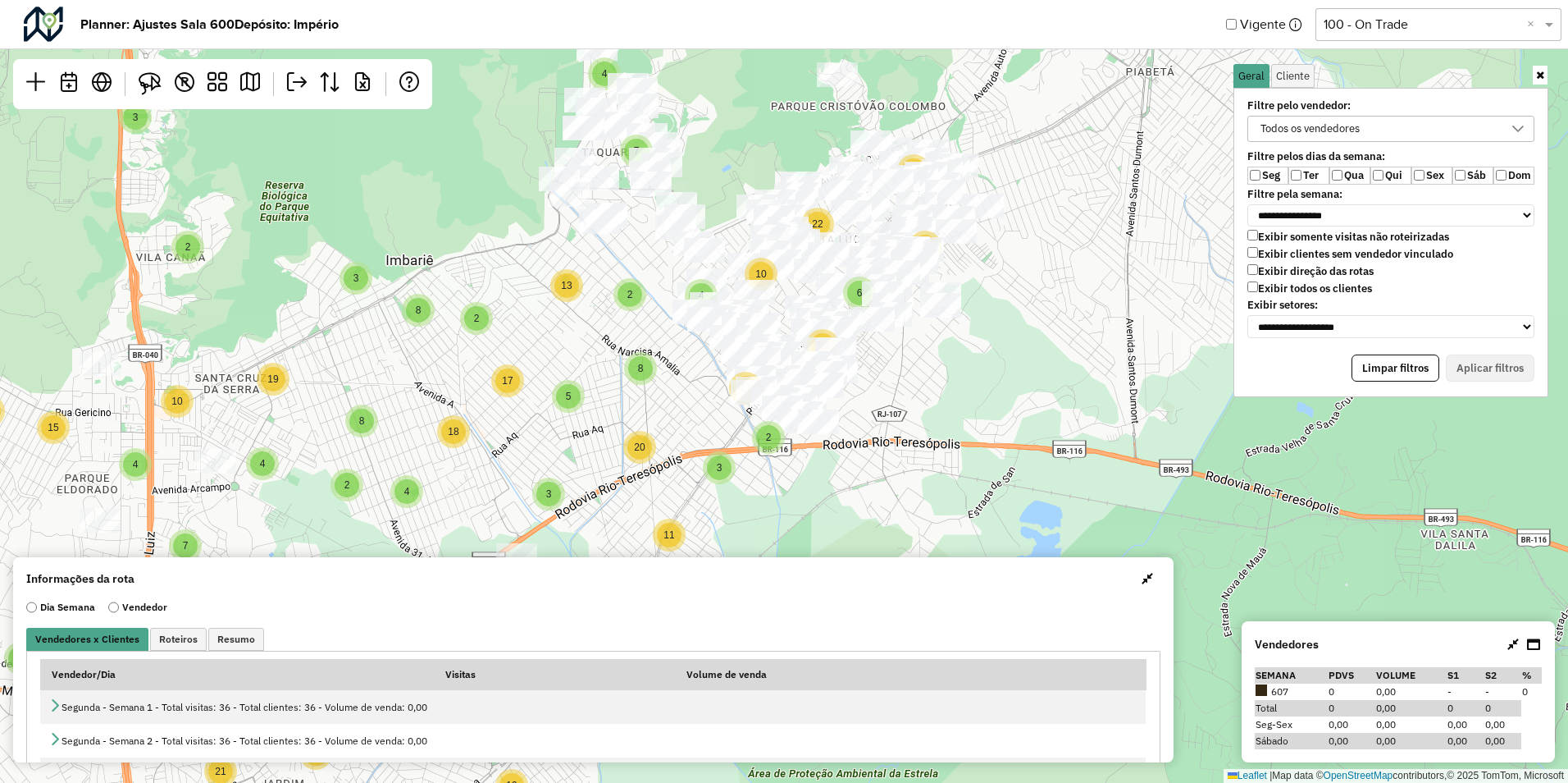
click at [1466, 173] on label "Sáb" at bounding box center [1472, 175] width 41 height 18
click at [1454, 180] on label "Sáb" at bounding box center [1472, 175] width 41 height 18
click at [1346, 176] on label "Qua" at bounding box center [1350, 175] width 41 height 18
click at [1466, 178] on label "Sáb" at bounding box center [1472, 175] width 41 height 18
click at [1491, 382] on button "Aplicar filtros" at bounding box center [1491, 368] width 89 height 28
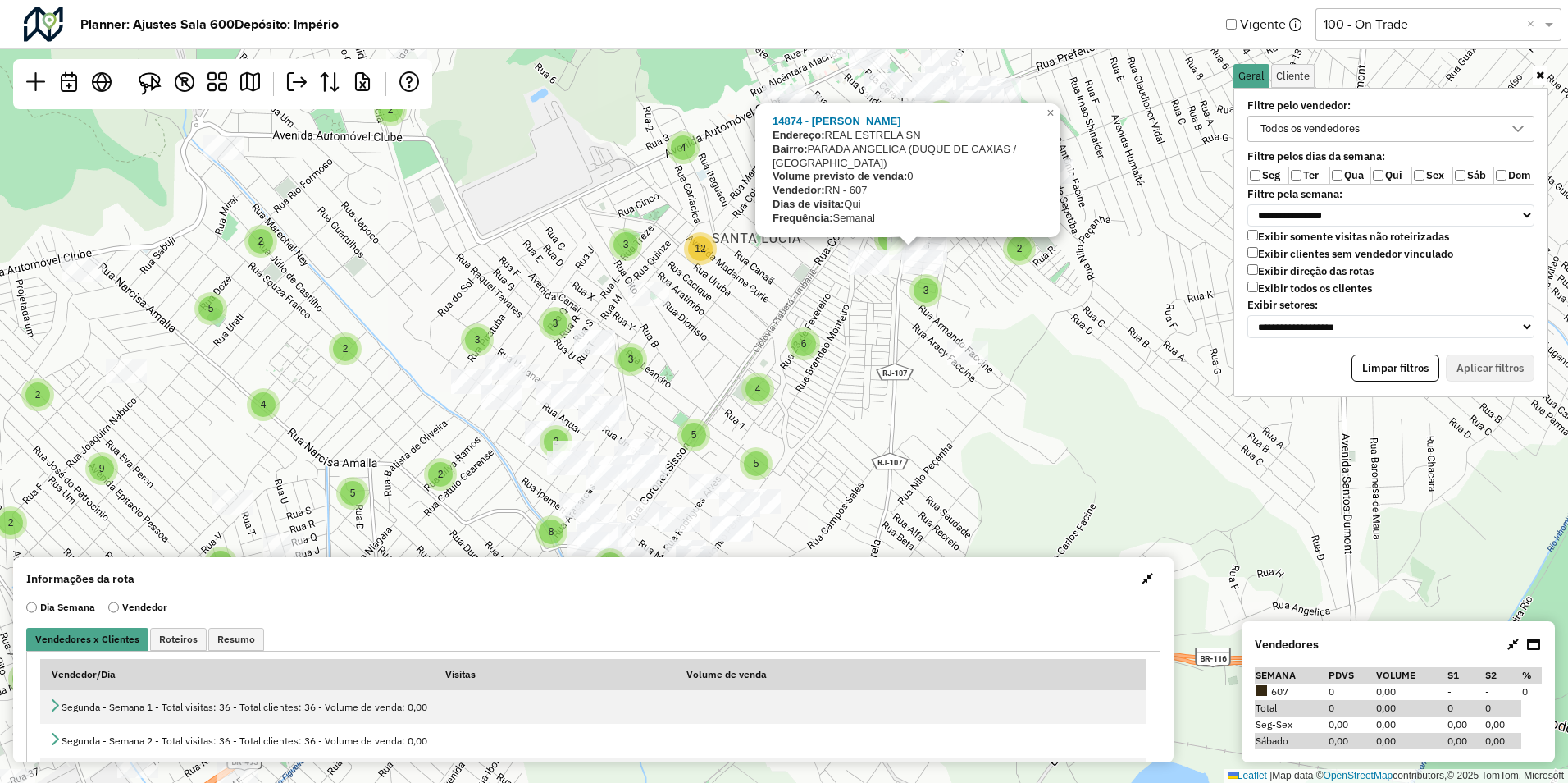
click at [874, 319] on div "2 2 2 2 3 2 3 6 4 2 3 2 4 5 5 2 2 2 3 4 4 10 3 3 2 3 6 2 4 2 6 6 2 2 4 3 7 4 2 …" at bounding box center [784, 392] width 1568 height 783
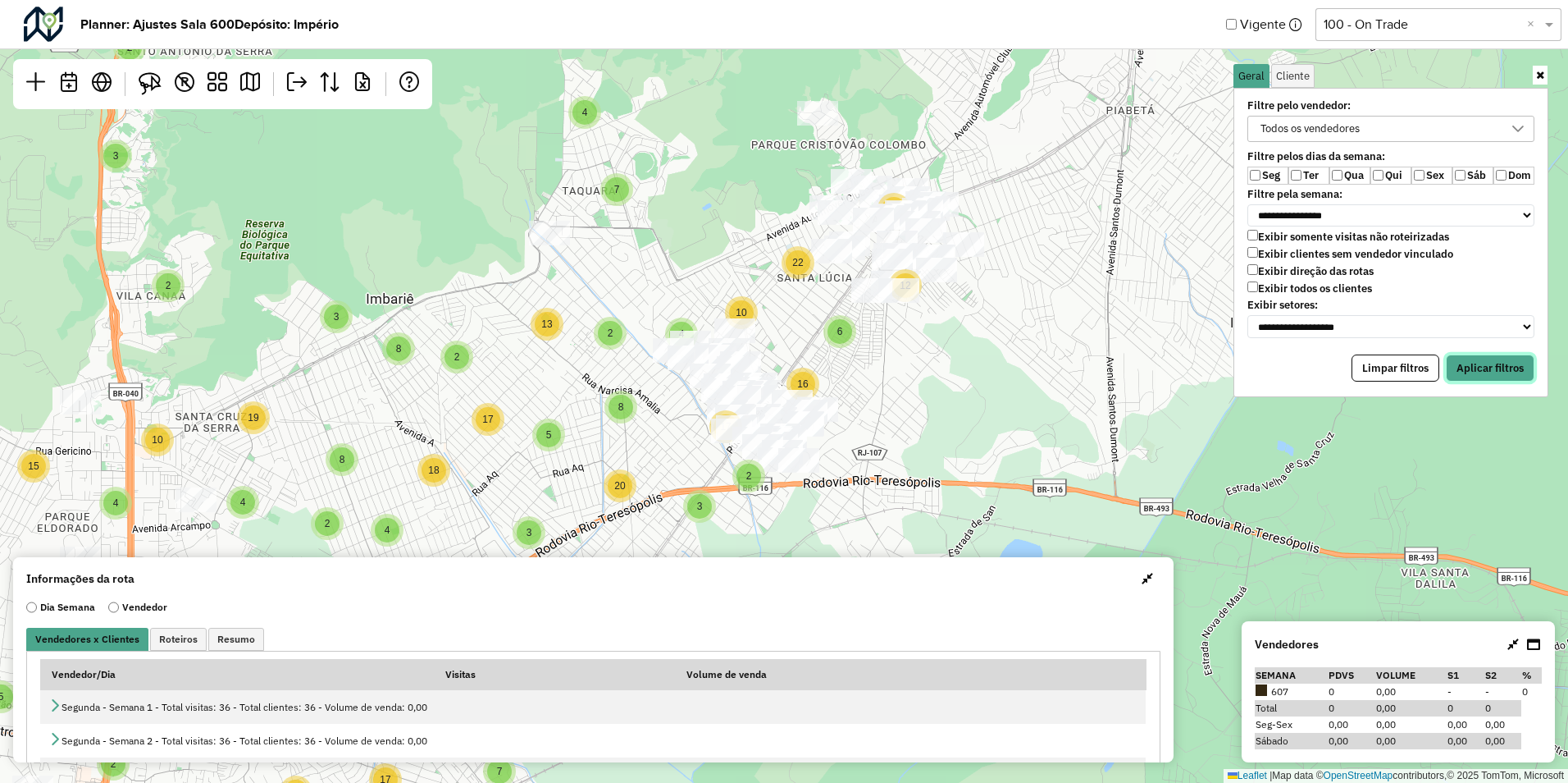
click at [1449, 368] on button "Aplicar filtros" at bounding box center [1491, 368] width 89 height 28
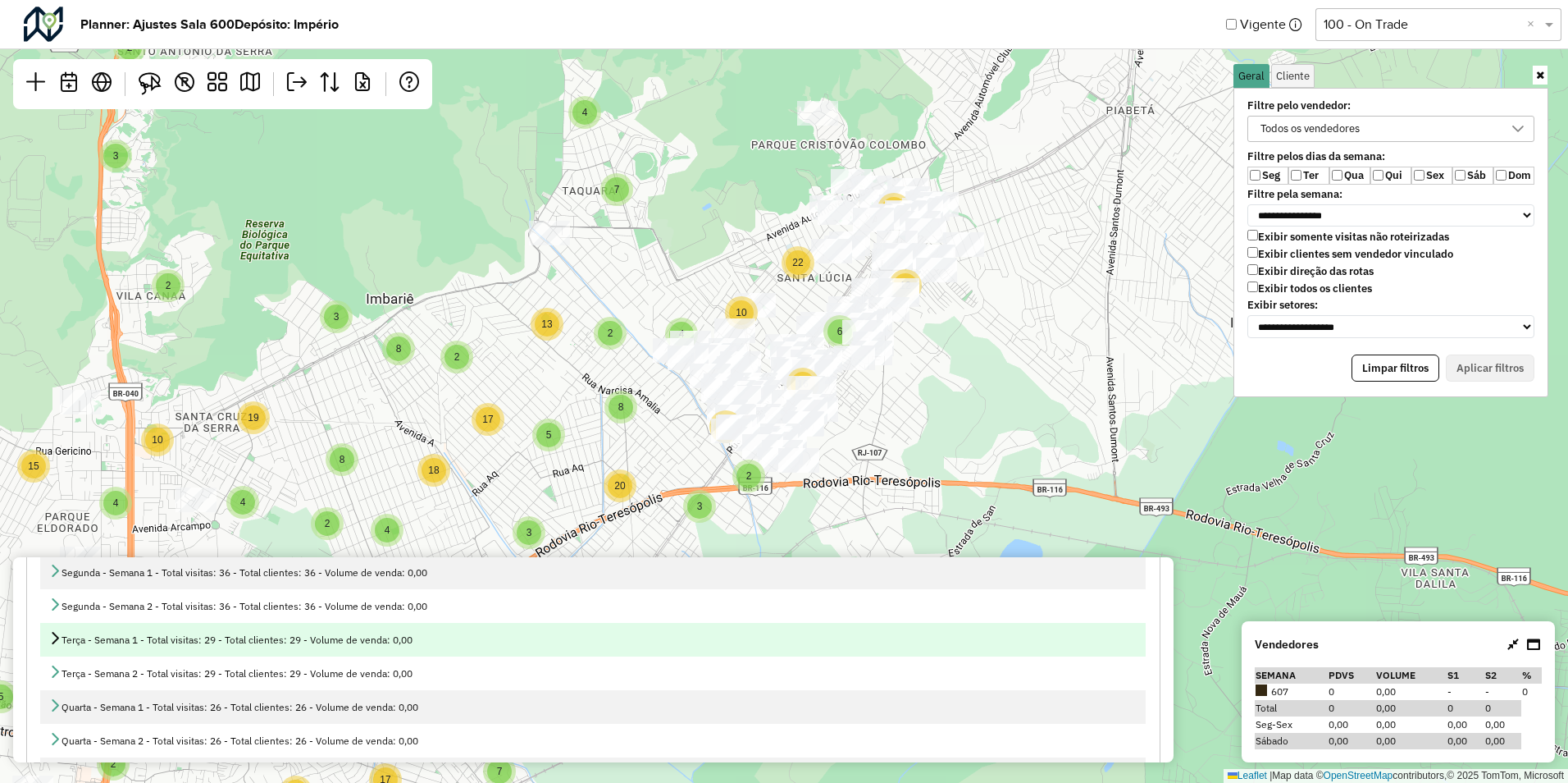
scroll to position [164, 0]
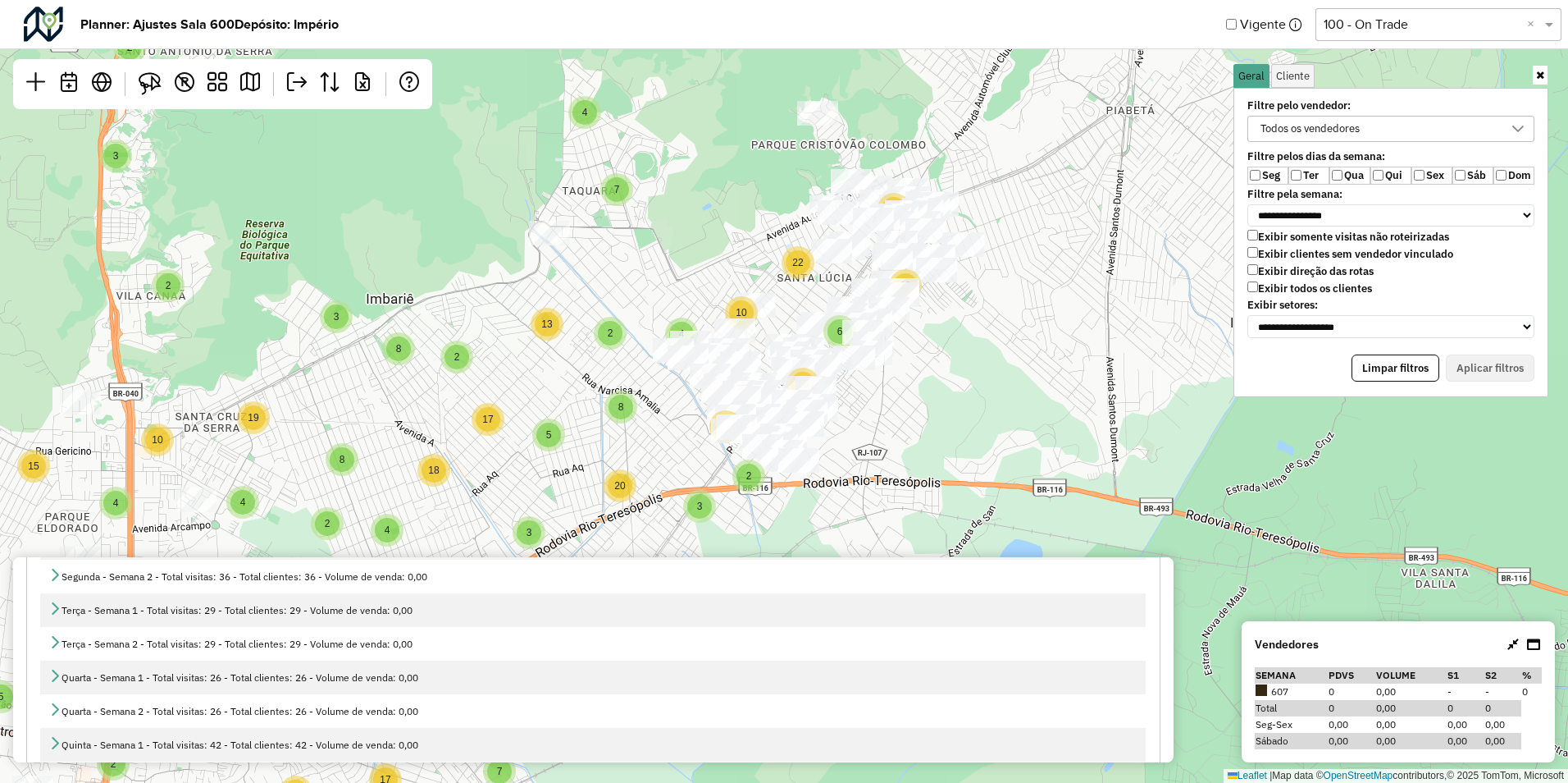
click at [1347, 174] on label "Qua" at bounding box center [1350, 175] width 41 height 18
click at [1475, 356] on button "Aplicar filtros" at bounding box center [1491, 368] width 89 height 28
click at [1505, 373] on button "Aplicar filtros" at bounding box center [1491, 368] width 89 height 28
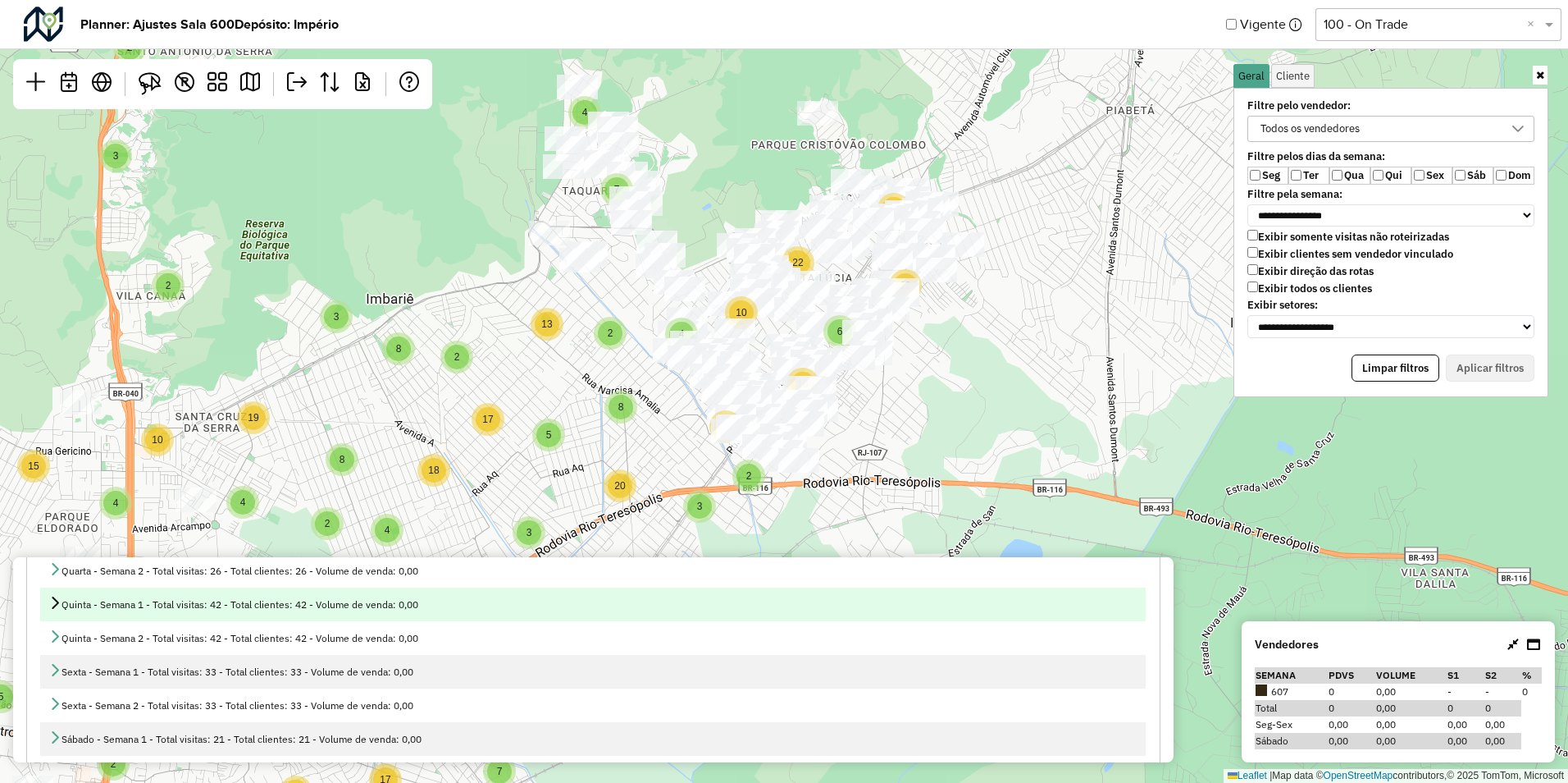
scroll to position [328, 0]
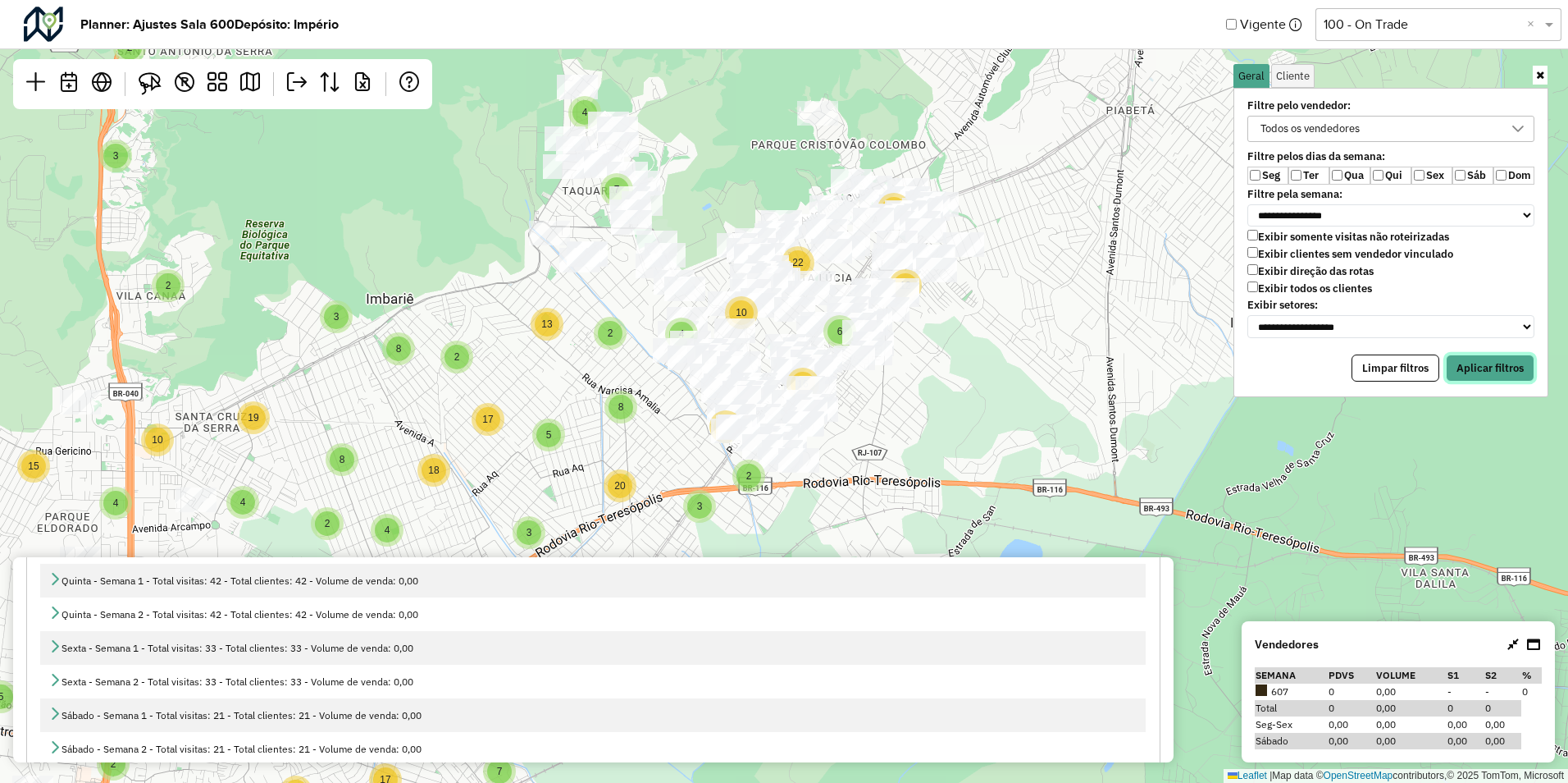
click at [1497, 381] on button "Aplicar filtros" at bounding box center [1491, 368] width 89 height 28
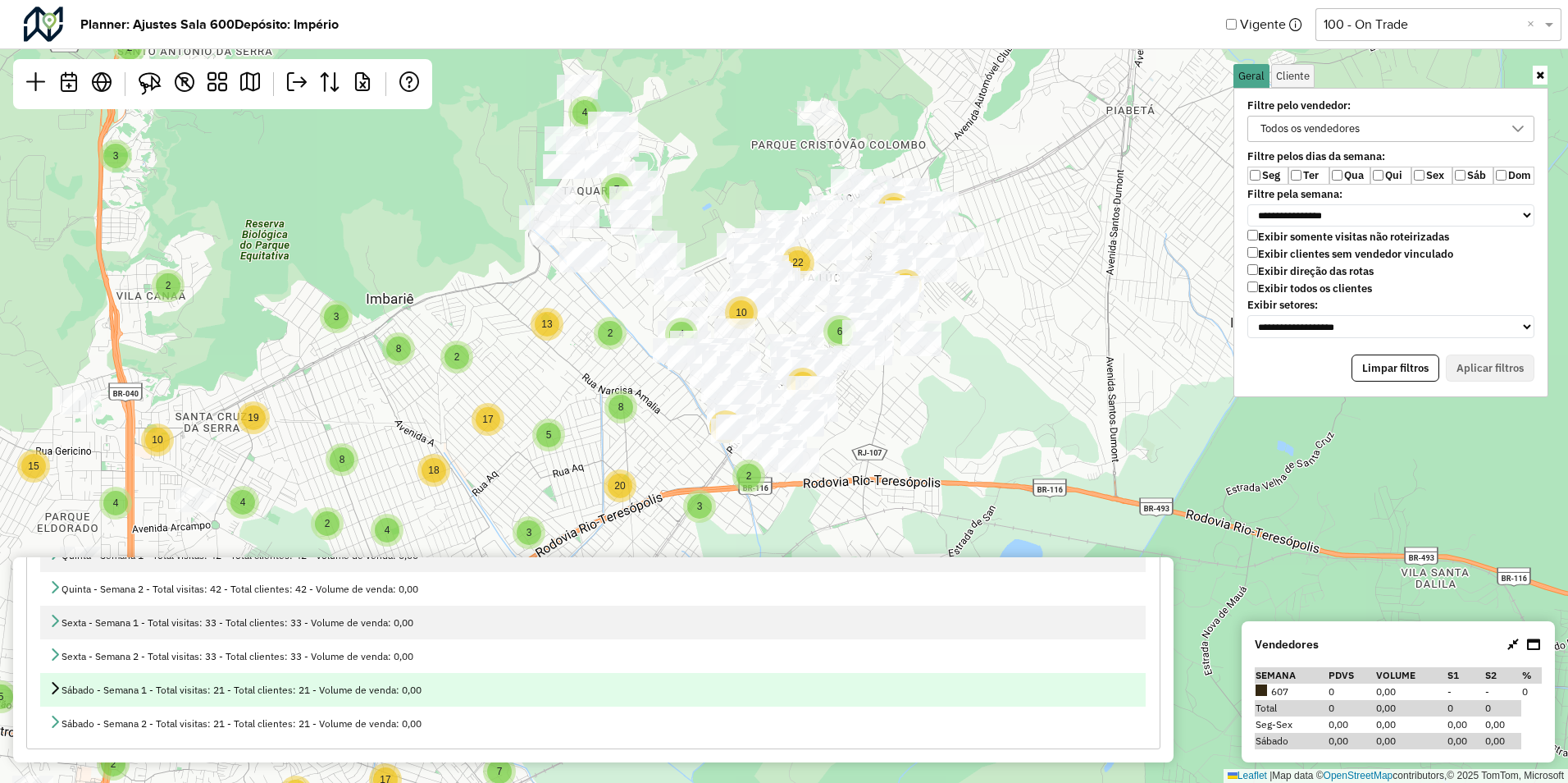
scroll to position [272, 0]
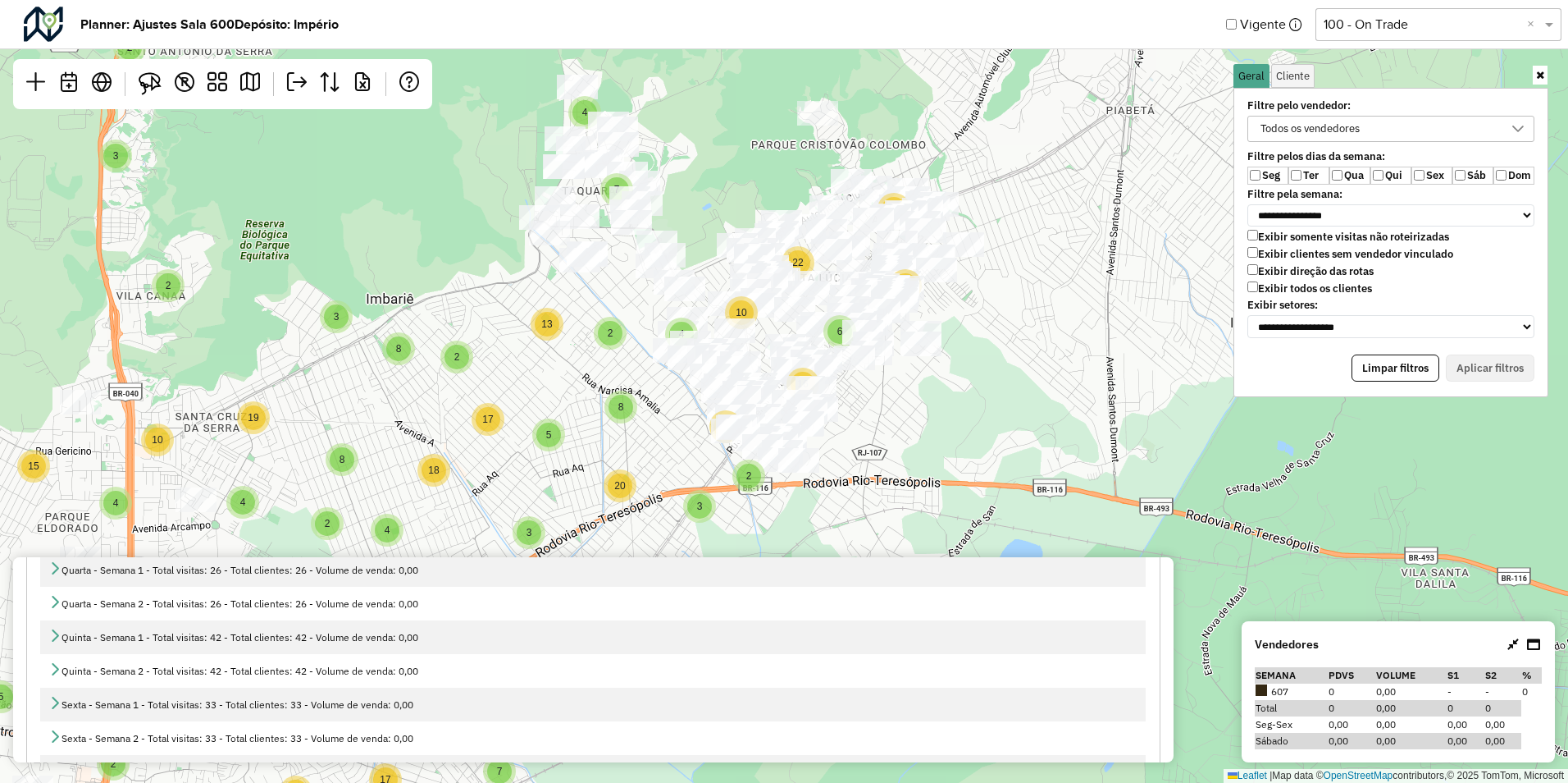
click at [1262, 173] on label "Seg" at bounding box center [1267, 175] width 41 height 18
click at [1305, 176] on label "Ter" at bounding box center [1309, 175] width 41 height 18
click at [1348, 176] on label "Qua" at bounding box center [1350, 175] width 41 height 18
click at [1497, 395] on div "**********" at bounding box center [1391, 242] width 315 height 309
click at [1349, 176] on label "Qua" at bounding box center [1350, 175] width 41 height 18
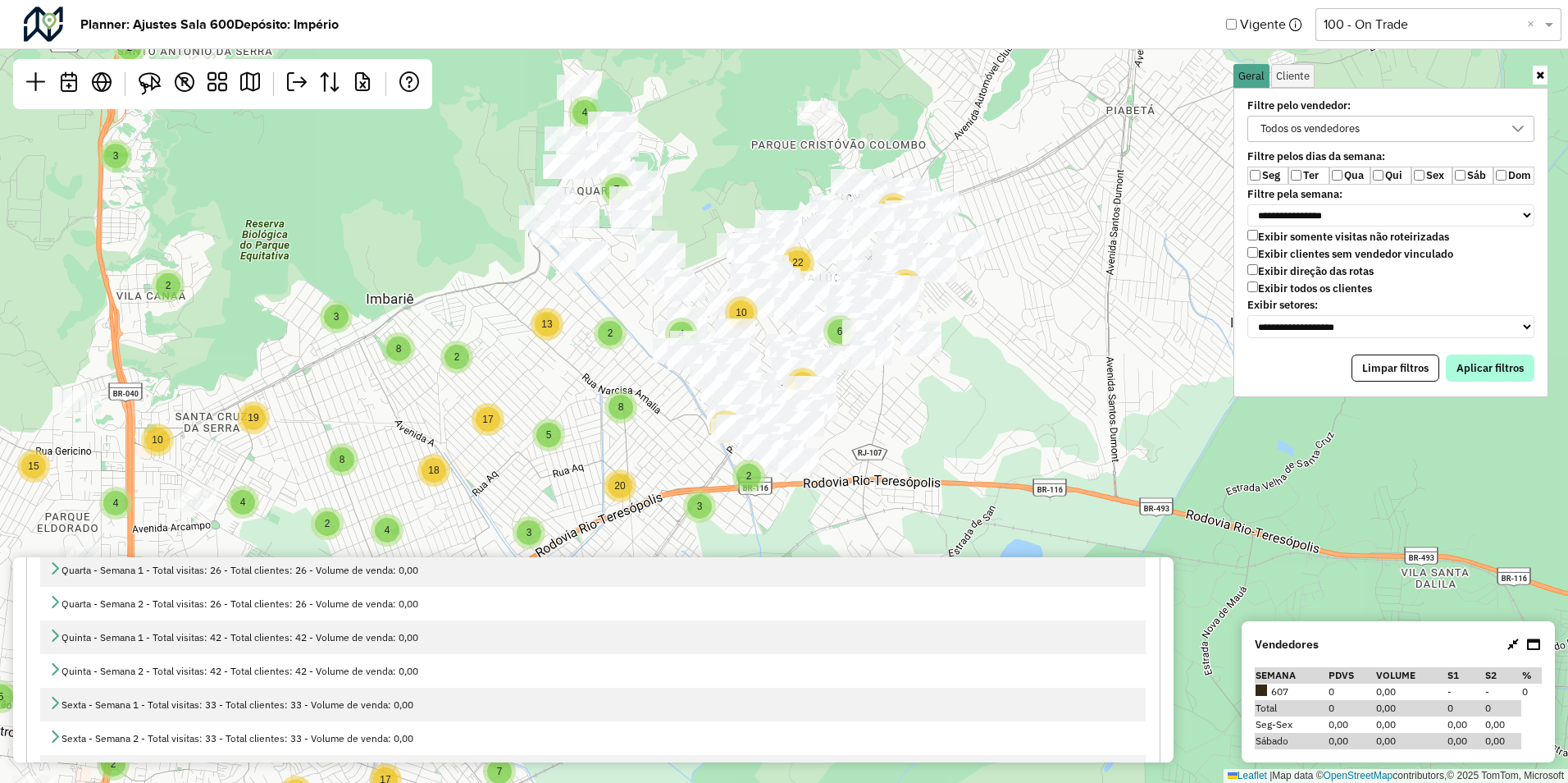
drag, startPoint x: 1465, startPoint y: 352, endPoint x: 1468, endPoint y: 361, distance: 9.5
click at [1467, 358] on div "**********" at bounding box center [1391, 242] width 315 height 309
click at [1474, 374] on button "Aplicar filtros" at bounding box center [1491, 368] width 89 height 28
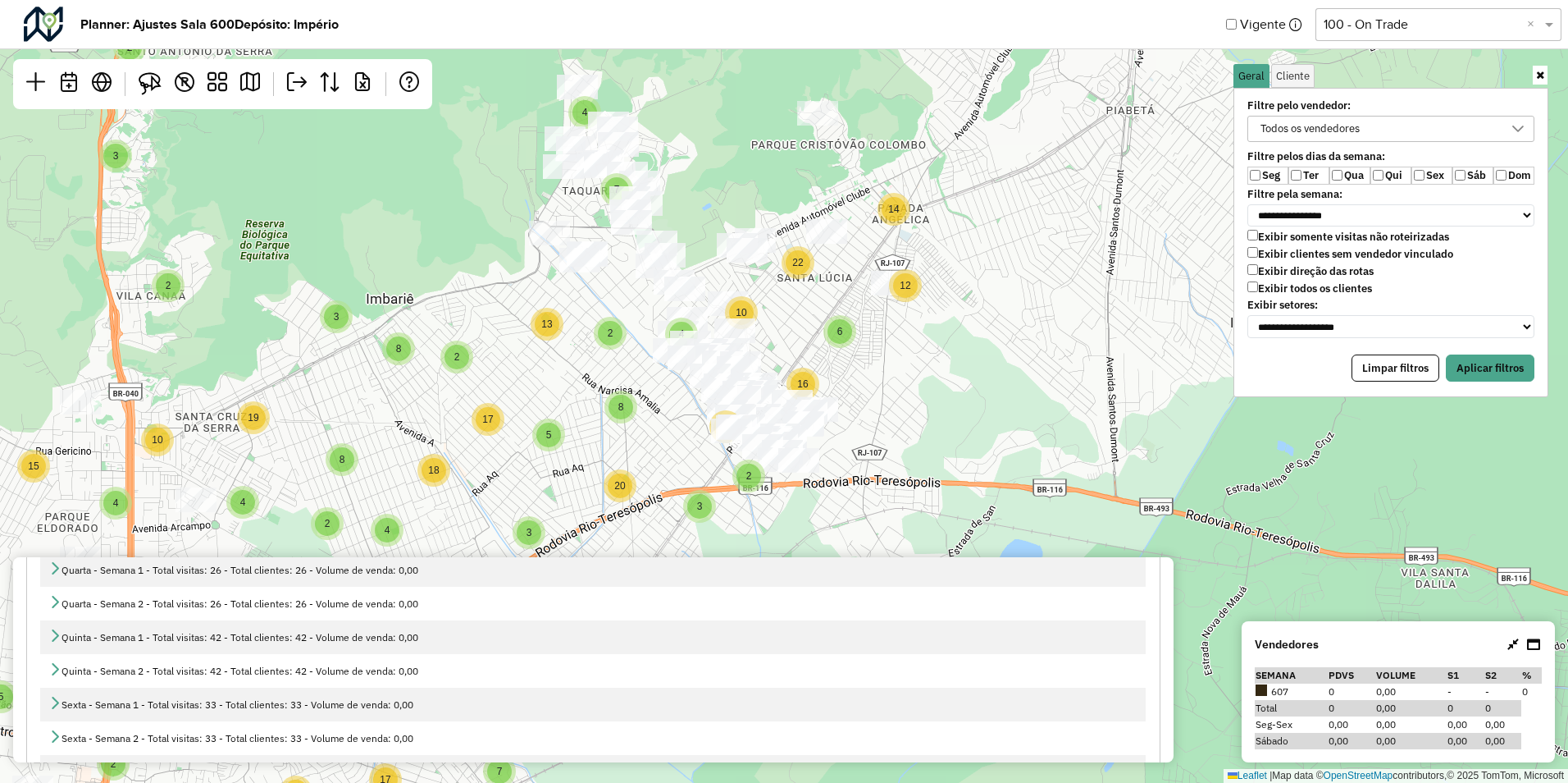
click at [1358, 177] on label "Qua" at bounding box center [1350, 175] width 41 height 18
click at [1514, 382] on button "Aplicar filtros" at bounding box center [1491, 368] width 89 height 28
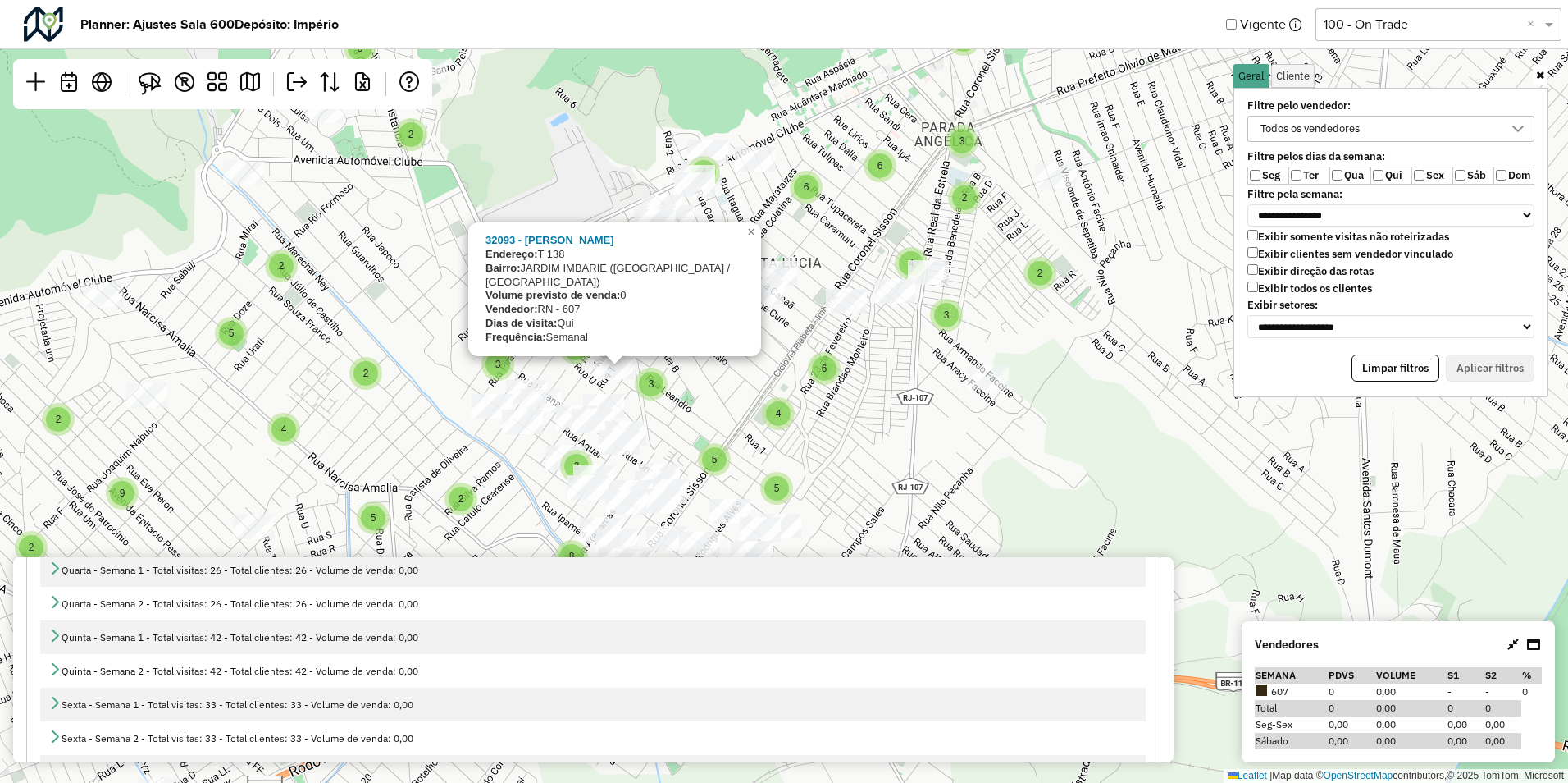
click at [762, 400] on div "2 2 2 2 3 2 3 6 4 2 3 2 4 5 2 2 3 4 4 10 3 3 2 3 6 2 4 2 6 6 2 2 4 3 7 4 2 3 2 …" at bounding box center [784, 392] width 1568 height 783
click at [706, 385] on div "2 2 2 2 3 2 3 6 4 2 3 2 4 5 2 2 3 4 4 10 3 3 2 3 6 2 4 2 6 6 2 2 4 3 7 4 2 3 2 …" at bounding box center [784, 392] width 1568 height 783
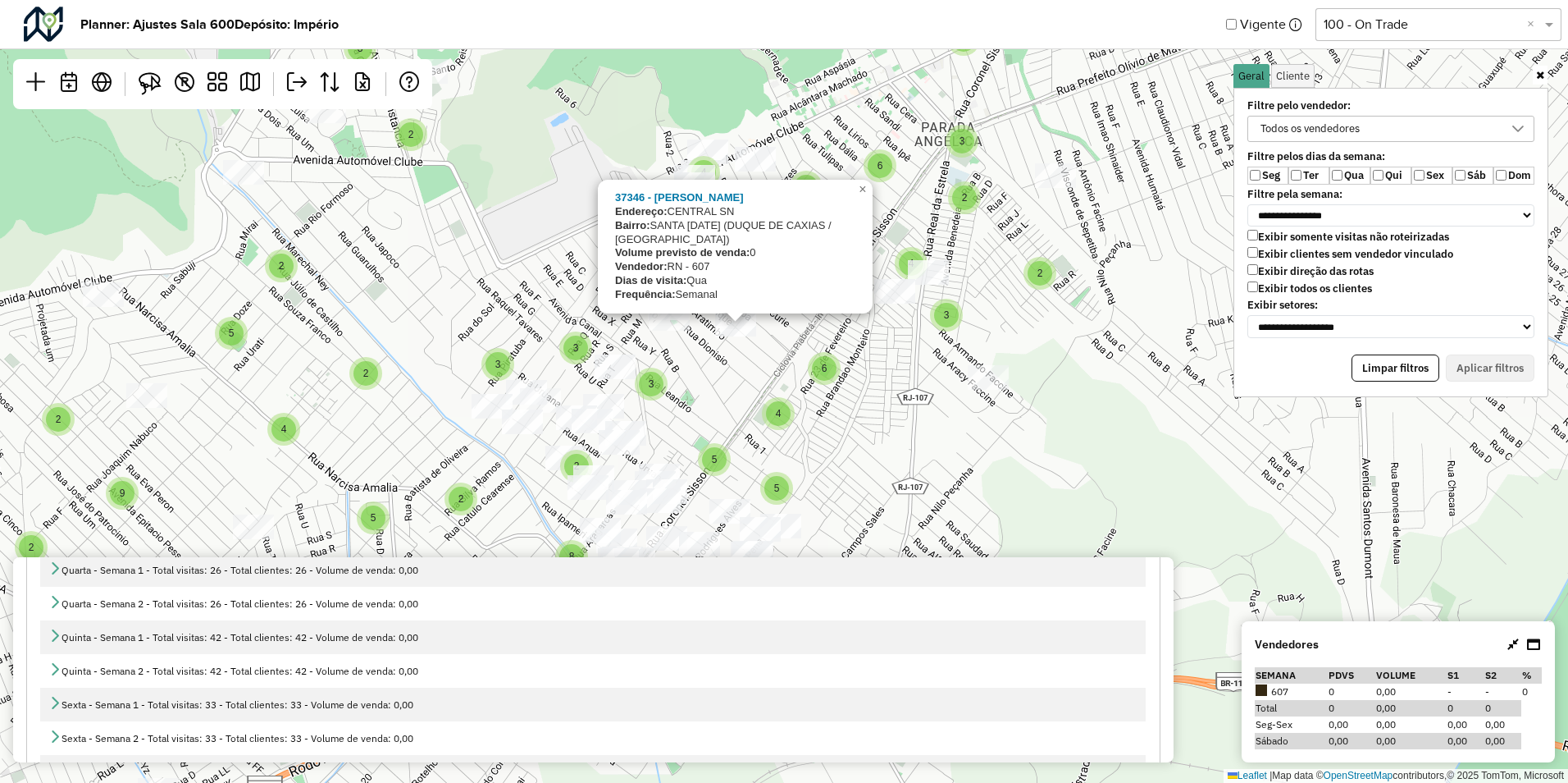
click at [720, 343] on div "2 2 2 2 3 2 3 6 4 2 3 2 4 5 2 2 3 4 4 10 3 3 2 3 6 2 4 2 6 6 2 2 4 3 7 4 2 3 2 …" at bounding box center [784, 392] width 1568 height 783
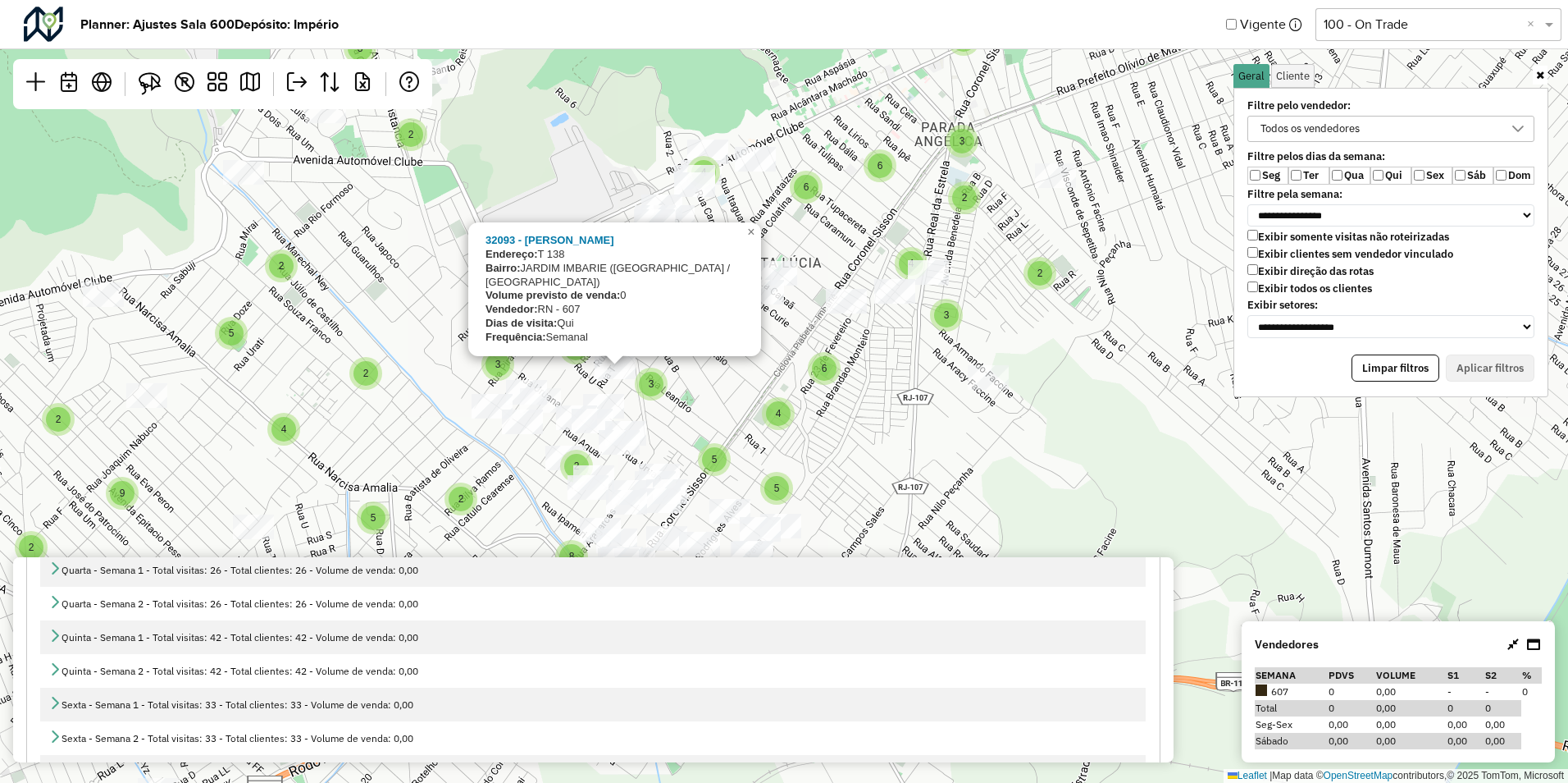
click at [713, 388] on div "2 2 2 2 3 2 3 6 4 2 3 2 4 5 2 2 3 4 4 10 3 3 2 3 6 2 4 2 6 6 2 2 4 3 7 4 2 3 2 …" at bounding box center [784, 392] width 1568 height 783
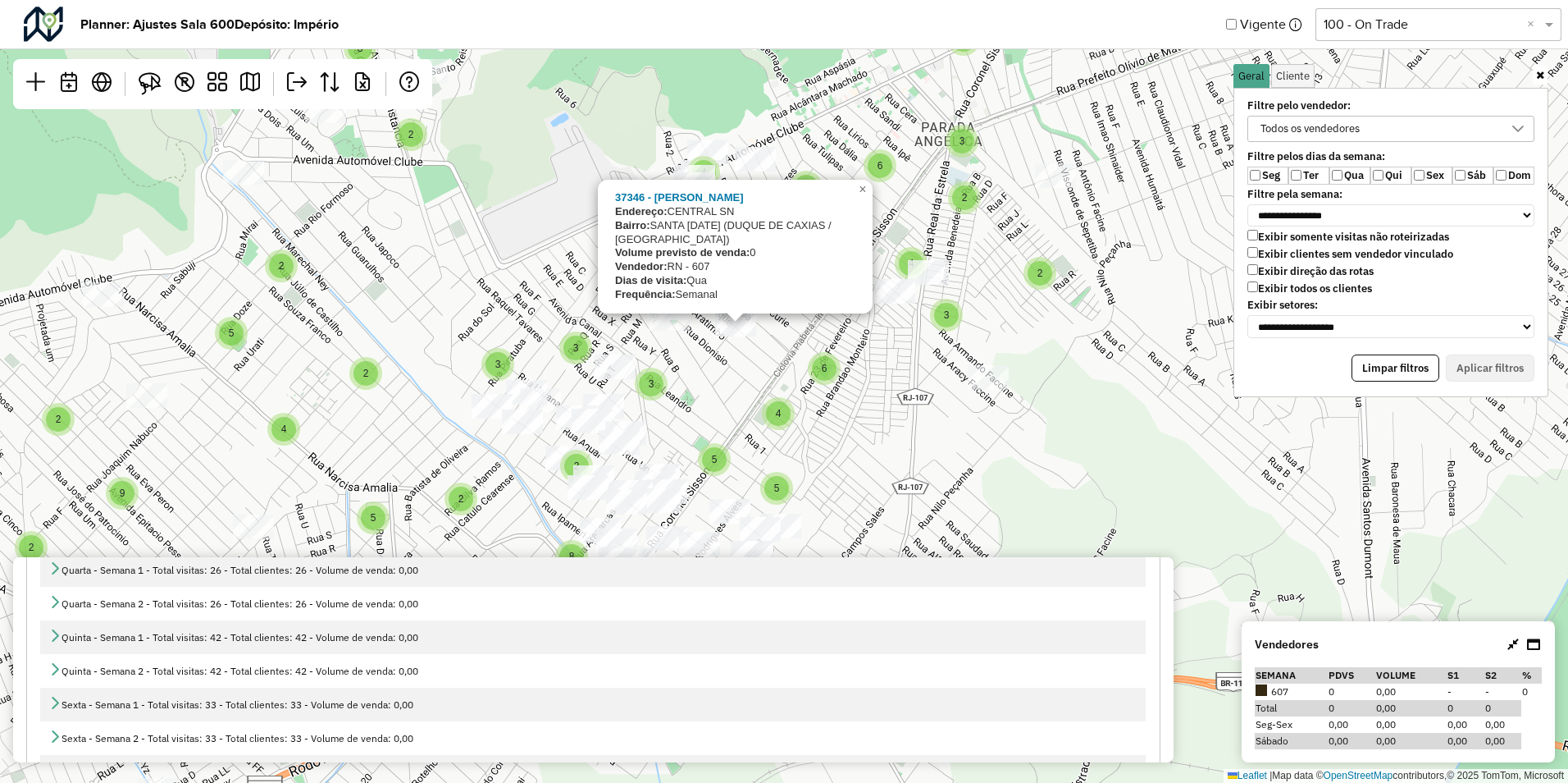
click at [715, 350] on div "2 2 2 2 3 2 3 6 4 2 3 2 4 5 2 2 3 4 4 10 3 3 2 3 6 2 4 2 6 6 2 2 4 3 7 4 2 3 2 …" at bounding box center [784, 392] width 1568 height 783
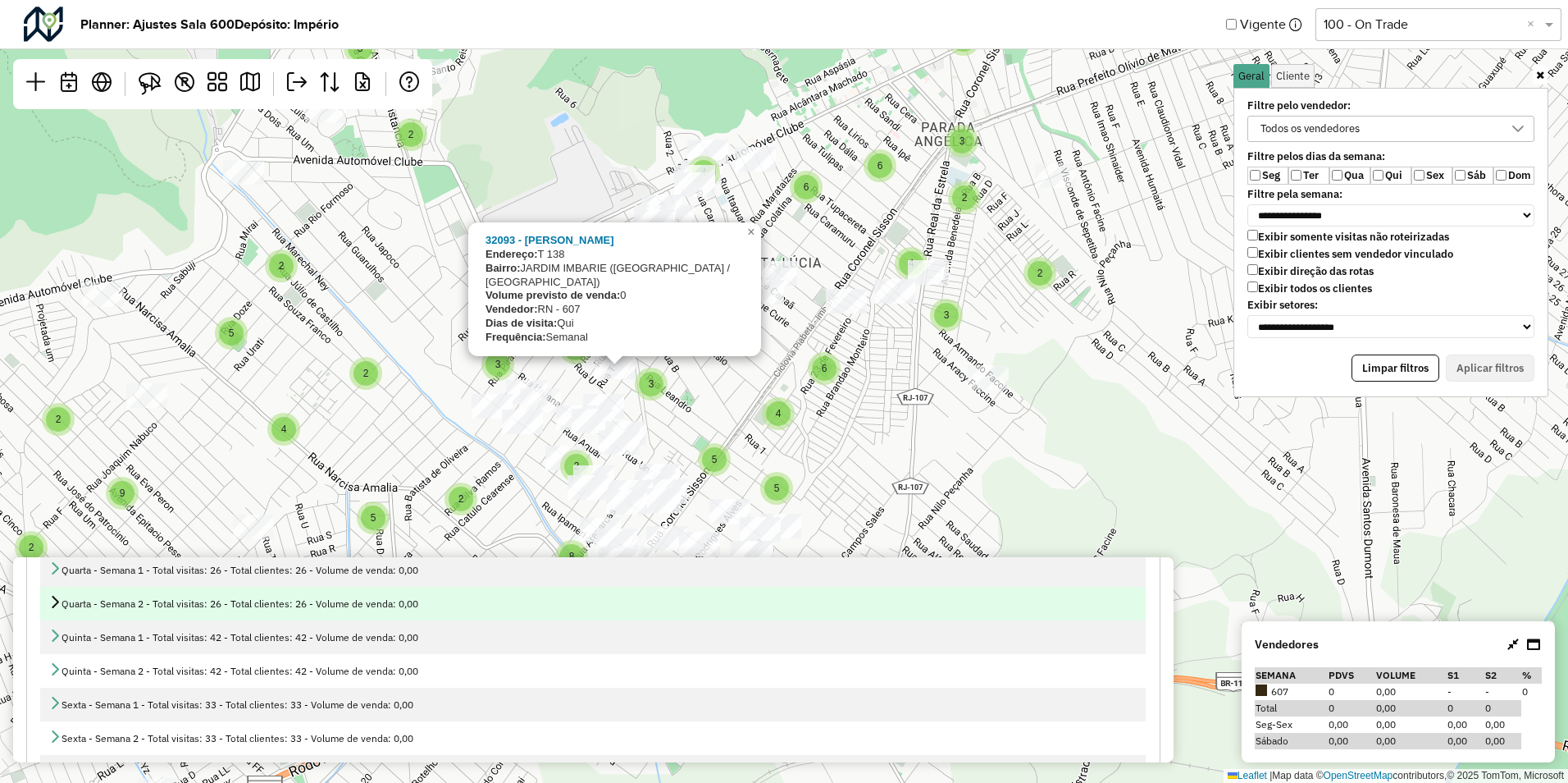
drag, startPoint x: 1058, startPoint y: 412, endPoint x: 189, endPoint y: 606, distance: 890.4
click at [1052, 412] on div "2 2 2 2 3 2 3 6 4 2 3 2 4 5 2 2 3 4 4 10 3 3 2 3 6 2 4 2 6 6 2 2 4 3 7 4 2 3 2 …" at bounding box center [784, 392] width 1568 height 783
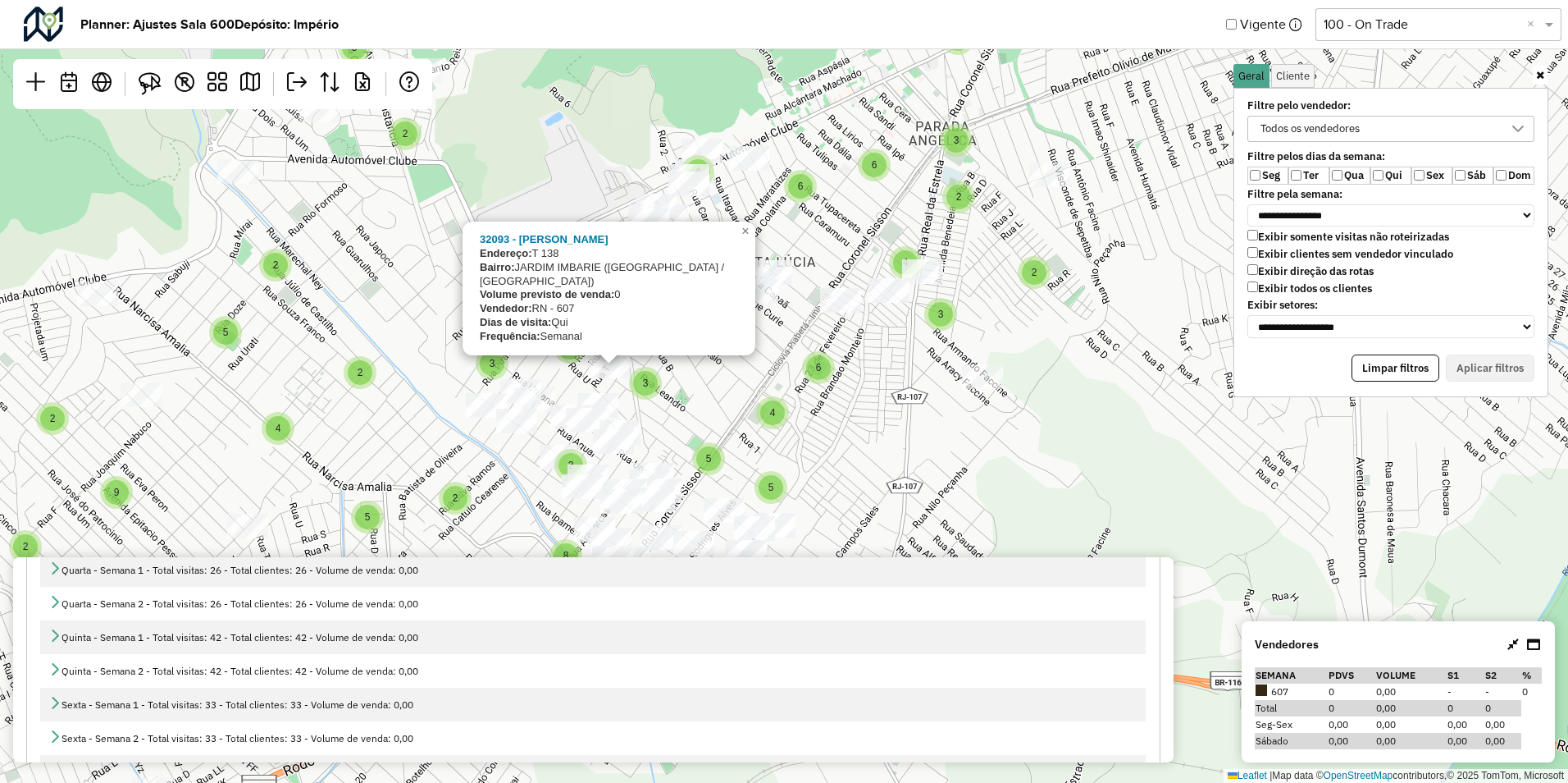
click at [1472, 174] on label "Sáb" at bounding box center [1472, 175] width 41 height 18
click at [1478, 364] on button "Aplicar filtros" at bounding box center [1491, 368] width 89 height 28
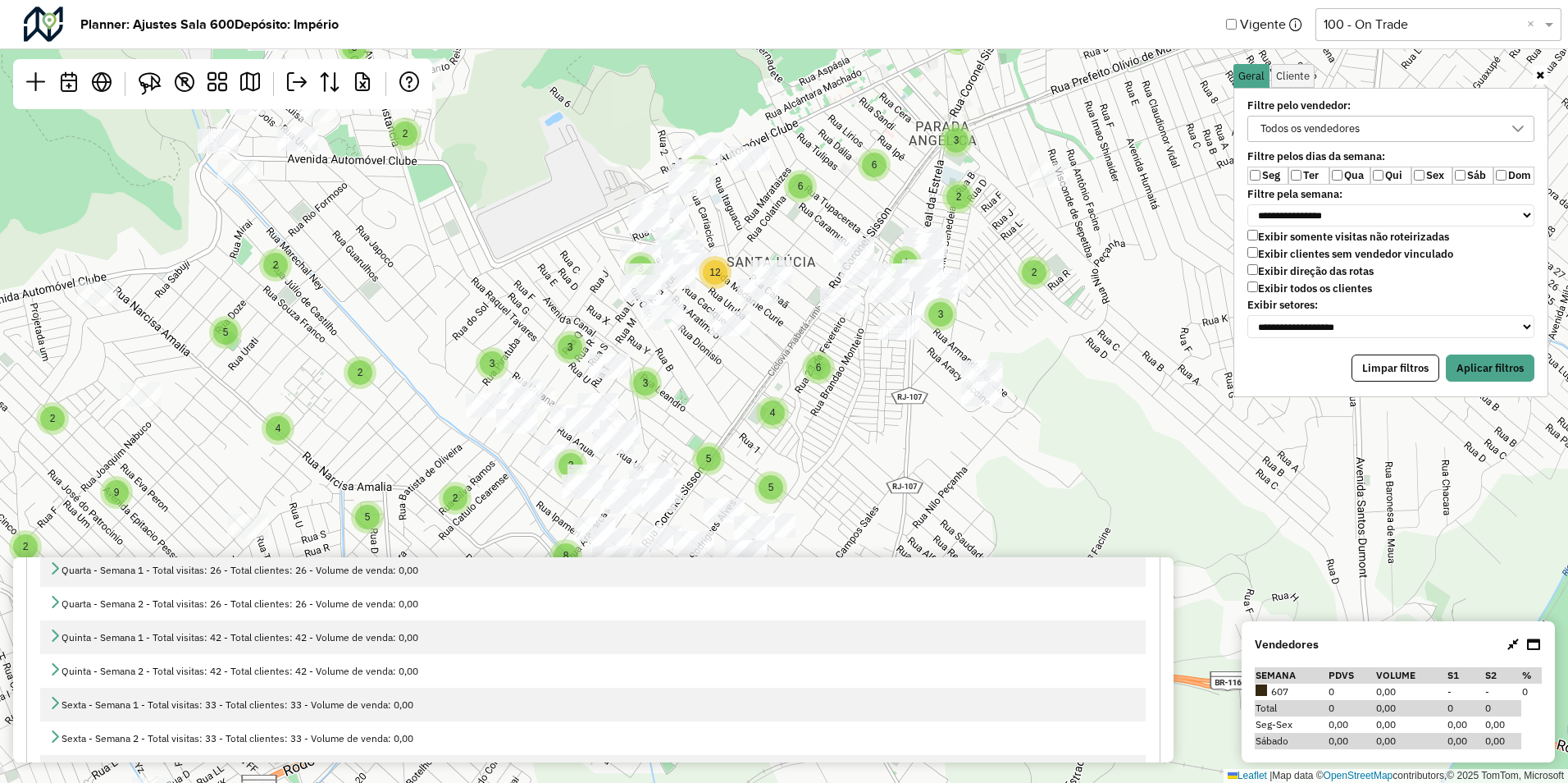
click at [1276, 178] on label "Seg" at bounding box center [1267, 175] width 41 height 18
click at [1482, 368] on button "Aplicar filtros" at bounding box center [1491, 368] width 89 height 28
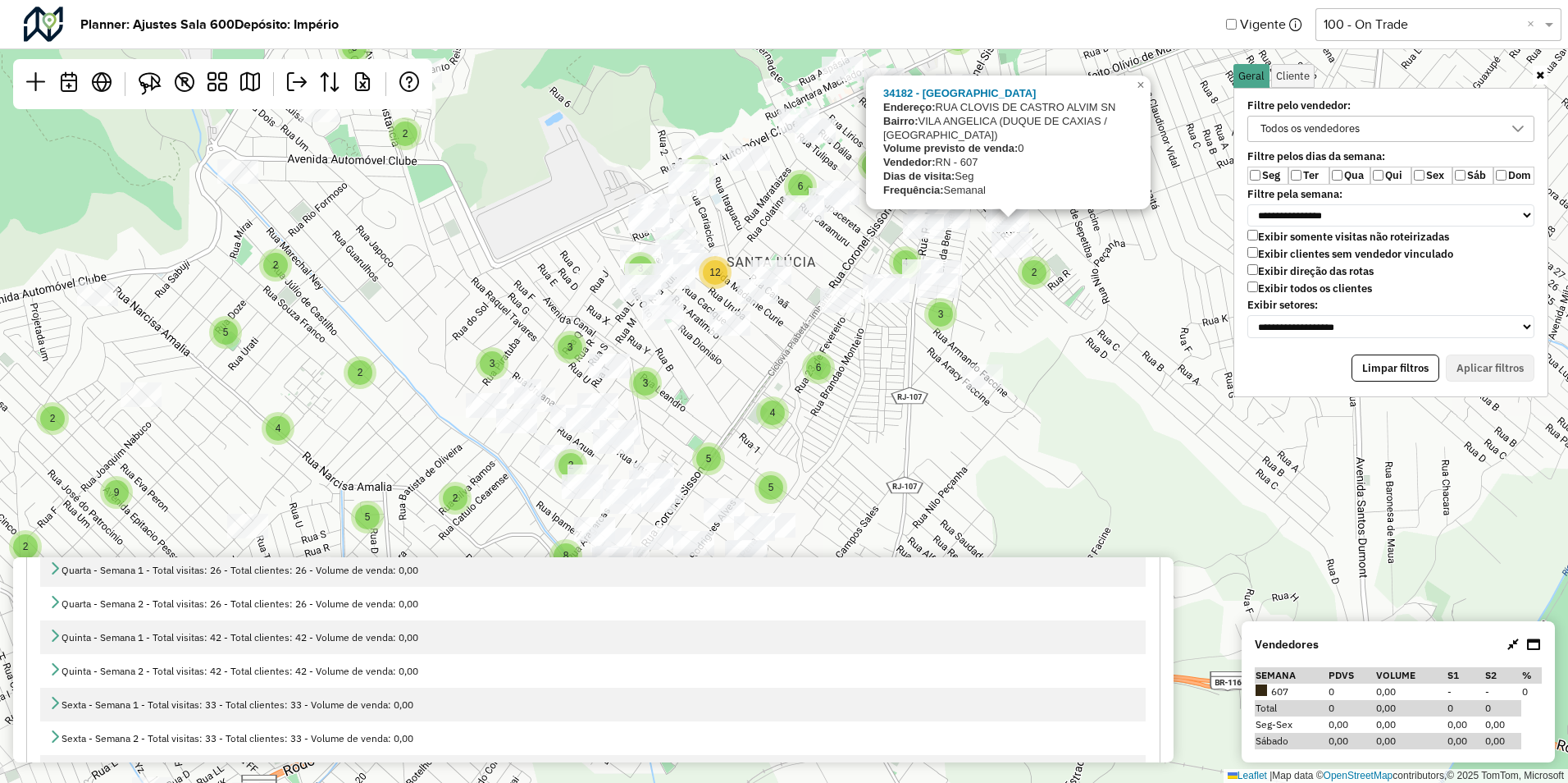
click at [932, 372] on div "2 2 2 4 2 2 3 3 2 2 2 2 2 3 3 7 2 3 2 3 6 3 3 3 2 3 3 2 2 8 6 4 2 5 3 3 3 2 2 2…" at bounding box center [784, 392] width 1568 height 783
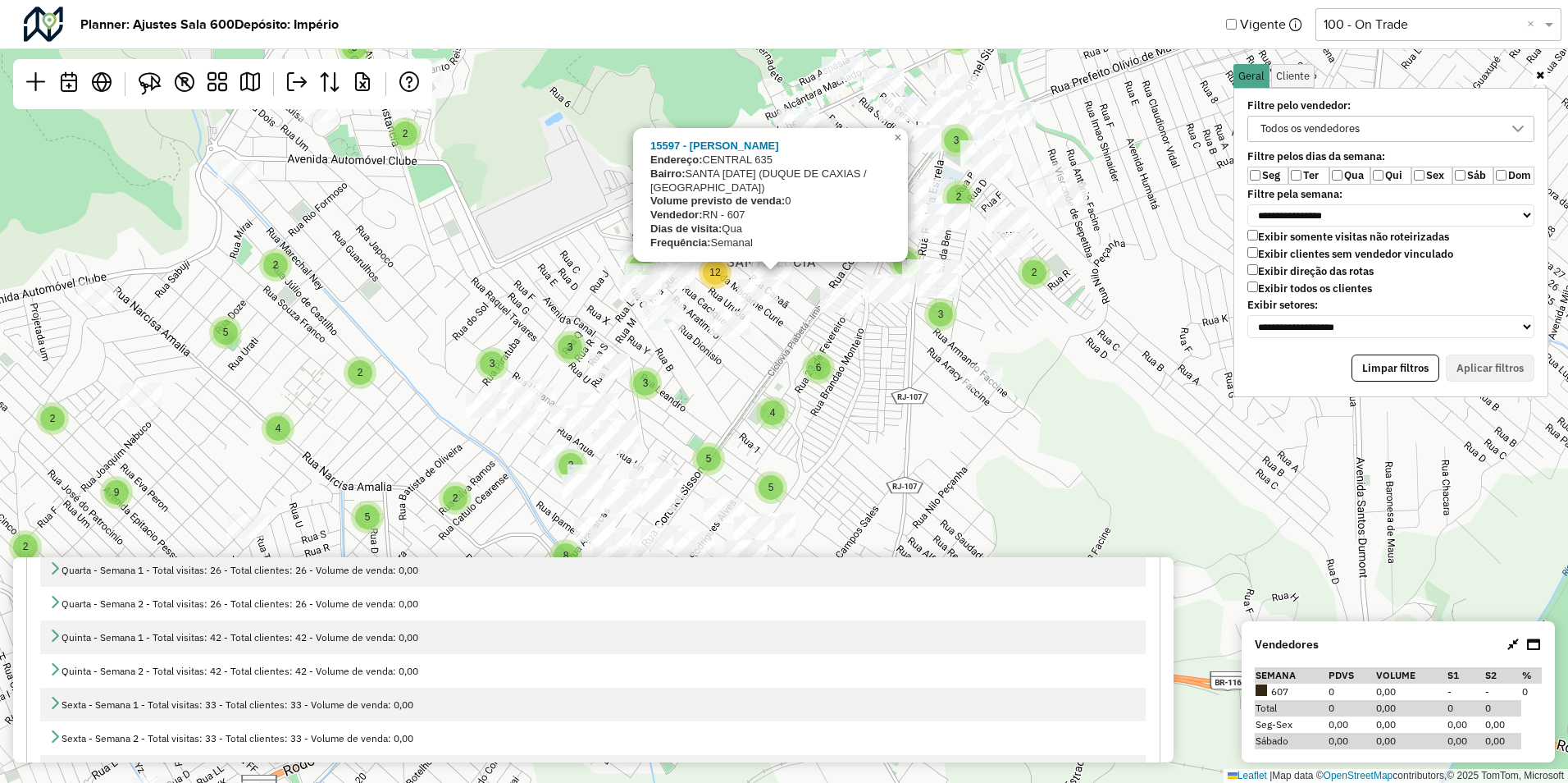
click at [654, 358] on div "2 2 2 4 2 2 3 3 2 2 2 2 2 3 3 7 2 3 2 3 6 3 3 3 2 3 3 2 2 8 6 4 2 5 3 3 3 2 2 2…" at bounding box center [784, 392] width 1568 height 783
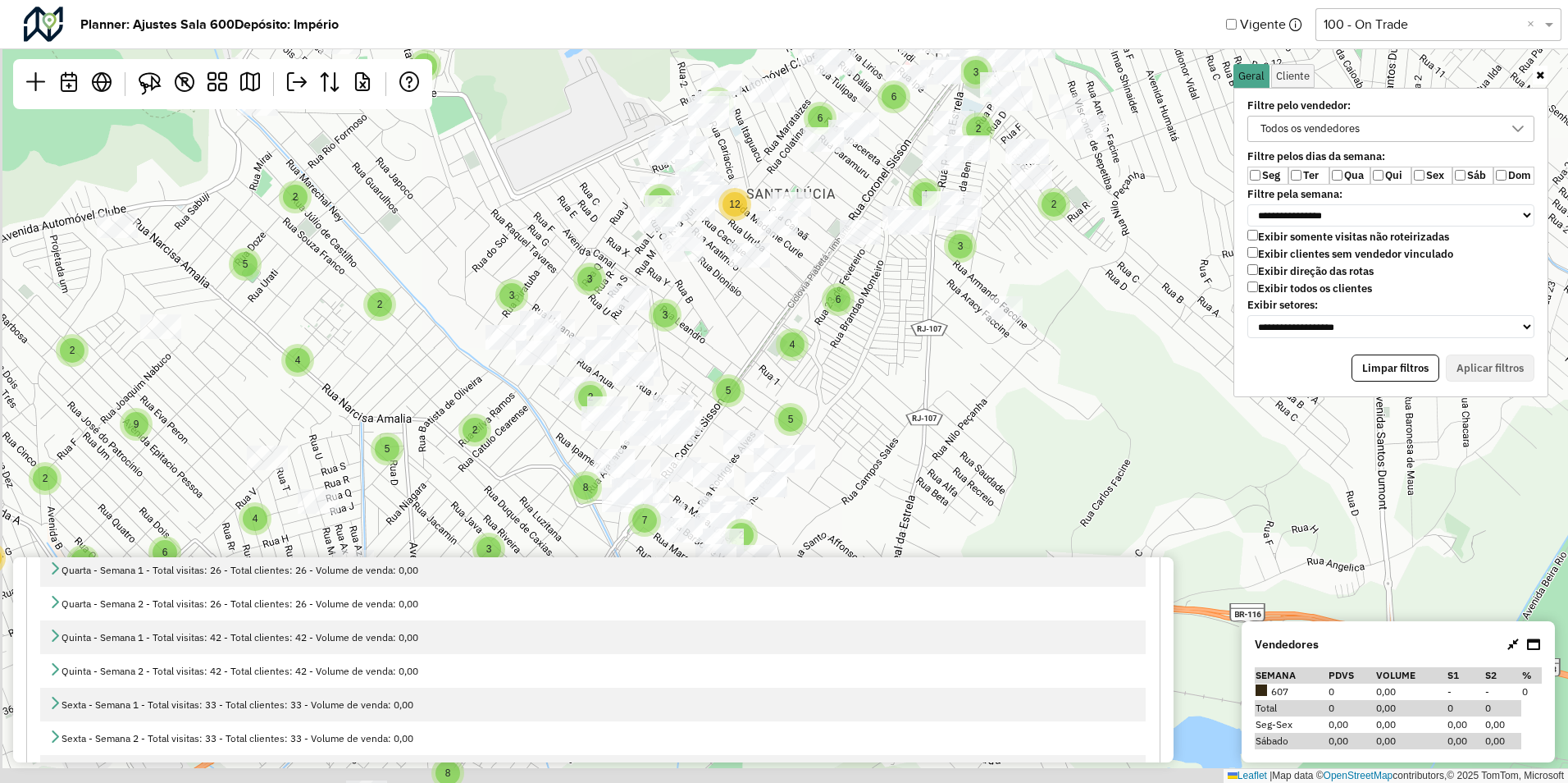
drag, startPoint x: 716, startPoint y: 359, endPoint x: 722, endPoint y: 321, distance: 38.5
click at [722, 321] on div "2 2 2 4 2 2 3 3 2 2 2 2 2 3 3 7 2 3 2 3 6 3 3 3 2 3 3 2 2 8 6 4 2 5 3 3 3 2 2 2…" at bounding box center [784, 392] width 1568 height 783
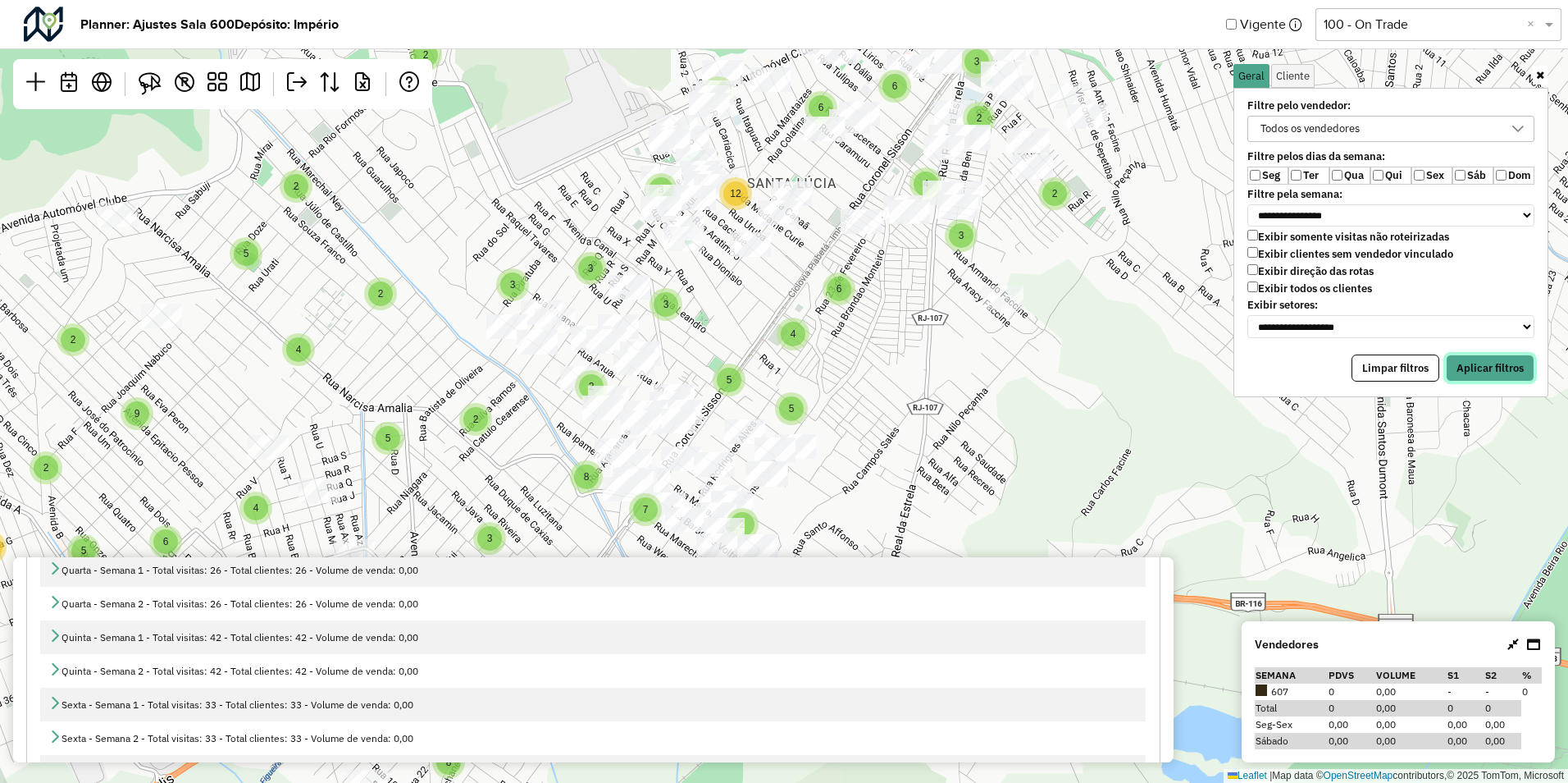
click at [1481, 368] on button "Aplicar filtros" at bounding box center [1491, 368] width 89 height 28
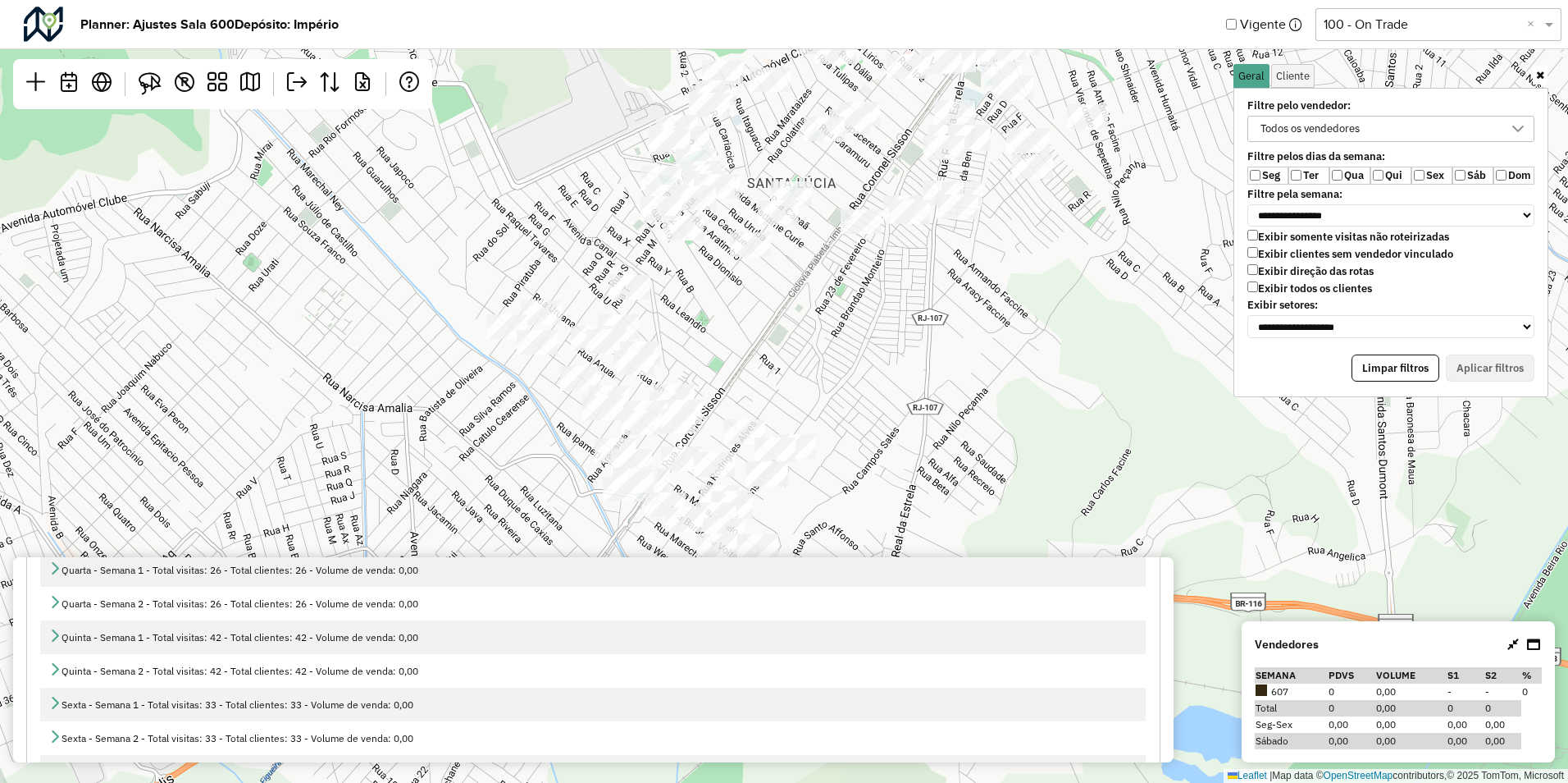
click at [1312, 181] on label "Ter" at bounding box center [1309, 175] width 41 height 18
click at [1462, 364] on button "Aplicar filtros" at bounding box center [1491, 368] width 89 height 28
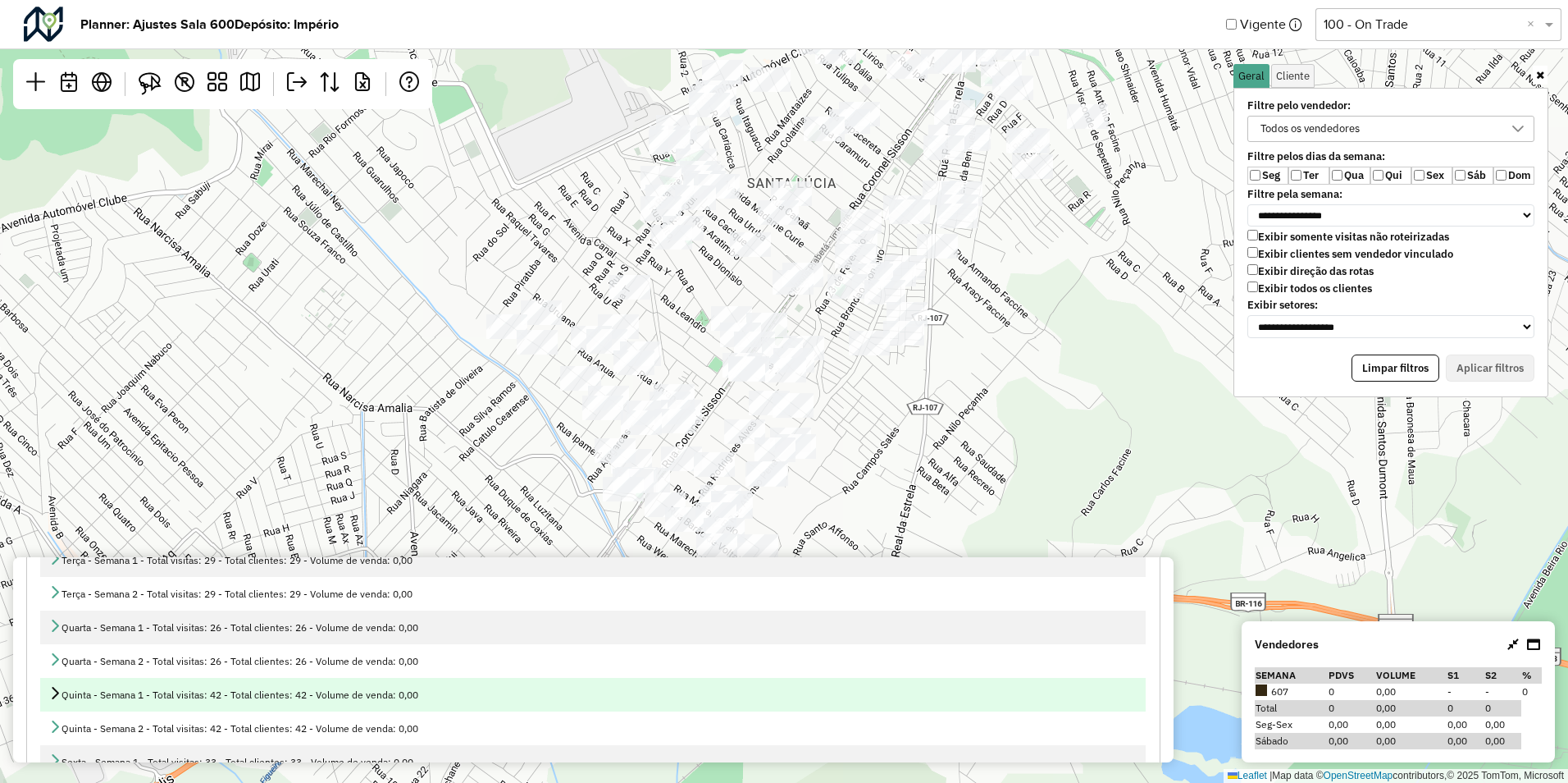
scroll to position [190, 0]
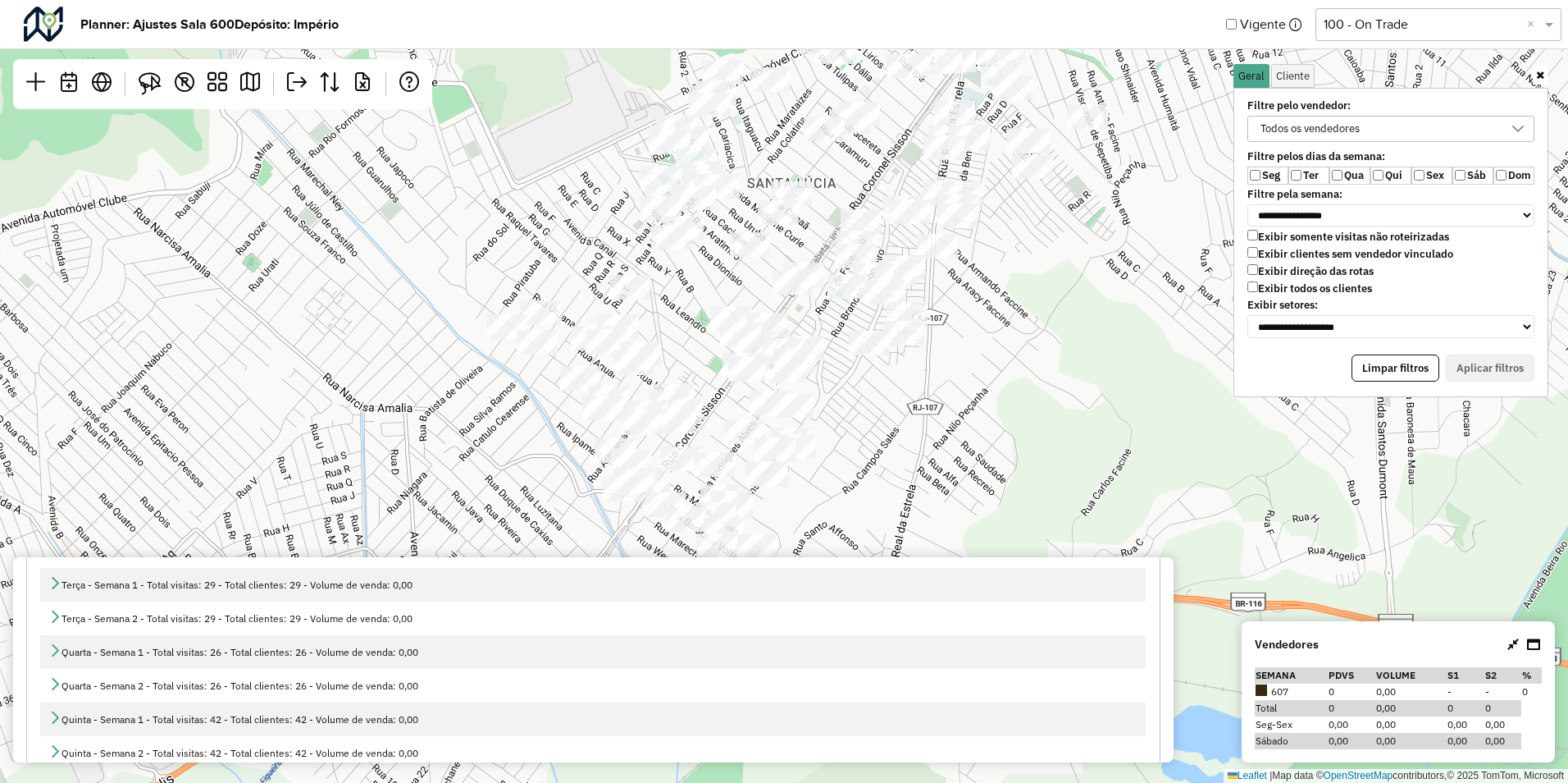
click at [1309, 181] on label "Ter" at bounding box center [1309, 175] width 41 height 18
click at [1467, 370] on button "Aplicar filtros" at bounding box center [1491, 368] width 89 height 28
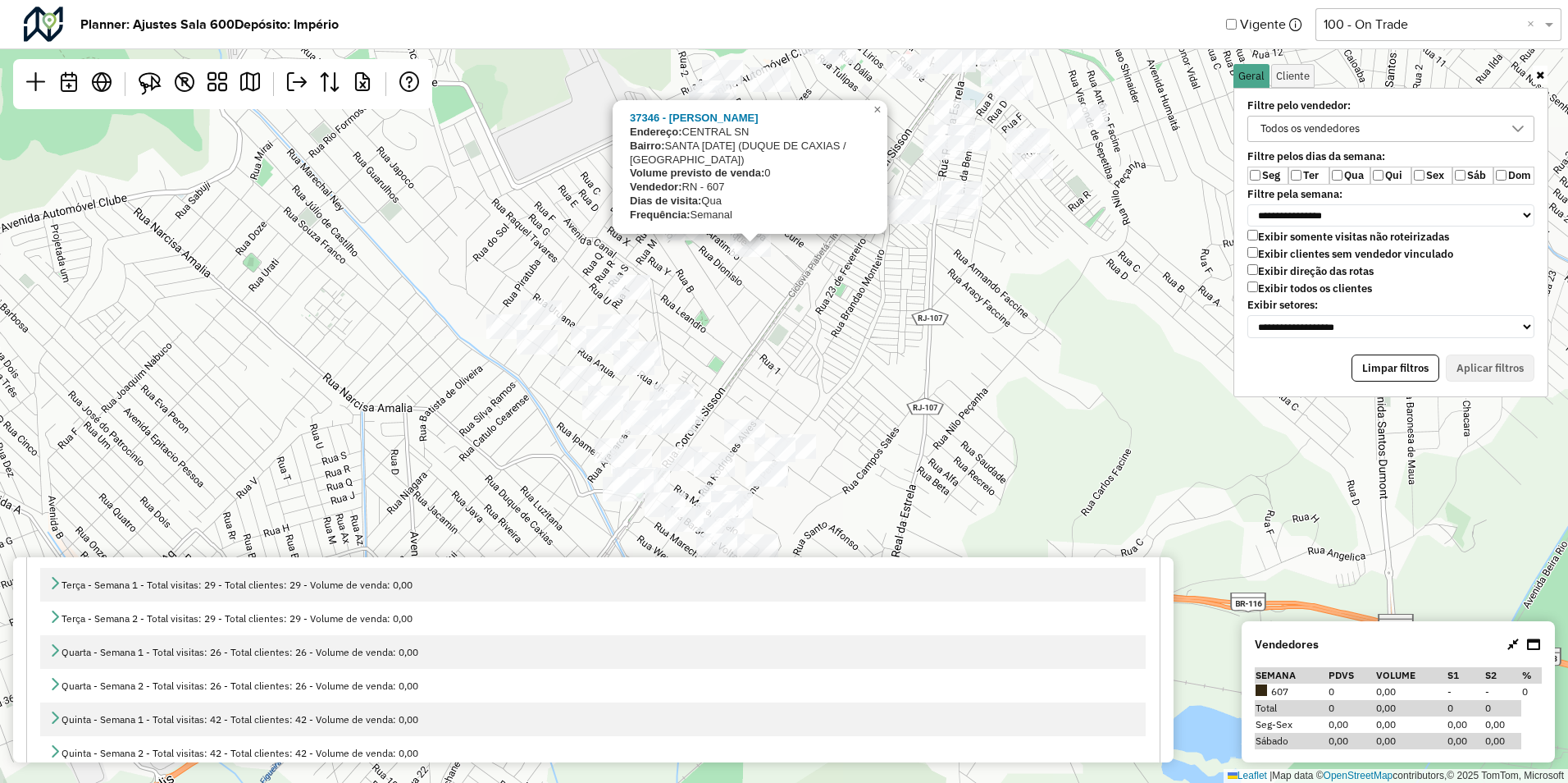
click at [745, 272] on div "37346 - SARAH FAUSTO Endereço: CENTRAL SN Bairro: SANTA LUCIA (DUQUE DE CAXIAS …" at bounding box center [784, 392] width 1568 height 783
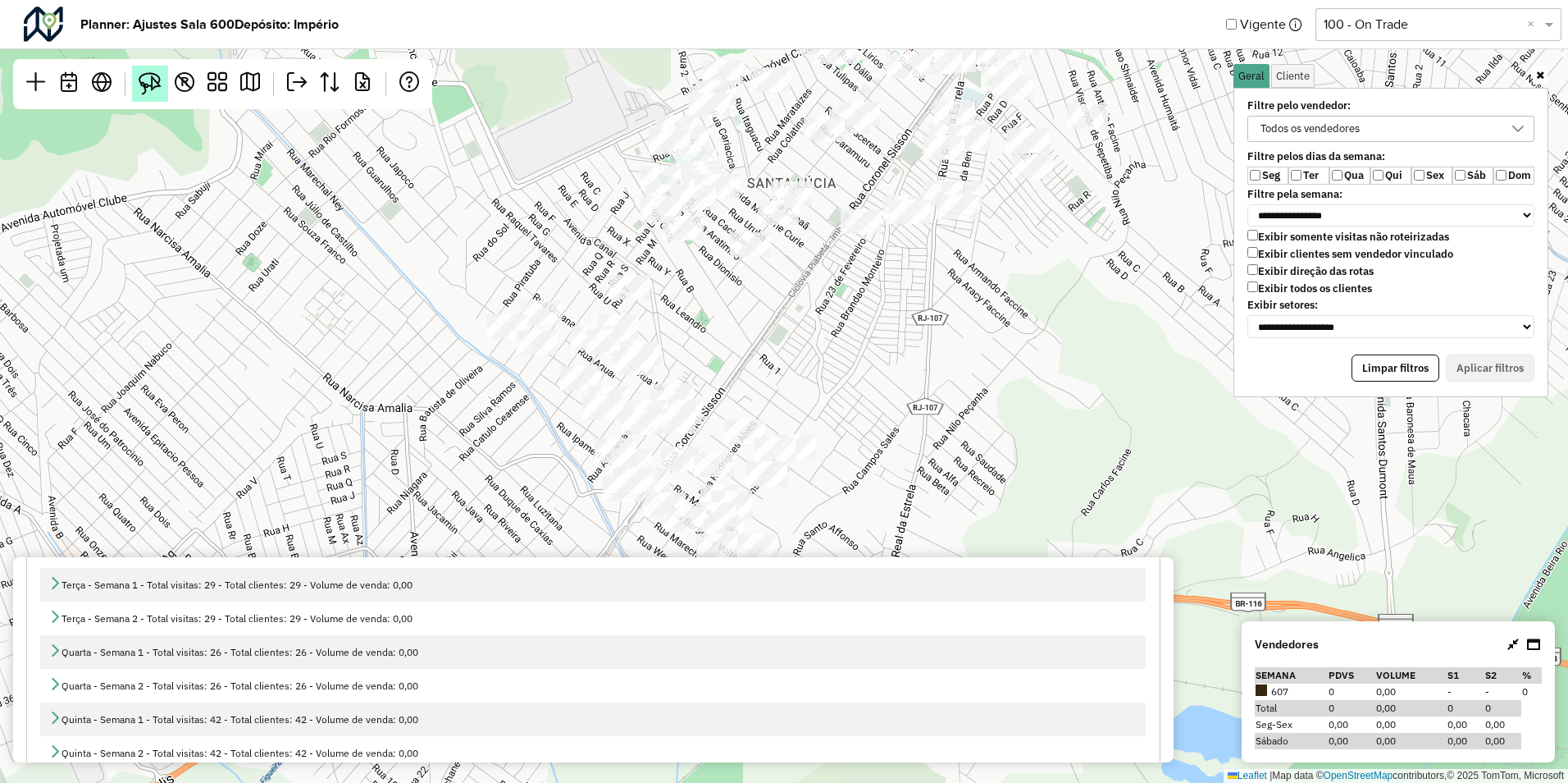
click at [152, 90] on img at bounding box center [149, 83] width 23 height 23
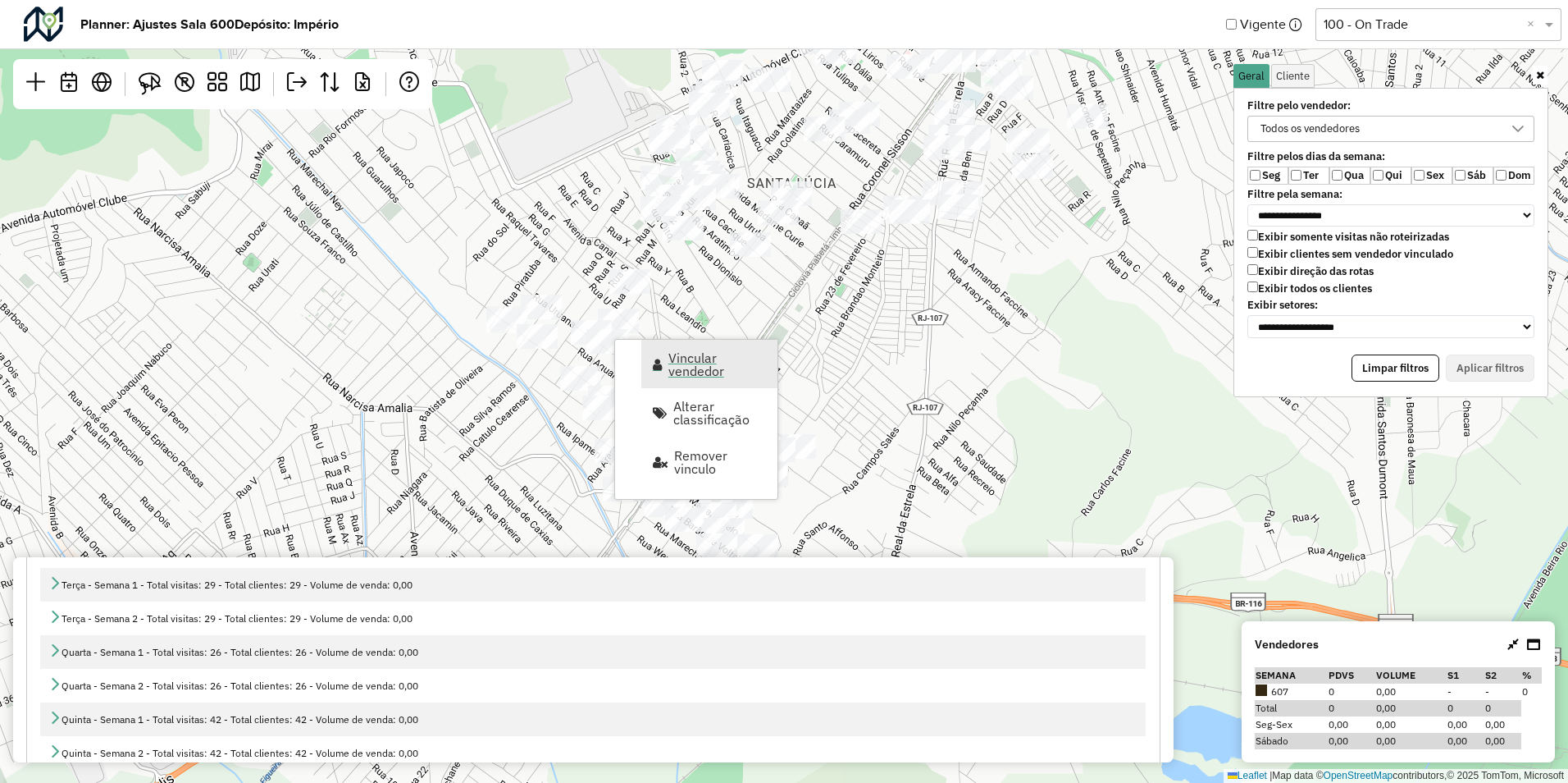
click at [670, 352] on span "Vincular vendedor" at bounding box center [718, 364] width 99 height 27
select select "********"
select select "*"
select select "********"
select select "*"
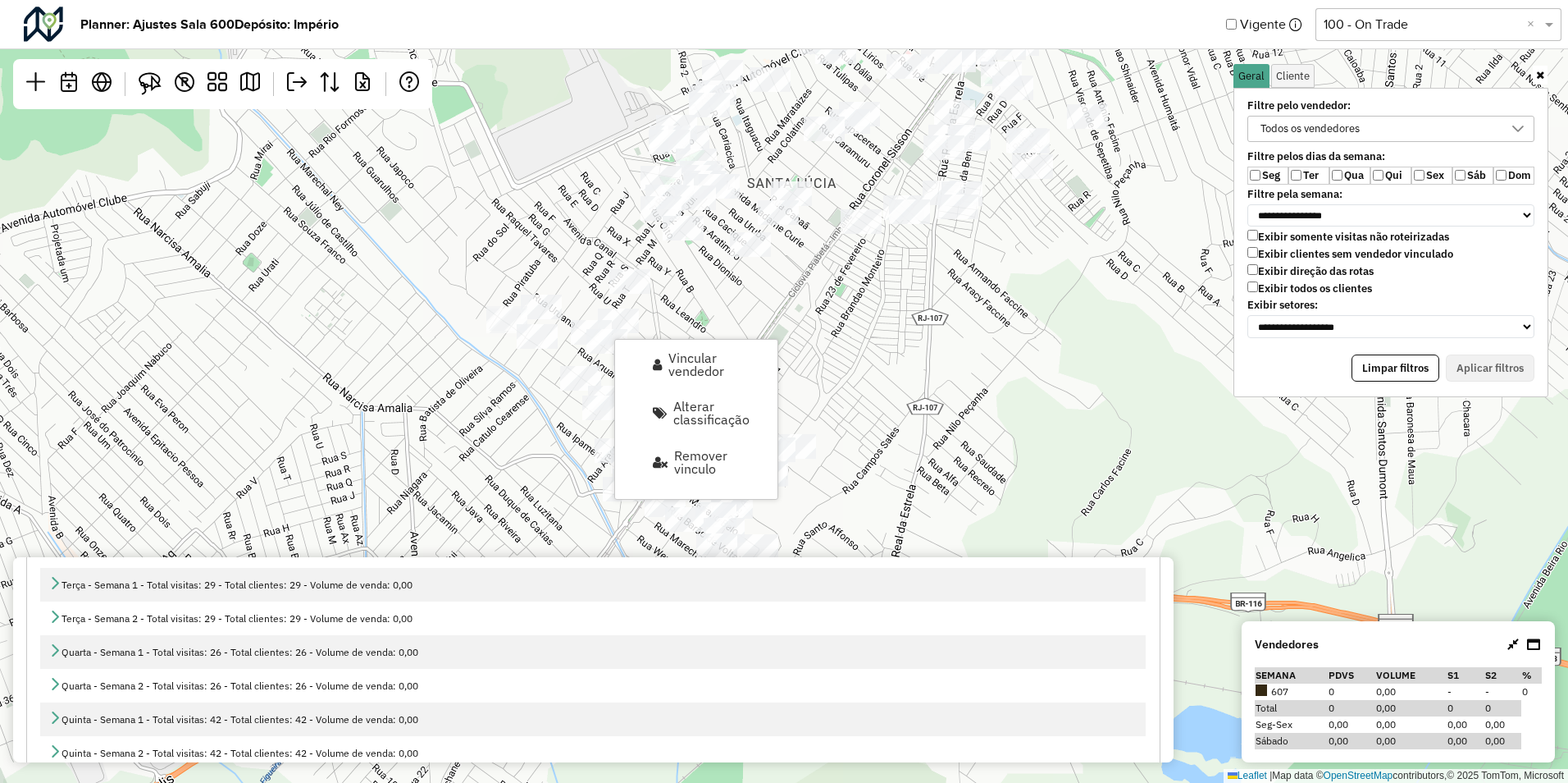
select select "********"
select select "*"
select select "********"
select select "*"
select select "********"
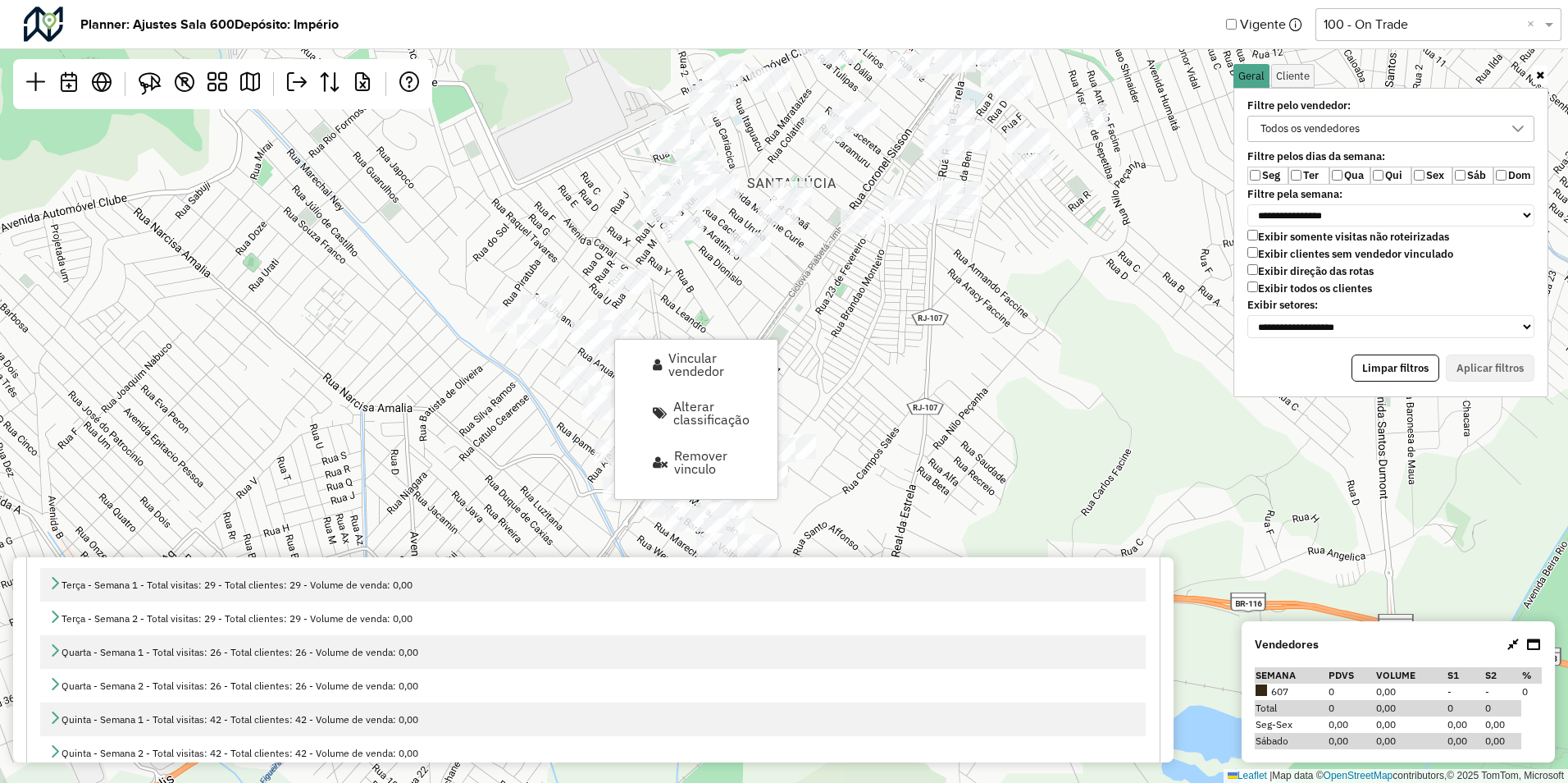
select select "*"
select select "********"
select select "*"
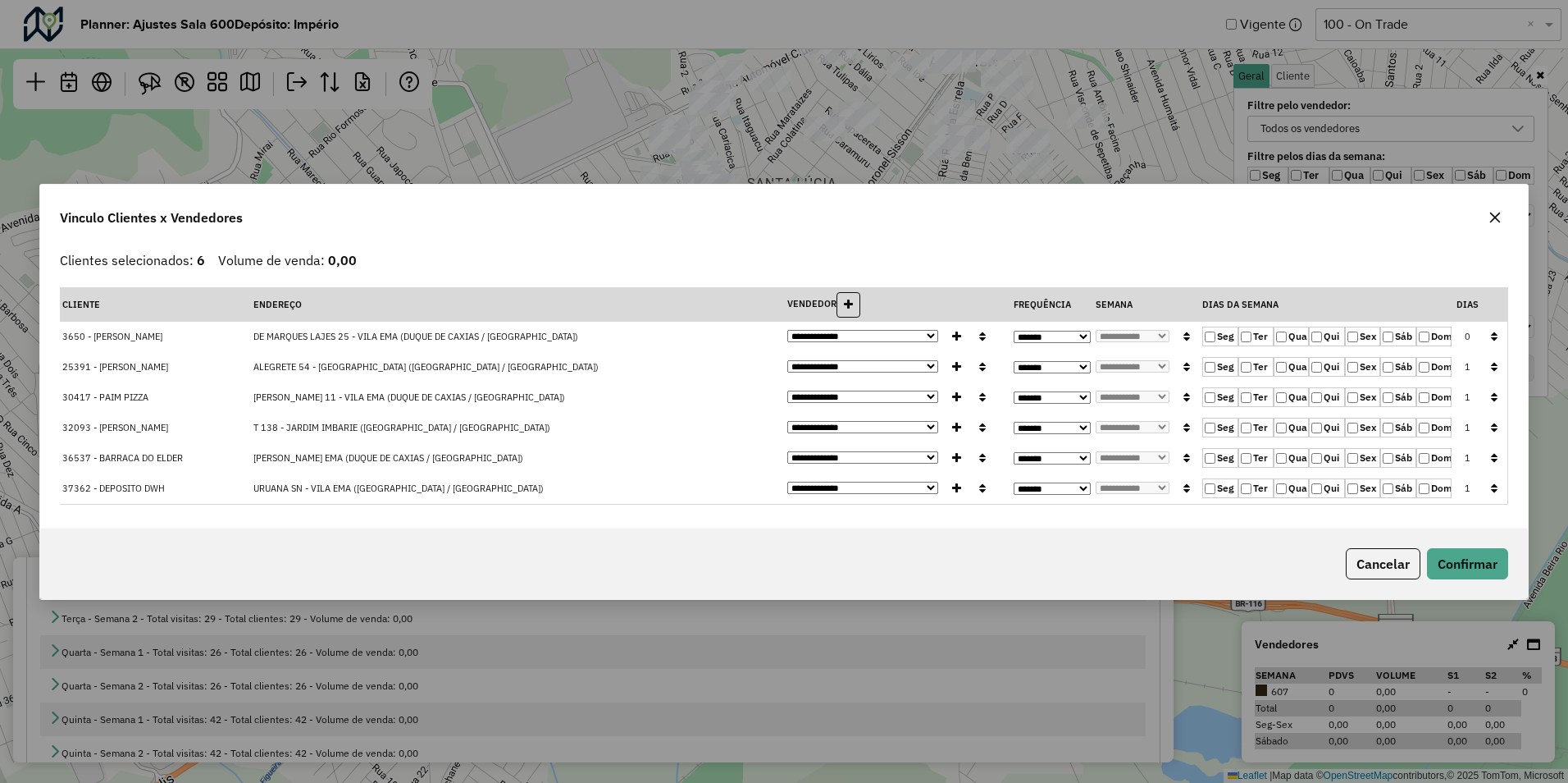
click at [1289, 340] on label "Qua" at bounding box center [1292, 336] width 36 height 20
click at [1496, 342] on button "button" at bounding box center [1495, 337] width 22 height 26
click at [1465, 566] on button "Confirmar" at bounding box center [1468, 564] width 81 height 32
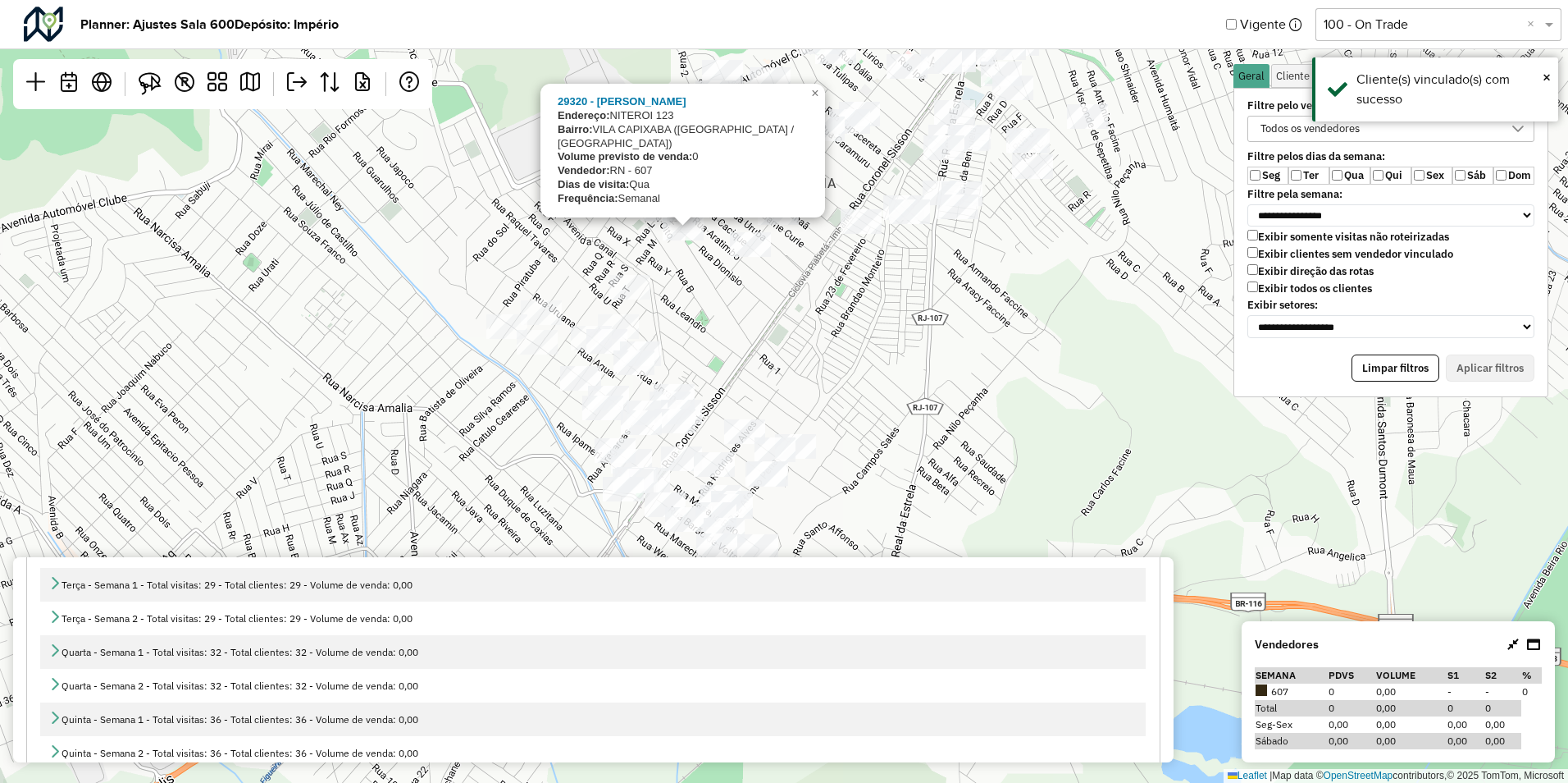
click at [638, 268] on div "29320 - CARLOS ALBERTO TORRE Endereço: NITEROI 123 Bairro: VILA CAPIXABA (DUQUE…" at bounding box center [784, 392] width 1568 height 783
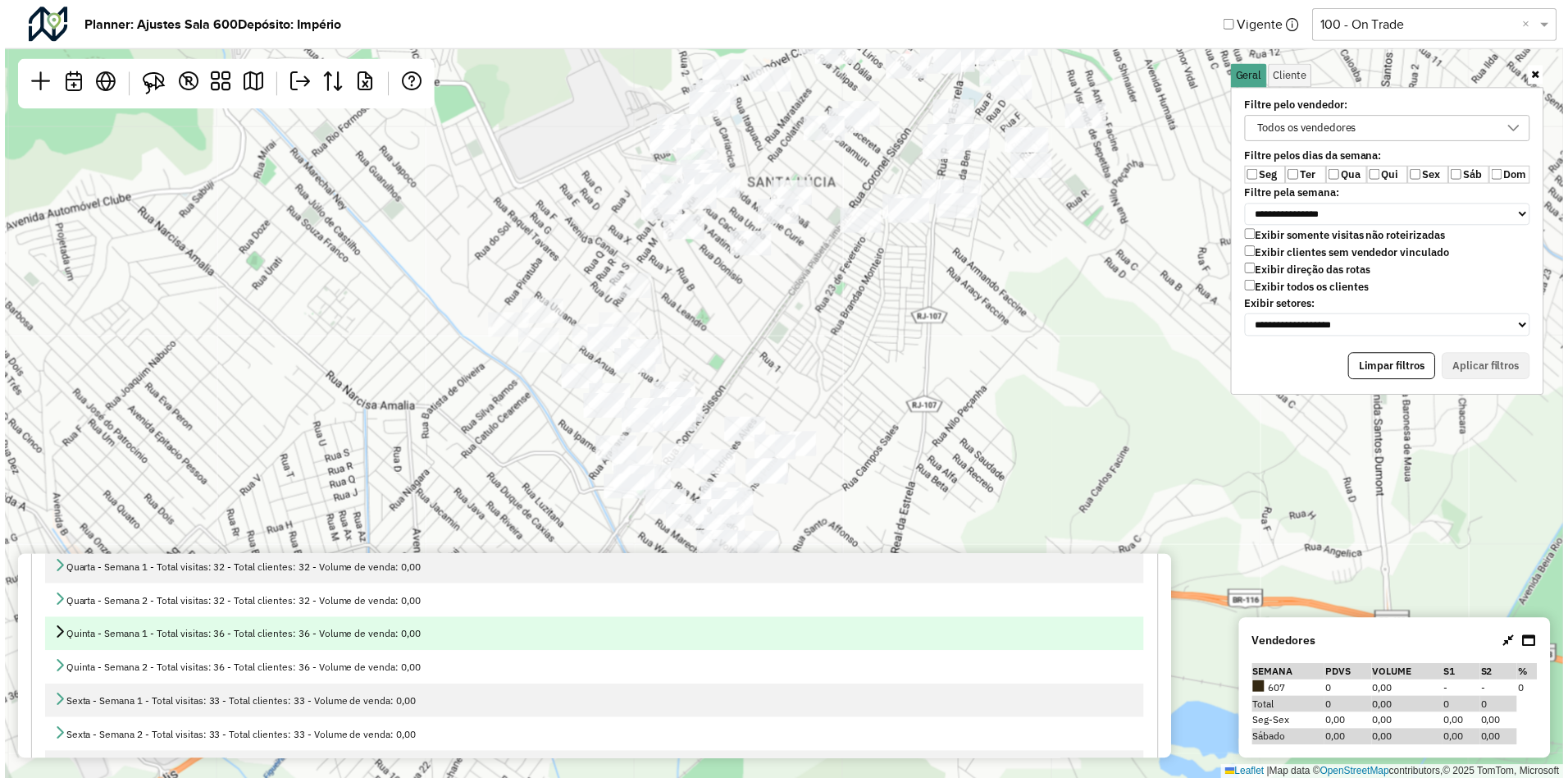
scroll to position [354, 0]
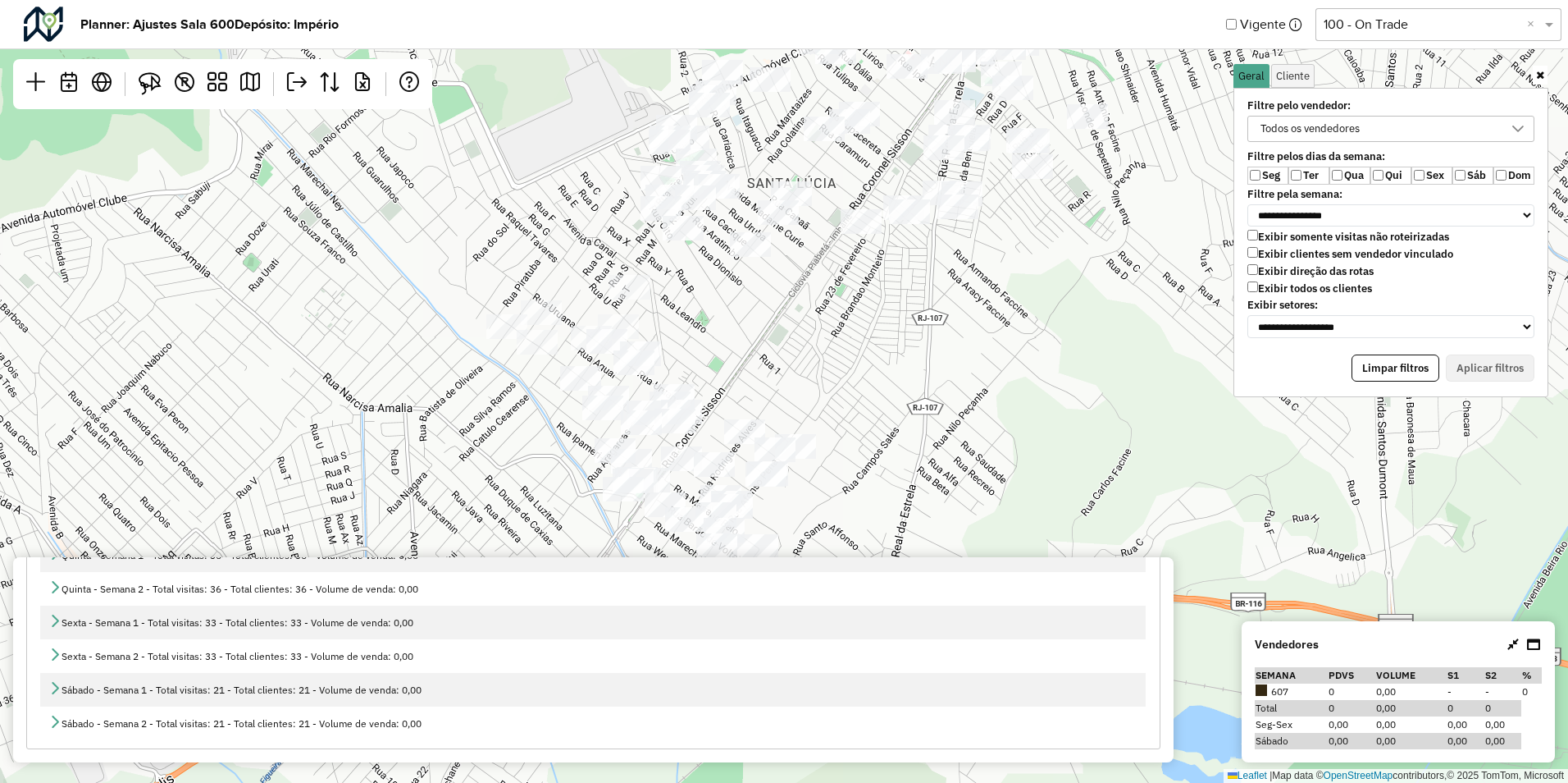
click at [1079, 361] on div "Leaflet | Map data © OpenStreetMap contributors,© 2025 TomTom, Microsoft" at bounding box center [784, 392] width 1568 height 783
click at [1542, 74] on icon at bounding box center [1540, 75] width 8 height 11
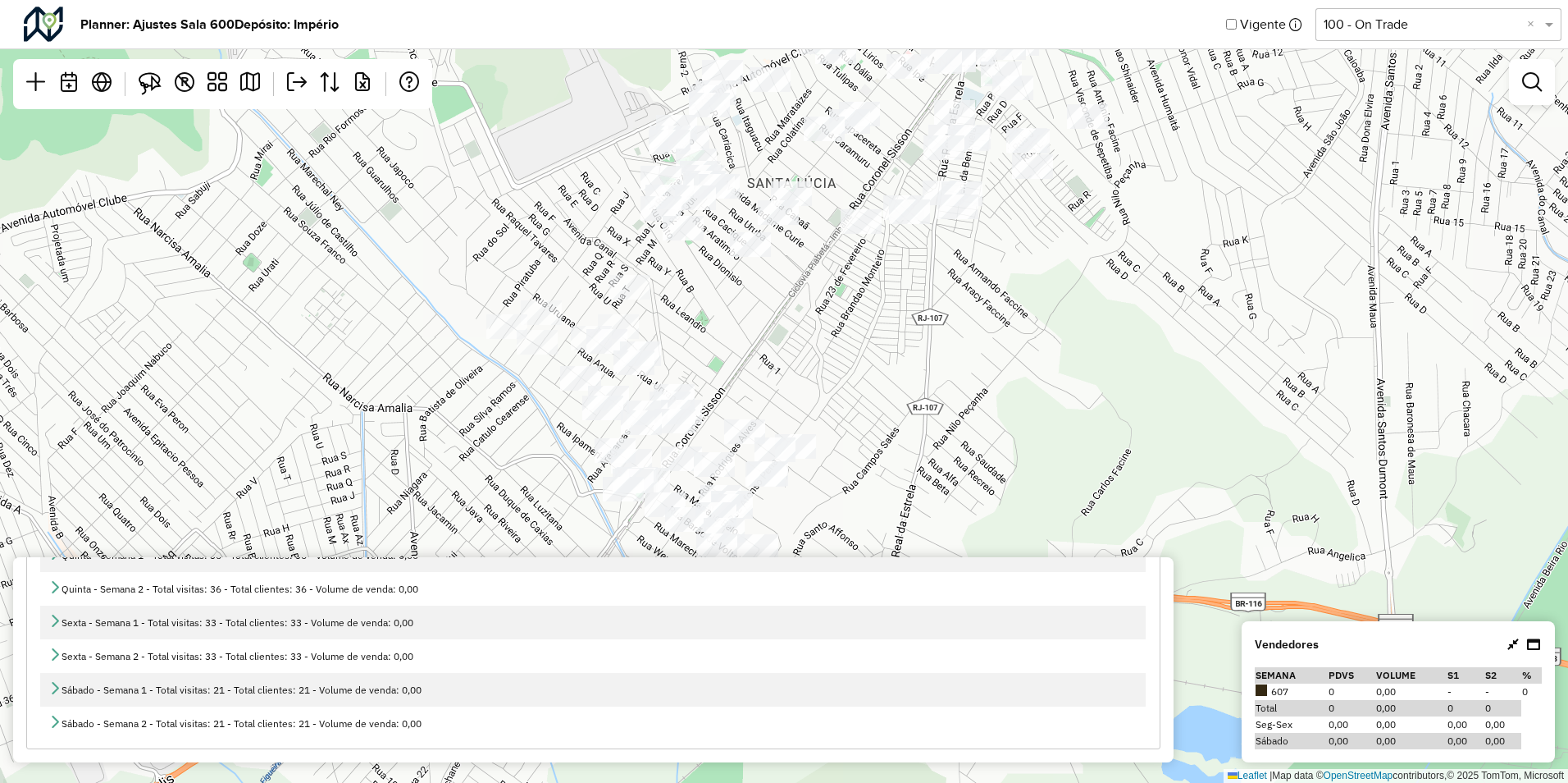
click at [1096, 342] on div "Leaflet | Map data © OpenStreetMap contributors,© 2025 TomTom, Microsoft" at bounding box center [784, 392] width 1568 height 783
click at [1410, 27] on input "text" at bounding box center [1422, 25] width 197 height 20
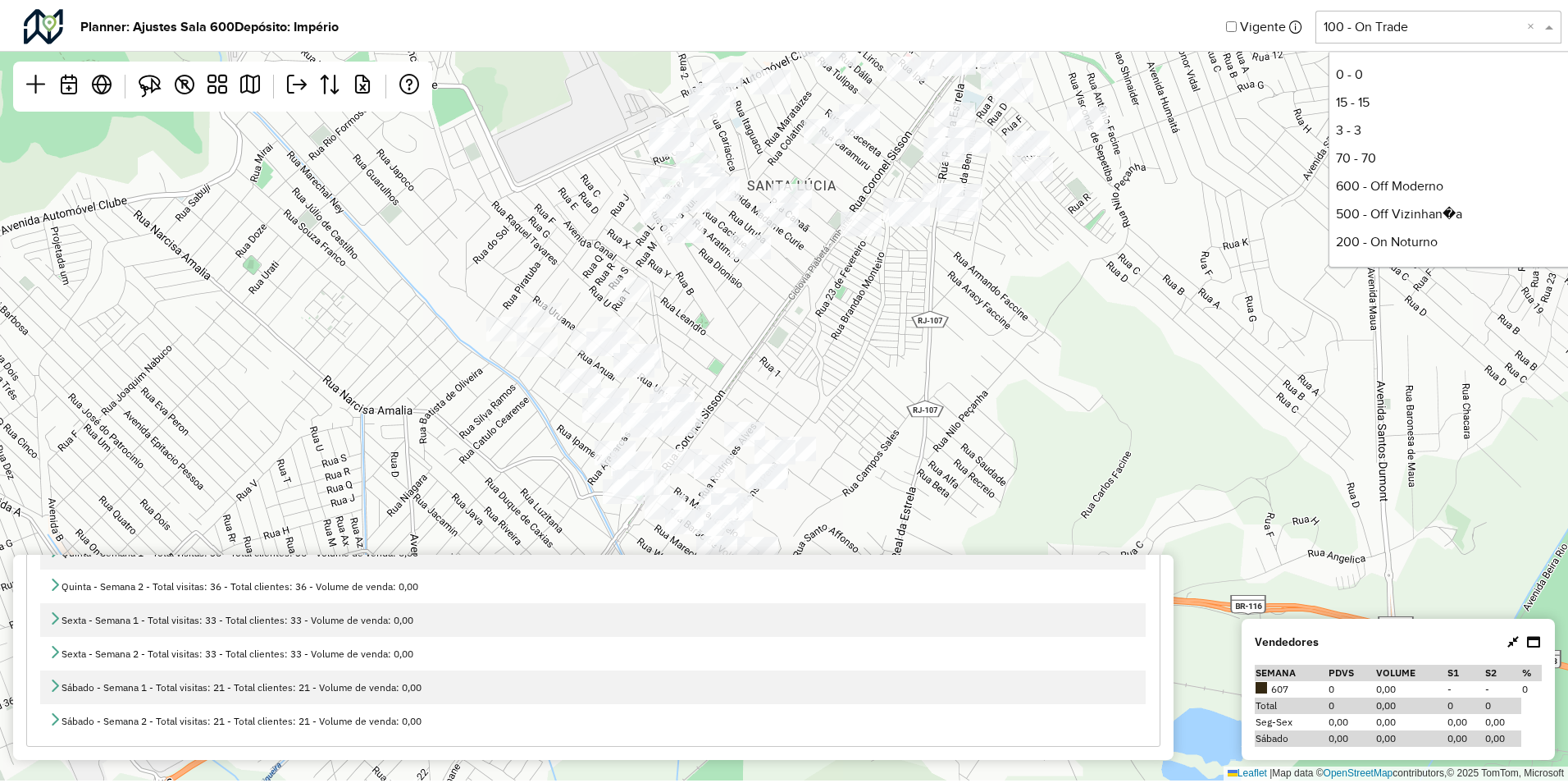
scroll to position [166, 0]
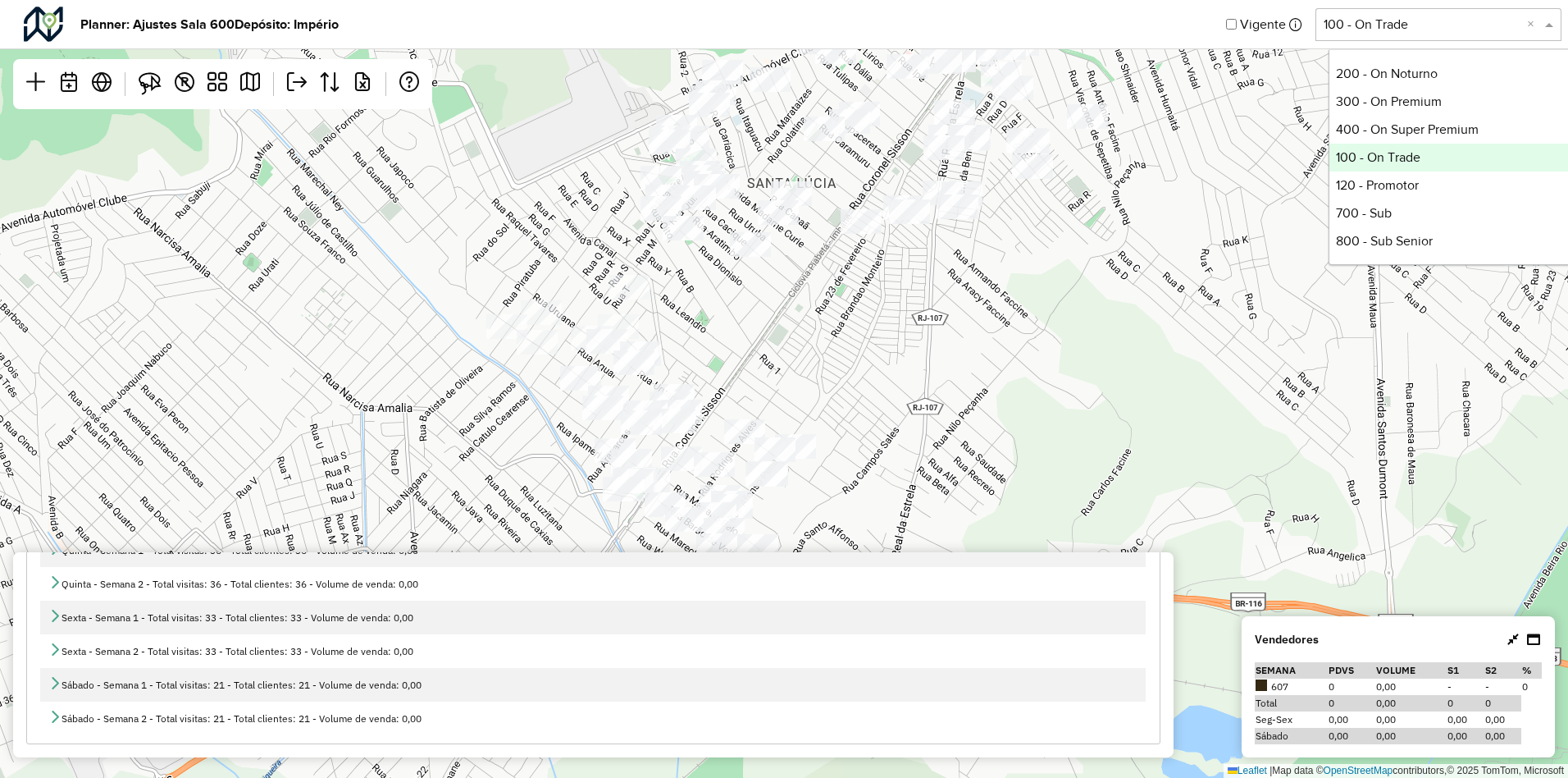
click at [1216, 320] on div "Leaflet | Map data © OpenStreetMap contributors,© 2025 TomTom, Microsoft" at bounding box center [784, 389] width 1568 height 778
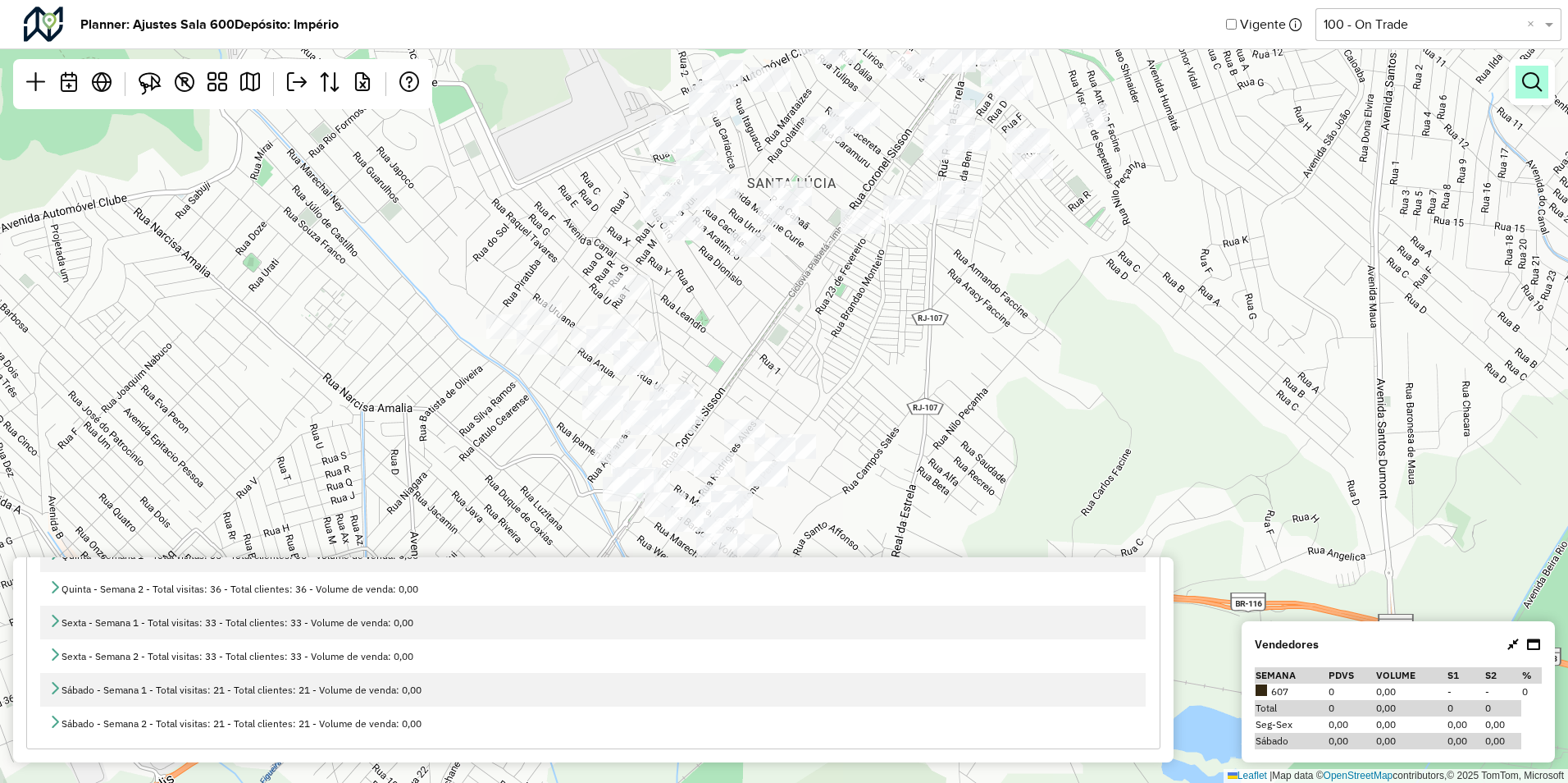
click at [1527, 79] on em at bounding box center [1532, 82] width 20 height 20
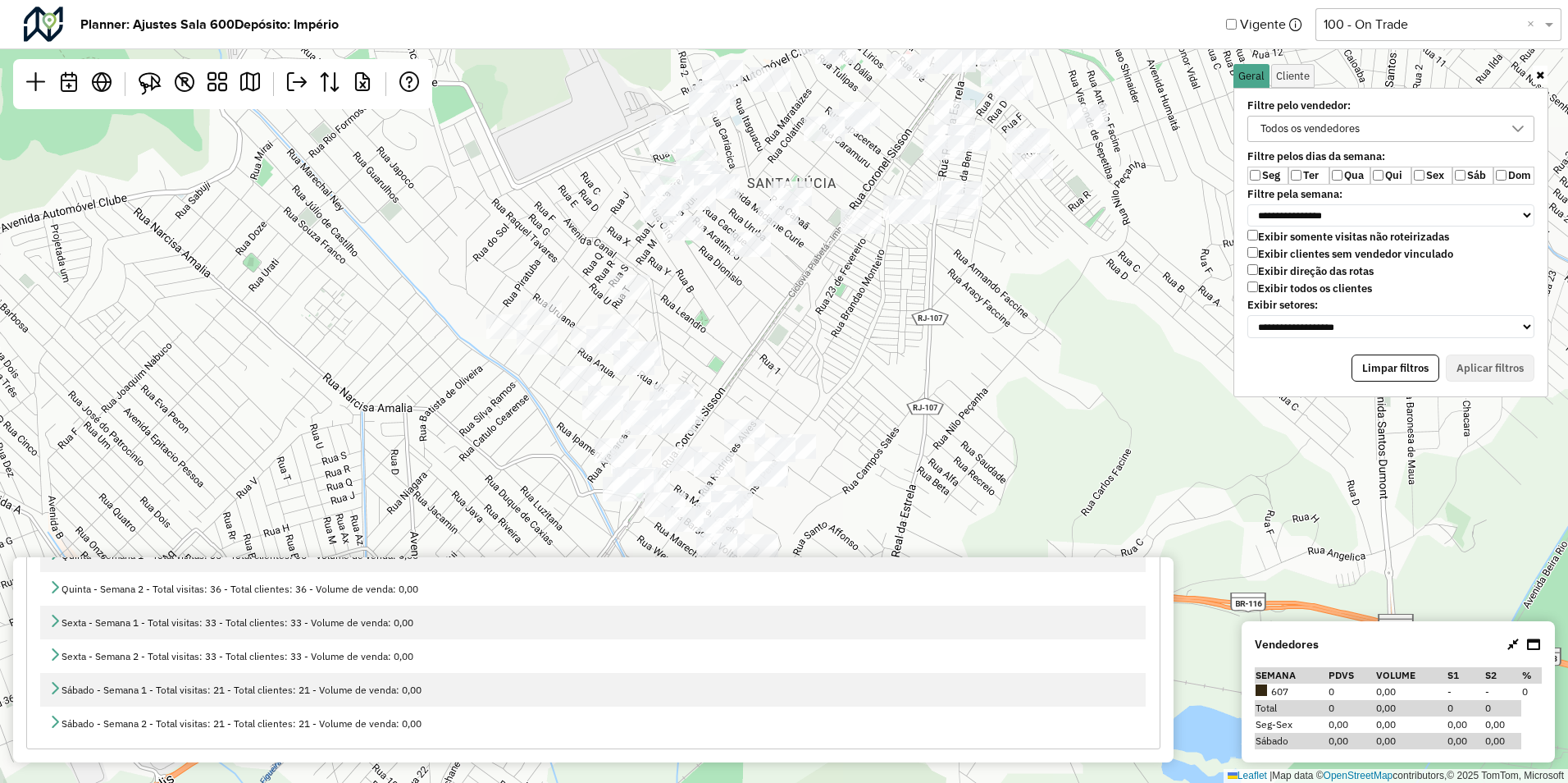
click at [1308, 128] on div "Todos os vendedores" at bounding box center [1310, 129] width 111 height 25
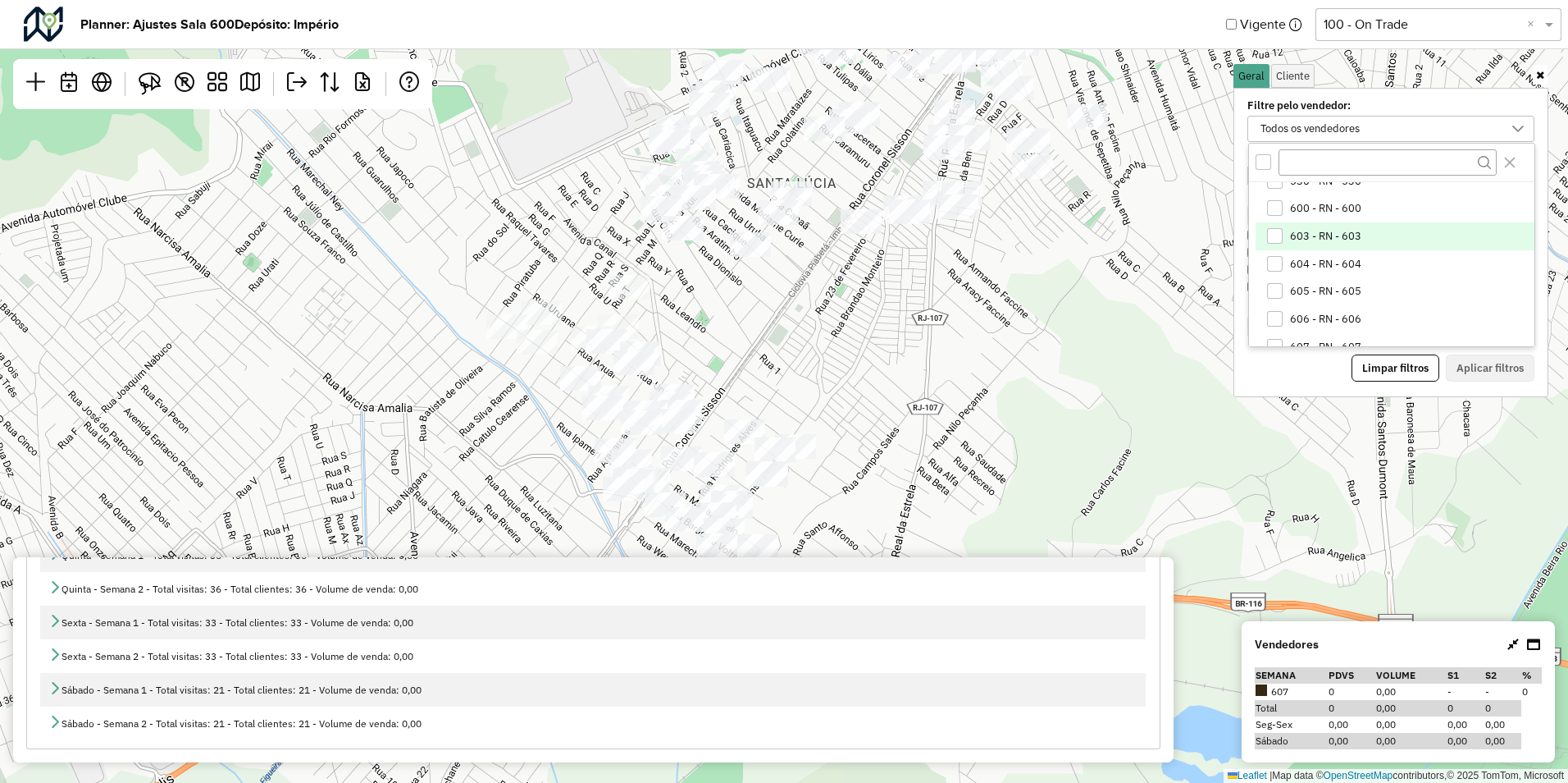
scroll to position [1231, 0]
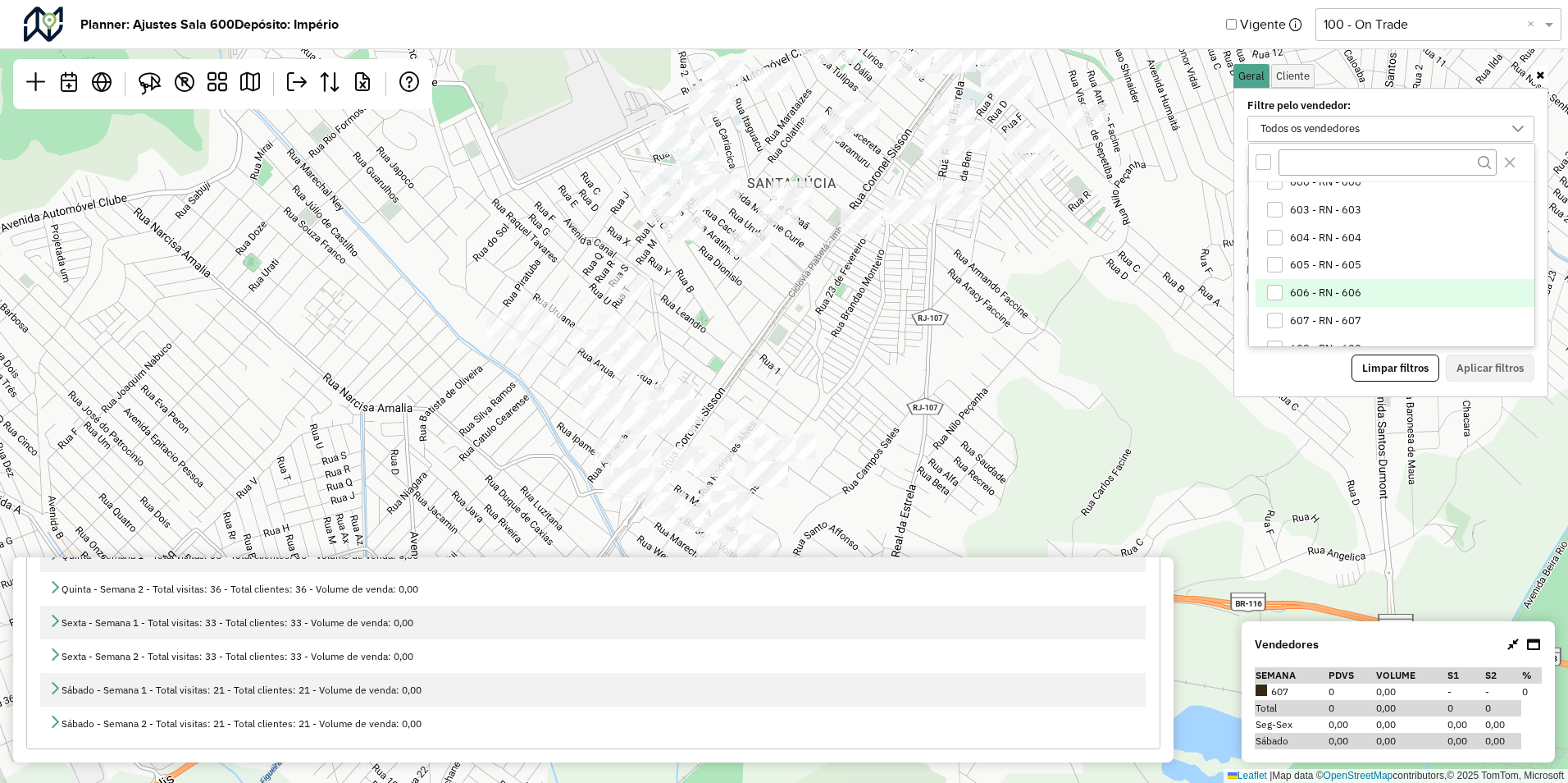
click at [1276, 297] on div "606 - RN - 606" at bounding box center [1275, 293] width 16 height 16
click at [1518, 375] on button "Aplicar filtros" at bounding box center [1491, 368] width 89 height 28
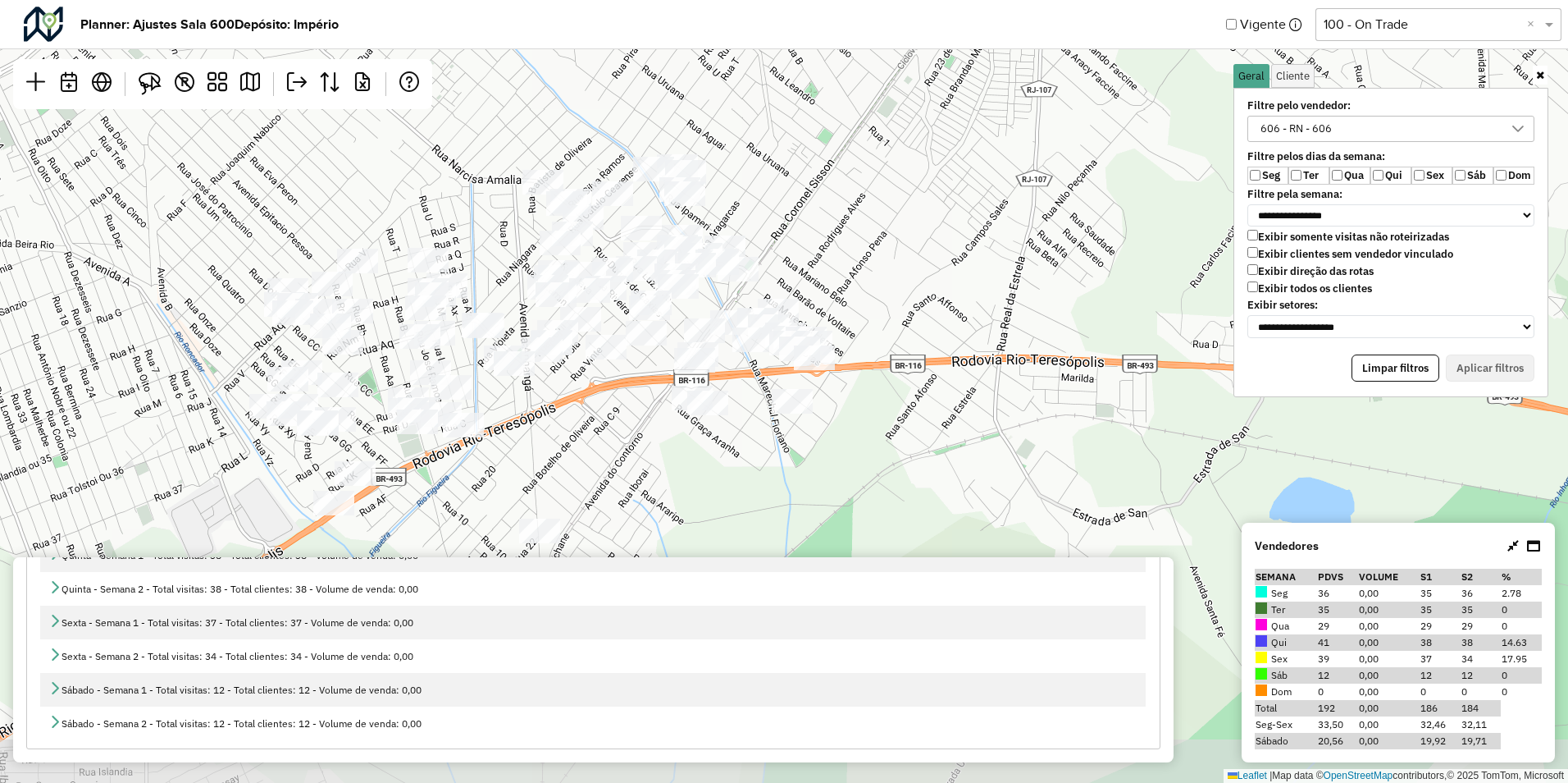
drag, startPoint x: 1036, startPoint y: 486, endPoint x: 1145, endPoint y: 258, distance: 252.7
click at [1145, 258] on div "Leaflet | Map data © OpenStreetMap contributors,© 2025 TomTom, Microsoft" at bounding box center [784, 392] width 1568 height 783
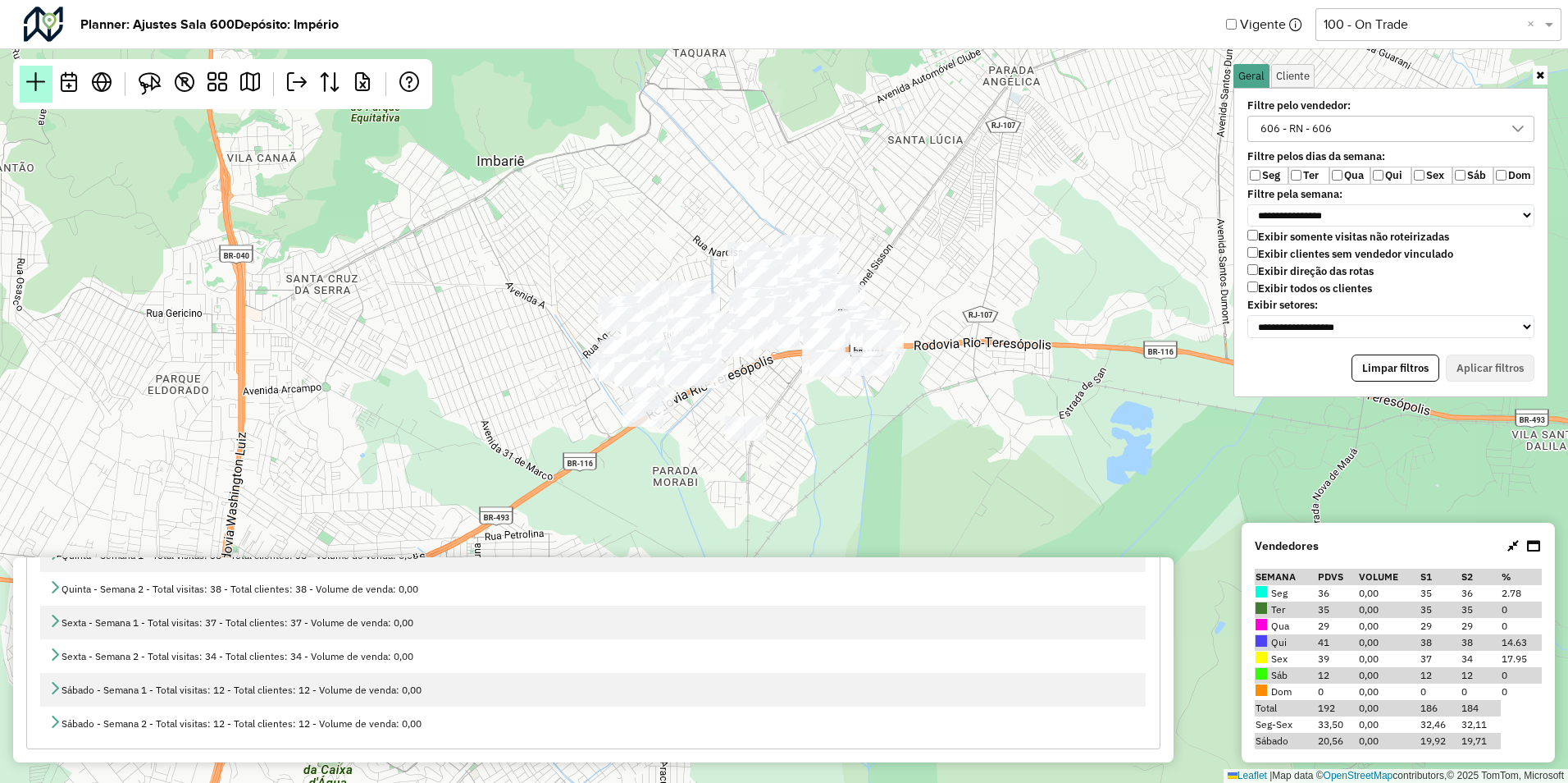
click at [39, 88] on em at bounding box center [37, 82] width 20 height 20
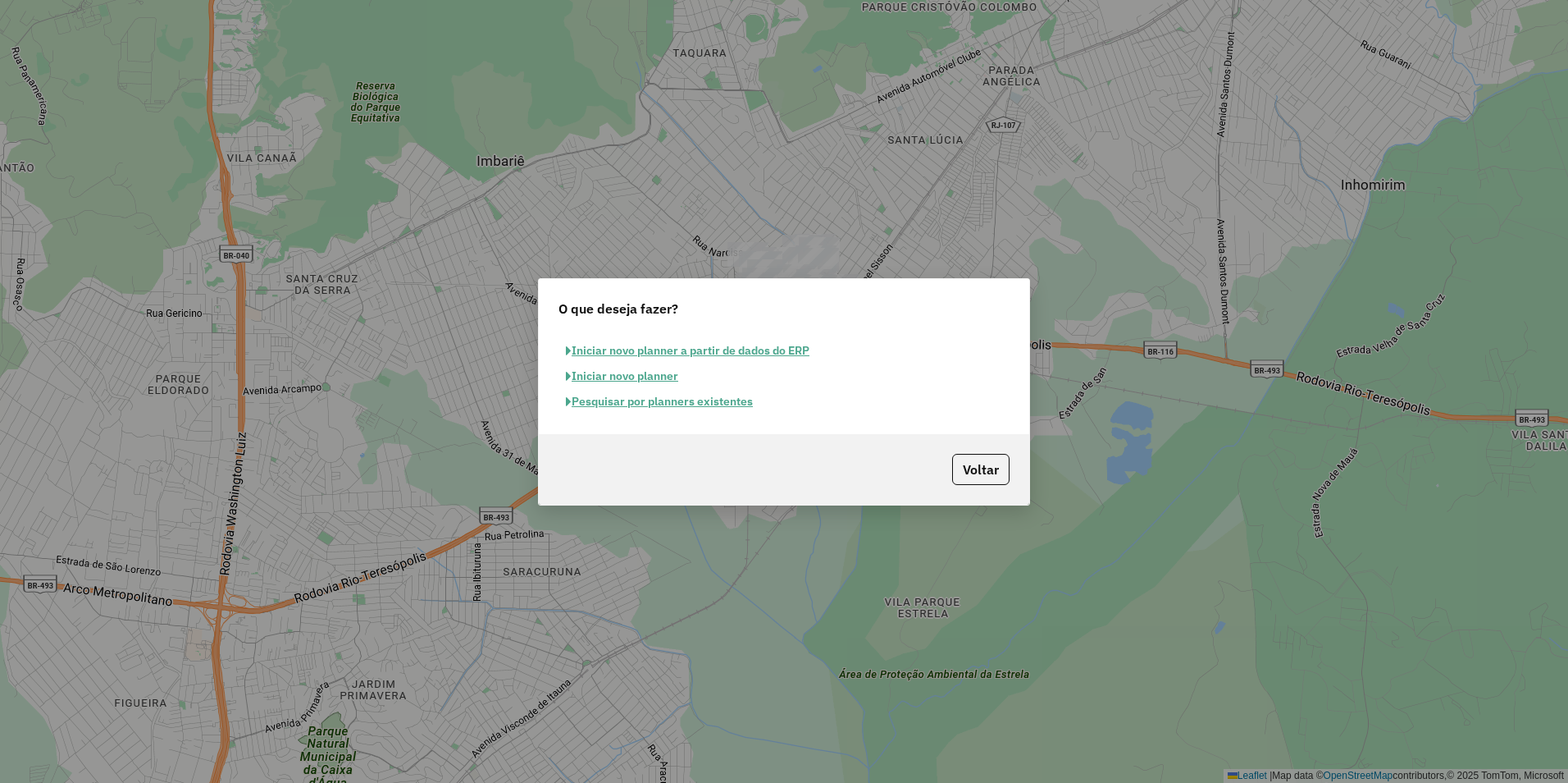
click at [663, 399] on button "Pesquisar por planners existentes" at bounding box center [659, 401] width 202 height 26
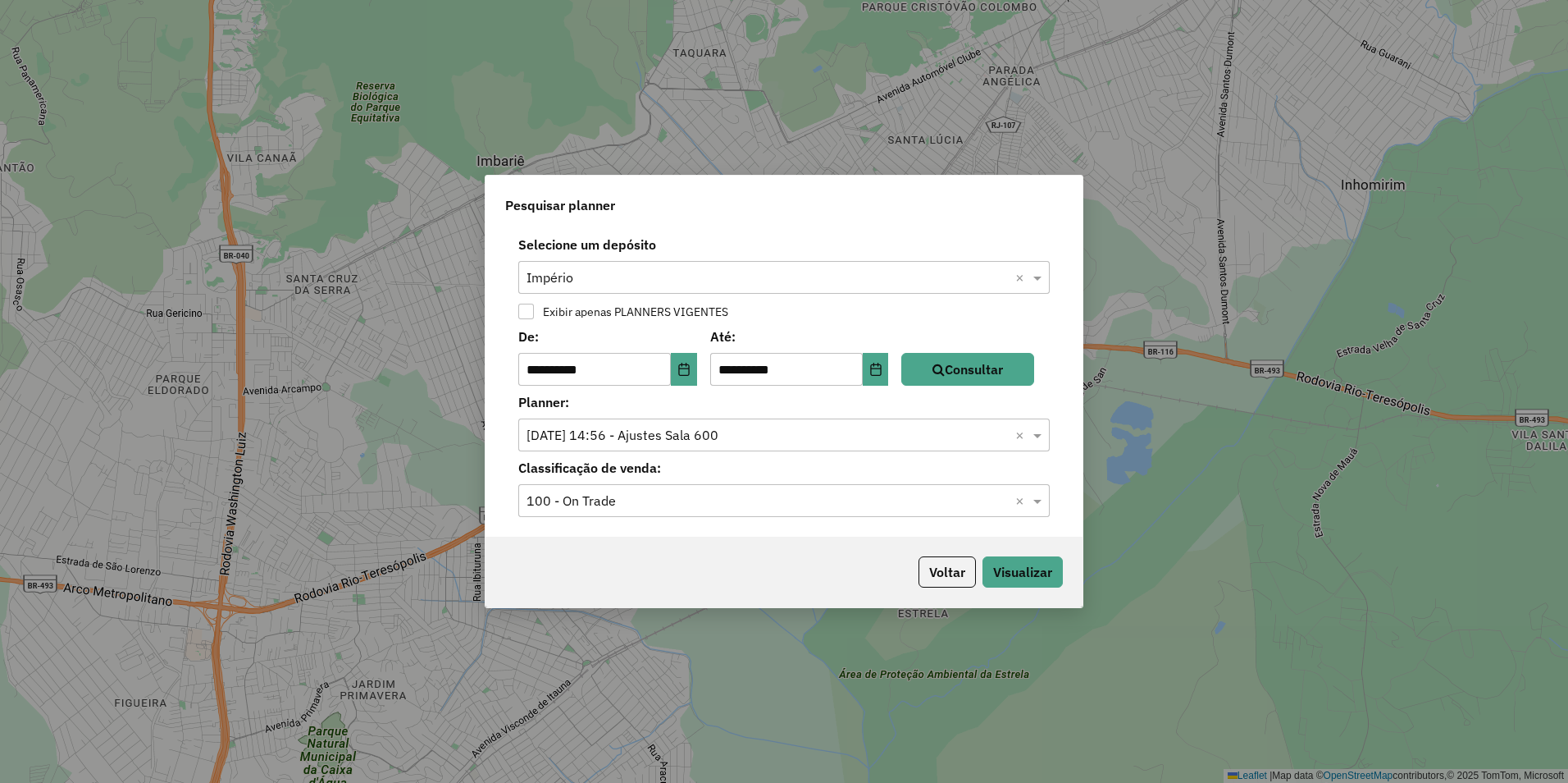
click at [737, 423] on div "Selecione o planner × 01/08/2025 14:56 - Ajustes Sala 600 ×" at bounding box center [784, 434] width 532 height 33
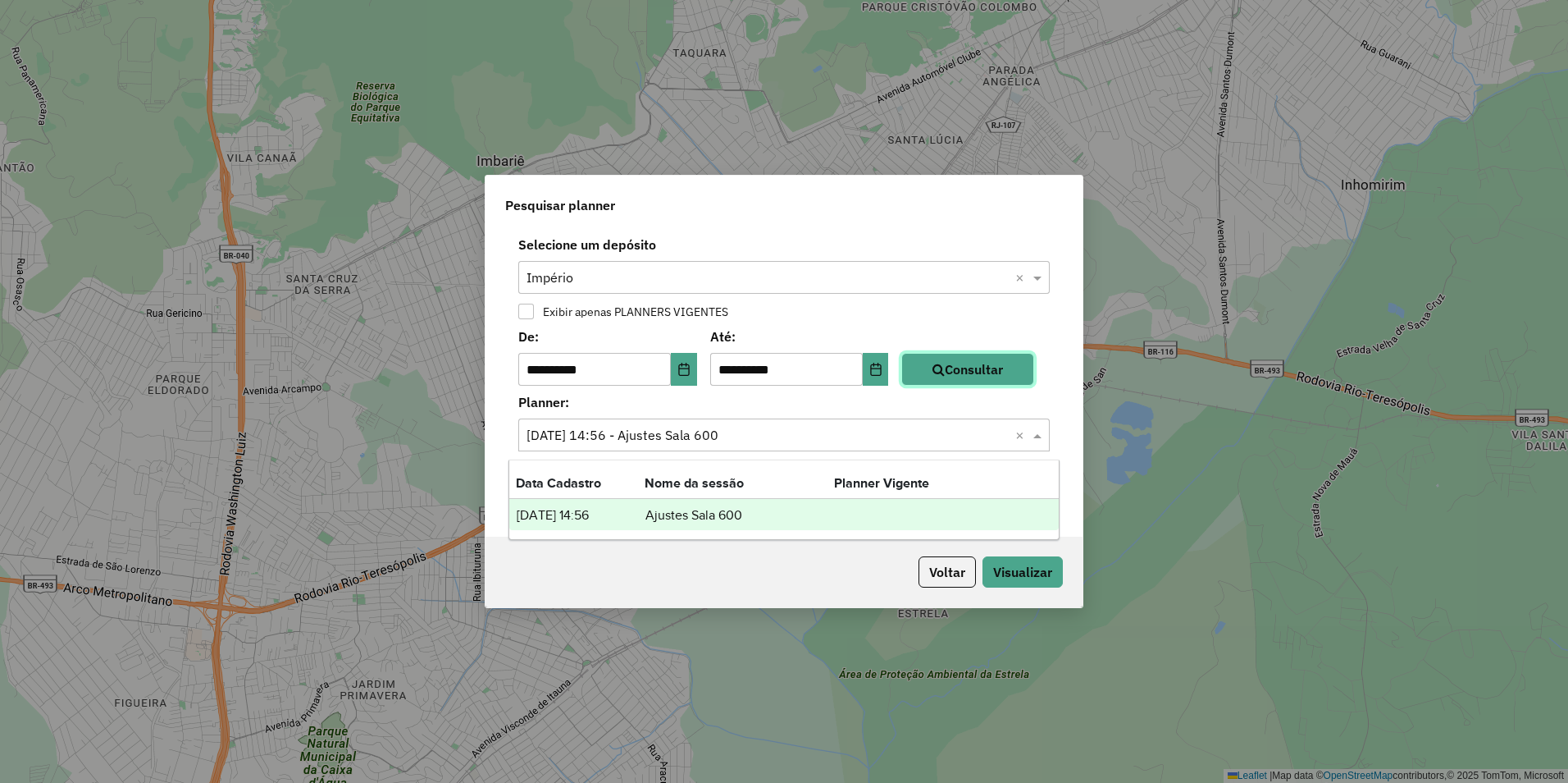
click at [995, 377] on button "Consultar" at bounding box center [968, 369] width 132 height 33
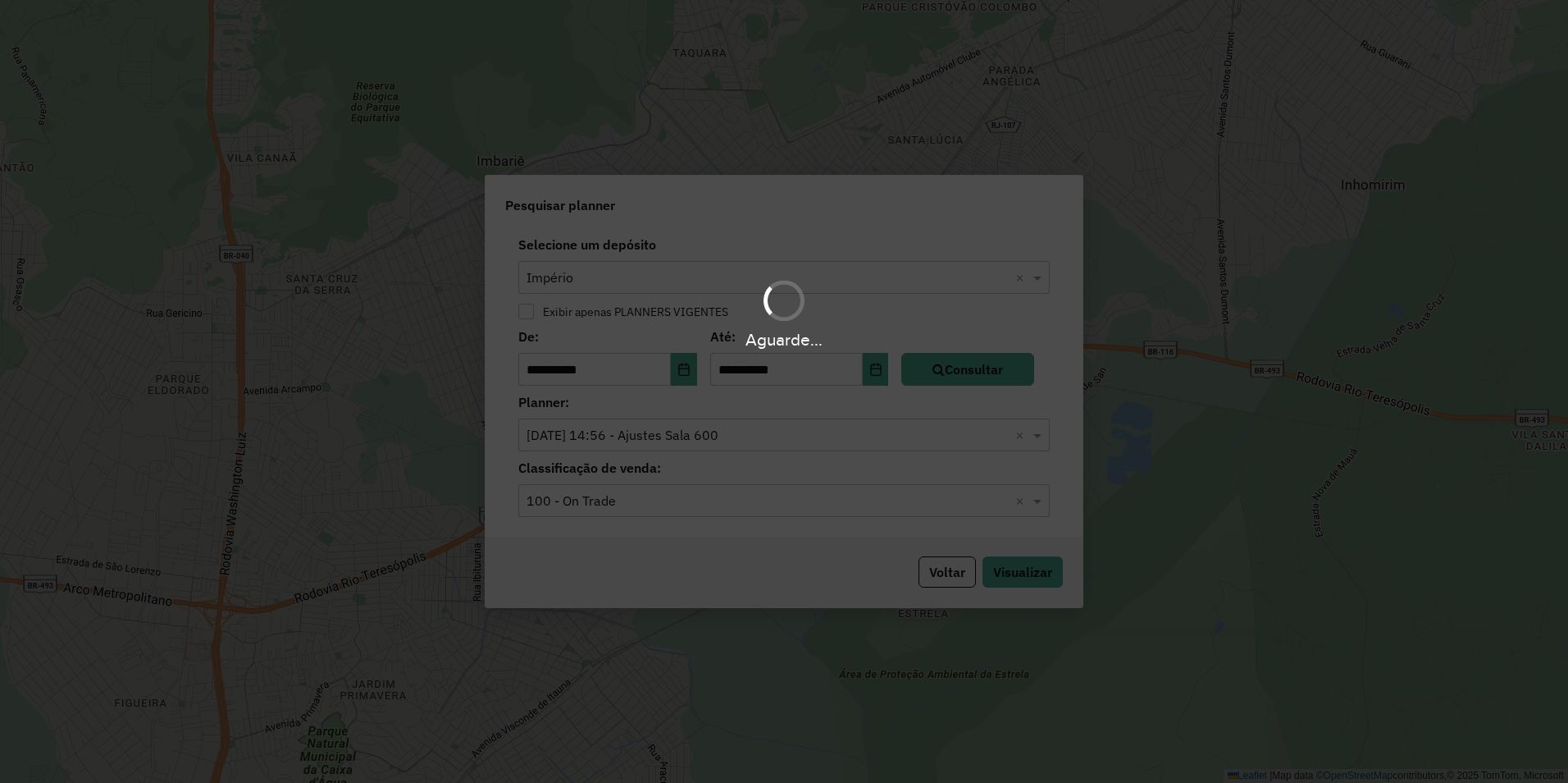
click at [672, 425] on div "Aguarde..." at bounding box center [784, 392] width 1568 height 783
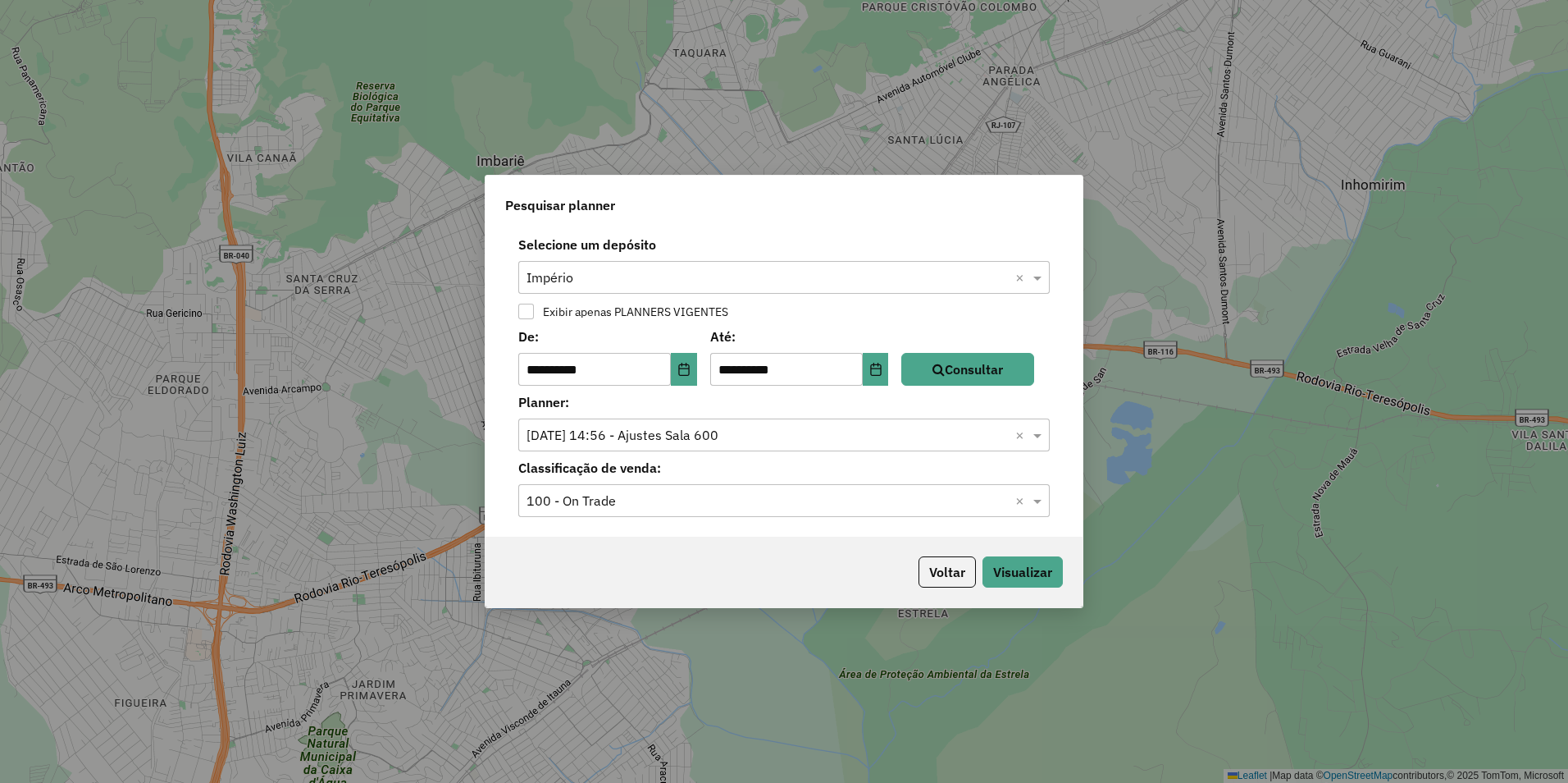
click at [672, 433] on input "text" at bounding box center [768, 436] width 482 height 20
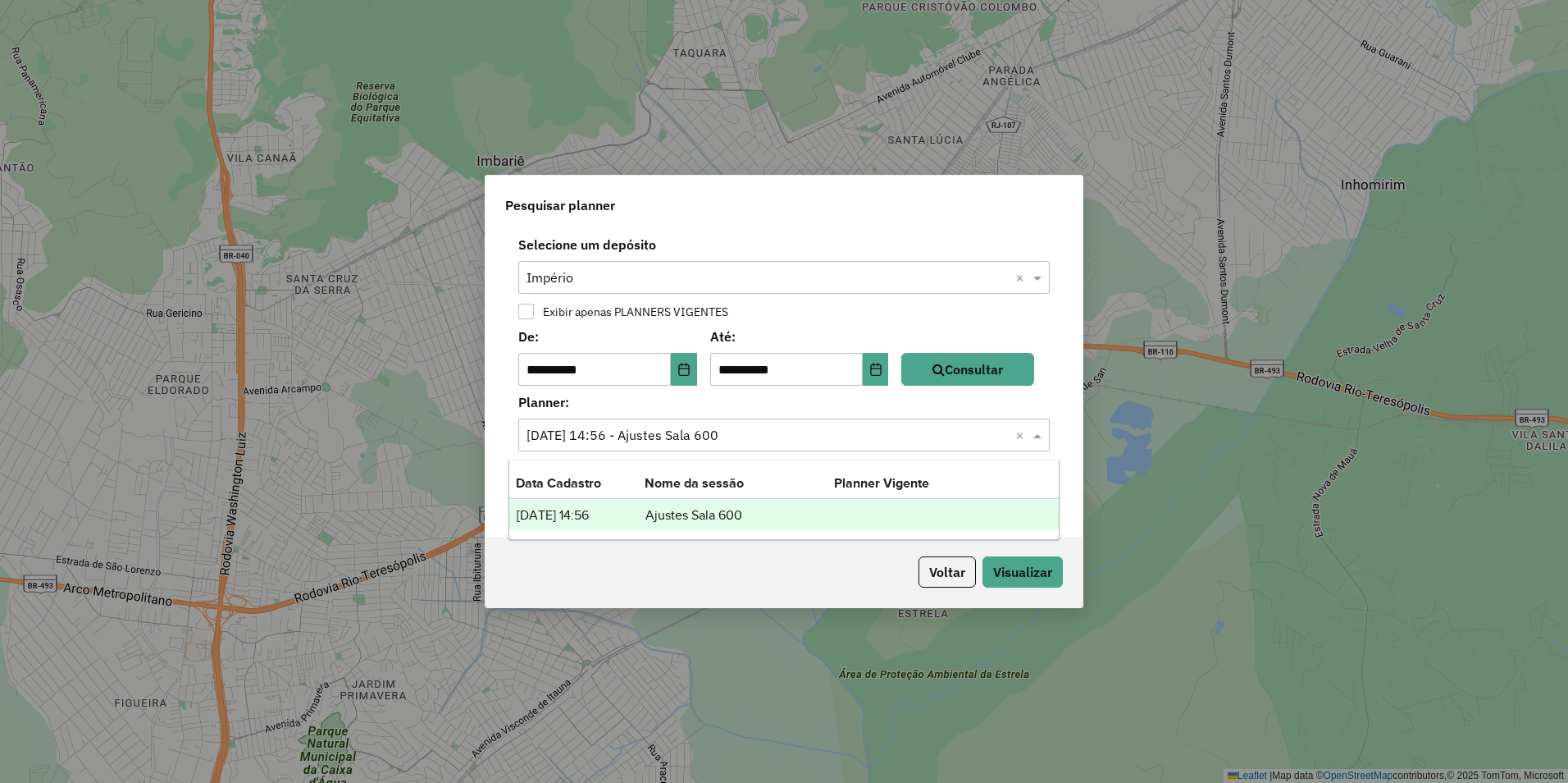
click at [709, 551] on div "Voltar Visualizar" at bounding box center [784, 571] width 597 height 70
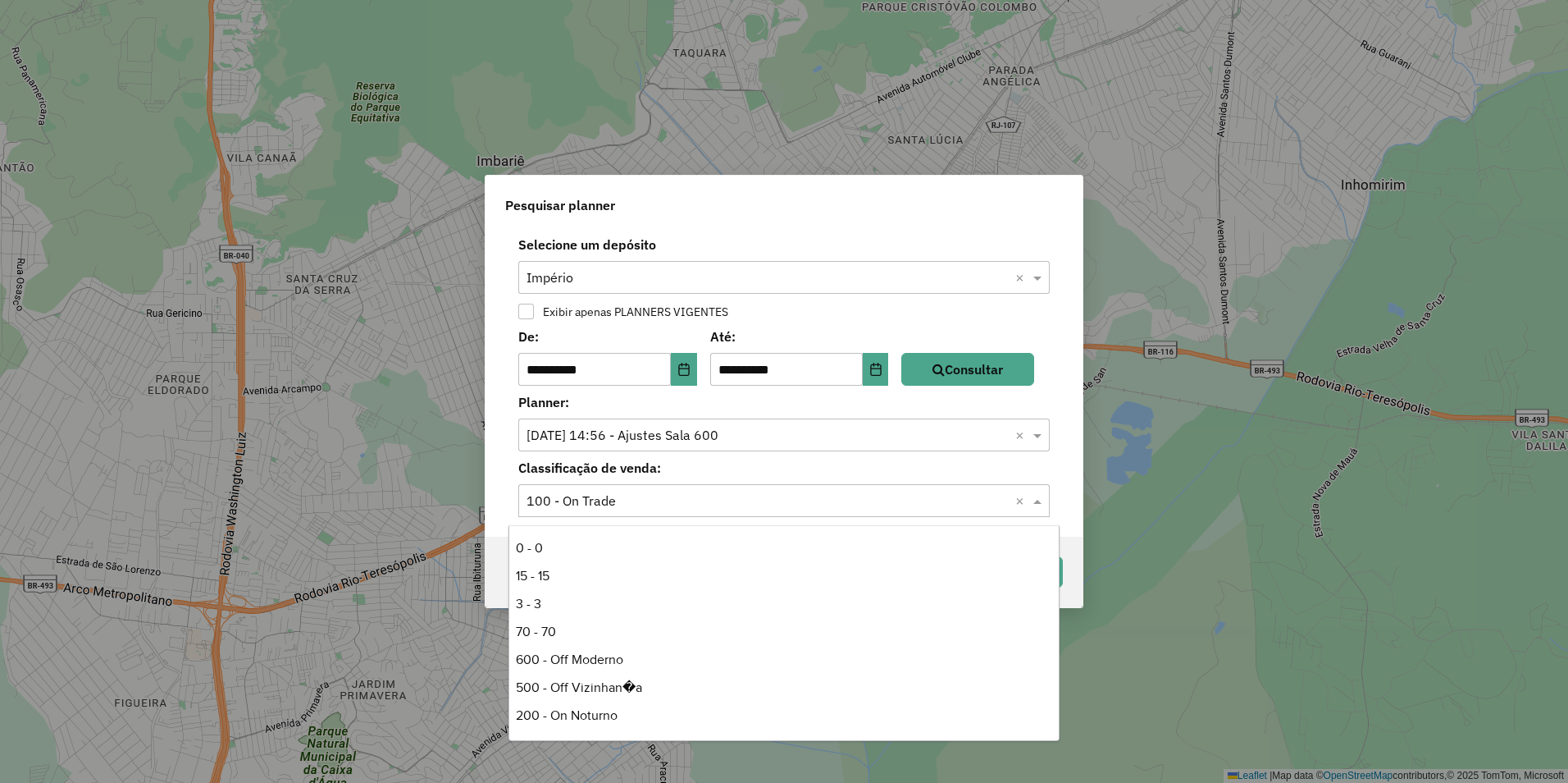
click at [683, 501] on input "text" at bounding box center [768, 501] width 482 height 20
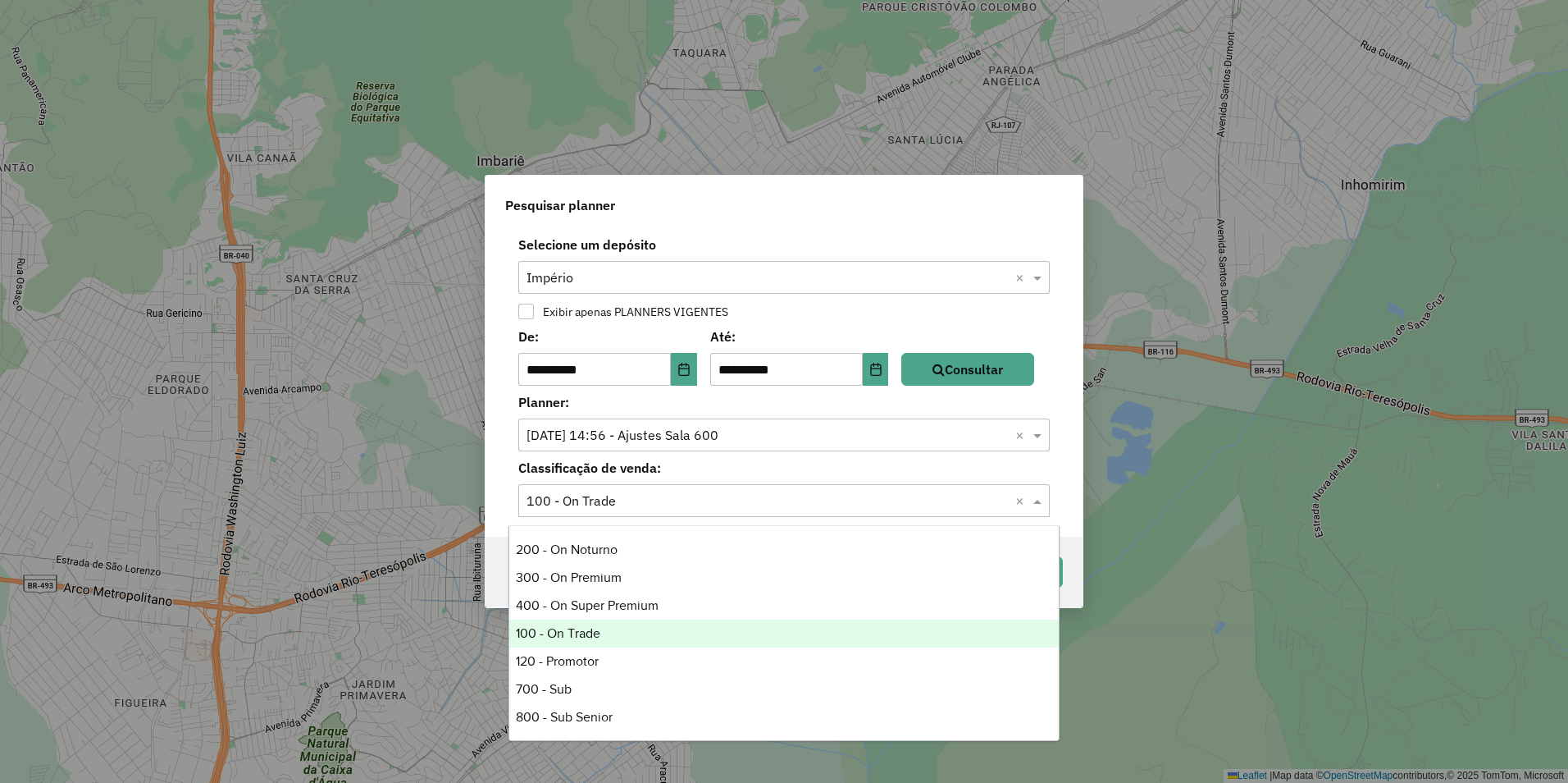
click at [740, 188] on div "Pesquisar planner" at bounding box center [784, 202] width 597 height 52
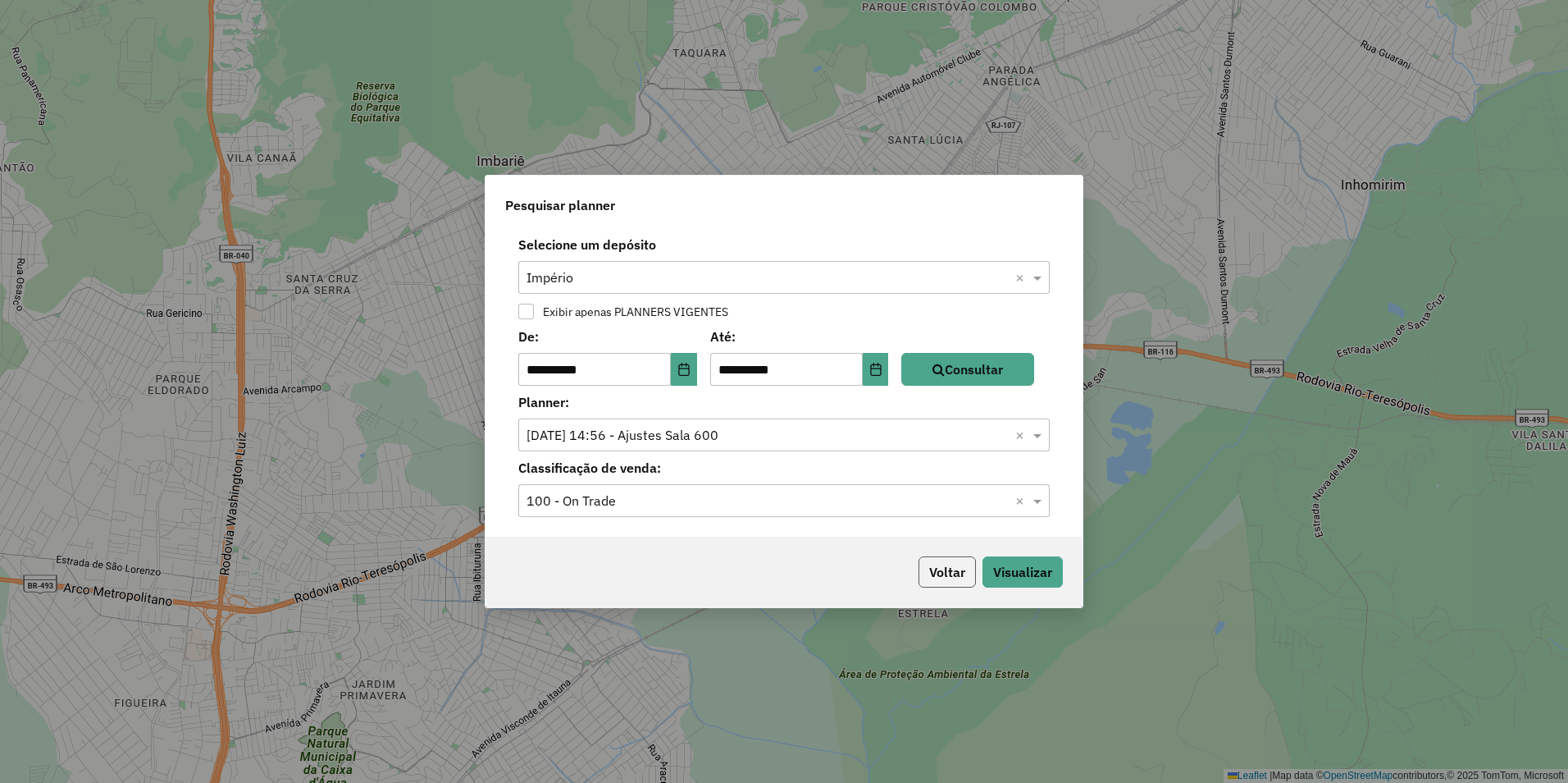
click at [956, 566] on button "Voltar" at bounding box center [947, 572] width 57 height 32
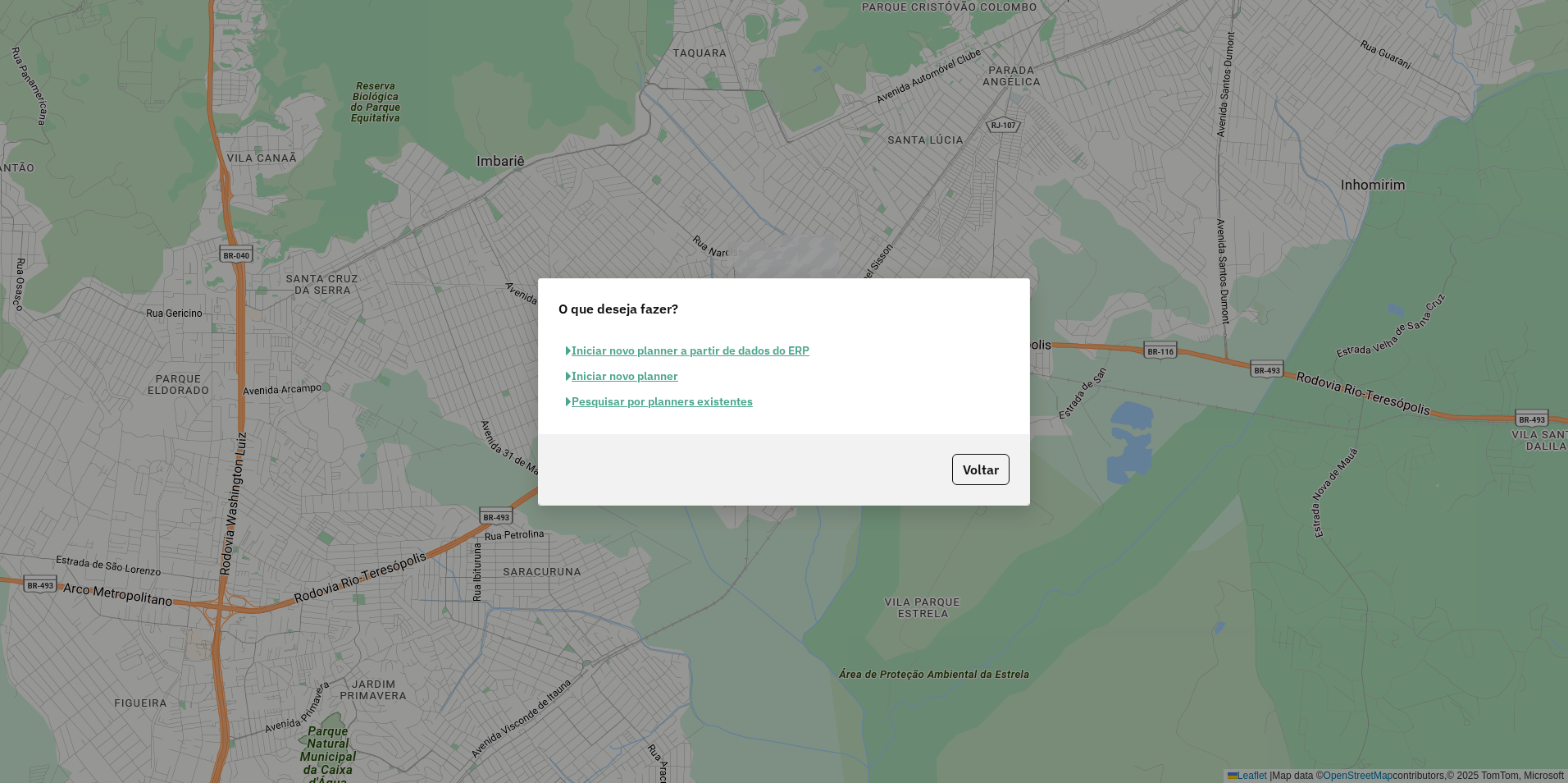
click at [648, 411] on button "Pesquisar por planners existentes" at bounding box center [659, 401] width 202 height 26
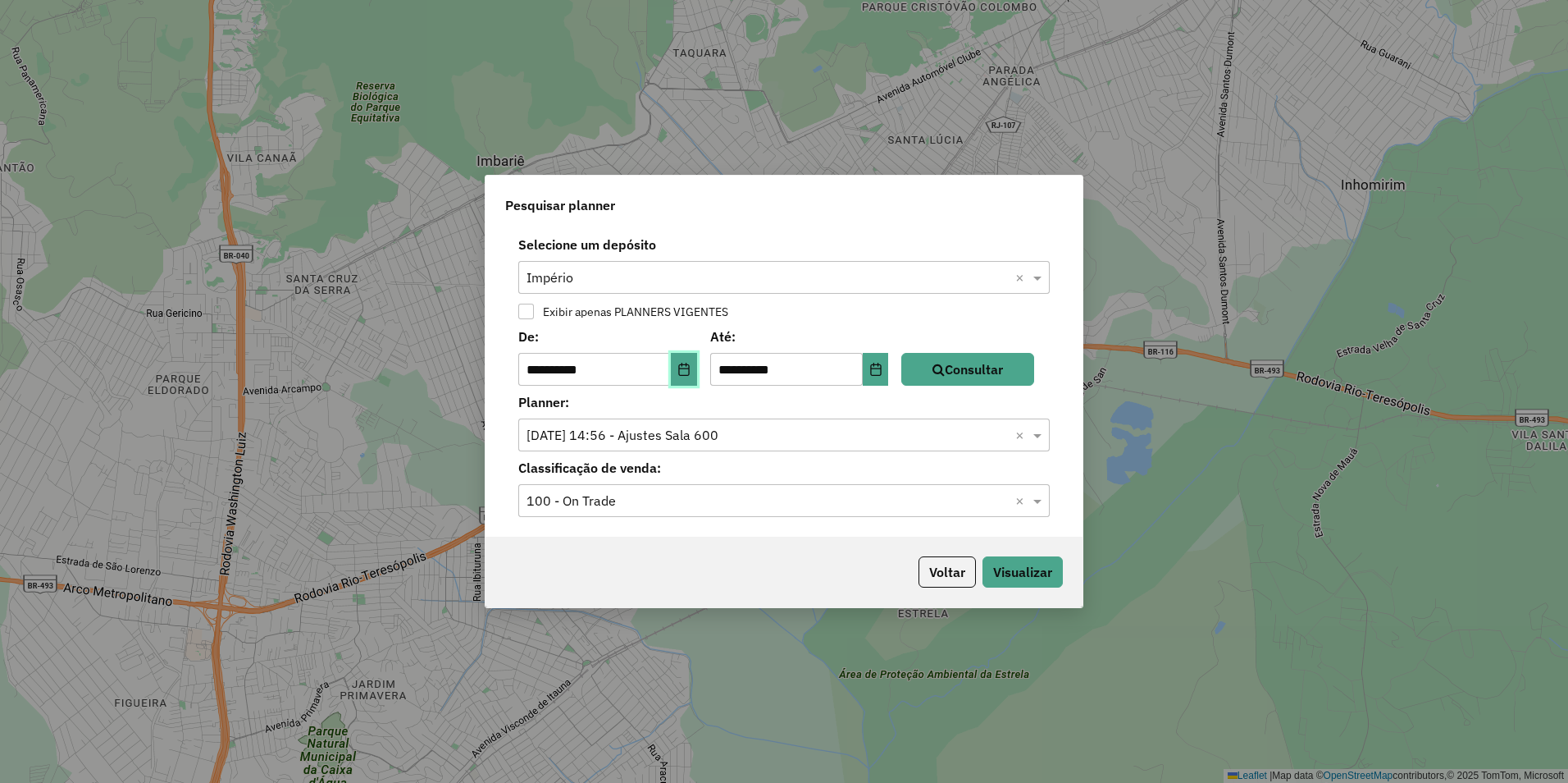
click at [688, 369] on icon "Choose Date" at bounding box center [683, 369] width 13 height 13
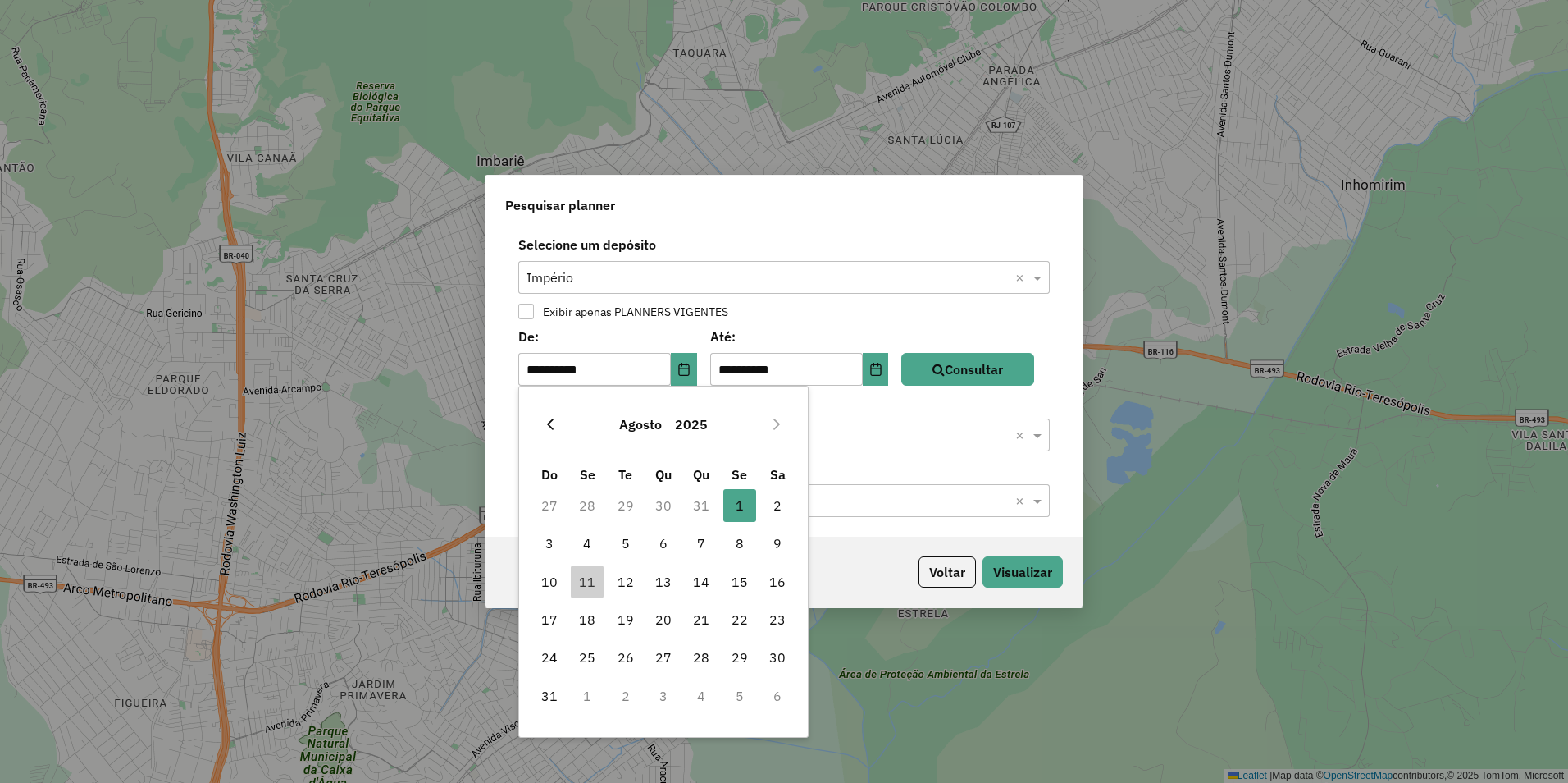
click at [552, 422] on icon "Previous Month" at bounding box center [550, 423] width 13 height 13
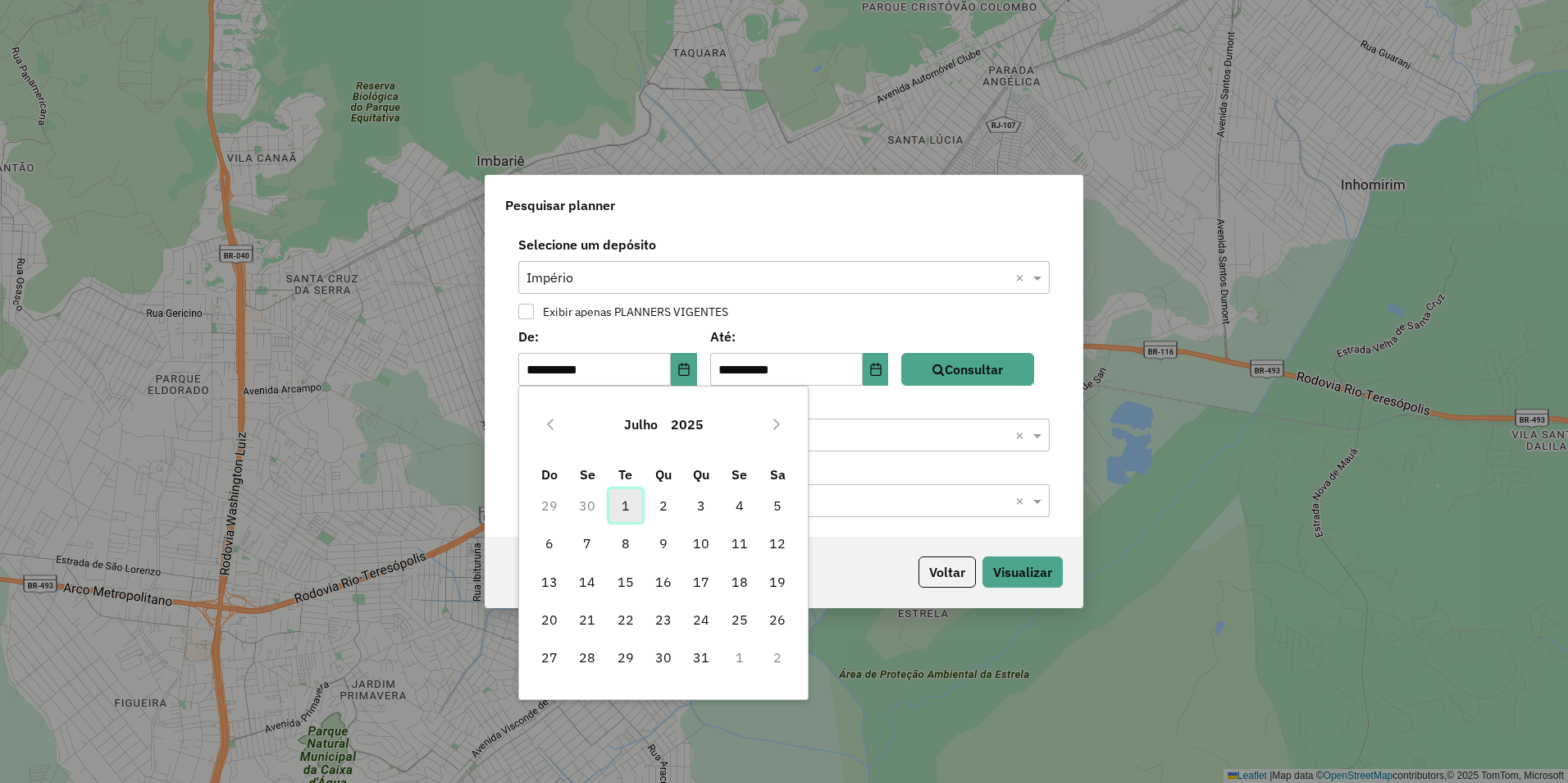
click at [626, 496] on span "1" at bounding box center [625, 505] width 33 height 33
type input "**********"
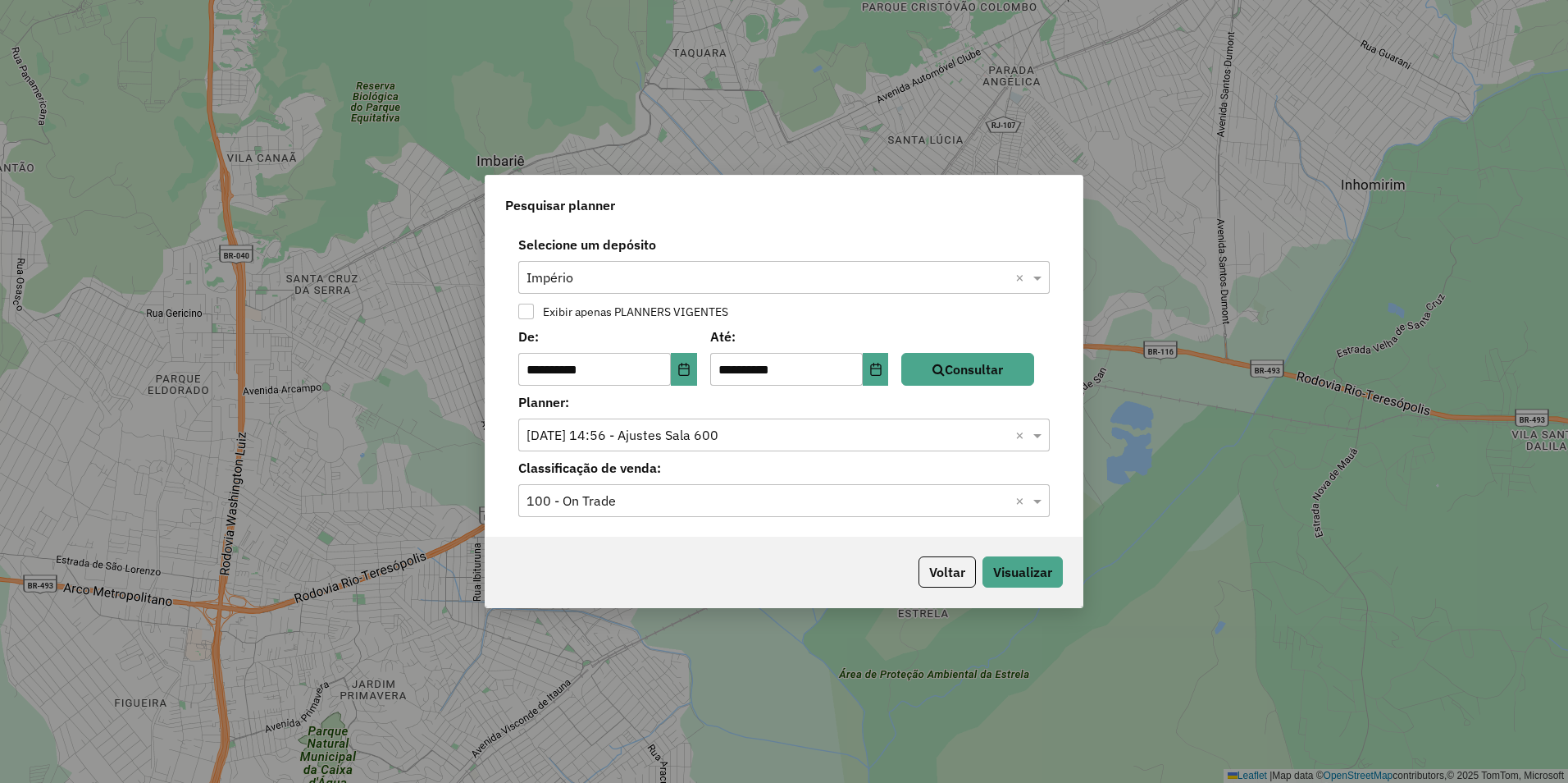
click at [911, 377] on div "**********" at bounding box center [784, 356] width 558 height 59
drag, startPoint x: 911, startPoint y: 377, endPoint x: 955, endPoint y: 377, distance: 44.0
click at [955, 377] on button "Consultar" at bounding box center [968, 369] width 132 height 33
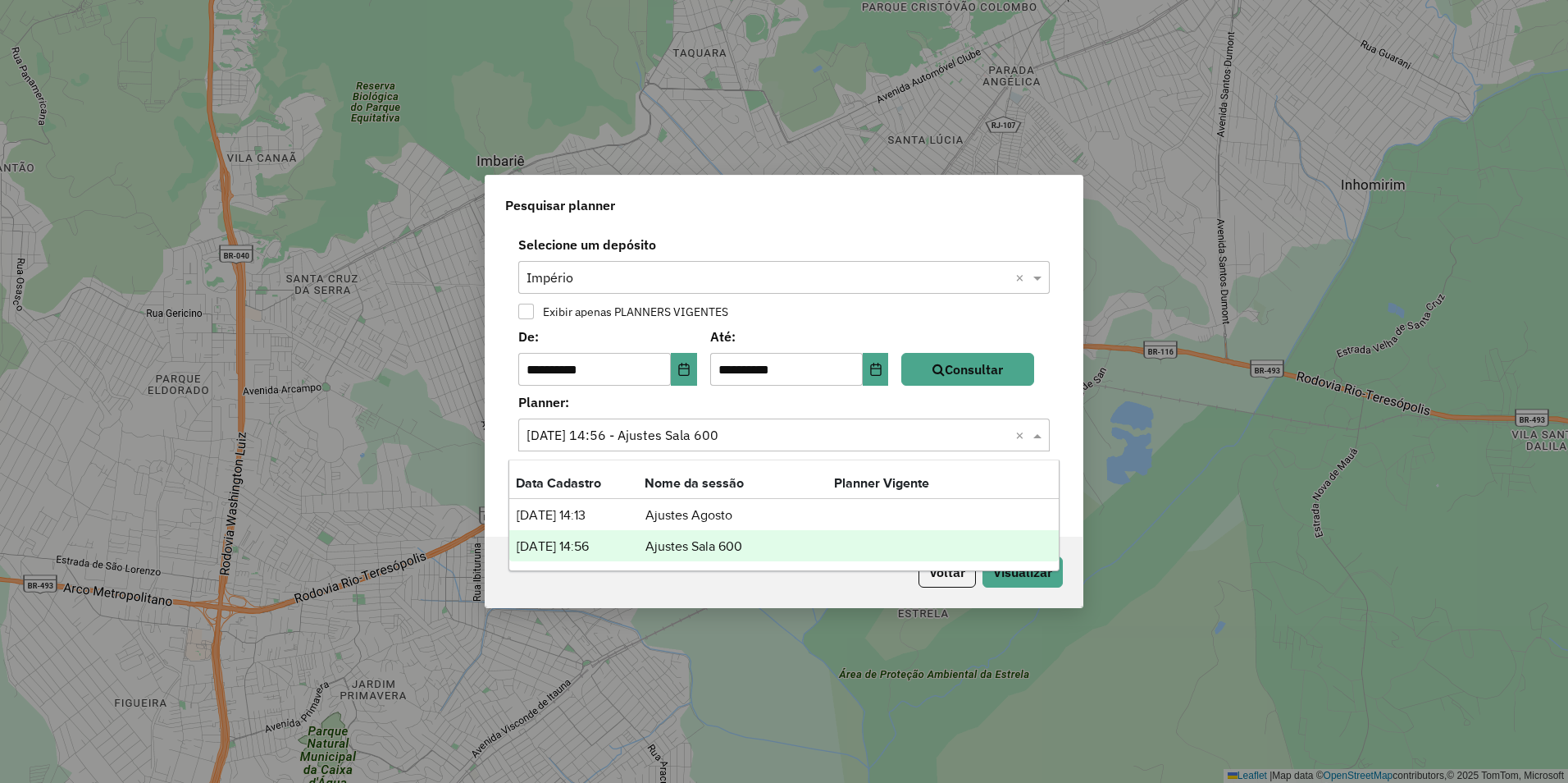
click at [690, 431] on input "text" at bounding box center [768, 436] width 482 height 20
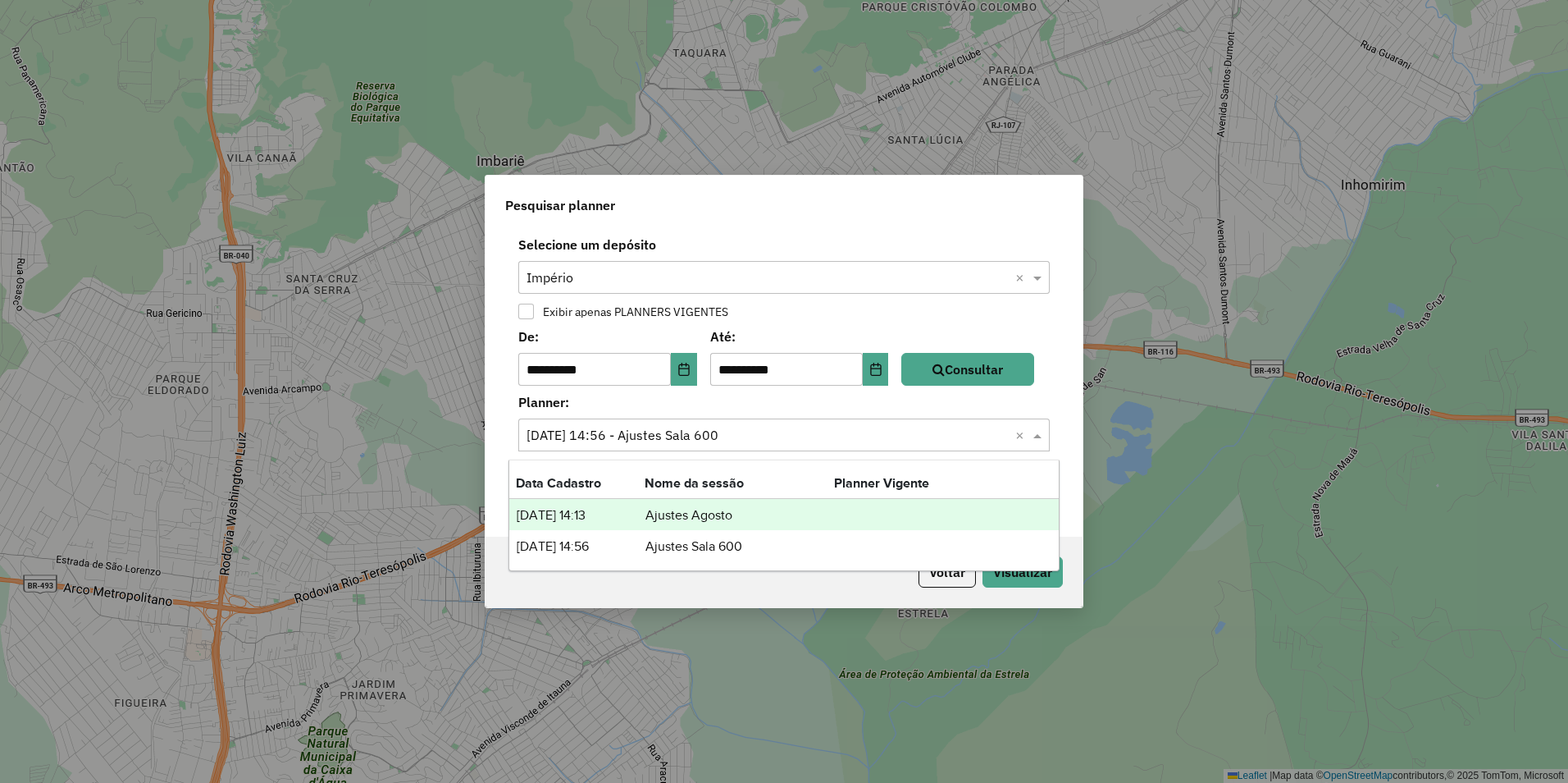
click at [694, 529] on div "24/07/2025 14:13 Ajustes Agosto" at bounding box center [784, 514] width 550 height 32
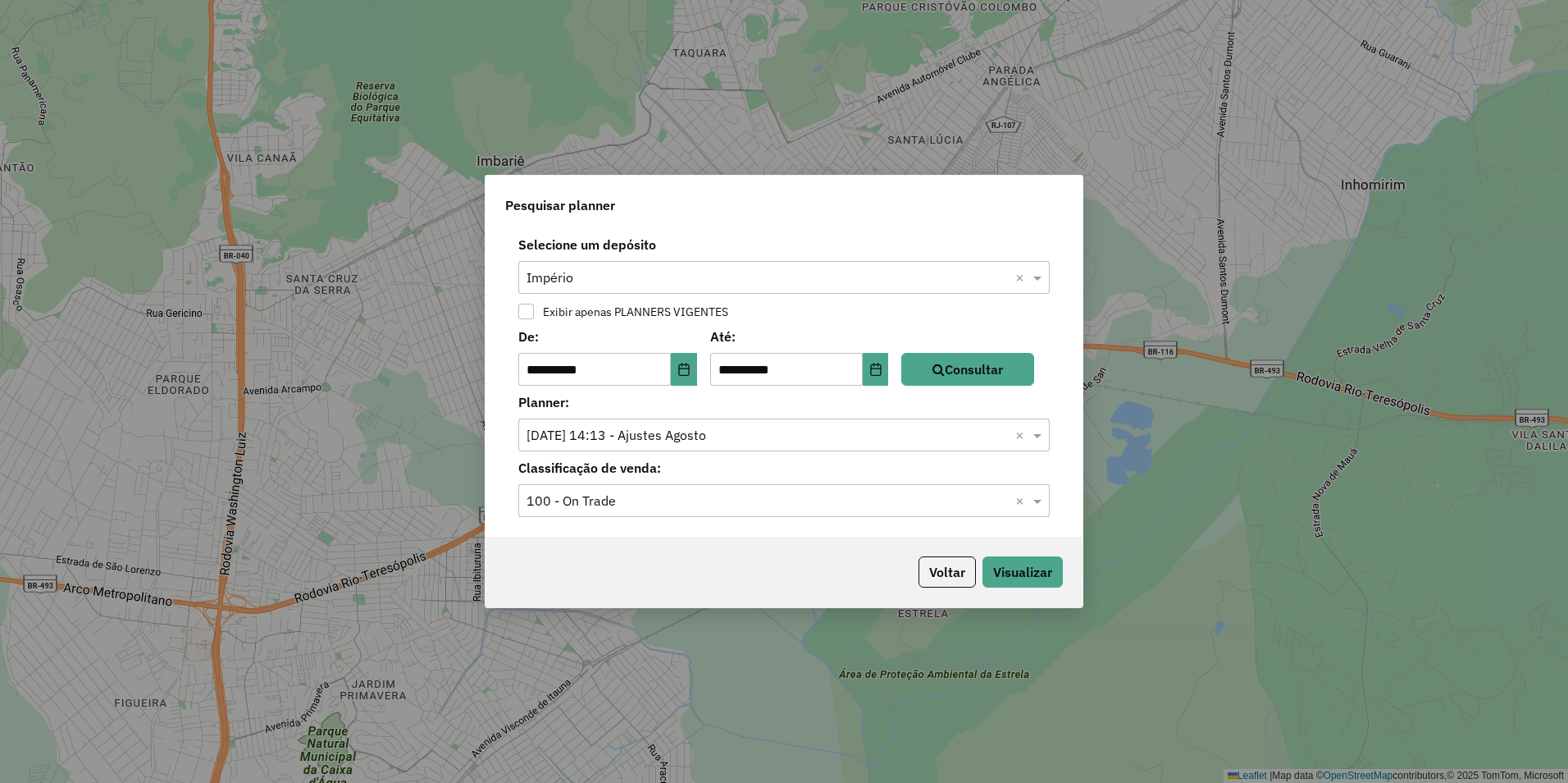
click at [691, 493] on input "text" at bounding box center [768, 501] width 482 height 20
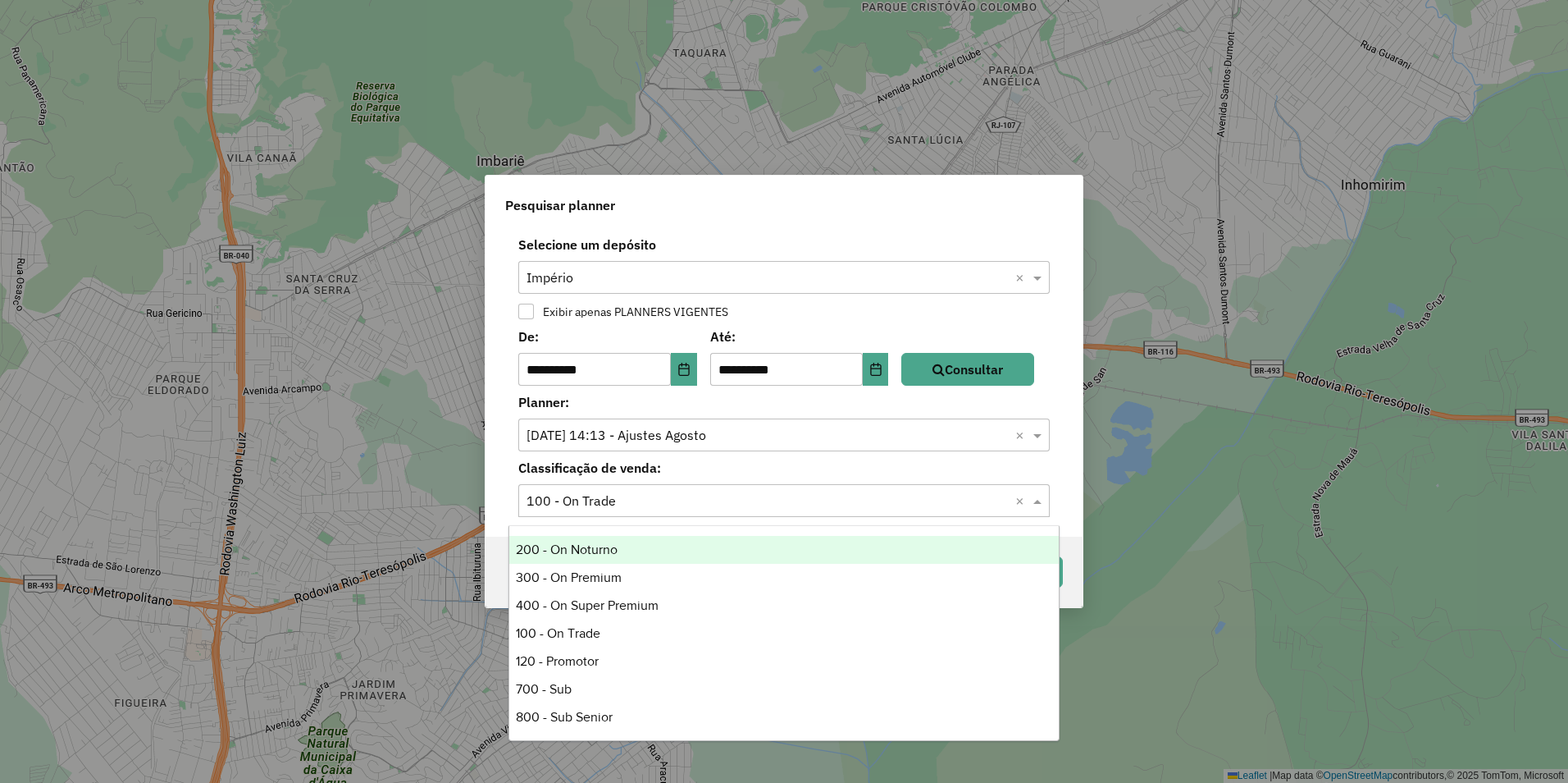
click at [501, 476] on div "Classificação de venda: Selecione uma classificação inicial 100 - On Trade ×" at bounding box center [784, 487] width 577 height 59
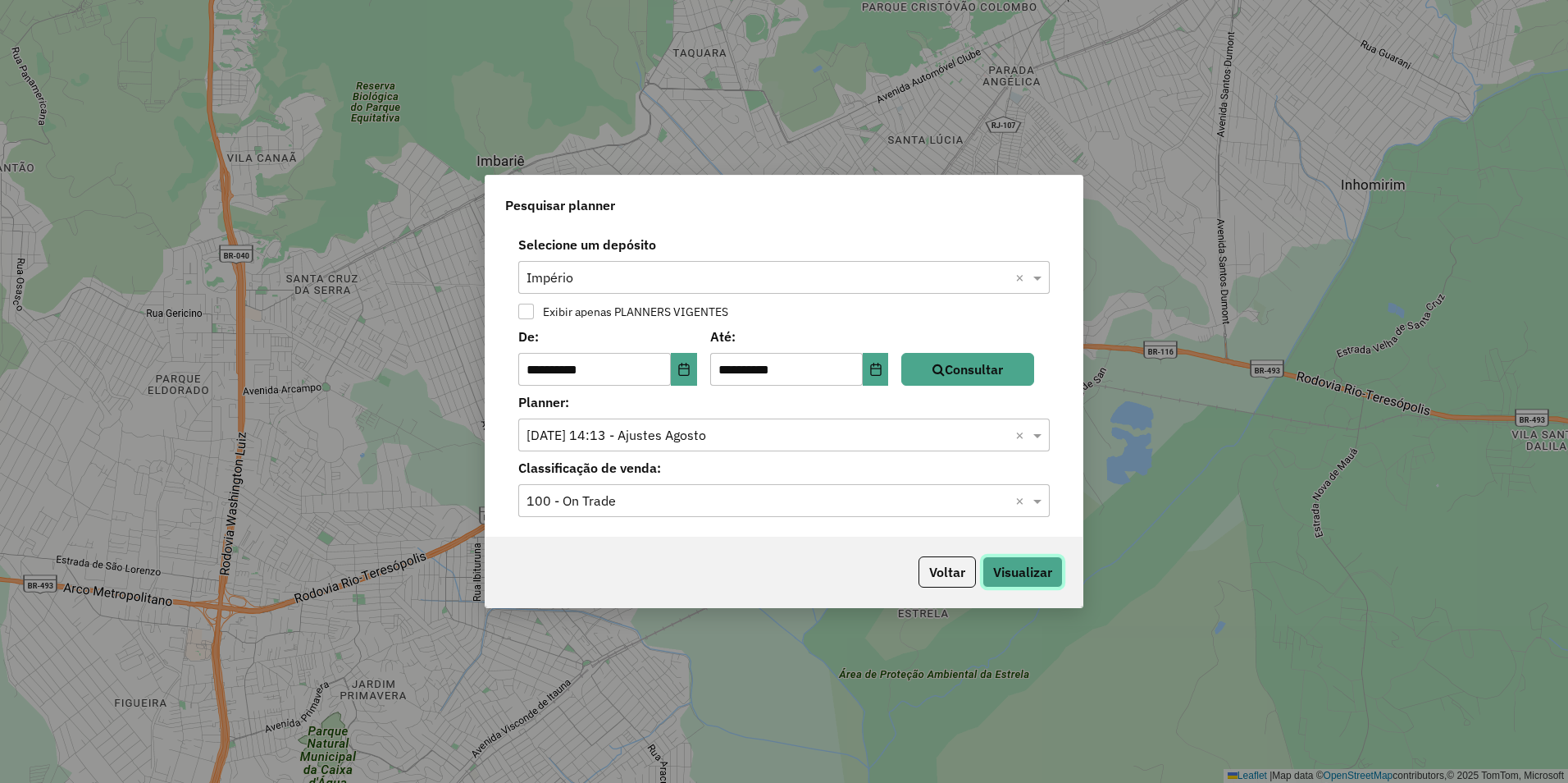
click at [1056, 566] on button "Visualizar" at bounding box center [1022, 572] width 80 height 32
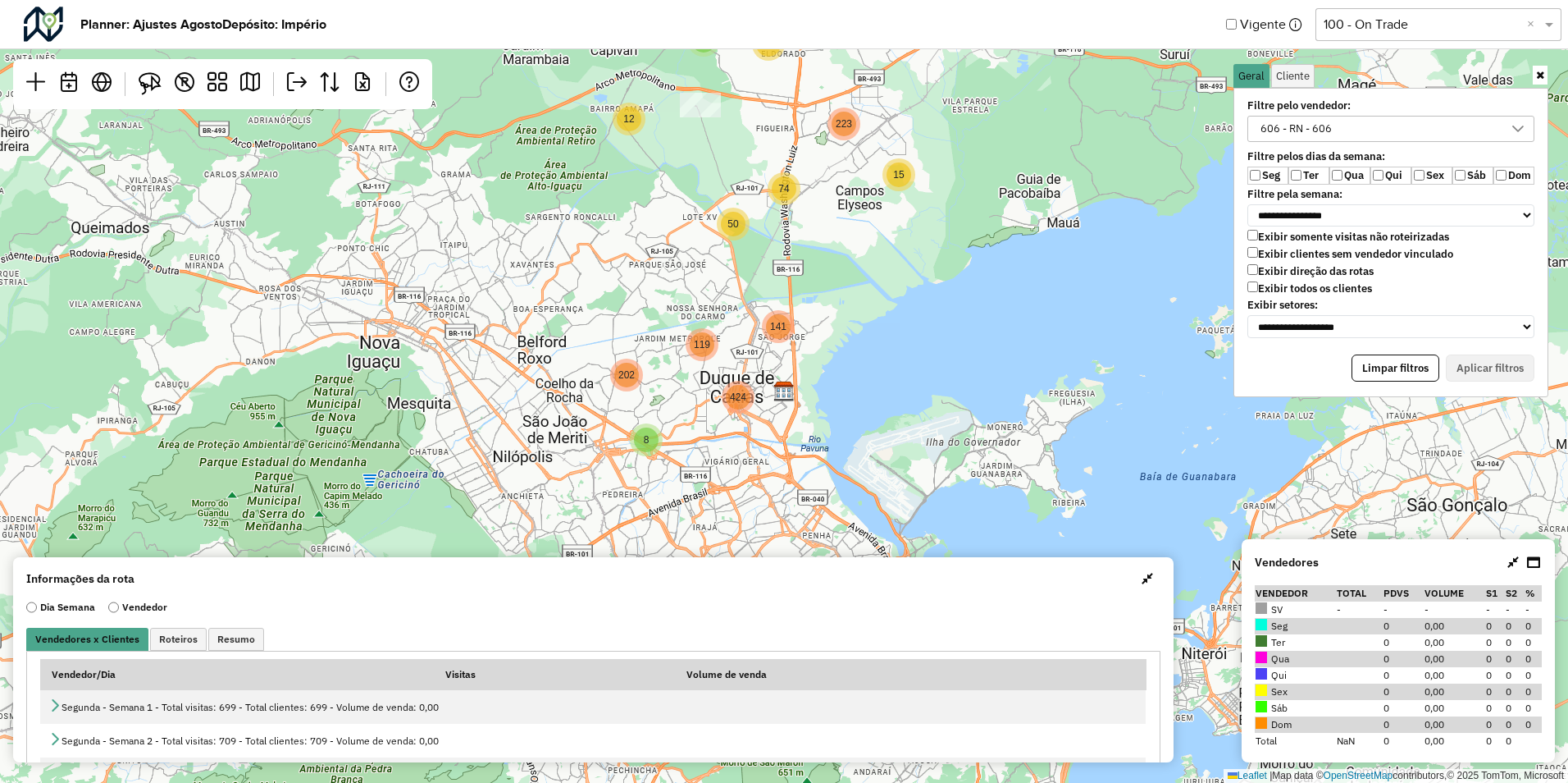
drag, startPoint x: 1070, startPoint y: 231, endPoint x: 990, endPoint y: 605, distance: 382.5
click at [990, 605] on hb-planner "**********" at bounding box center [784, 392] width 1568 height 783
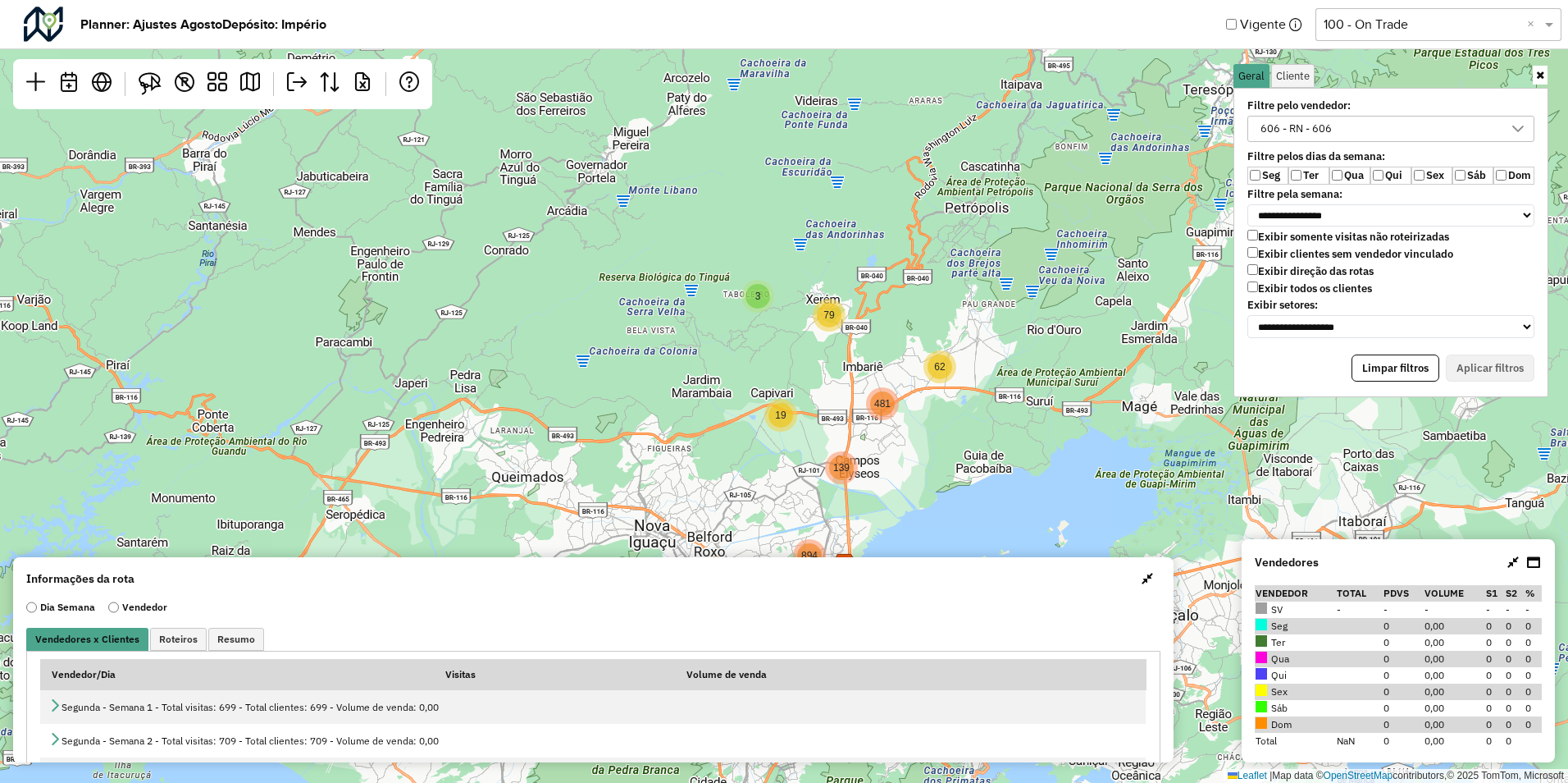
click at [1253, 279] on div "Exibir somente visitas não roteirizadas Exibir clientes sem vendedor vinculado …" at bounding box center [1391, 264] width 287 height 69
click at [1484, 364] on button "Aplicar filtros" at bounding box center [1491, 368] width 89 height 28
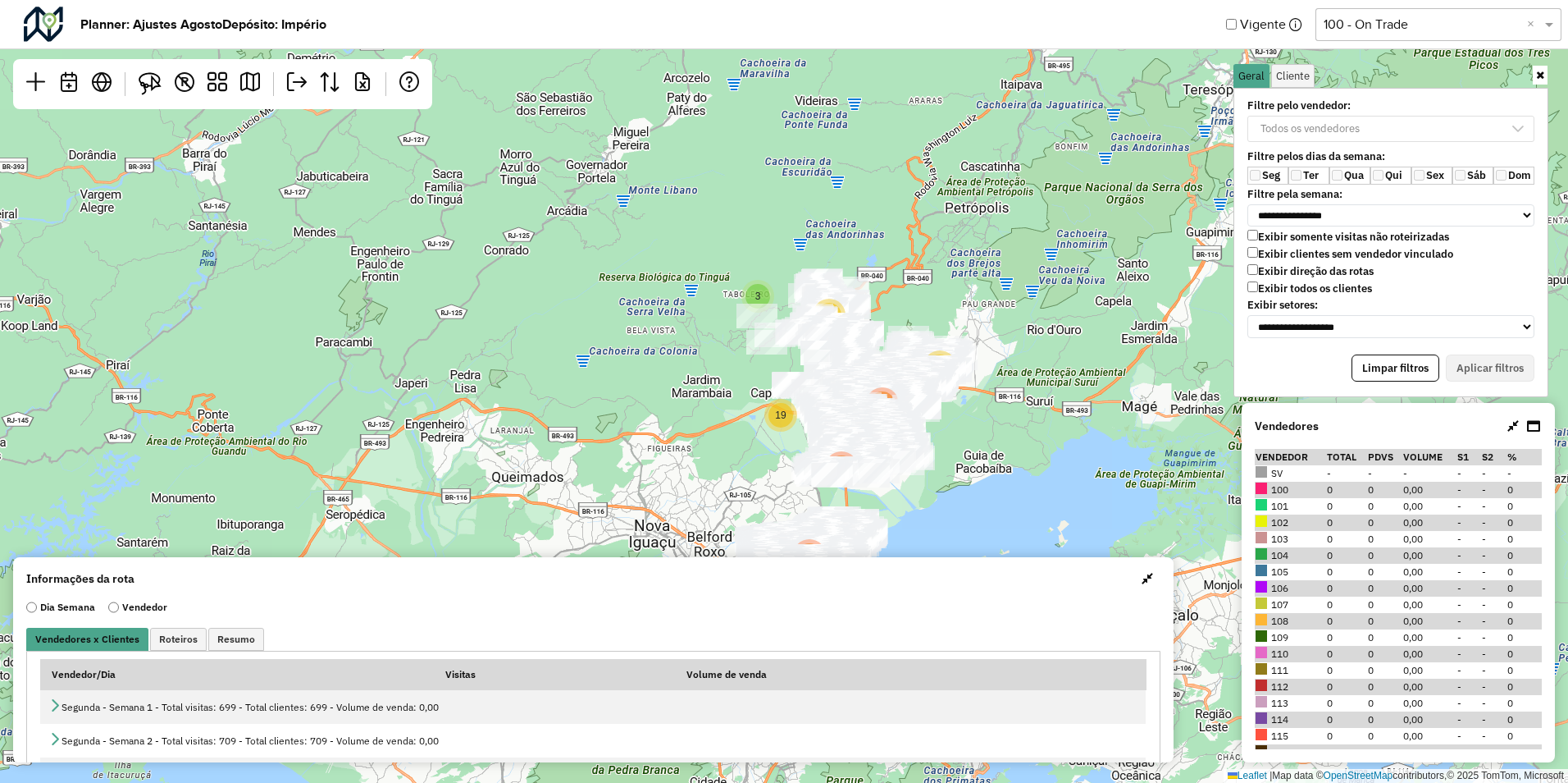
drag, startPoint x: 1045, startPoint y: 388, endPoint x: 928, endPoint y: 371, distance: 118.2
click at [1053, 302] on div "3 19 79 139 62 481 894 Leaflet | Map data © OpenStreetMap contributors,© 2025 T…" at bounding box center [784, 392] width 1568 height 783
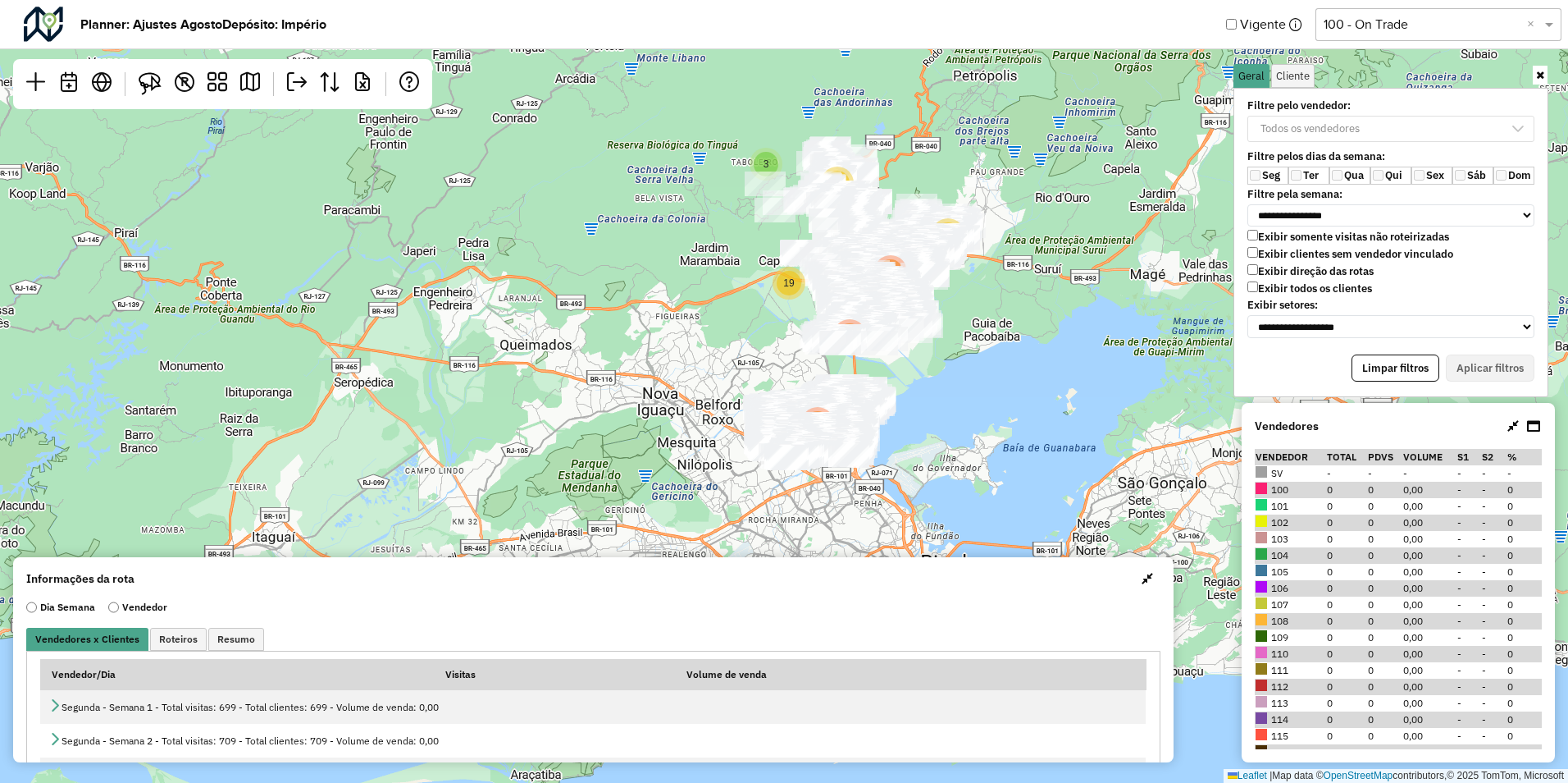
click at [910, 418] on div "3 19 79 139 62 481 894 Leaflet | Map data © OpenStreetMap contributors,© 2025 T…" at bounding box center [784, 392] width 1568 height 783
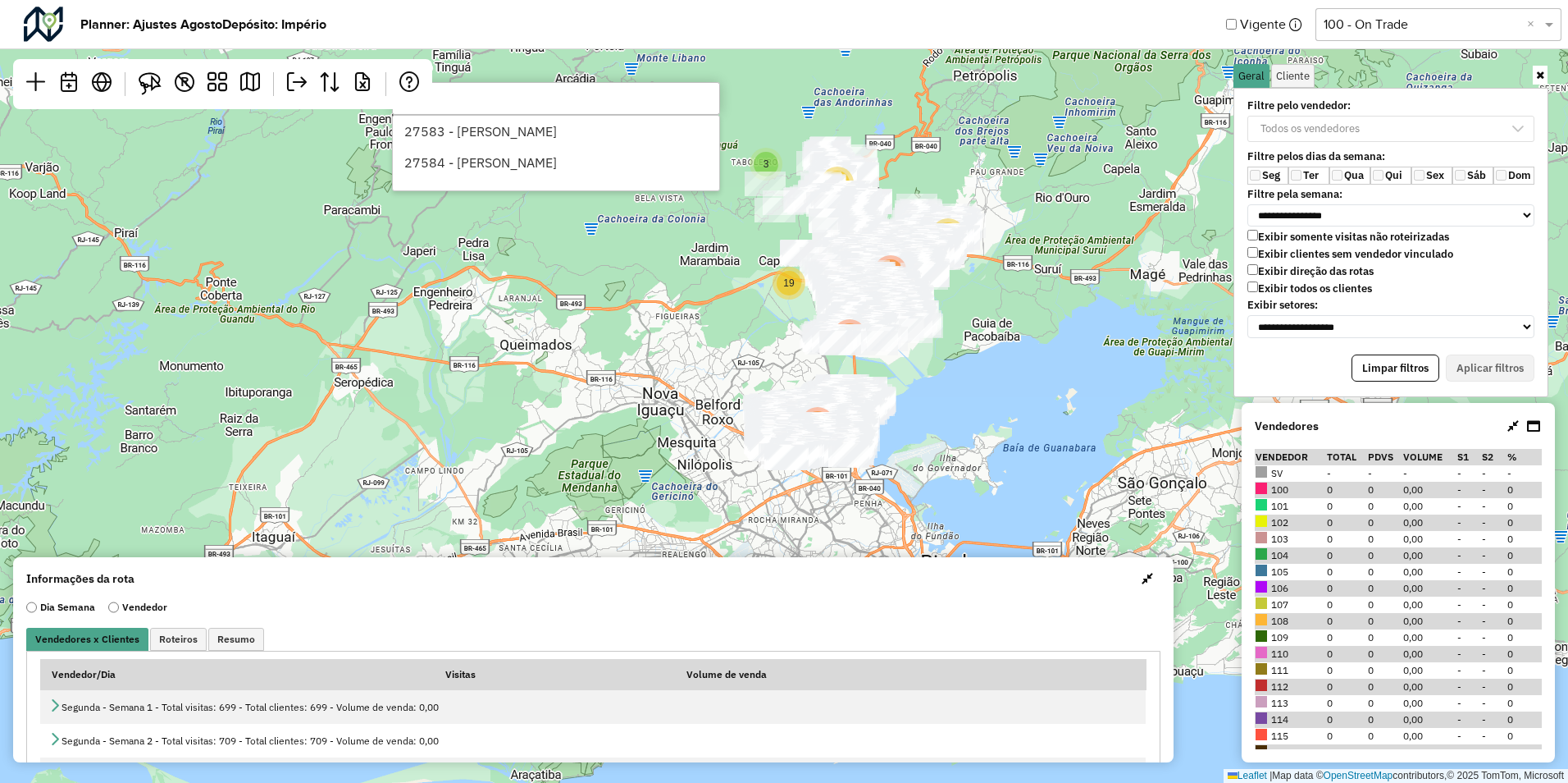
type input "*"
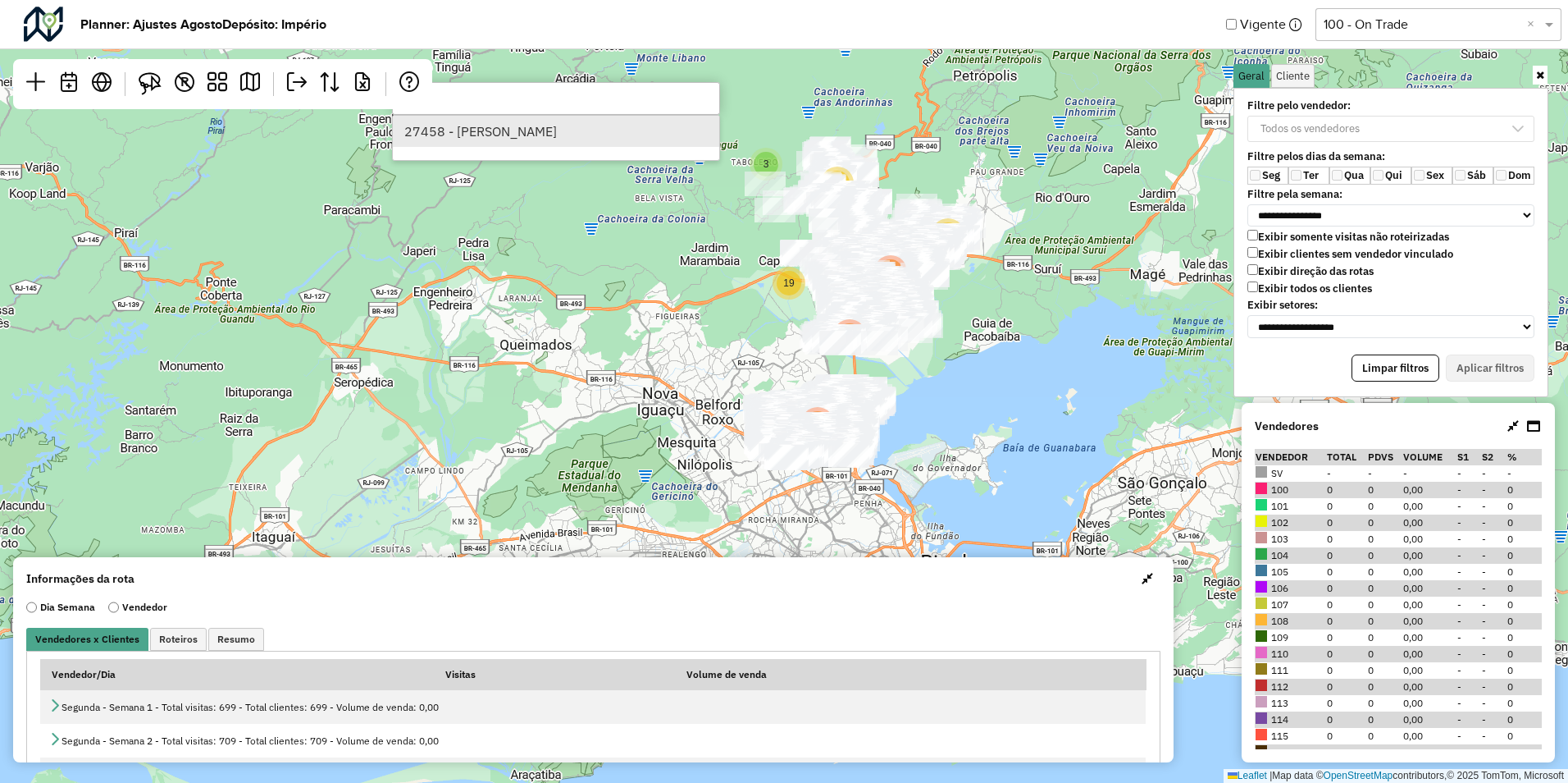
type input "*****"
click at [476, 128] on li "27458 - LILIAN TERRA" at bounding box center [556, 131] width 326 height 32
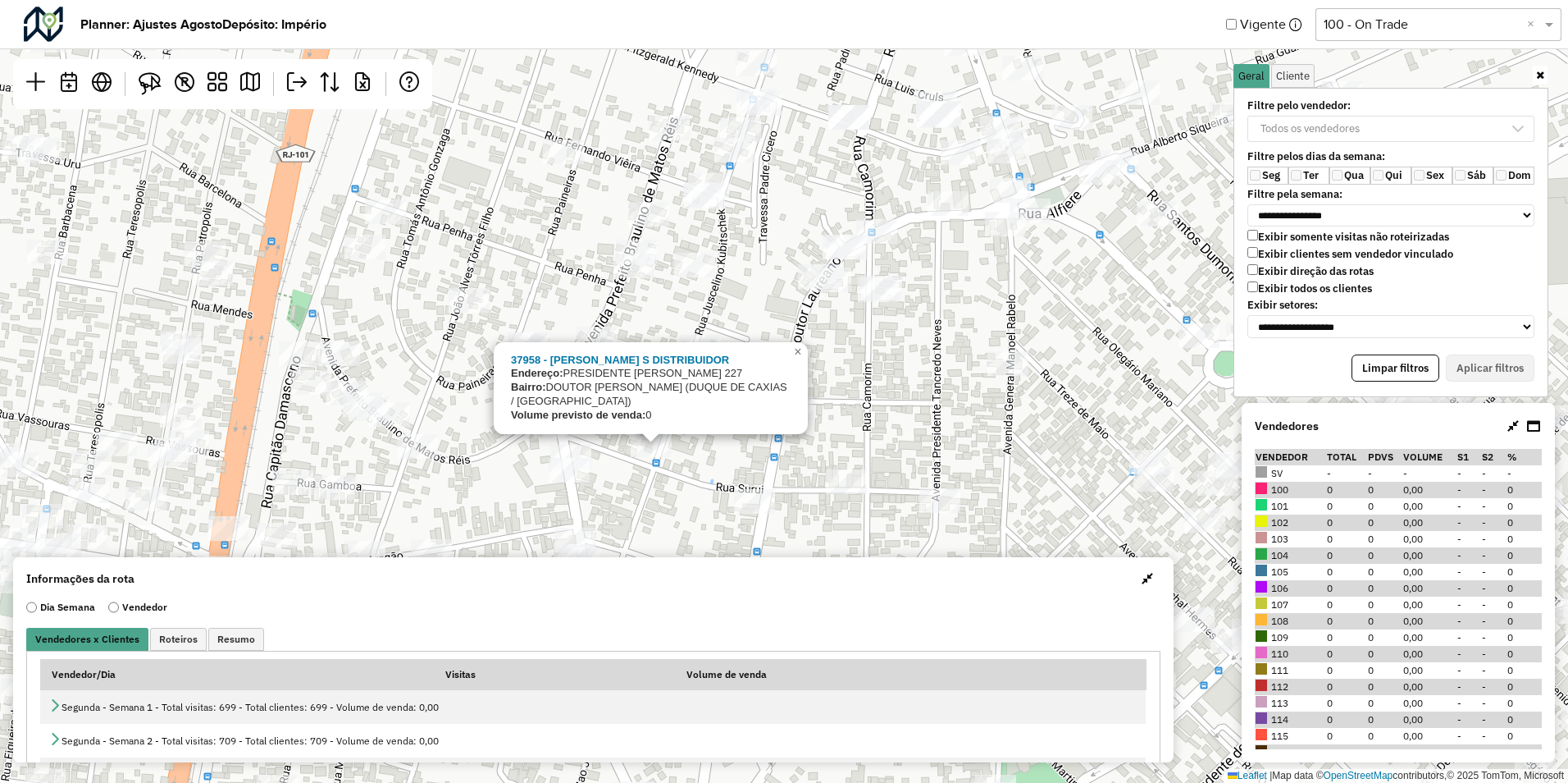
click at [646, 471] on div "37958 - BRUNO S DISTRIBUIDOR Endereço: PRESIDENTE JUSCELINO KUBITSCHE 227 Bairr…" at bounding box center [784, 392] width 1568 height 783
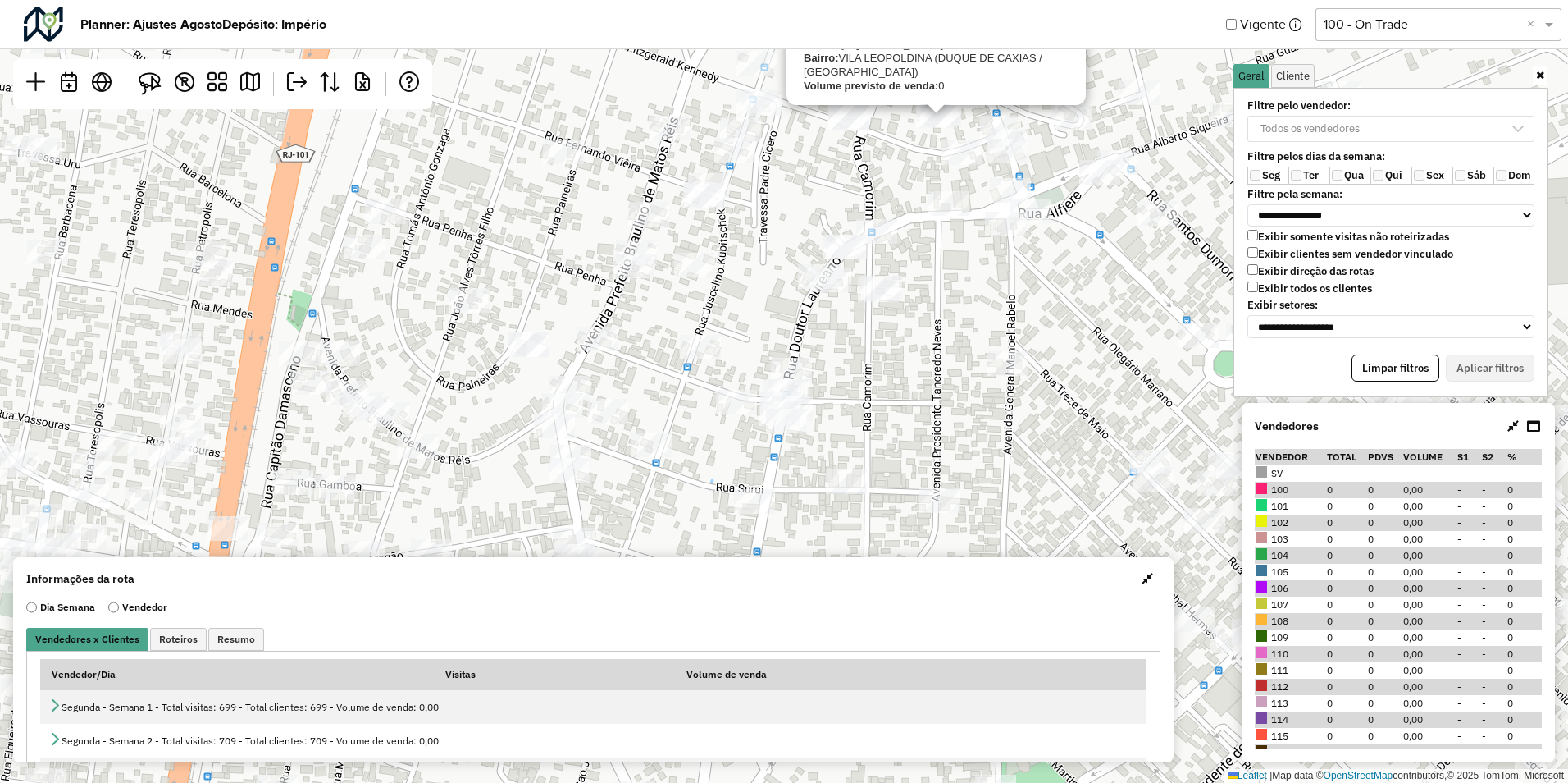
drag, startPoint x: 890, startPoint y: 359, endPoint x: 837, endPoint y: 442, distance: 98.5
click at [889, 361] on div "37984 - FERREIRA MP Endereço: LUIS CRULS 27 Bairro: VILA LEOPOLDINA (DUQUE DE C…" at bounding box center [784, 392] width 1568 height 783
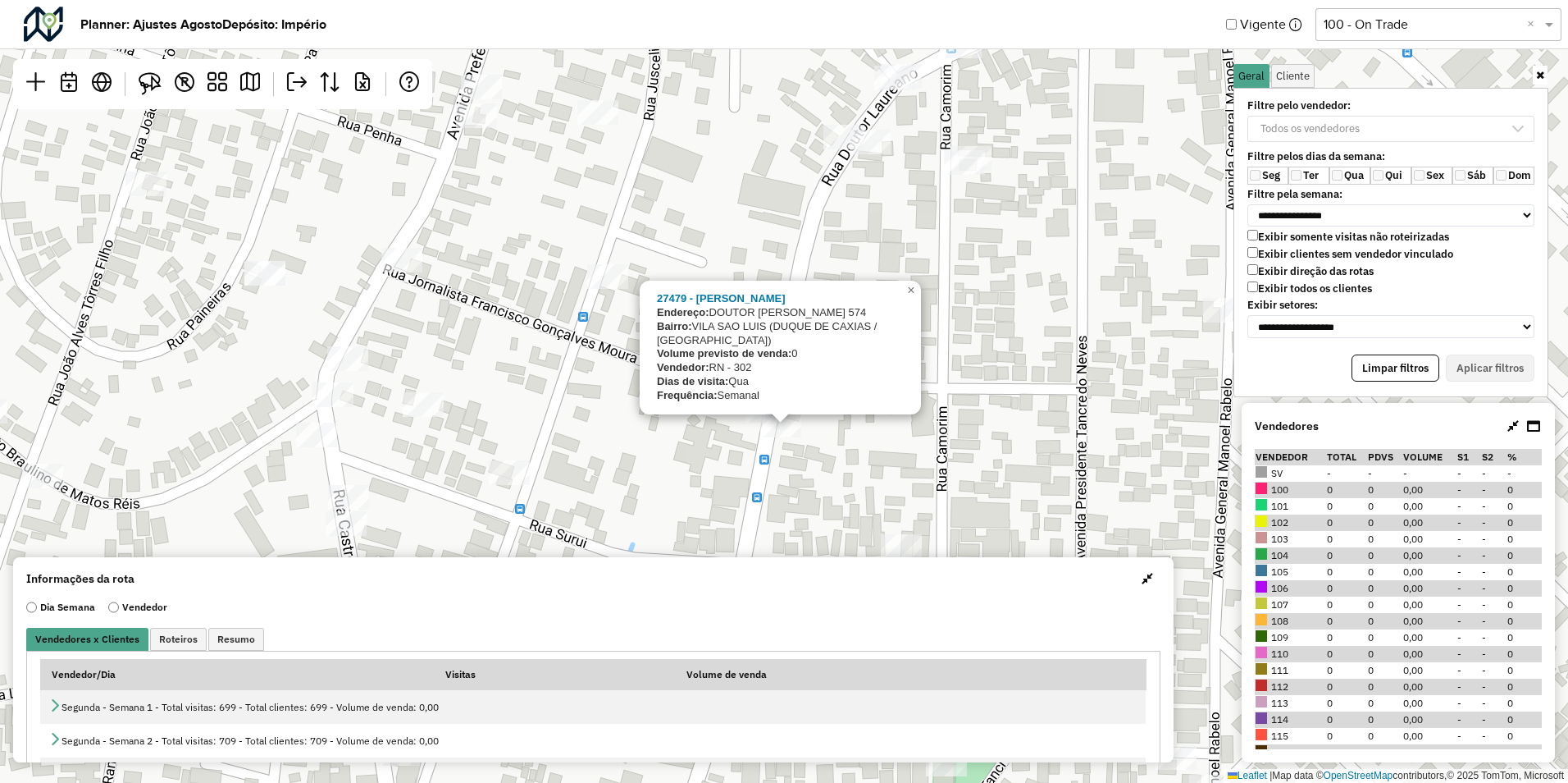
click at [755, 463] on div "27479 - CILENE BARACHO Endereço: DOUTOR LAUREANO 574 Bairro: VILA SAO LUIS (DUQ…" at bounding box center [784, 392] width 1568 height 783
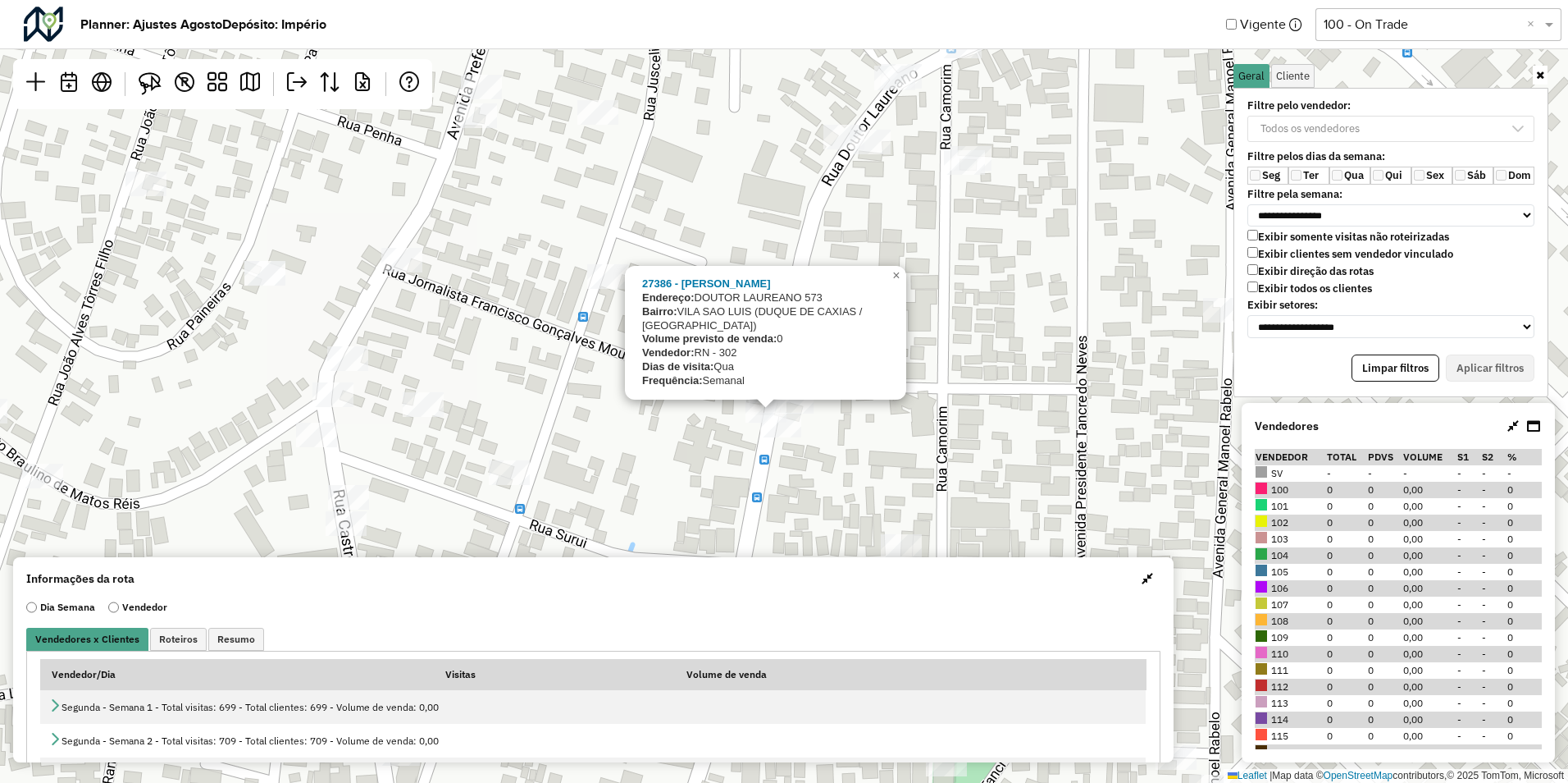
click at [748, 460] on div "27386 - RAFAELA MERCEARIA Endereço: DOUTOR LAUREANO 573 Bairro: VILA SAO LUIS (…" at bounding box center [784, 392] width 1568 height 783
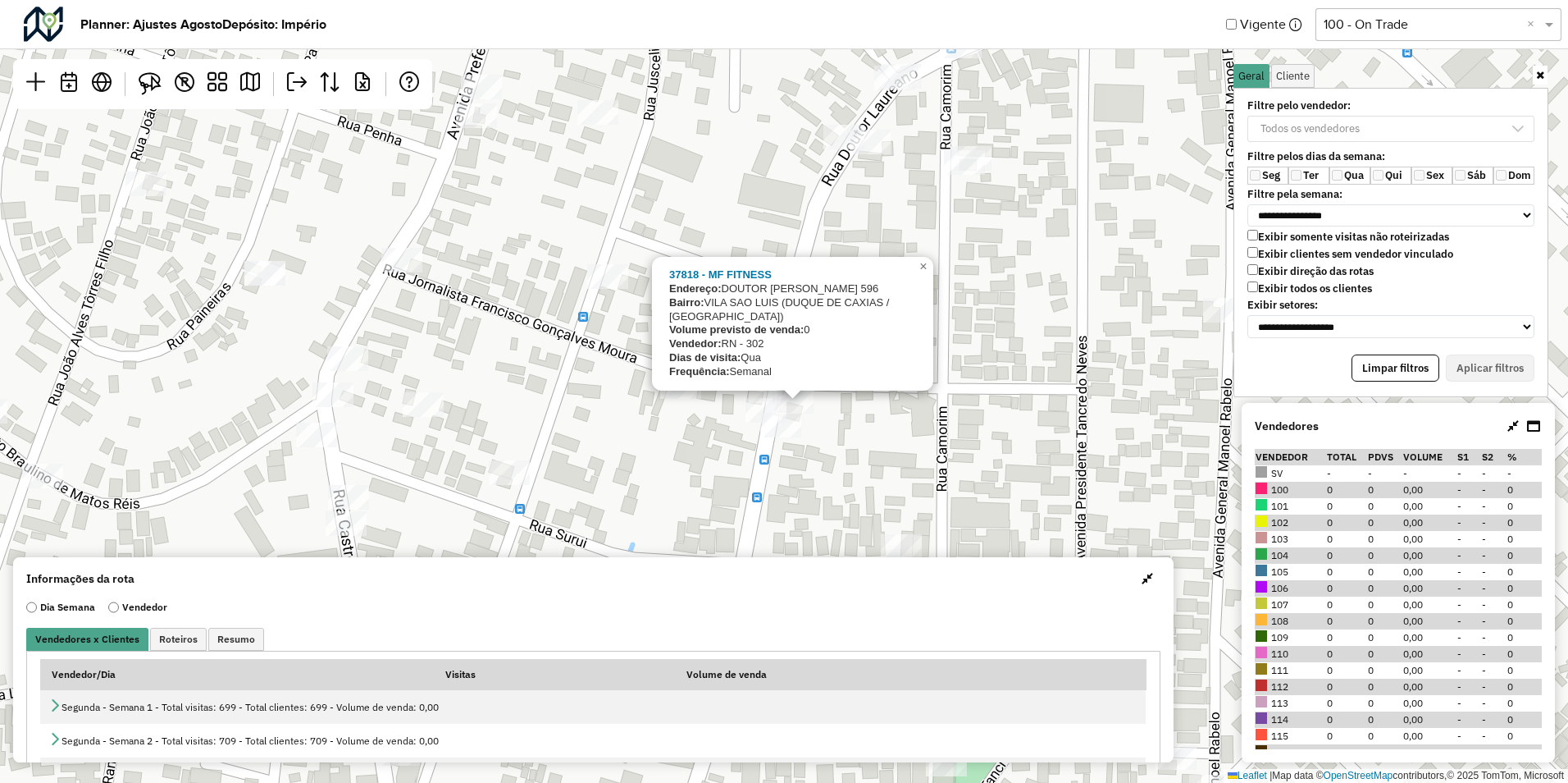
click at [754, 453] on div "37818 - MF FITNESS Endereço: DOUTOR LAUREANO 596 Bairro: VILA SAO LUIS (DUQUE D…" at bounding box center [784, 392] width 1568 height 783
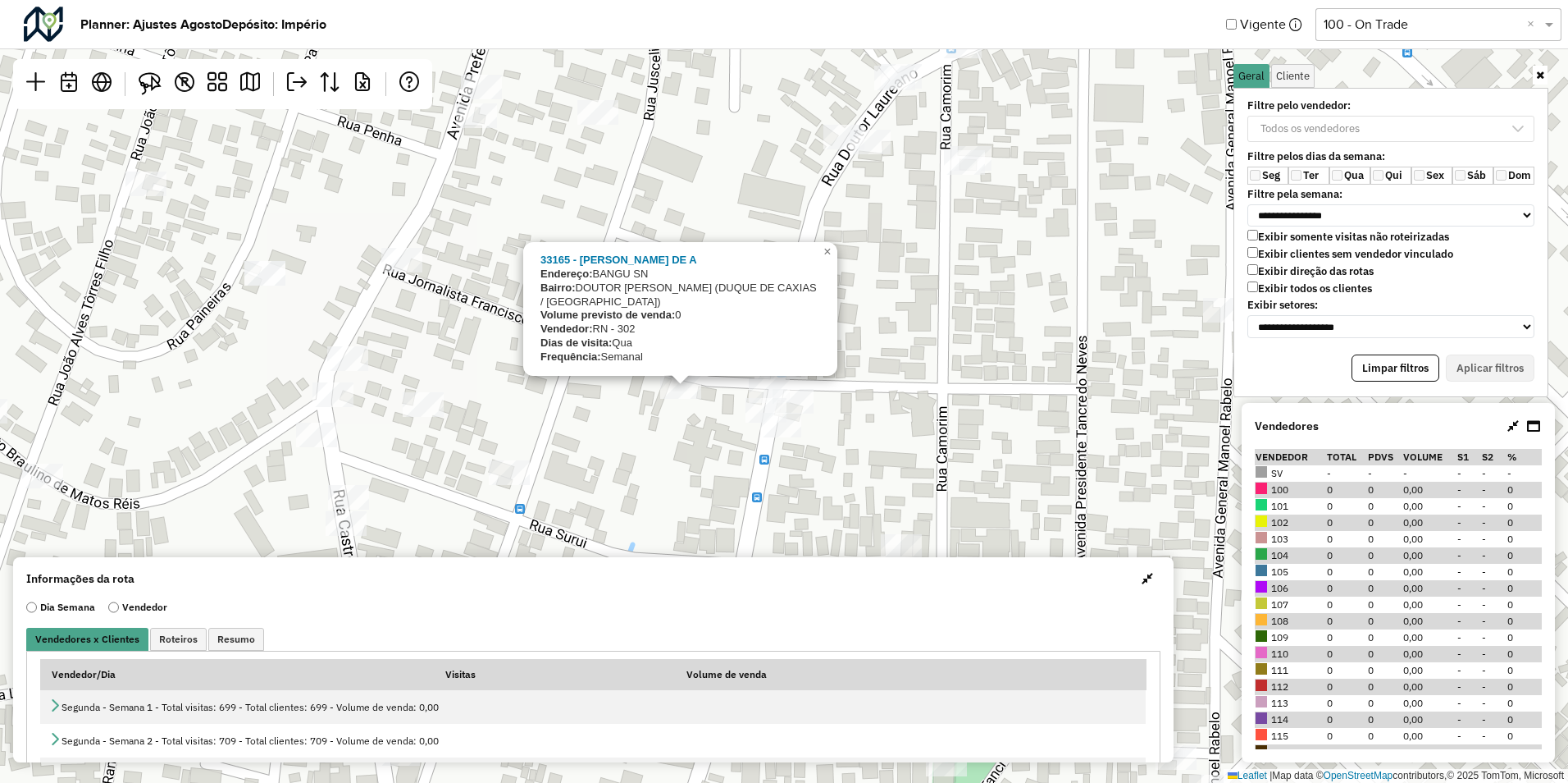
click at [690, 411] on div "33165 - ALEXSANDRO GAMA DE A Endereço: BANGU SN Bairro: DOUTOR LAUREANO (DUQUE …" at bounding box center [784, 392] width 1568 height 783
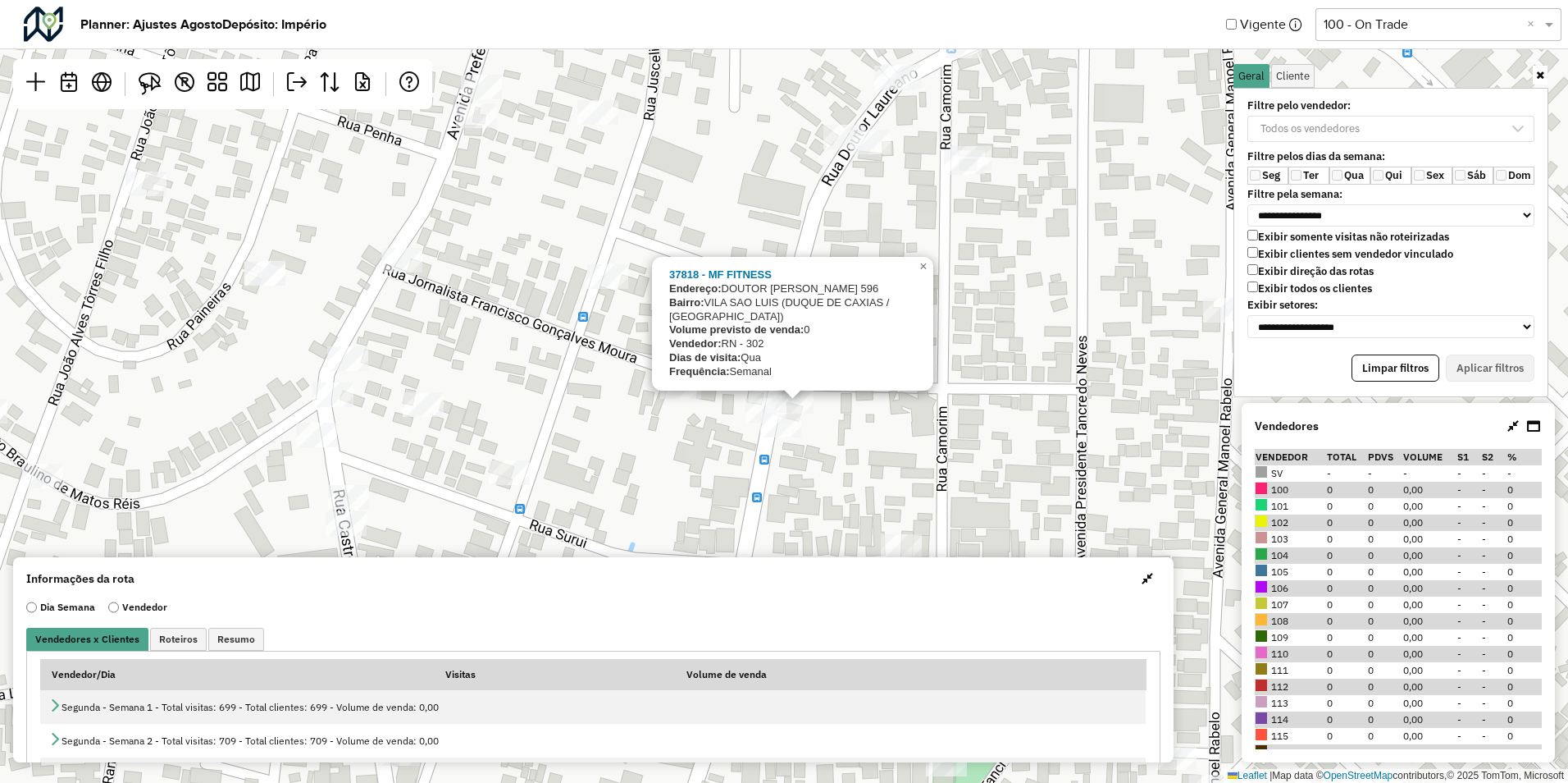
drag, startPoint x: 658, startPoint y: 403, endPoint x: 675, endPoint y: 278, distance: 126.2
click at [675, 278] on div "37818 - MF FITNESS Endereço: DOUTOR LAUREANO 596 Bairro: VILA SAO LUIS (DUQUE D…" at bounding box center [784, 392] width 1568 height 783
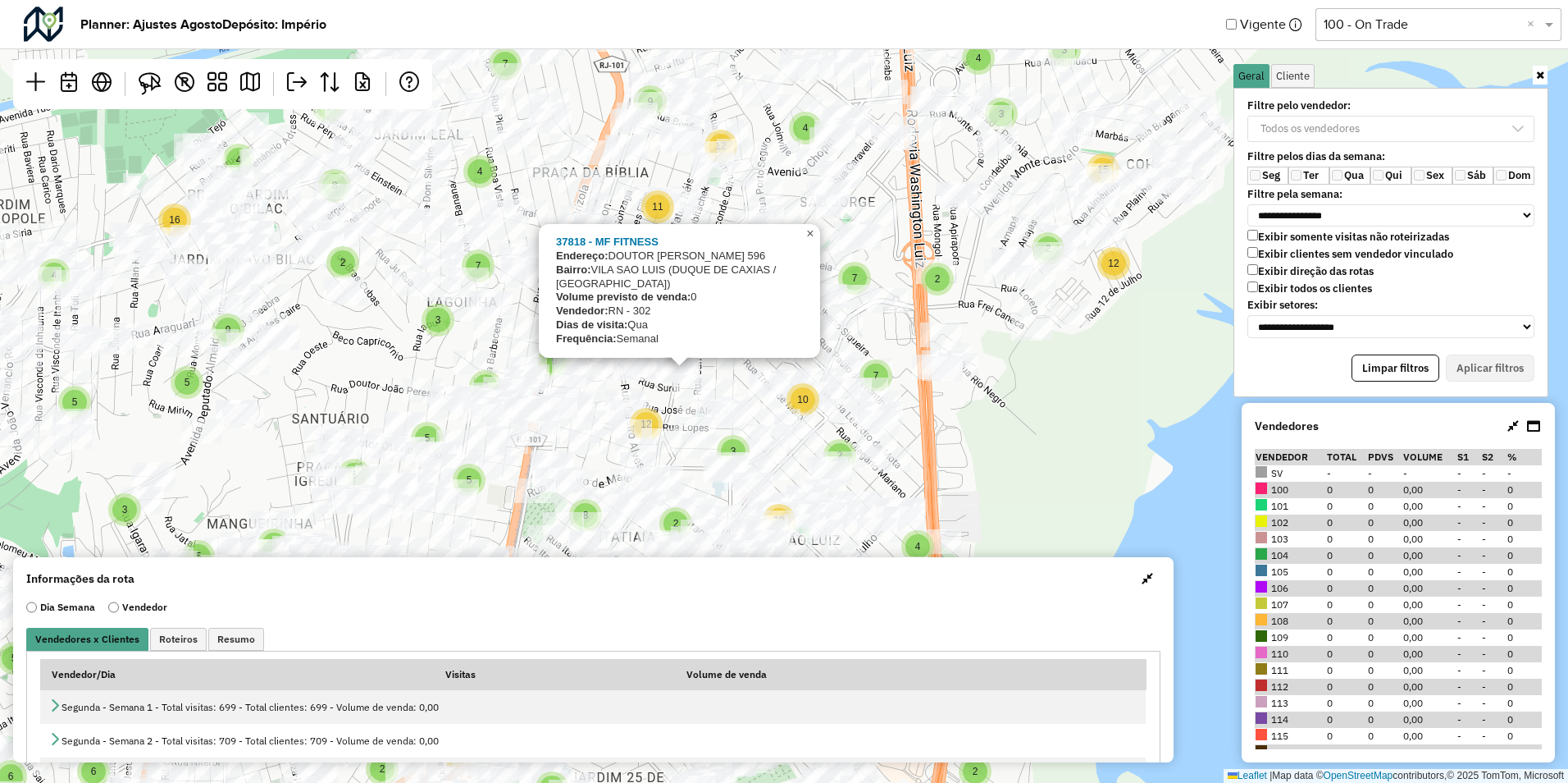
click at [805, 243] on link "×" at bounding box center [811, 234] width 20 height 20
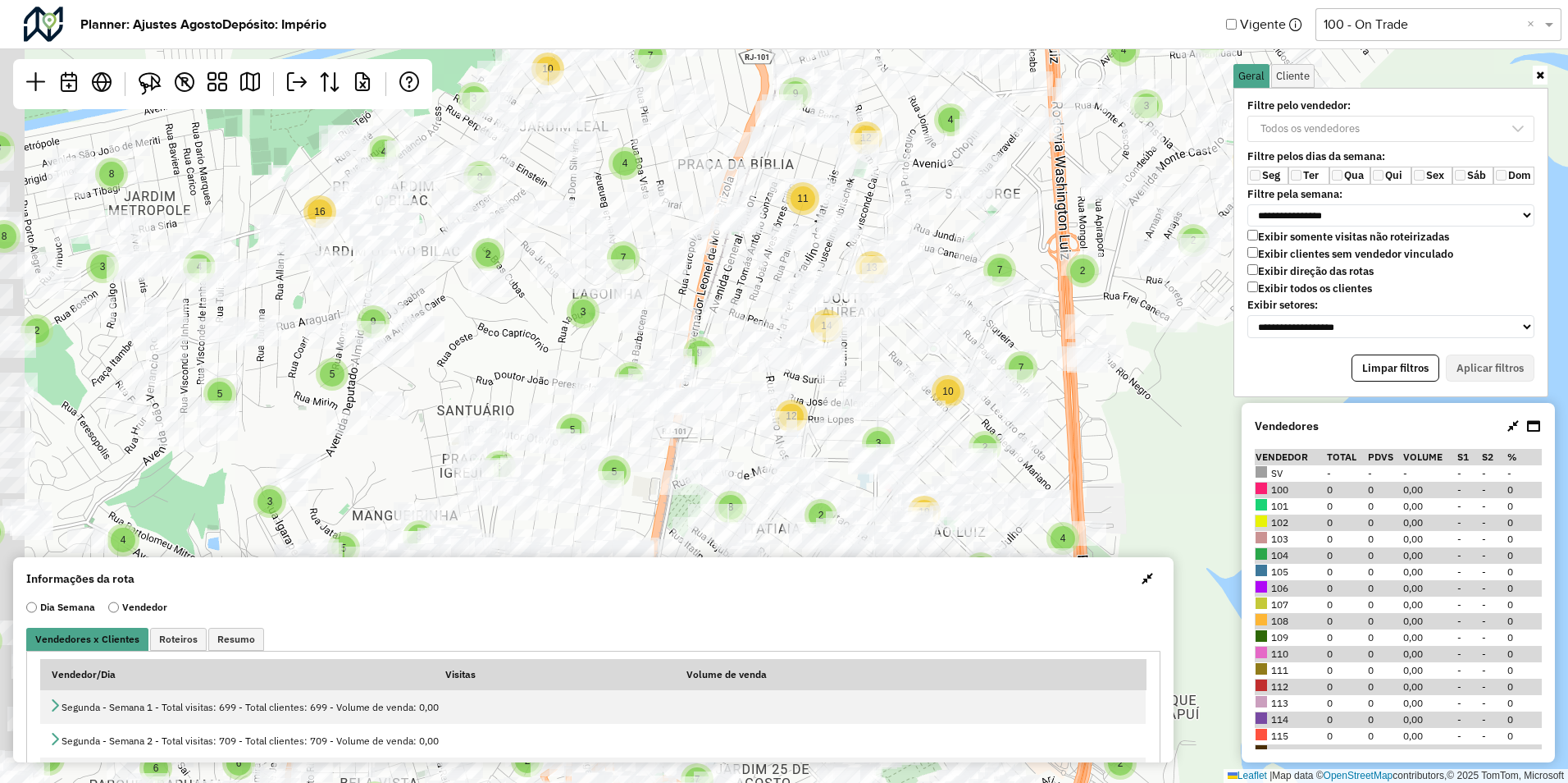
drag, startPoint x: 416, startPoint y: 359, endPoint x: 562, endPoint y: 350, distance: 146.3
click at [627, 349] on div "7 4 3 3 2 3 5 6 2 7 2 3 3 2 5 4 4 9 4 3 8 7 4 5 8 3 5 12 6 8 12 4 13 10 15 2 3 …" at bounding box center [784, 392] width 1568 height 783
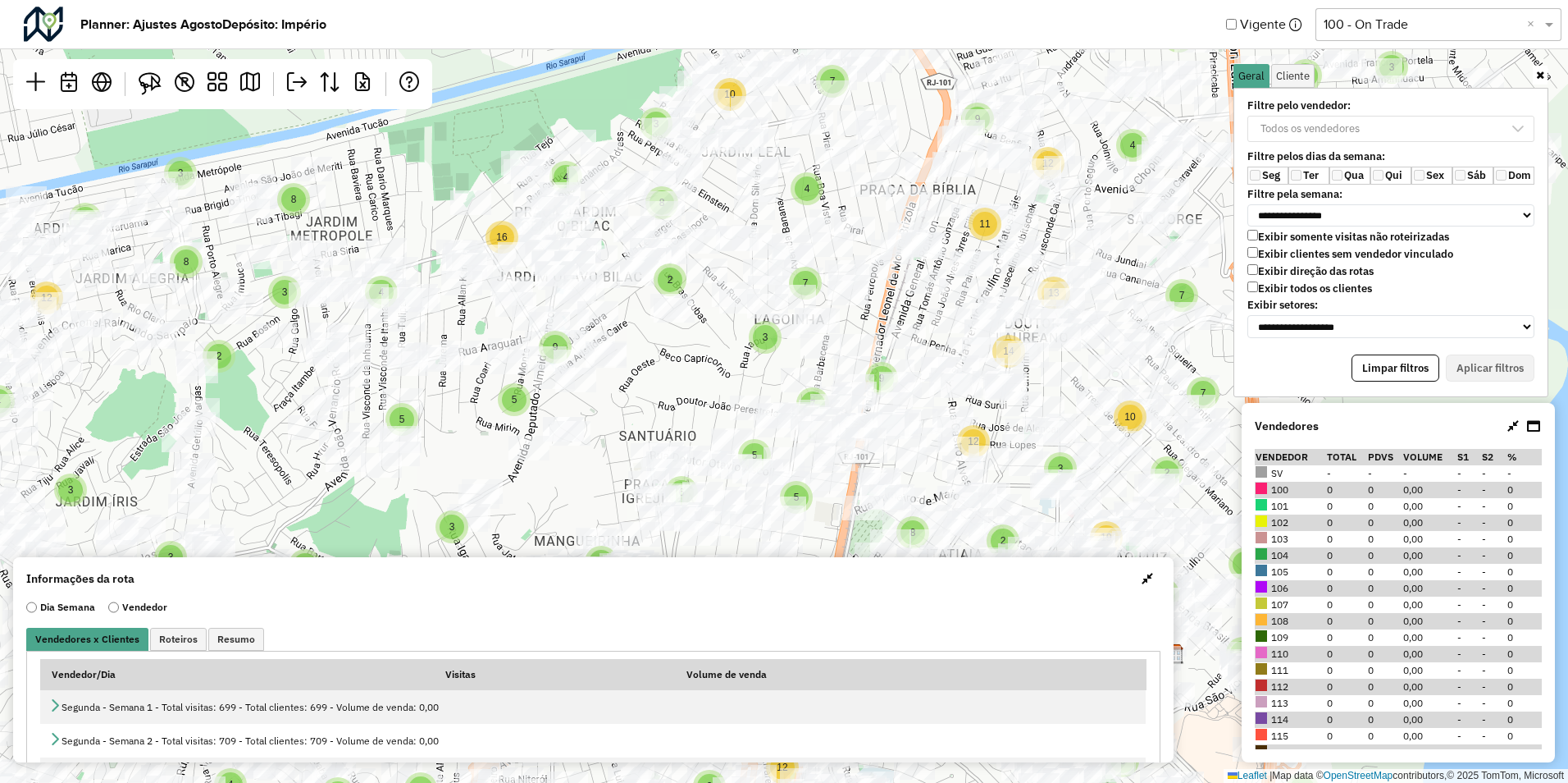
drag, startPoint x: 535, startPoint y: 379, endPoint x: 652, endPoint y: 406, distance: 120.1
click at [652, 406] on div "7 4 3 3 2 3 5 6 2 7 2 3 3 2 5 4 4 9 4 3 8 7 4 5 8 3 5 12 6 8 12 4 13 10 15 2 3 …" at bounding box center [784, 392] width 1568 height 783
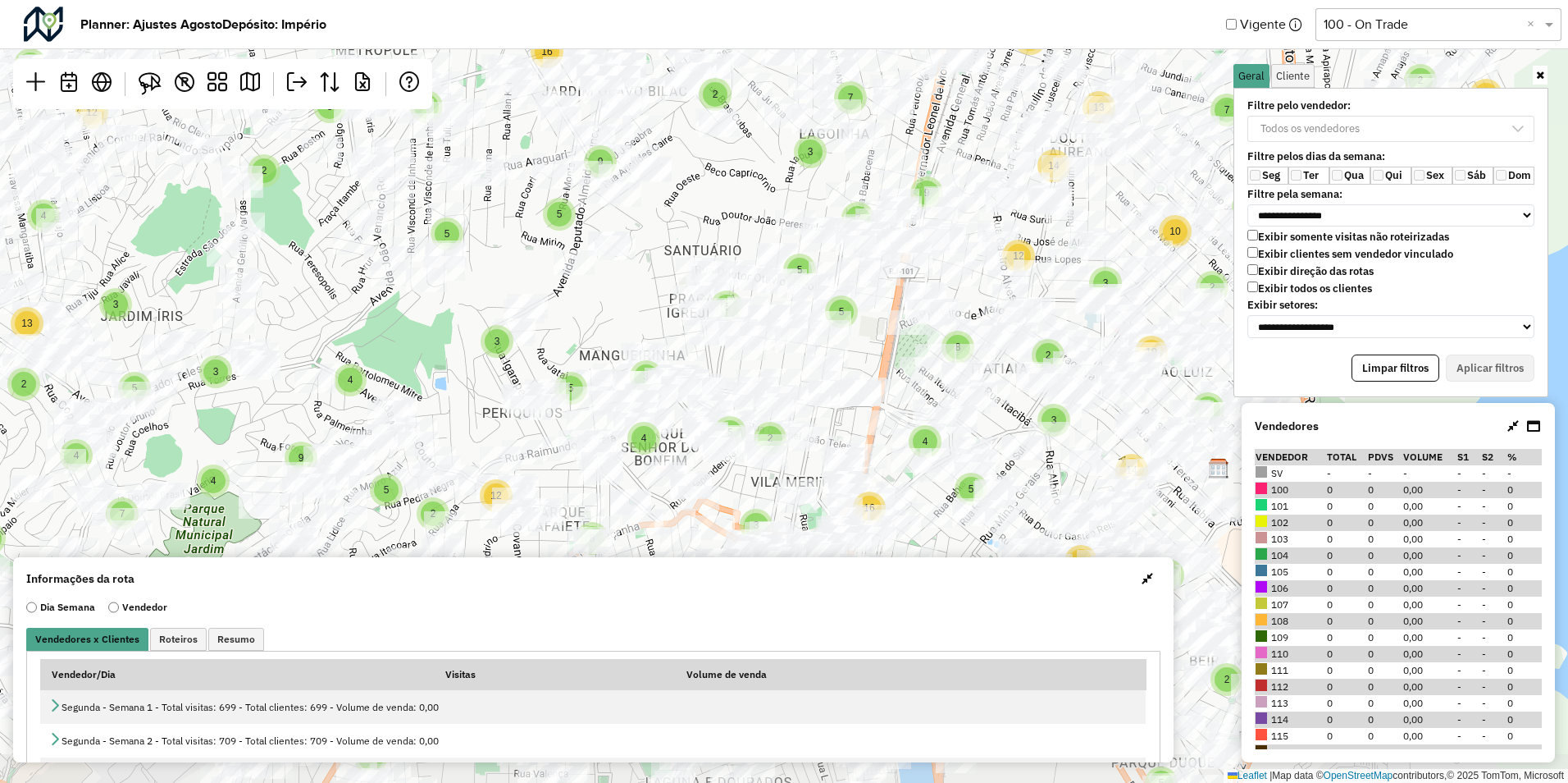
drag, startPoint x: 619, startPoint y: 406, endPoint x: 664, endPoint y: 220, distance: 191.4
click at [664, 220] on div "7 4 3 3 2 3 5 6 2 7 2 3 3 2 5 4 4 9 4 3 8 7 4 5 8 3 5 12 6 8 12 4 13 10 15 2 3 …" at bounding box center [784, 392] width 1568 height 783
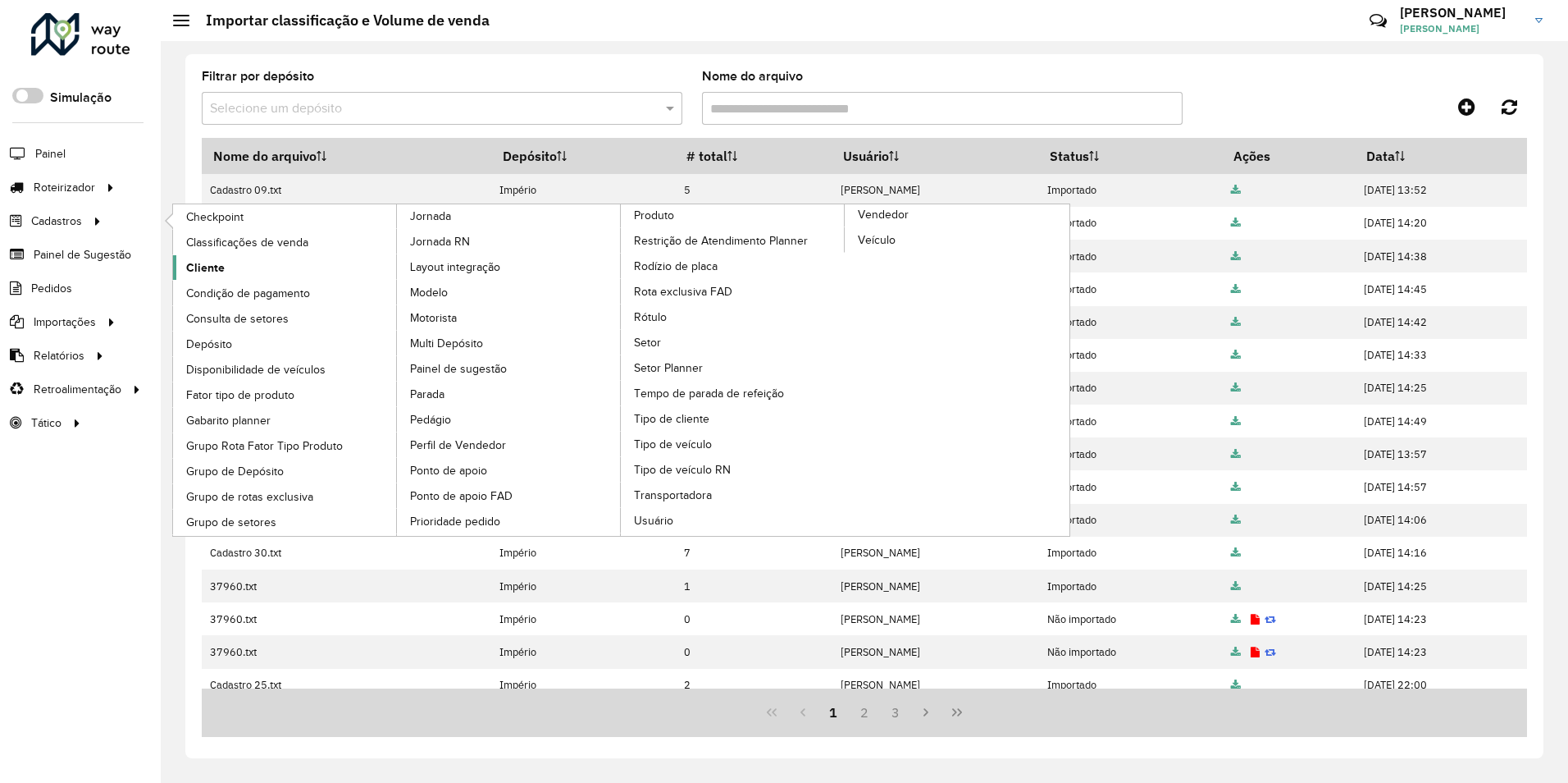
click at [216, 262] on span "Cliente" at bounding box center [205, 267] width 39 height 17
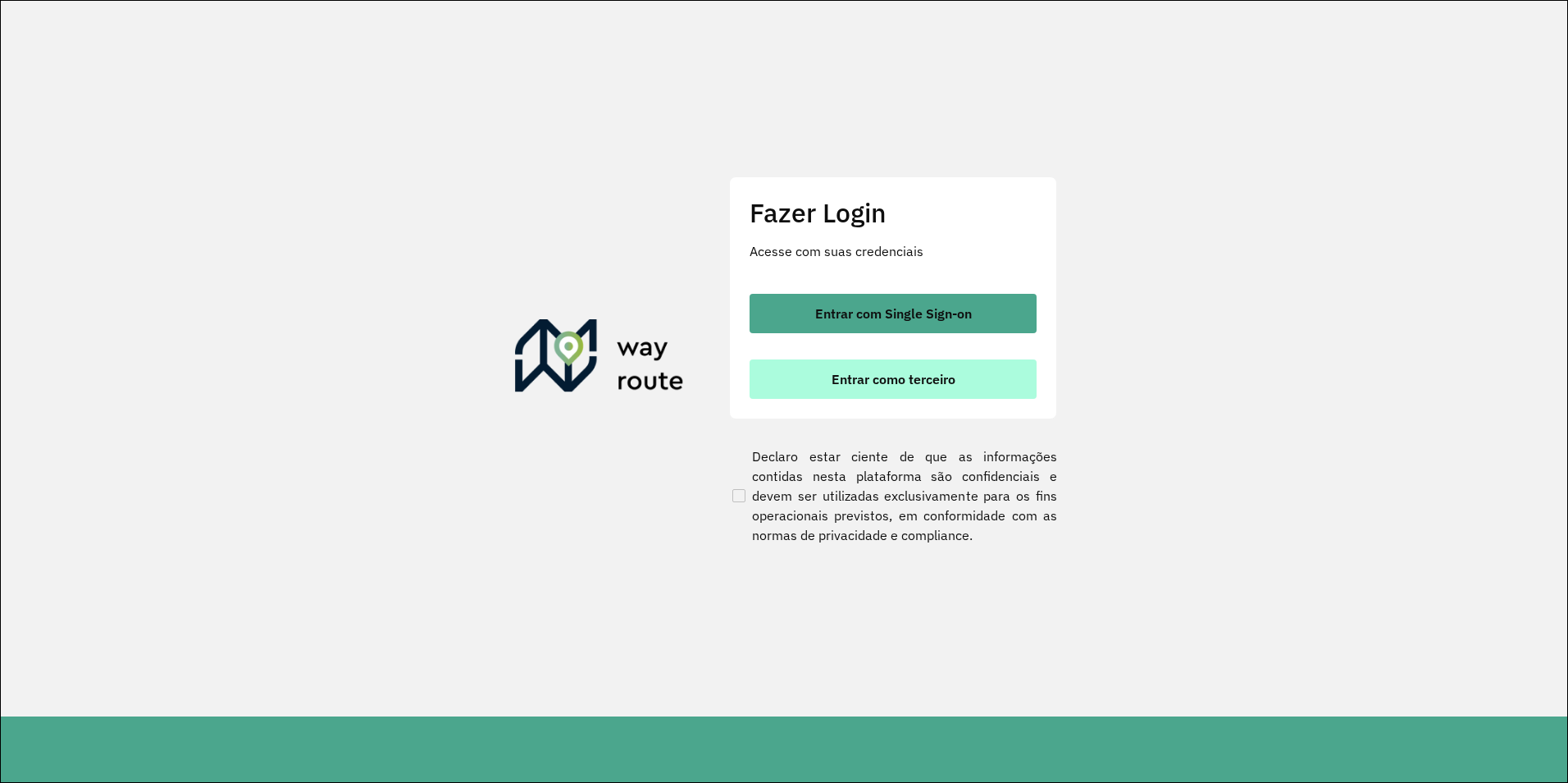
click at [882, 383] on span "Entrar como terceiro" at bounding box center [893, 379] width 124 height 13
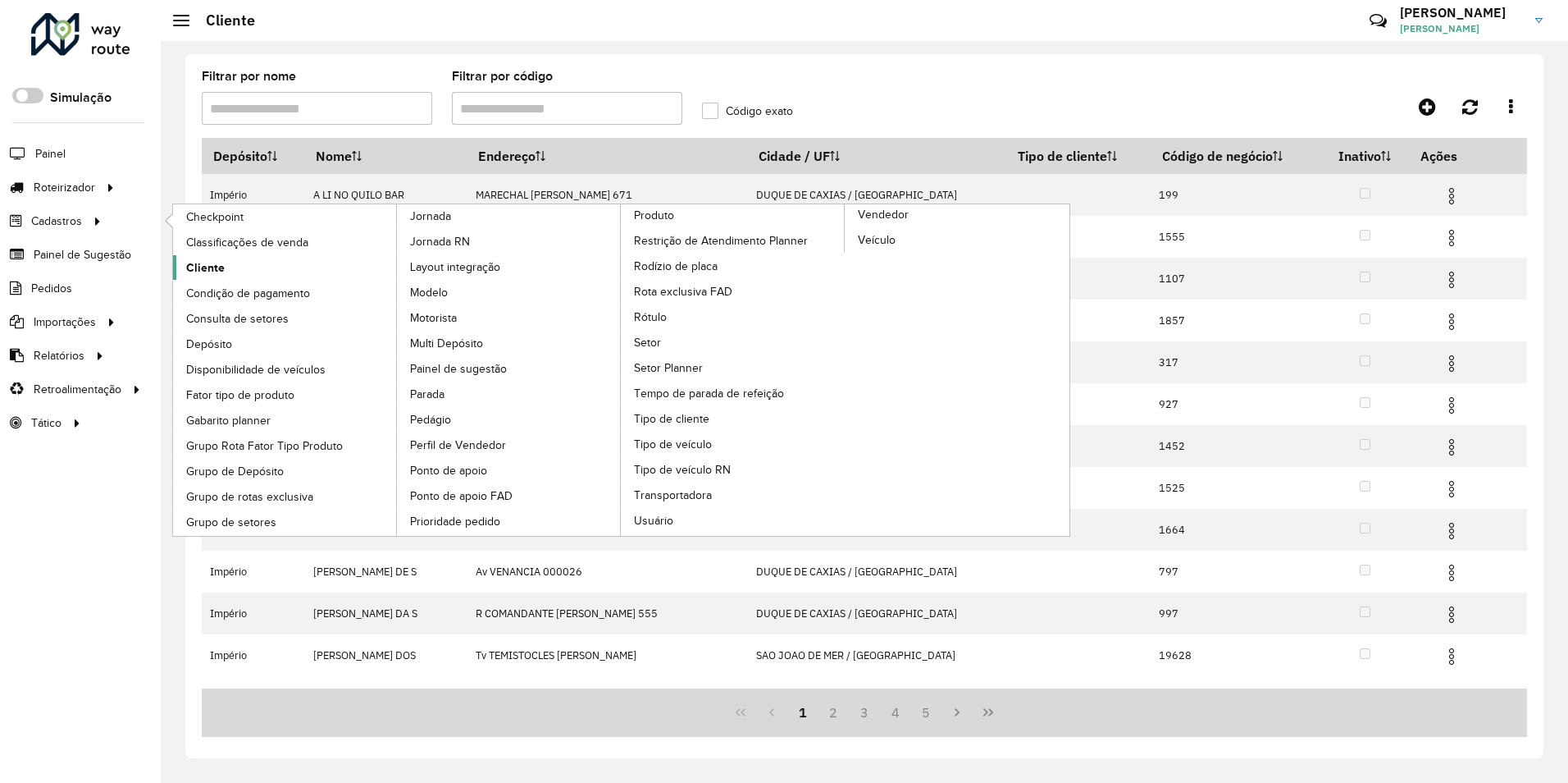
click at [218, 268] on span "Cliente" at bounding box center [205, 267] width 39 height 17
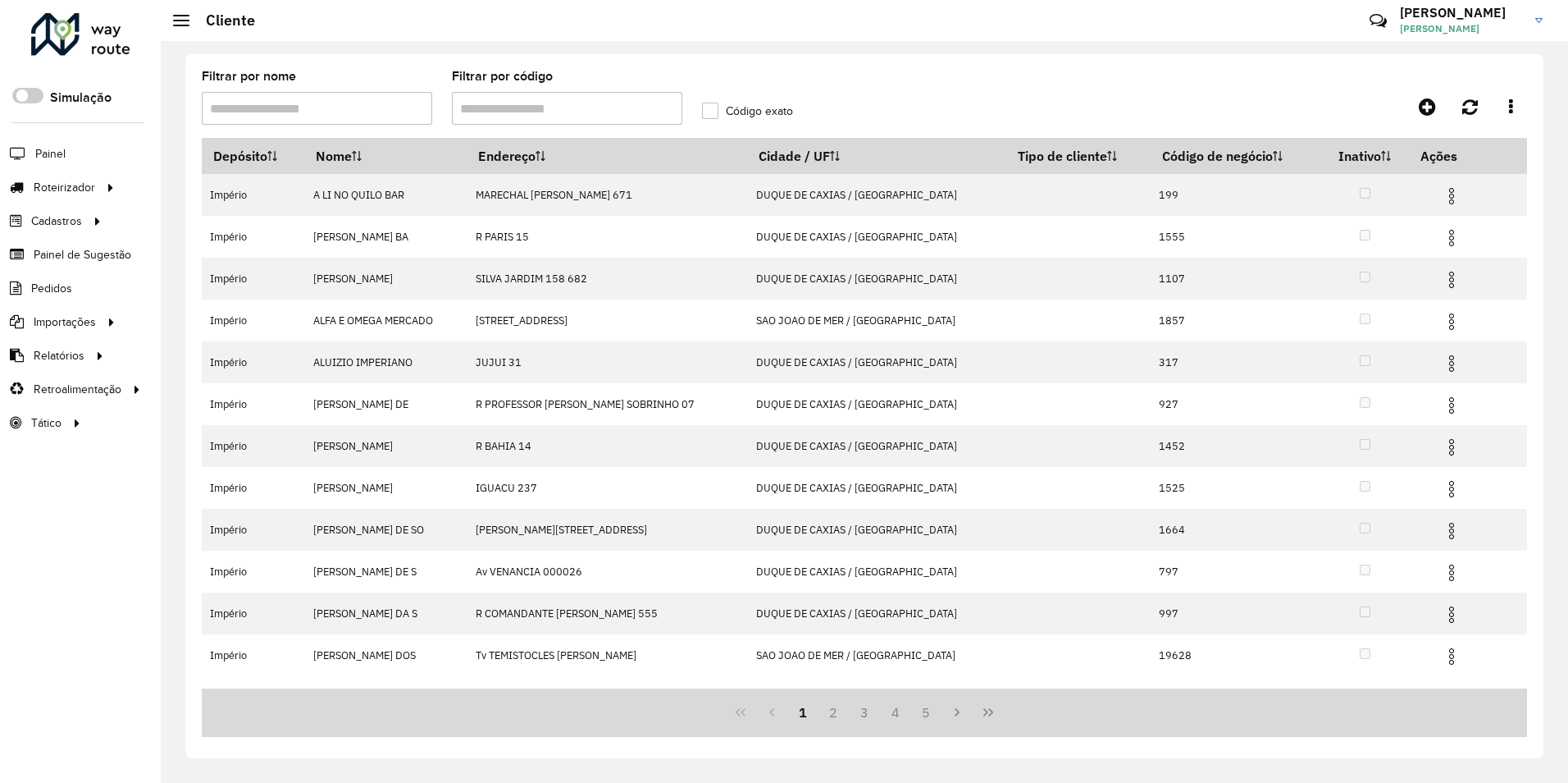
click at [537, 104] on input "Filtrar por código" at bounding box center [566, 108] width 230 height 33
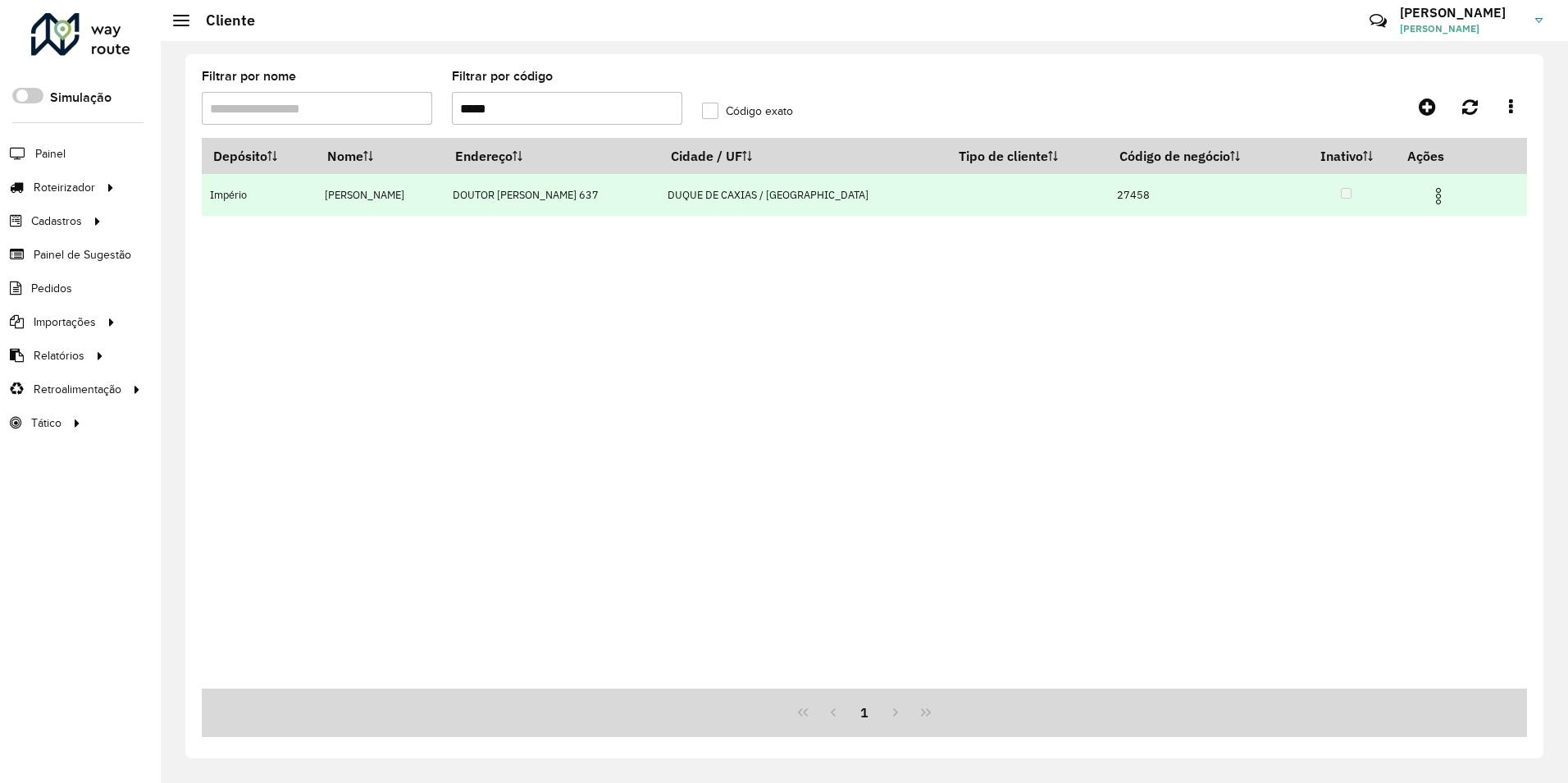
type input "*****"
click at [1429, 199] on img at bounding box center [1438, 196] width 20 height 20
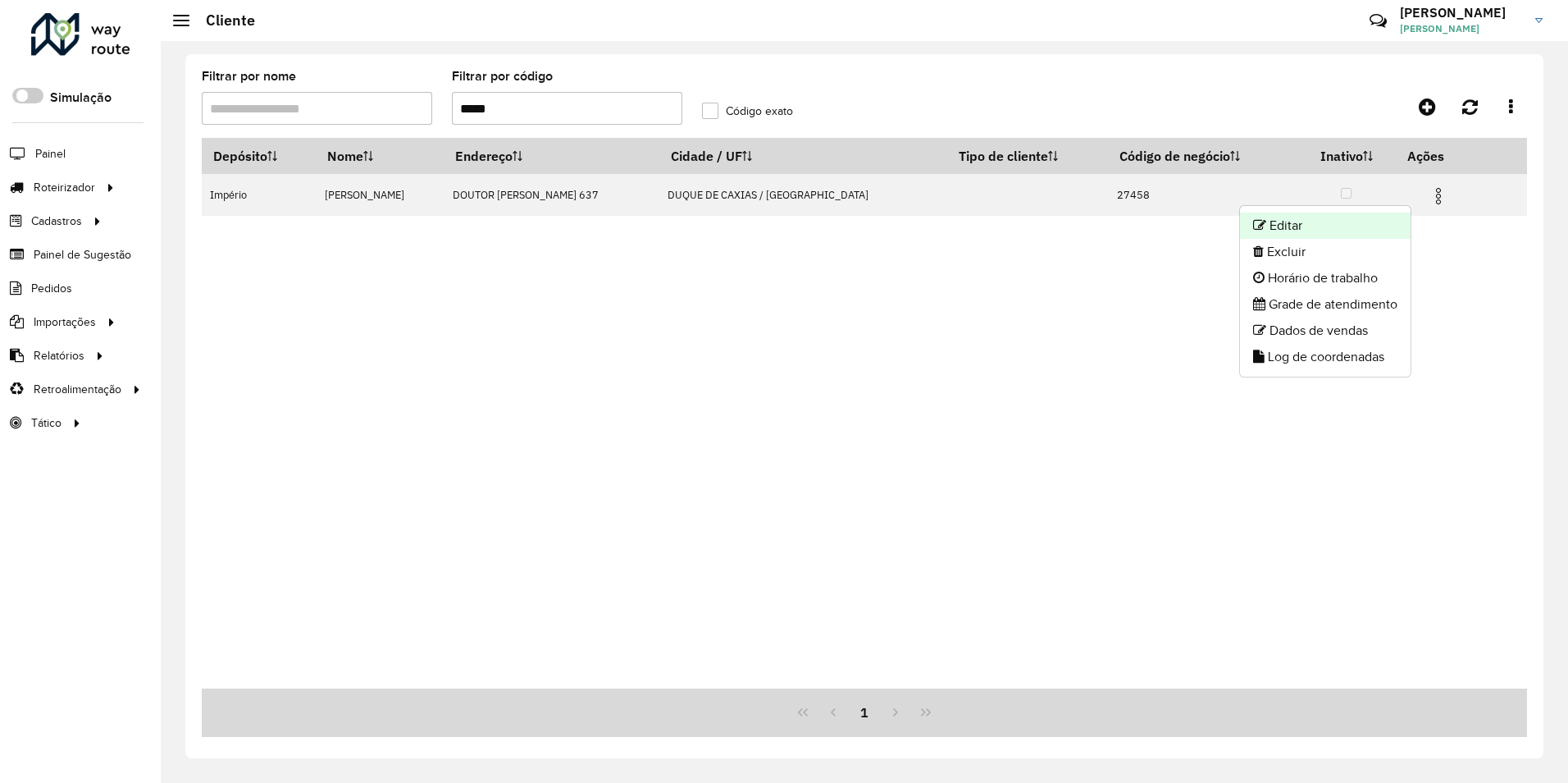
click at [1287, 226] on li "Editar" at bounding box center [1326, 225] width 171 height 27
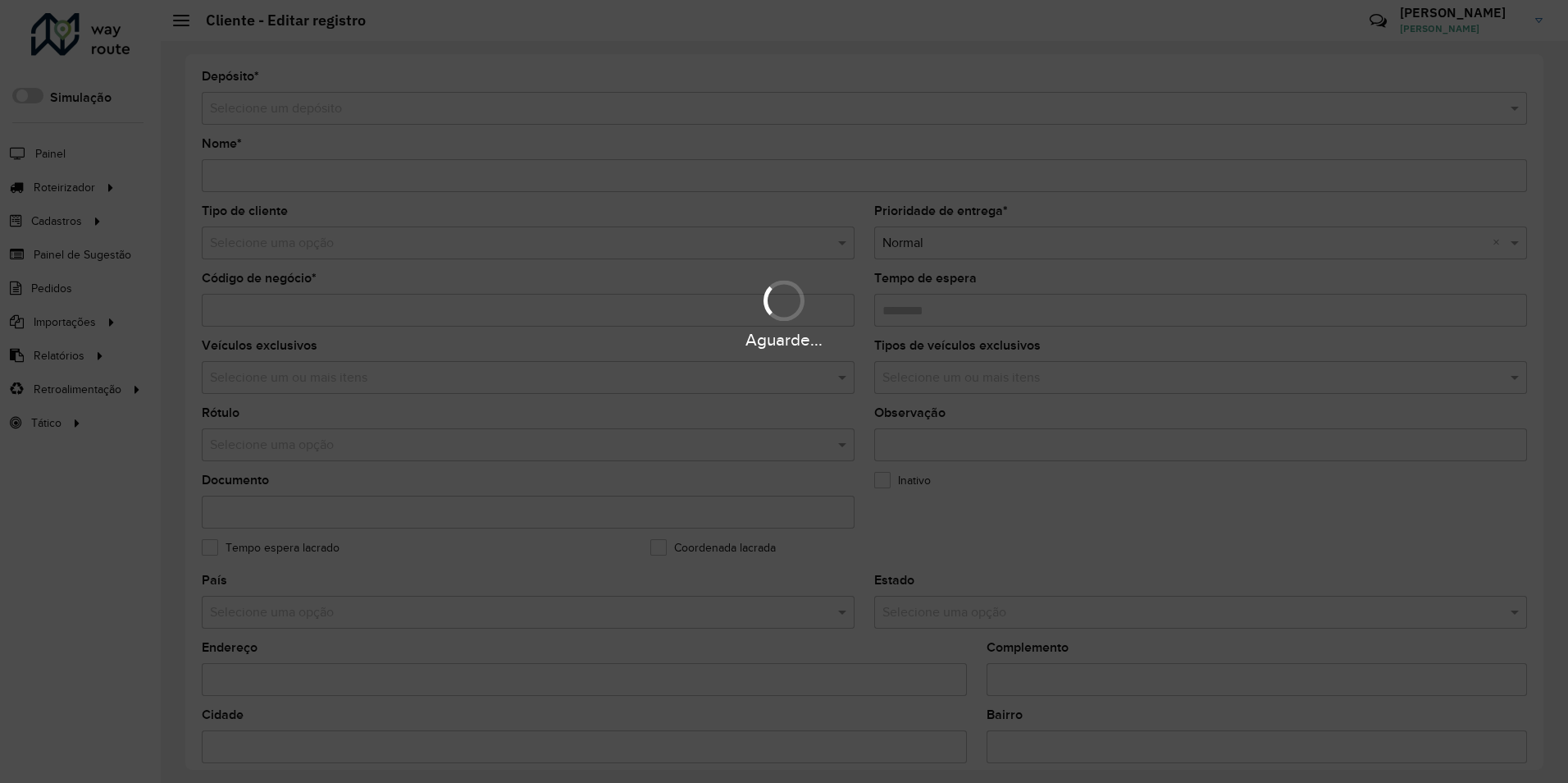
type input "**********"
type input "*****"
type input "********"
type input "**********"
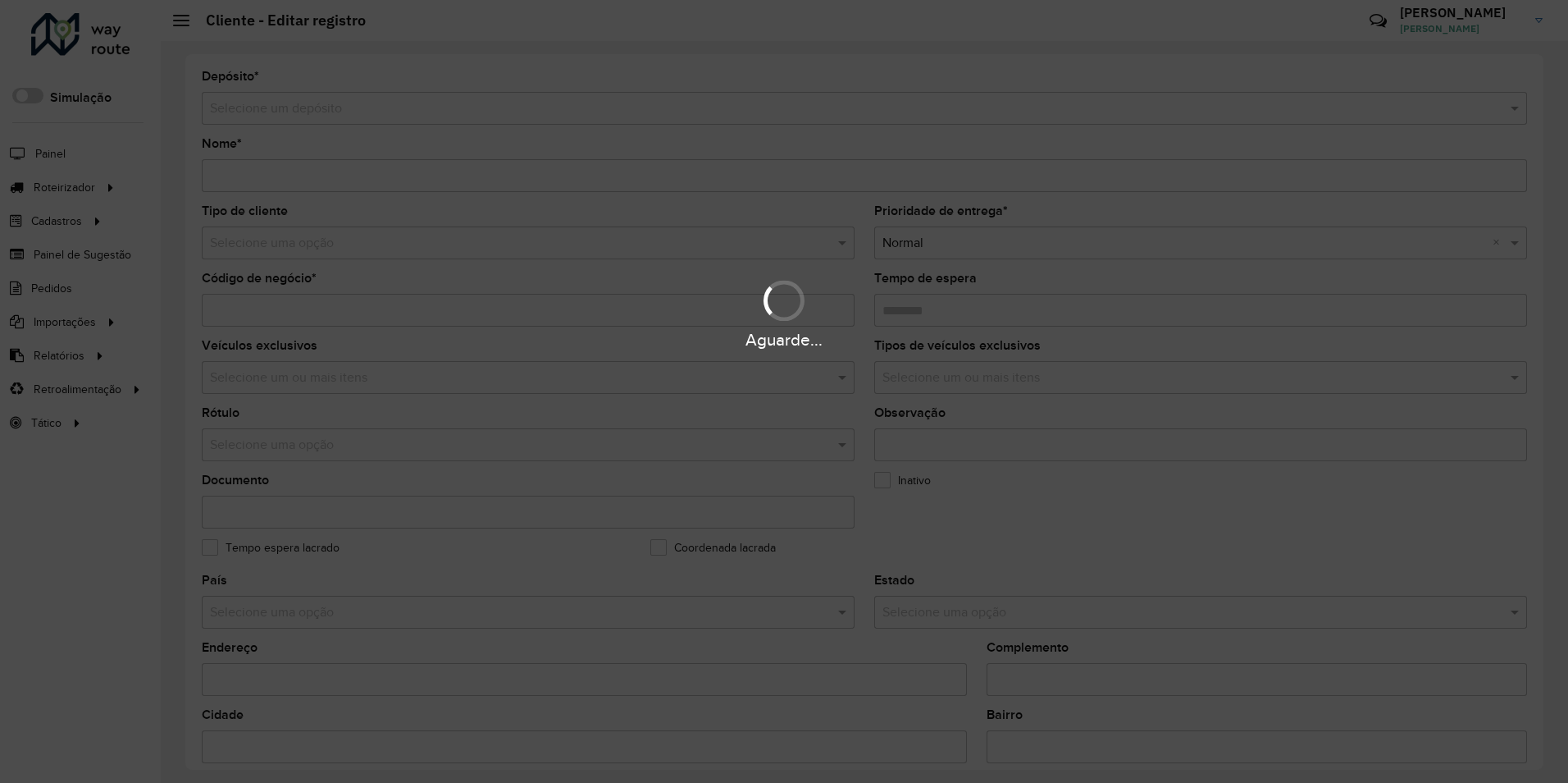
type input "**********"
type input "*********"
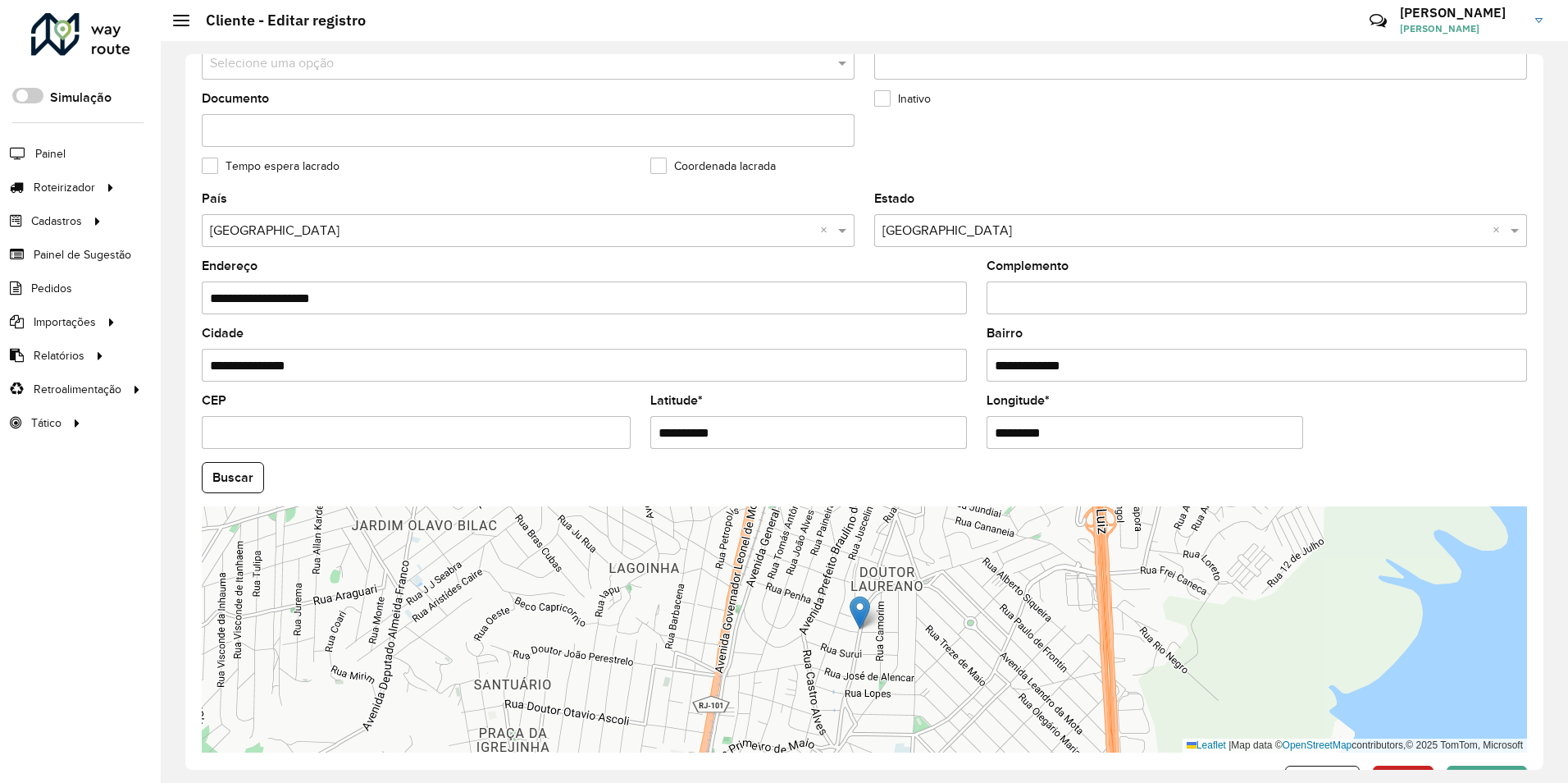
scroll to position [438, 0]
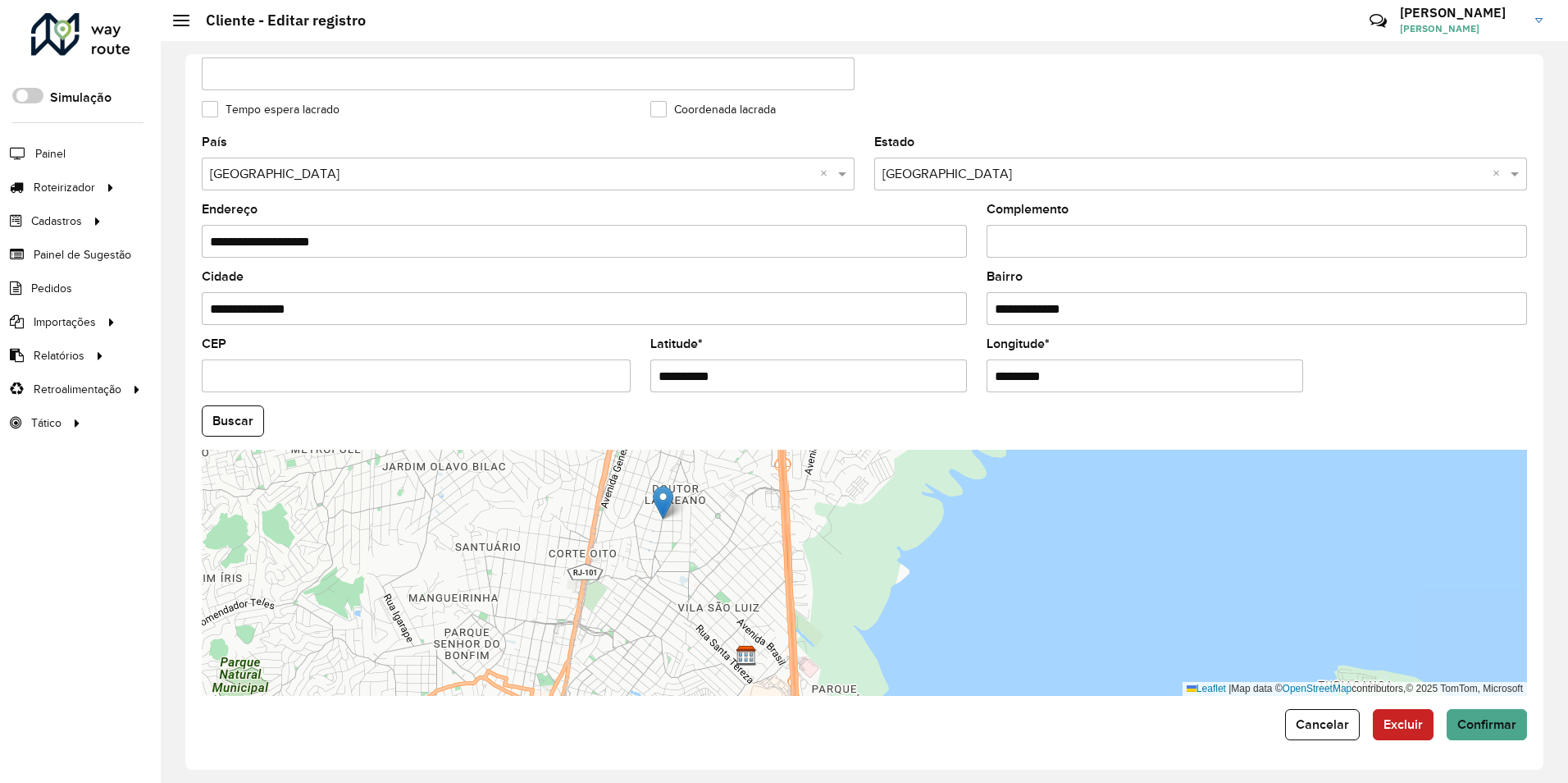
drag, startPoint x: 686, startPoint y: 556, endPoint x: 742, endPoint y: 508, distance: 73.8
click at [774, 492] on div "Leaflet | Map data © OpenStreetMap contributors,© 2025 TomTom, Microsoft" at bounding box center [864, 572] width 1326 height 246
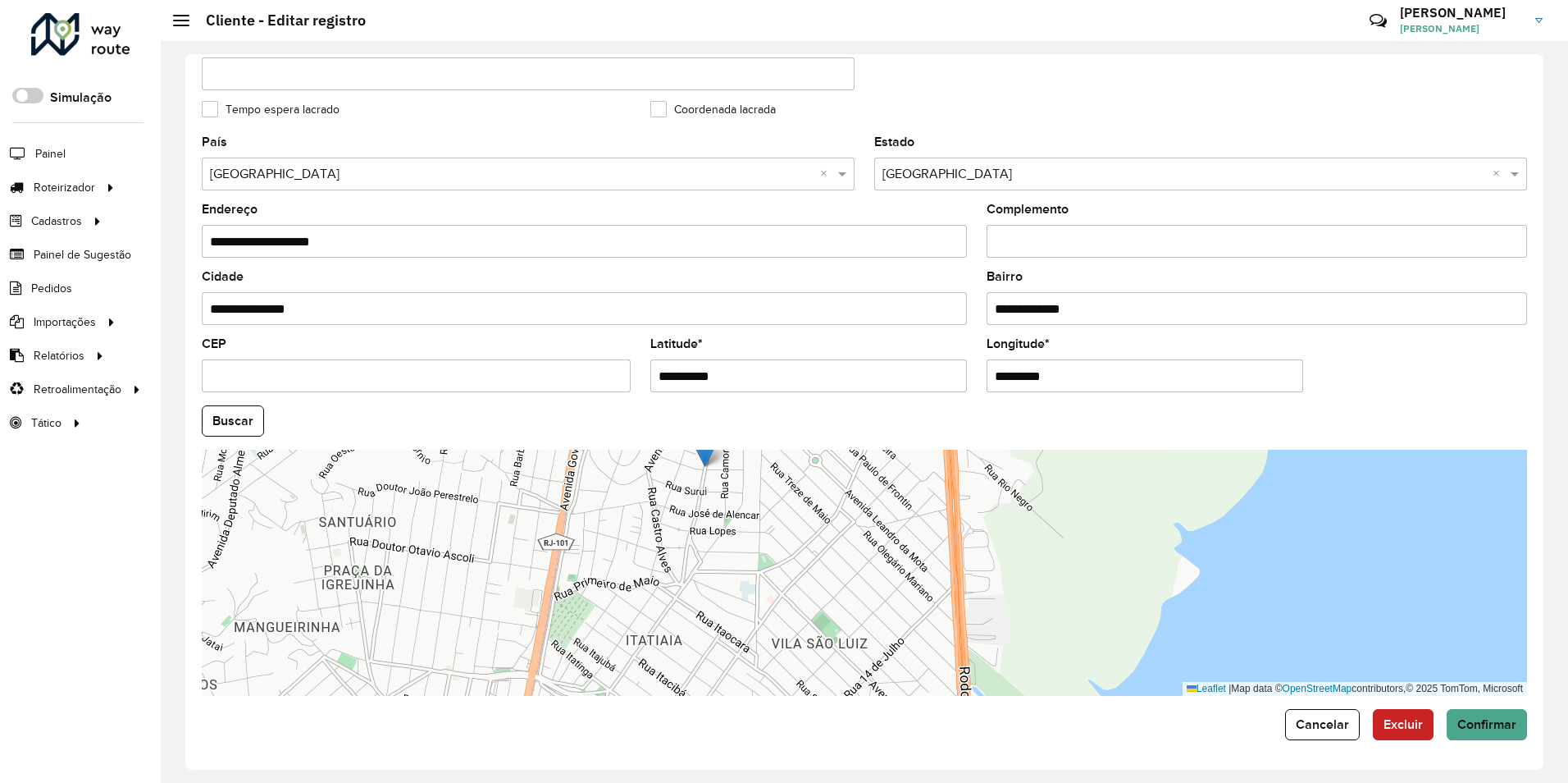
drag, startPoint x: 788, startPoint y: 513, endPoint x: 735, endPoint y: 618, distance: 117.6
click at [735, 618] on div "Leaflet | Map data © OpenStreetMap contributors,© 2025 TomTom, Microsoft" at bounding box center [864, 572] width 1326 height 246
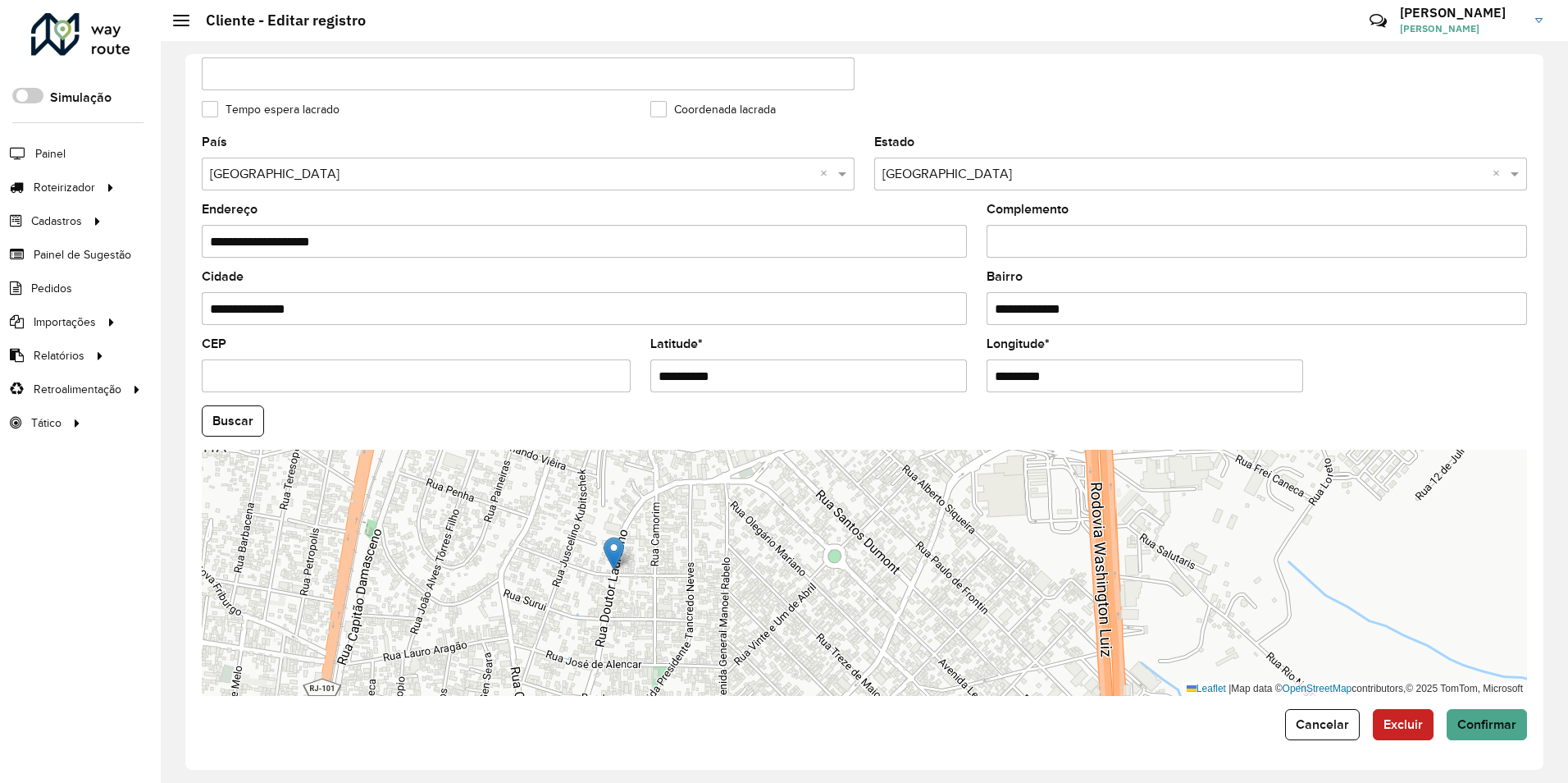
click at [399, 243] on input "**********" at bounding box center [584, 240] width 765 height 33
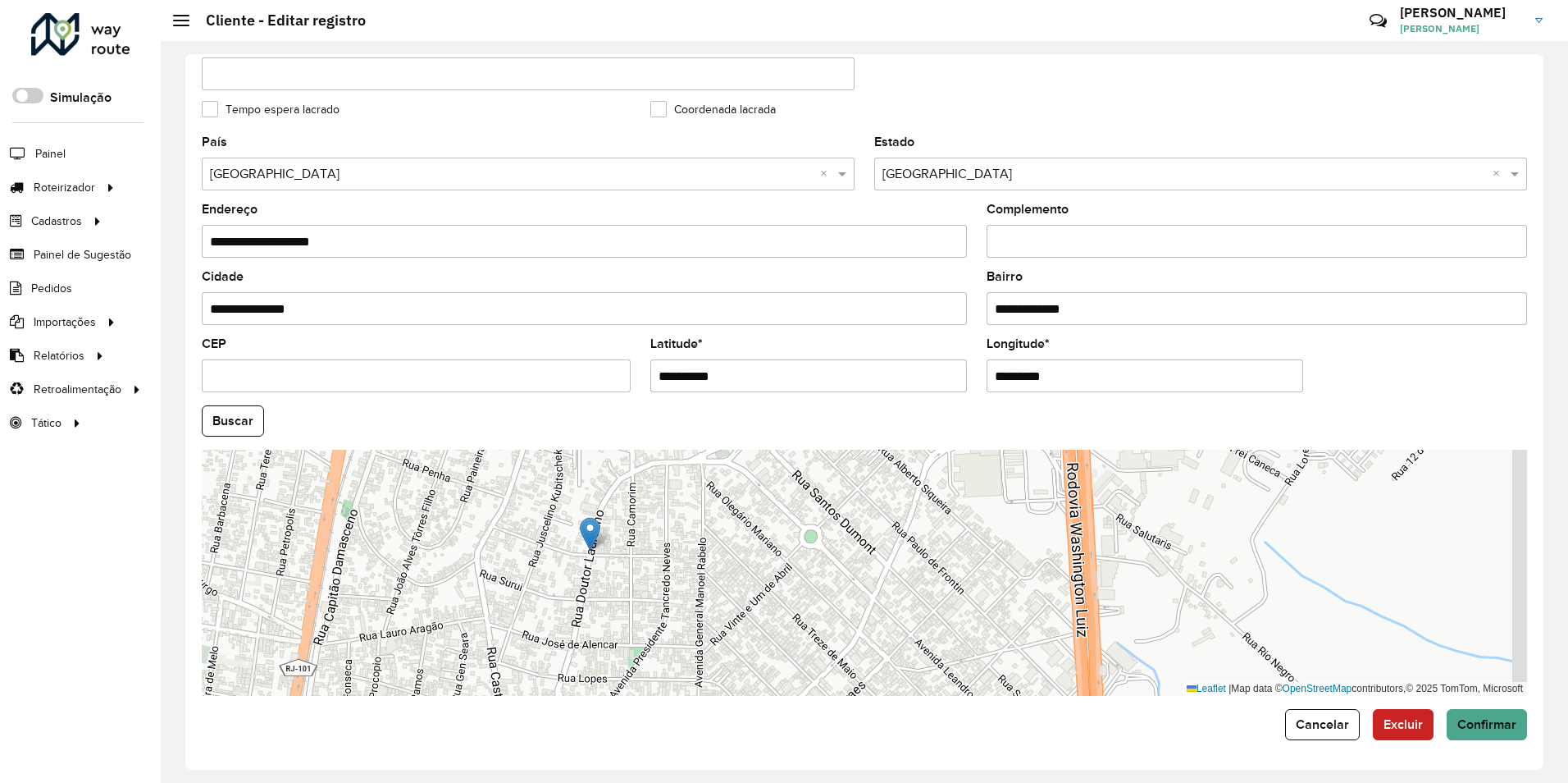
click at [621, 562] on div "Leaflet | Map data © OpenStreetMap contributors,© 2025 TomTom, Microsoft" at bounding box center [864, 572] width 1326 height 246
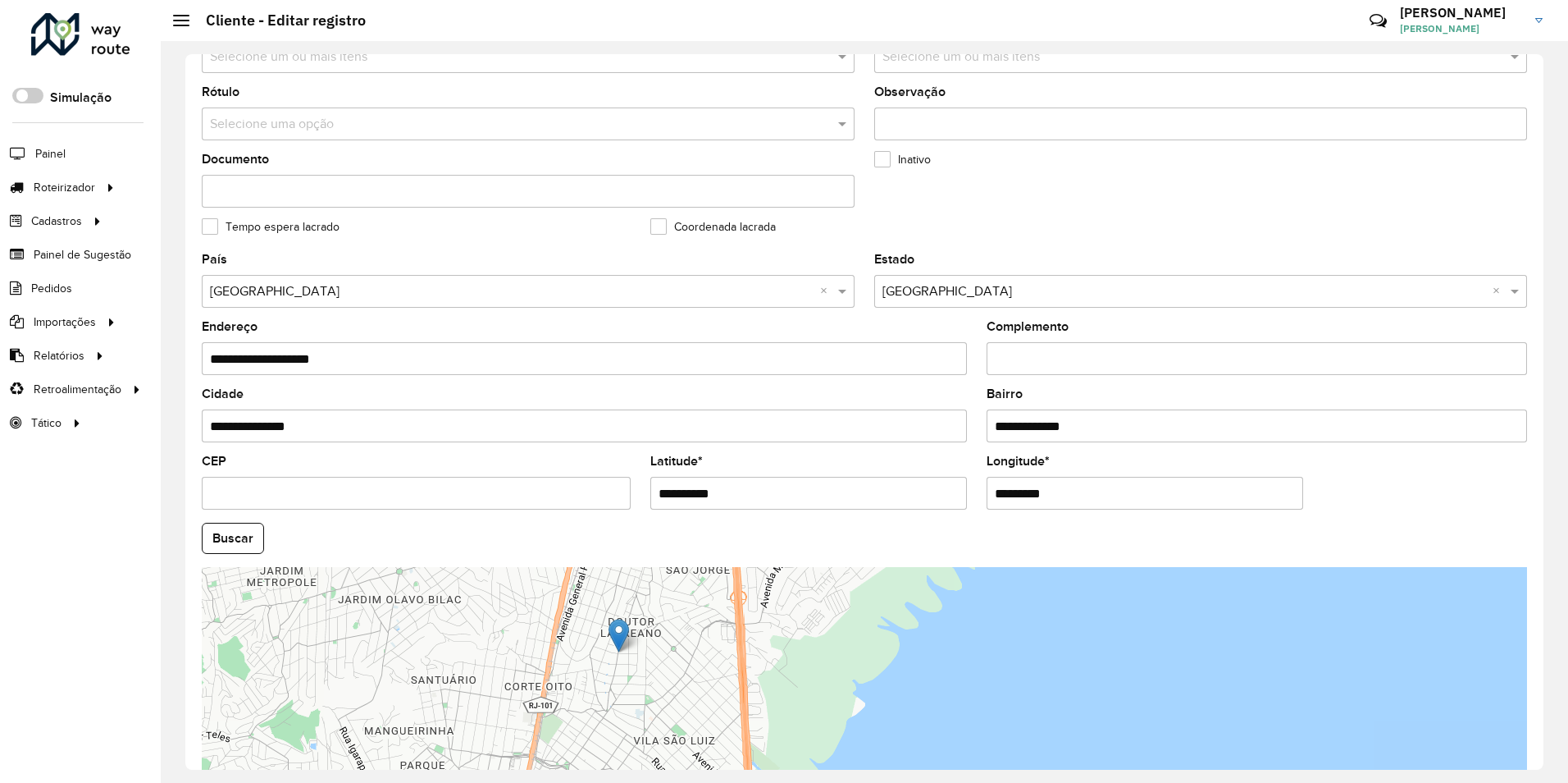
scroll to position [110, 0]
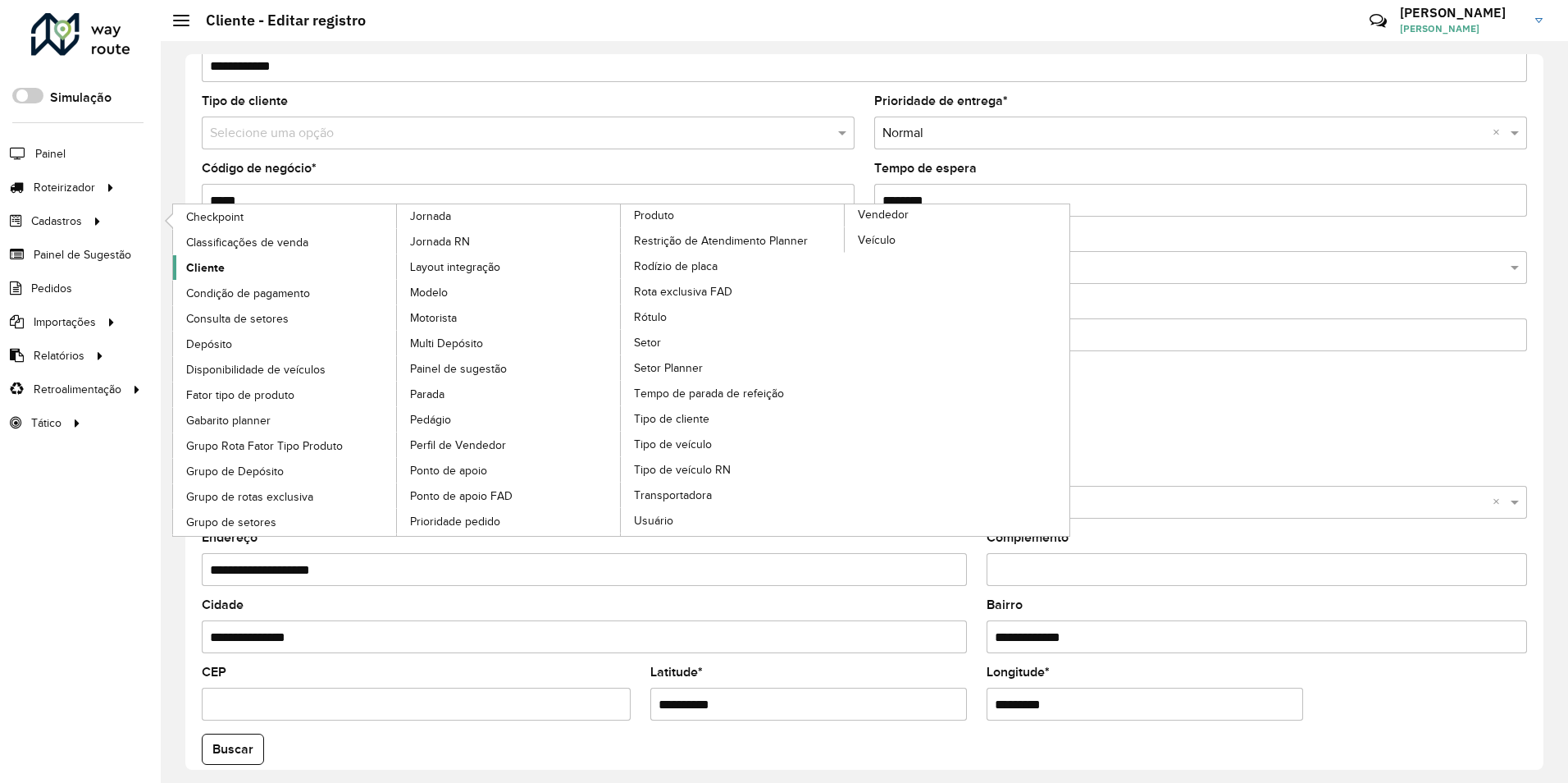
click at [208, 258] on link "Cliente" at bounding box center [285, 267] width 224 height 25
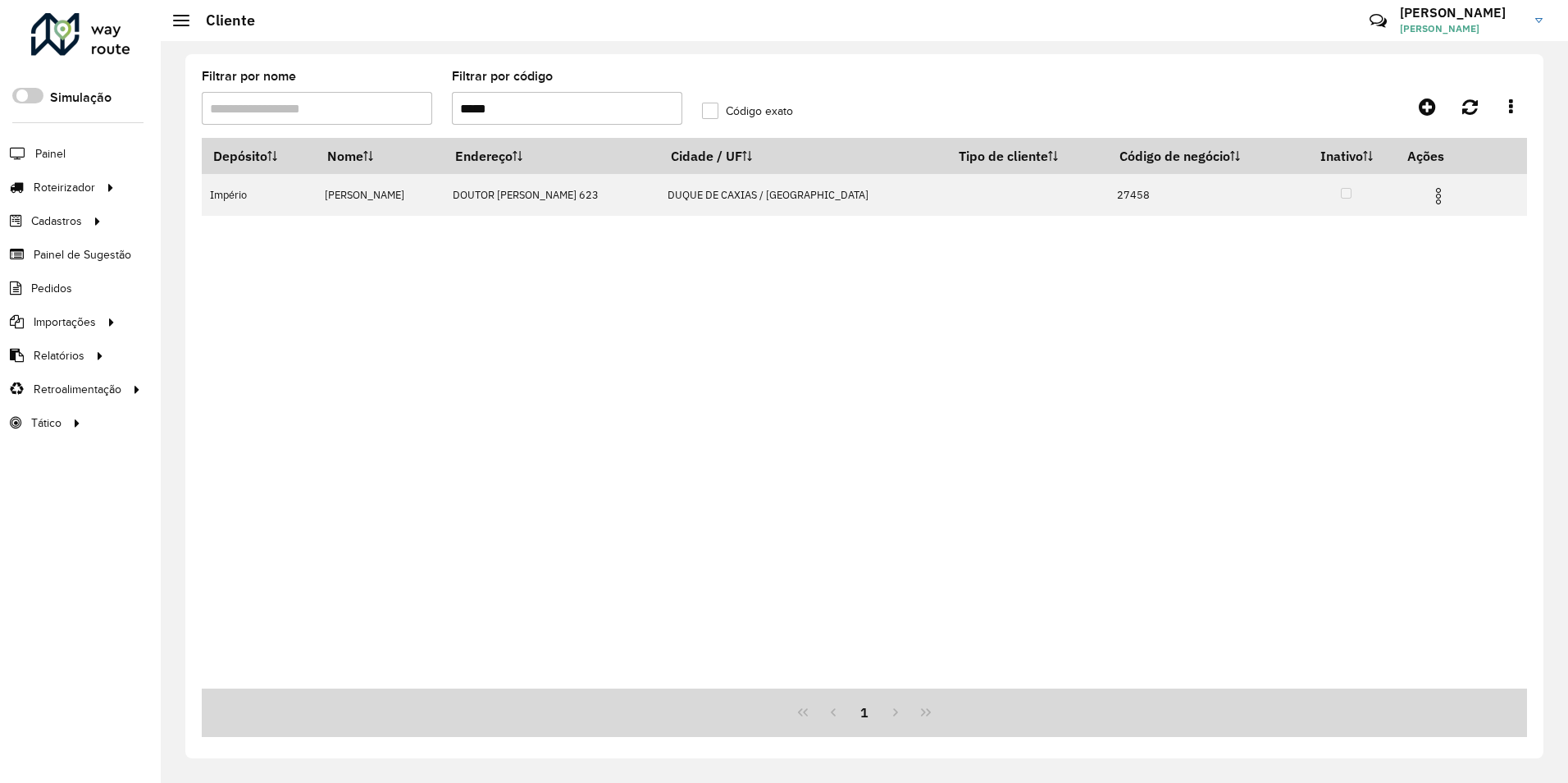
drag, startPoint x: 518, startPoint y: 109, endPoint x: 389, endPoint y: 105, distance: 129.1
click at [393, 105] on formly-group "Filtrar por nome Filtrar por código ***** Código exato" at bounding box center [692, 104] width 1001 height 67
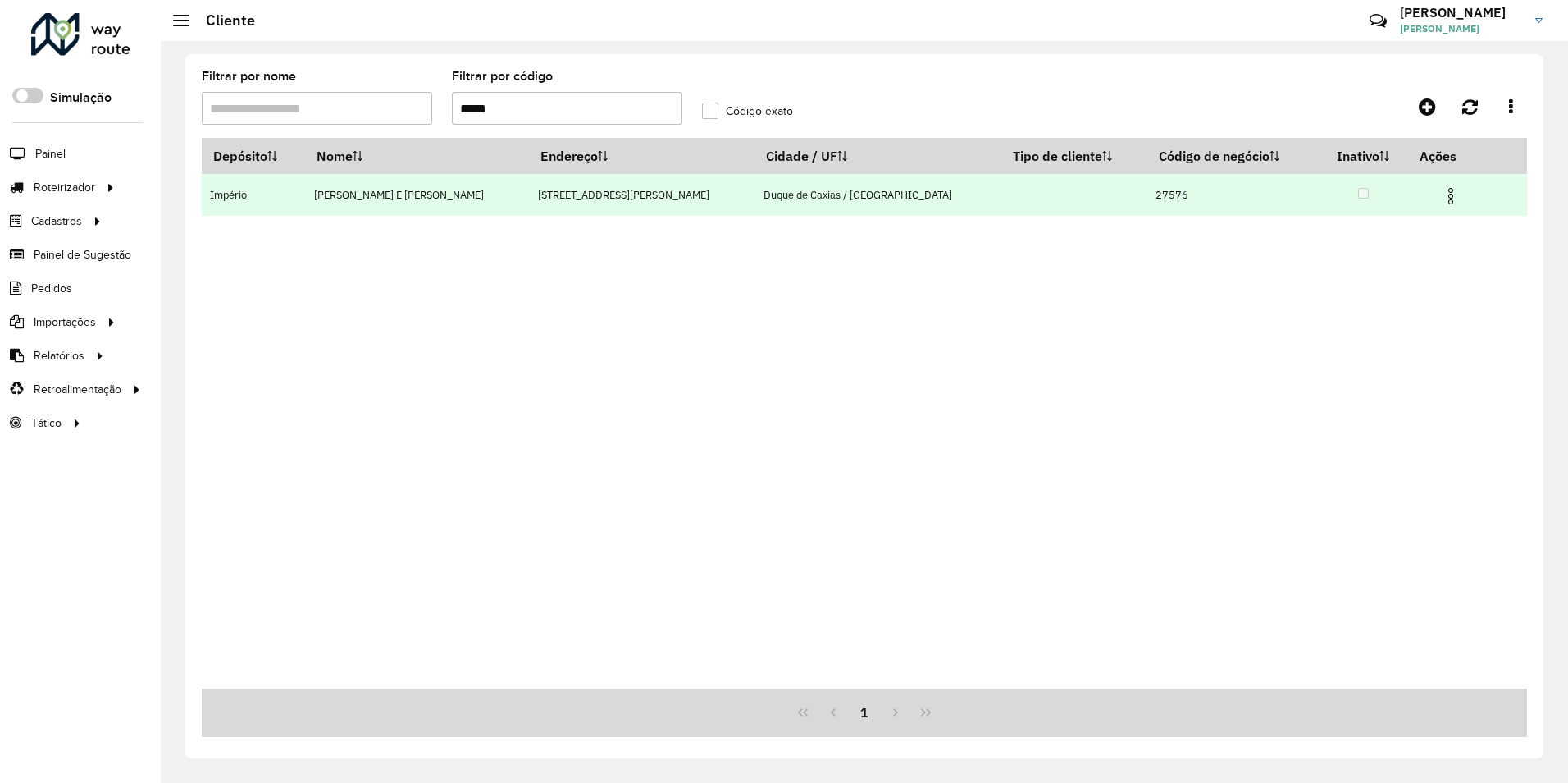
type input "*****"
click at [1441, 193] on img at bounding box center [1451, 196] width 20 height 20
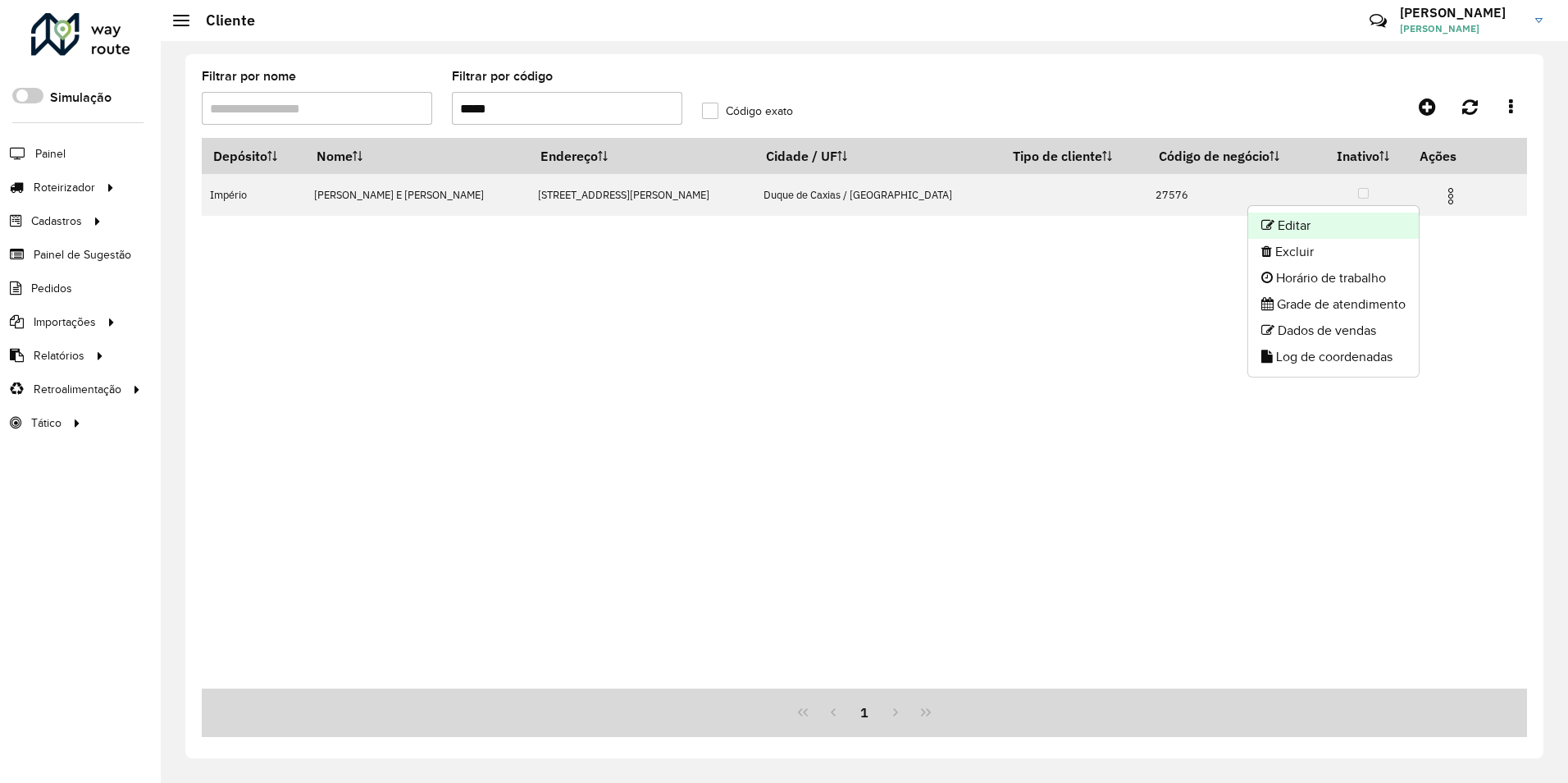
click at [1287, 224] on li "Editar" at bounding box center [1334, 225] width 171 height 27
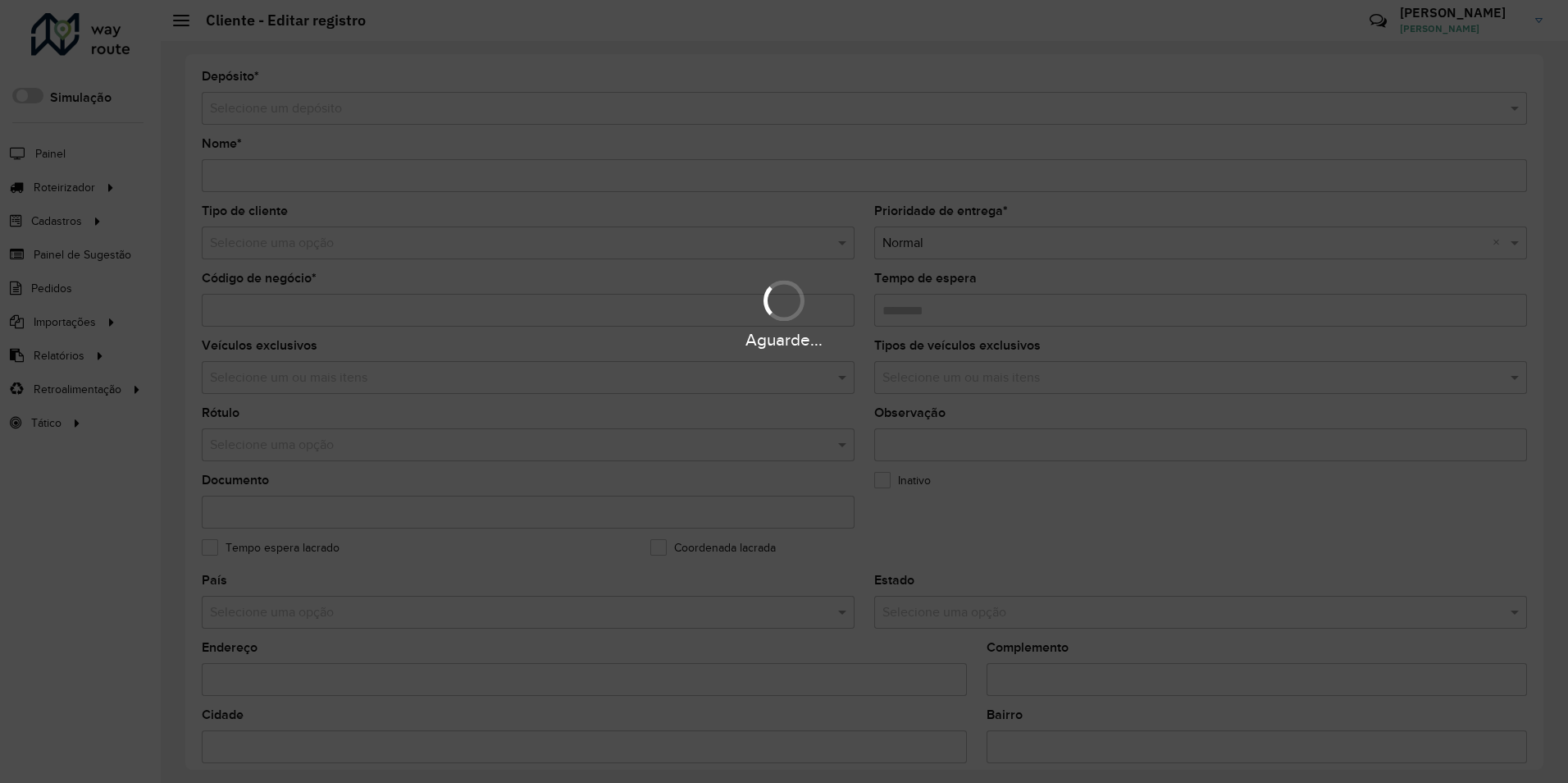
type input "**********"
type input "*****"
type input "********"
type input "**********"
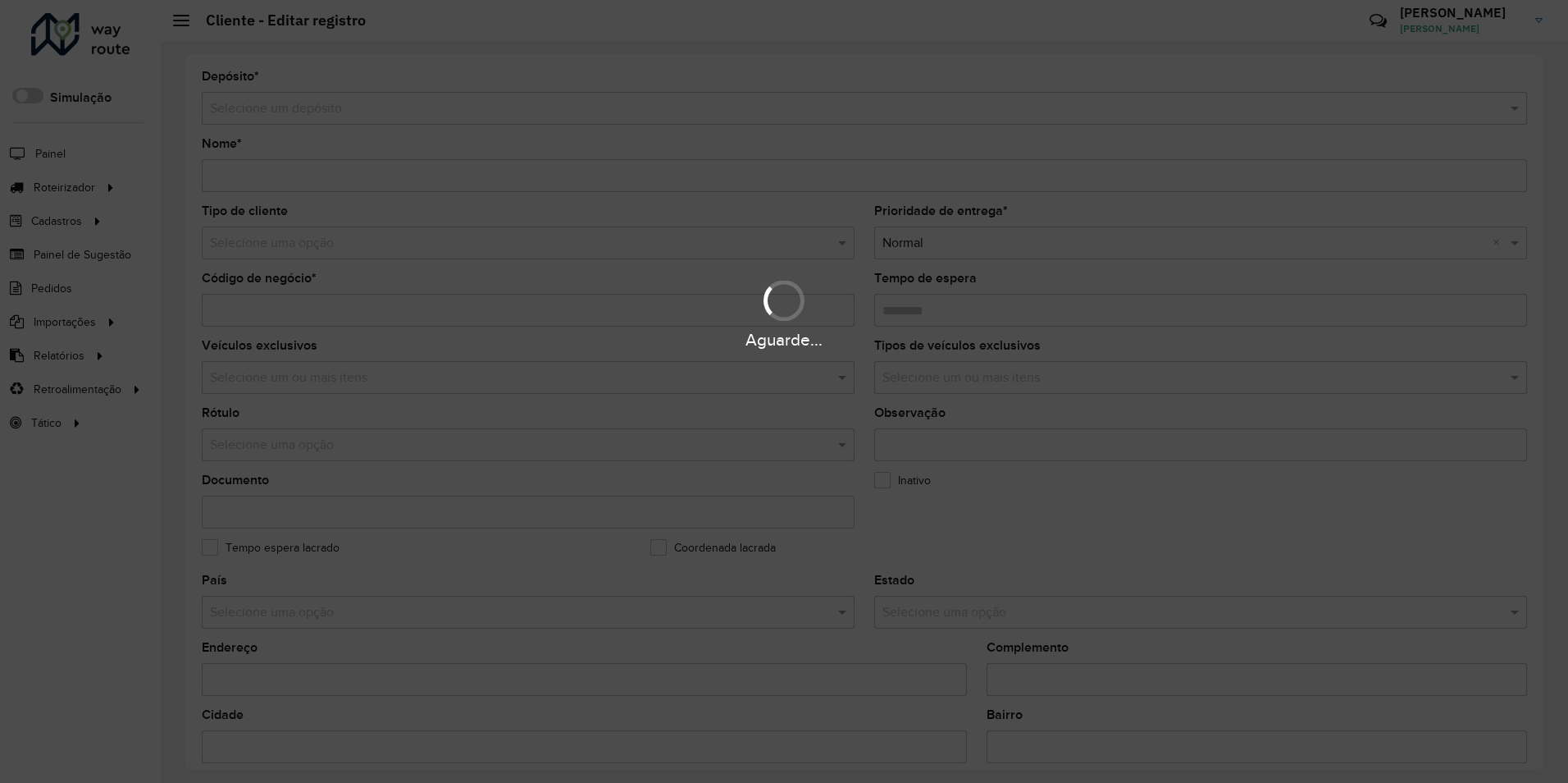
type input "**********"
type input "*********"
type input "**********"
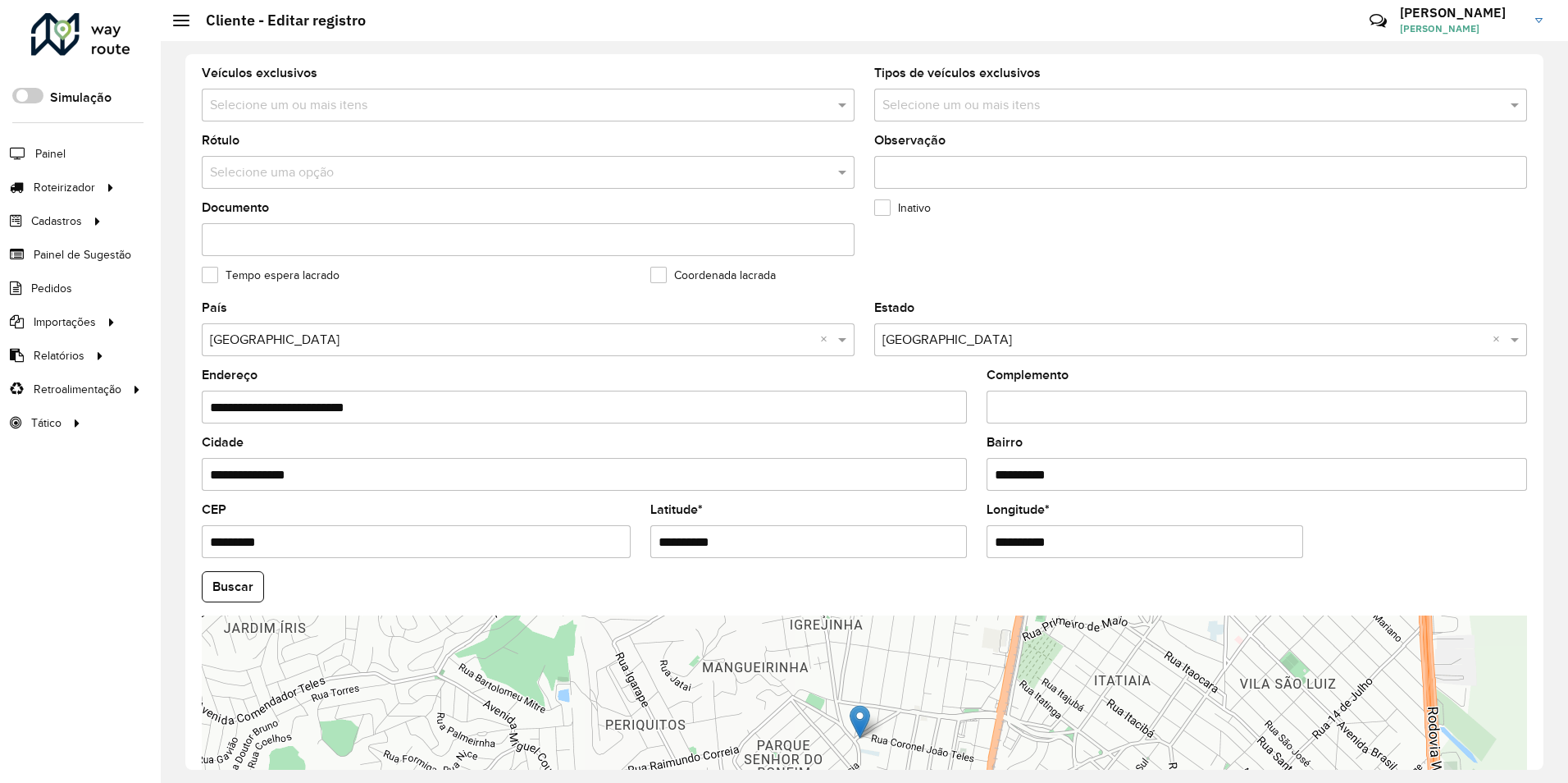
scroll to position [438, 0]
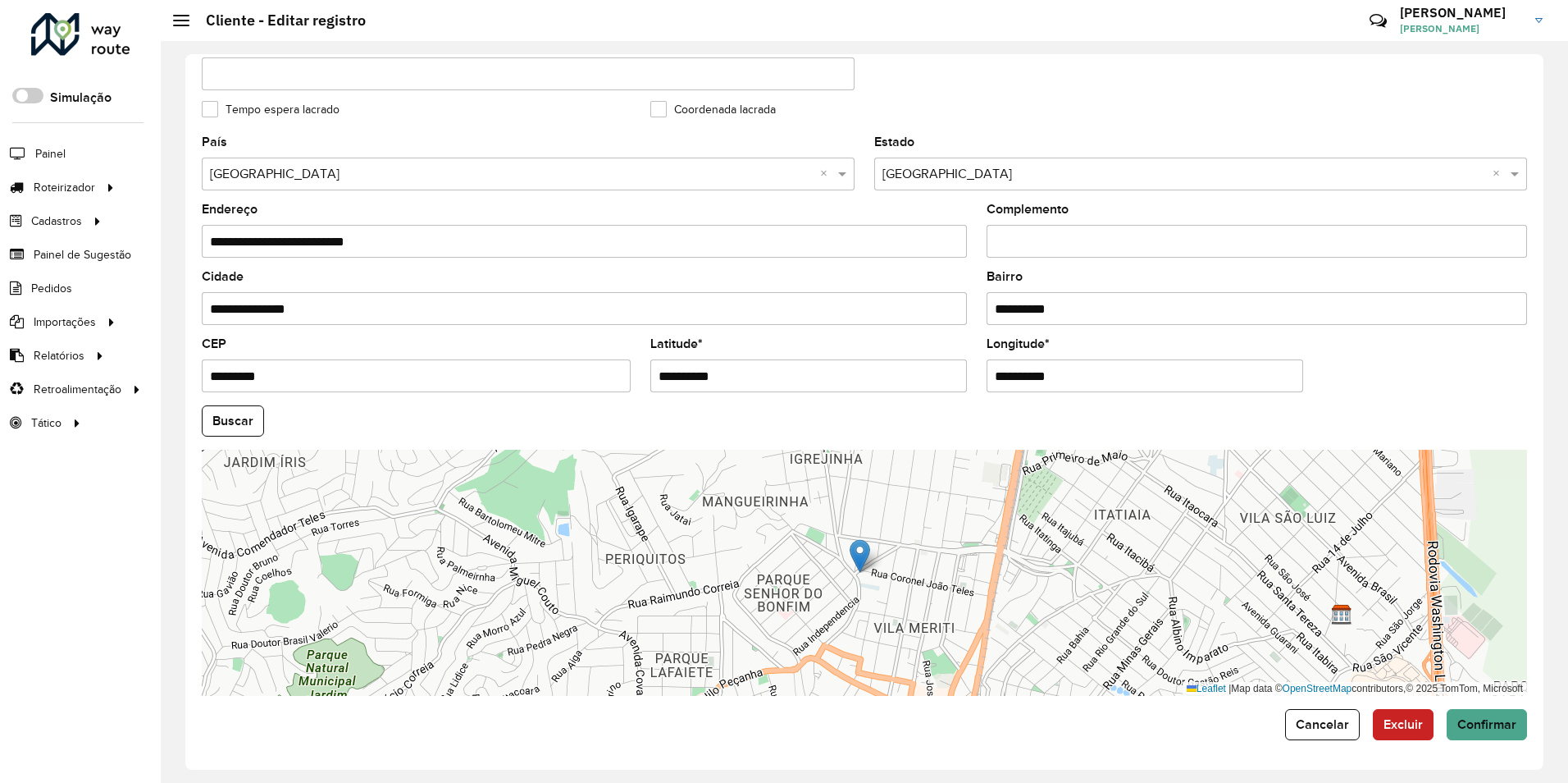
drag, startPoint x: 741, startPoint y: 372, endPoint x: 559, endPoint y: 392, distance: 183.1
click at [559, 392] on formly-group "**********" at bounding box center [864, 416] width 1346 height 560
paste input "**********"
drag, startPoint x: 723, startPoint y: 374, endPoint x: 1568, endPoint y: 449, distance: 848.3
click at [1482, 376] on formly-group "**********" at bounding box center [864, 416] width 1346 height 560
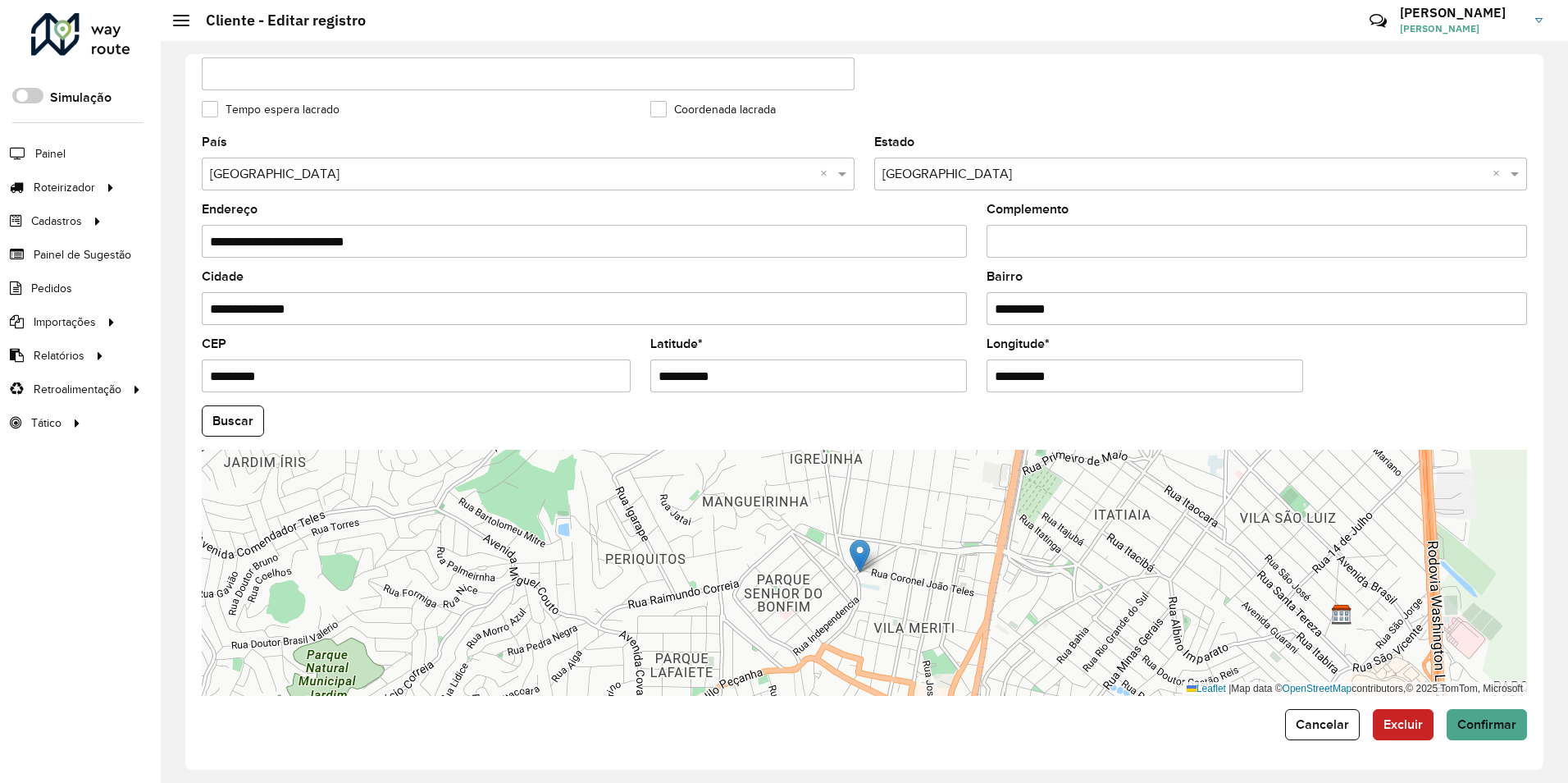
type input "**********"
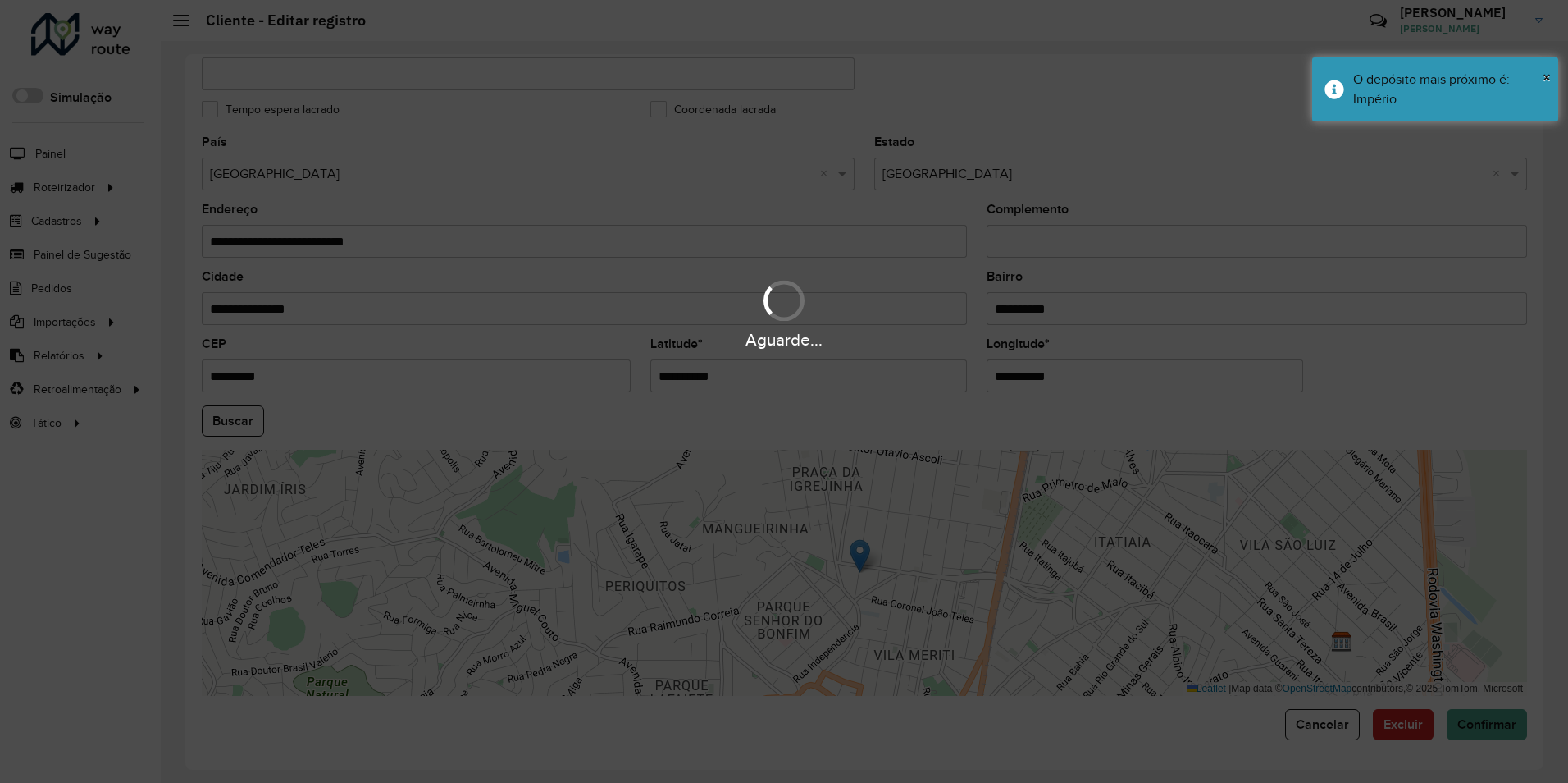
paste input "**********"
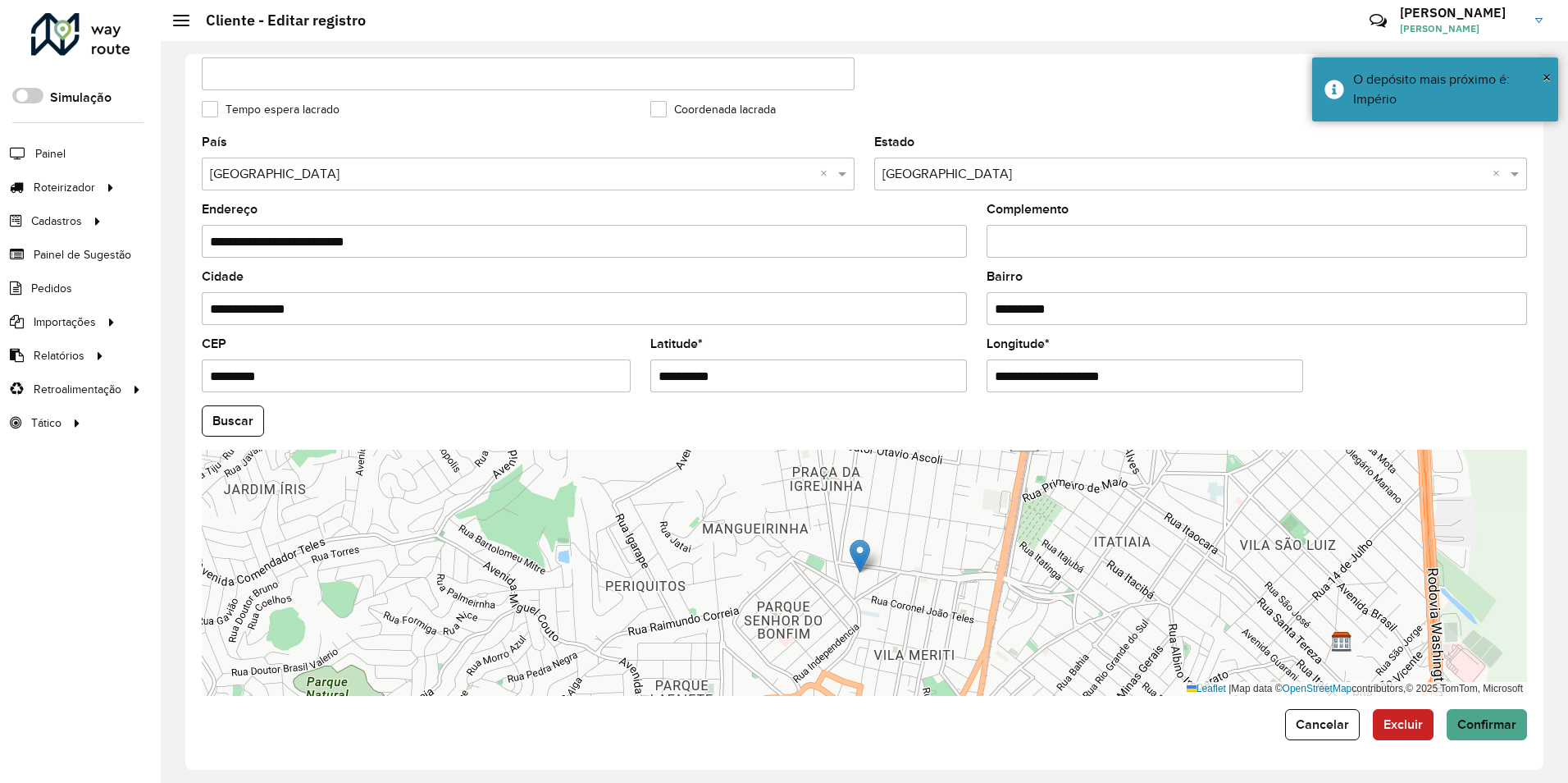
drag, startPoint x: 1063, startPoint y: 380, endPoint x: 654, endPoint y: 493, distance: 424.3
click at [654, 493] on formly-group "**********" at bounding box center [864, 416] width 1346 height 560
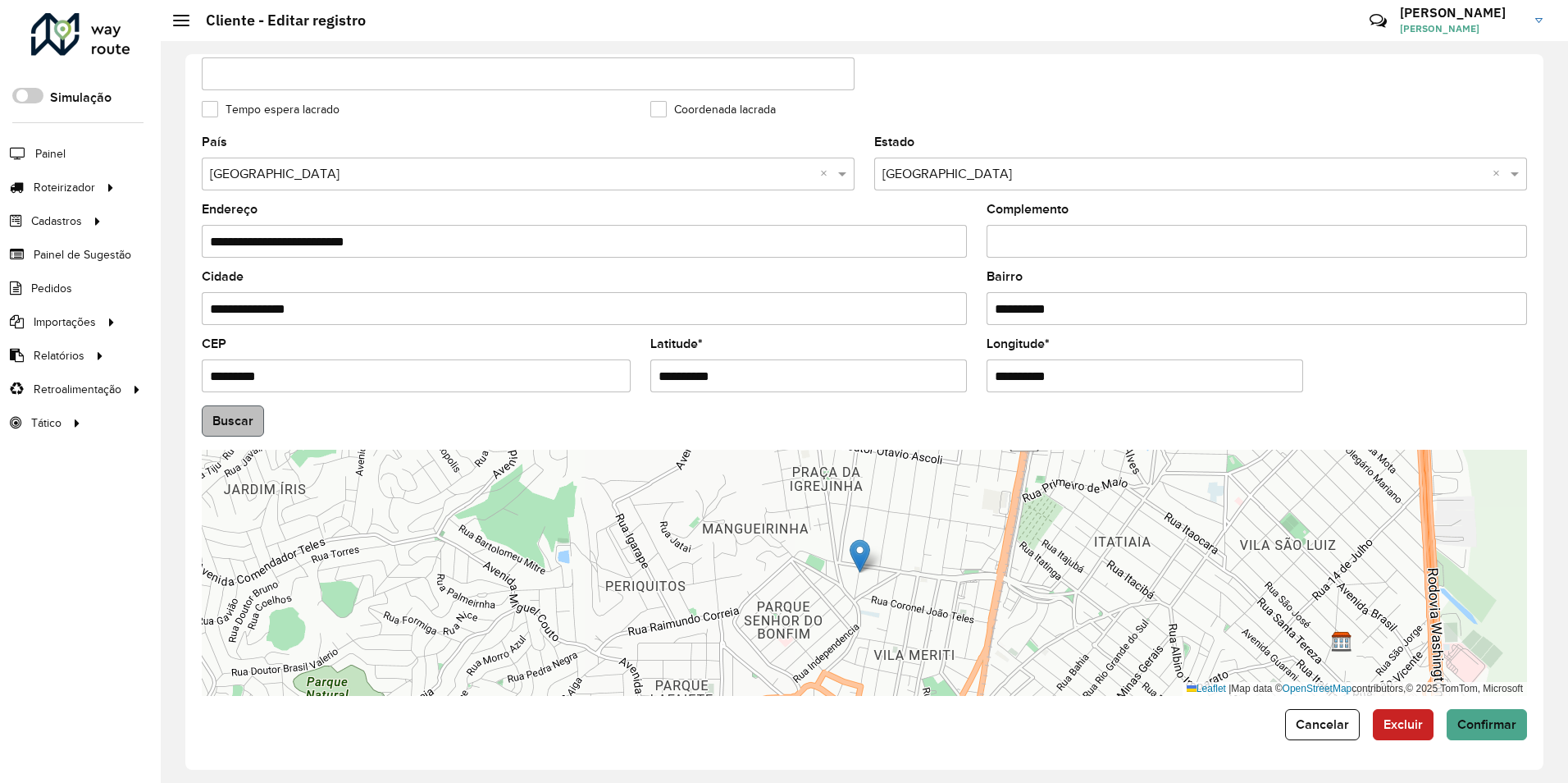
type input "**********"
click at [243, 421] on hb-app "Aguarde... Pop-up bloqueado! Seu navegador bloqueou automáticamente a abertura …" at bounding box center [784, 392] width 1568 height 783
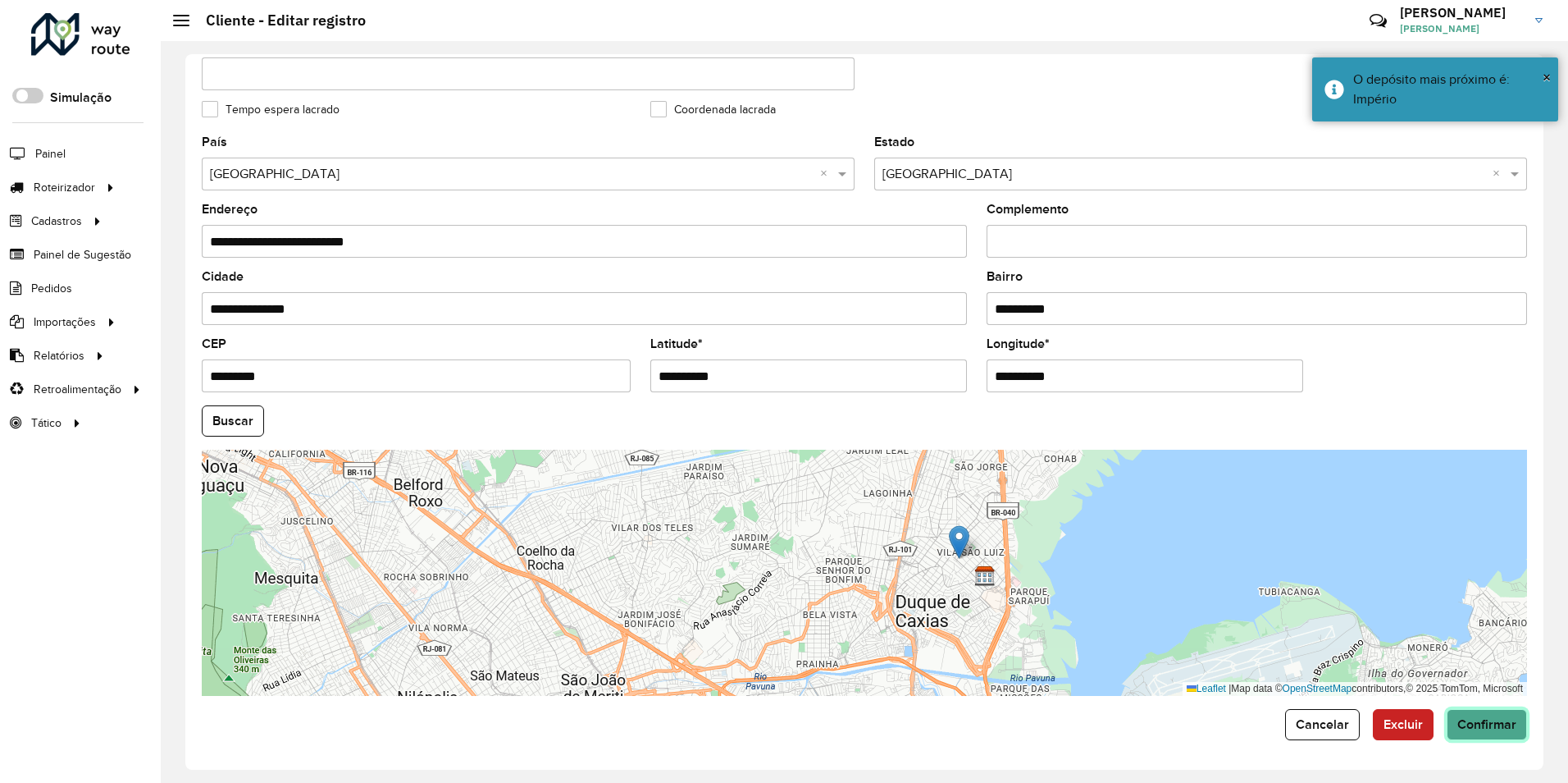
click at [1491, 725] on span "Confirmar" at bounding box center [1487, 724] width 59 height 14
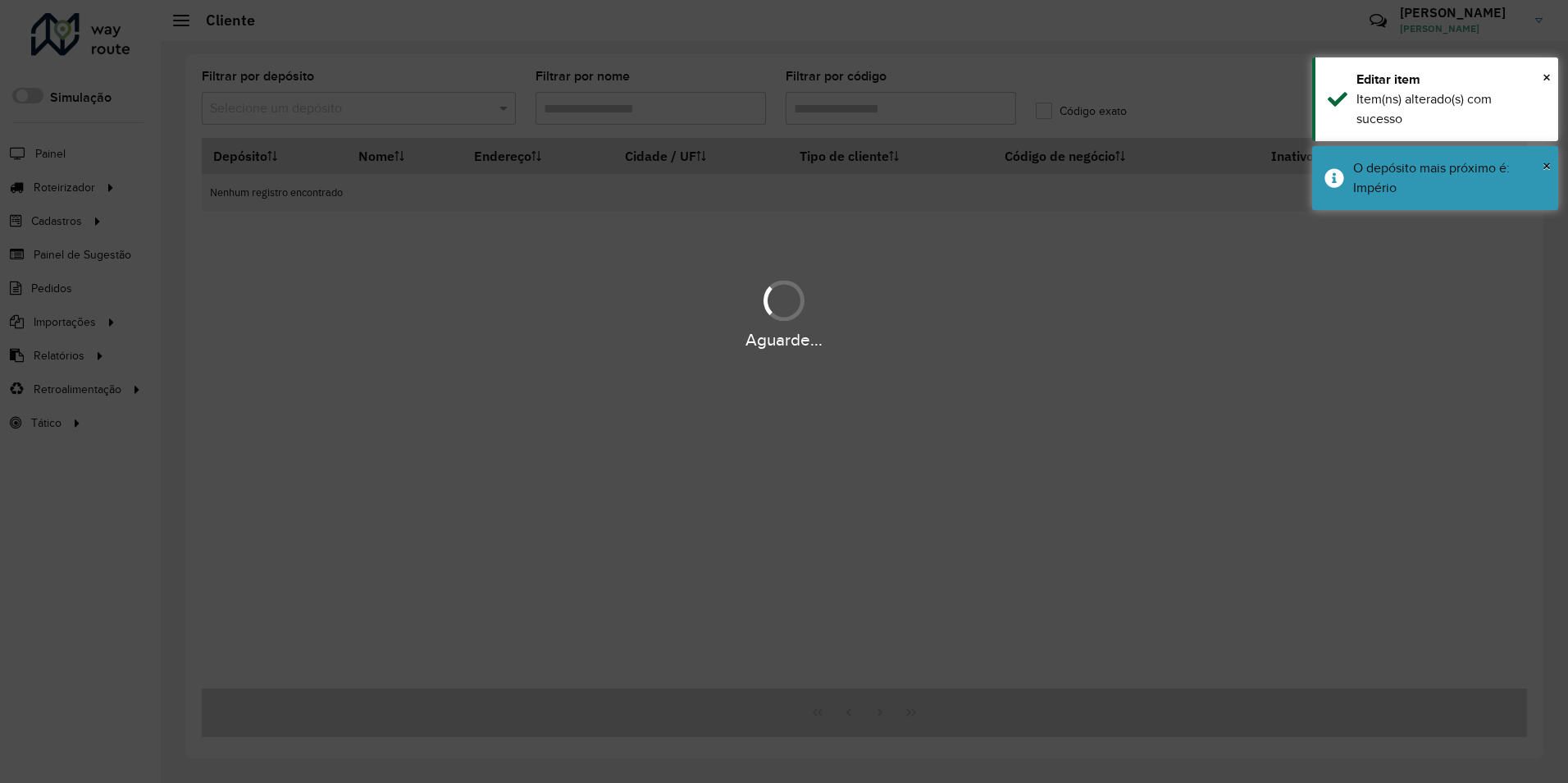
type input "*****"
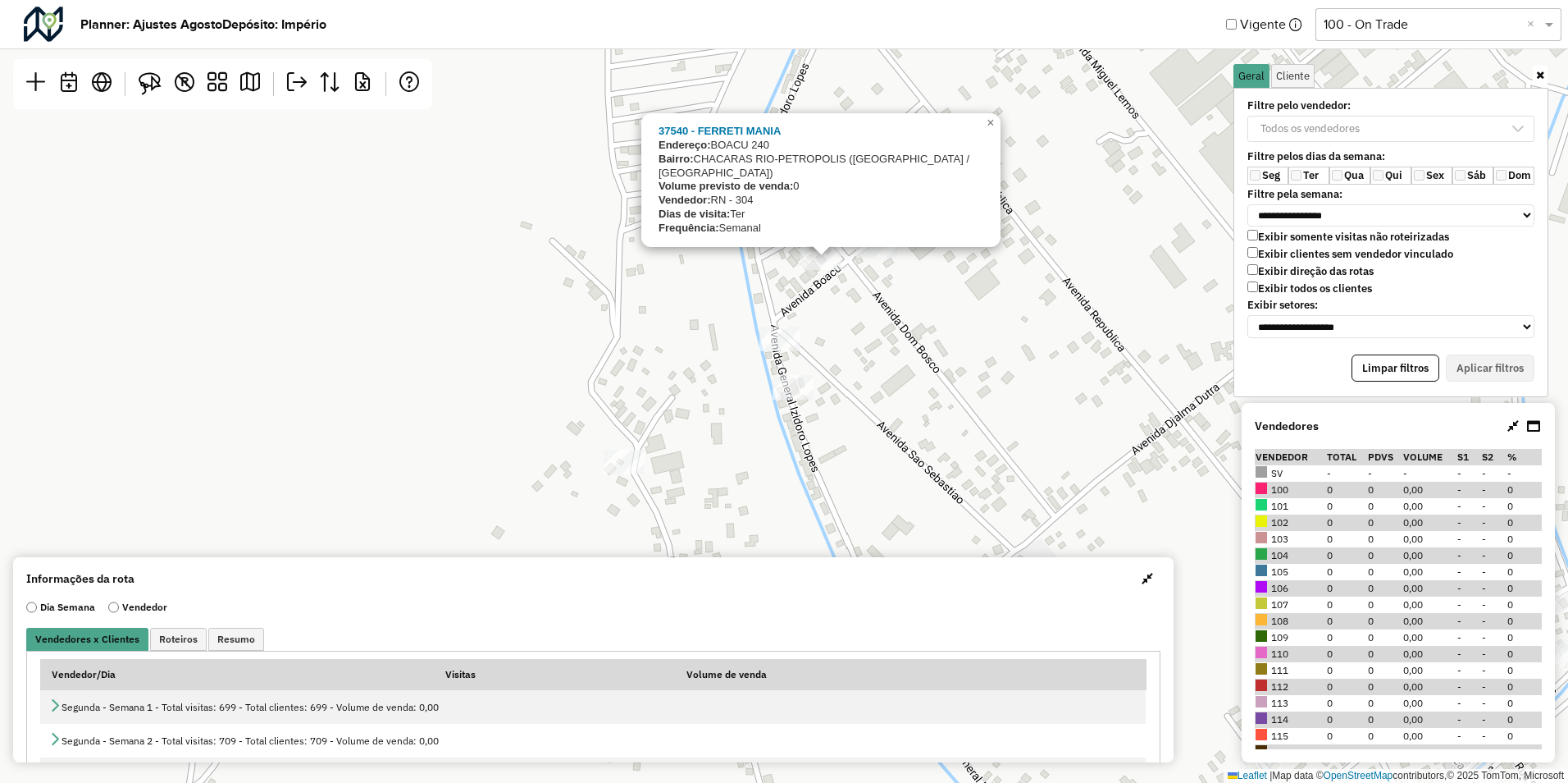
click at [876, 407] on div "37540 - FERRETI MANIA Endereço: BOACU 240 Bairro: CHACARAS RIO-[GEOGRAPHIC_DATA…" at bounding box center [784, 392] width 1568 height 783
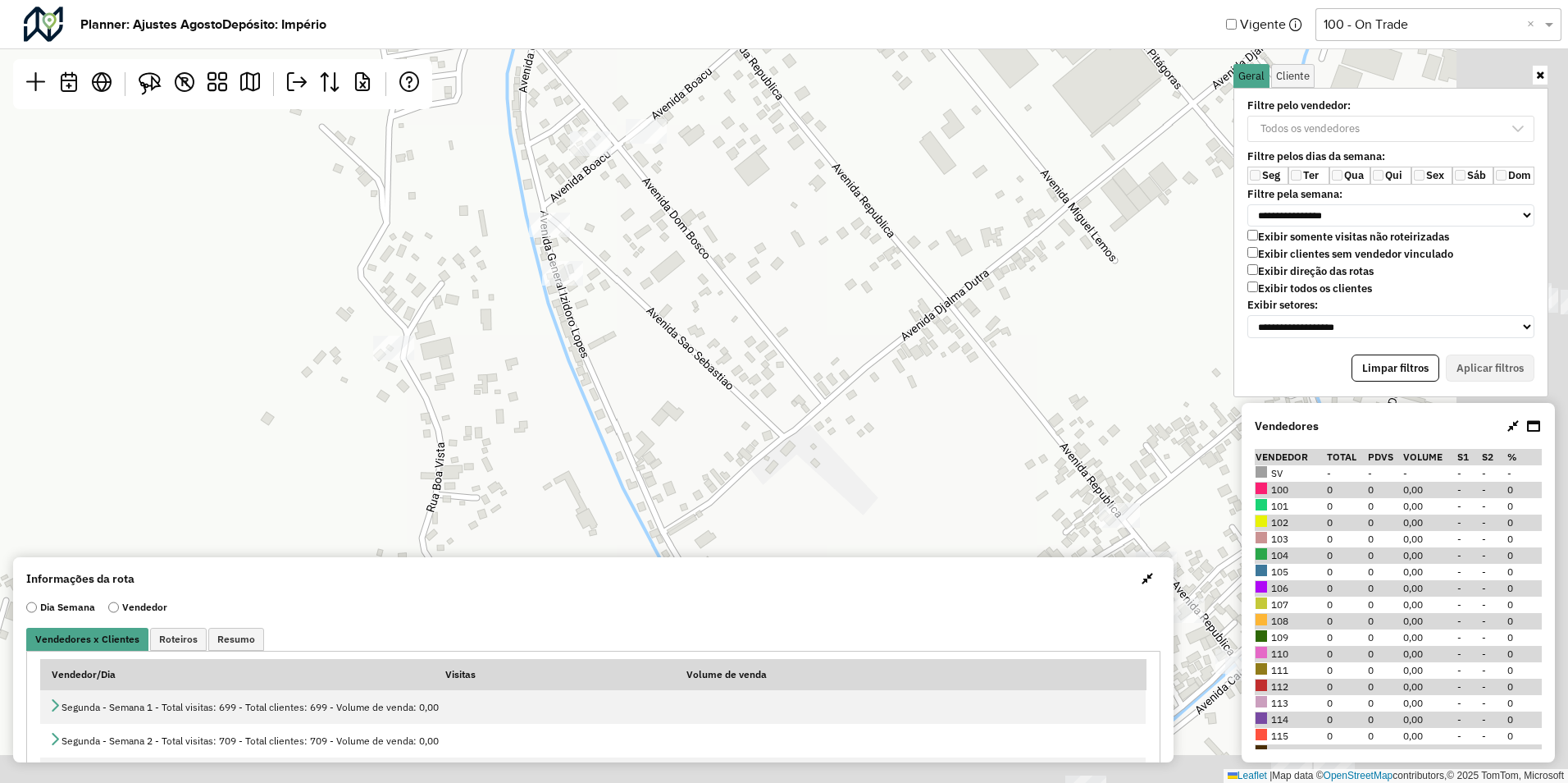
drag, startPoint x: 981, startPoint y: 397, endPoint x: 750, endPoint y: 284, distance: 257.2
click at [750, 284] on div "Leaflet | Map data © OpenStreetMap contributors,© 2025 TomTom, Microsoft" at bounding box center [784, 392] width 1568 height 783
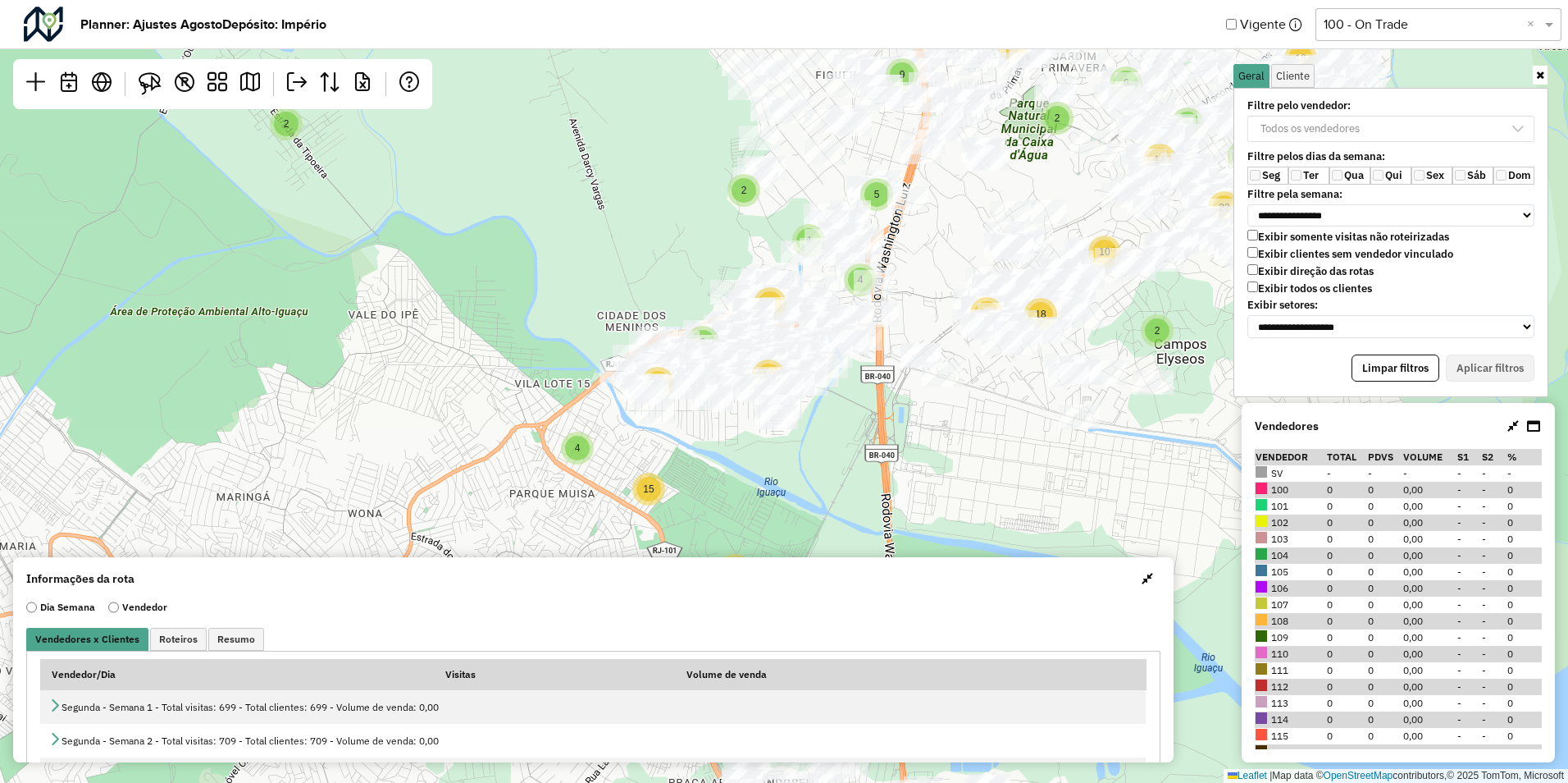
drag, startPoint x: 885, startPoint y: 456, endPoint x: 719, endPoint y: 188, distance: 315.2
click at [719, 188] on div "7 10 4 24 2 2 13 18 22 20 31 13 42 4 3 6 8 3 24 12 6 19 34 2 13 4 27 35 11 49 3…" at bounding box center [784, 392] width 1568 height 783
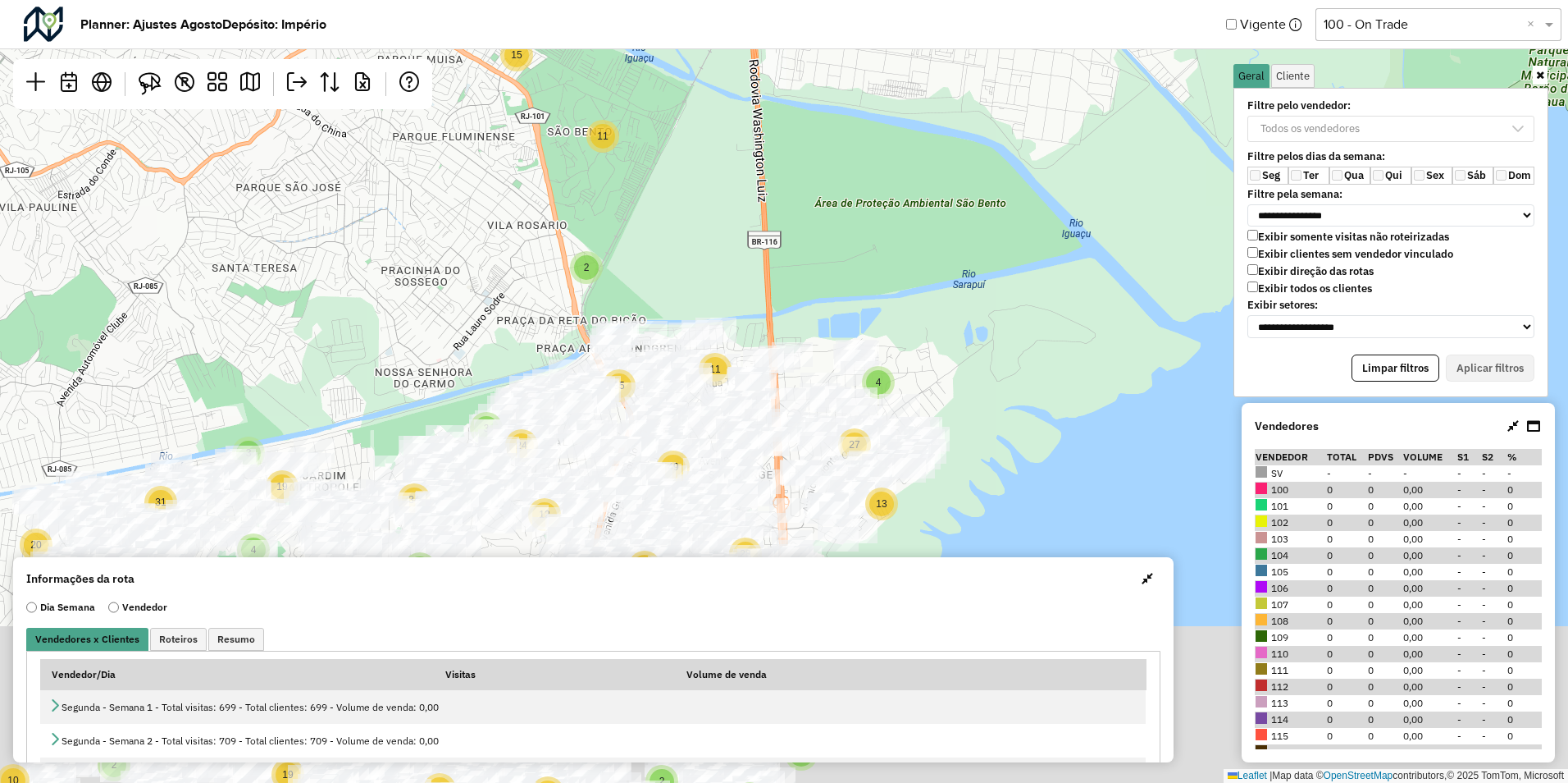
drag, startPoint x: 831, startPoint y: 358, endPoint x: 871, endPoint y: 170, distance: 192.2
click at [871, 166] on div "7 10 4 24 2 2 13 18 22 20 31 13 42 4 3 6 8 3 24 12 6 19 34 2 13 4 27 35 11 49 3…" at bounding box center [784, 392] width 1568 height 783
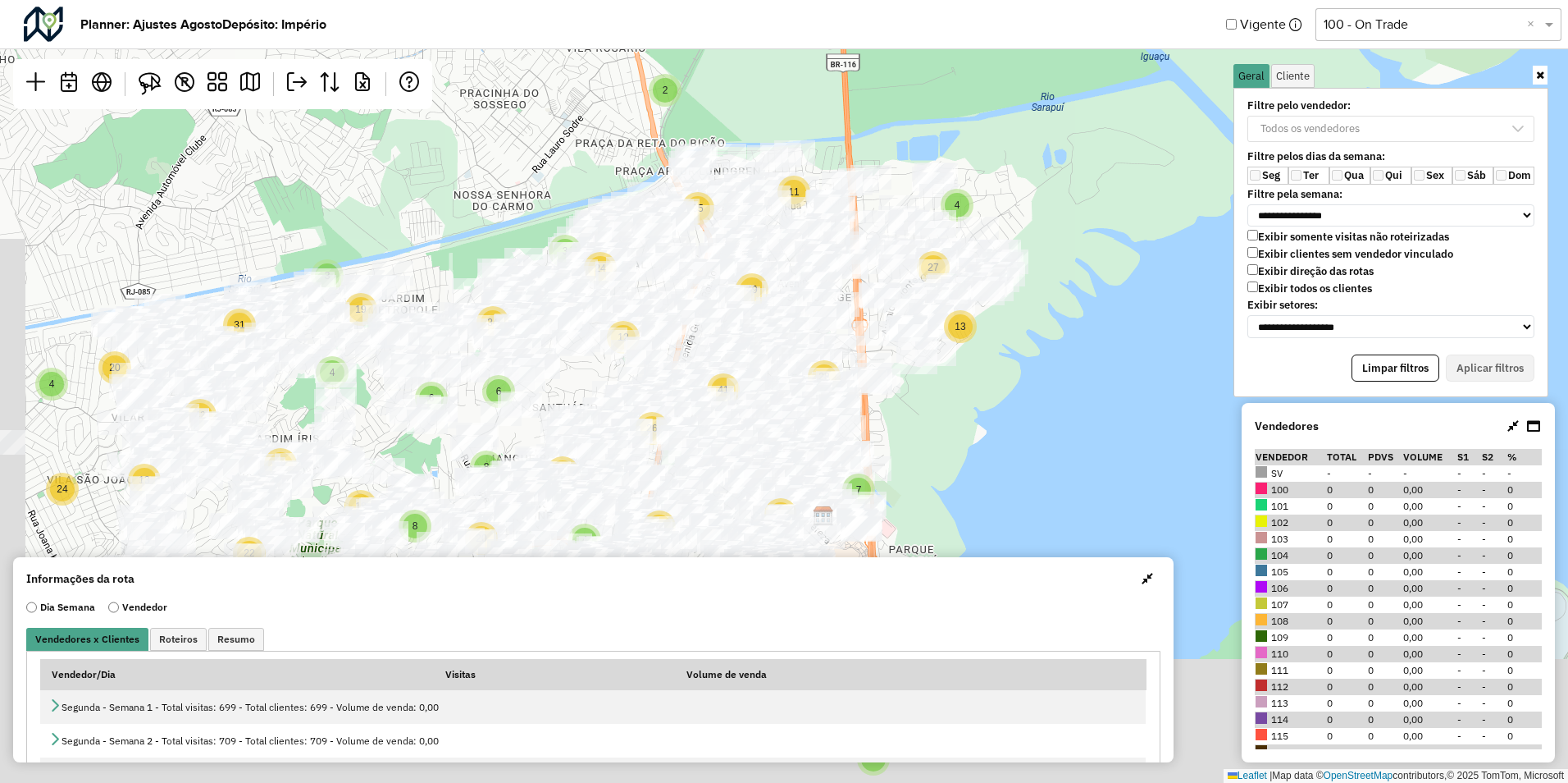
drag, startPoint x: 856, startPoint y: 277, endPoint x: 930, endPoint y: 117, distance: 176.3
click at [930, 117] on div "7 10 4 24 2 2 13 18 22 20 31 13 42 4 3 6 8 3 24 12 6 19 34 2 13 4 27 35 11 49 3…" at bounding box center [784, 392] width 1568 height 783
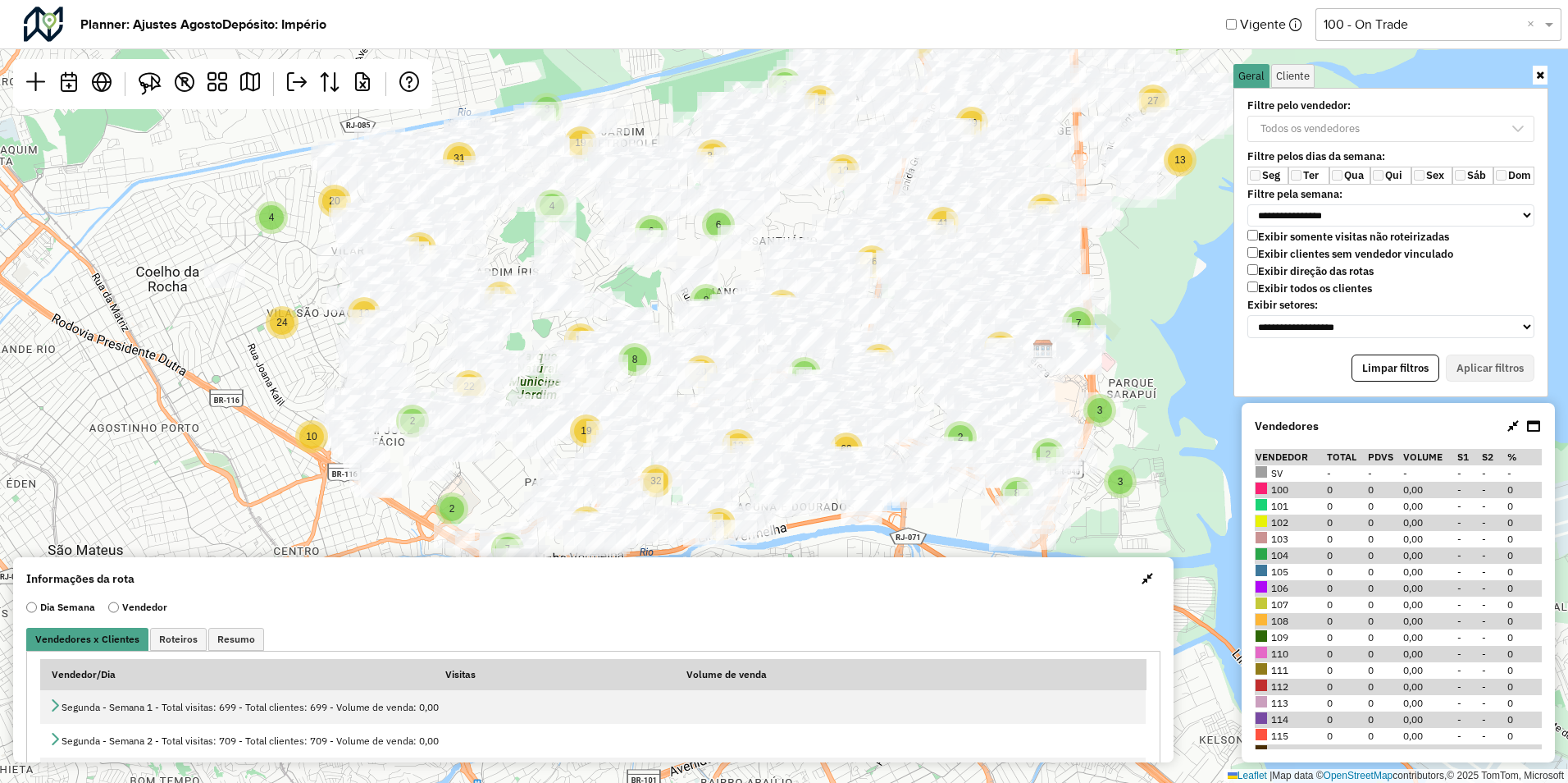
drag, startPoint x: 383, startPoint y: 418, endPoint x: 604, endPoint y: 263, distance: 269.9
click at [602, 248] on div at bounding box center [610, 236] width 41 height 25
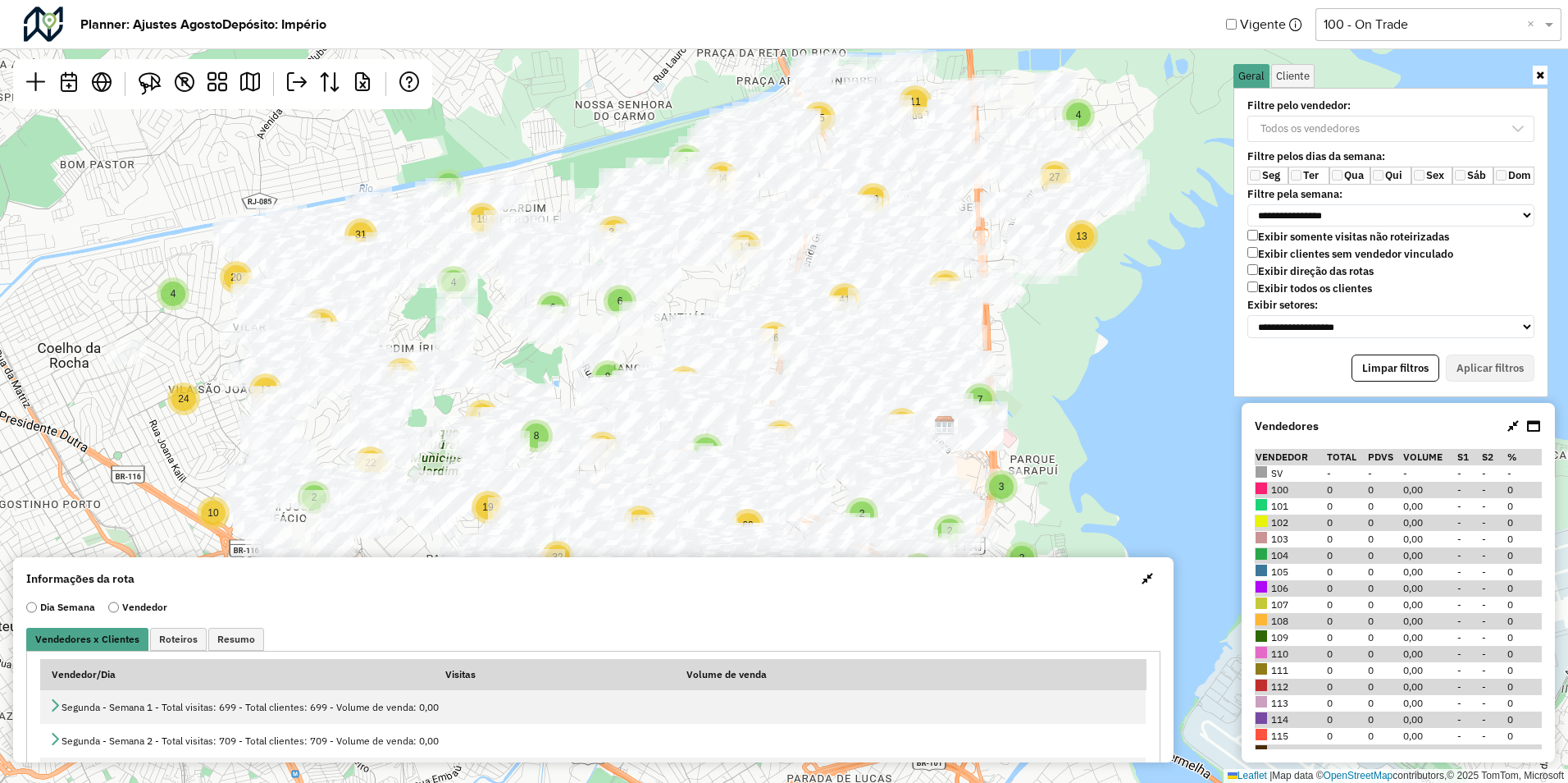
drag, startPoint x: 1146, startPoint y: 314, endPoint x: 966, endPoint y: 426, distance: 212.0
click at [966, 428] on div "7 10 4 24 2 2 13 18 22 20 31 13 42 4 3 6 8 3 24 12 6 19 34 2 13 4 27 35 11 49 3…" at bounding box center [784, 392] width 1568 height 783
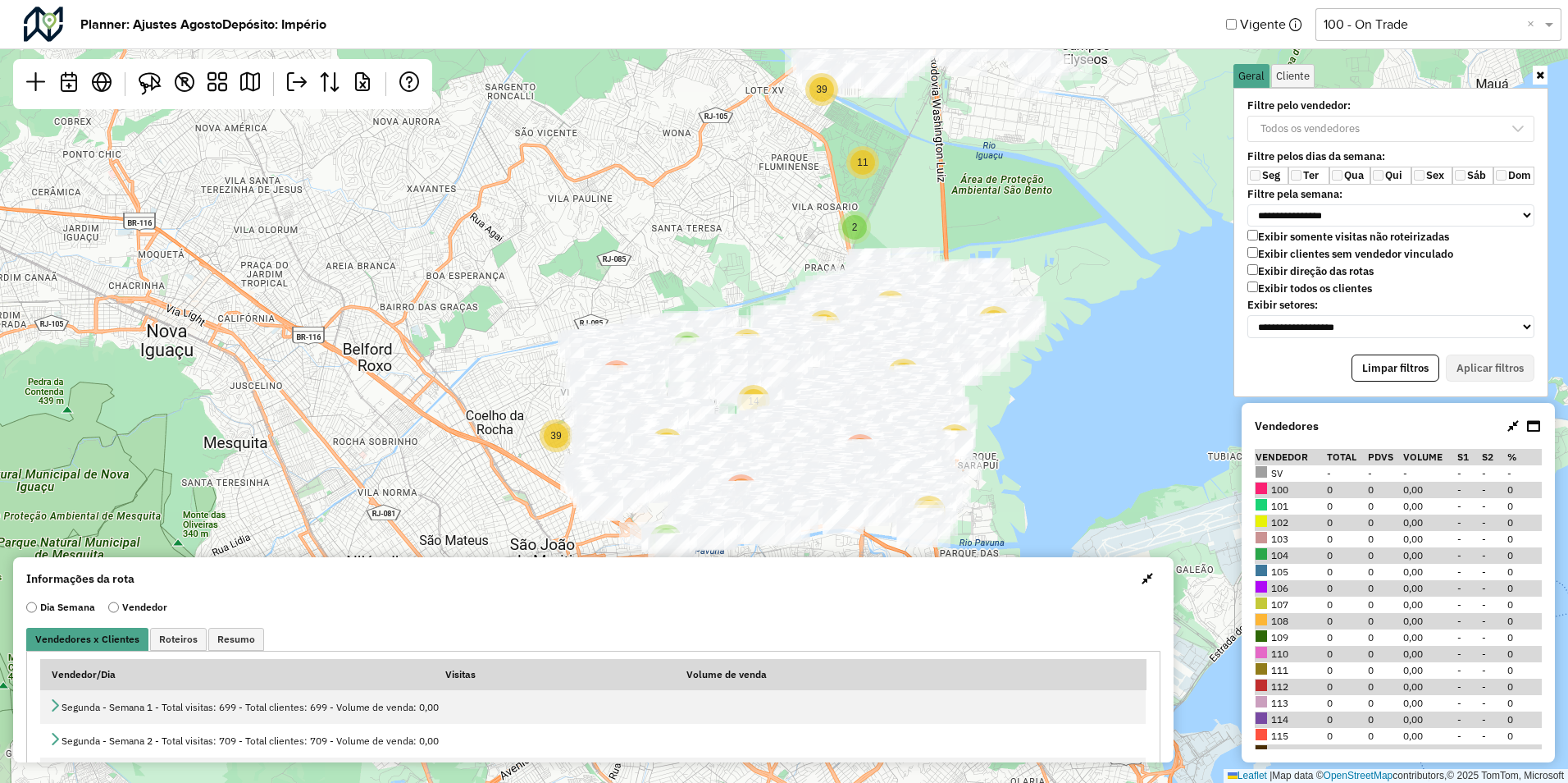
drag, startPoint x: 1087, startPoint y: 171, endPoint x: 935, endPoint y: 456, distance: 323.0
click at [935, 468] on div "3 7 39 57 106 7 14 39 59 2 44 95 10 18 70 114 212 4 8 3 3 38 24 9 6 11 39 41 33…" at bounding box center [784, 392] width 1568 height 783
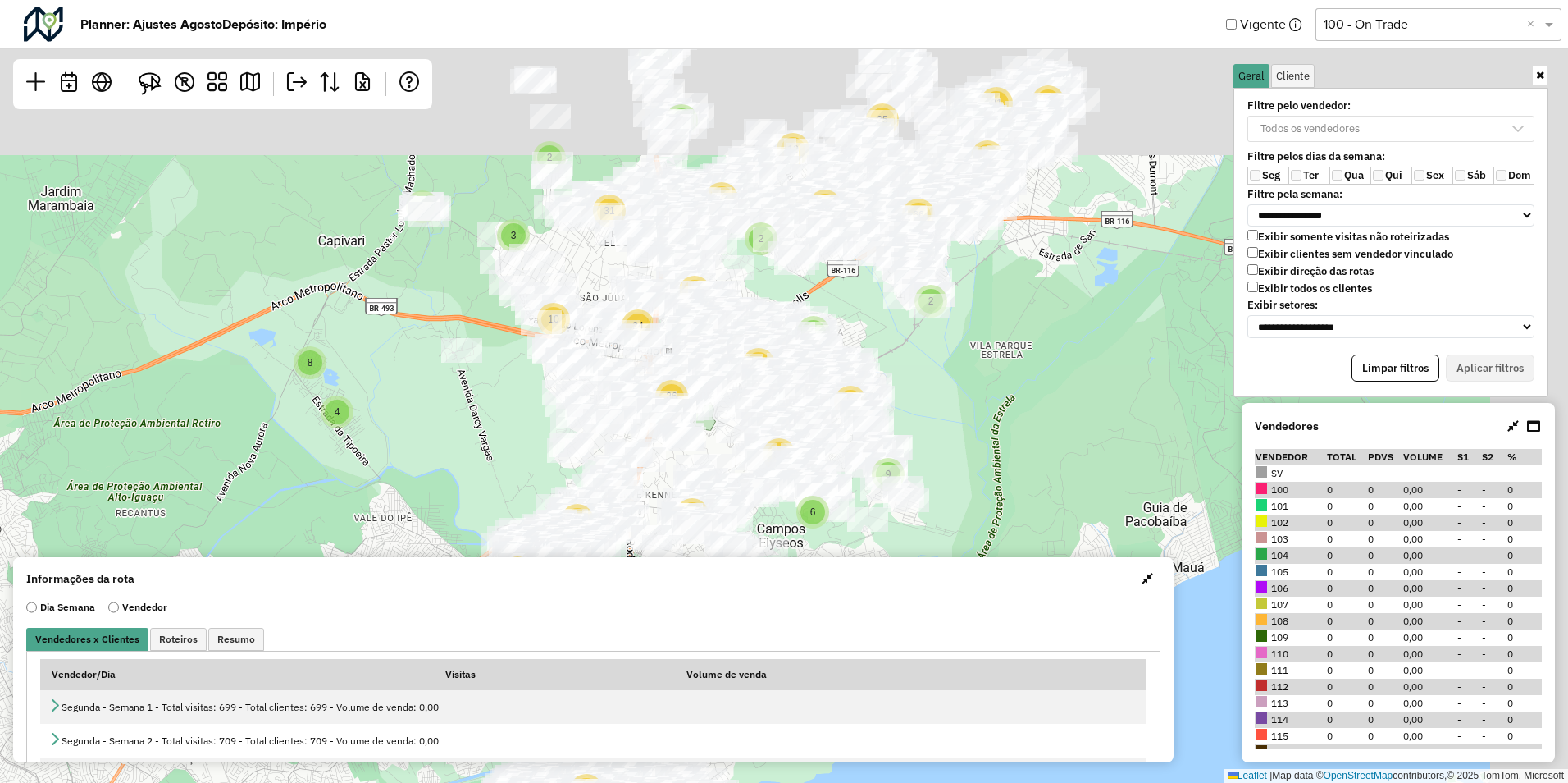
drag, startPoint x: 1115, startPoint y: 190, endPoint x: 902, endPoint y: 513, distance: 386.9
click at [902, 513] on div "3 7 39 57 106 7 14 39 59 2 44 95 10 18 70 114 212 4 8 3 3 38 24 9 6 11 39 41 33…" at bounding box center [784, 392] width 1568 height 783
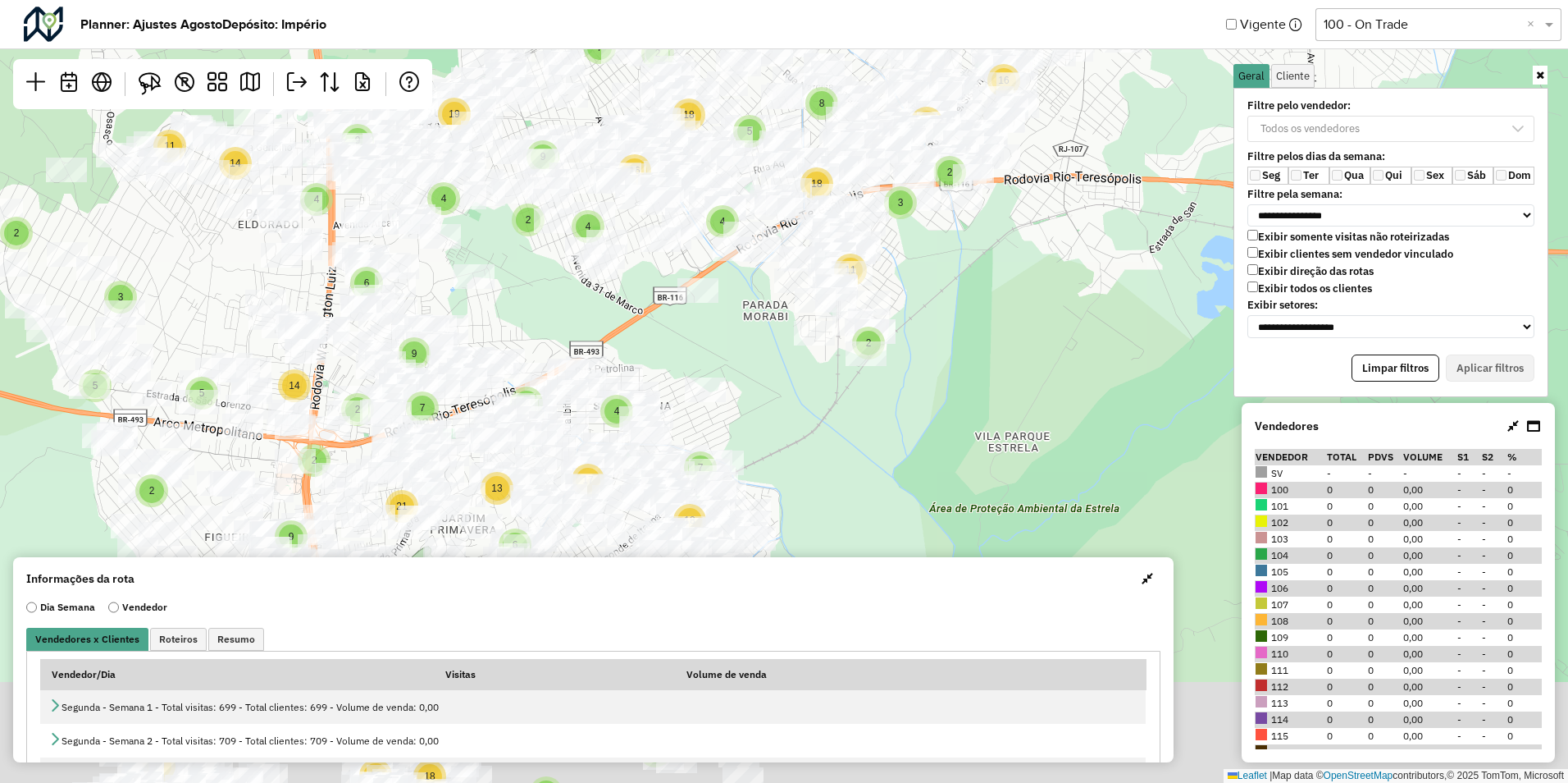
drag, startPoint x: 1074, startPoint y: 445, endPoint x: 1116, endPoint y: 168, distance: 280.2
click at [1116, 168] on div "3 2 4 27 35 11 2 2 8 2 3 2 12 8 16 12 12 3 6 3 2 11 4 15 6 14 4 2 16 19 4 10 18…" at bounding box center [784, 392] width 1568 height 783
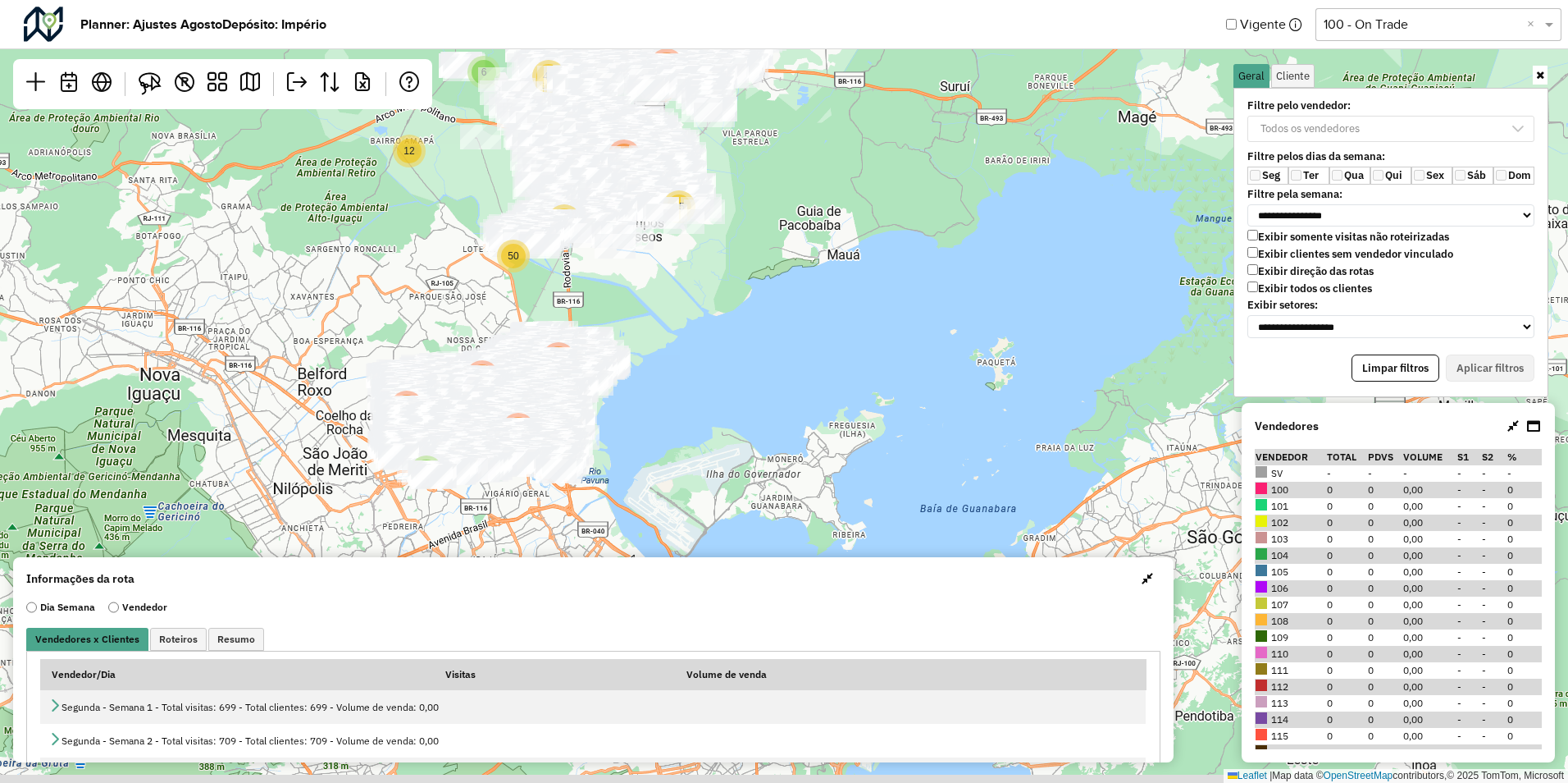
drag, startPoint x: 758, startPoint y: 449, endPoint x: 701, endPoint y: 205, distance: 250.6
click at [702, 205] on div "3 8 202 119 141 424 12 6 62 15 50 74 2 5 8 64 45 163 50 223 Leaflet | Map data …" at bounding box center [784, 392] width 1568 height 783
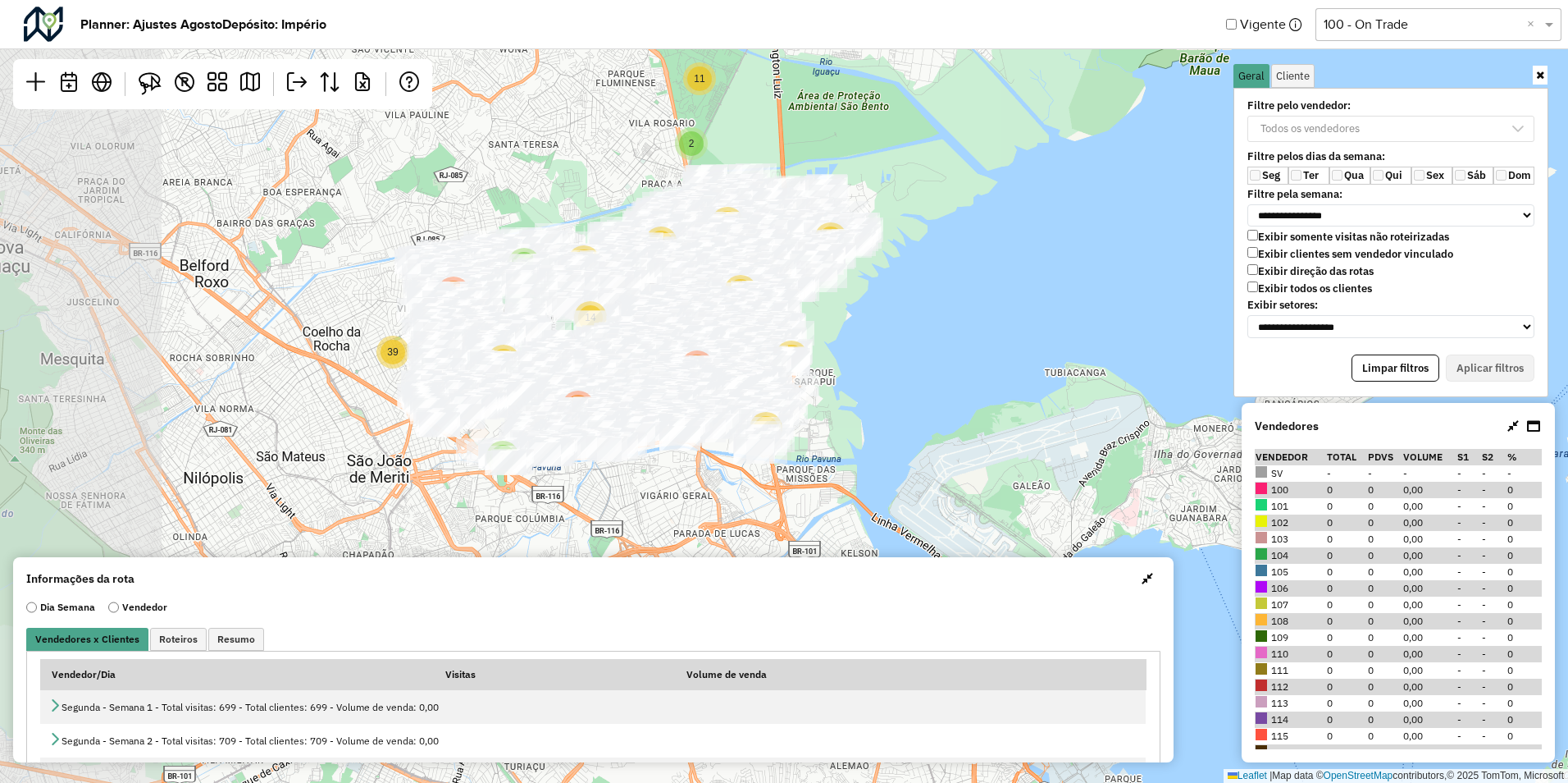
drag, startPoint x: 704, startPoint y: 310, endPoint x: 872, endPoint y: 303, distance: 168.1
click at [872, 303] on div "3 7 39 57 106 7 14 39 59 2 44 95 10 18 70 114 212 4 8 3 3 38 24 9 6 11 39 41 33…" at bounding box center [784, 392] width 1568 height 783
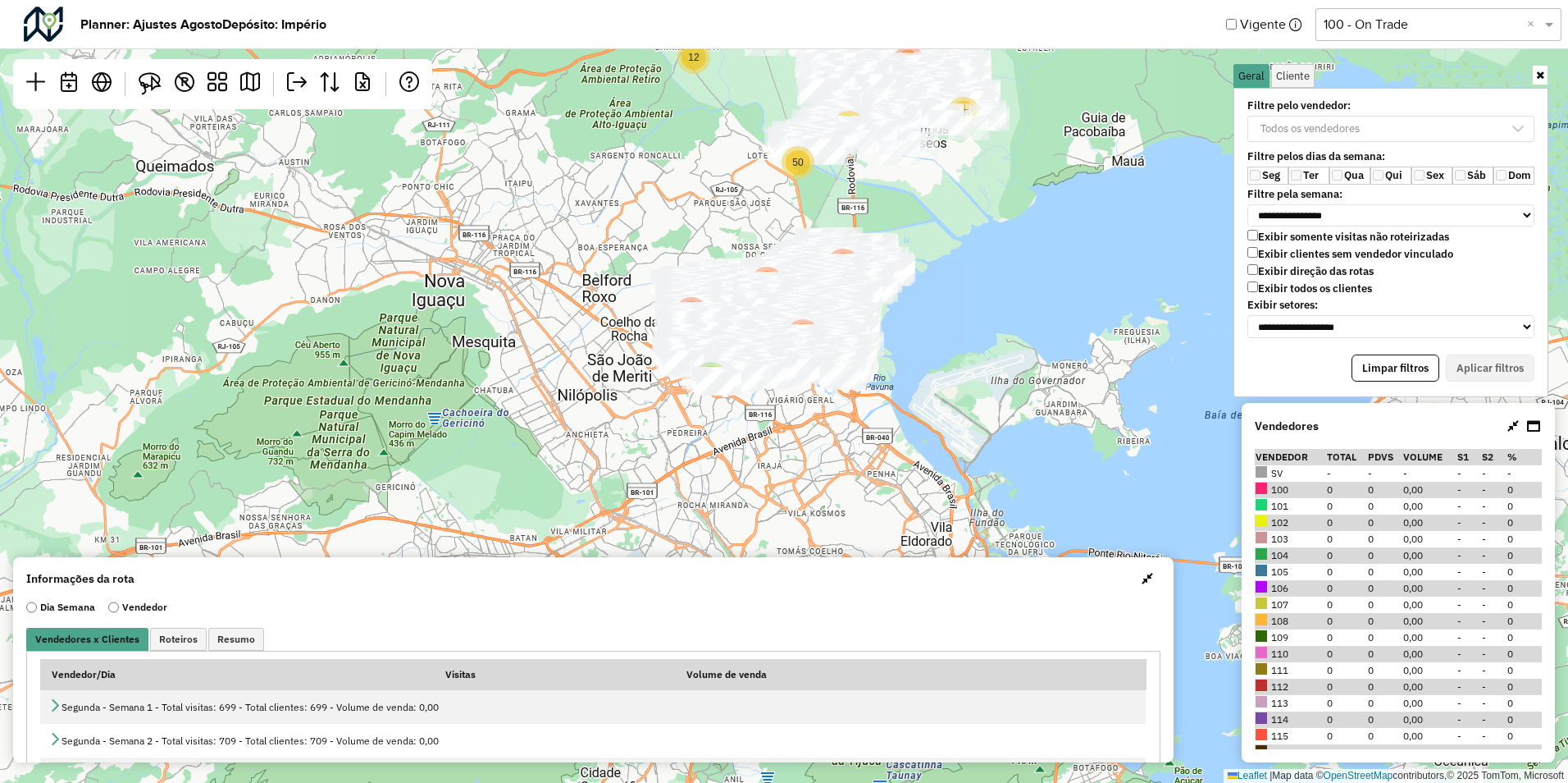
drag, startPoint x: 986, startPoint y: 267, endPoint x: 937, endPoint y: 397, distance: 138.9
click at [937, 397] on div "3 8 202 119 141 424 12 6 62 15 50 74 2 5 8 64 45 163 50 223 Leaflet | Map data …" at bounding box center [784, 392] width 1568 height 783
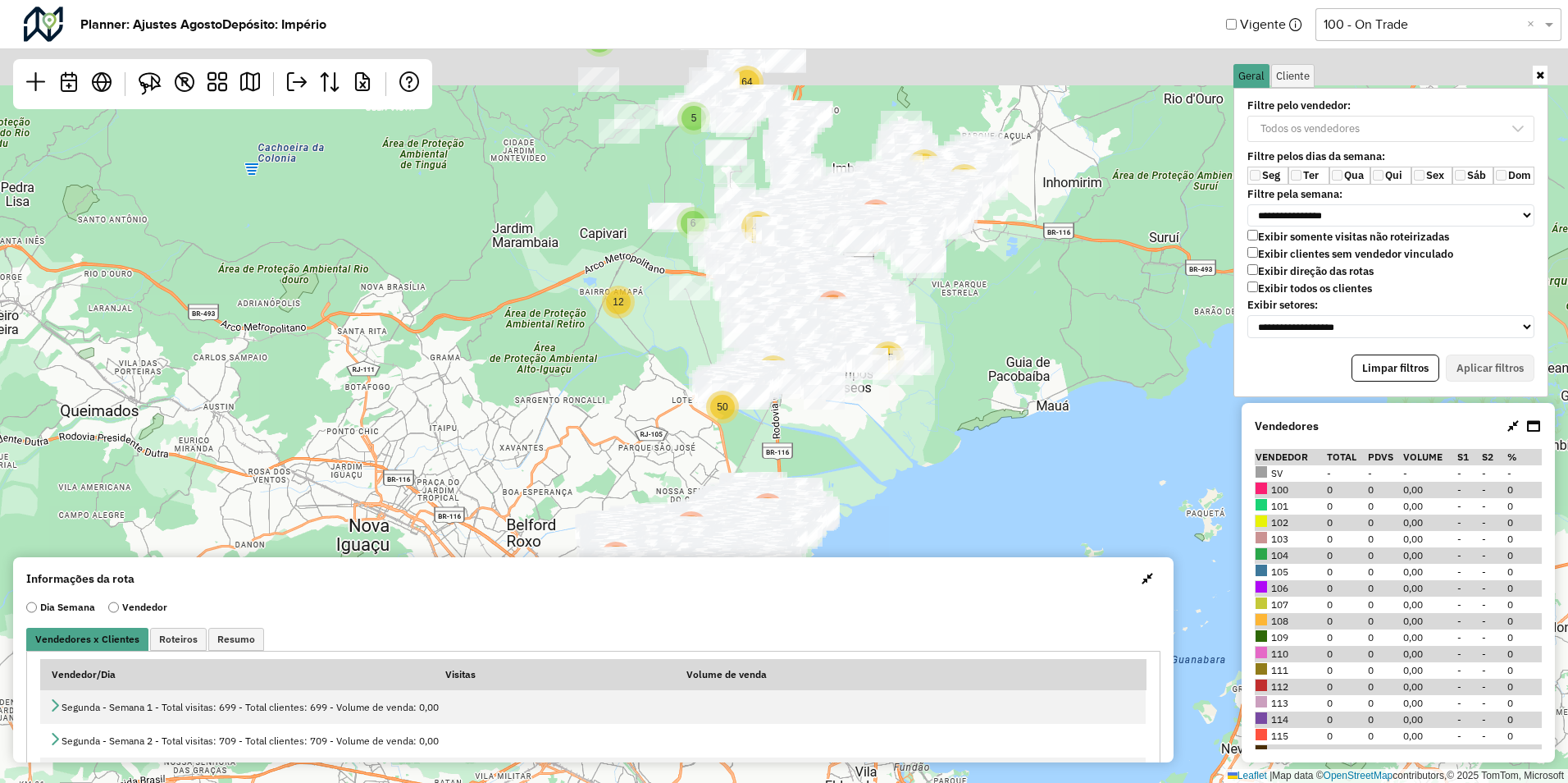
drag, startPoint x: 1097, startPoint y: 220, endPoint x: 1038, endPoint y: 354, distance: 146.4
click at [1043, 399] on div "3 8 202 119 141 424 12 6 62 15 50 74 2 5 8 64 45 163 50 223 Leaflet | Map data …" at bounding box center [784, 392] width 1568 height 783
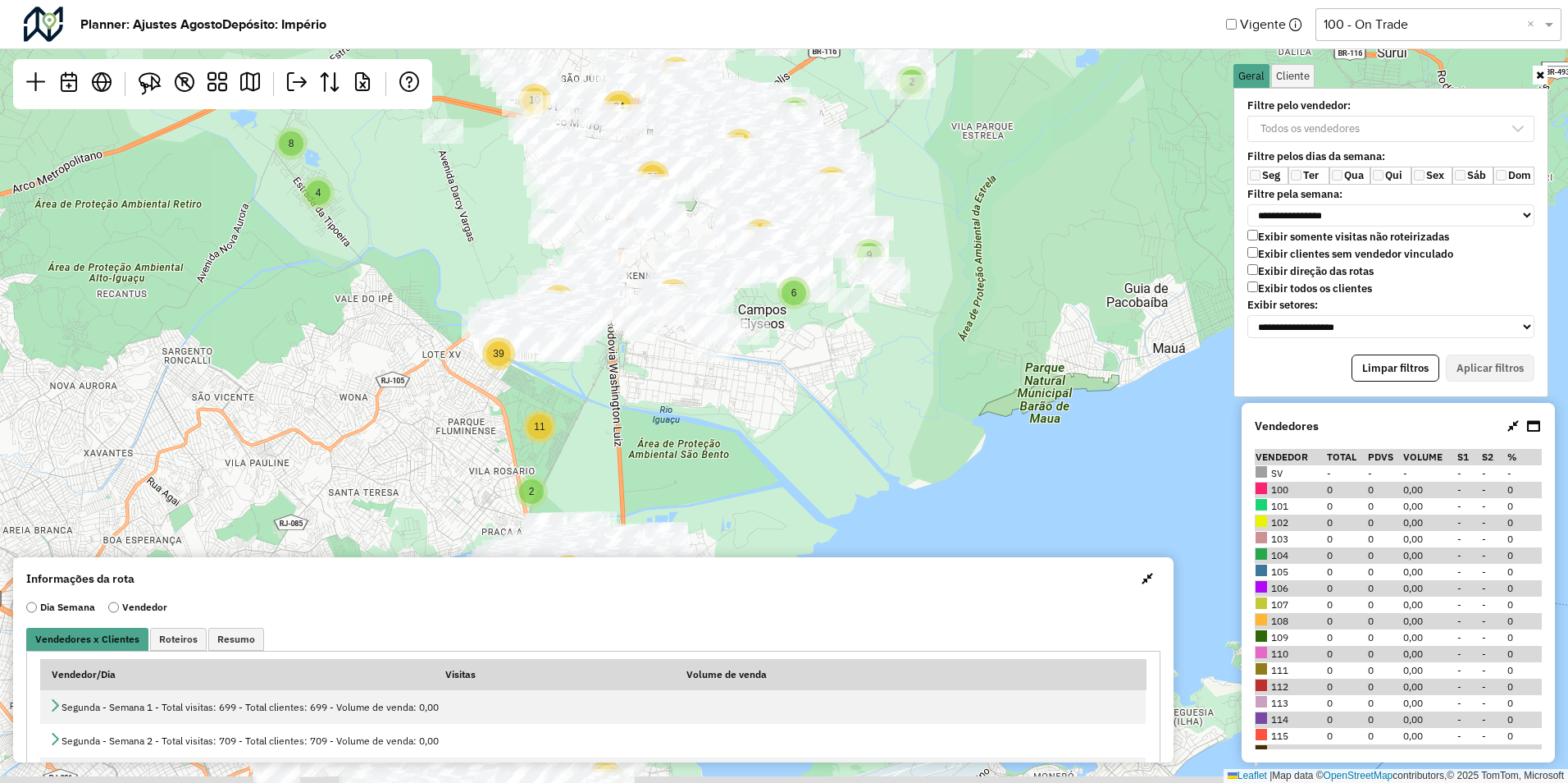
drag, startPoint x: 1042, startPoint y: 419, endPoint x: 950, endPoint y: 308, distance: 144.2
click at [1014, 201] on div "3 7 39 57 106 7 14 39 59 2 44 95 10 18 70 114 212 4 8 3 3 38 24 9 6 11 39 41 33…" at bounding box center [784, 392] width 1568 height 783
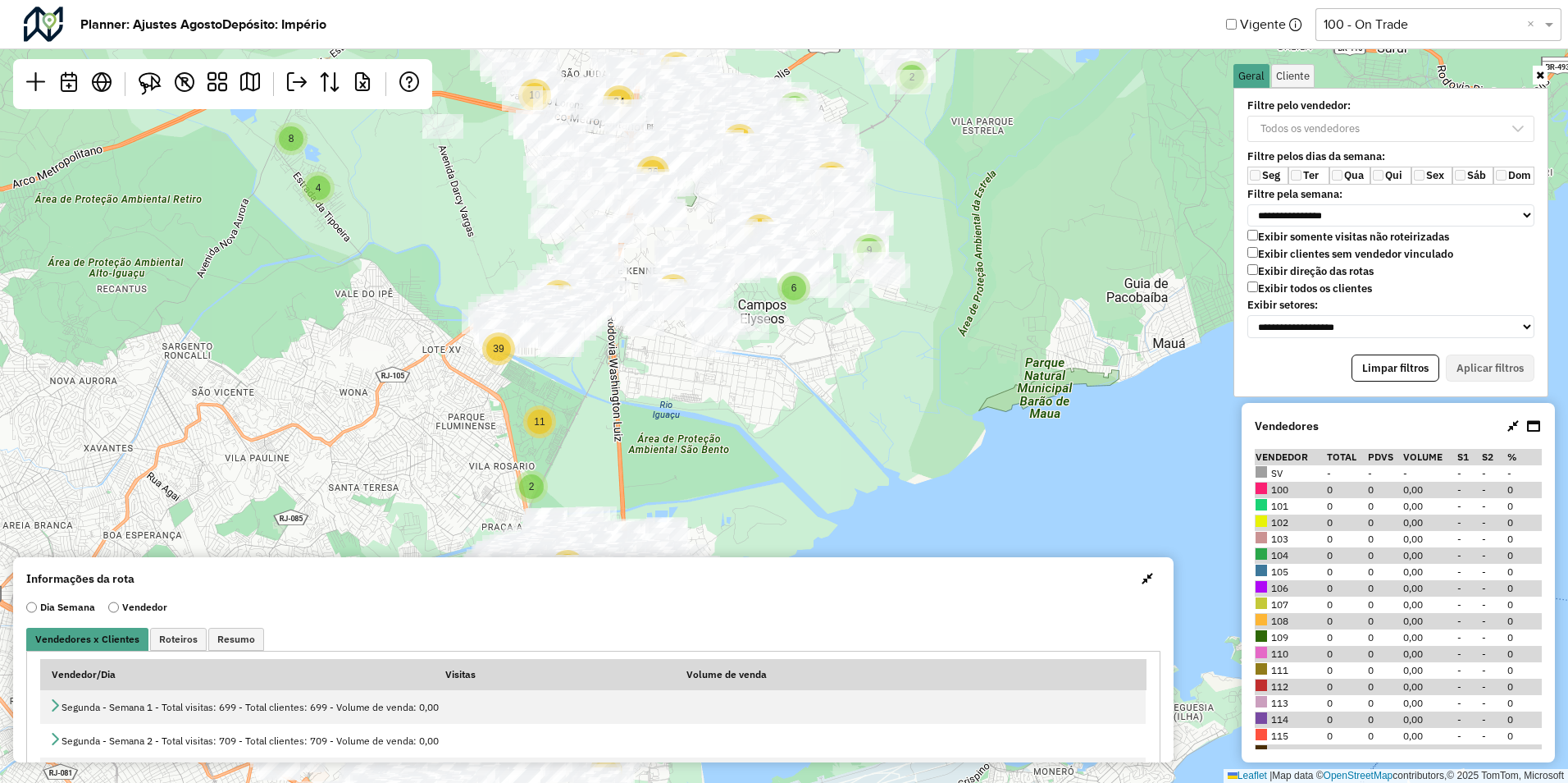
drag, startPoint x: 788, startPoint y: 464, endPoint x: 766, endPoint y: 283, distance: 182.3
click at [766, 283] on div "3 7 39 57 106 7 14 39 59 2 44 95 10 18 70 114 212 4 8 3 3 38 24 9 6 11 39 41 33…" at bounding box center [784, 392] width 1568 height 783
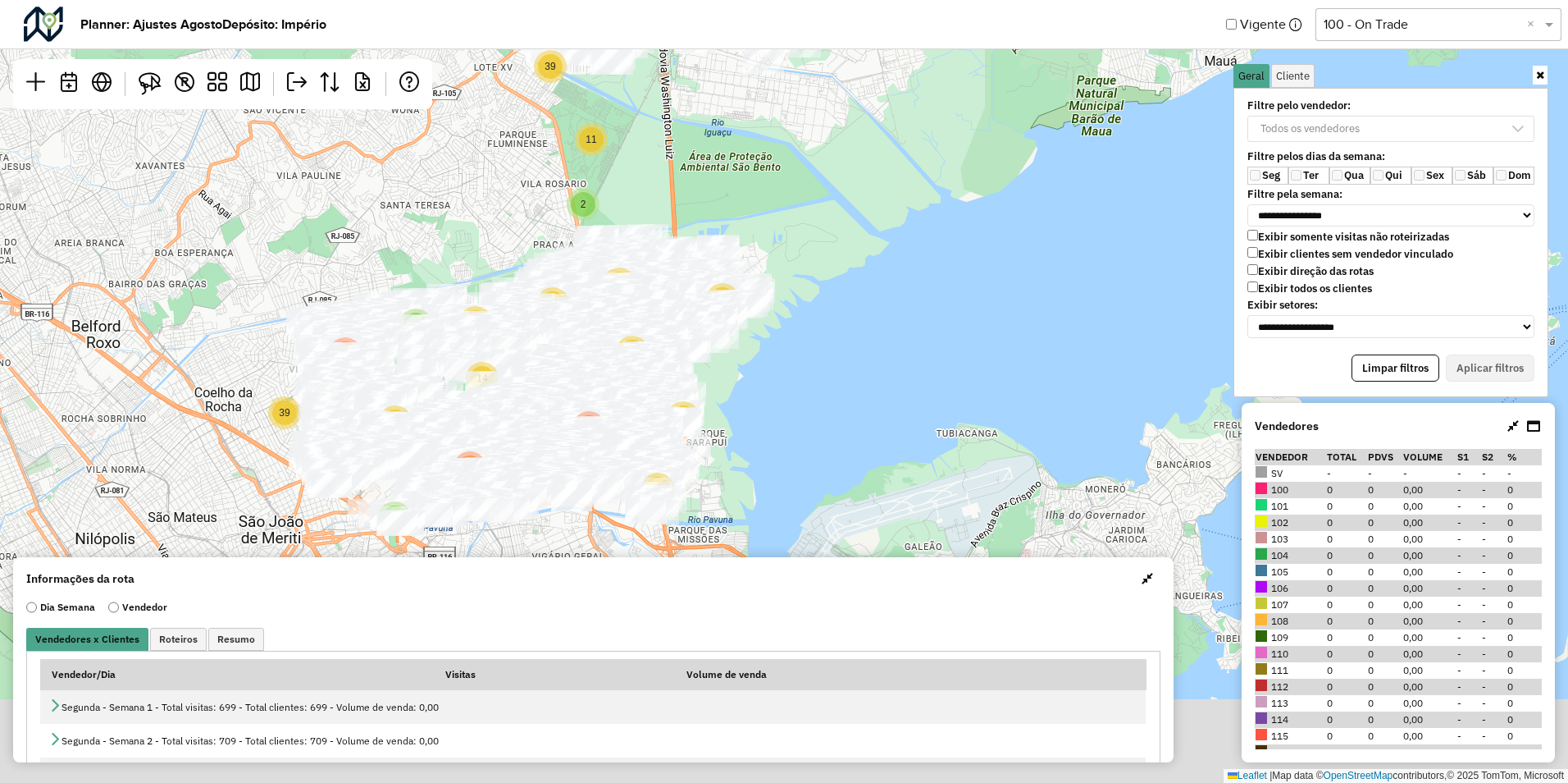
drag, startPoint x: 855, startPoint y: 371, endPoint x: 893, endPoint y: 331, distance: 55.2
click at [893, 331] on div "3 7 39 57 106 7 14 39 59 2 44 95 10 18 70 114 212 4 8 3 3 38 24 9 6 11 39 41 33…" at bounding box center [784, 392] width 1568 height 783
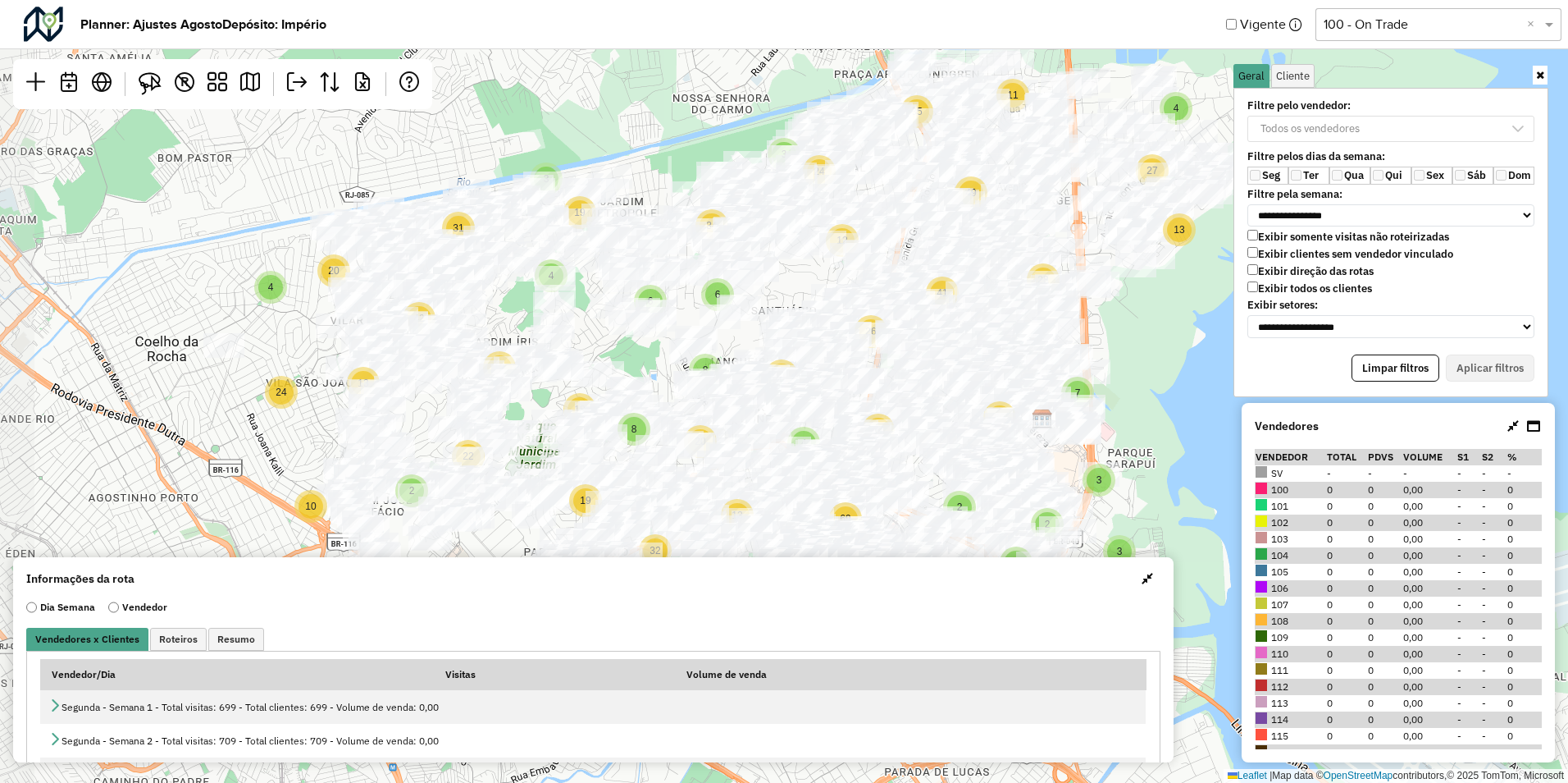
drag, startPoint x: 370, startPoint y: 236, endPoint x: 471, endPoint y: 278, distance: 109.4
click at [605, 318] on div at bounding box center [610, 305] width 41 height 25
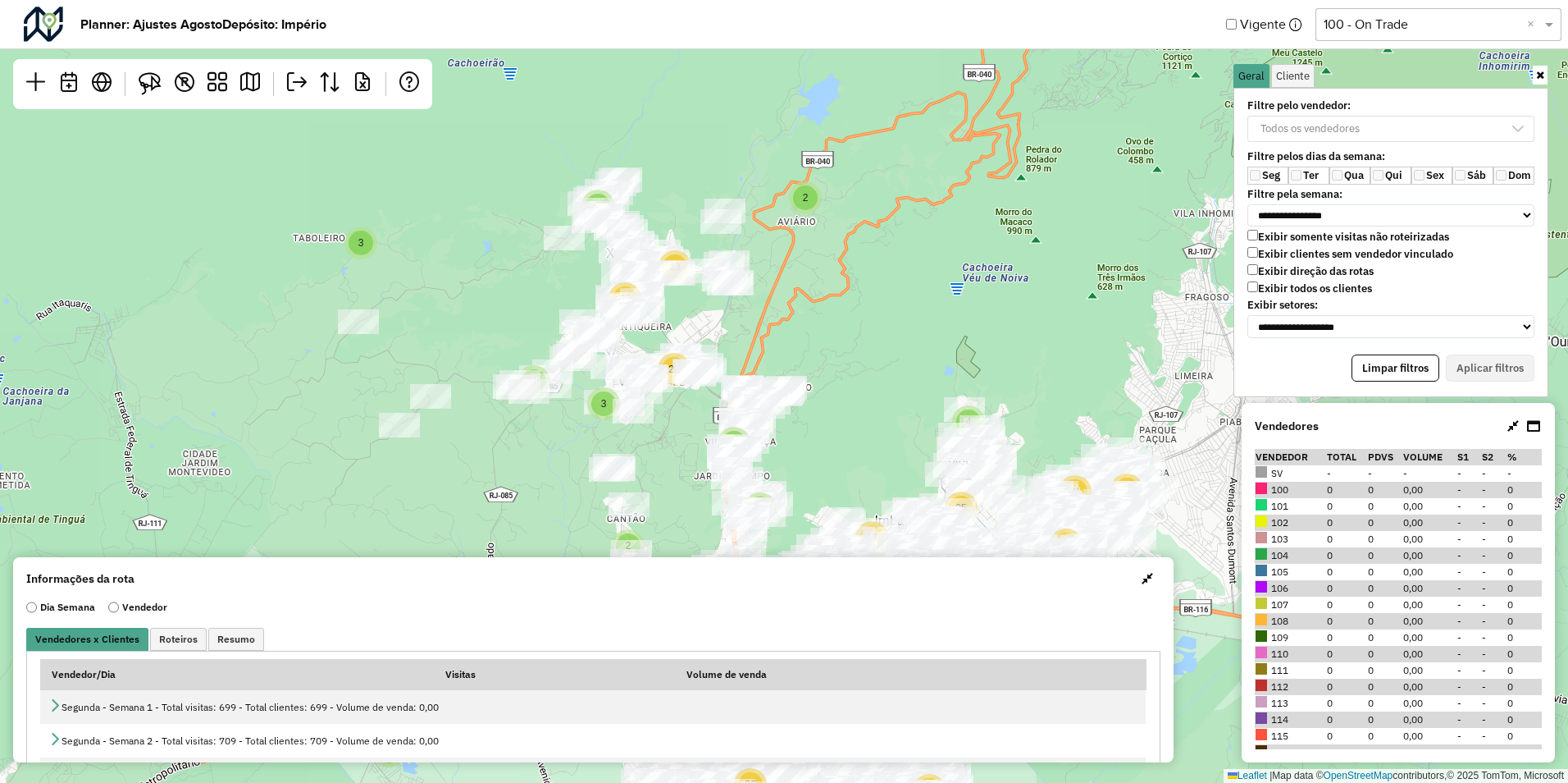
drag, startPoint x: 1064, startPoint y: 303, endPoint x: 1180, endPoint y: 542, distance: 265.7
click at [1180, 542] on div "3 7 39 57 106 7 14 39 59 2 44 95 10 18 70 114 212 4 8 3 3 38 24 9 6 11 39 41 33…" at bounding box center [784, 392] width 1568 height 783
click at [1415, 366] on button "Limpar filtros" at bounding box center [1395, 368] width 88 height 28
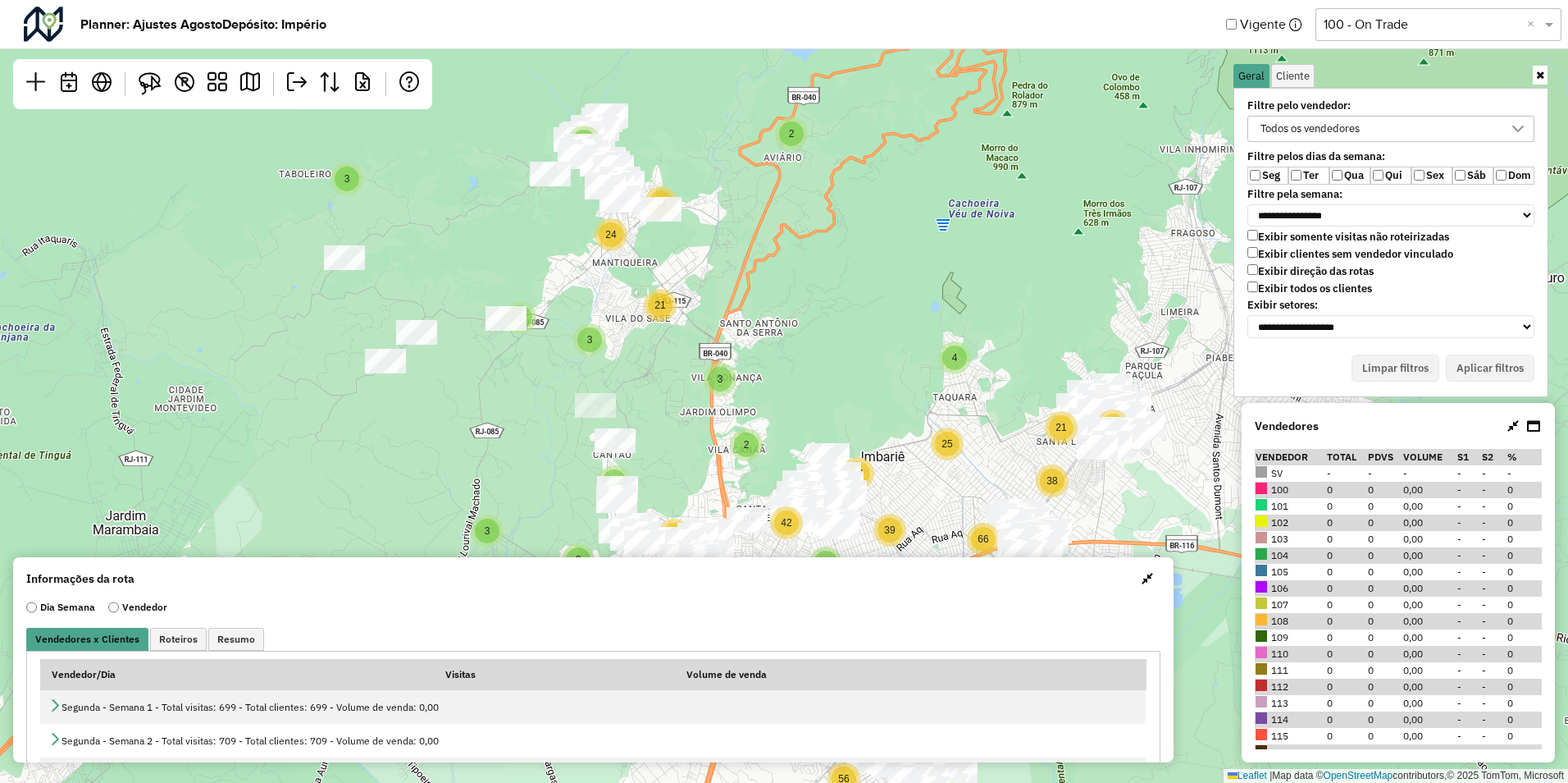
drag, startPoint x: 693, startPoint y: 498, endPoint x: 672, endPoint y: 396, distance: 104.1
click at [672, 396] on div "2 3 3 2 3 8 4 15 3 4 2 66 3 14 9 4 21 10 7 5 59 24 2 7 24 2 6 12 21 8 11 36 39 …" at bounding box center [784, 392] width 1568 height 783
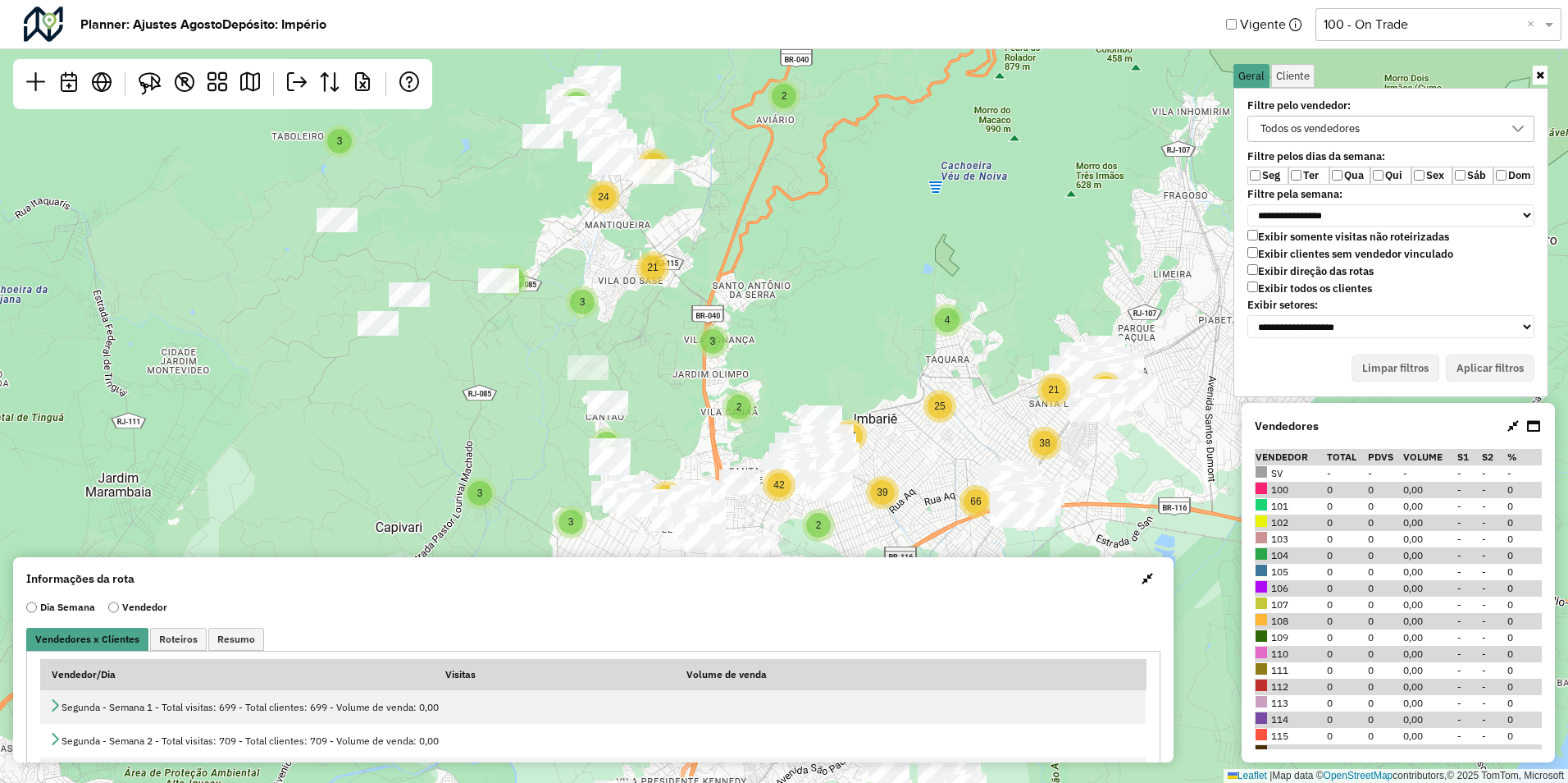
click at [1325, 130] on div "Todos os vendedores" at bounding box center [1310, 129] width 111 height 25
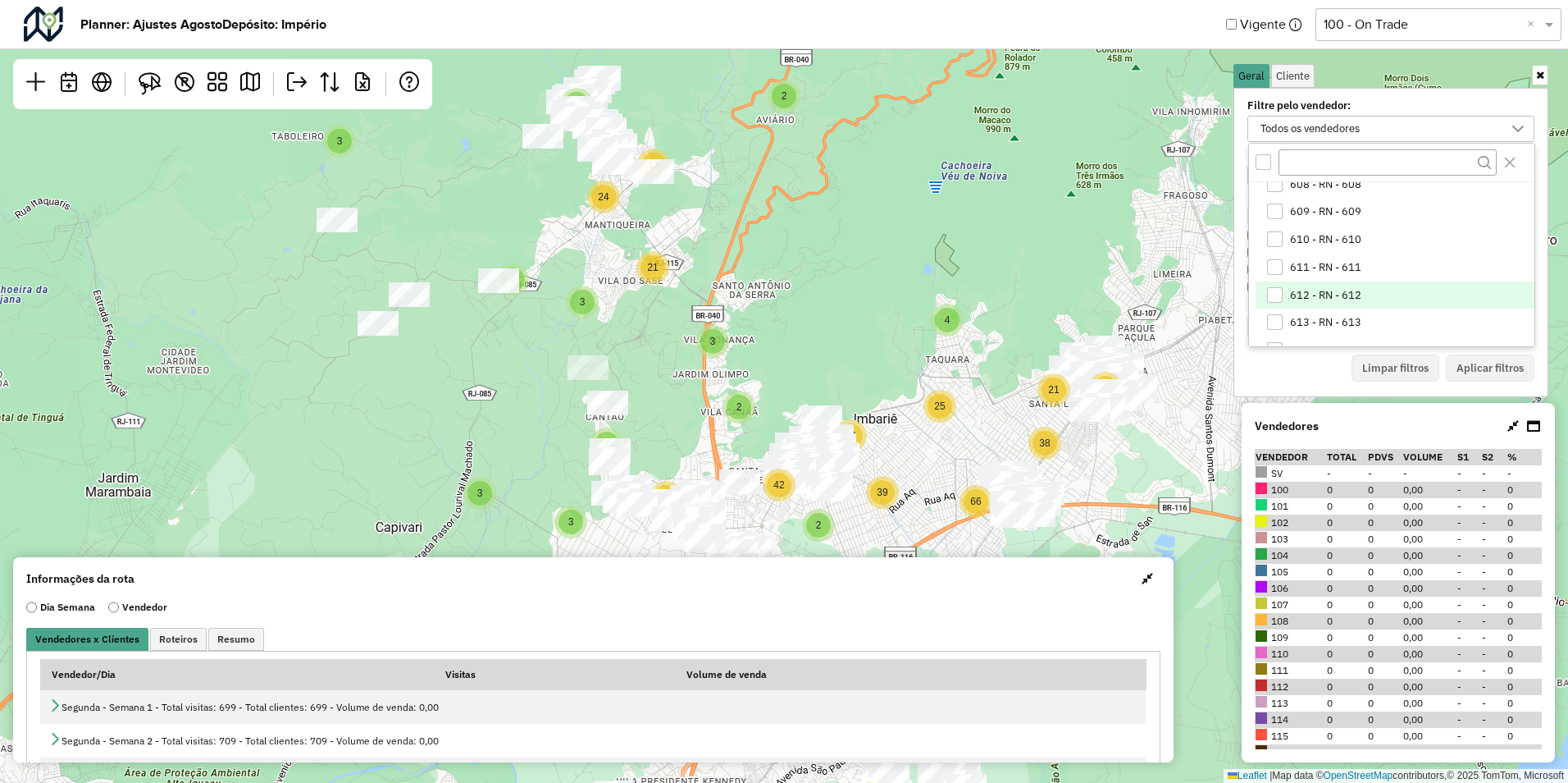
scroll to position [1313, 0]
click at [1279, 292] on div "609 - RN - 609" at bounding box center [1275, 294] width 16 height 16
click at [1511, 365] on button "Aplicar filtros" at bounding box center [1491, 368] width 89 height 28
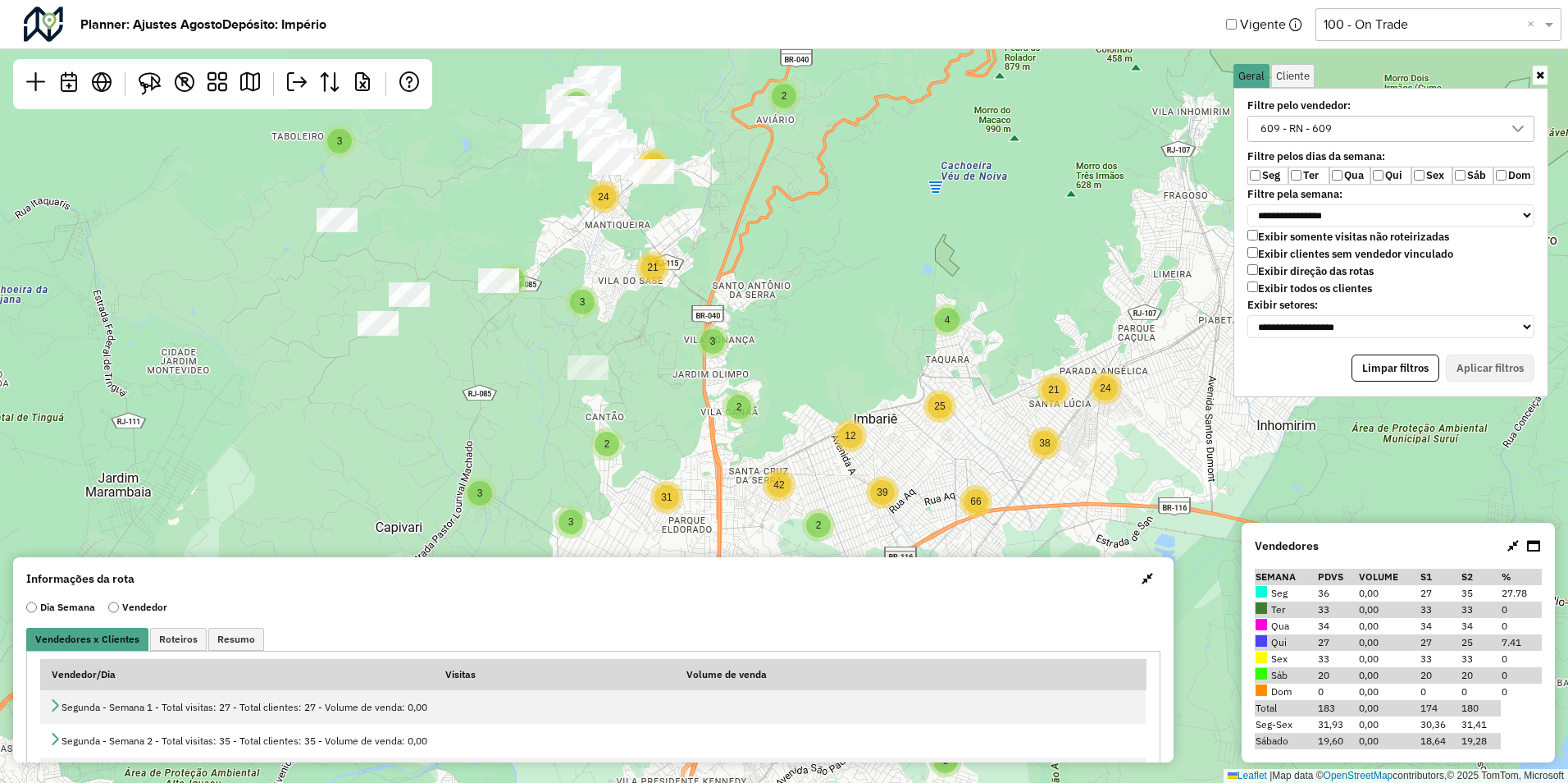
click at [1309, 172] on label "Ter" at bounding box center [1309, 175] width 41 height 18
click at [1343, 172] on label "Qua" at bounding box center [1350, 175] width 41 height 18
click at [1399, 181] on label "Qui" at bounding box center [1390, 175] width 41 height 18
click at [1490, 371] on button "Aplicar filtros" at bounding box center [1491, 368] width 89 height 28
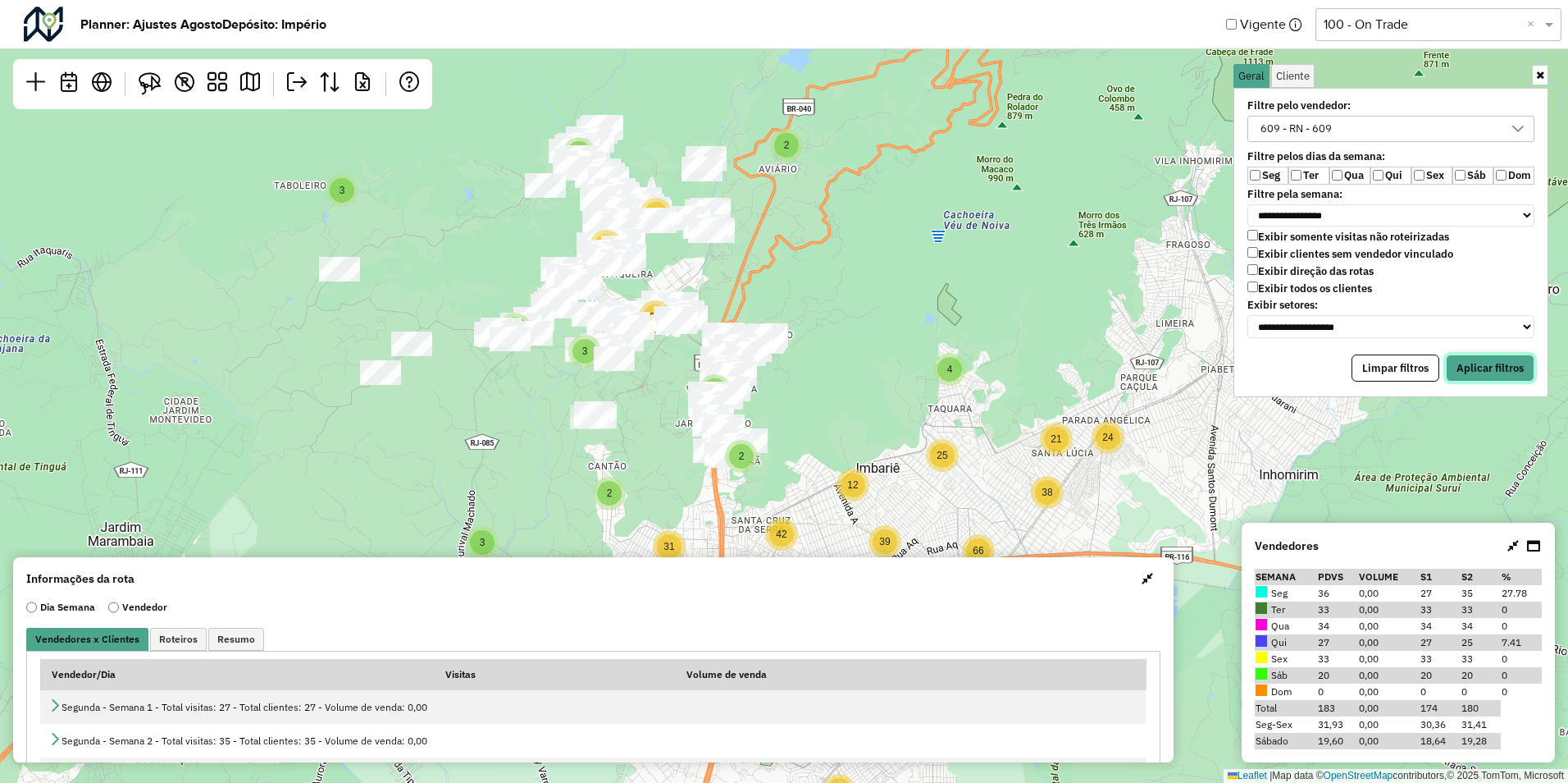
click at [1487, 375] on button "Aplicar filtros" at bounding box center [1491, 368] width 89 height 28
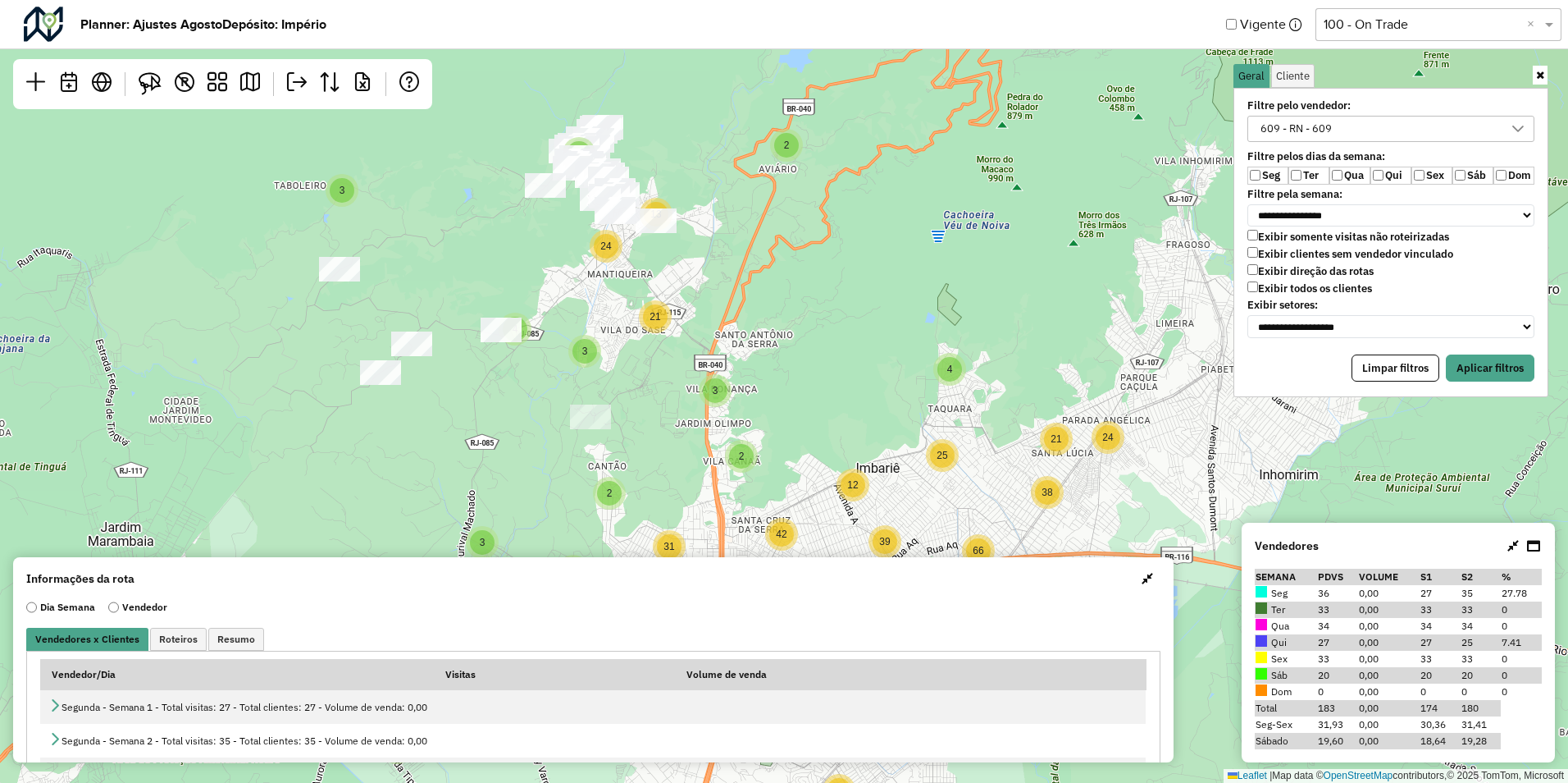
click at [1250, 177] on label "Seg" at bounding box center [1267, 175] width 41 height 18
click at [1518, 373] on button "Aplicar filtros" at bounding box center [1491, 368] width 89 height 28
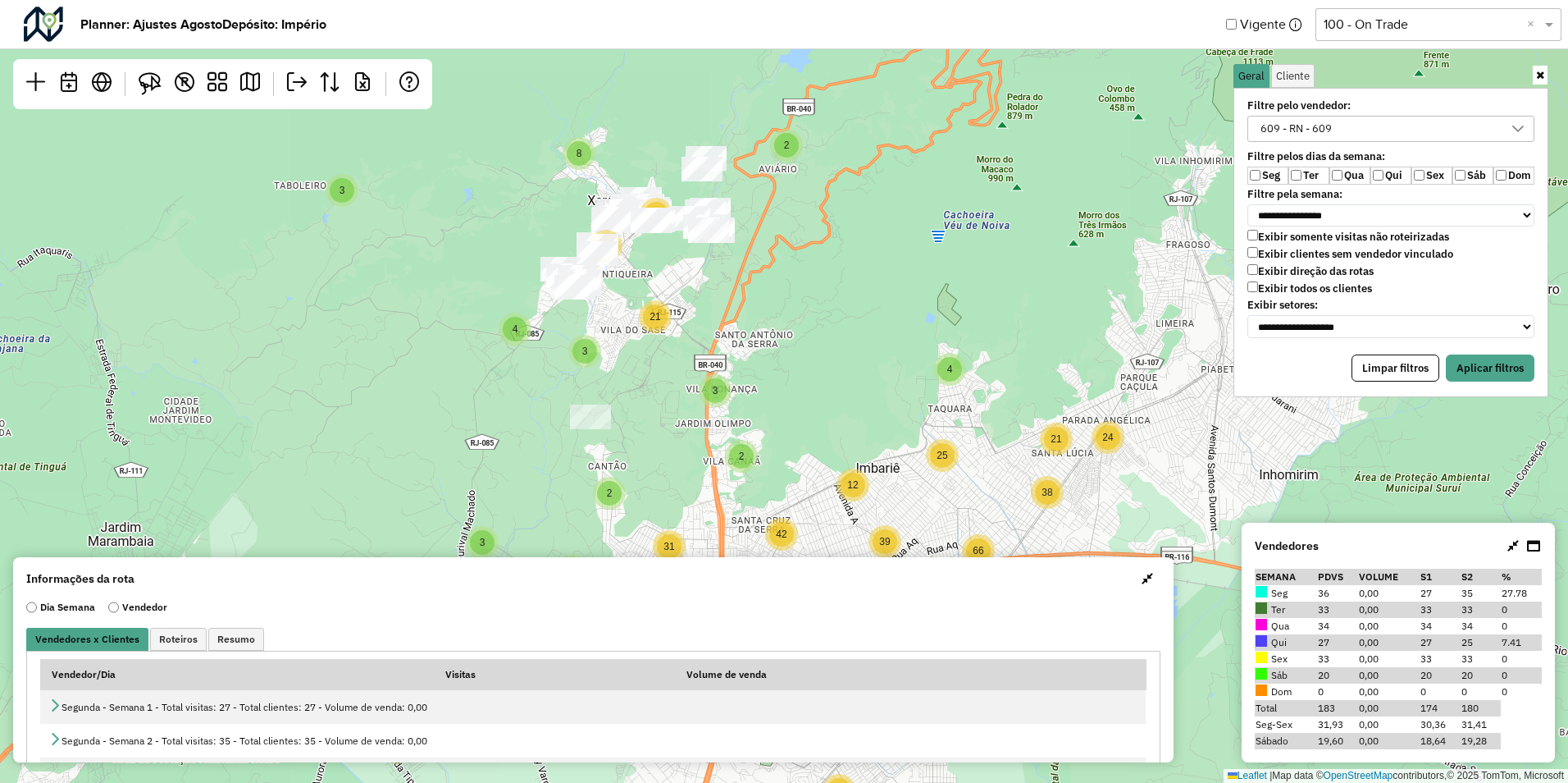
click at [1351, 177] on label "Qua" at bounding box center [1350, 175] width 41 height 18
click at [1467, 360] on button "Aplicar filtros" at bounding box center [1491, 368] width 89 height 28
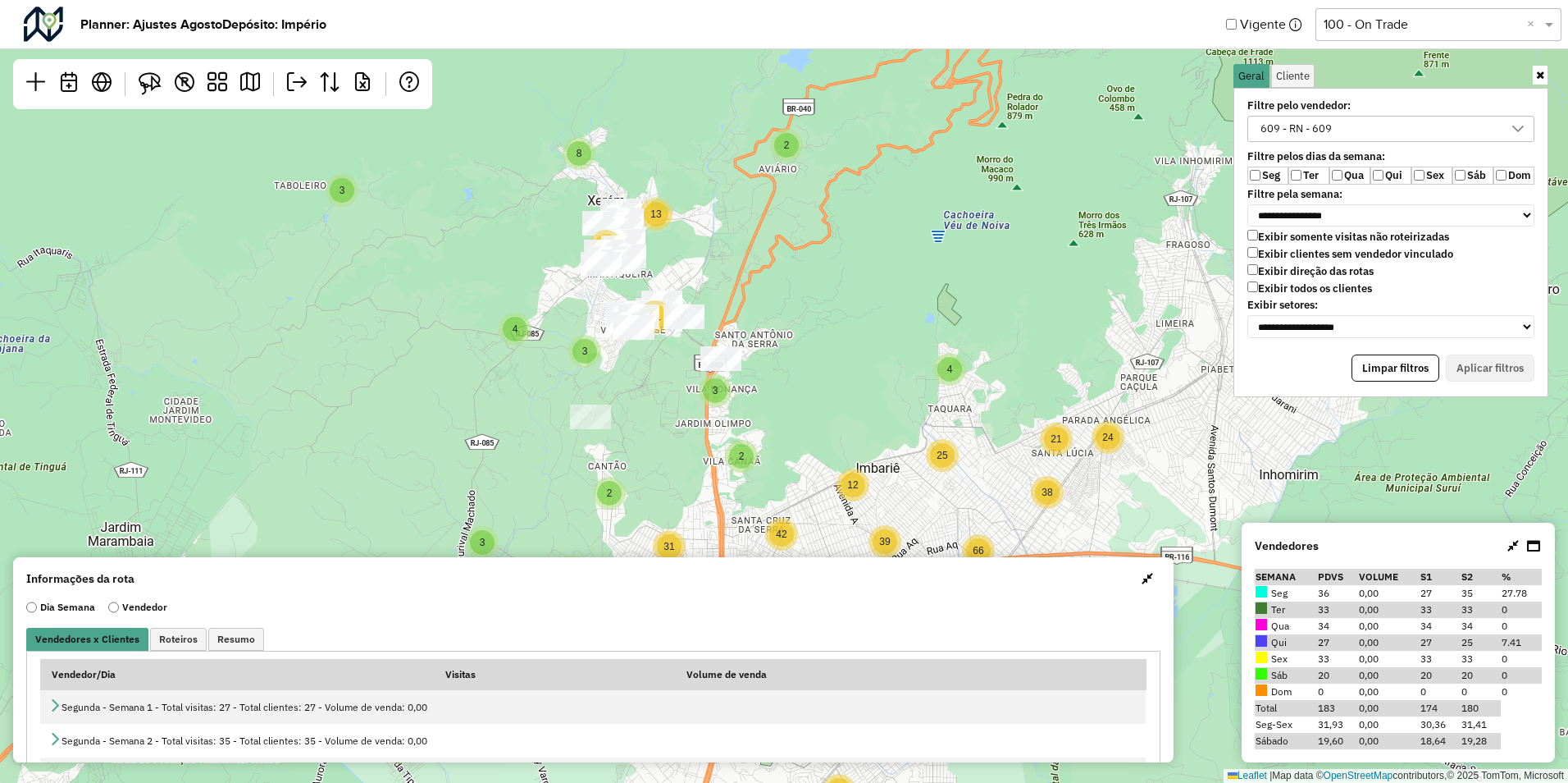
click at [1350, 175] on label "Qua" at bounding box center [1350, 175] width 41 height 18
click at [1387, 171] on label "Qui" at bounding box center [1390, 175] width 41 height 18
click at [1497, 379] on button "Aplicar filtros" at bounding box center [1491, 368] width 89 height 28
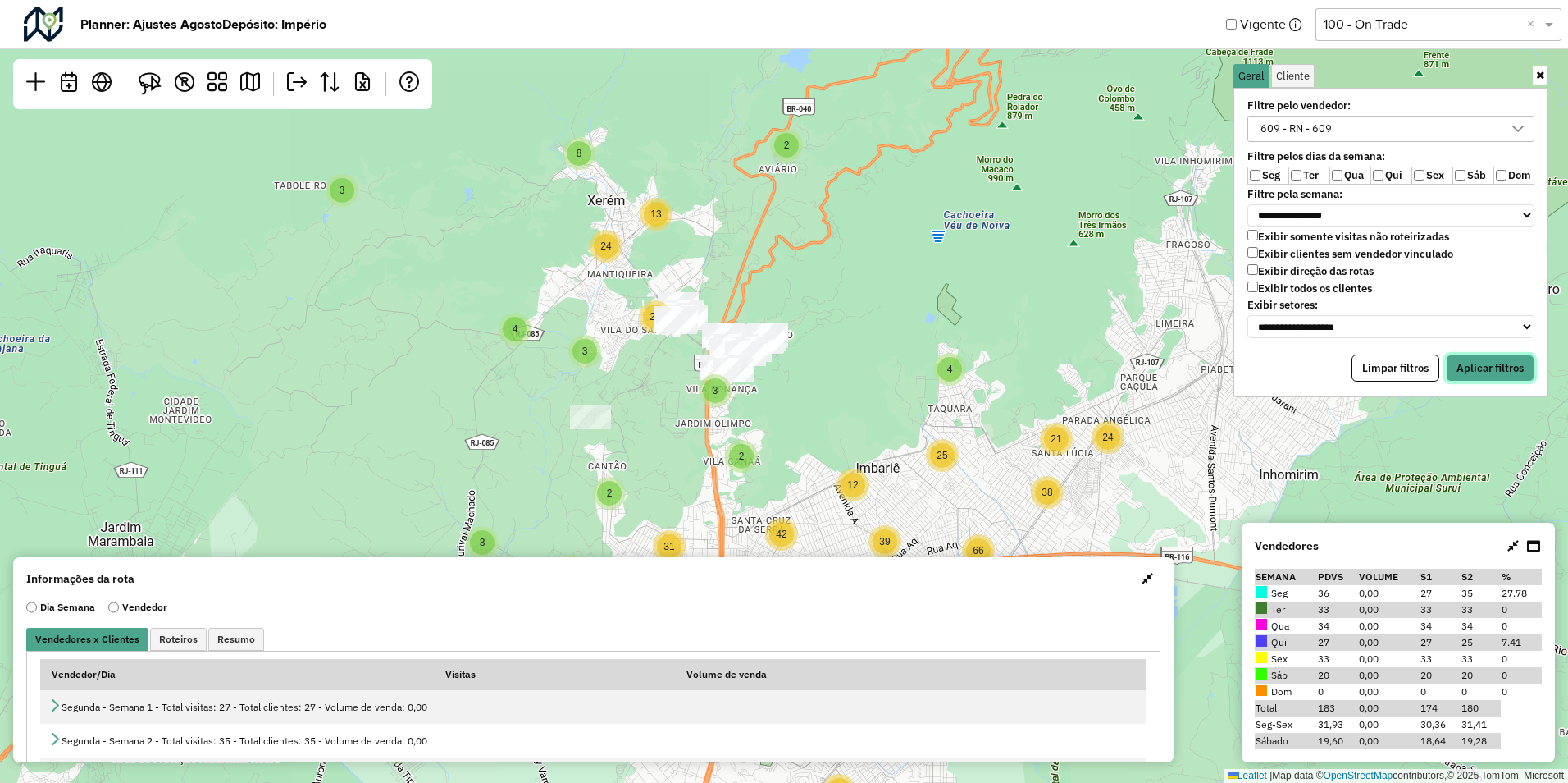
click at [1490, 372] on button "Aplicar filtros" at bounding box center [1491, 368] width 89 height 28
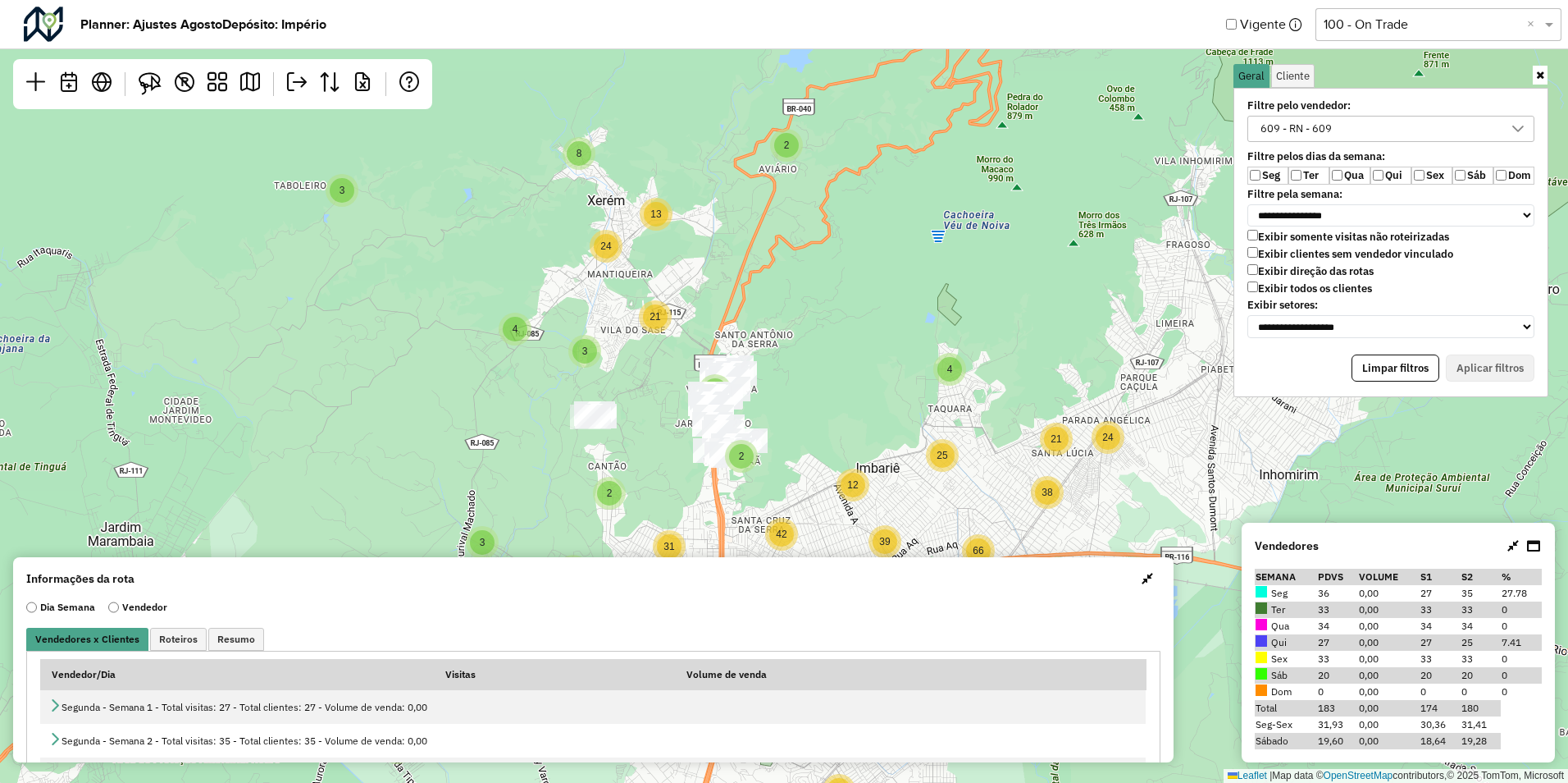
click at [1425, 176] on label "Sex" at bounding box center [1432, 175] width 41 height 18
click at [1468, 176] on label "Sáb" at bounding box center [1472, 175] width 41 height 18
drag, startPoint x: 1501, startPoint y: 369, endPoint x: 1474, endPoint y: 373, distance: 27.3
click at [1501, 371] on button "Aplicar filtros" at bounding box center [1491, 368] width 89 height 28
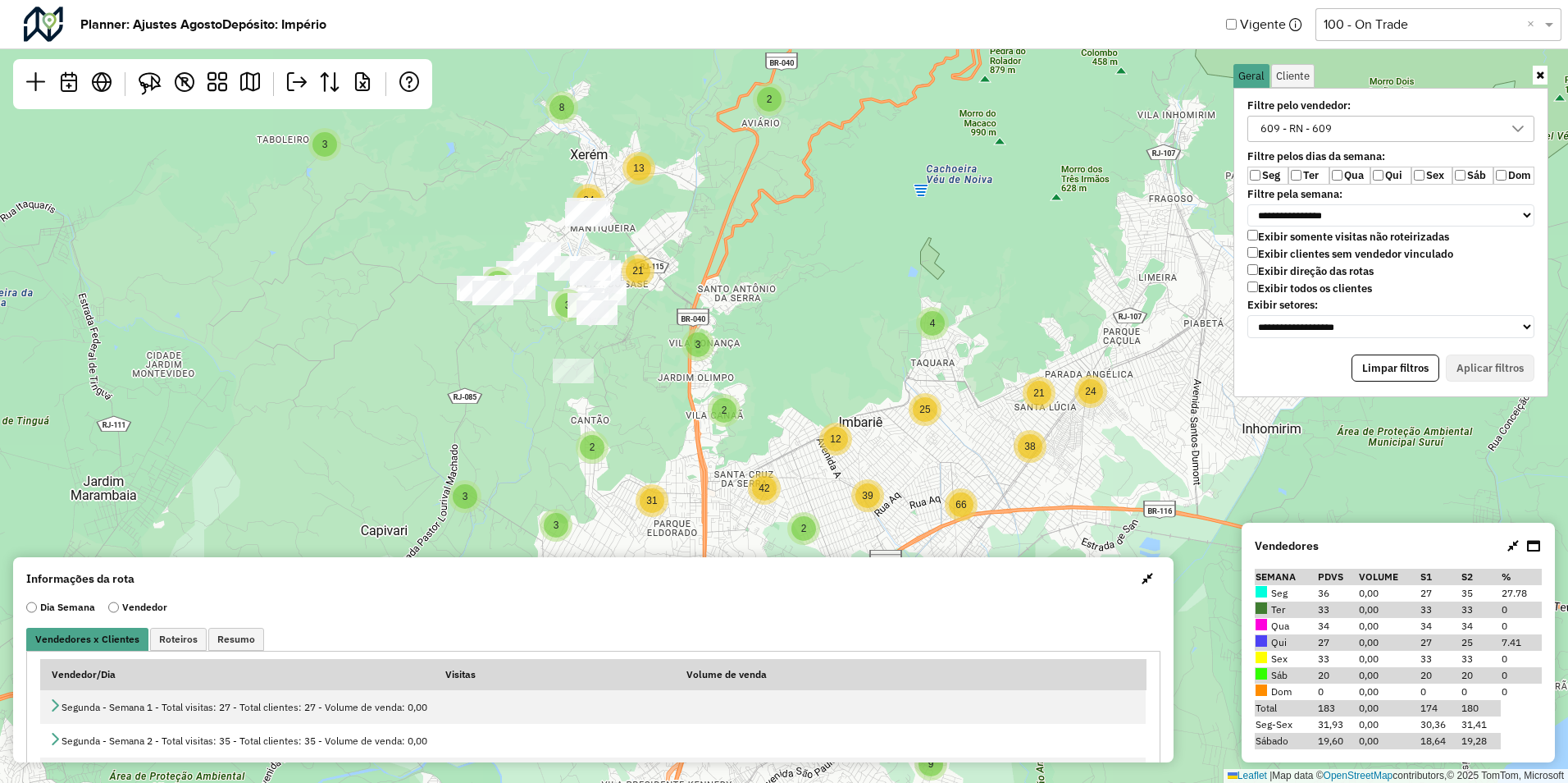
drag, startPoint x: 833, startPoint y: 311, endPoint x: 674, endPoint y: 55, distance: 301.4
click at [674, 55] on div "2 3 3 2 3 8 4 15 3 4 2 66 3 14 9 4 21 10 7 5 59 24 2 7 24 2 6 12 21 8 11 36 39 …" at bounding box center [784, 392] width 1568 height 783
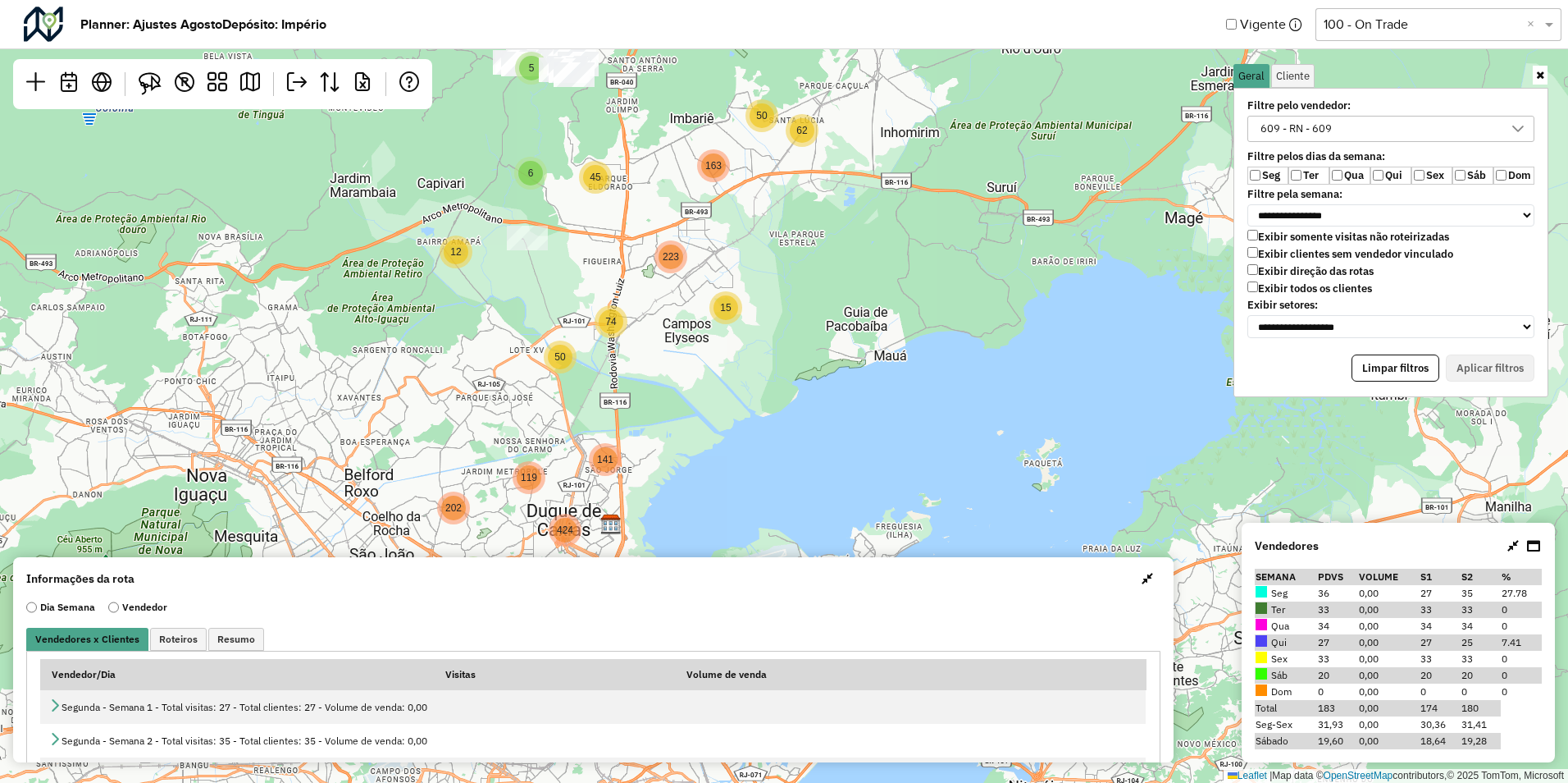
drag, startPoint x: 759, startPoint y: 436, endPoint x: 871, endPoint y: 188, distance: 272.1
click at [871, 188] on div "3 8 202 119 141 424 12 6 62 15 50 74 2 5 8 64 45 163 50 223 Leaflet | Map data …" at bounding box center [784, 392] width 1568 height 783
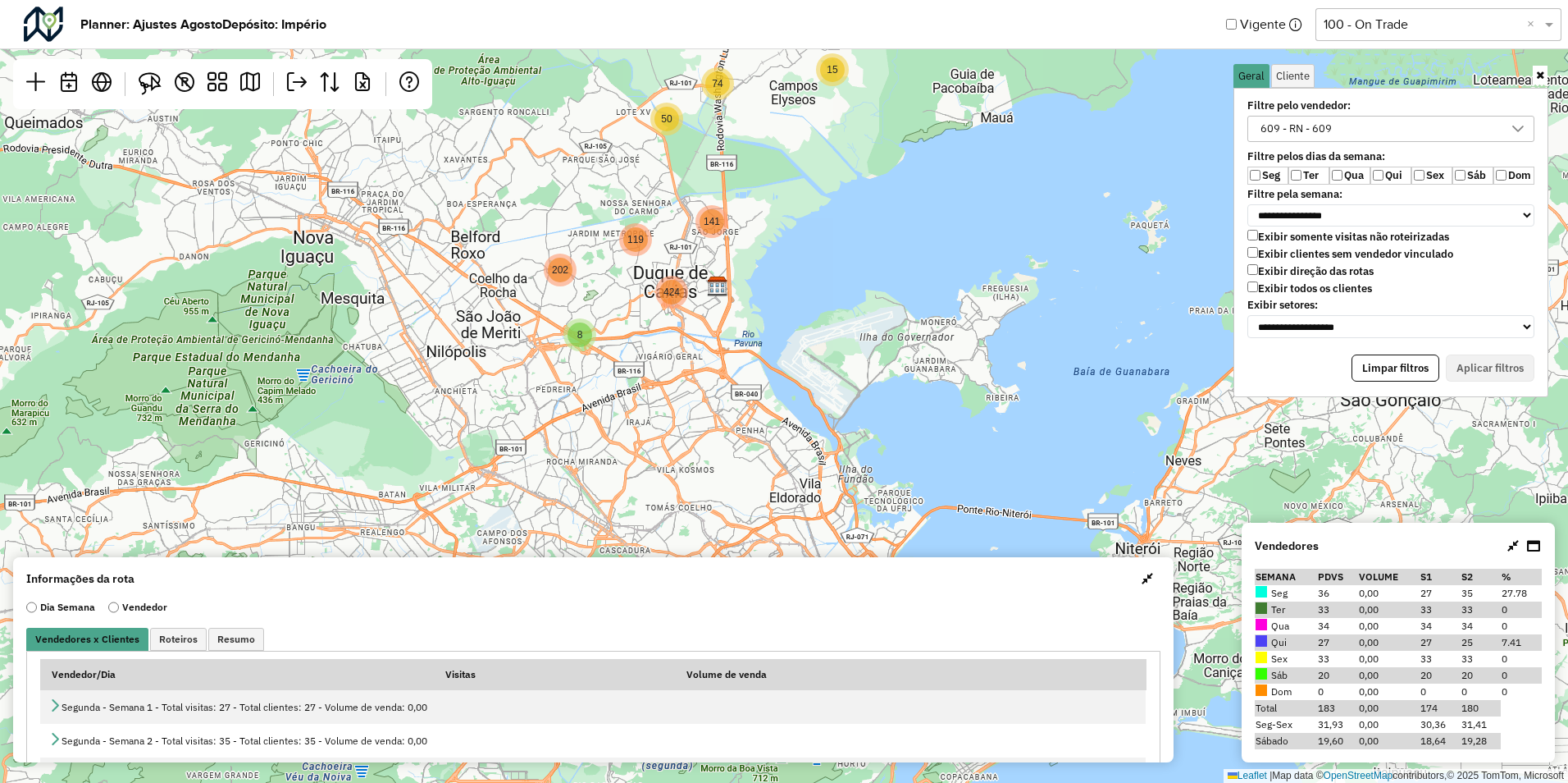
click at [1261, 288] on label "Exibir todos os clientes" at bounding box center [1310, 289] width 125 height 14
click at [1496, 371] on button "Aplicar filtros" at bounding box center [1491, 368] width 89 height 28
